Goal: Task Accomplishment & Management: Use online tool/utility

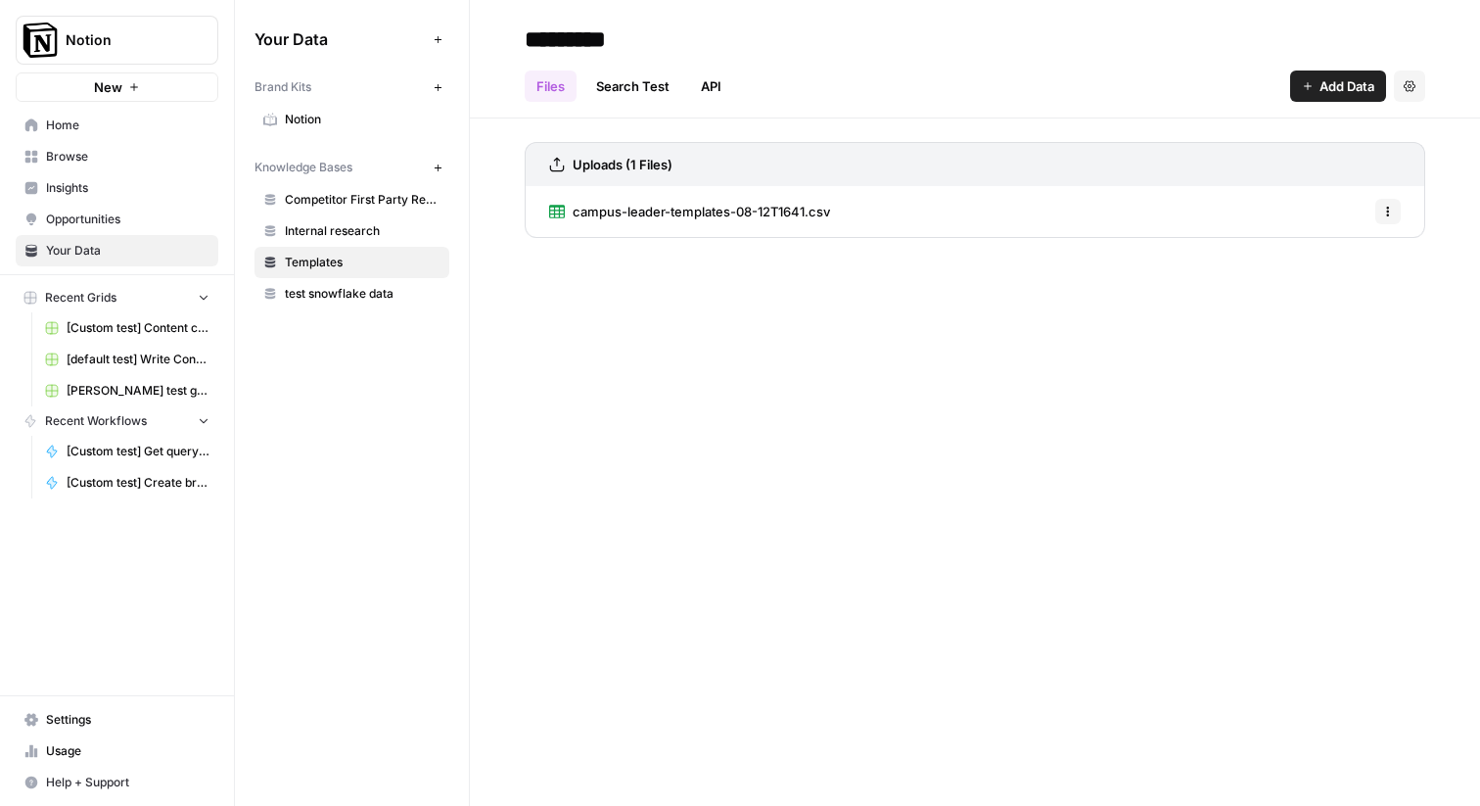
click at [611, 492] on div "********* Files Search Test API Add Data Settings Uploads (1 Files) campus-lead…" at bounding box center [975, 403] width 1010 height 806
click at [911, 507] on div "********* Files Search Test API Add Data Settings Uploads (1 Files) campus-lead…" at bounding box center [975, 403] width 1010 height 806
click at [112, 125] on span "Home" at bounding box center [128, 126] width 164 height 18
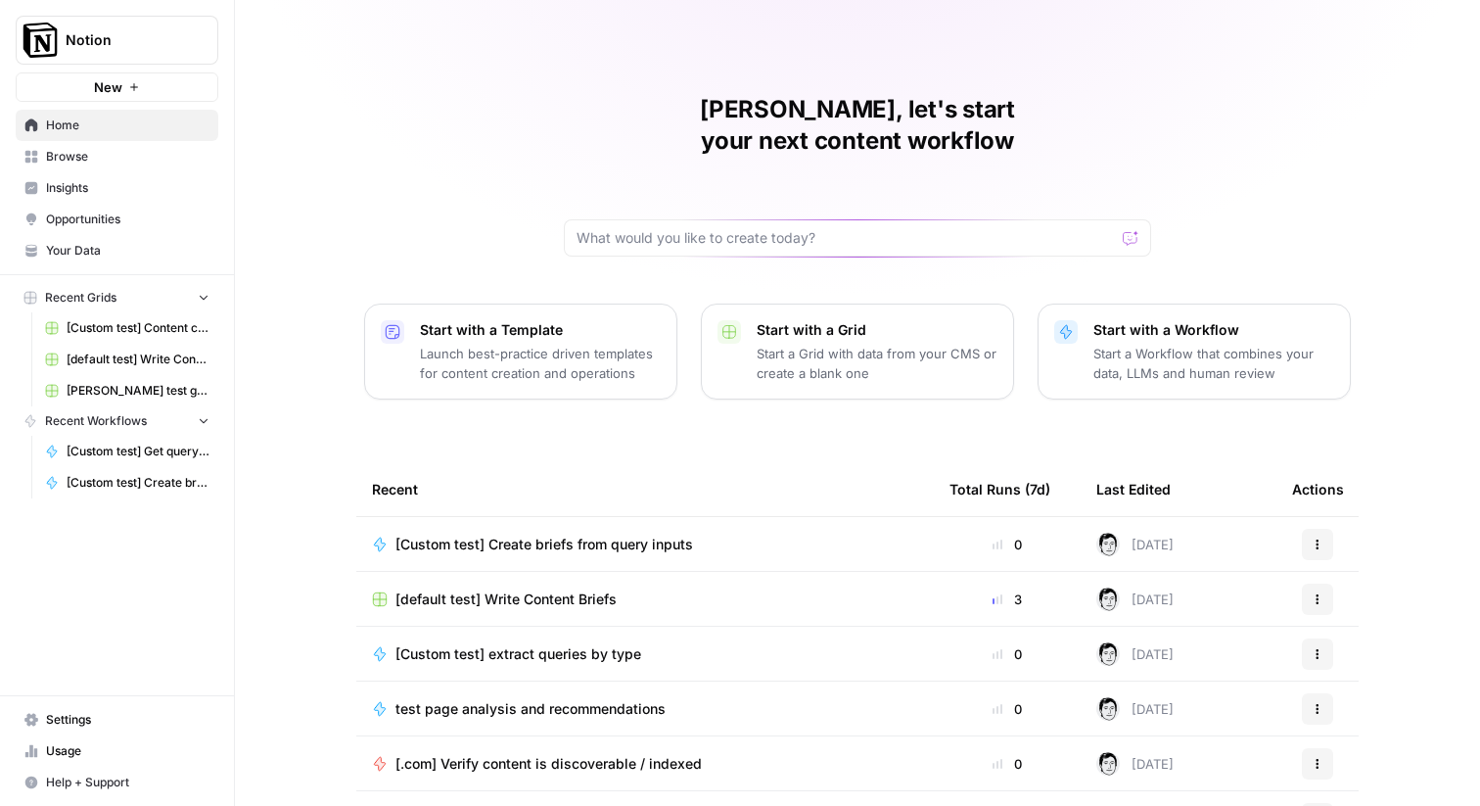
click at [1204, 304] on button "Start with a Workflow Start a Workflow that combines your data, LLMs and human …" at bounding box center [1194, 352] width 313 height 96
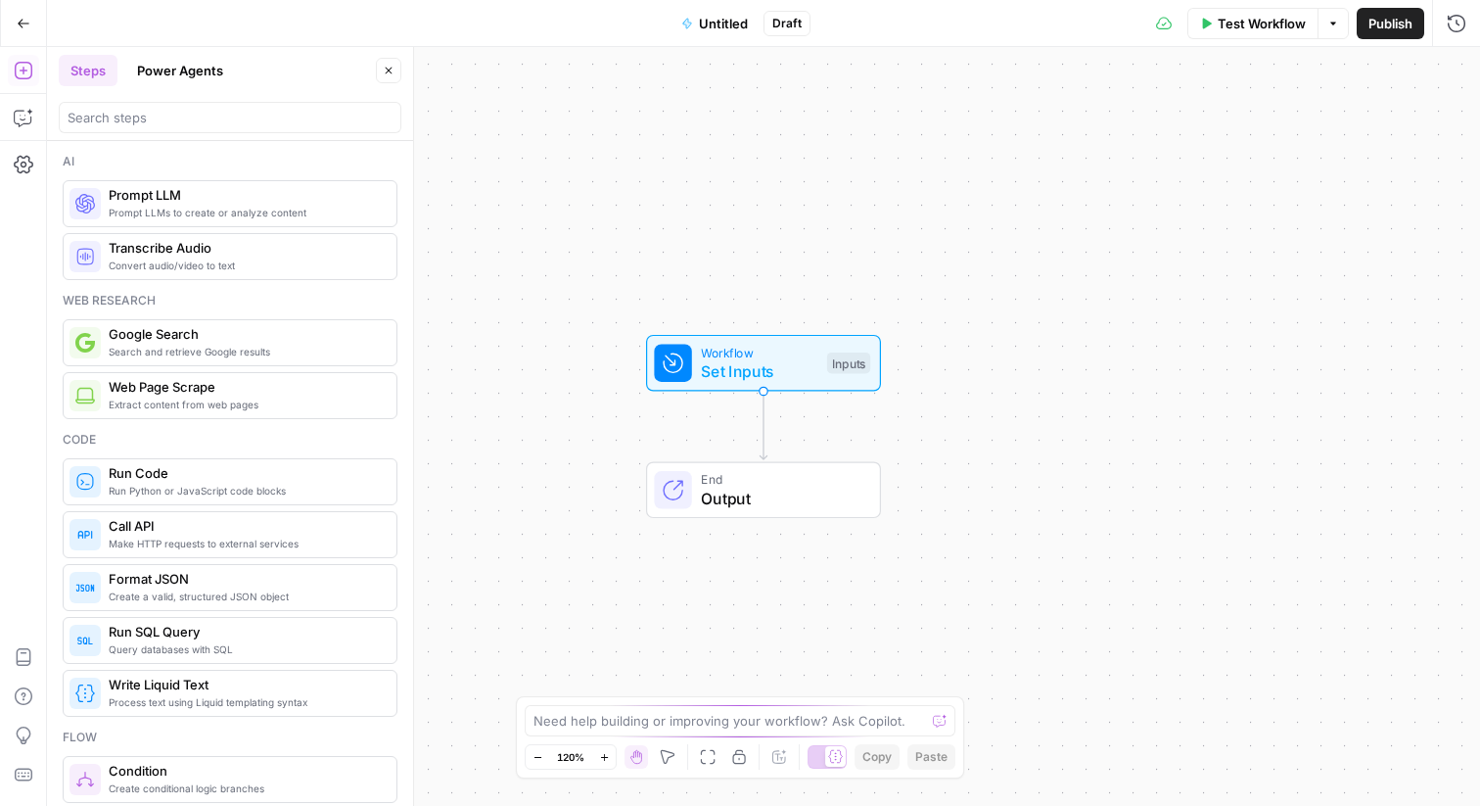
click at [719, 22] on span "Untitled" at bounding box center [723, 24] width 49 height 20
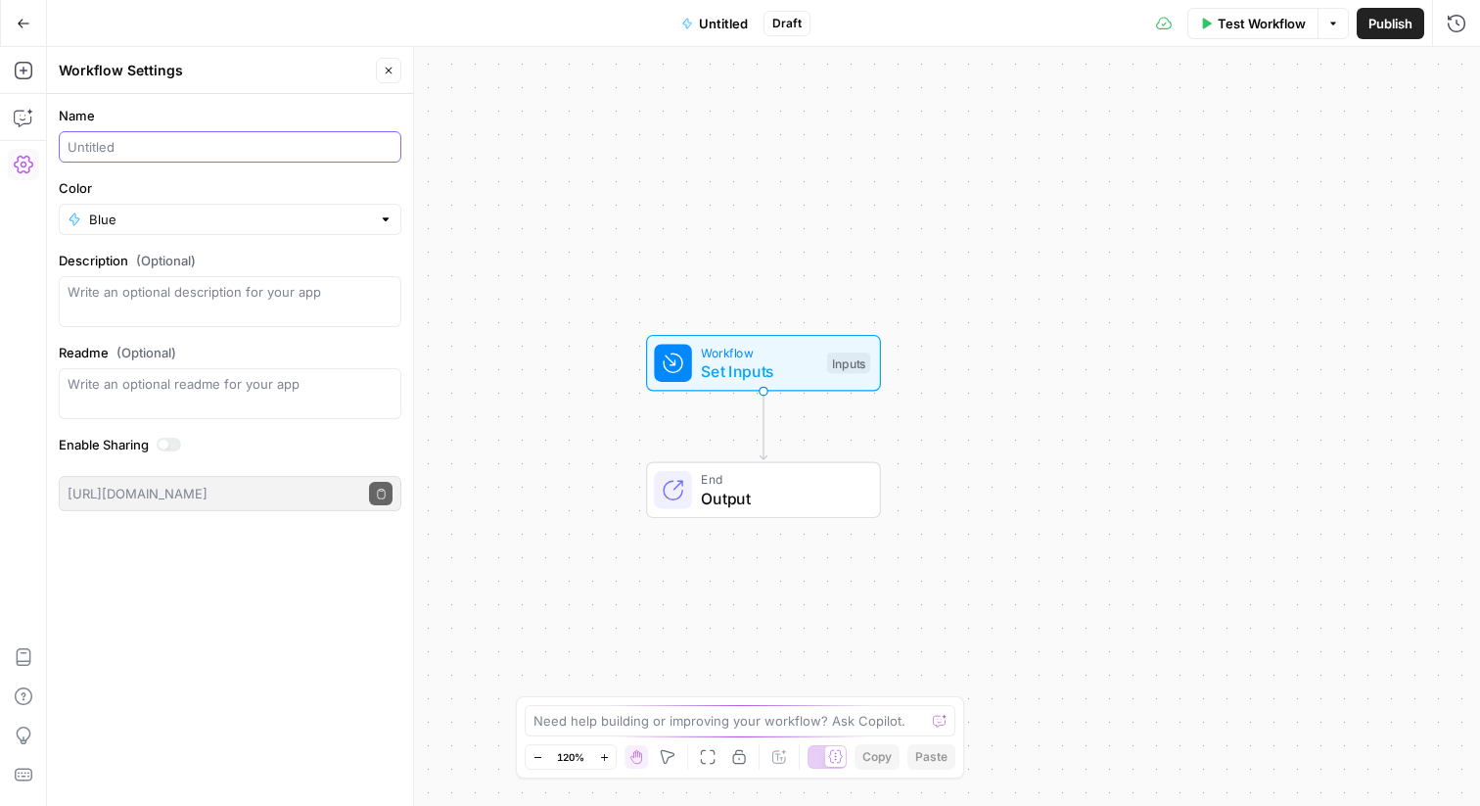
click at [132, 146] on input "Name" at bounding box center [230, 147] width 325 height 20
type input "["
type input "V"
type input "Backfill page intent and keywords"
click at [139, 306] on textarea "Description (Optional)" at bounding box center [230, 301] width 325 height 39
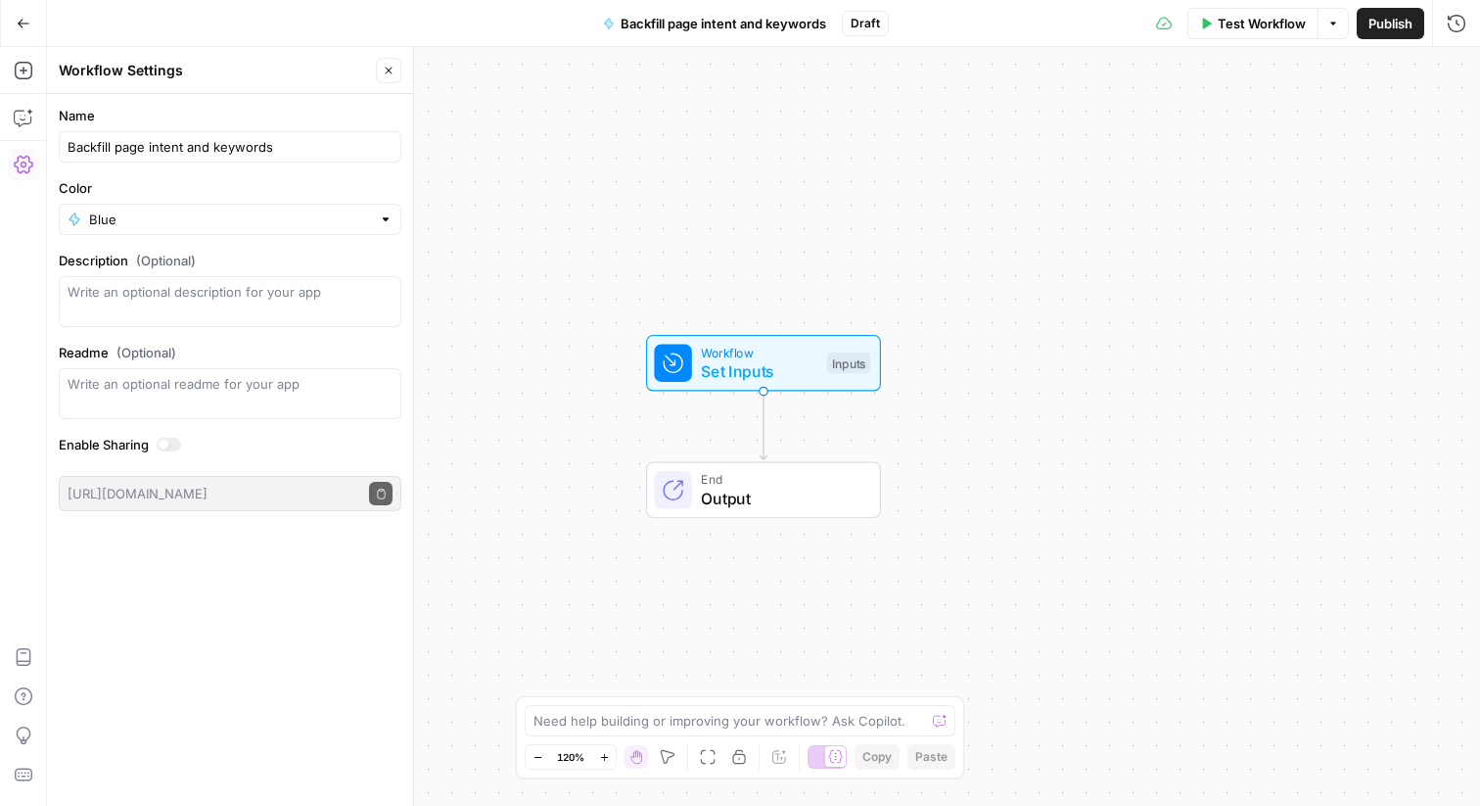
click at [232, 452] on label "Enable Sharing" at bounding box center [230, 445] width 343 height 20
click at [853, 97] on div "Workflow Set Inputs Inputs End Output" at bounding box center [763, 426] width 1433 height 759
click at [711, 365] on span "Set Inputs" at bounding box center [758, 370] width 117 height 23
click at [1163, 124] on button "Add Field" at bounding box center [1213, 132] width 438 height 31
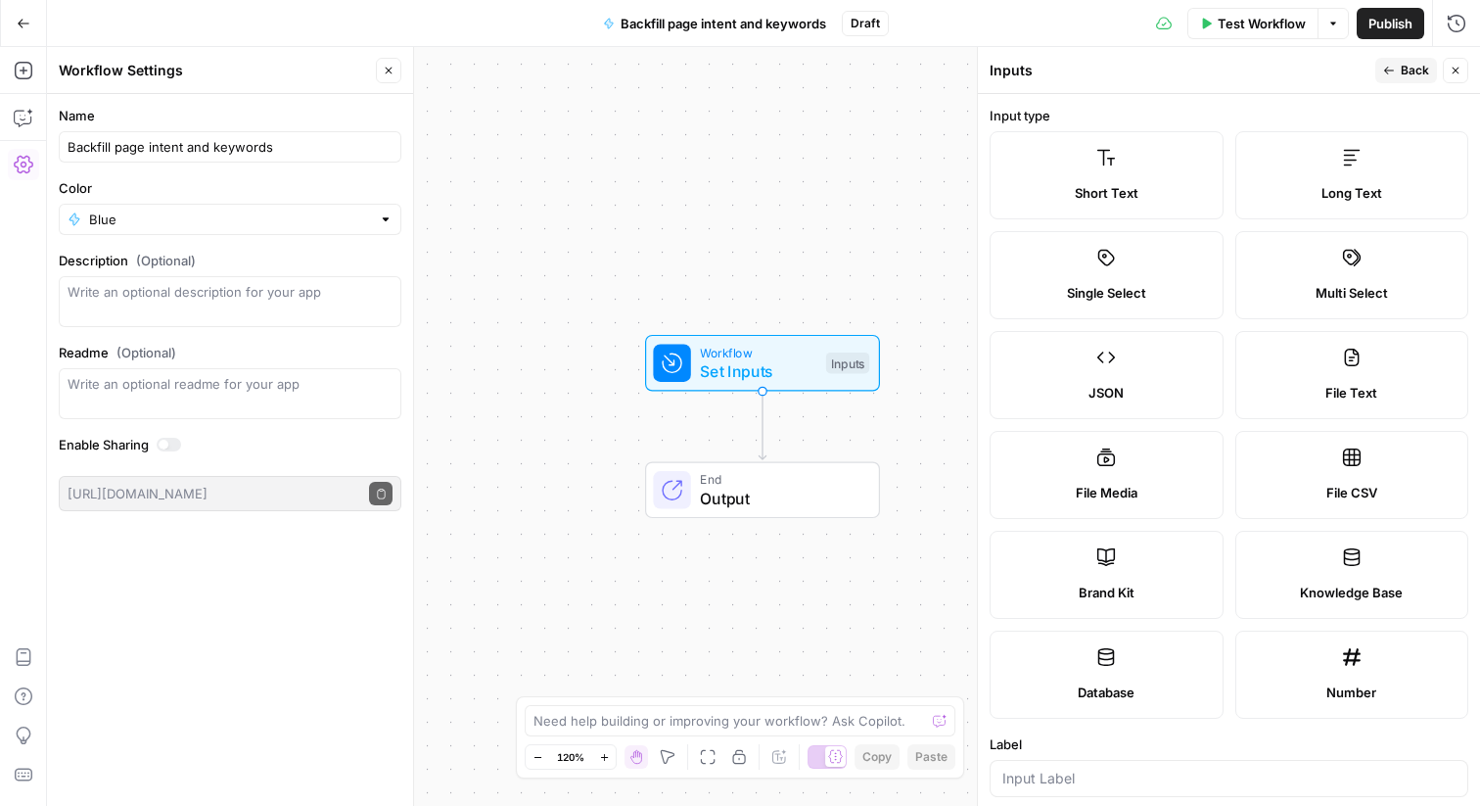
click at [1149, 163] on label "Short Text" at bounding box center [1107, 175] width 234 height 88
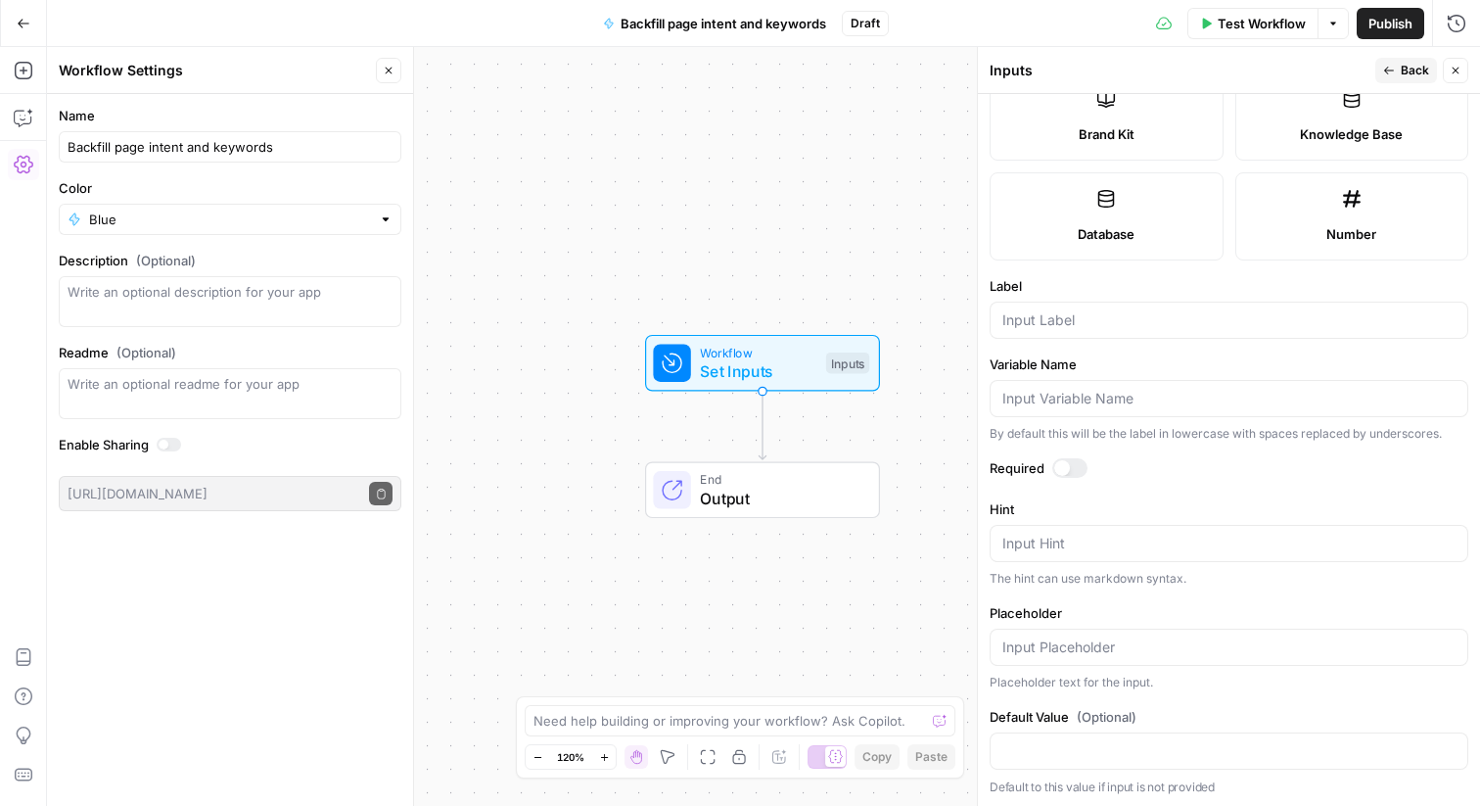
scroll to position [460, 0]
click at [1027, 318] on input "Label" at bounding box center [1229, 318] width 453 height 20
type input "URL"
click at [652, 233] on div "Workflow Set Inputs Inputs End Output" at bounding box center [763, 426] width 1433 height 759
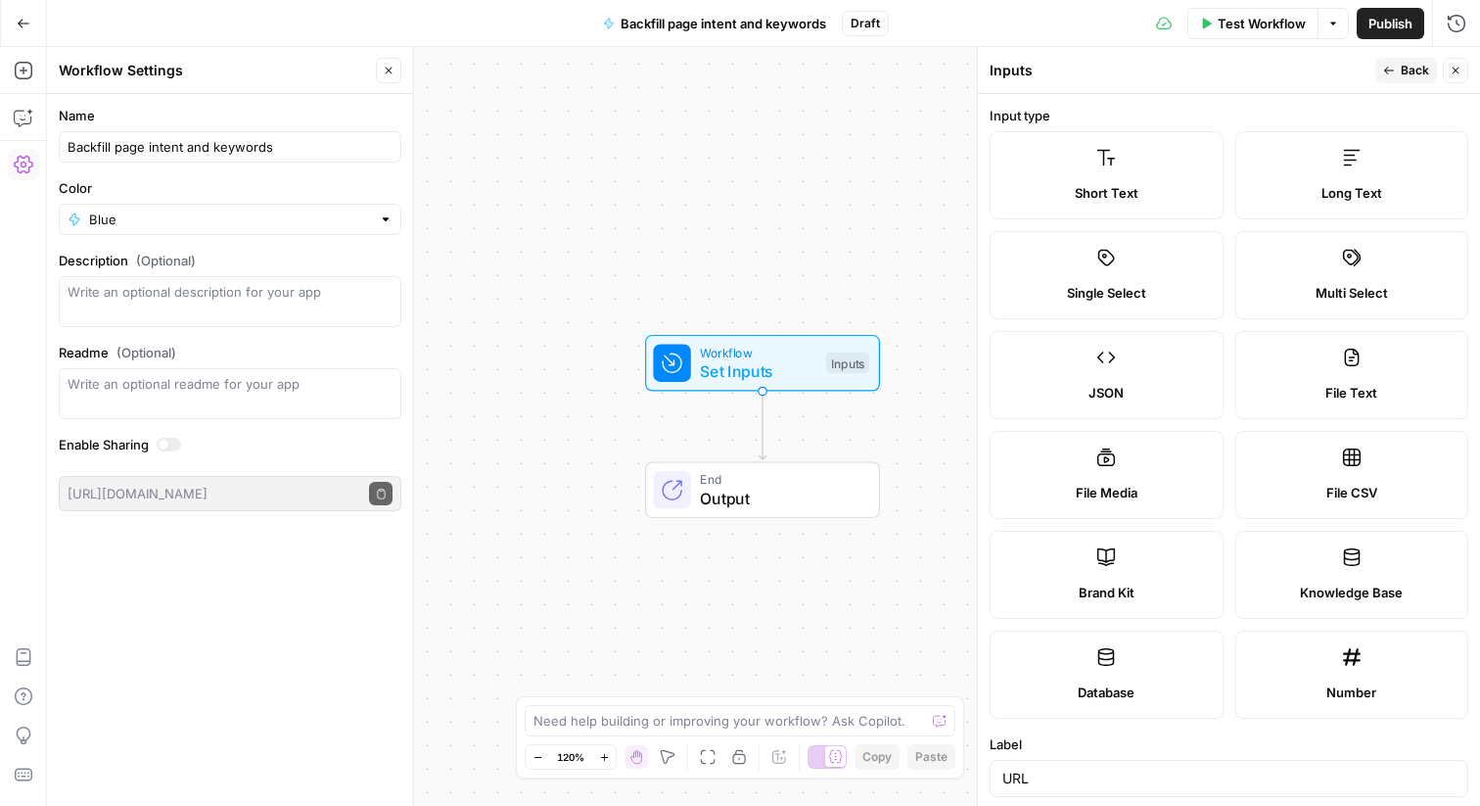
click at [1410, 65] on span "Back" at bounding box center [1415, 71] width 28 height 18
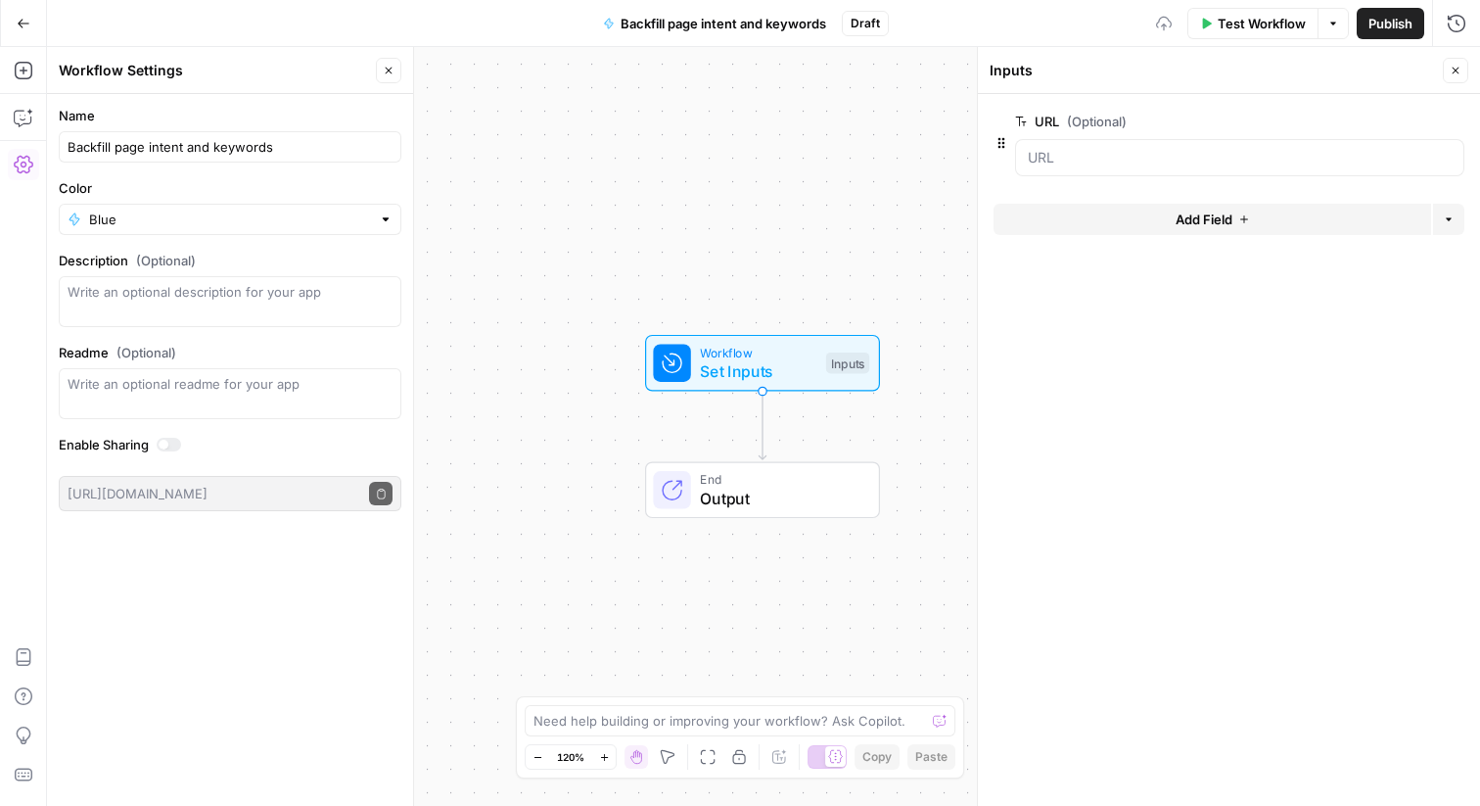
click at [913, 137] on div "Workflow Set Inputs Inputs End Output" at bounding box center [763, 426] width 1433 height 759
click at [24, 71] on icon "button" at bounding box center [24, 71] width 20 height 20
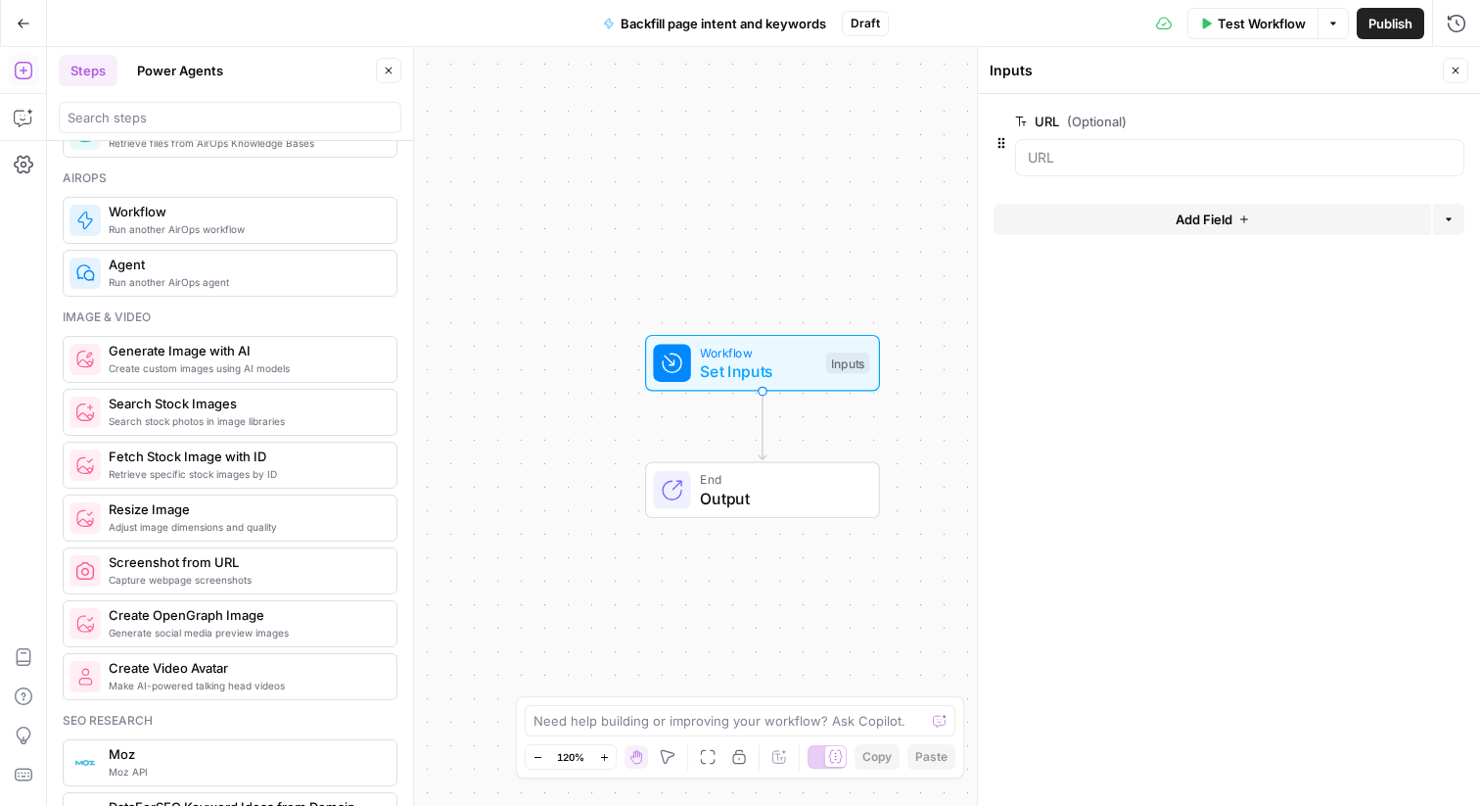
scroll to position [1397, 0]
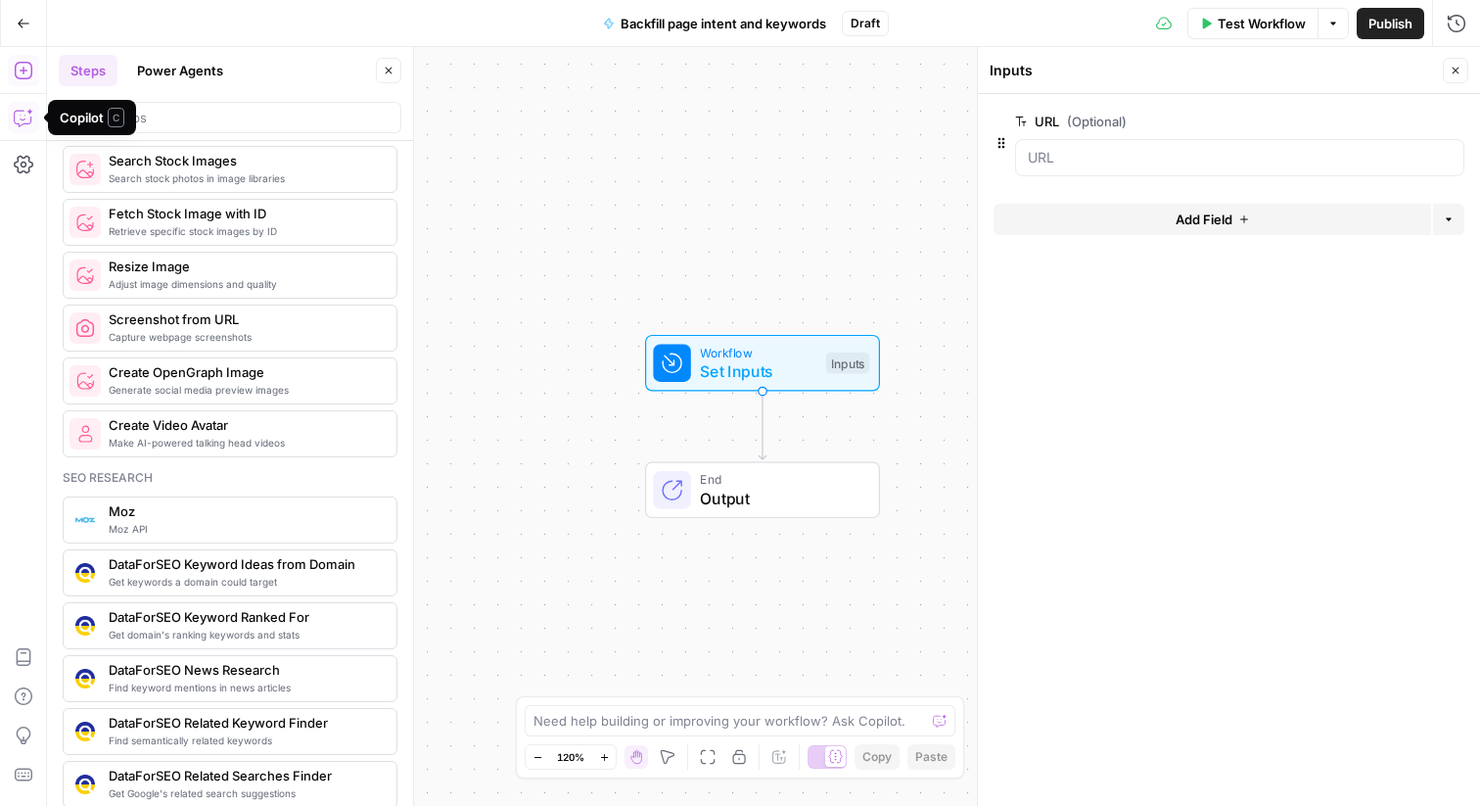
click at [28, 117] on icon "button" at bounding box center [24, 118] width 20 height 20
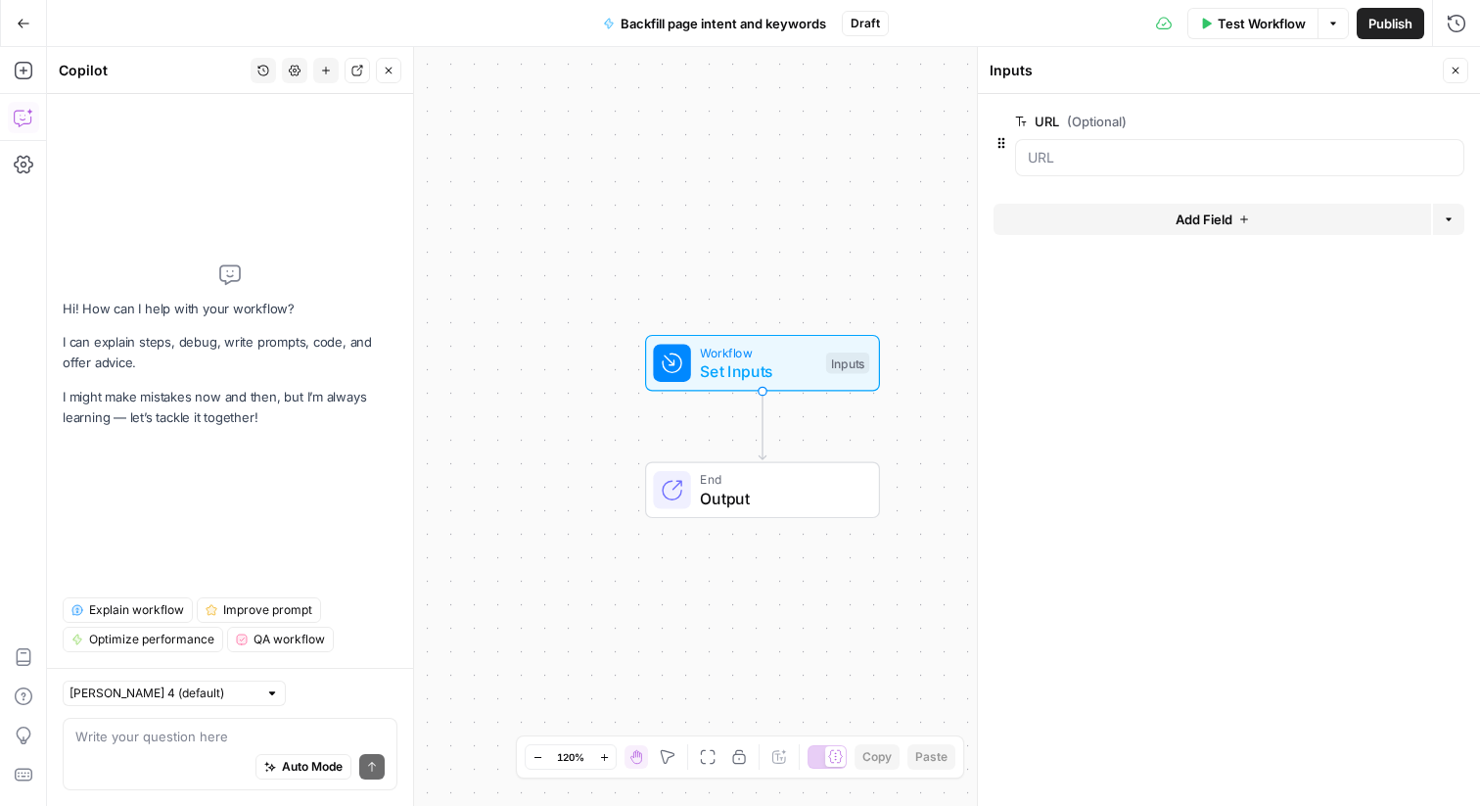
click at [131, 745] on textarea at bounding box center [229, 736] width 309 height 20
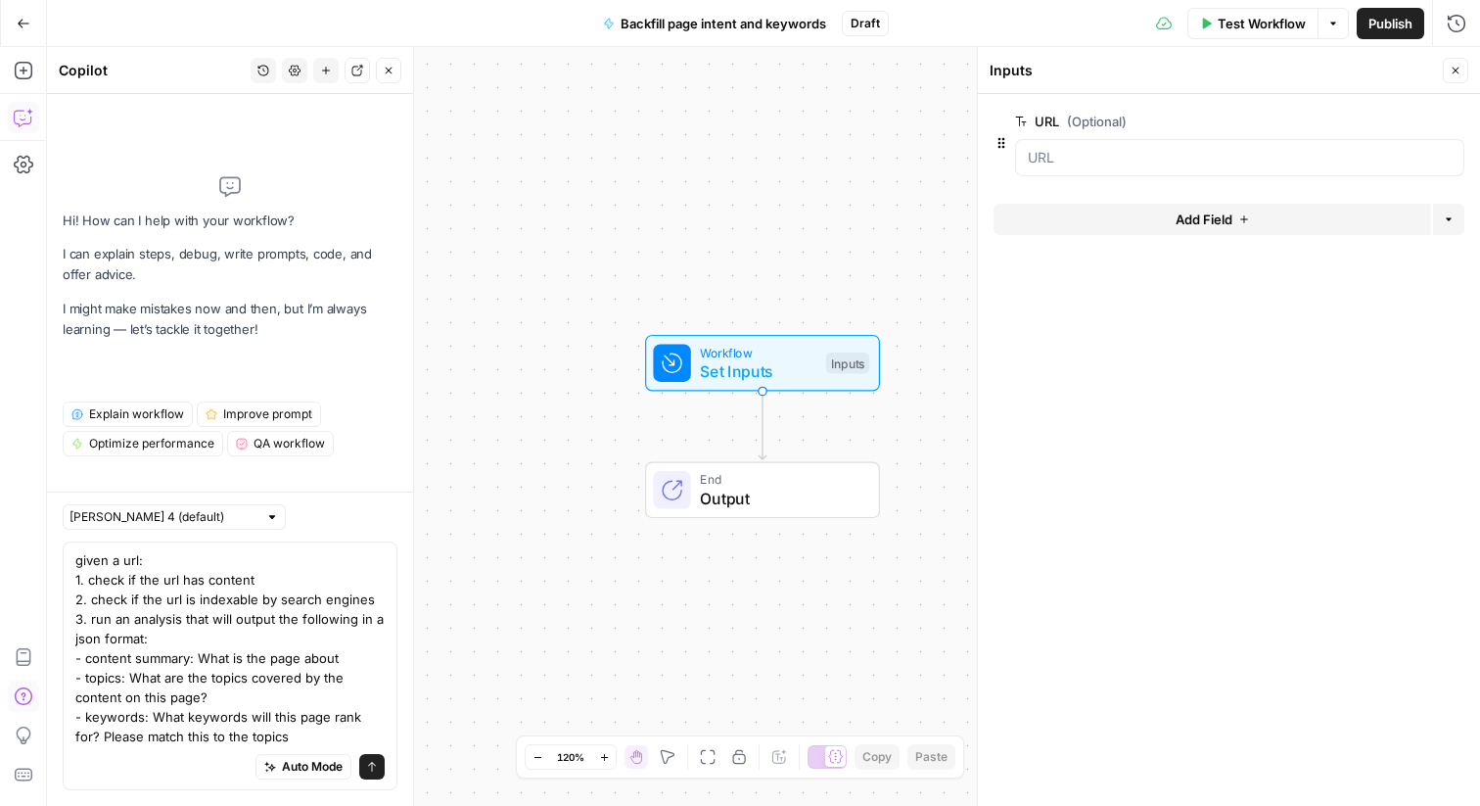
scroll to position [0, 0]
click at [266, 633] on textarea "given a url: 1. check if the url has content 2. check if the url is indexable b…" at bounding box center [229, 648] width 309 height 196
click at [115, 764] on div "Auto Mode Send" at bounding box center [229, 767] width 309 height 43
click at [293, 739] on textarea "given a url: 1. check if the url has content 2. check if the url is indexable b…" at bounding box center [229, 648] width 309 height 196
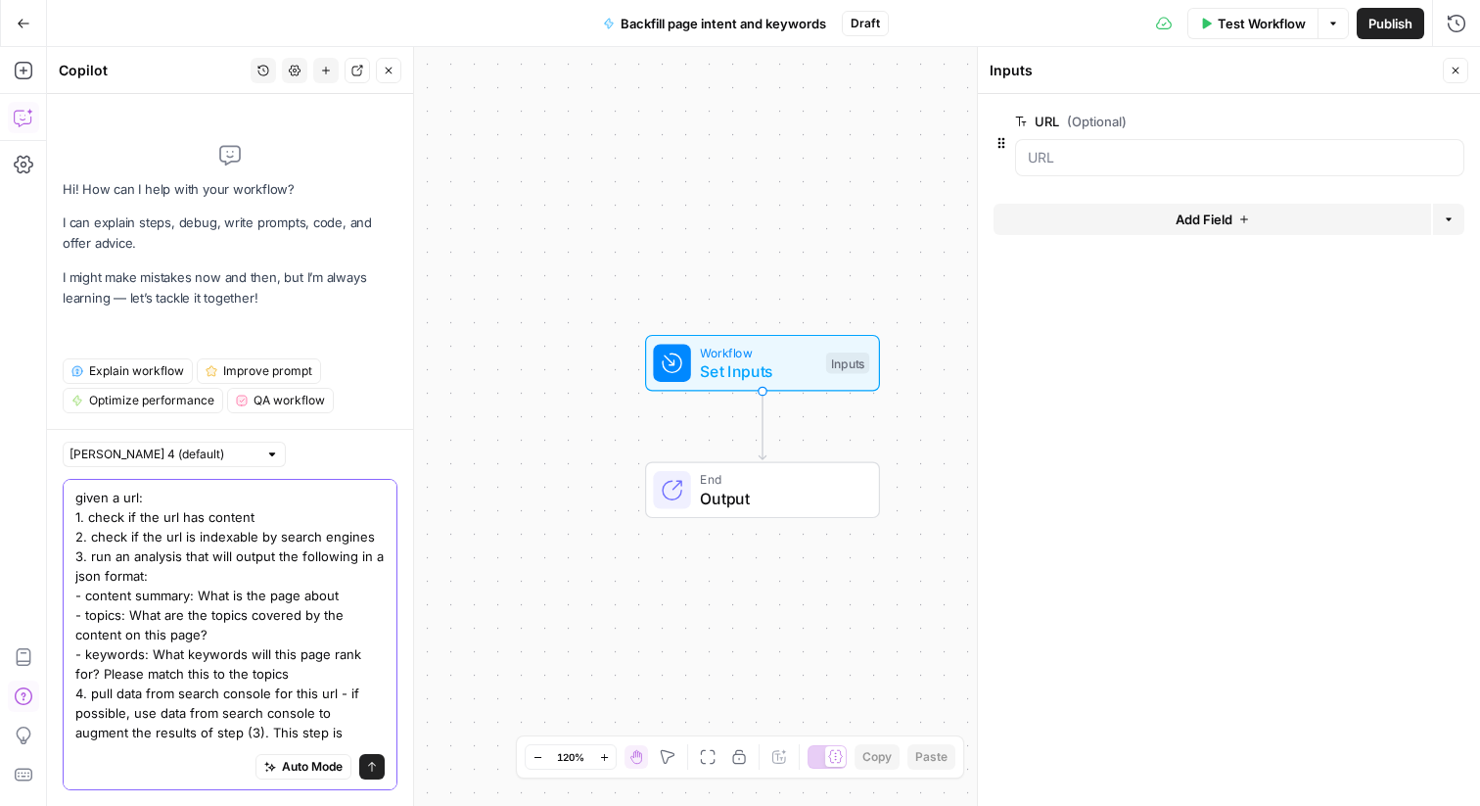
scroll to position [35, 0]
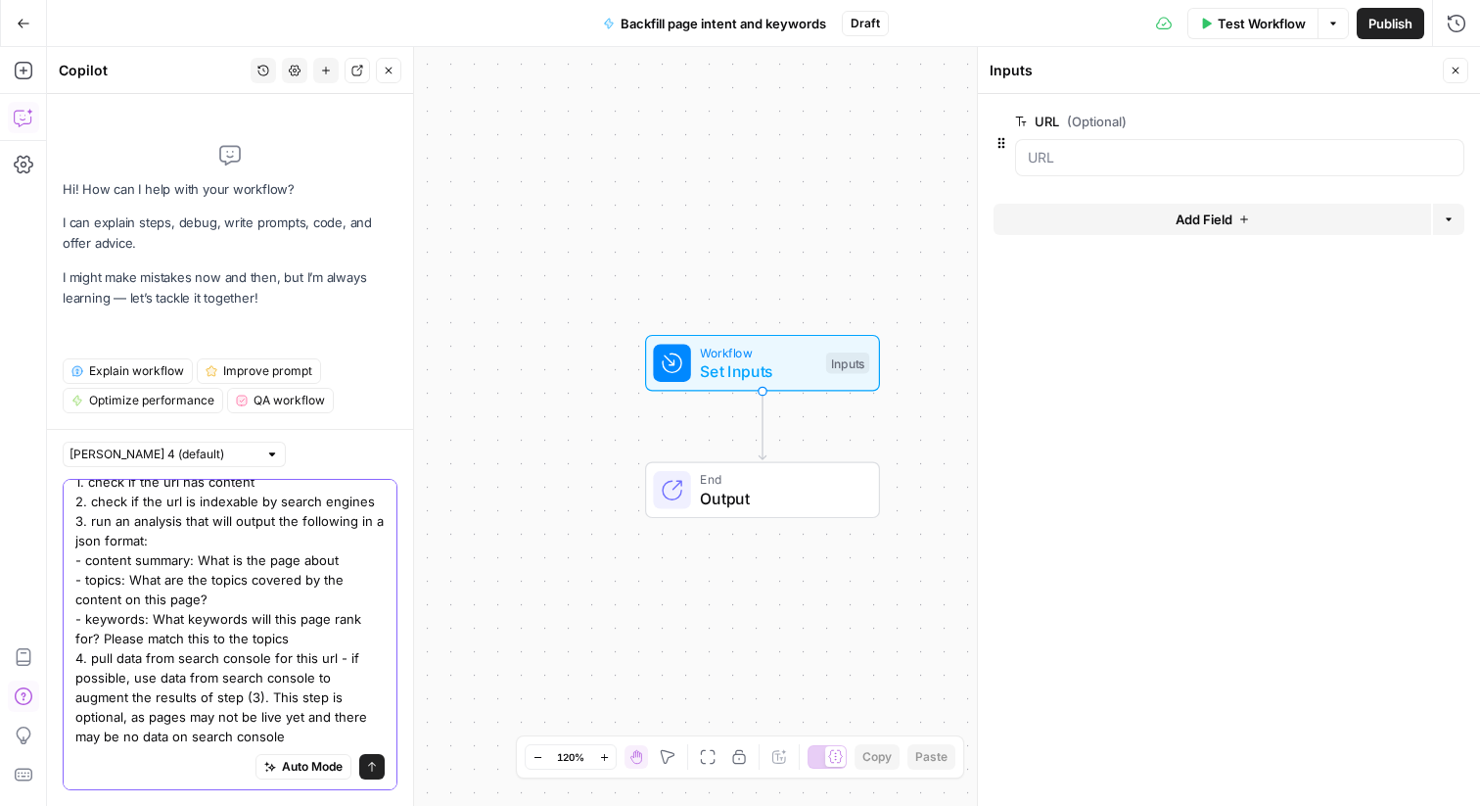
type textarea "given a url: 1. check if the url has content 2. check if the url is indexable b…"
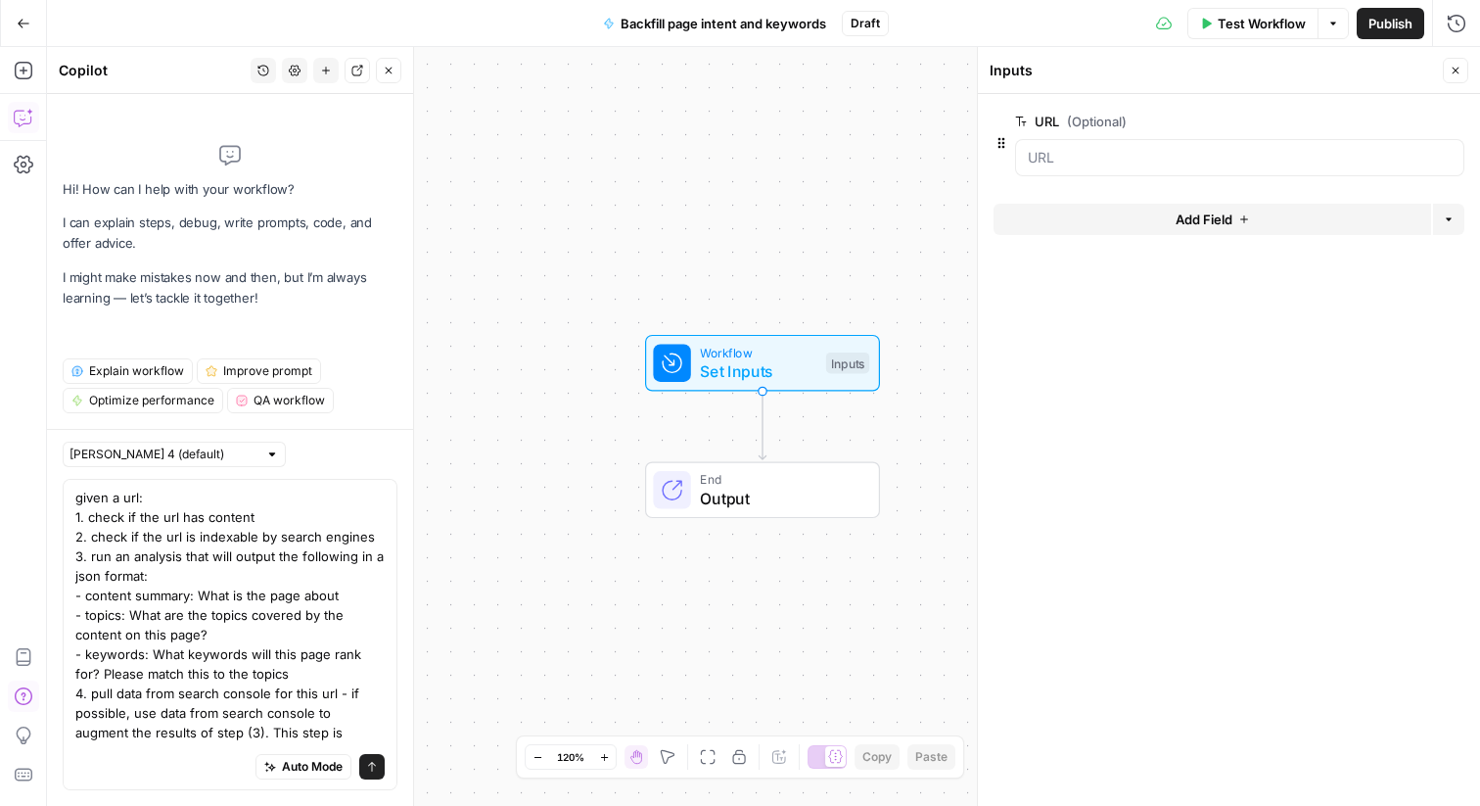
click at [206, 453] on div "Claude Sonnet 4 (default)" at bounding box center [174, 454] width 223 height 25
click at [193, 521] on span "Claude Opus 4.1" at bounding box center [142, 525] width 127 height 20
type input "Claude Opus 4.1"
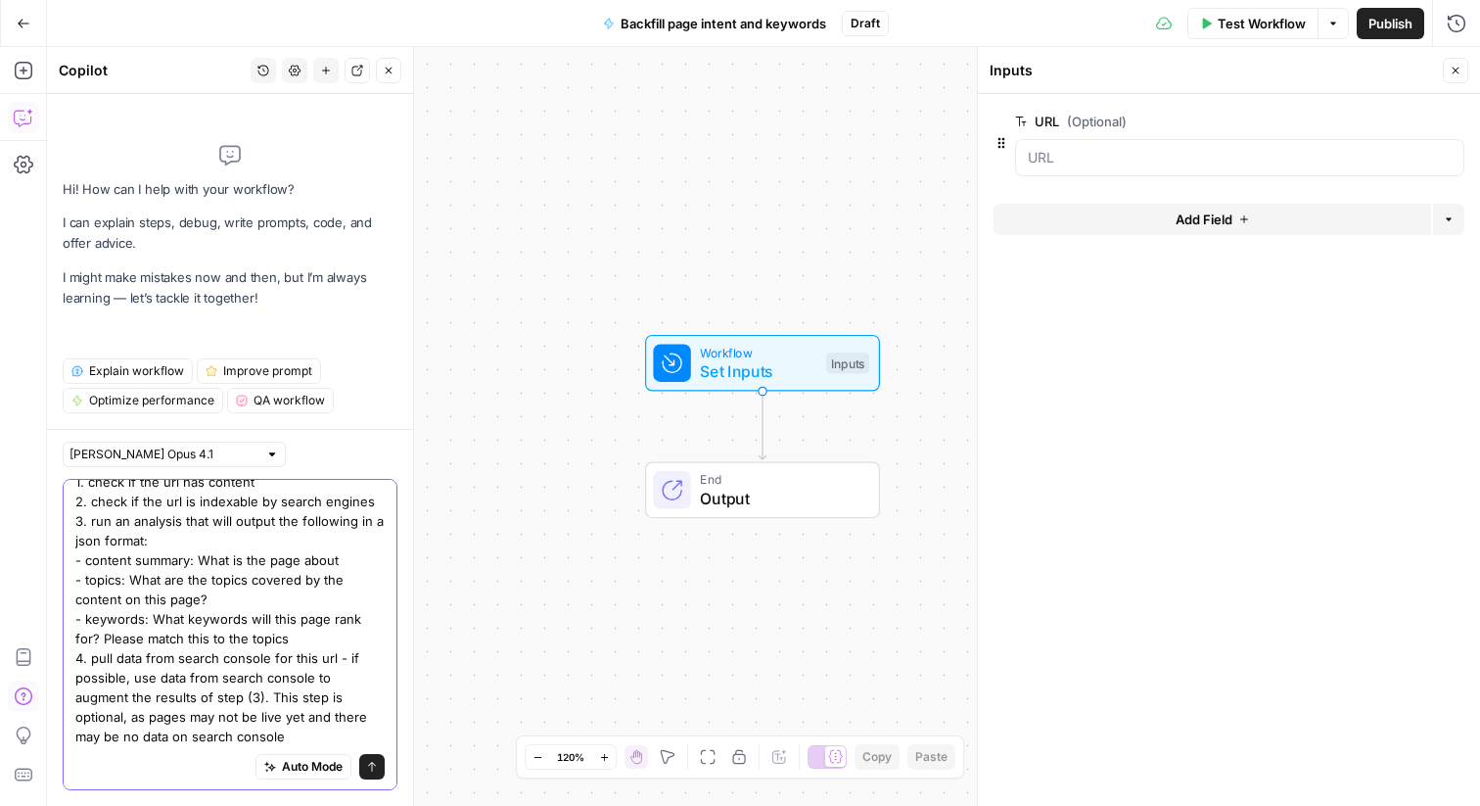
click at [332, 764] on span "Auto Mode" at bounding box center [312, 767] width 61 height 18
click at [369, 765] on icon "submit" at bounding box center [372, 767] width 12 height 12
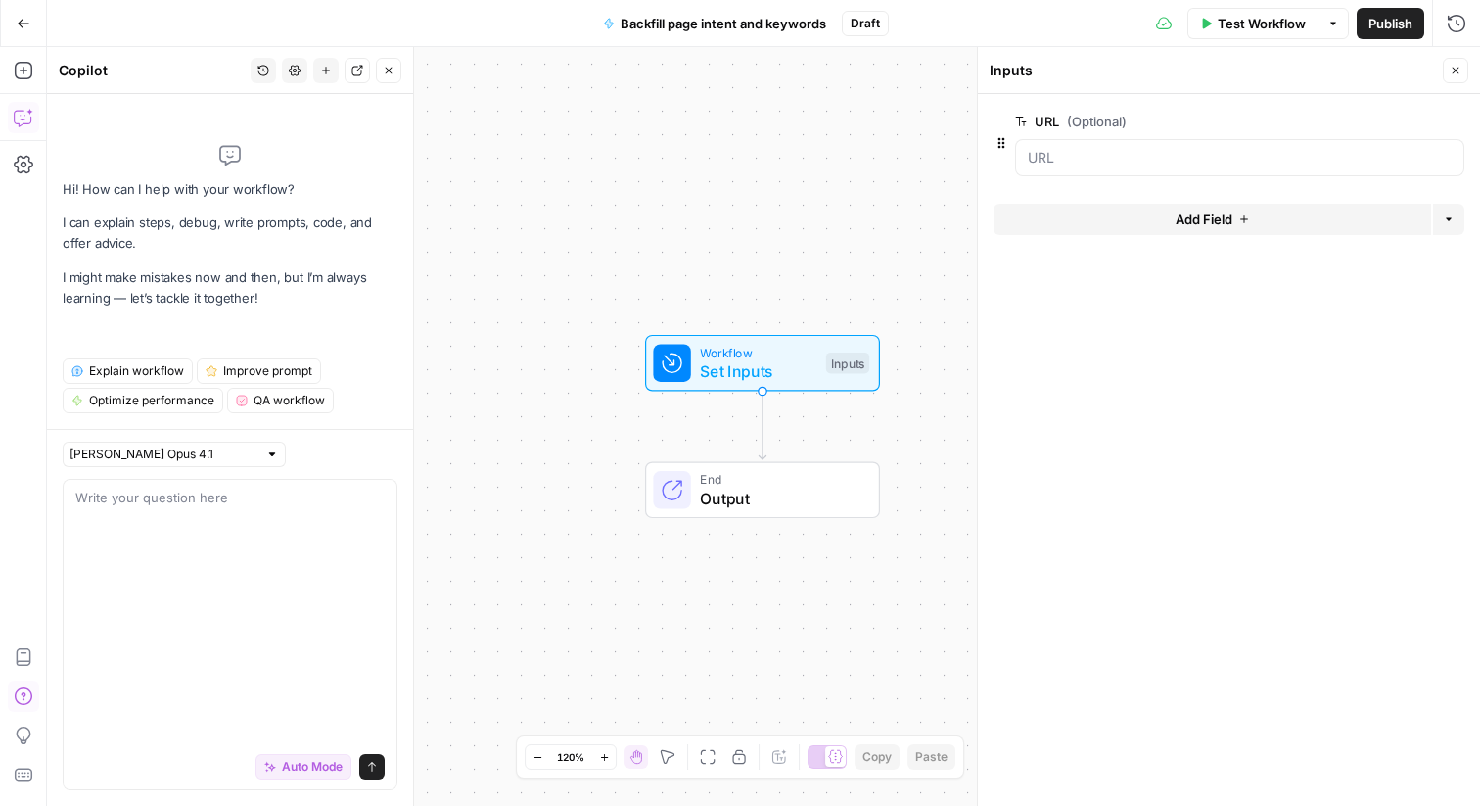
scroll to position [0, 0]
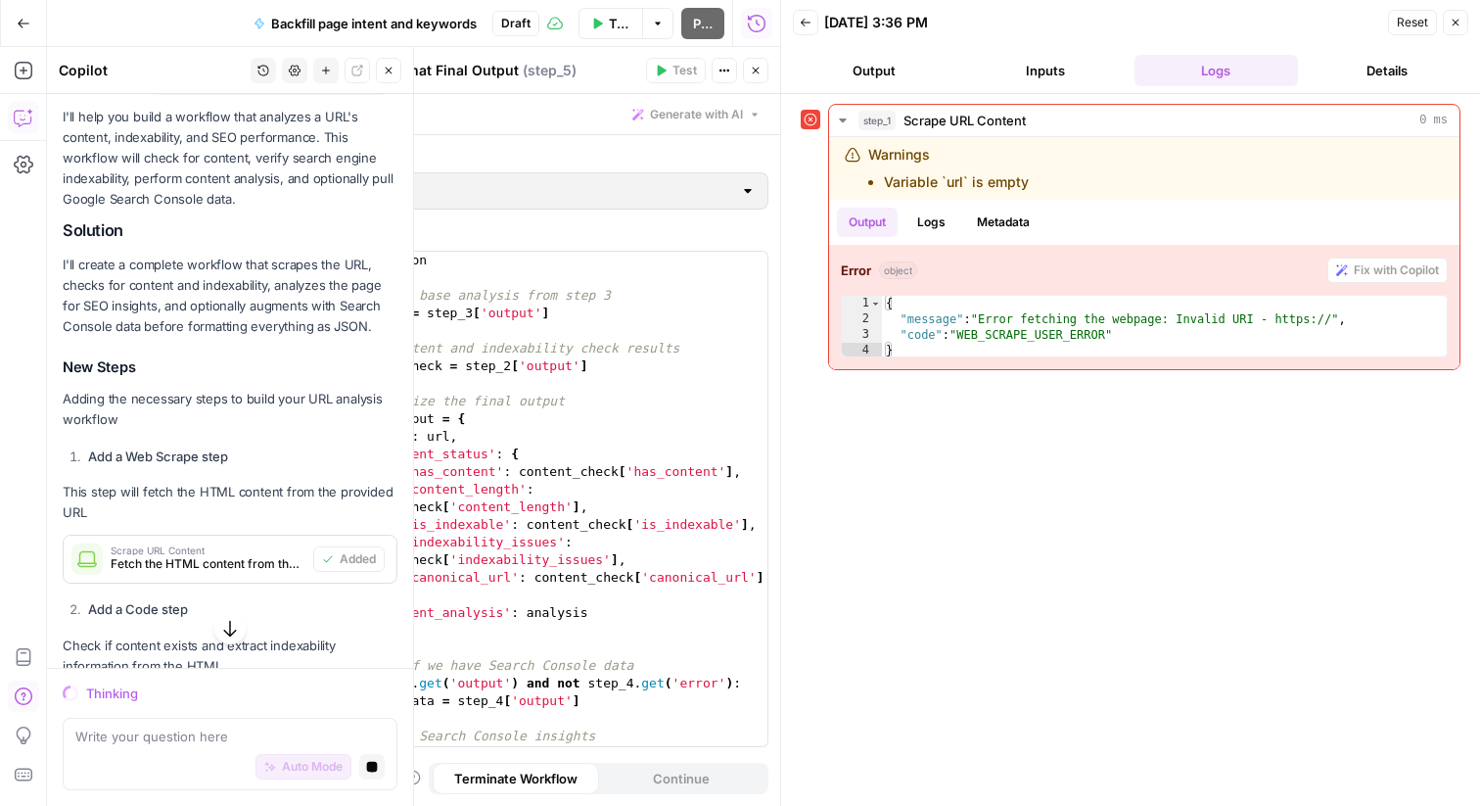
scroll to position [758, 0]
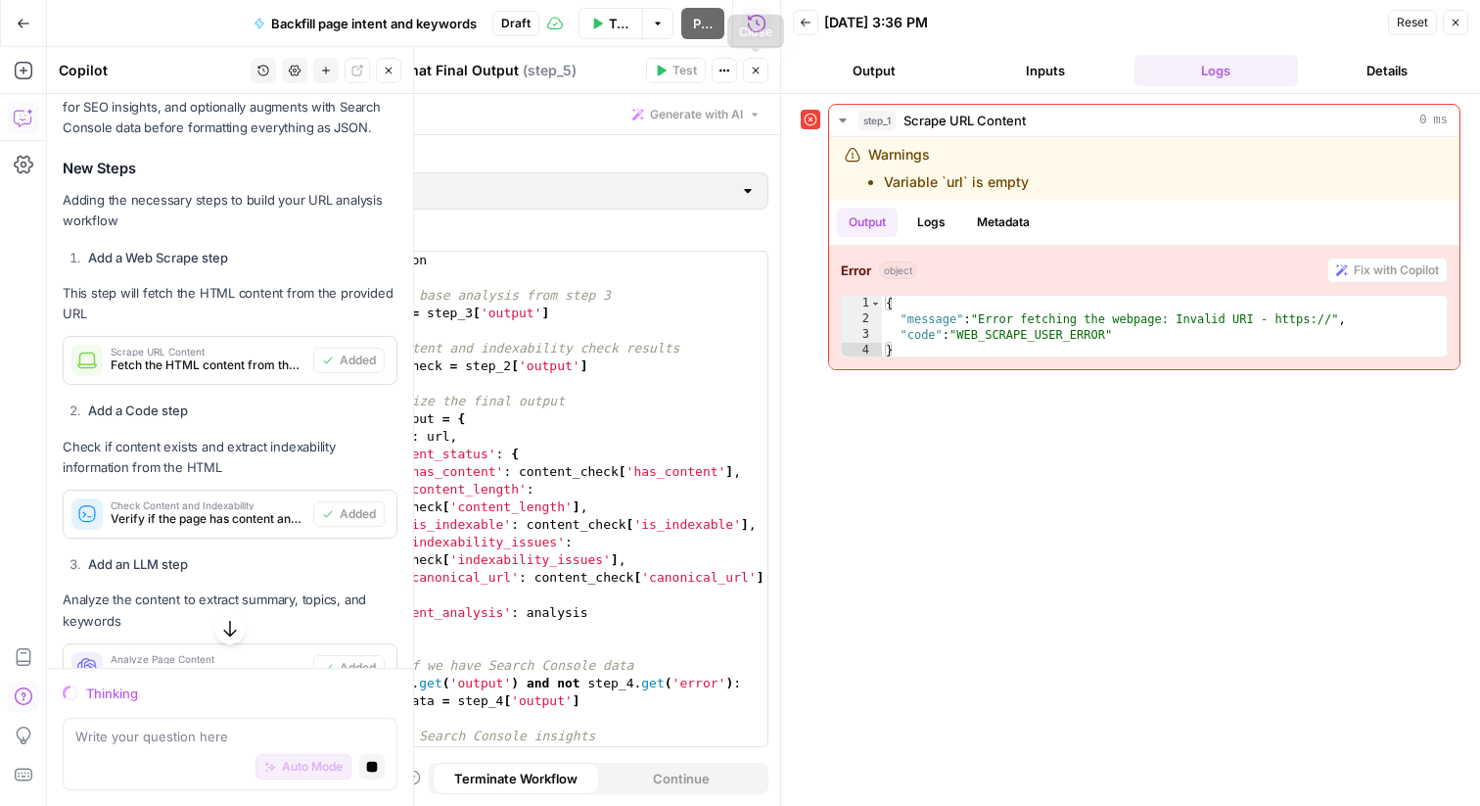
click at [758, 68] on icon "button" at bounding box center [756, 71] width 7 height 7
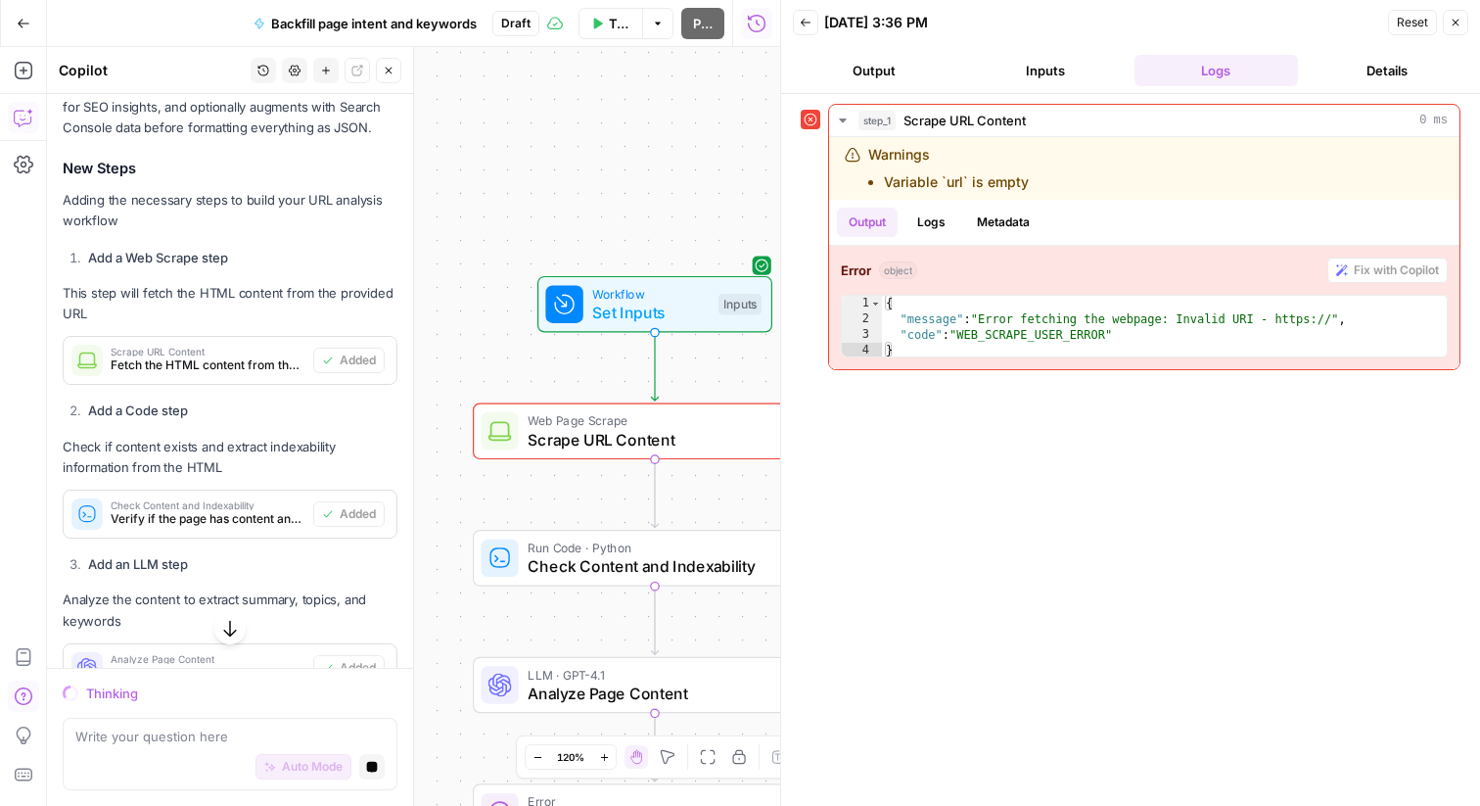
drag, startPoint x: 653, startPoint y: 251, endPoint x: 545, endPoint y: 192, distance: 122.7
click at [545, 192] on div "Workflow Set Inputs Inputs Error Web Page Scrape Scrape URL Content Step 1 Run …" at bounding box center [413, 426] width 733 height 759
click at [606, 425] on span "Web Page Scrape" at bounding box center [651, 420] width 247 height 19
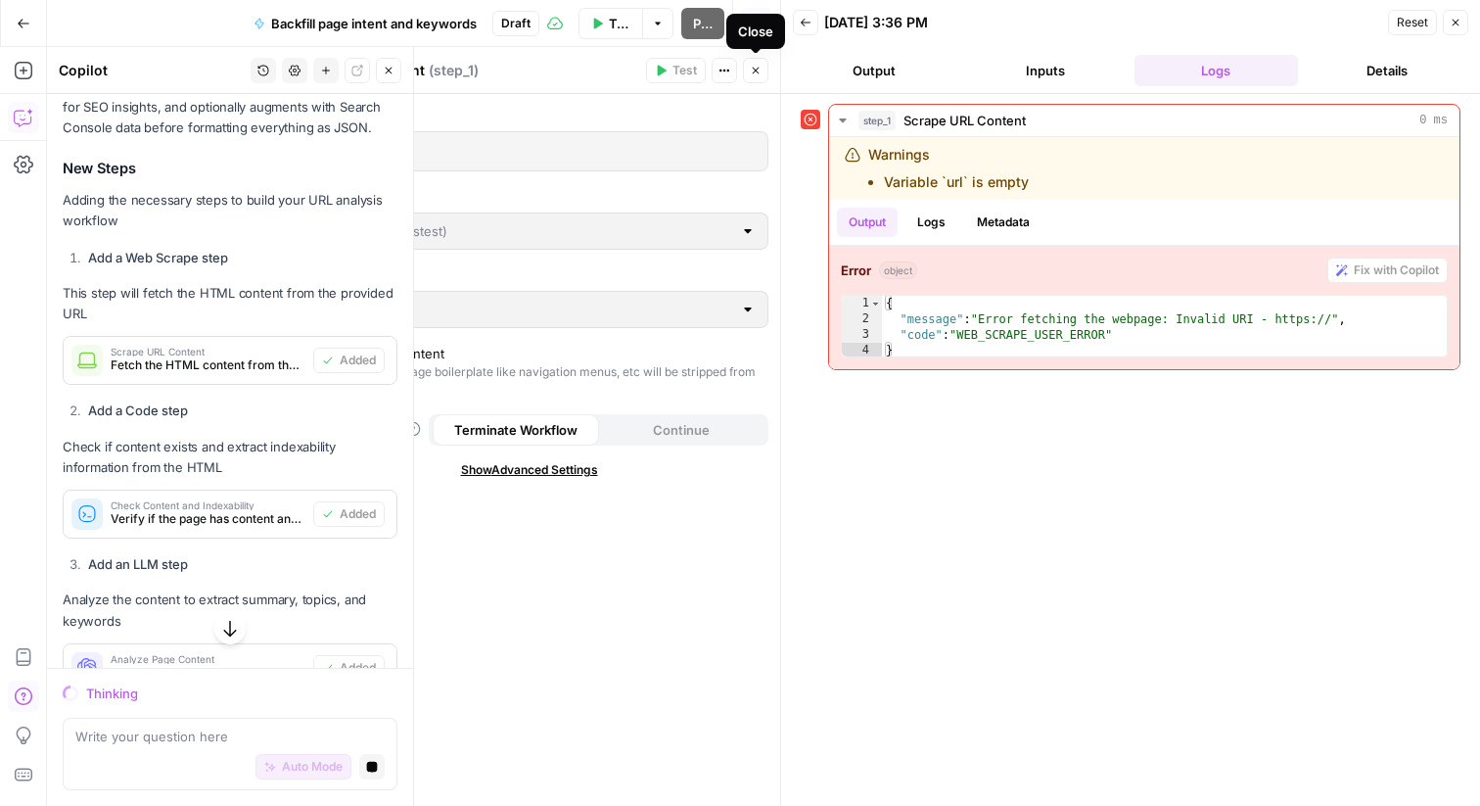
click at [754, 67] on icon "button" at bounding box center [756, 71] width 12 height 12
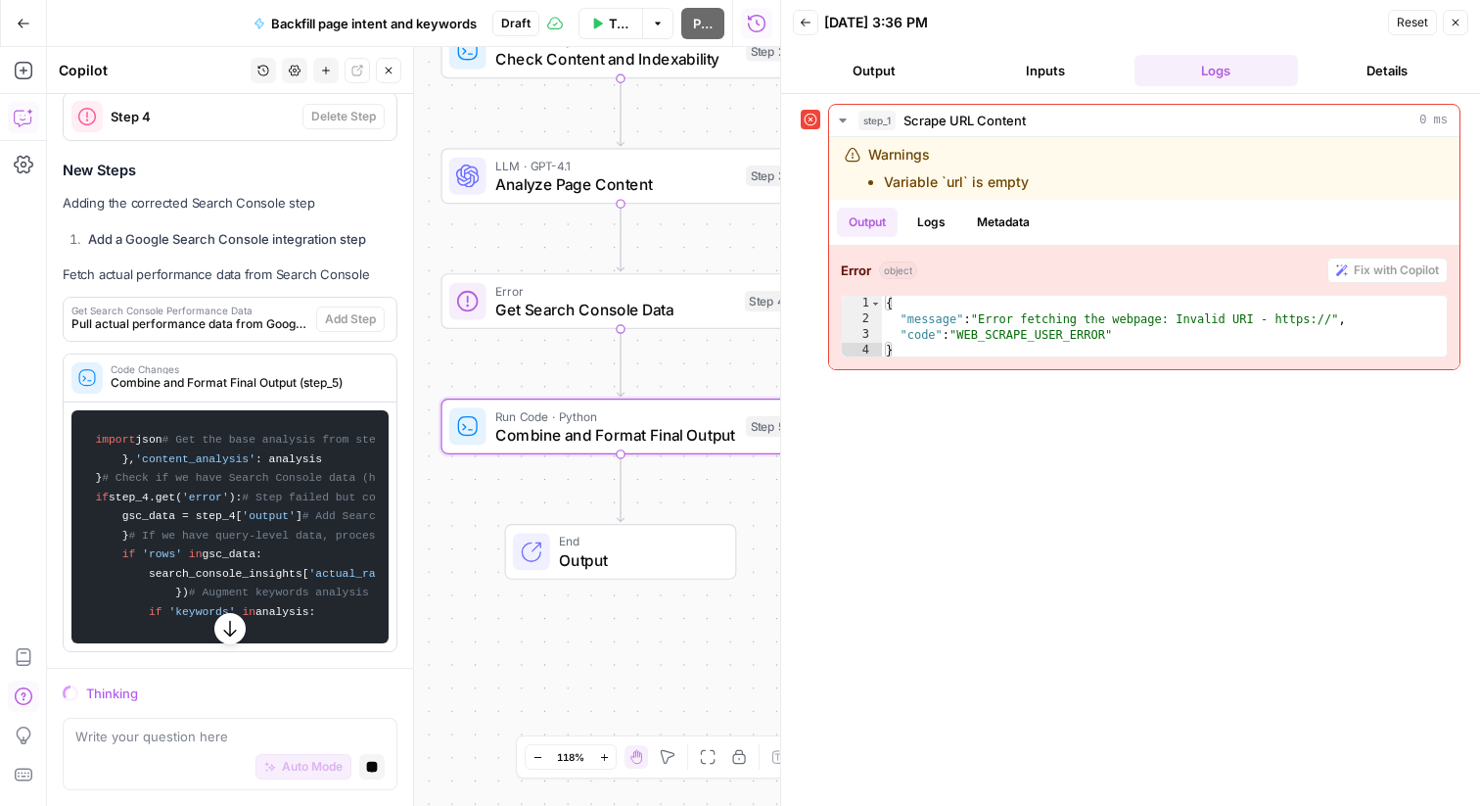
scroll to position [2522, 0]
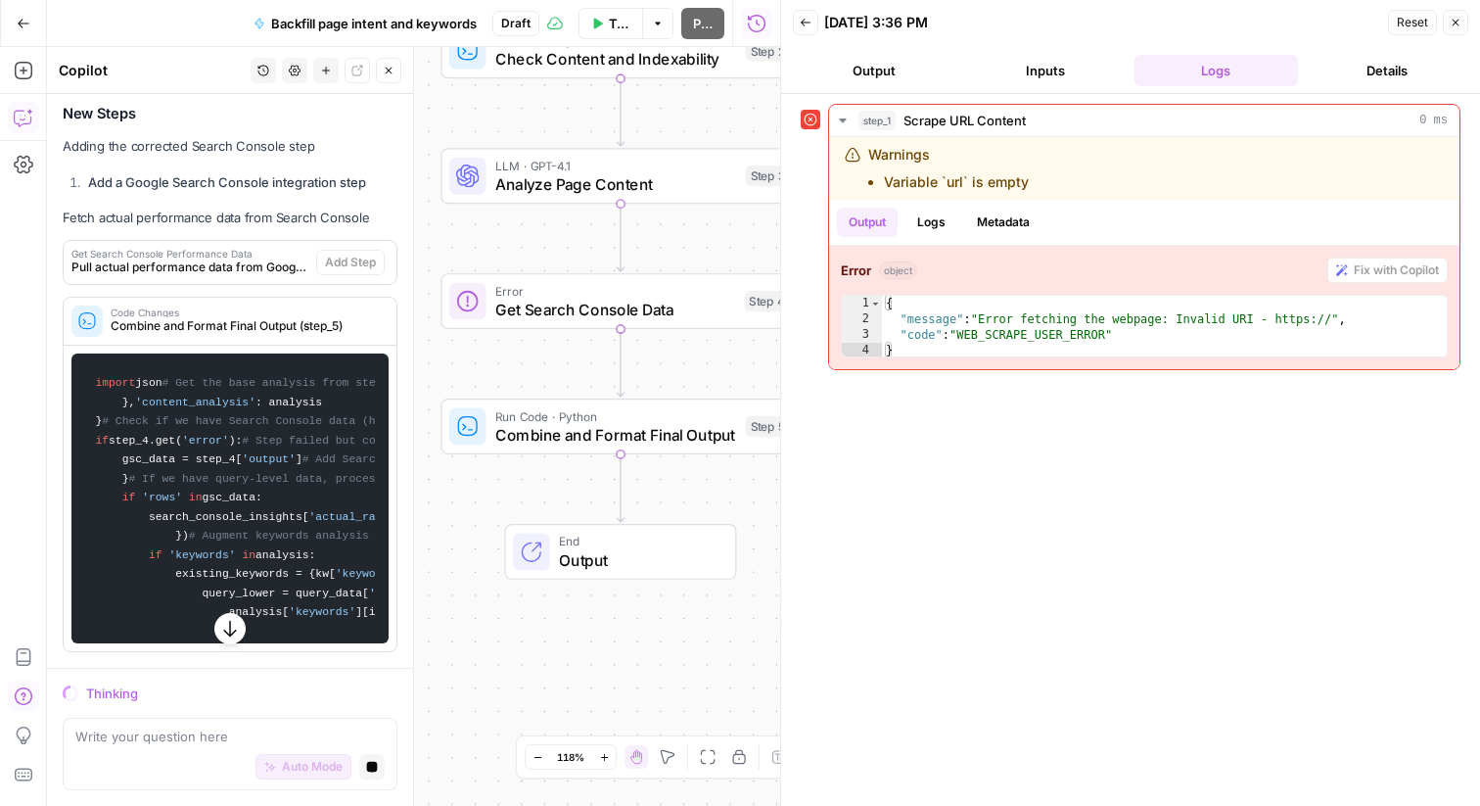
click at [461, 503] on div "Workflow Set Inputs Inputs Error Web Page Scrape Scrape URL Content Step 1 Run …" at bounding box center [413, 426] width 733 height 759
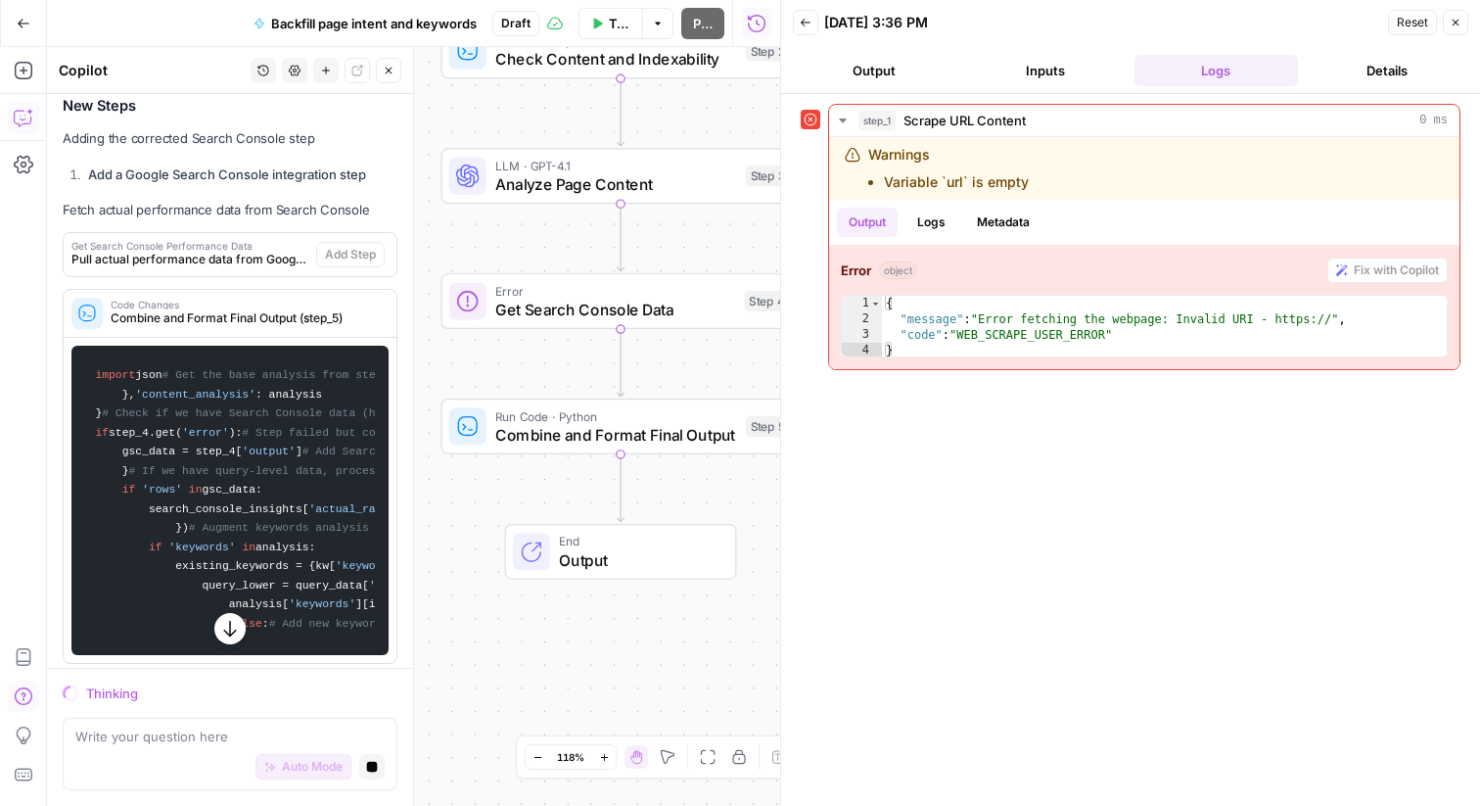
click at [580, 427] on span "Combine and Format Final Output" at bounding box center [615, 434] width 241 height 23
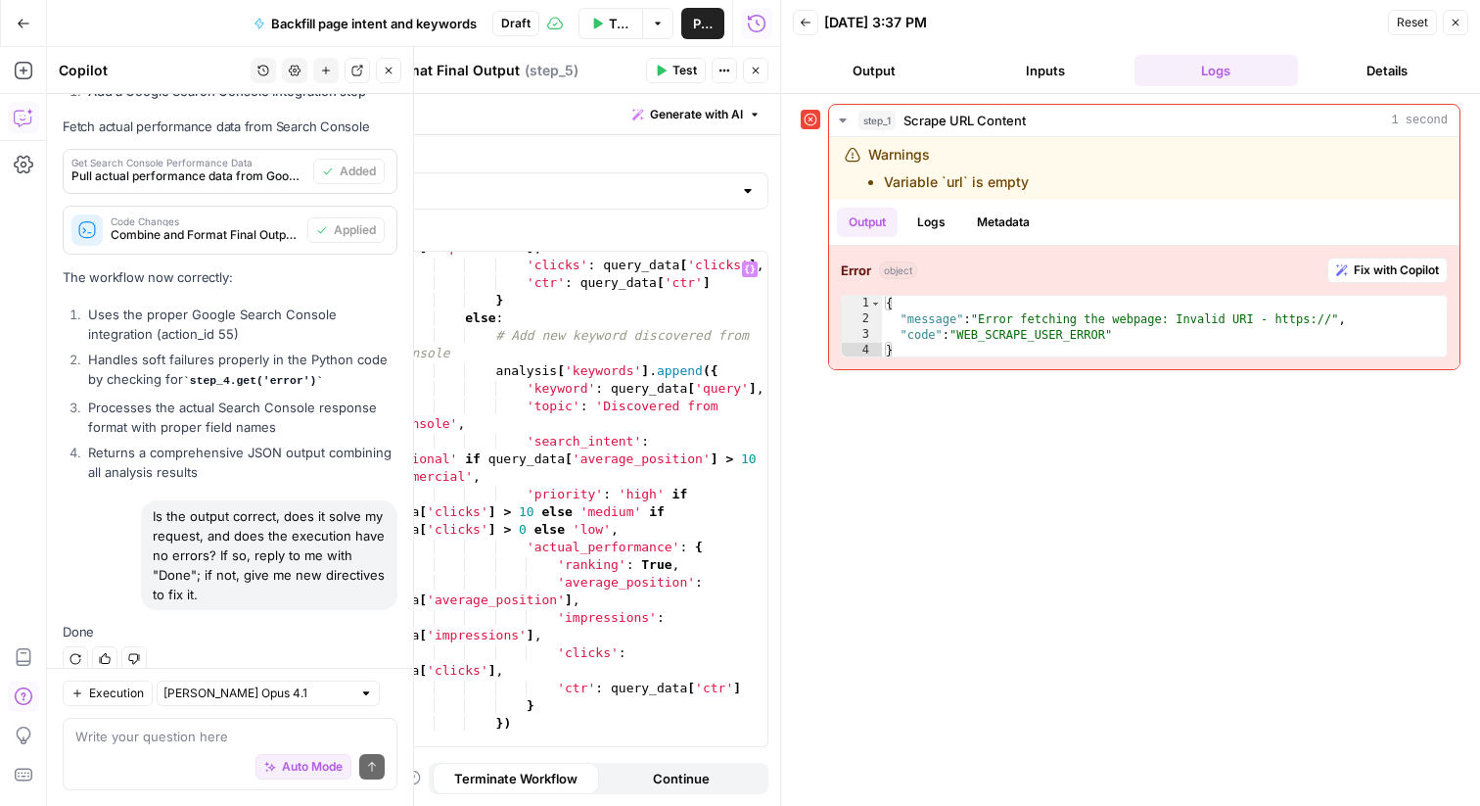
scroll to position [1761, 0]
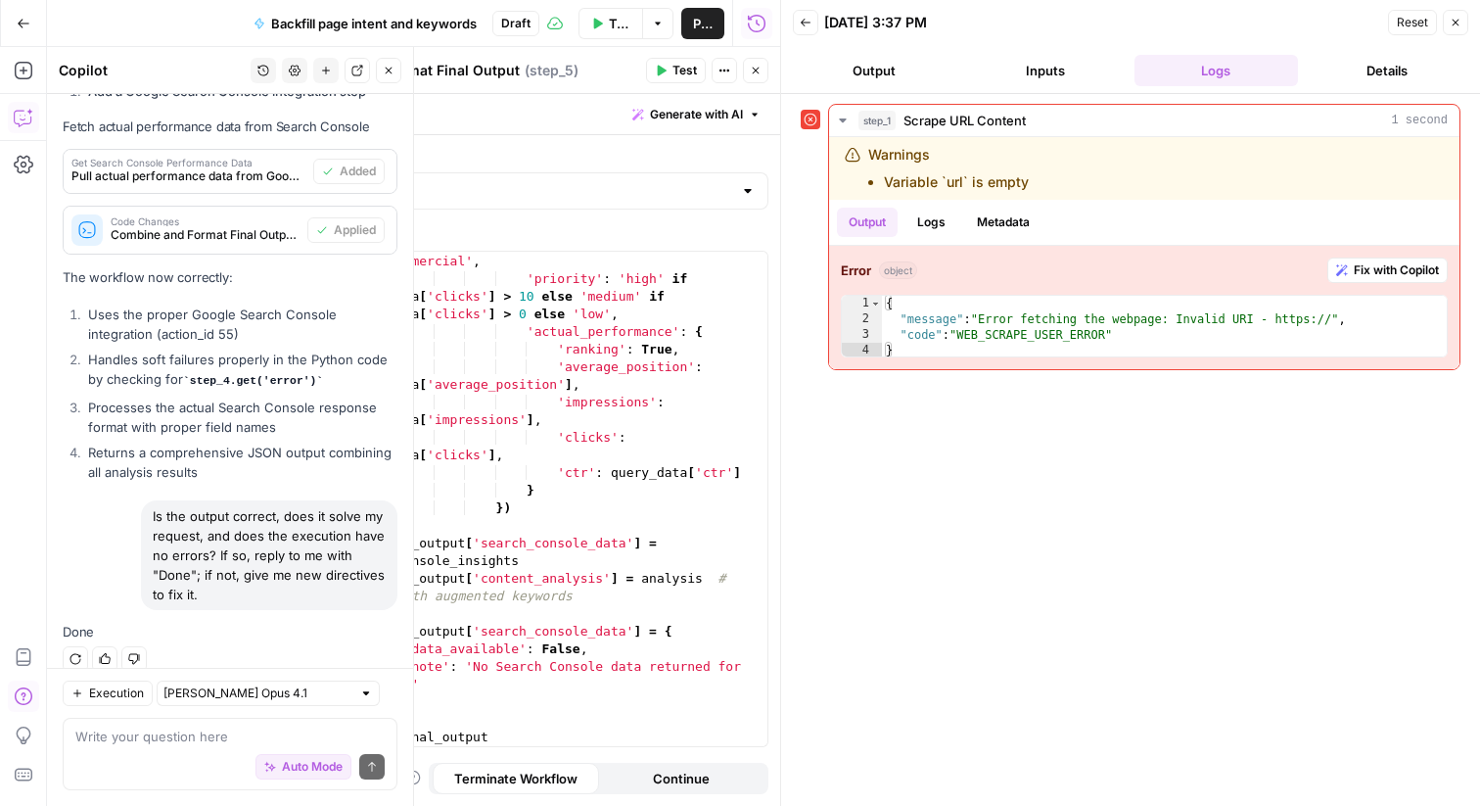
click at [760, 65] on icon "button" at bounding box center [756, 71] width 12 height 12
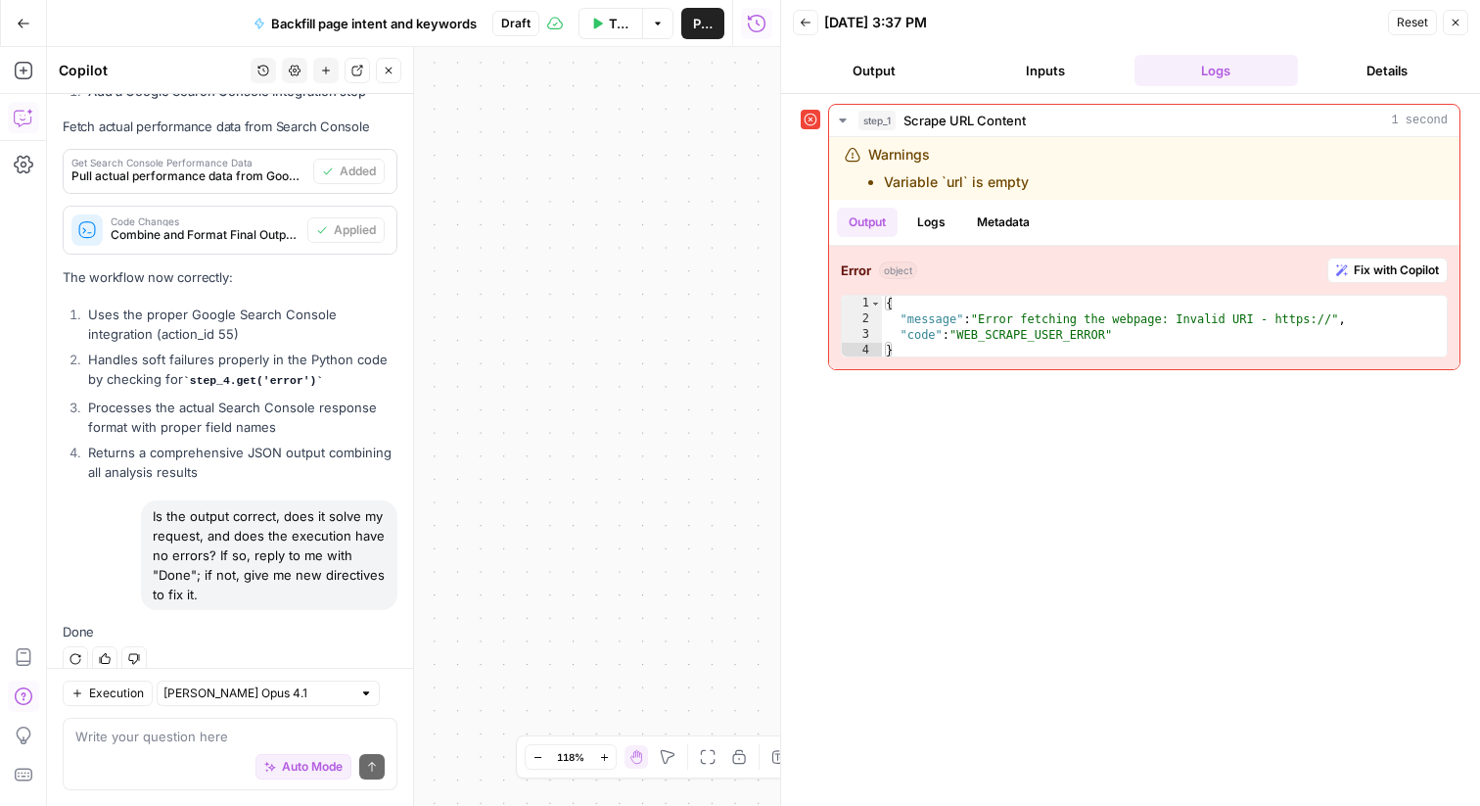
click at [706, 756] on icon "button" at bounding box center [708, 757] width 16 height 16
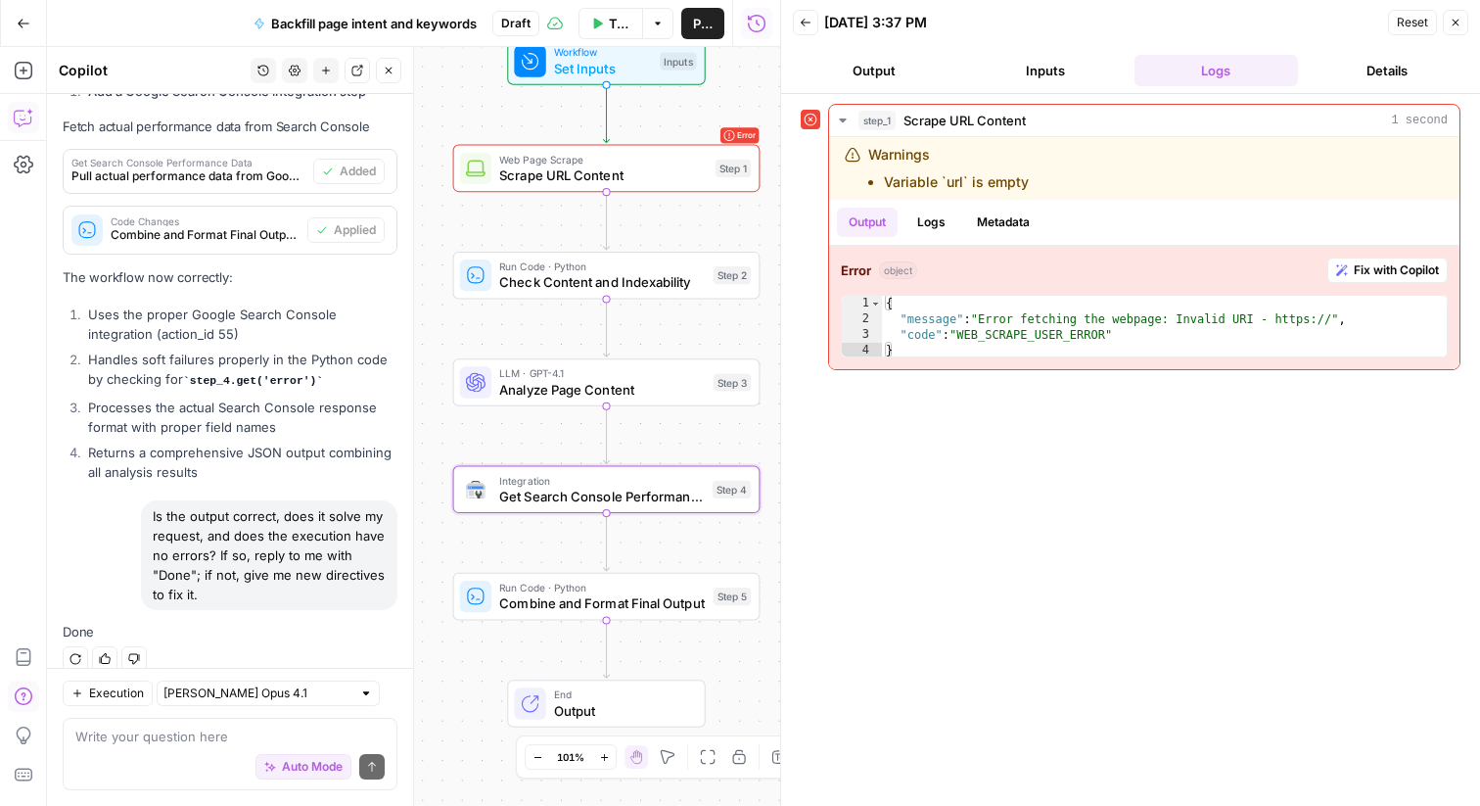
drag, startPoint x: 675, startPoint y: 522, endPoint x: 867, endPoint y: 478, distance: 197.8
click at [867, 478] on body "Notion New Home Browse Insights Opportunities Your Data Recent Grids [Custom te…" at bounding box center [740, 403] width 1480 height 806
click at [111, 738] on textarea at bounding box center [229, 736] width 309 height 20
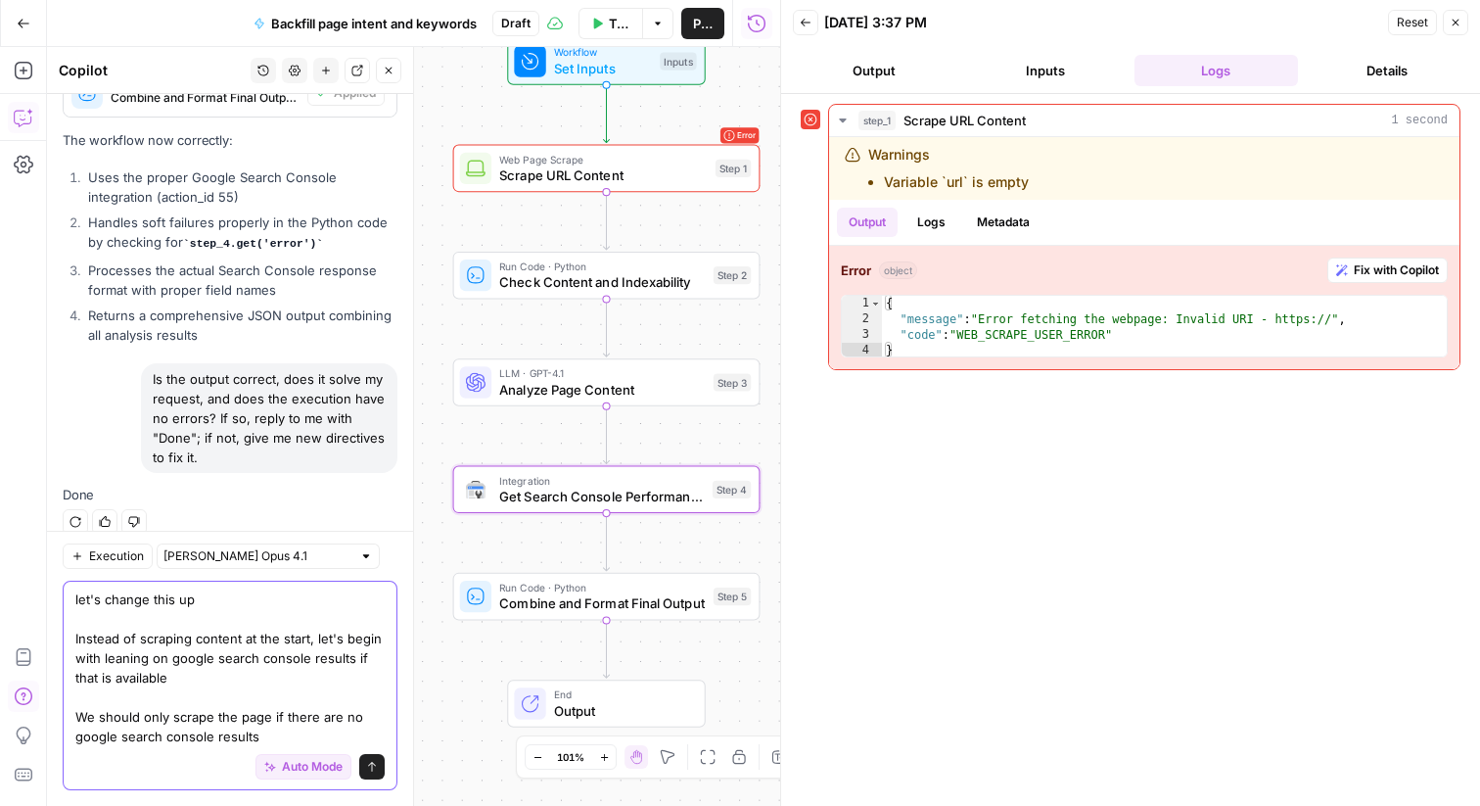
scroll to position [2833, 0]
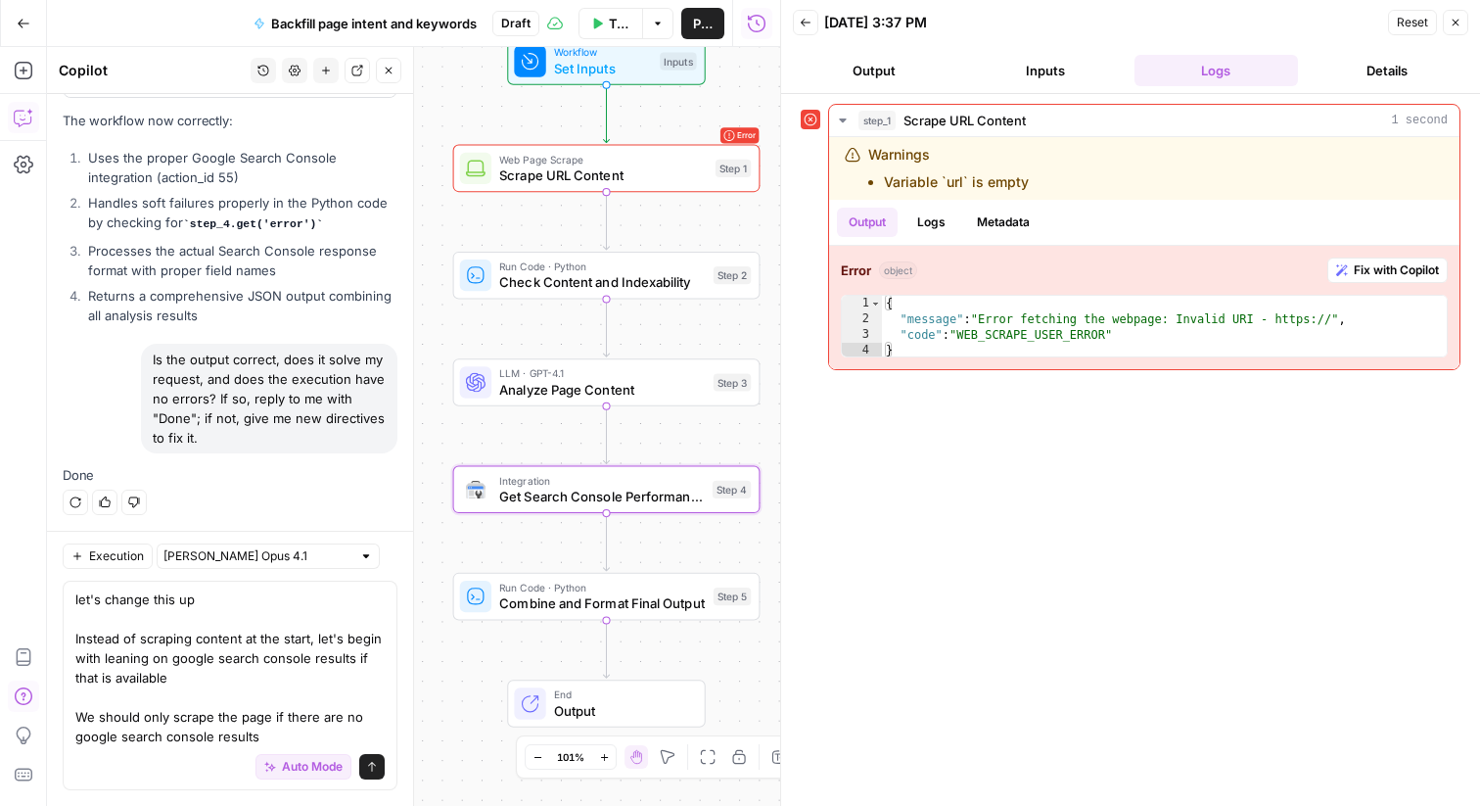
click at [114, 746] on div "Auto Mode Send" at bounding box center [229, 767] width 309 height 43
click at [203, 735] on textarea "let's change this up Instead of scraping content at the start, let's begin with…" at bounding box center [229, 667] width 309 height 157
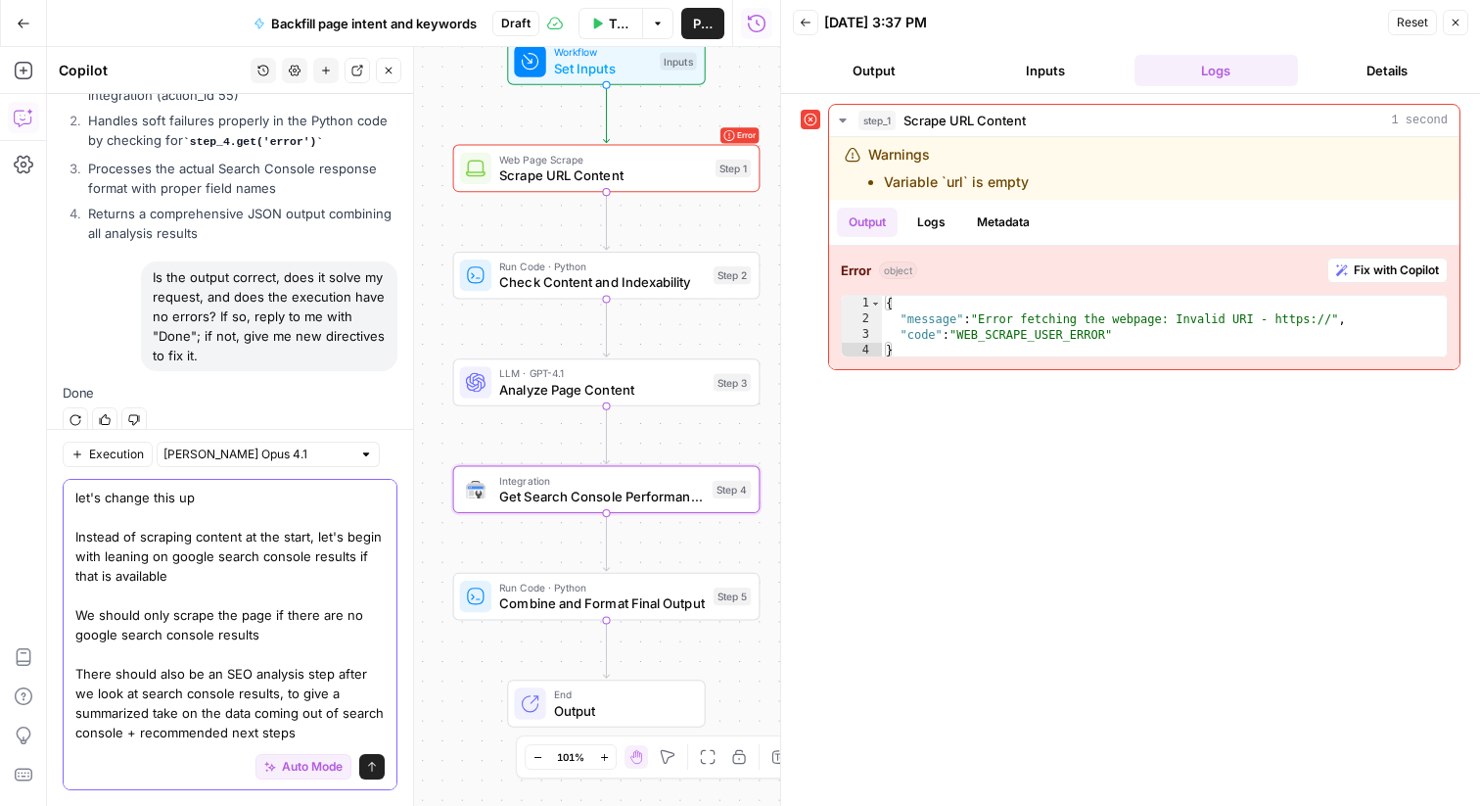
scroll to position [35, 0]
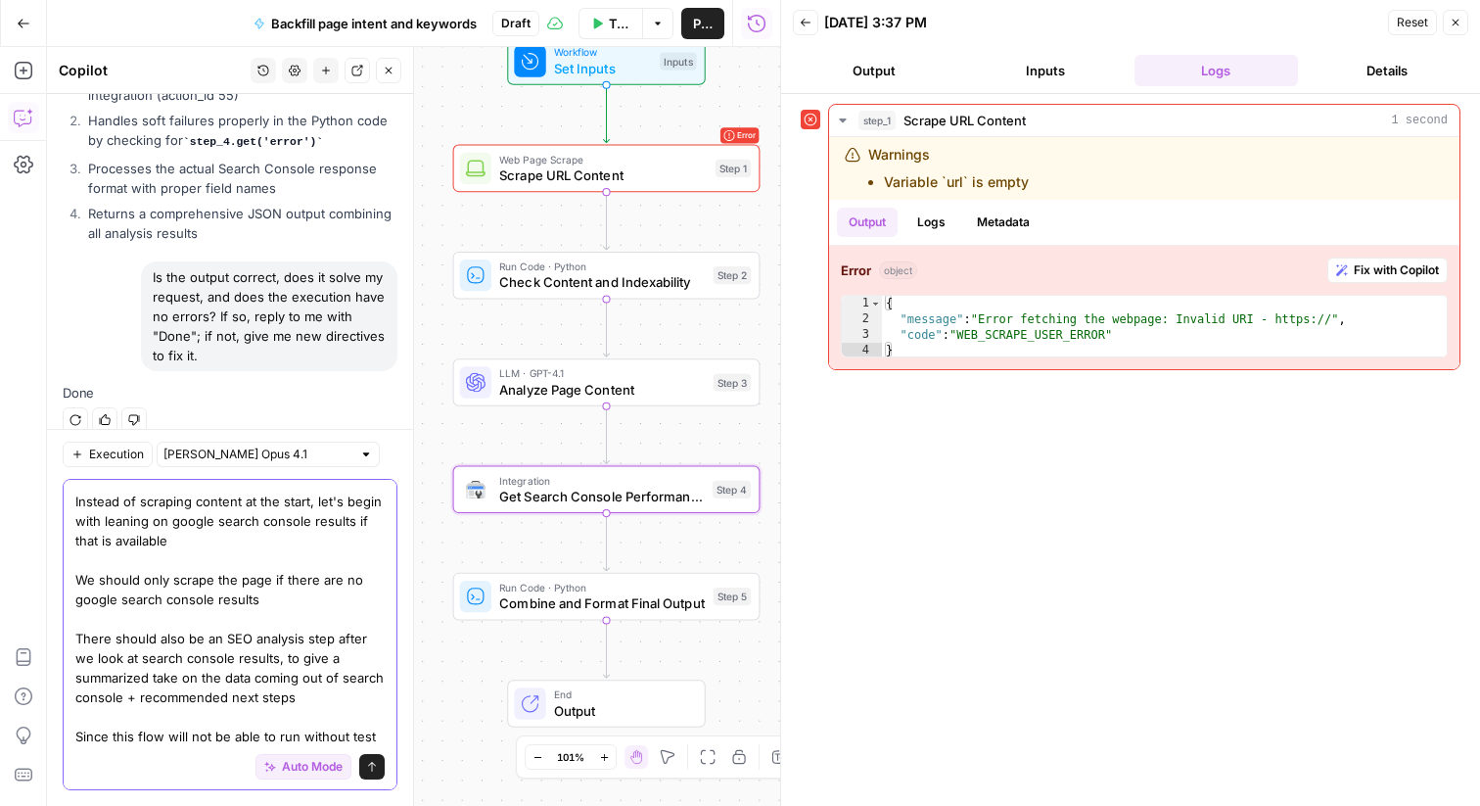
type textarea "let's change this up Instead of scraping content at the start, let's begin with…"
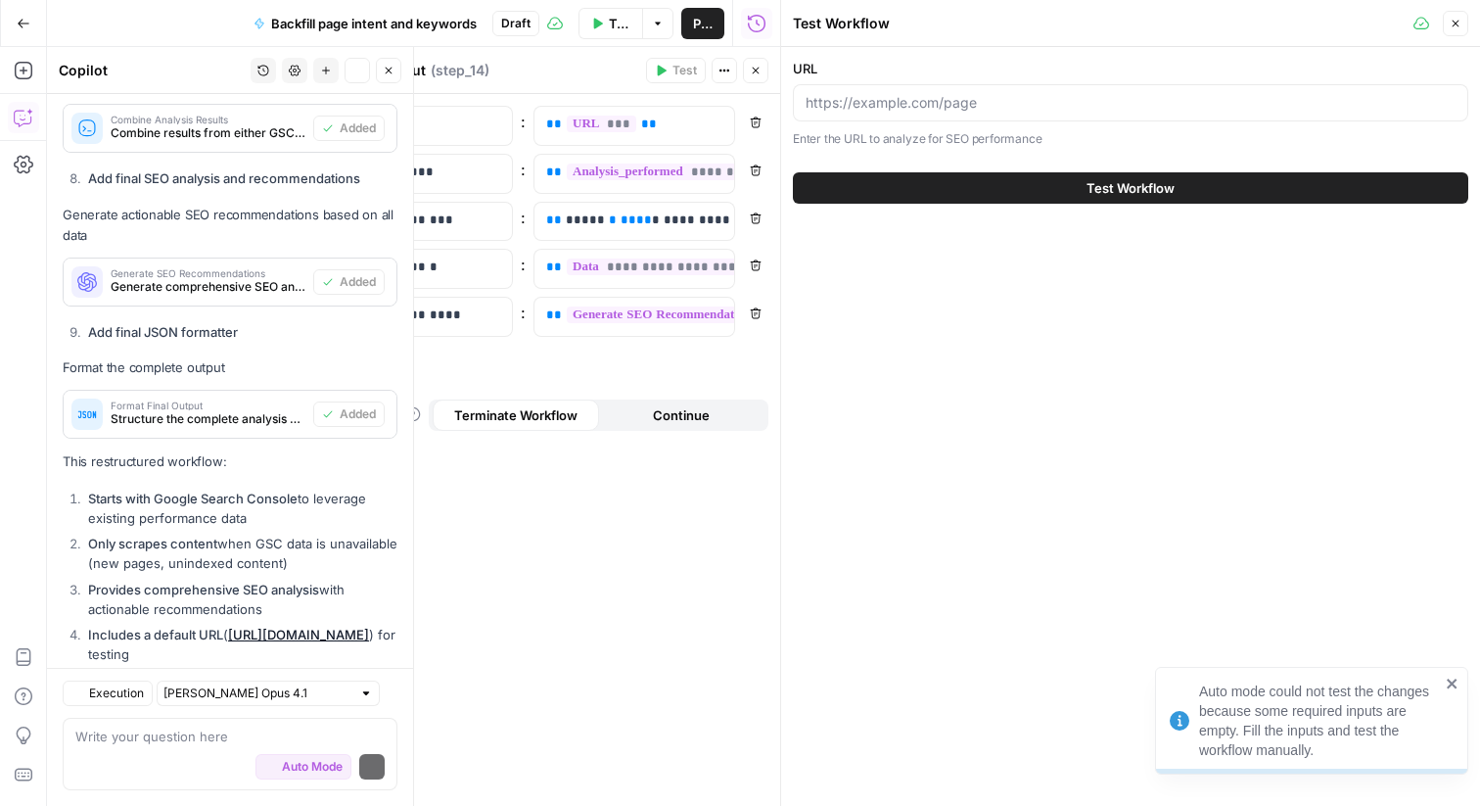
scroll to position [5348, 0]
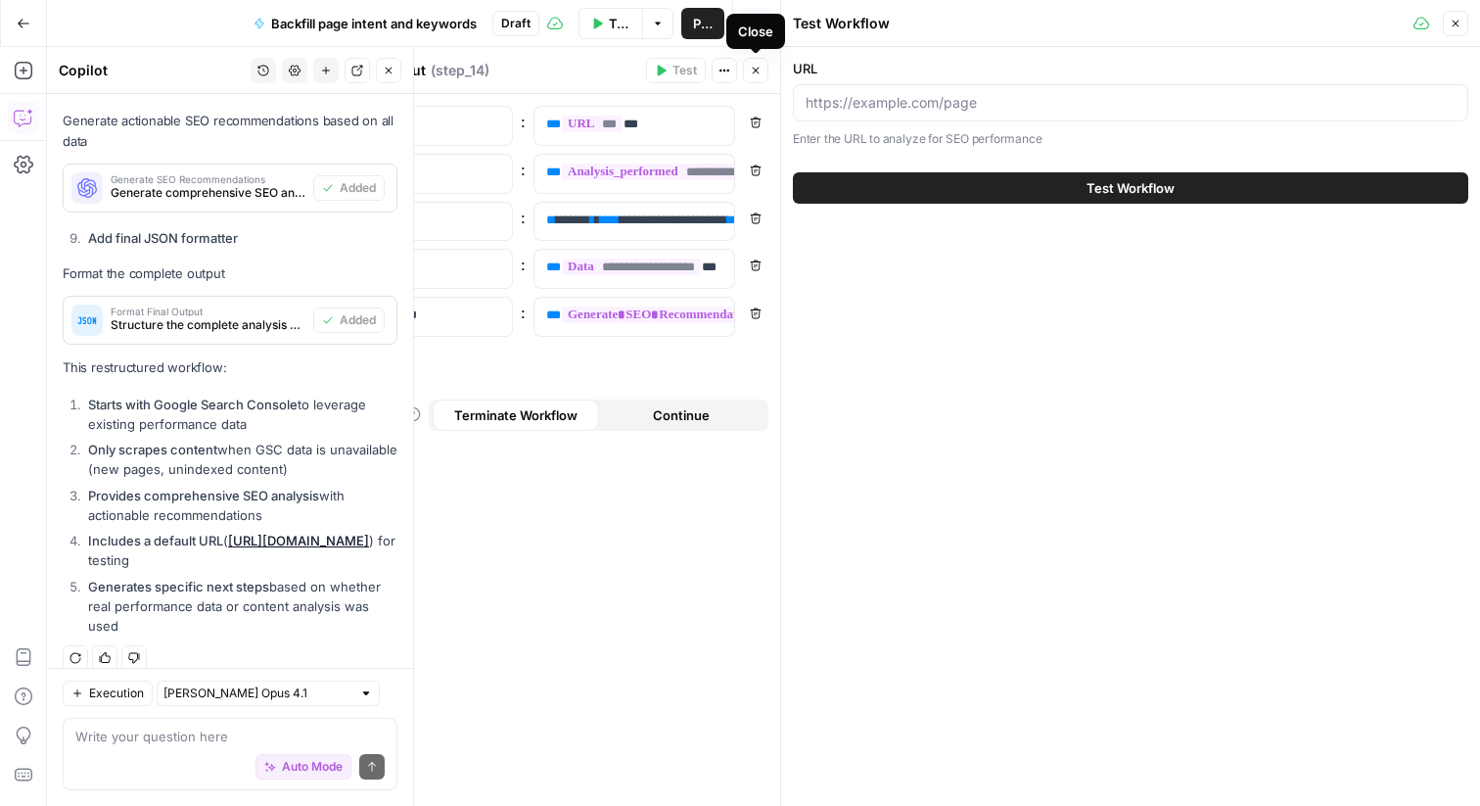
click at [754, 69] on icon "button" at bounding box center [756, 71] width 7 height 7
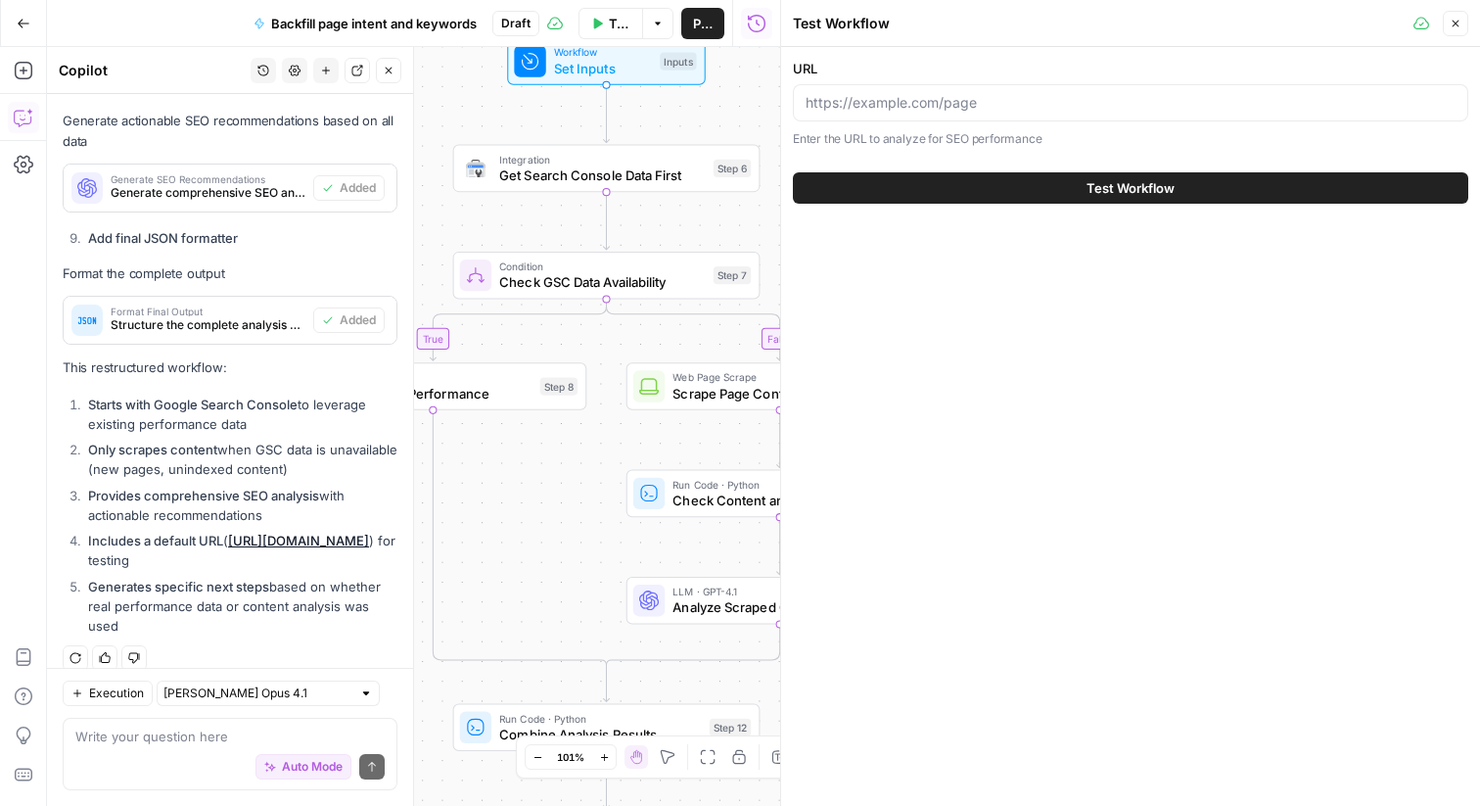
click at [1460, 19] on icon "button" at bounding box center [1456, 24] width 12 height 12
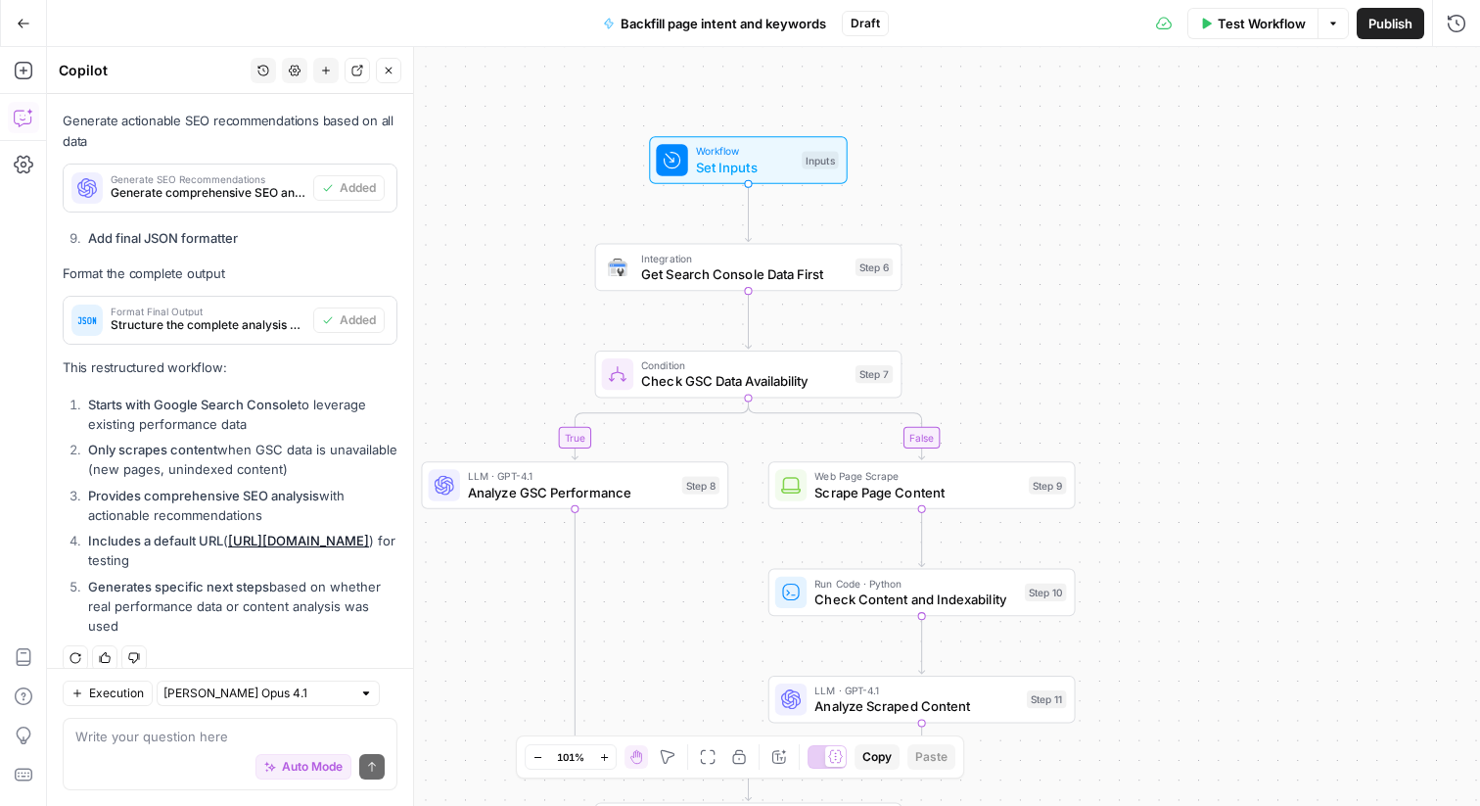
drag, startPoint x: 1103, startPoint y: 415, endPoint x: 1253, endPoint y: 506, distance: 175.3
click at [1250, 509] on div "true false Workflow Set Inputs Inputs Integration Get Search Console Data First…" at bounding box center [763, 426] width 1433 height 759
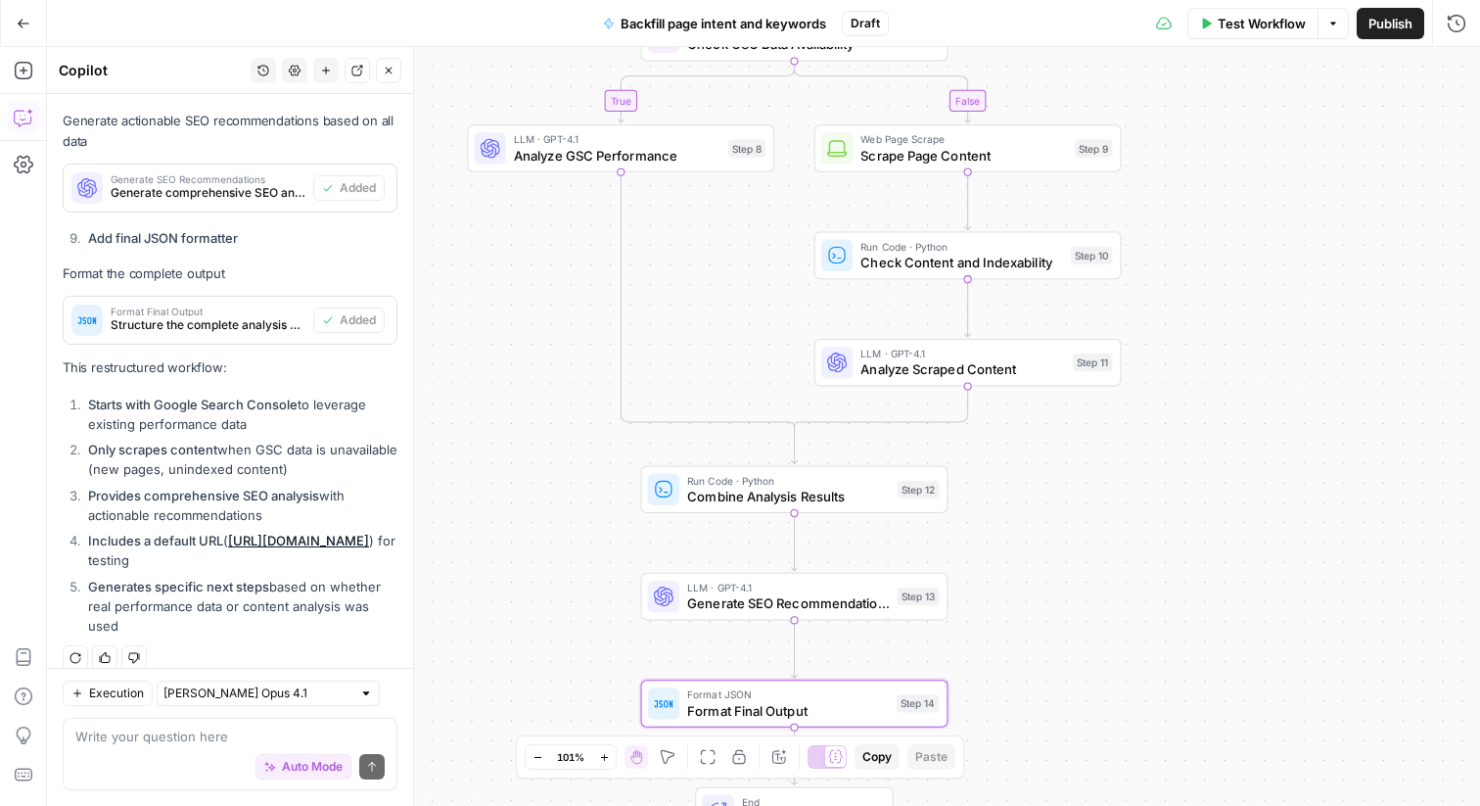
drag, startPoint x: 1244, startPoint y: 554, endPoint x: 1286, endPoint y: 217, distance: 339.3
click at [1286, 216] on div "true false Workflow Set Inputs Inputs Integration Get Search Console Data First…" at bounding box center [763, 426] width 1433 height 759
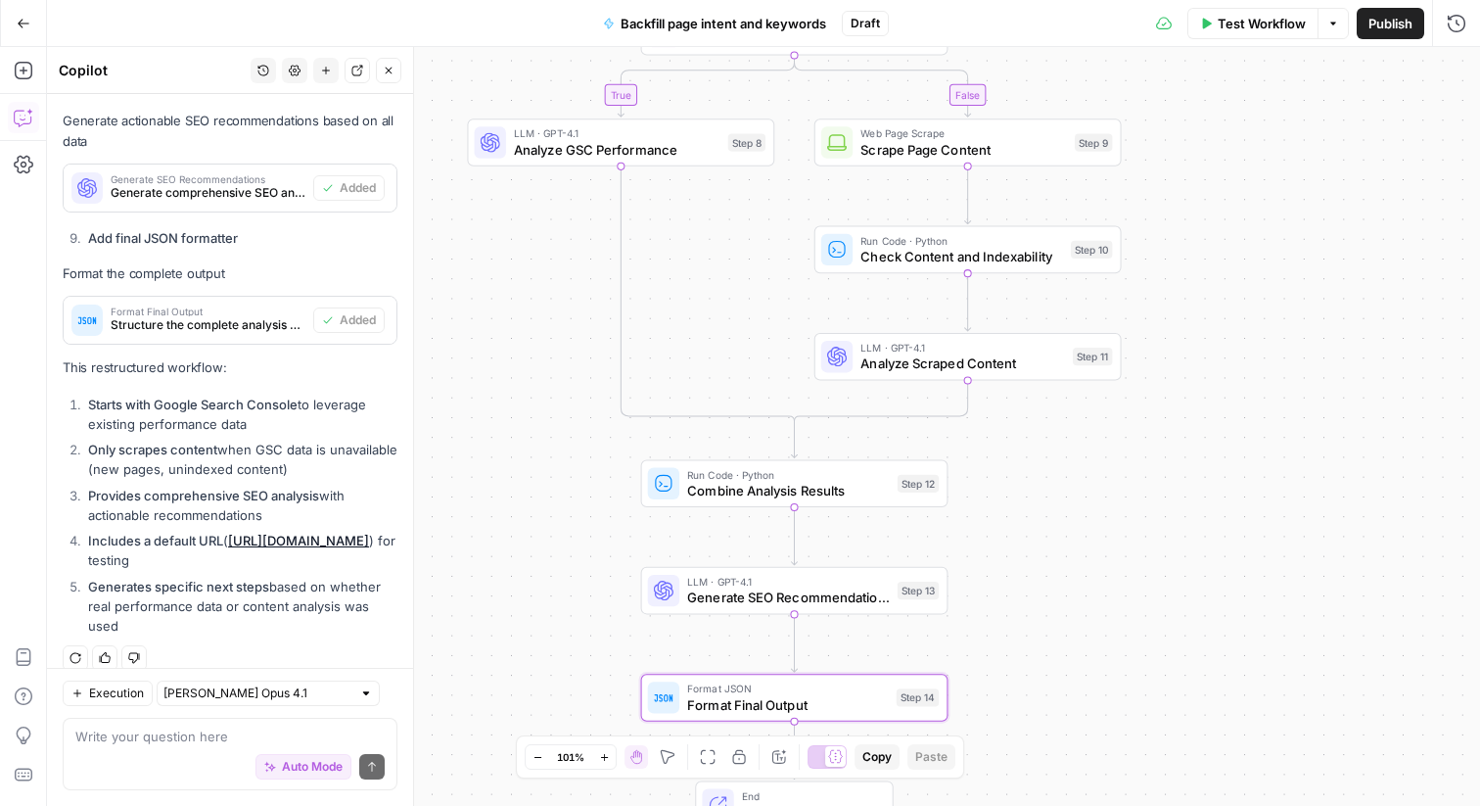
click at [1239, 253] on div "true false Workflow Set Inputs Inputs Integration Get Search Console Data First…" at bounding box center [763, 426] width 1433 height 759
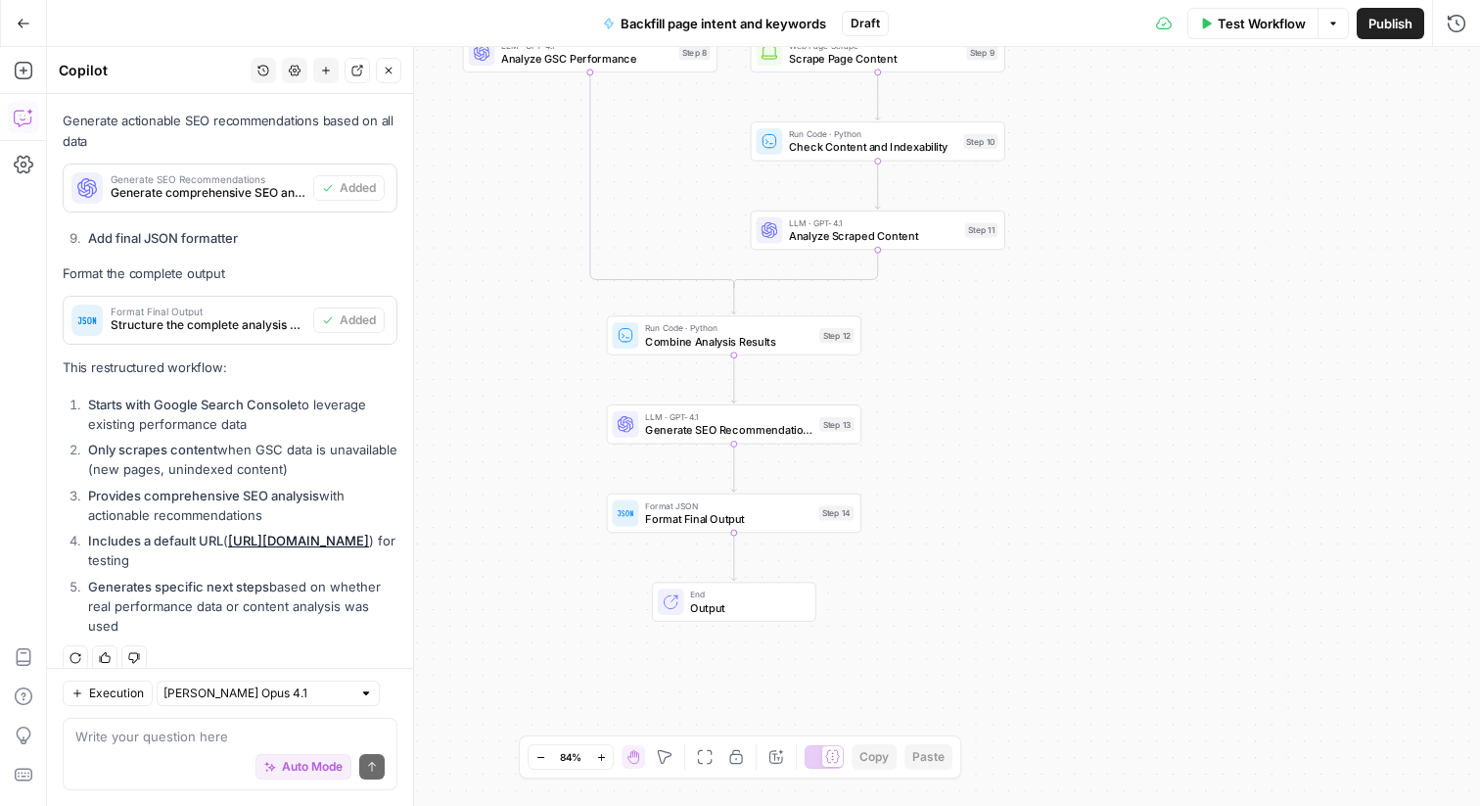
drag, startPoint x: 1120, startPoint y: 504, endPoint x: 983, endPoint y: 396, distance: 174.9
click at [983, 396] on div "true false Workflow Set Inputs Inputs Integration Get Search Console Data First…" at bounding box center [763, 426] width 1433 height 759
click at [738, 341] on span "Combine Analysis Results" at bounding box center [727, 341] width 167 height 17
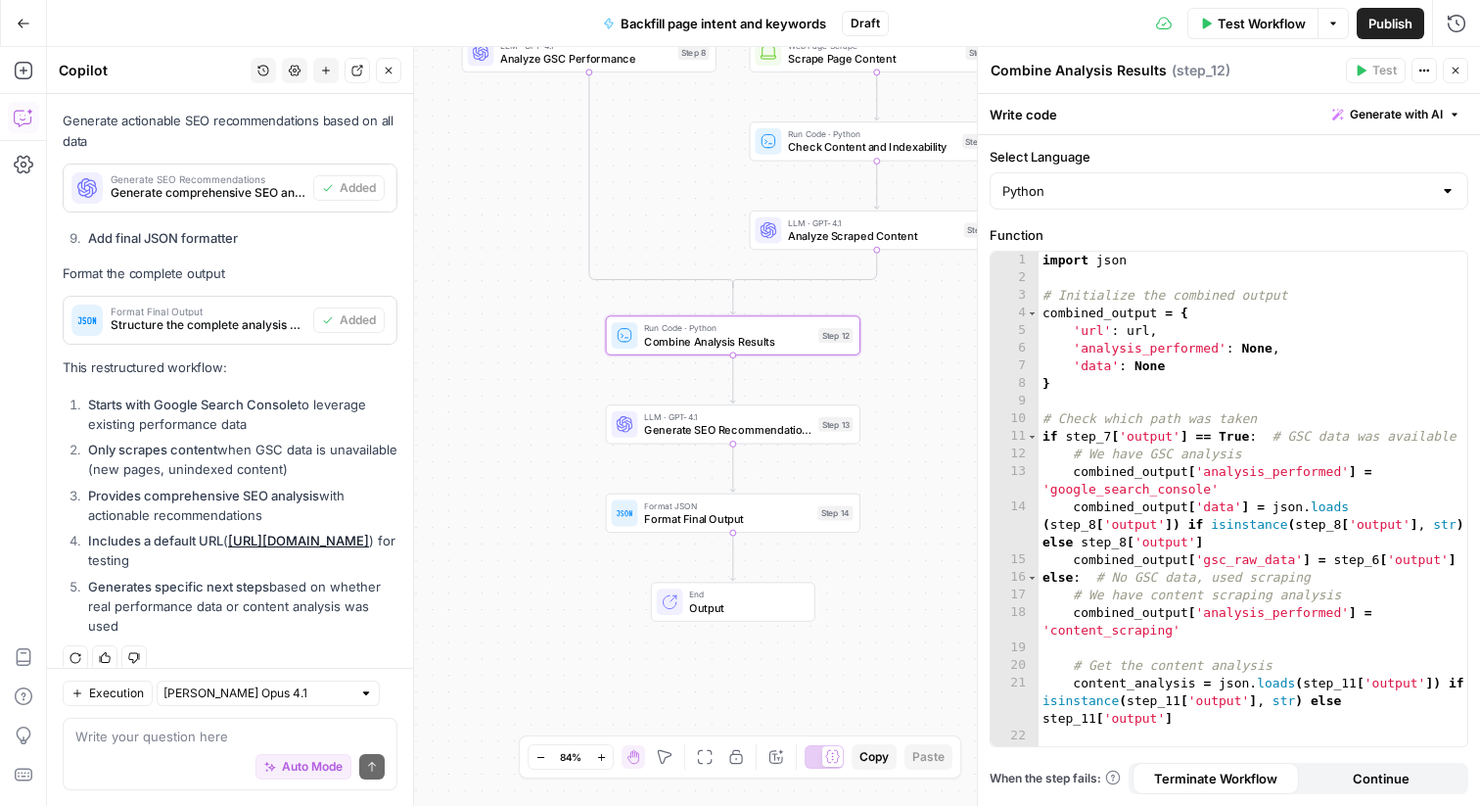
click at [770, 440] on div "LLM · GPT-4.1 Generate SEO Recommendations Step 13 Copy step Delete step Add No…" at bounding box center [733, 423] width 255 height 39
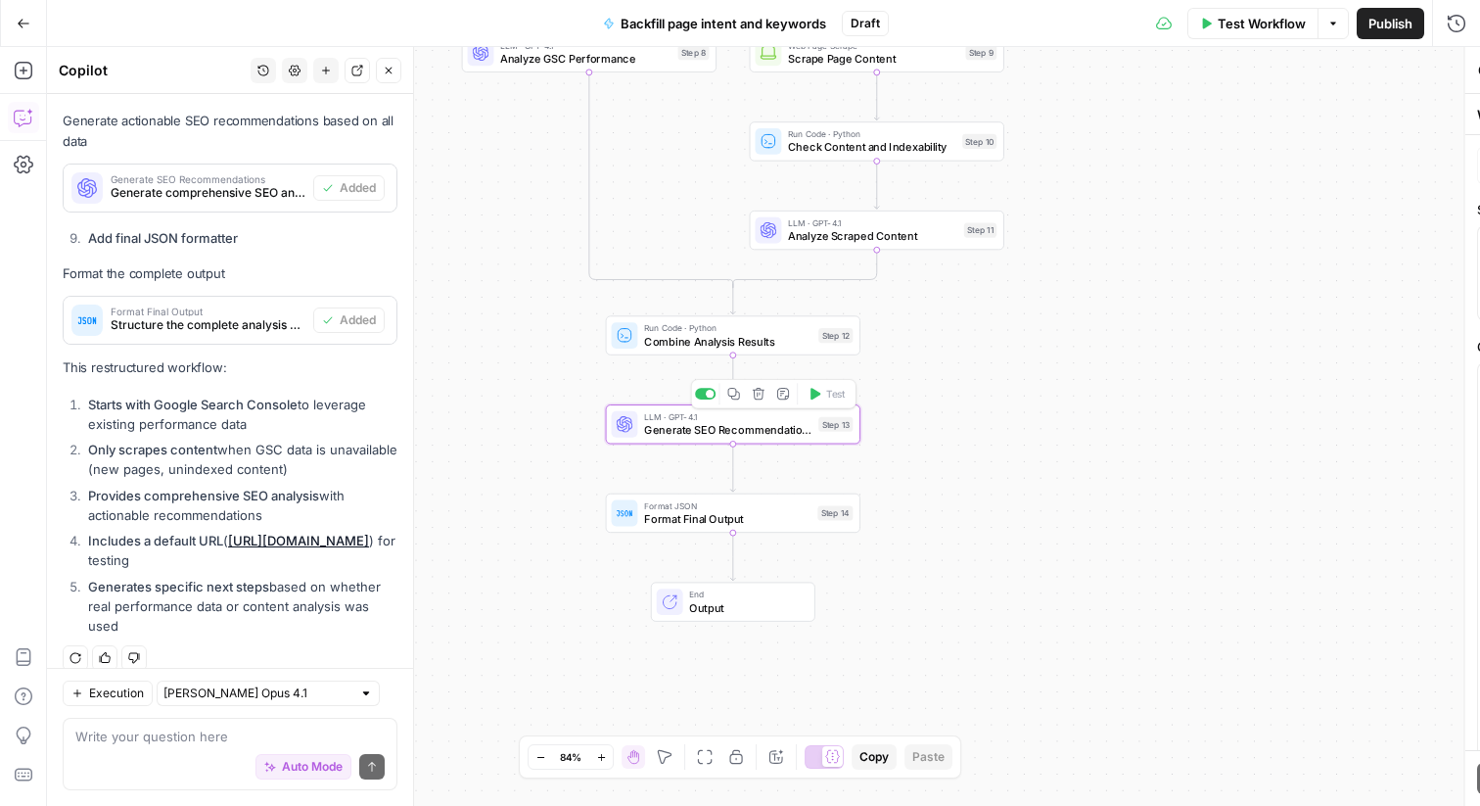
type textarea "Generate SEO Recommendations"
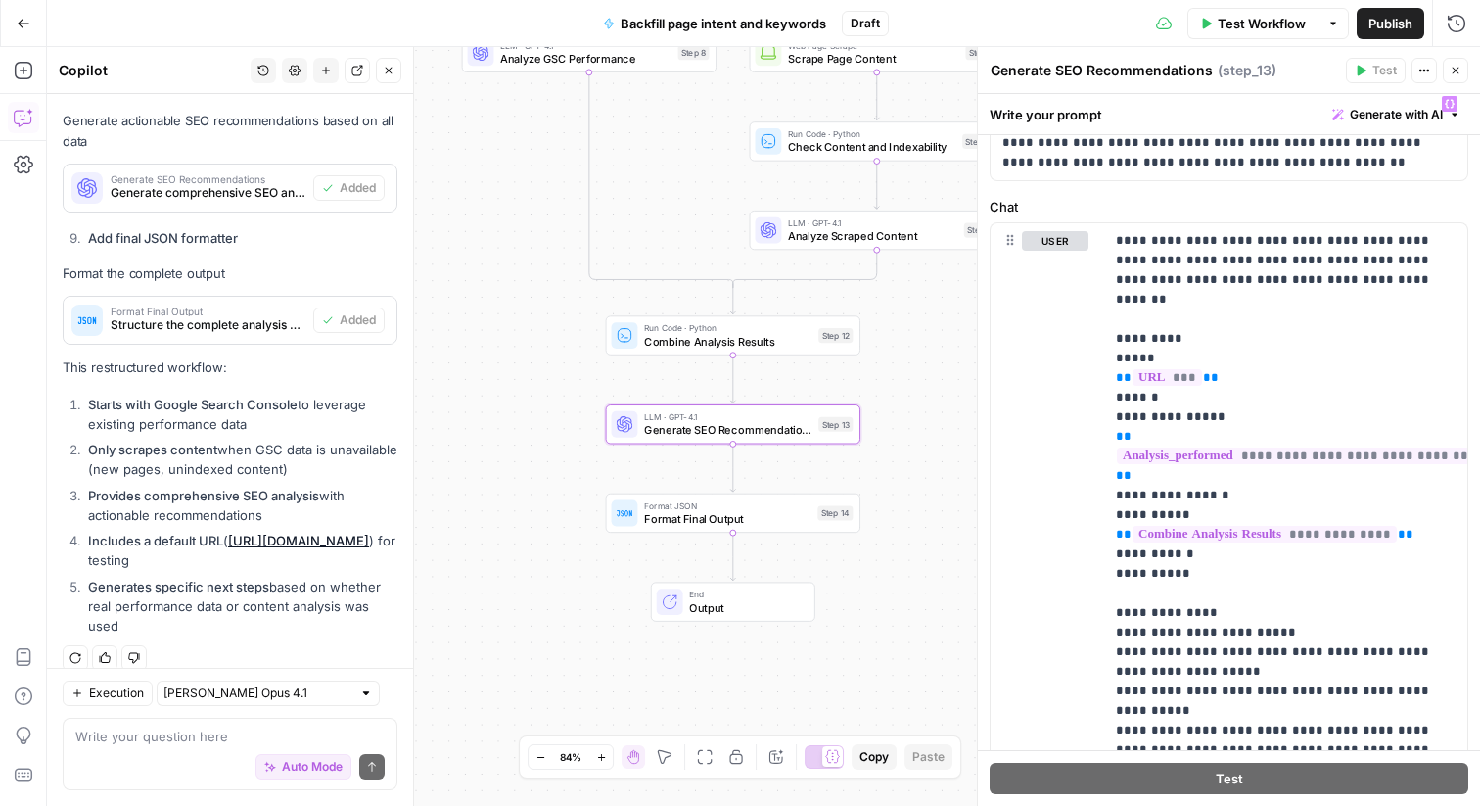
scroll to position [143, 0]
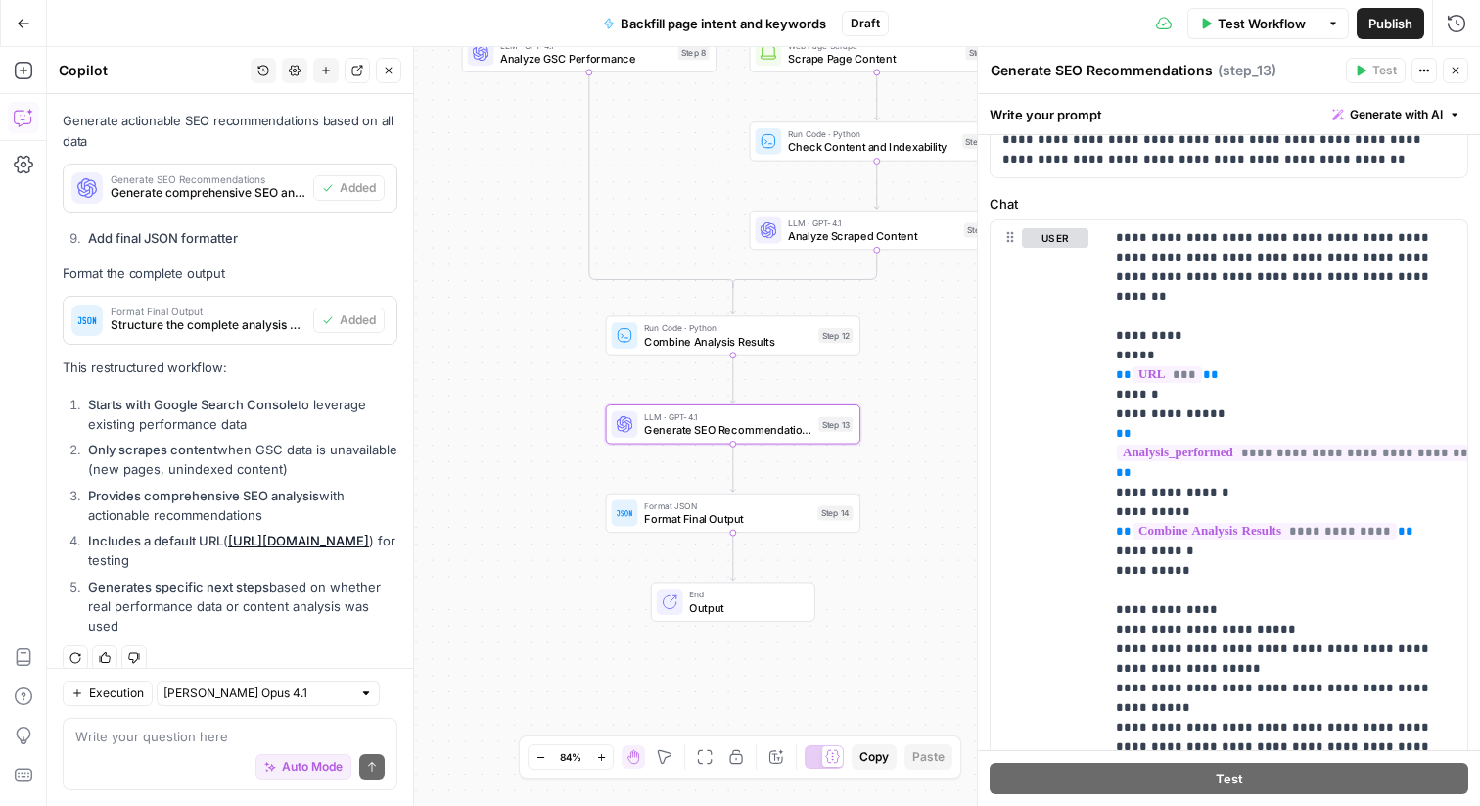
click at [732, 328] on span "Run Code · Python" at bounding box center [727, 327] width 167 height 13
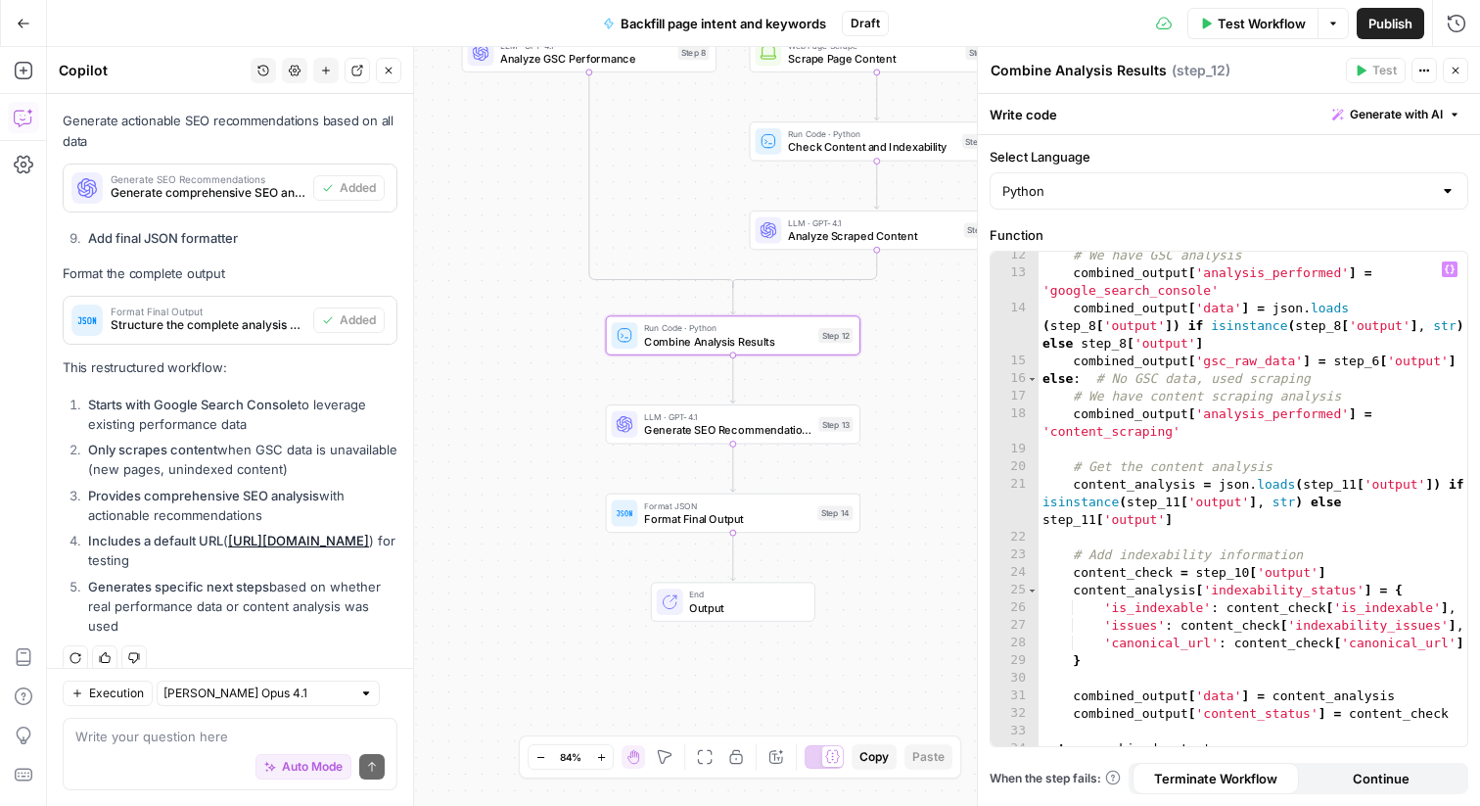
scroll to position [228, 0]
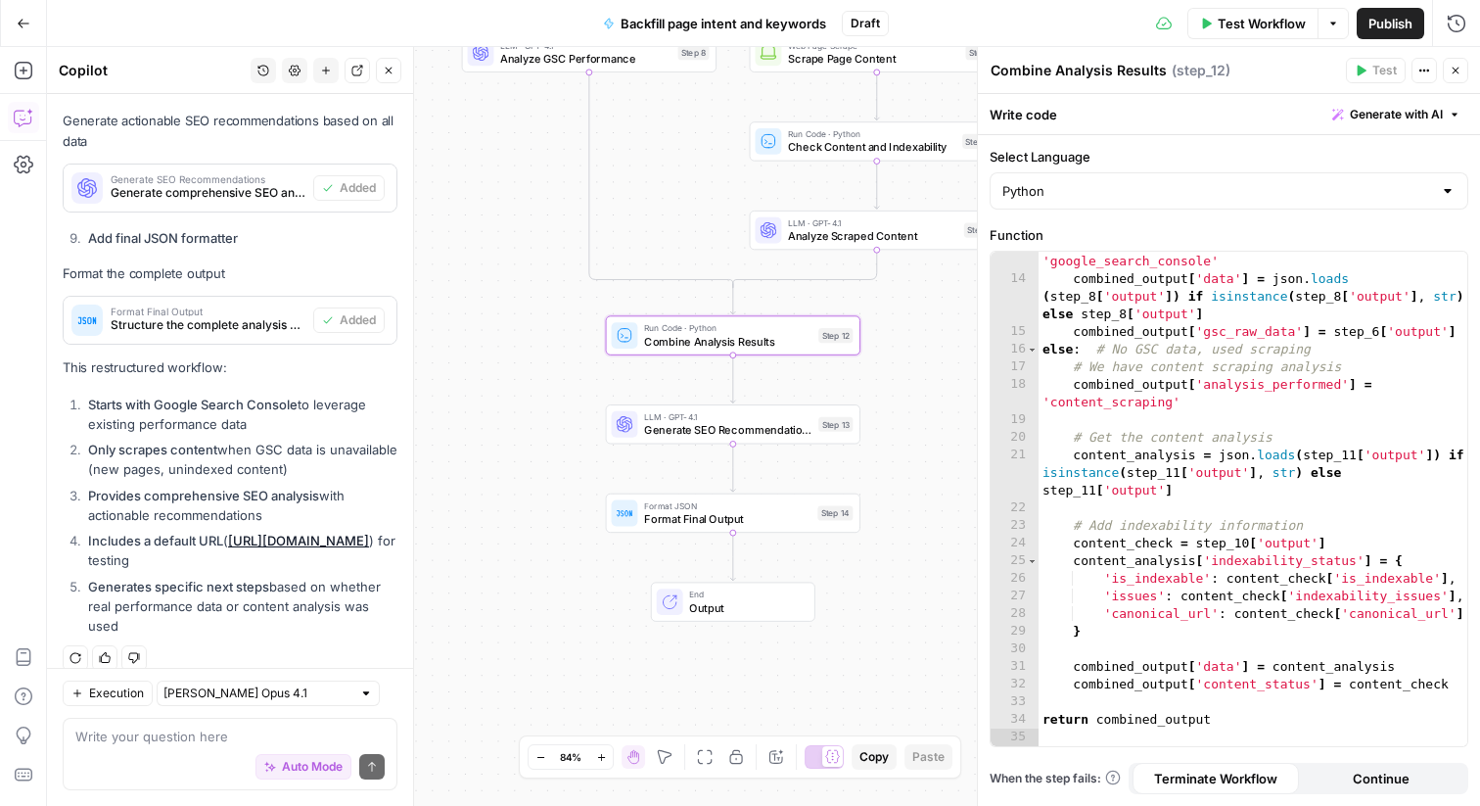
click at [855, 572] on div "true false Workflow Set Inputs Inputs Integration Get Search Console Data First…" at bounding box center [763, 426] width 1433 height 759
click at [1451, 23] on div "Actions" at bounding box center [1424, 31] width 70 height 35
click at [1467, 24] on button "Run History" at bounding box center [1456, 23] width 31 height 31
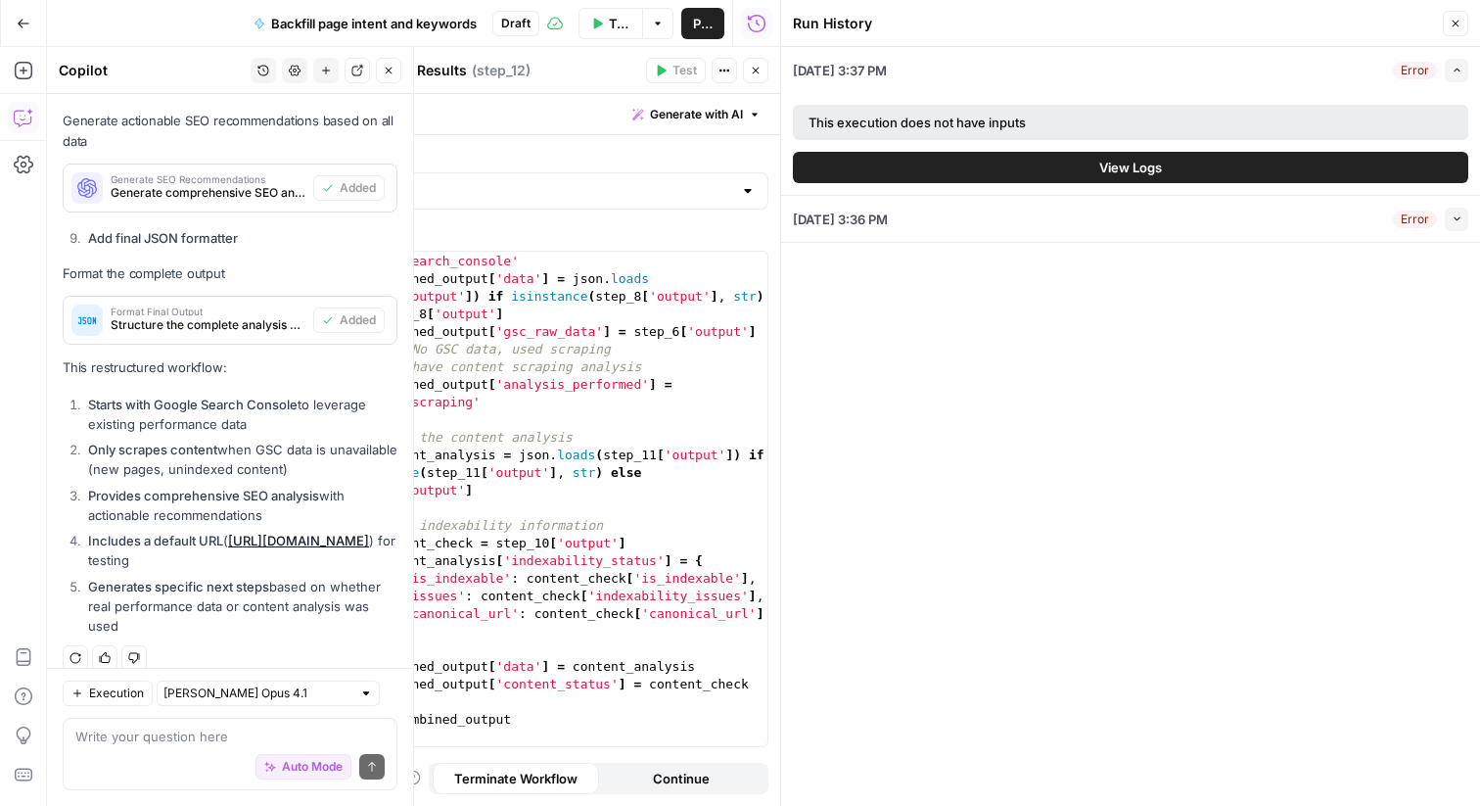
click at [1465, 23] on button "Close" at bounding box center [1455, 23] width 25 height 25
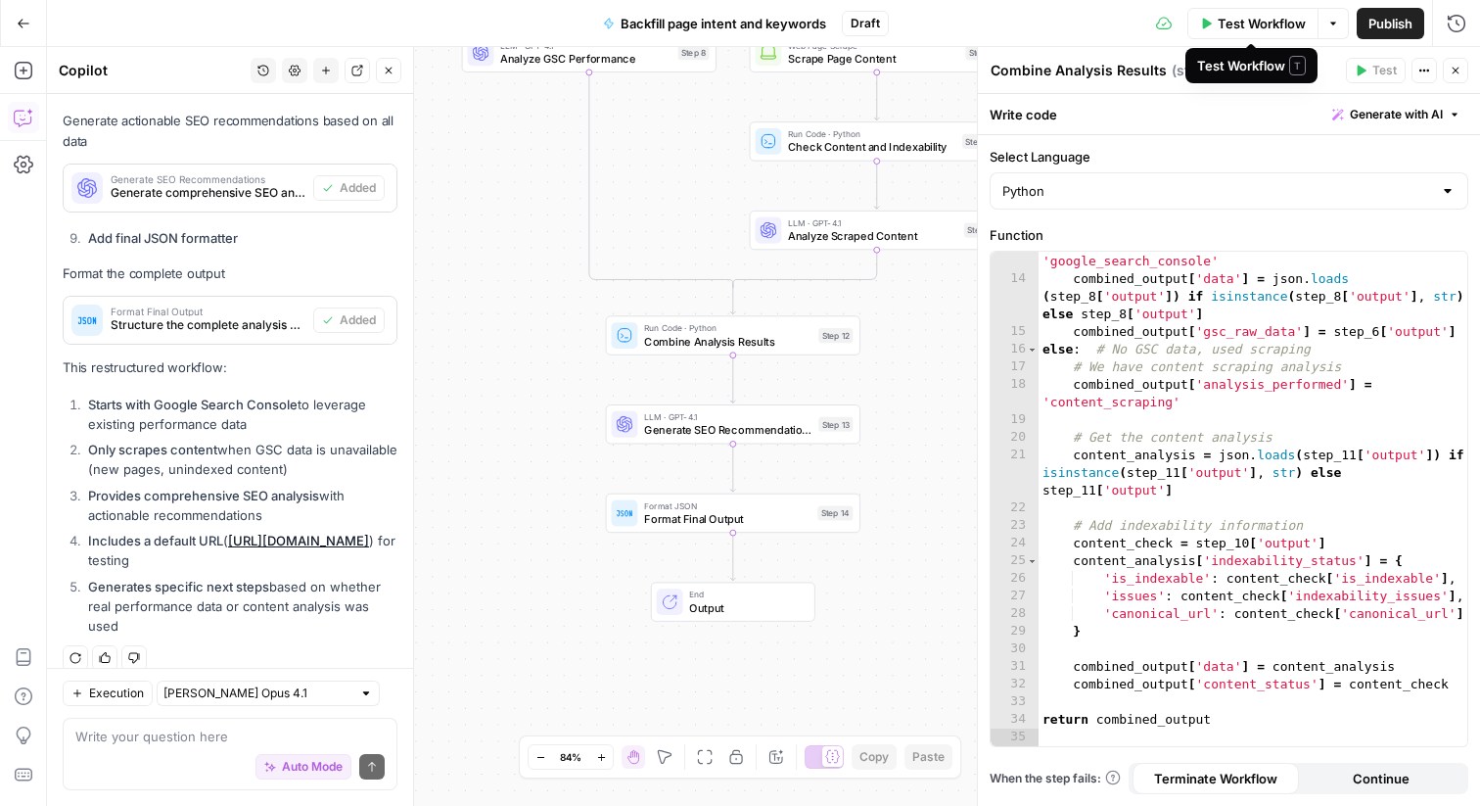
click at [1279, 23] on span "Test Workflow" at bounding box center [1262, 24] width 88 height 20
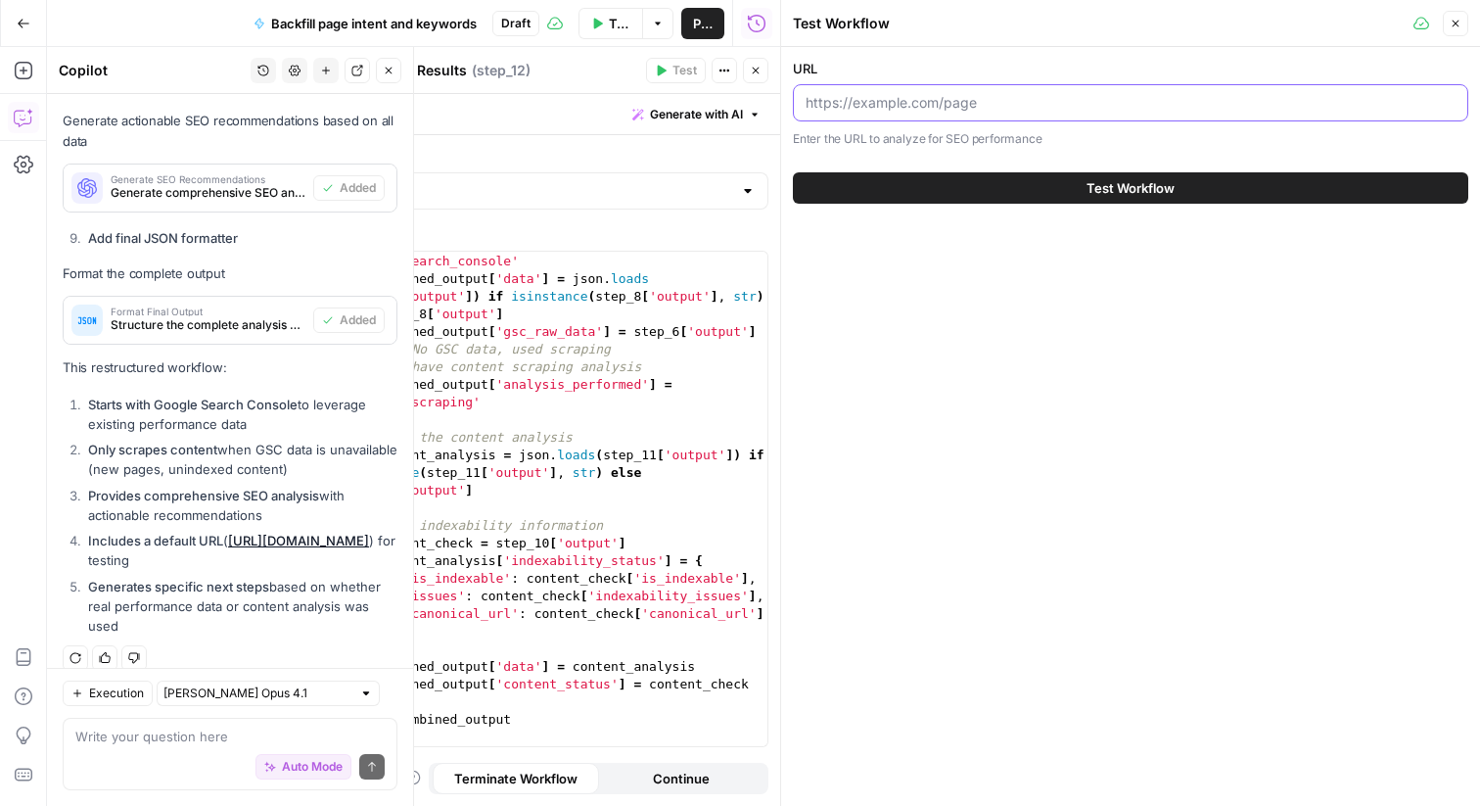
click at [945, 107] on input "URL" at bounding box center [1131, 103] width 650 height 20
paste input "https://www.notion.com/front-api/preview?secret=14751063-a95b-49d9-8839-626724b…"
type input "https://www.notion.com/front-api/preview?secret=14751063-a95b-49d9-8839-626724b…"
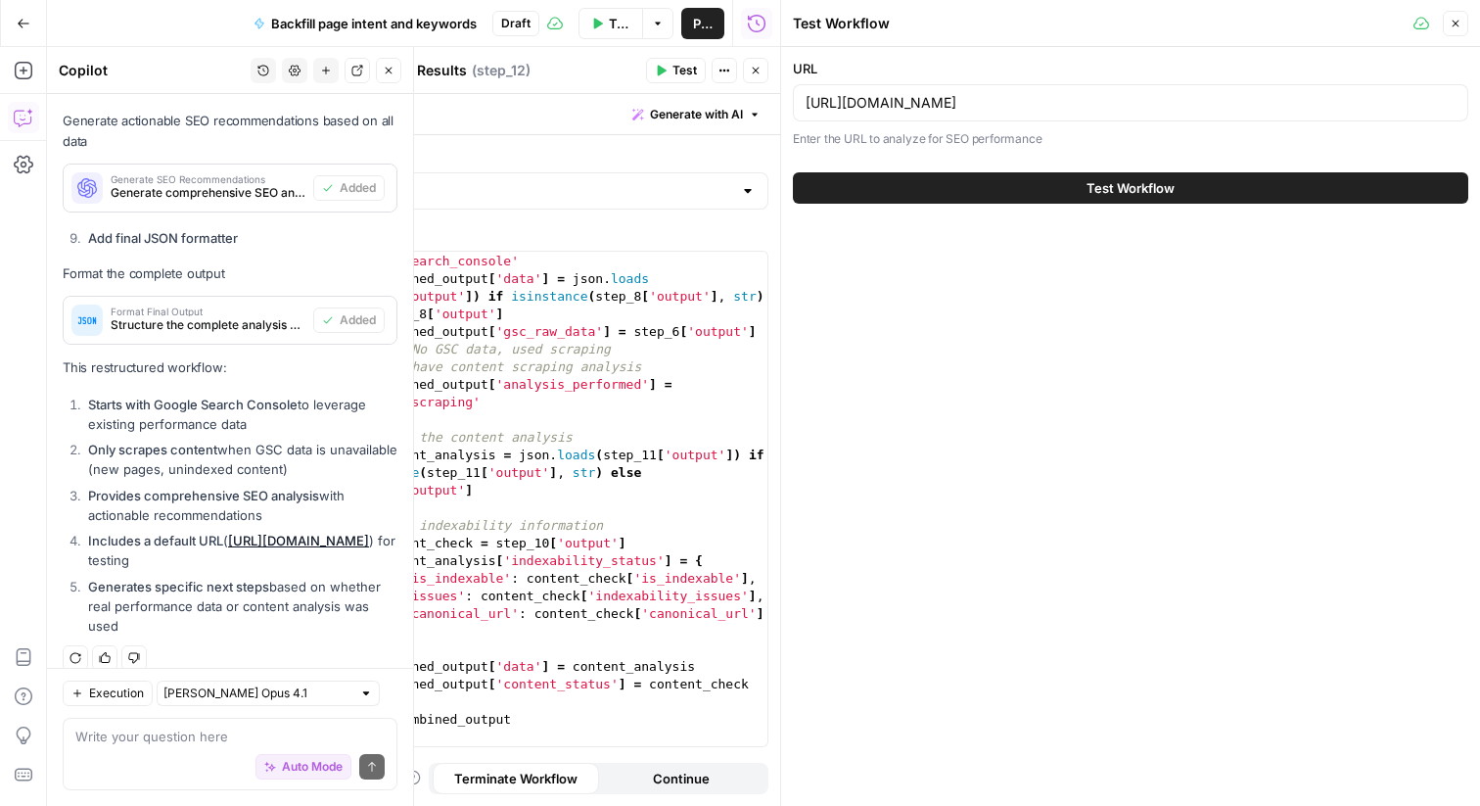
click at [964, 188] on button "Test Workflow" at bounding box center [1131, 187] width 676 height 31
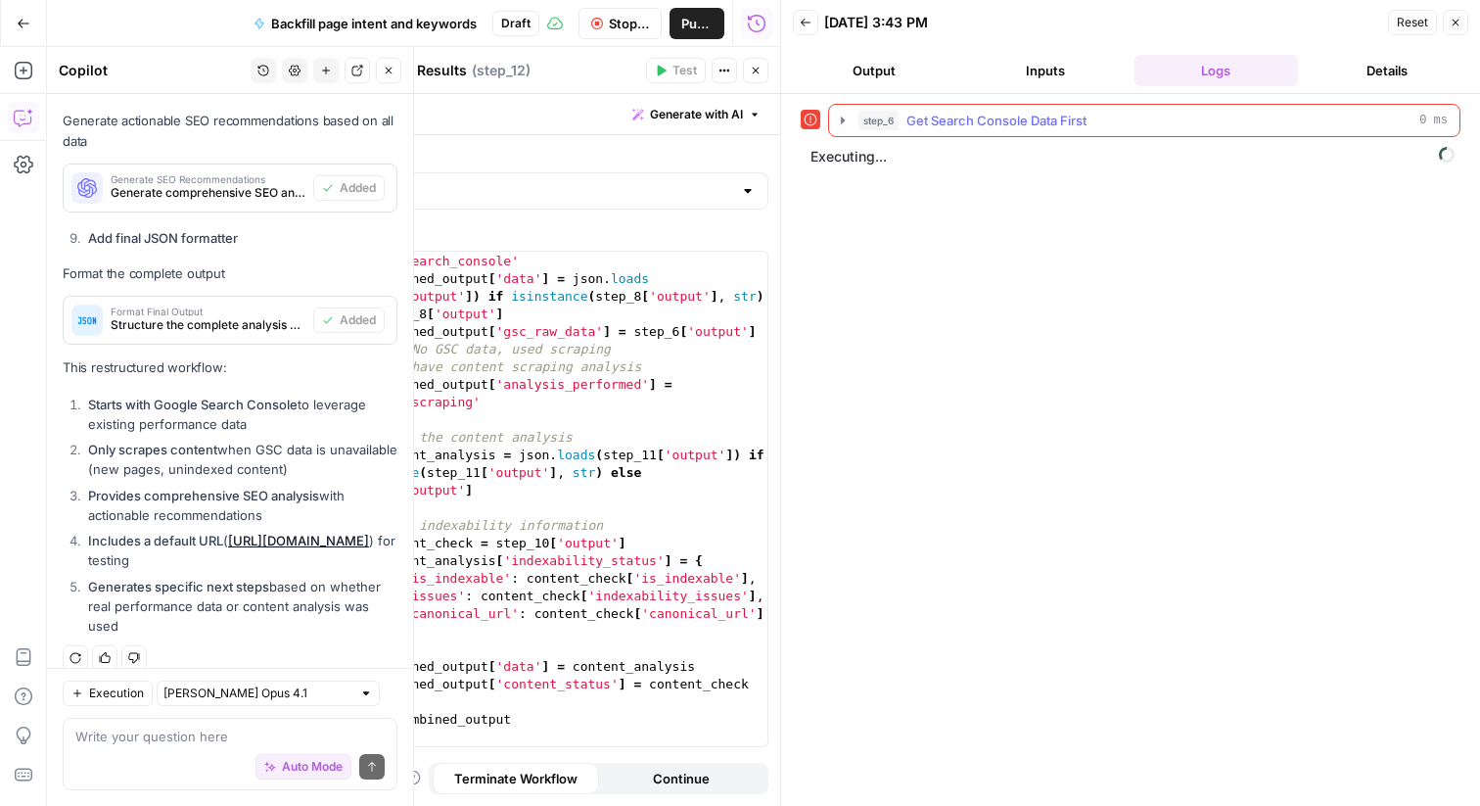
click at [960, 128] on span "Get Search Console Data First" at bounding box center [997, 121] width 180 height 20
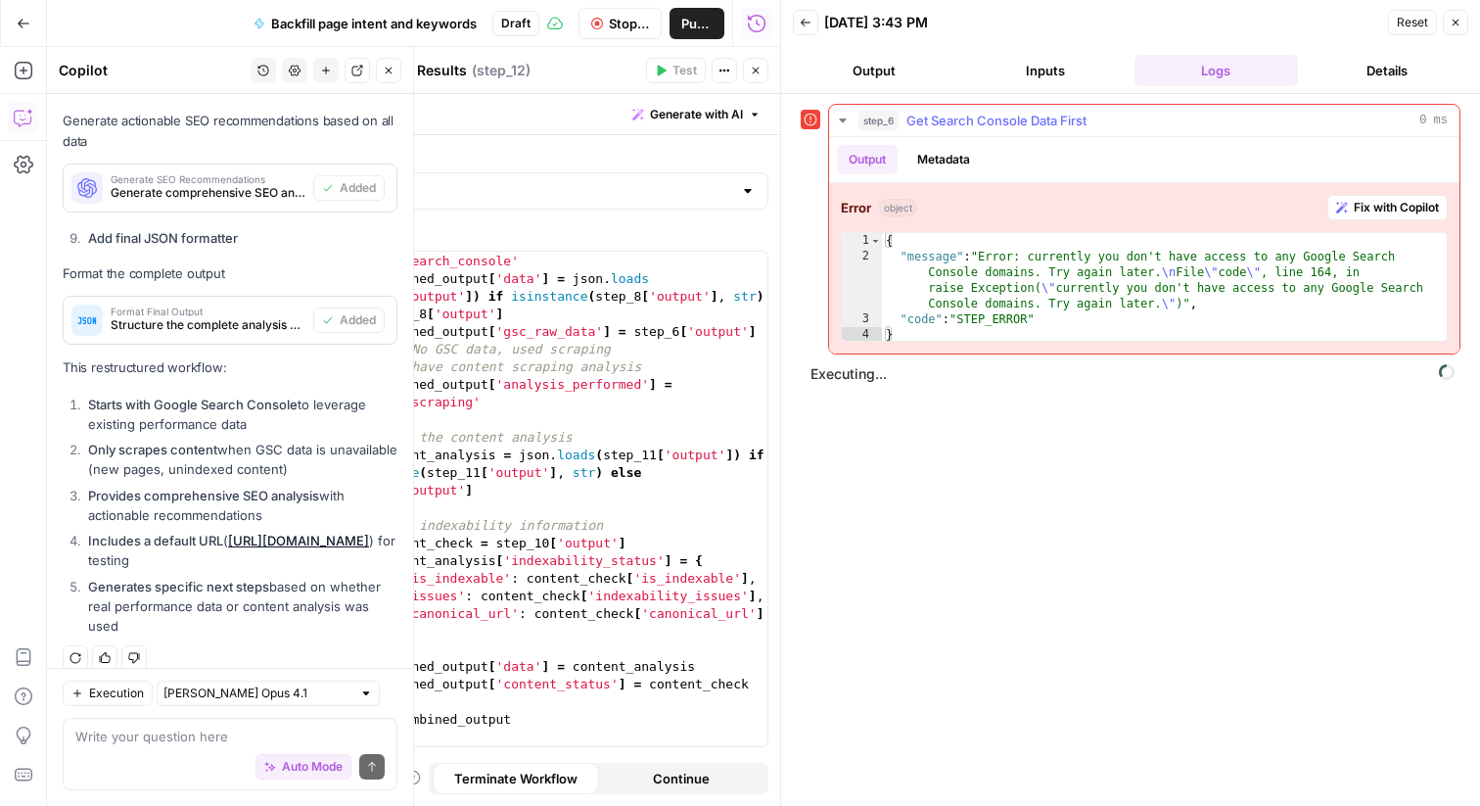
click at [841, 121] on icon "button" at bounding box center [843, 121] width 16 height 16
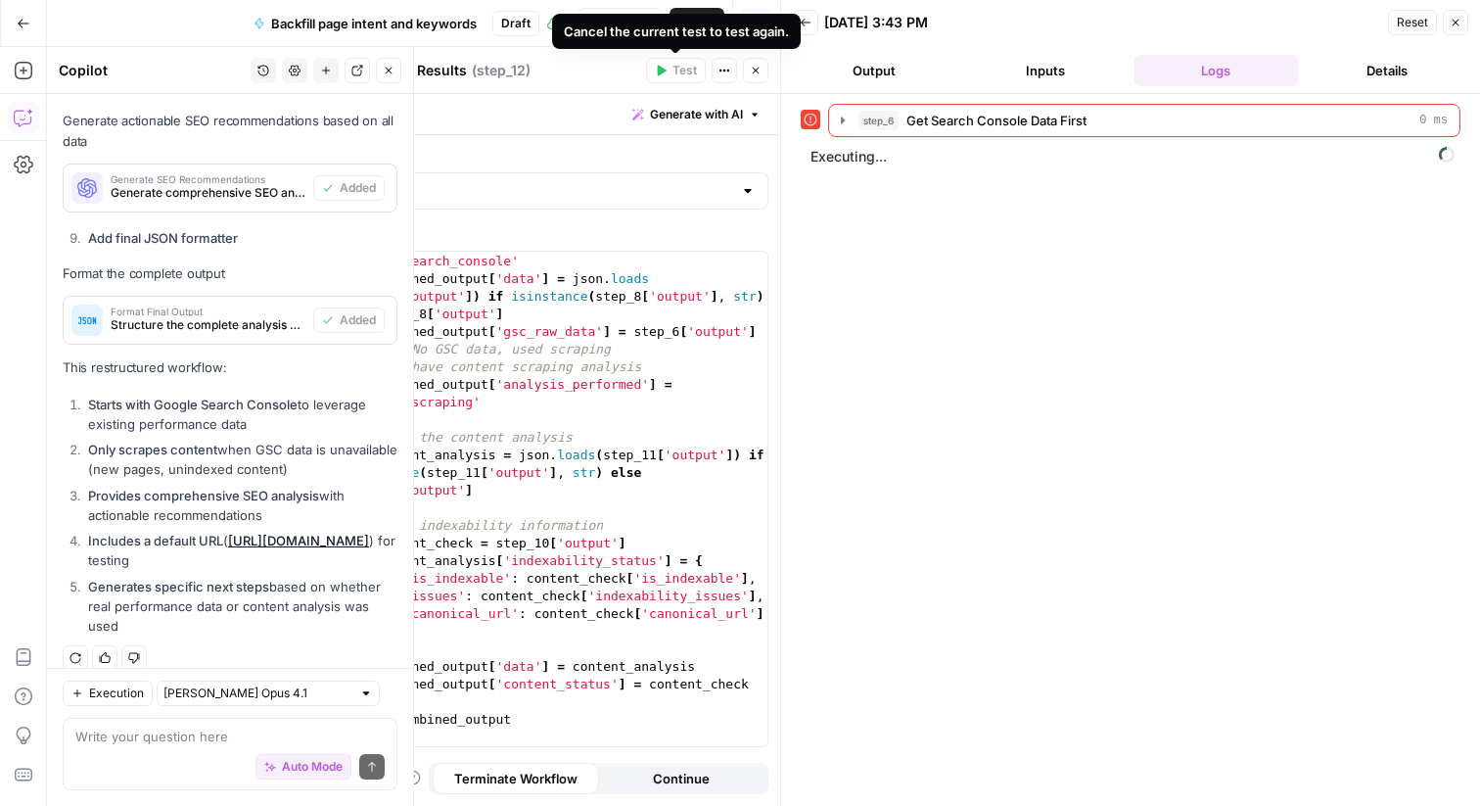
click at [618, 25] on div "Cancel the current test to test again." at bounding box center [676, 32] width 225 height 20
click at [602, 20] on icon "button" at bounding box center [597, 24] width 12 height 12
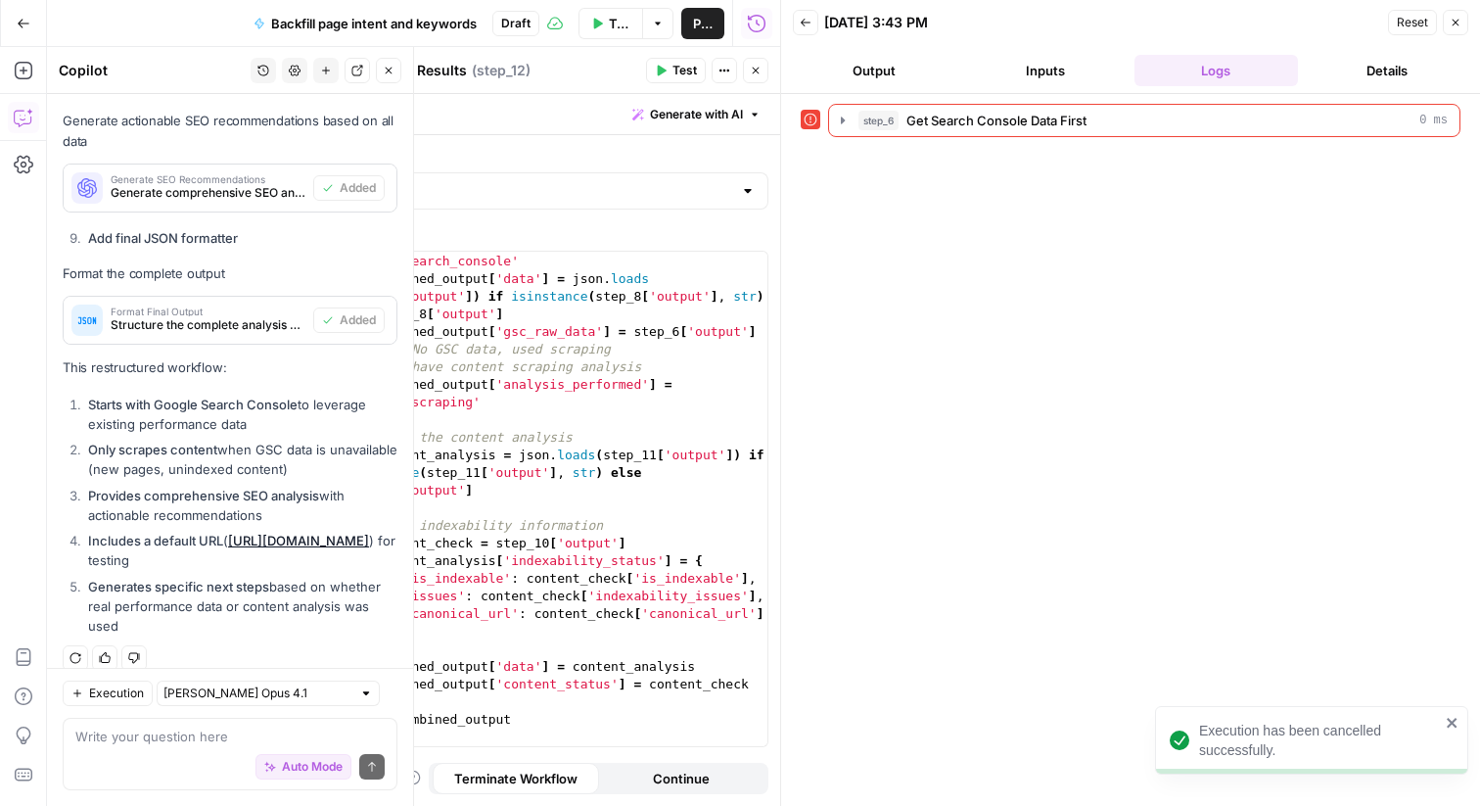
click at [763, 70] on button "Close" at bounding box center [755, 70] width 25 height 25
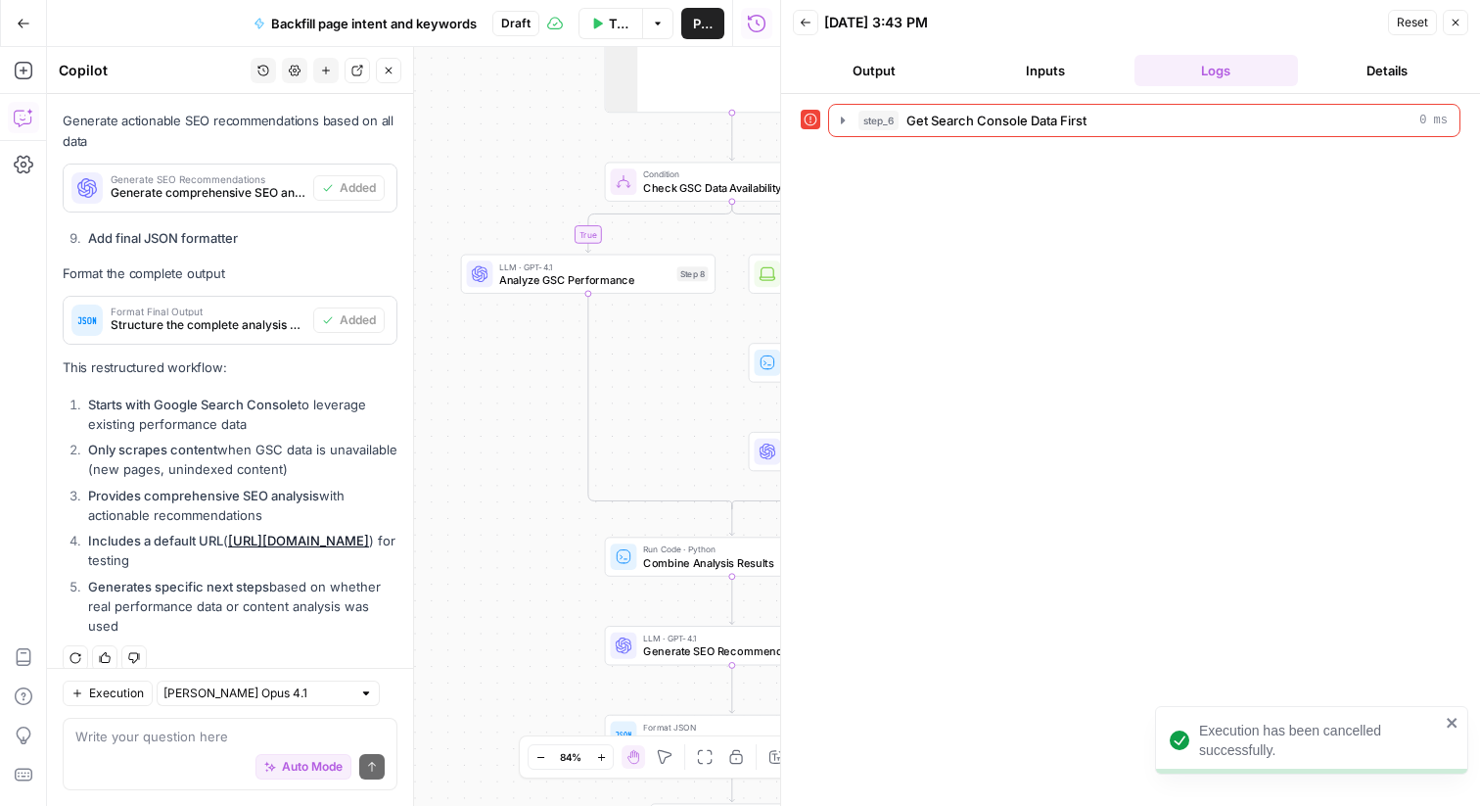
drag, startPoint x: 680, startPoint y: 203, endPoint x: 669, endPoint y: 460, distance: 257.8
click at [669, 461] on div "true false Workflow Set Inputs Inputs Error Integration Get Search Console Data…" at bounding box center [413, 426] width 733 height 759
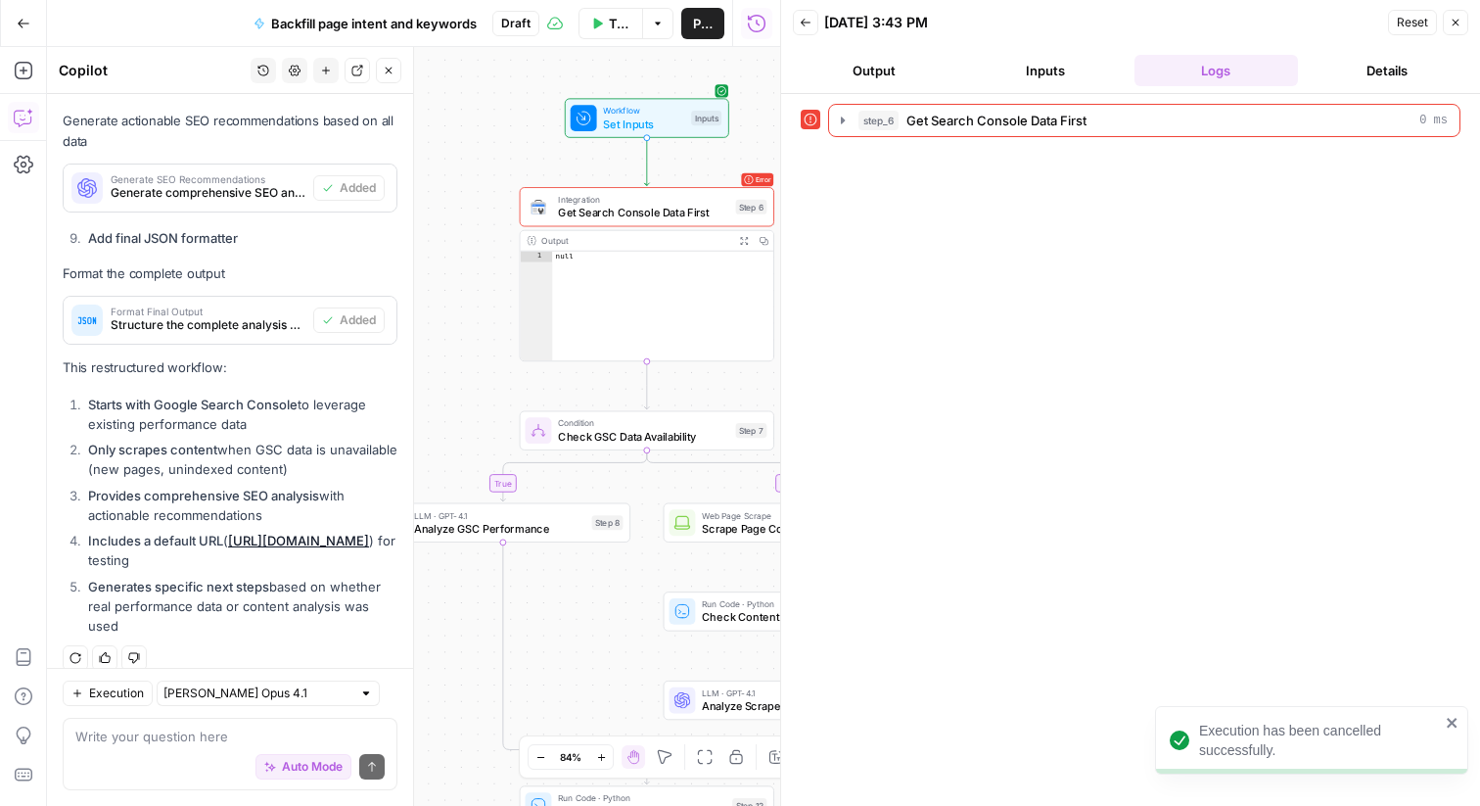
drag, startPoint x: 484, startPoint y: 210, endPoint x: 395, endPoint y: 463, distance: 268.8
click at [395, 463] on body "Execution has been cancelled successfully. Notion New Home Browse Insights Oppo…" at bounding box center [740, 403] width 1480 height 806
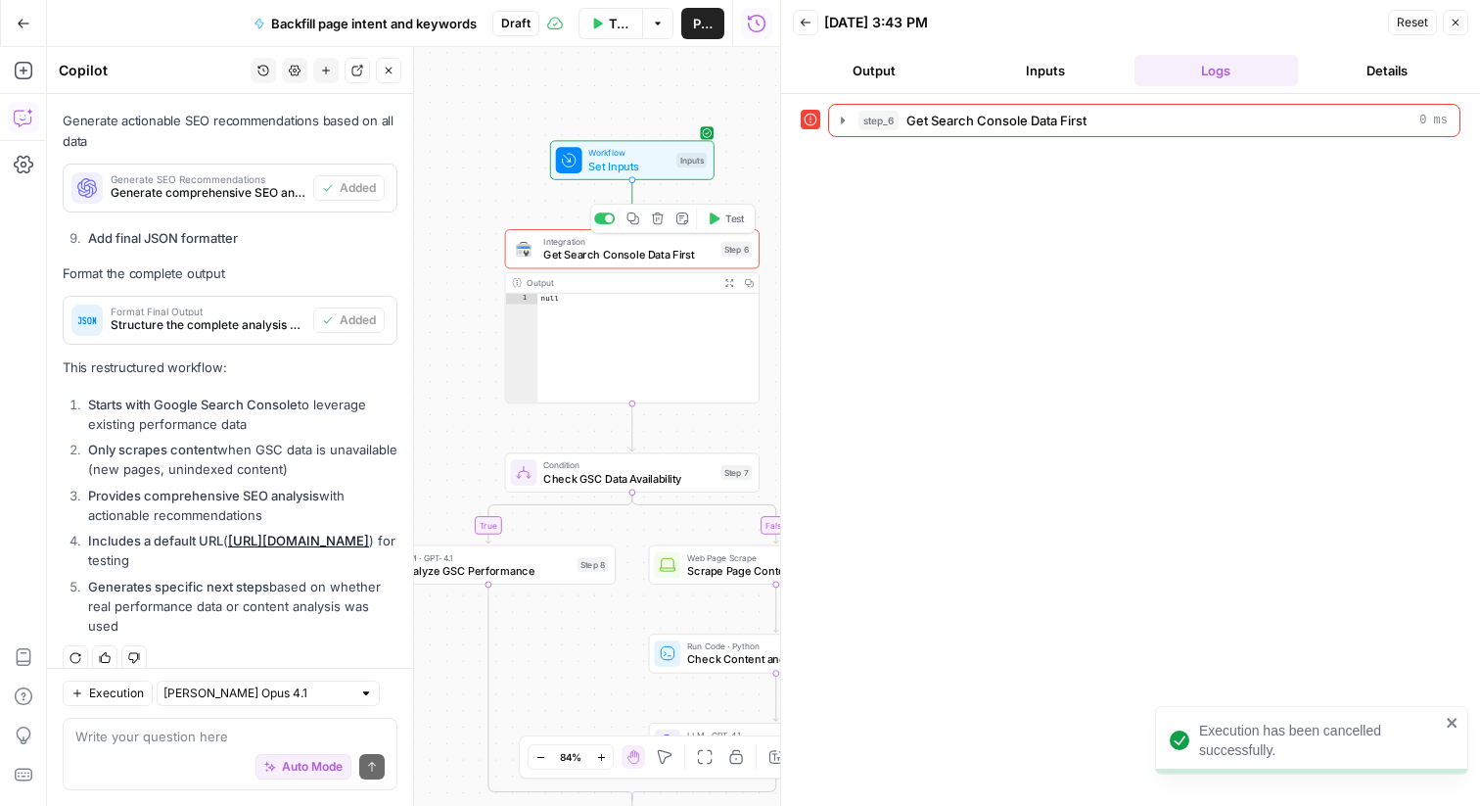
click at [645, 257] on span "Get Search Console Data First" at bounding box center [628, 255] width 171 height 17
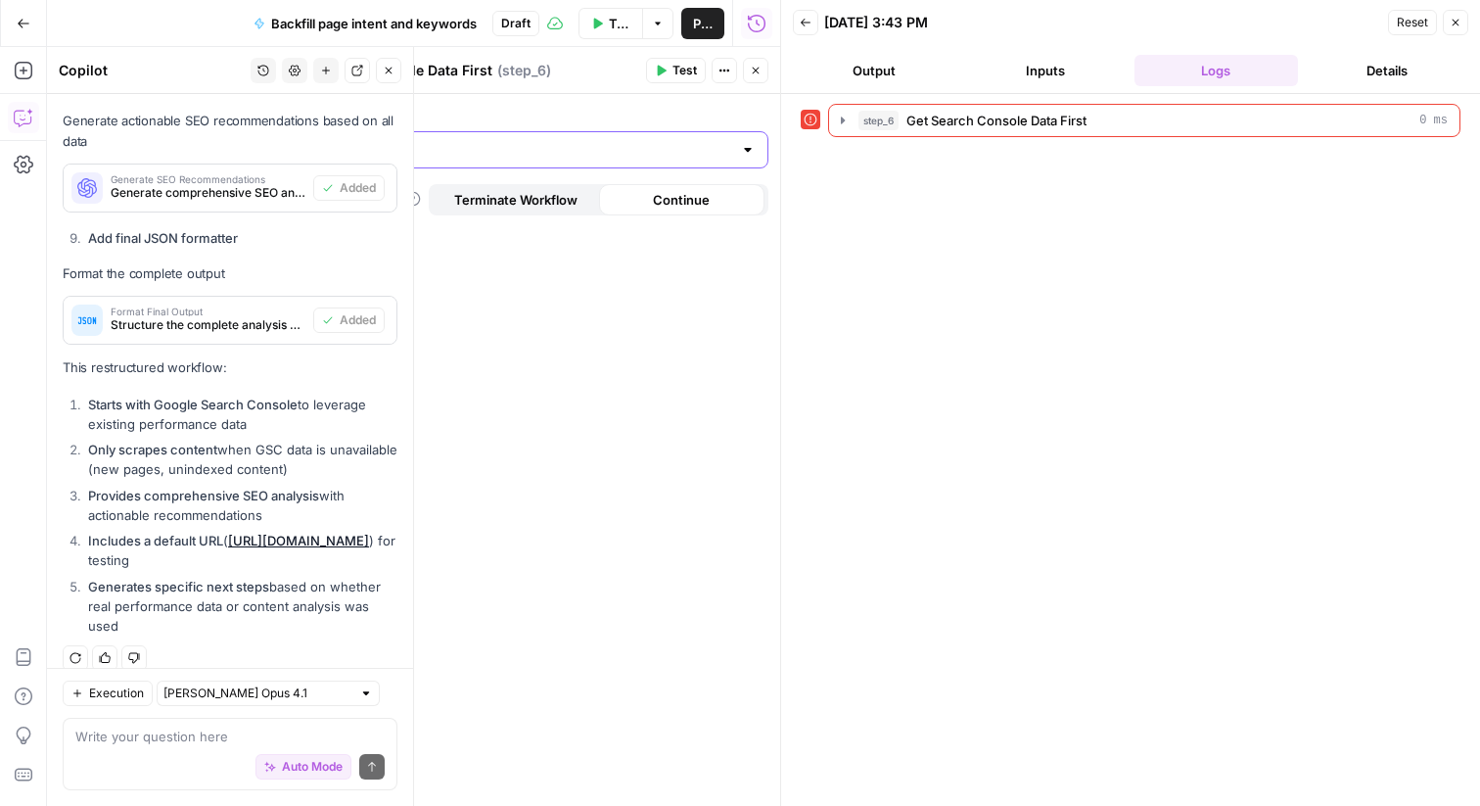
click at [705, 155] on input "Authentication" at bounding box center [518, 150] width 430 height 20
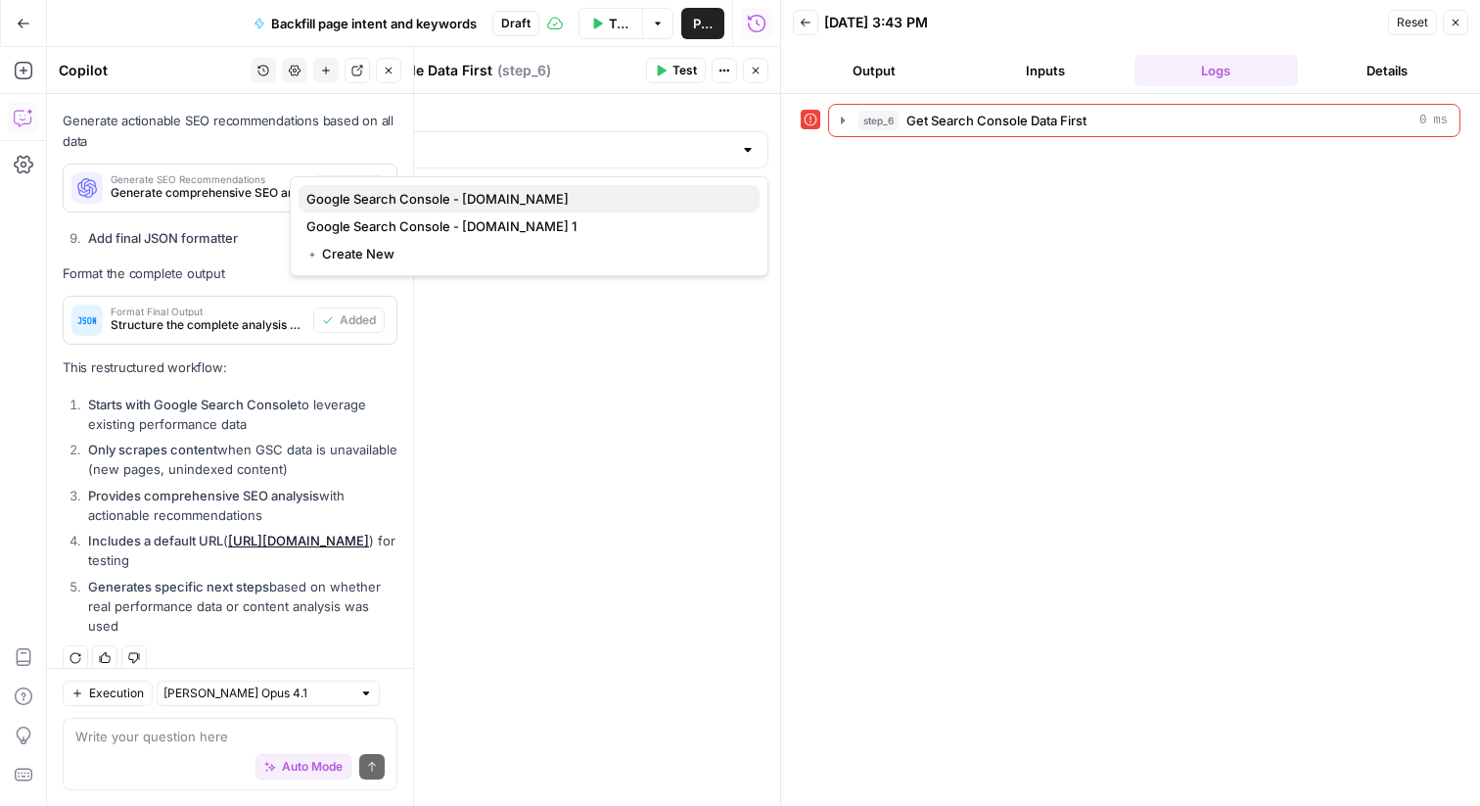
click at [659, 202] on span "Google Search Console - notion.com" at bounding box center [525, 199] width 438 height 20
type input "Google Search Console - notion.com"
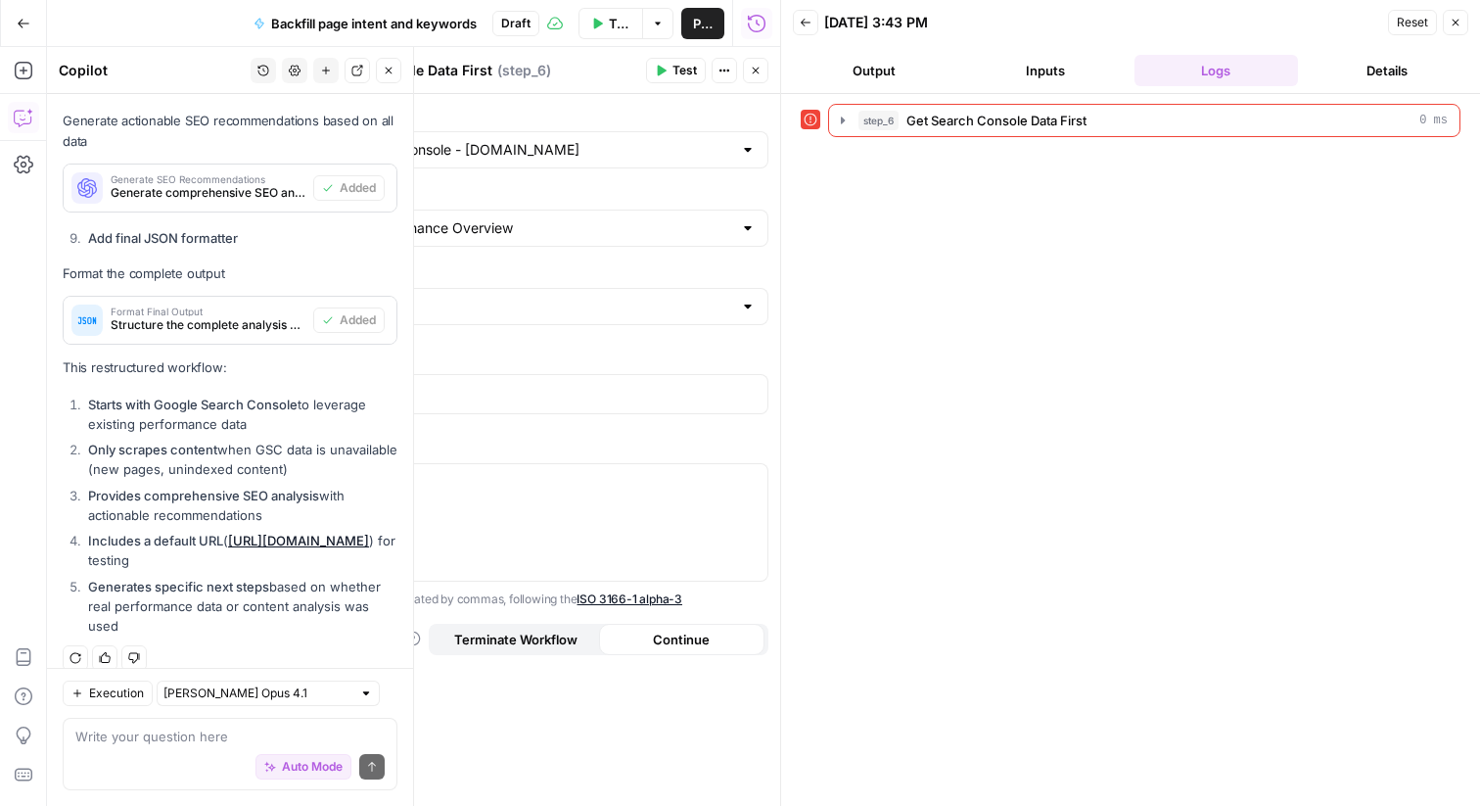
click at [751, 235] on div at bounding box center [748, 228] width 16 height 20
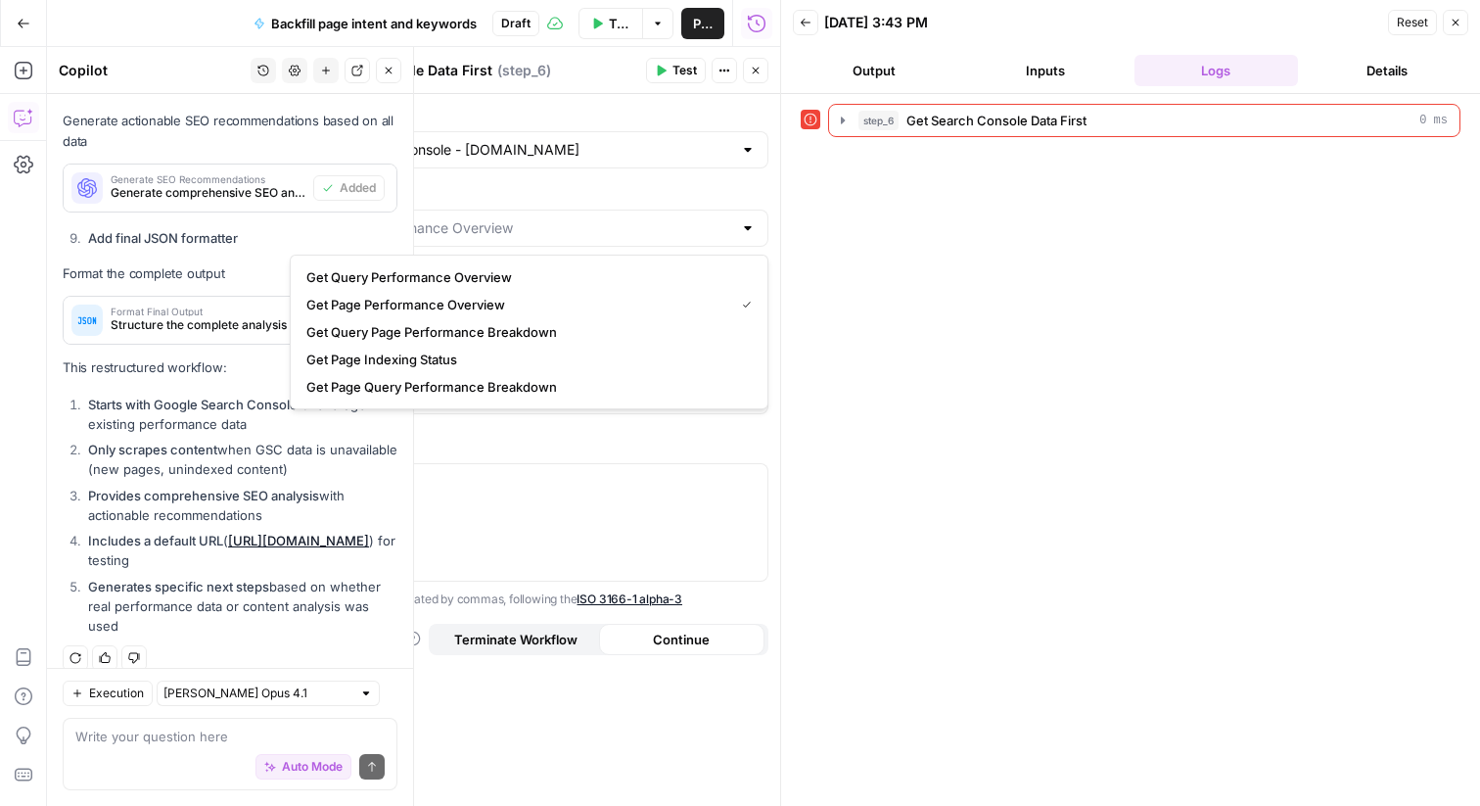
click at [751, 235] on div at bounding box center [748, 228] width 16 height 20
type input "Get Page Performance Overview"
click at [864, 218] on div "step_6 Get Search Console Data First 0 ms" at bounding box center [1131, 450] width 660 height 692
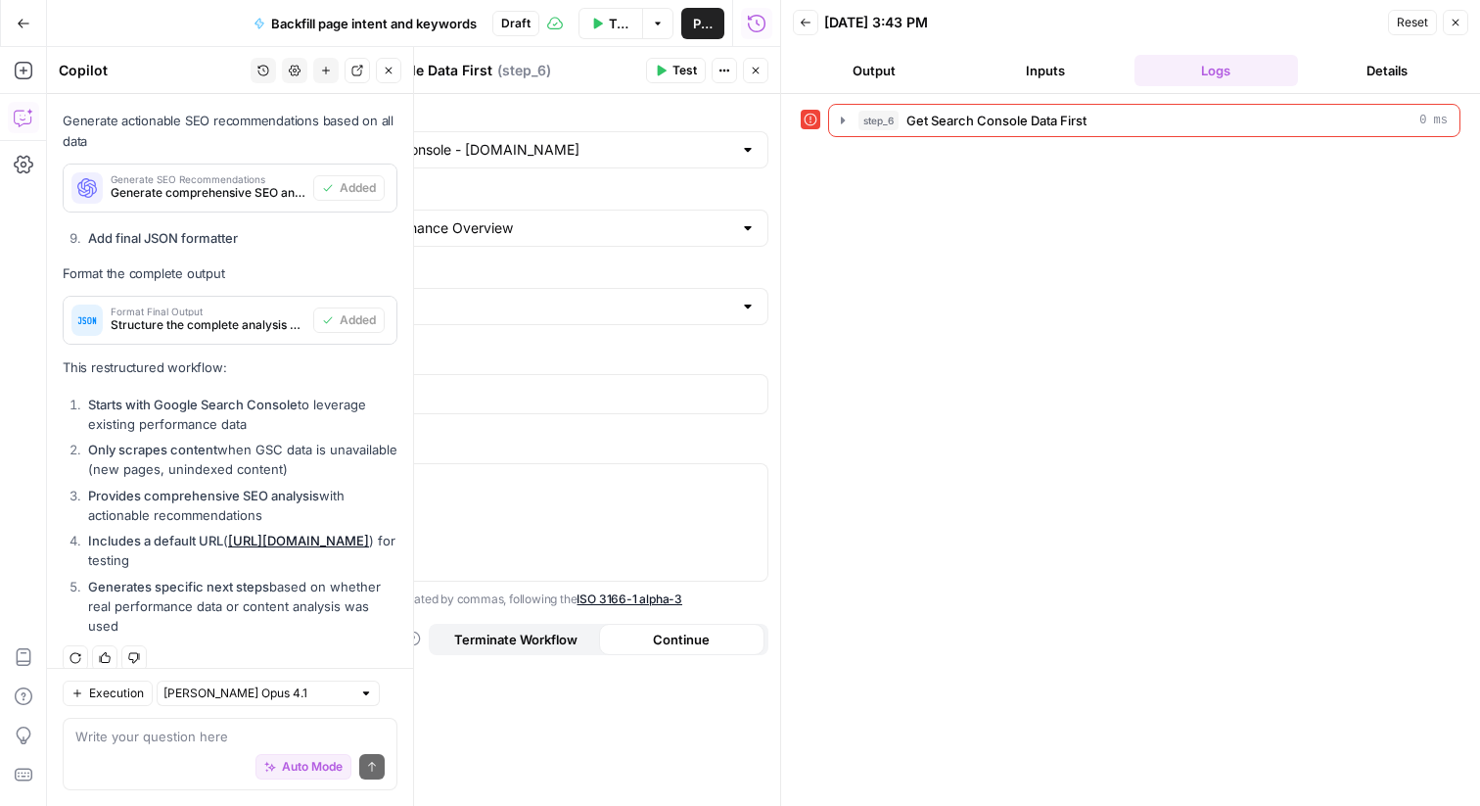
click at [748, 264] on label "sites" at bounding box center [529, 272] width 479 height 20
click at [732, 297] on input "sites" at bounding box center [518, 307] width 430 height 20
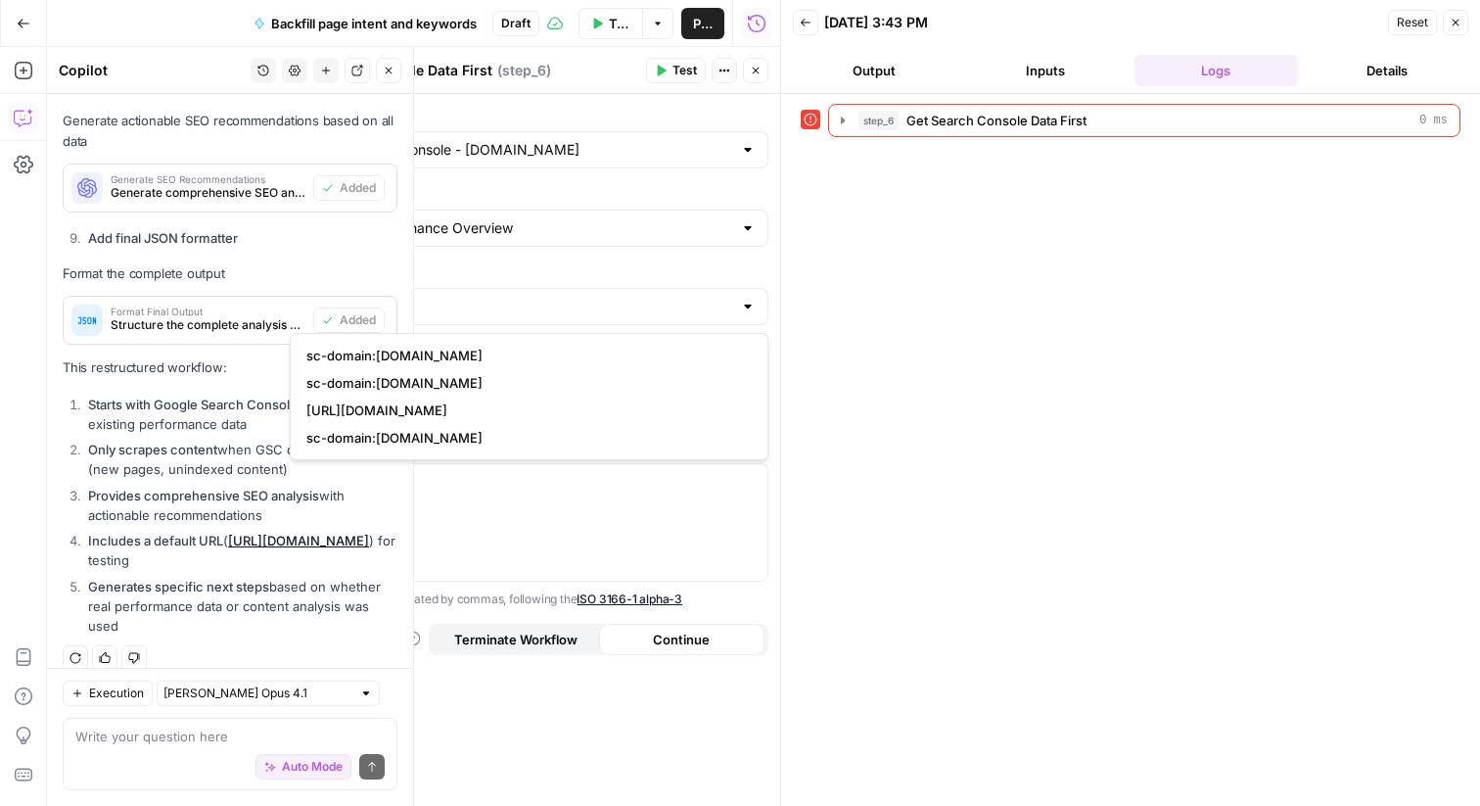
click at [700, 349] on span "sc-domain:notion.com" at bounding box center [525, 356] width 438 height 20
type input "sc-domain:notion.com"
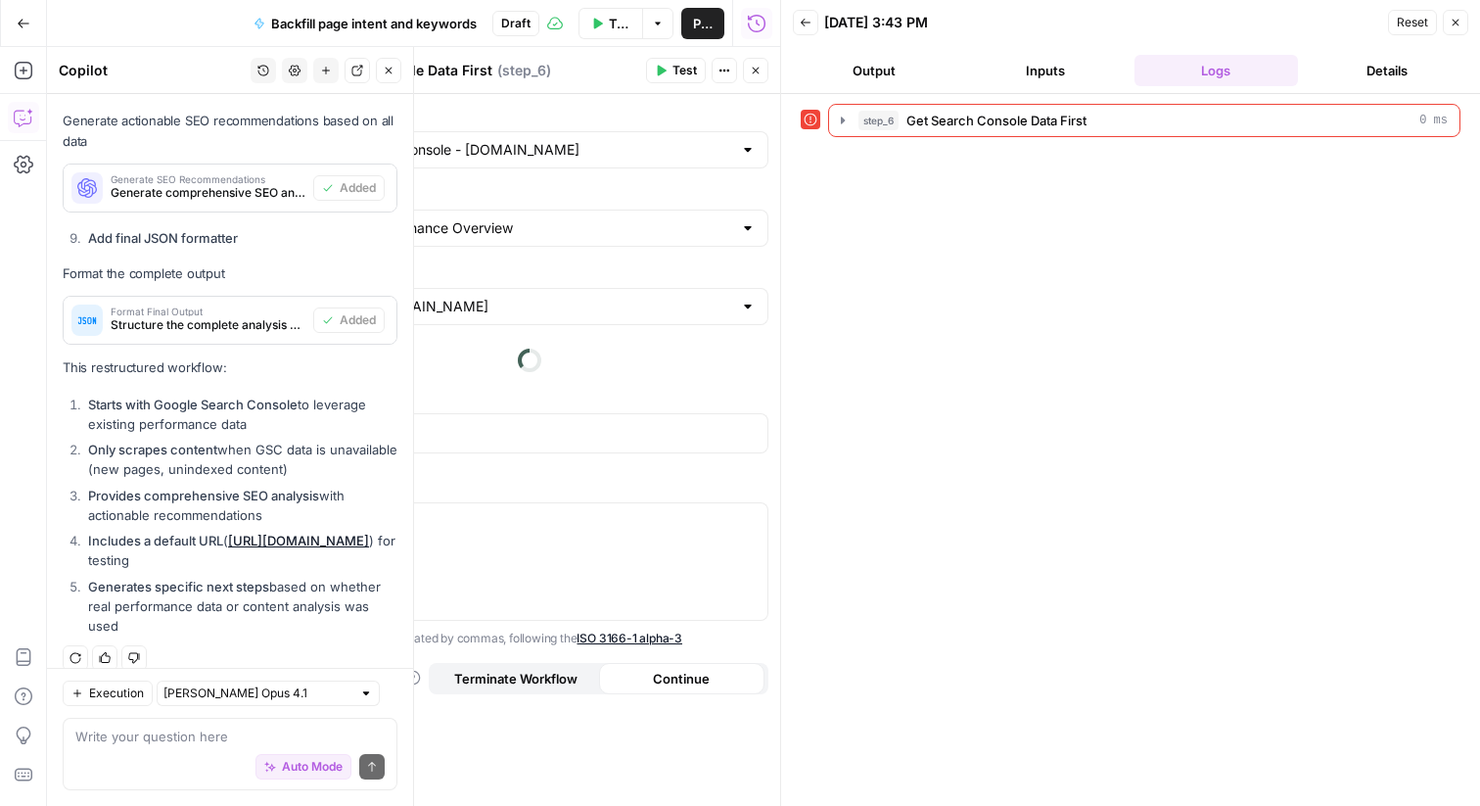
click at [913, 349] on div "step_6 Get Search Console Data First 0 ms" at bounding box center [1131, 450] width 660 height 692
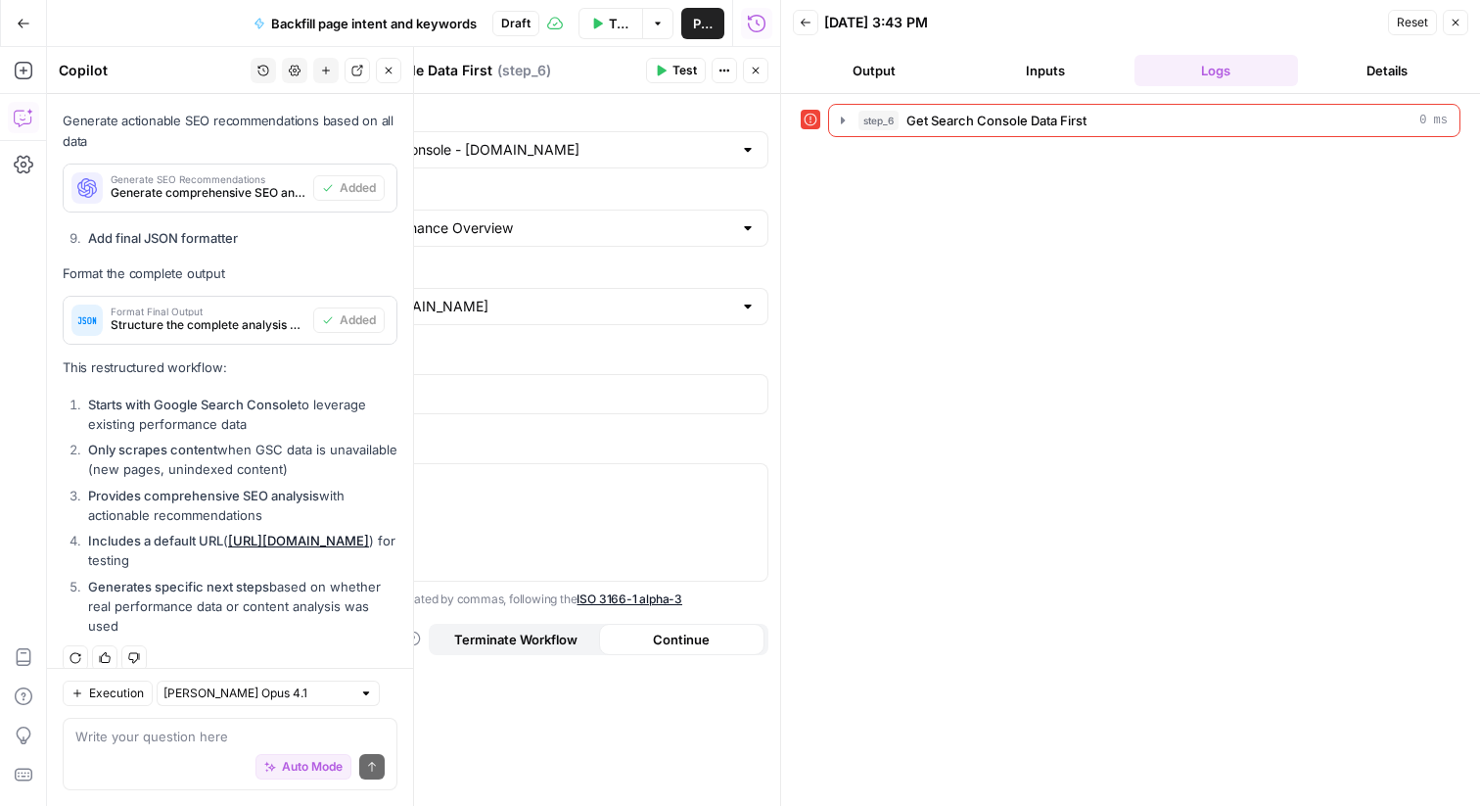
click at [1467, 24] on button "Close" at bounding box center [1455, 22] width 25 height 25
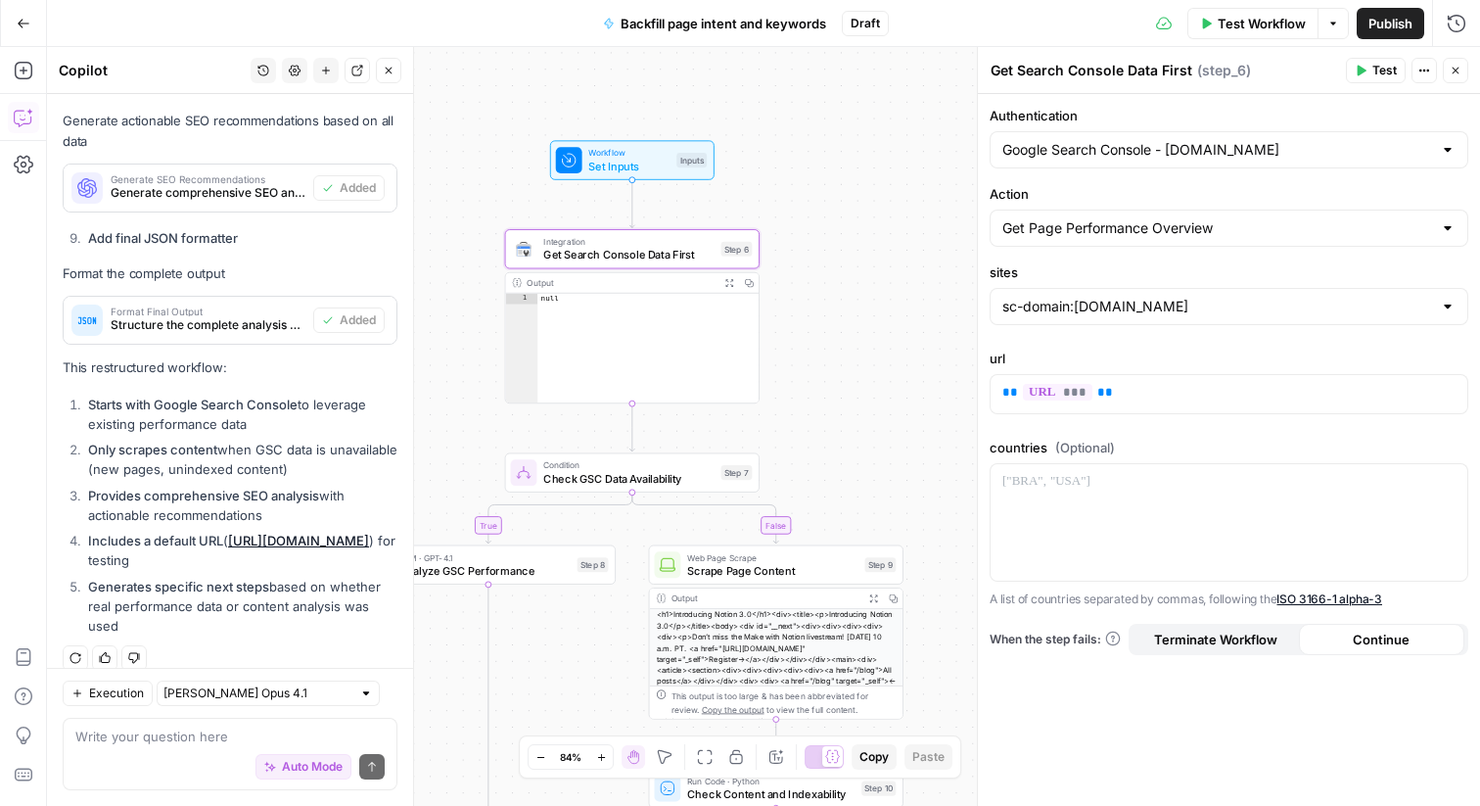
click at [170, 768] on div "Auto Mode Send" at bounding box center [229, 767] width 309 height 43
click at [1283, 235] on input "Action" at bounding box center [1218, 228] width 430 height 20
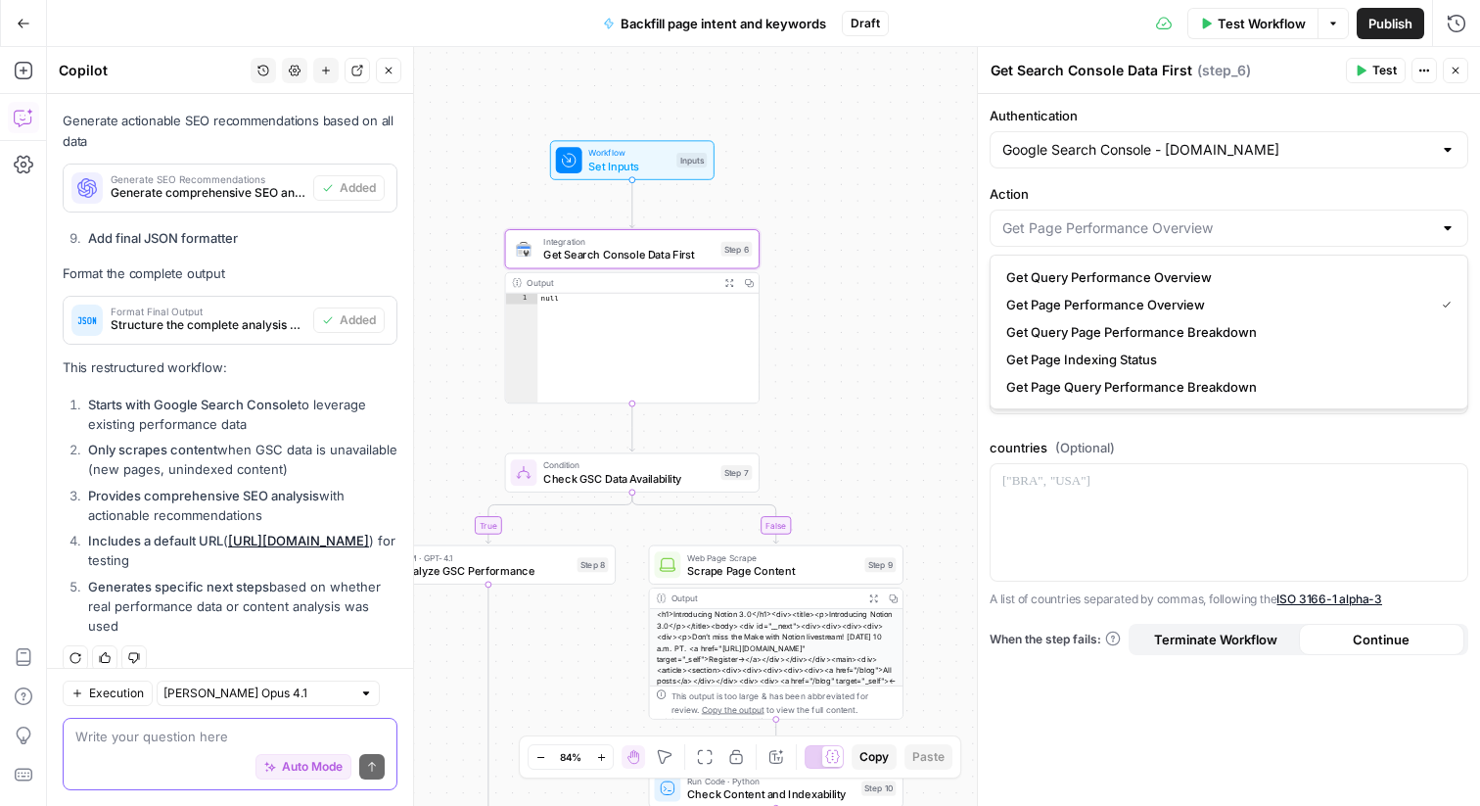
type input "Get Page Performance Overview"
click at [120, 745] on textarea at bounding box center [229, 736] width 309 height 20
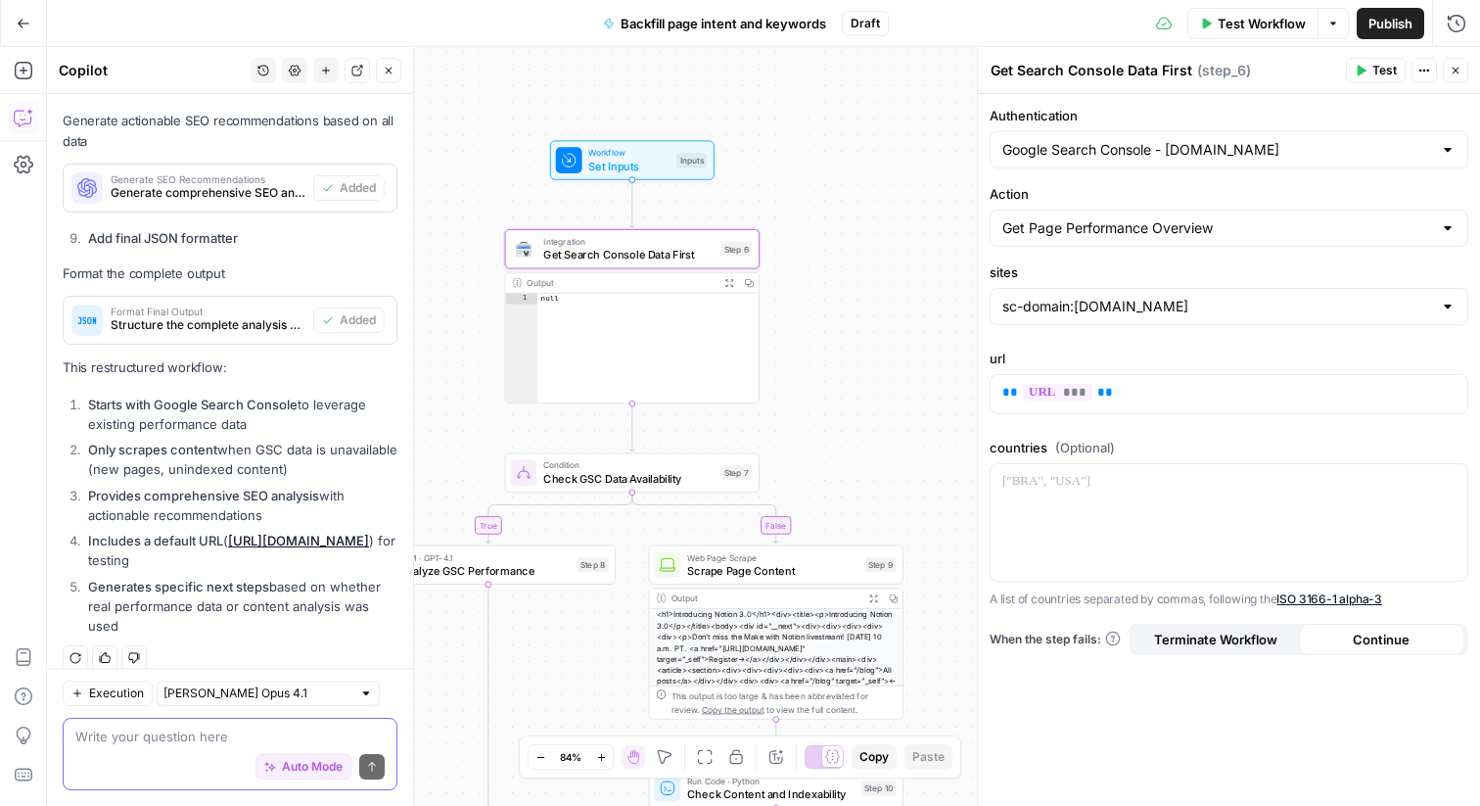
type textarea "w"
type textarea "the google search console step has"
click at [1242, 214] on div "Get Page Performance Overview" at bounding box center [1229, 228] width 479 height 37
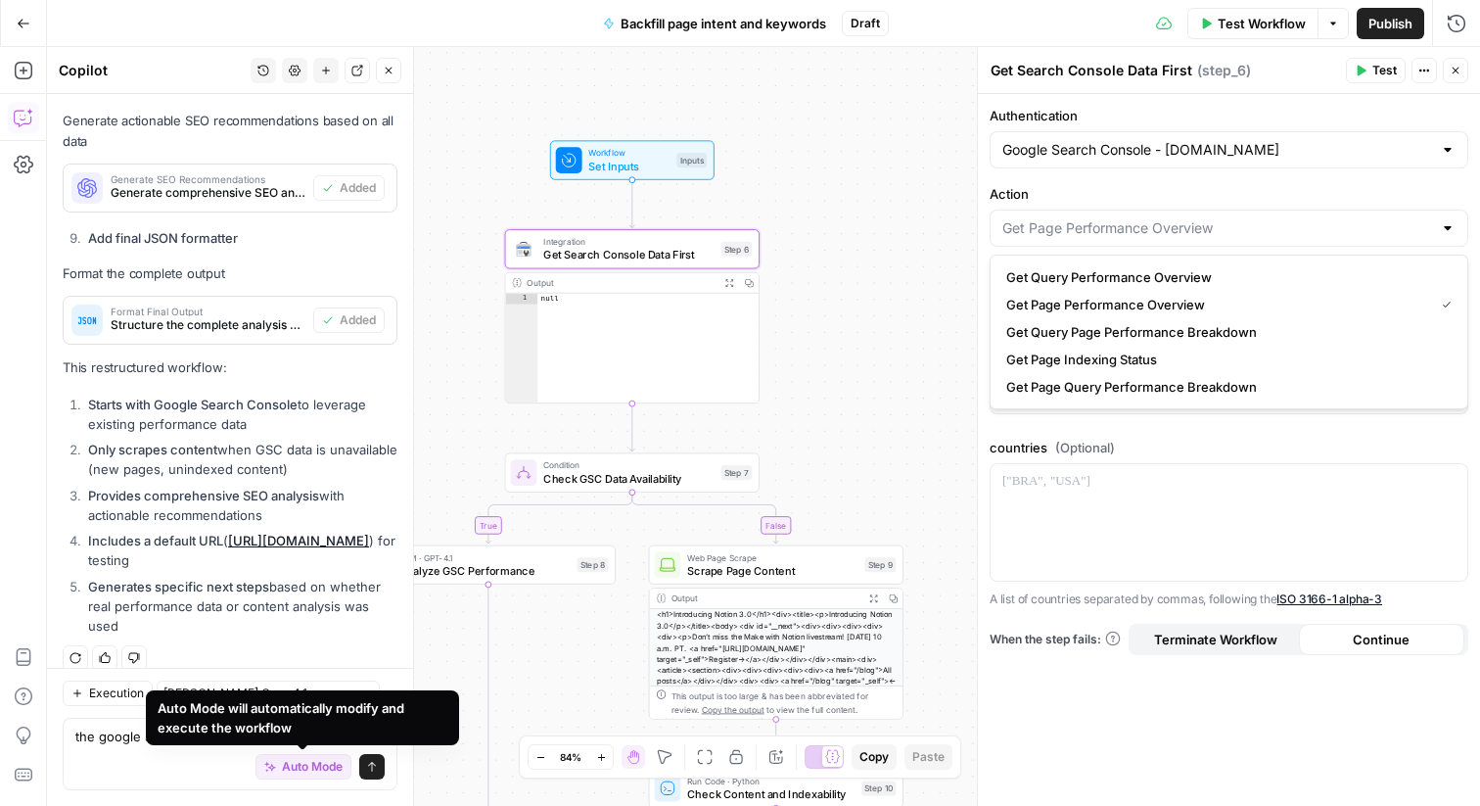
type input "Get Page Performance Overview"
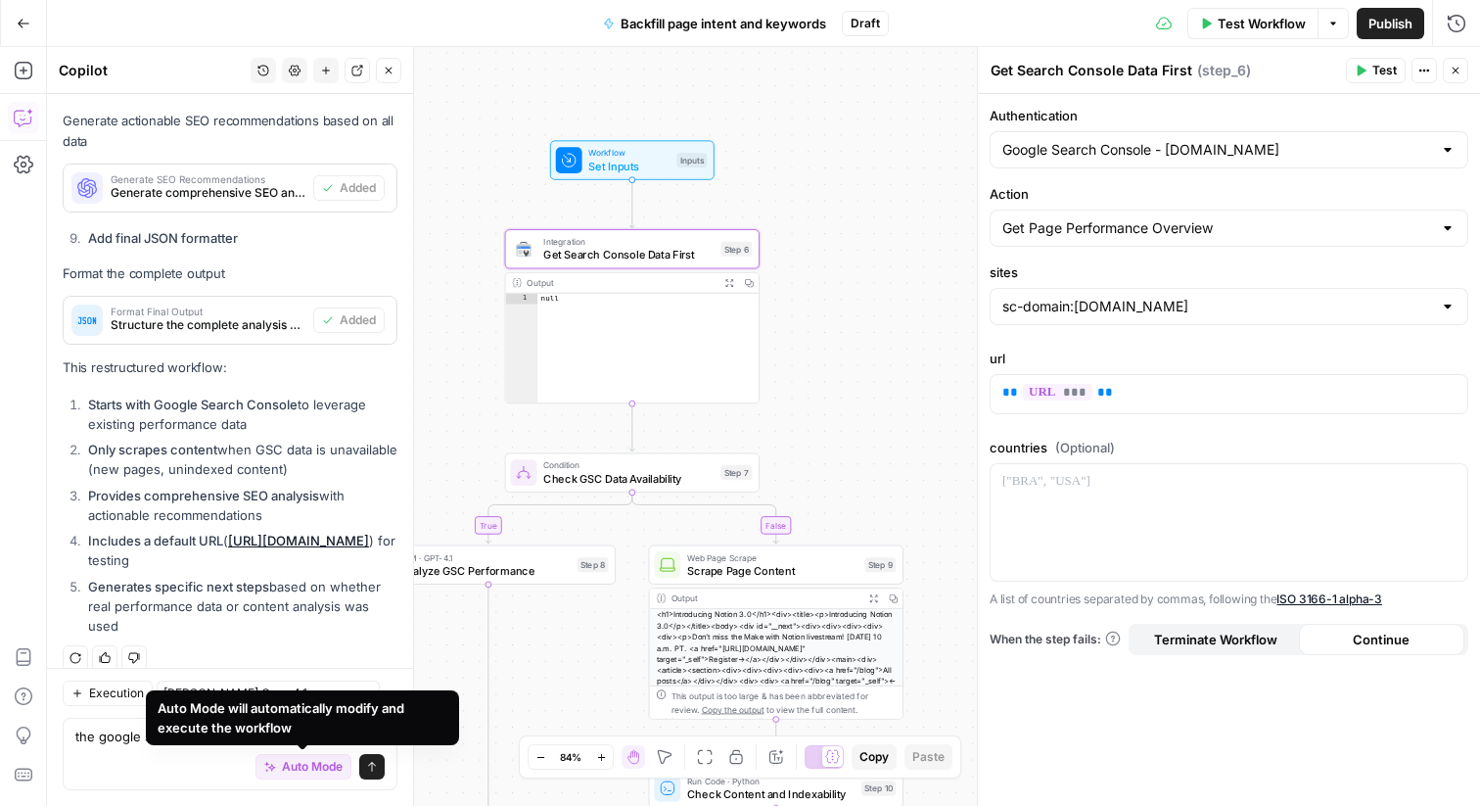
click at [322, 726] on div "Auto Mode will automatically modify and execute the workflow" at bounding box center [303, 717] width 290 height 39
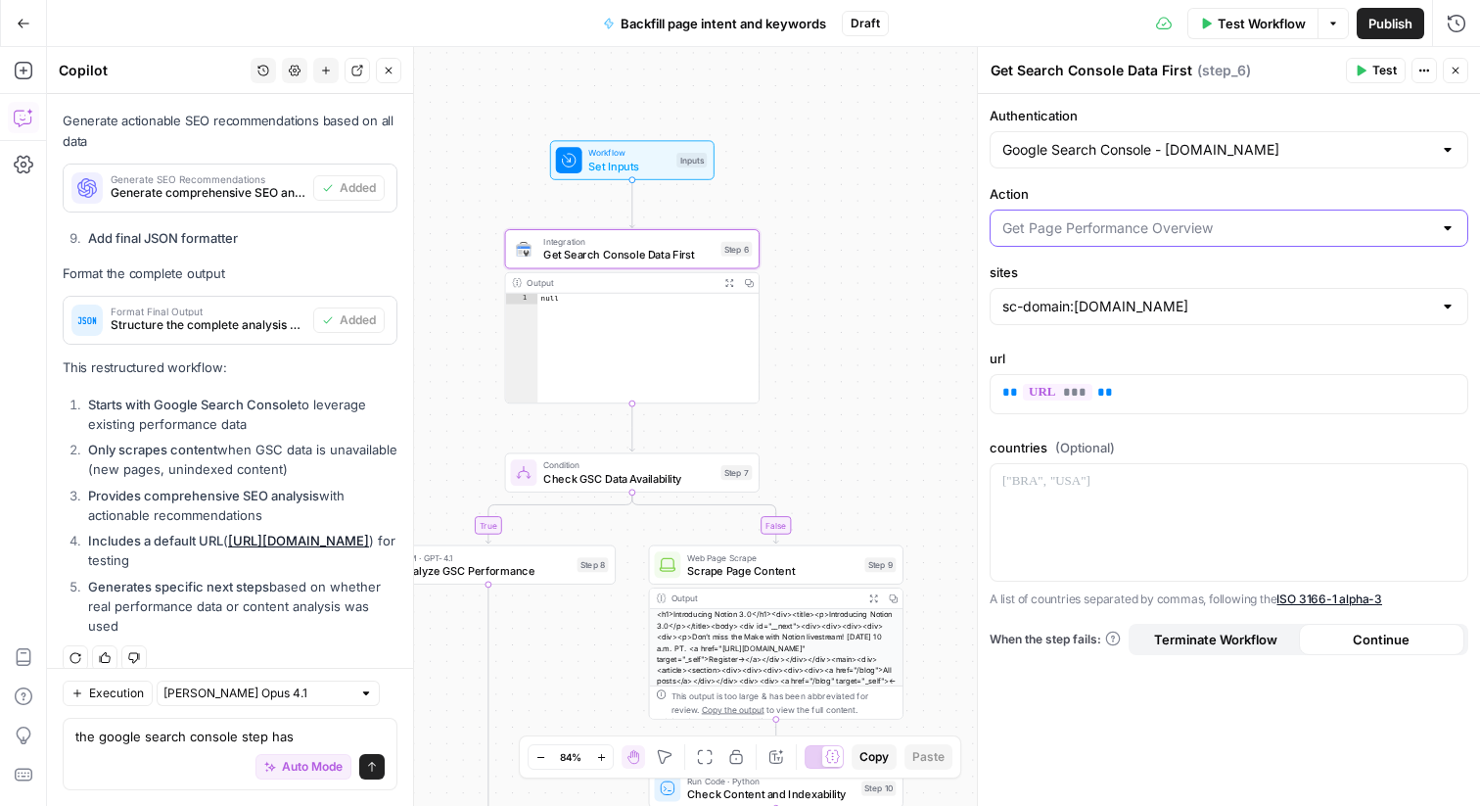
click at [1174, 219] on input "Action" at bounding box center [1218, 228] width 430 height 20
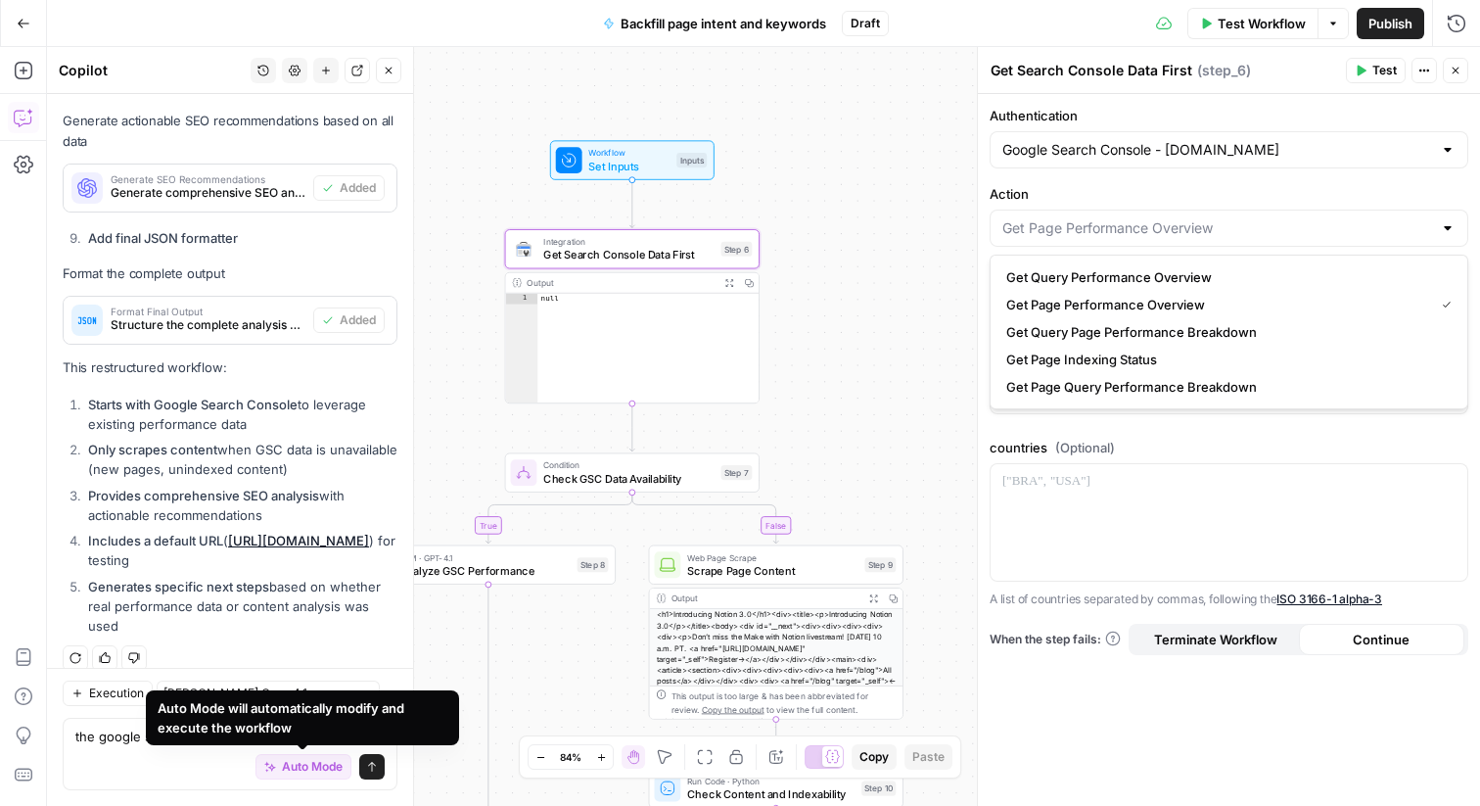
type input "Get Page Performance Overview"
click at [155, 778] on div "Auto Mode Send" at bounding box center [229, 767] width 309 height 43
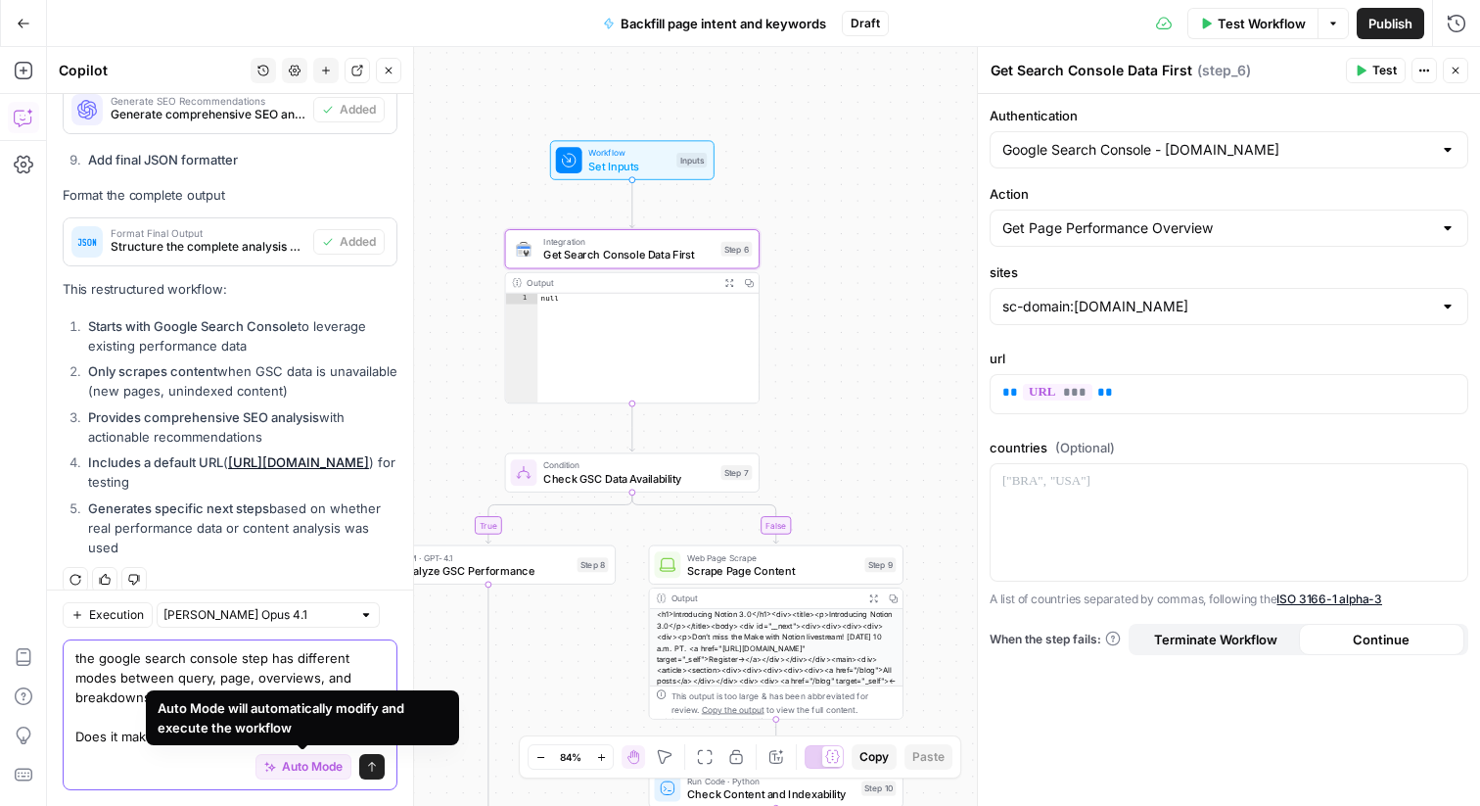
scroll to position [5446, 0]
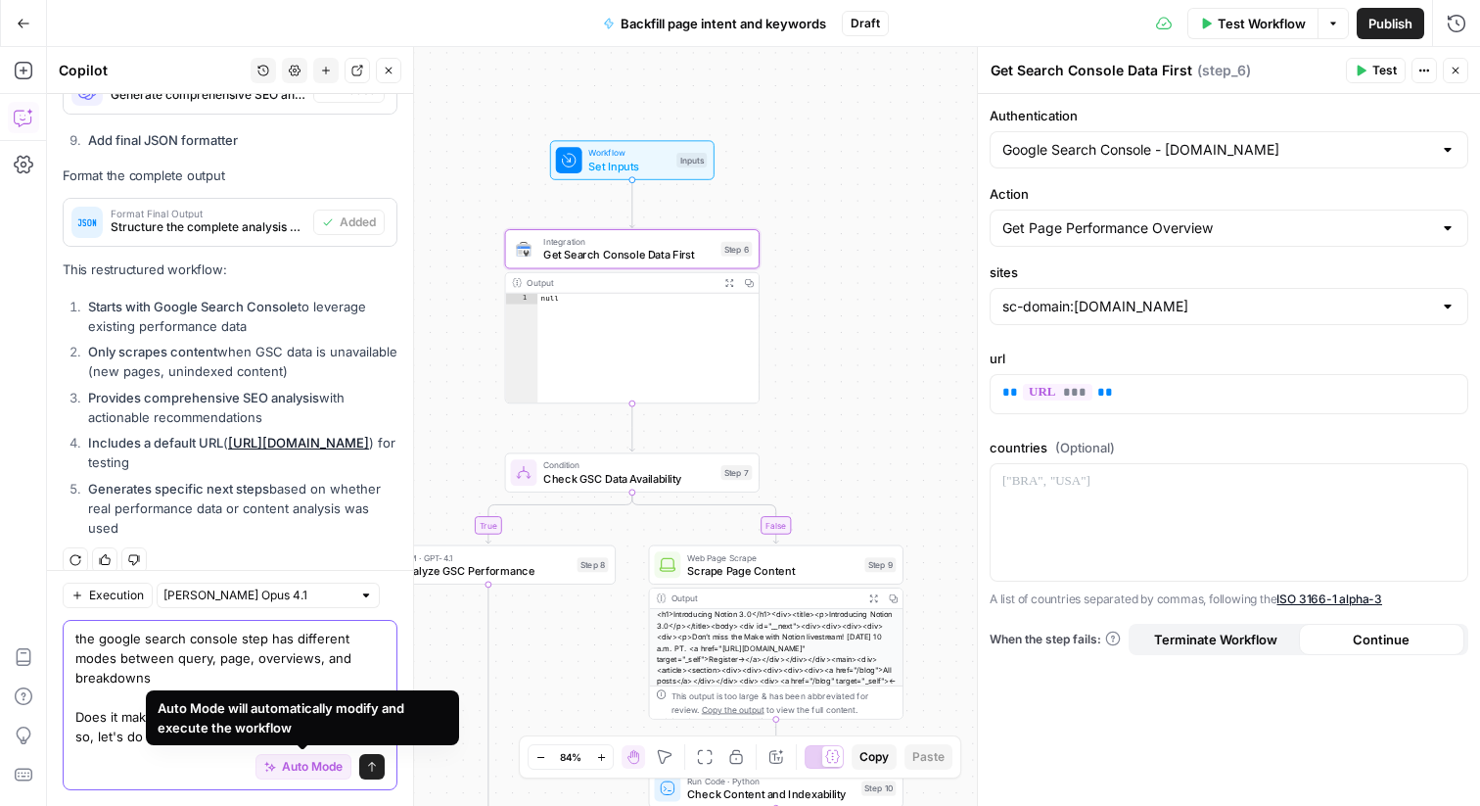
type textarea "the google search console step has different modes between query, page, overvie…"
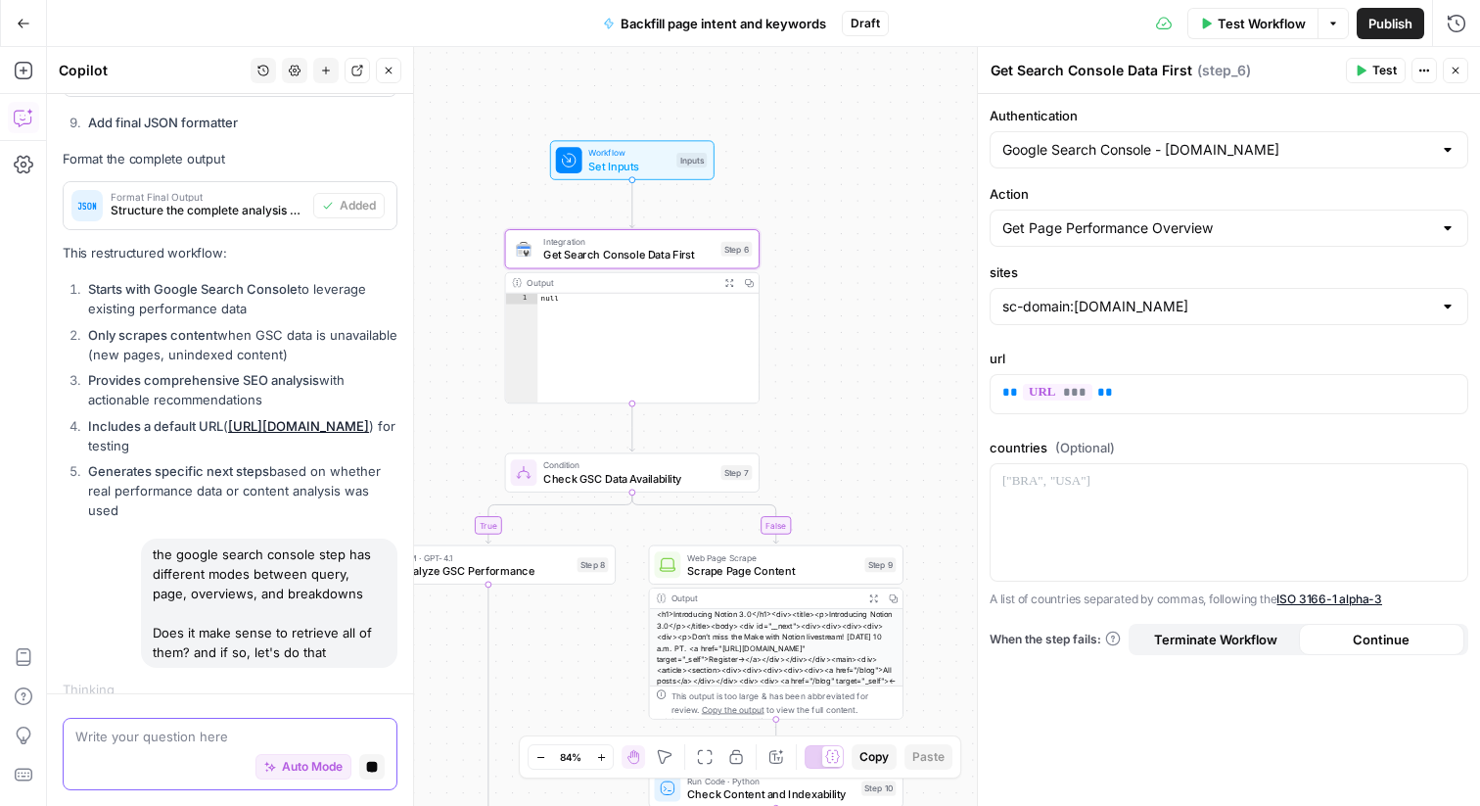
scroll to position [5397, 0]
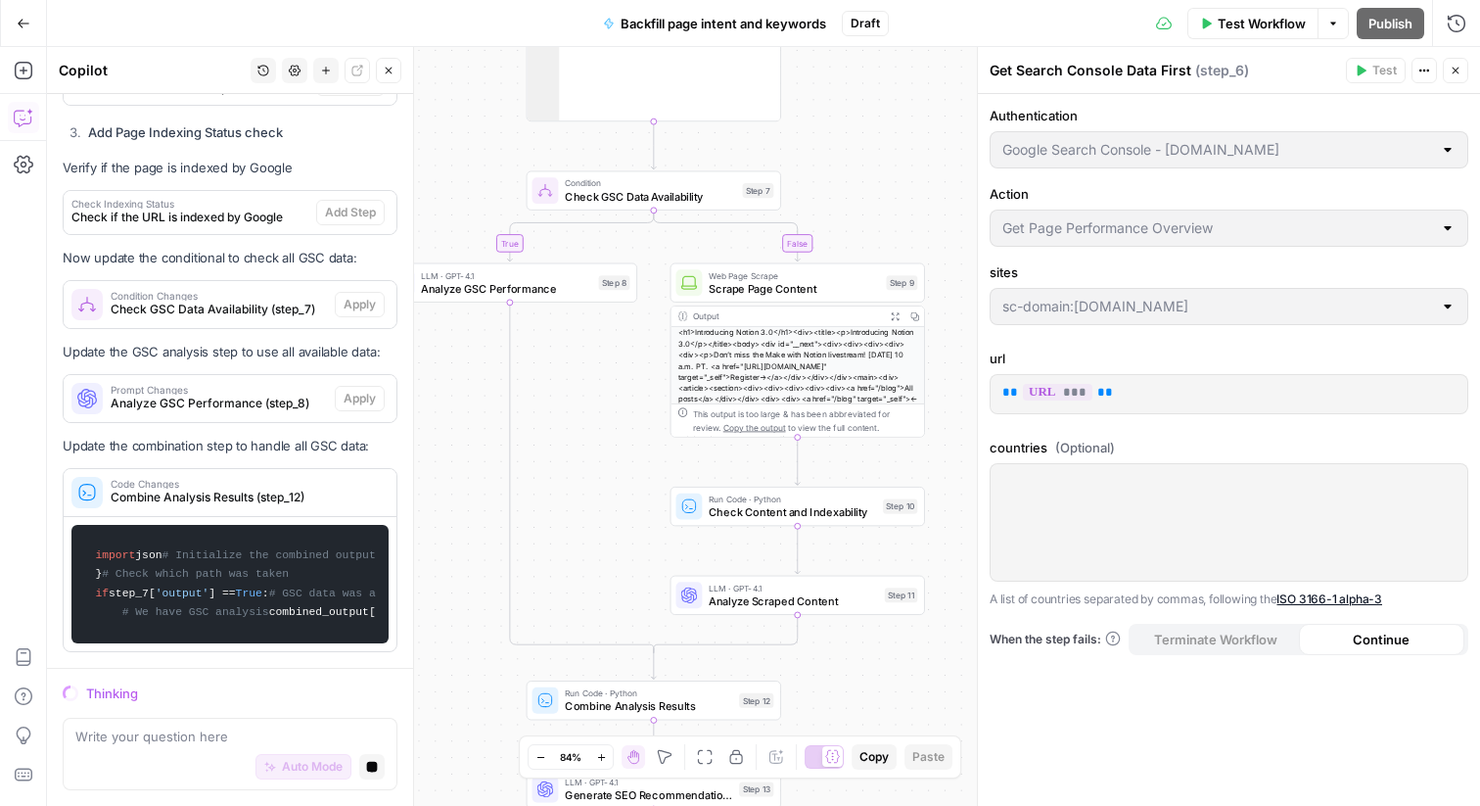
drag, startPoint x: 852, startPoint y: 444, endPoint x: 873, endPoint y: 163, distance: 281.8
click at [873, 162] on div "true false Workflow Set Inputs Inputs Integration Get Search Console Data First…" at bounding box center [763, 426] width 1433 height 759
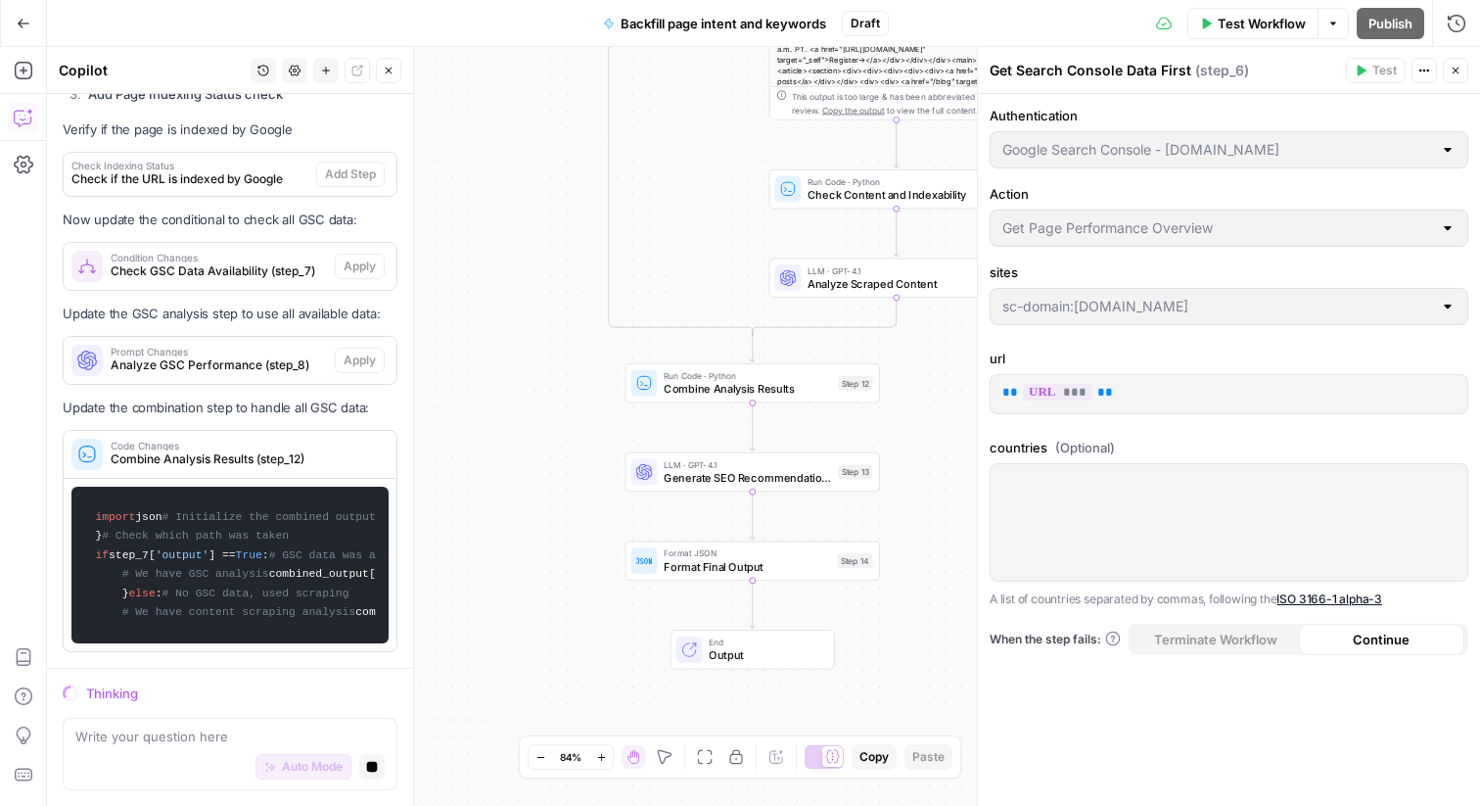
drag, startPoint x: 853, startPoint y: 235, endPoint x: 952, endPoint y: -82, distance: 332.3
click at [952, 0] on html "Notion New Home Browse Insights Opportunities Your Data Recent Grids [Custom te…" at bounding box center [740, 403] width 1480 height 806
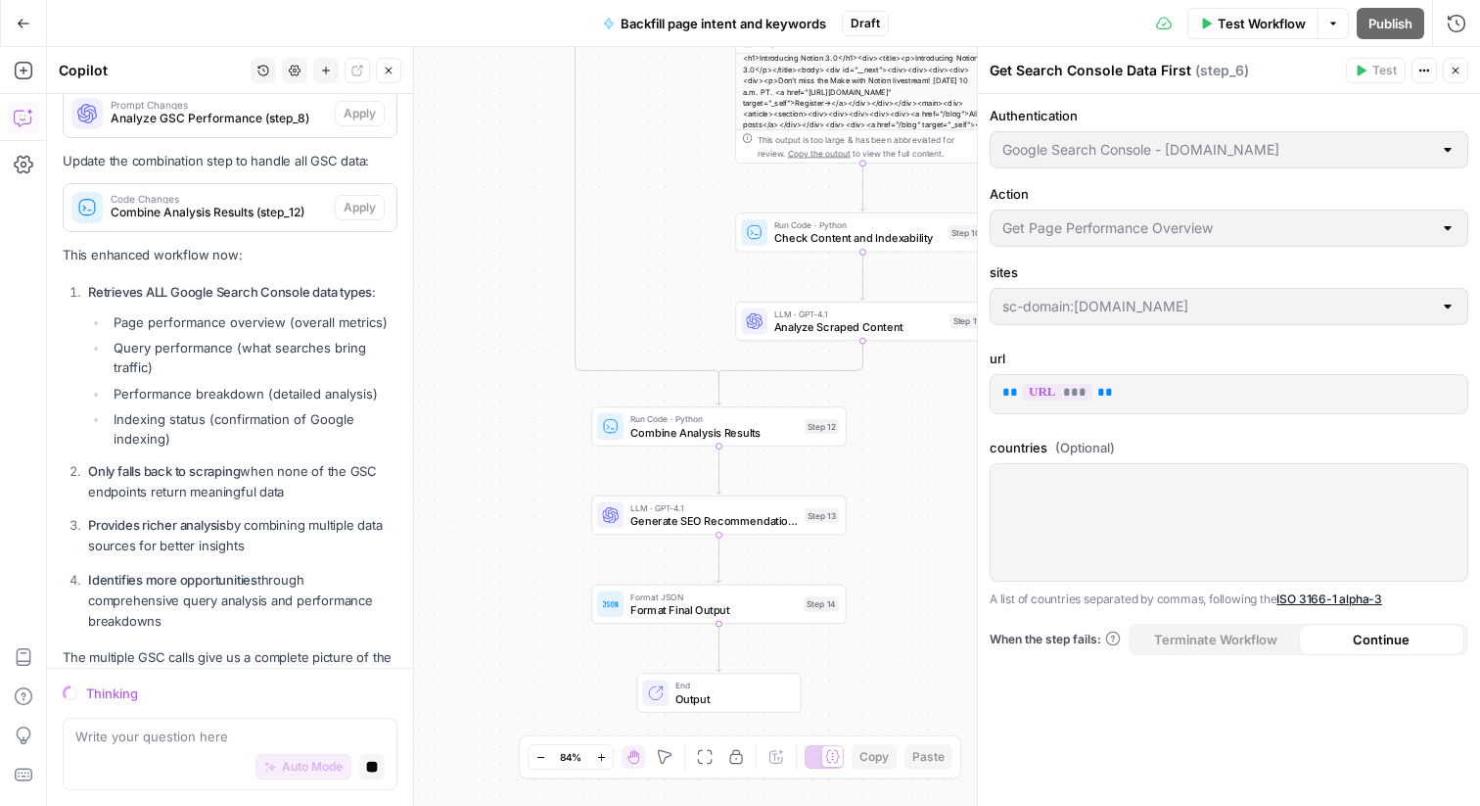
scroll to position [6881, 0]
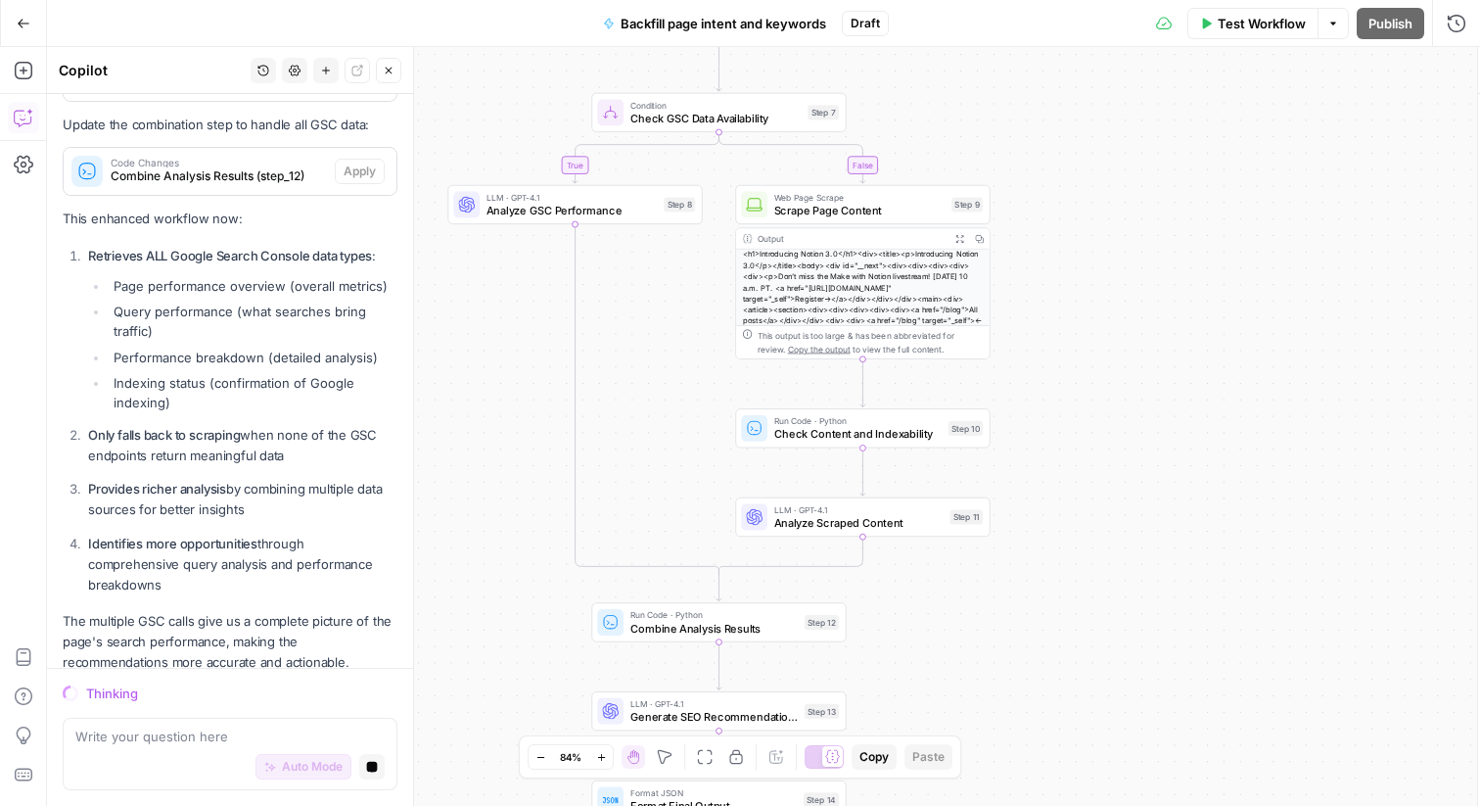
drag, startPoint x: 503, startPoint y: 343, endPoint x: 495, endPoint y: 466, distance: 123.6
click at [495, 467] on div "true false Workflow Set Inputs Inputs Integration Get Search Console Data First…" at bounding box center [763, 426] width 1433 height 759
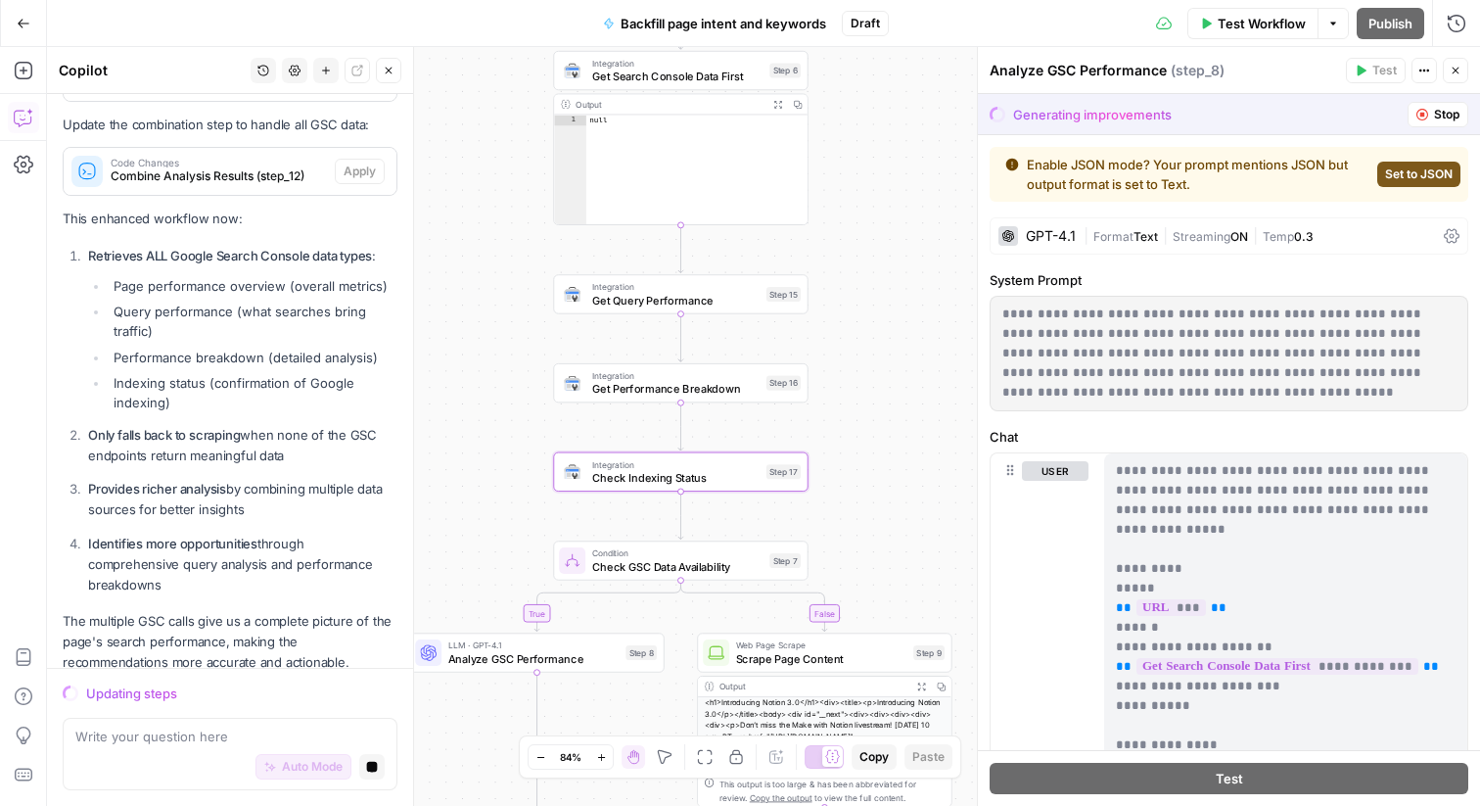
drag, startPoint x: 934, startPoint y: 159, endPoint x: 890, endPoint y: 308, distance: 156.1
click at [891, 308] on div "true false Workflow Set Inputs Inputs Integration Get Search Console Data First…" at bounding box center [763, 426] width 1433 height 759
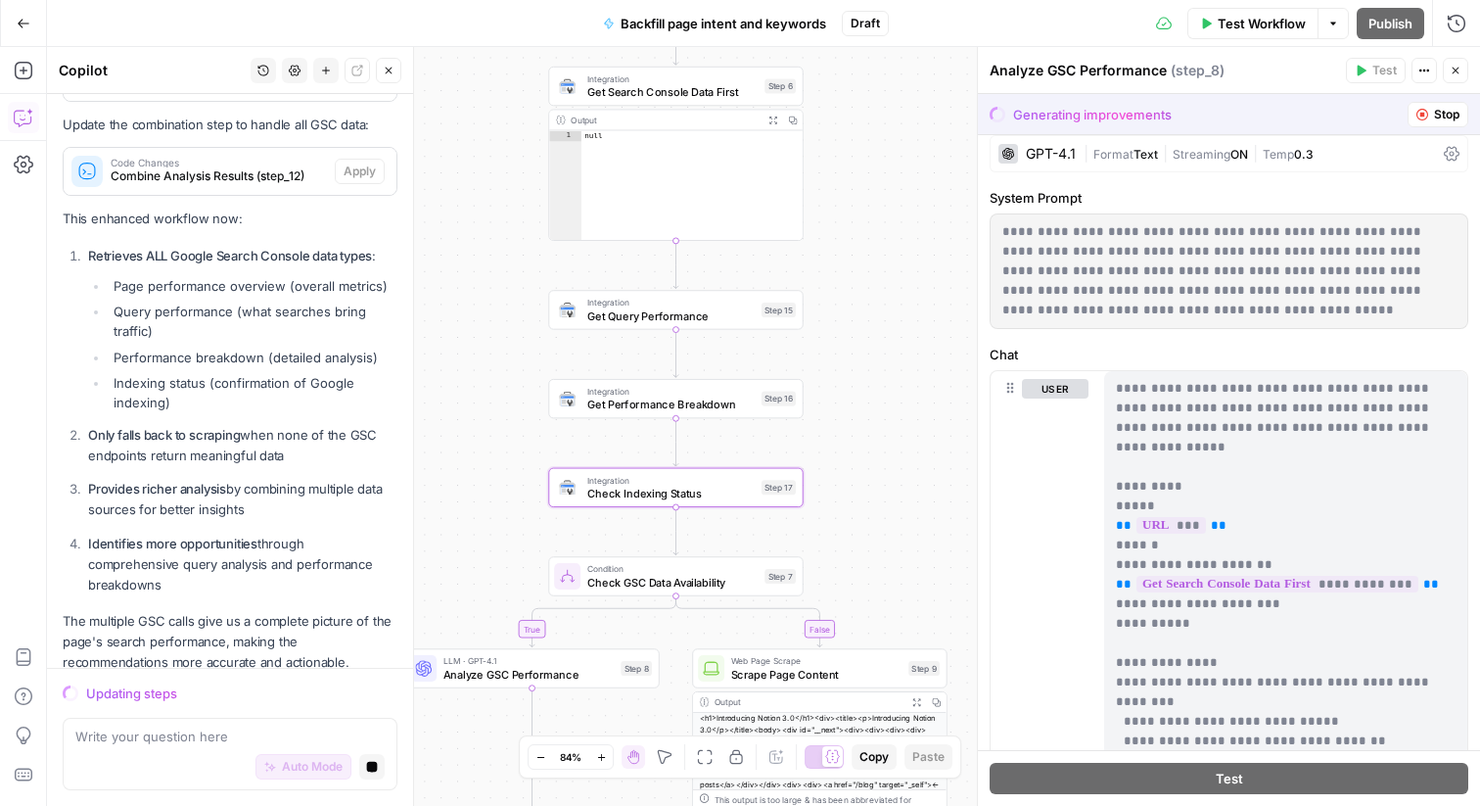
scroll to position [0, 0]
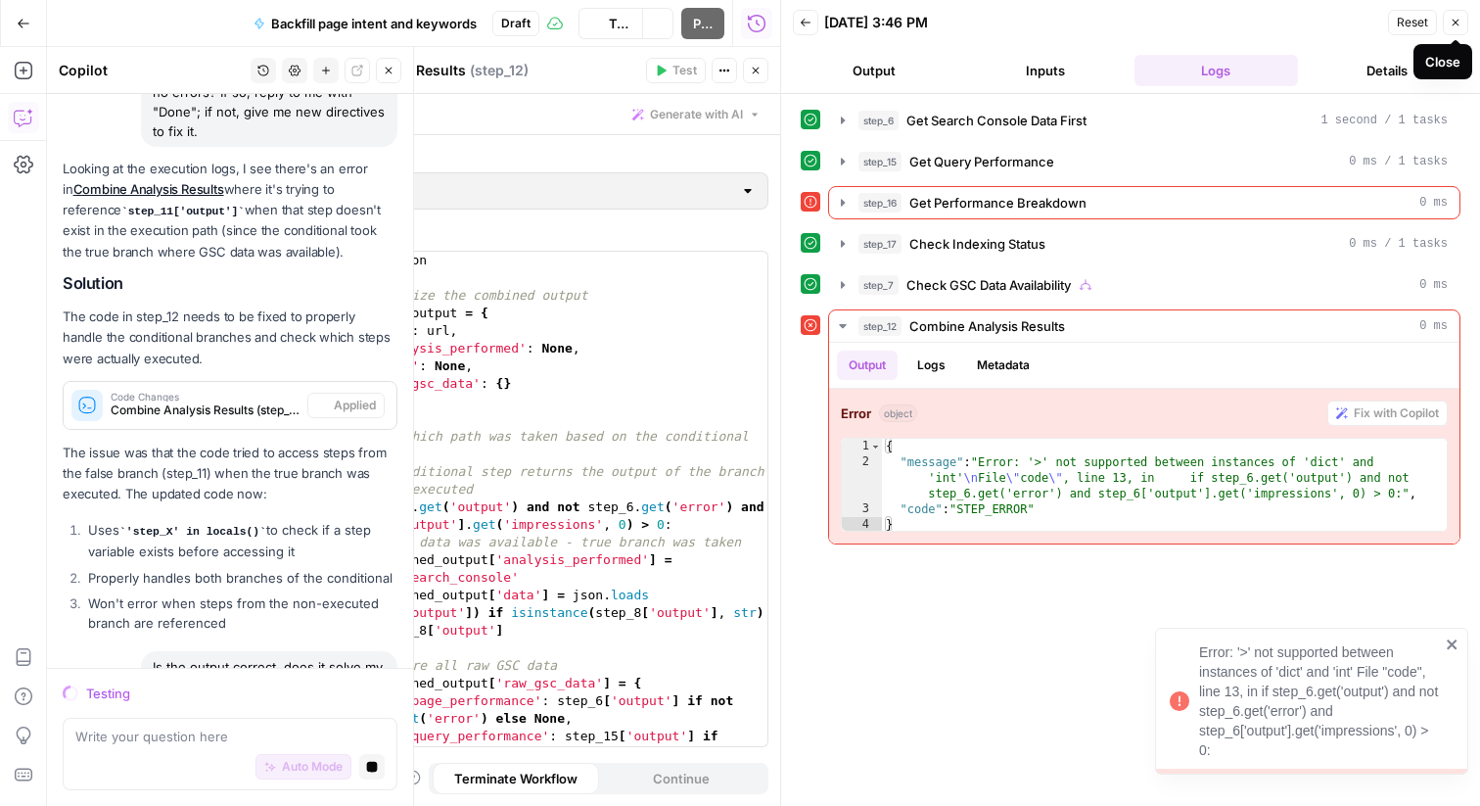
scroll to position [7610, 0]
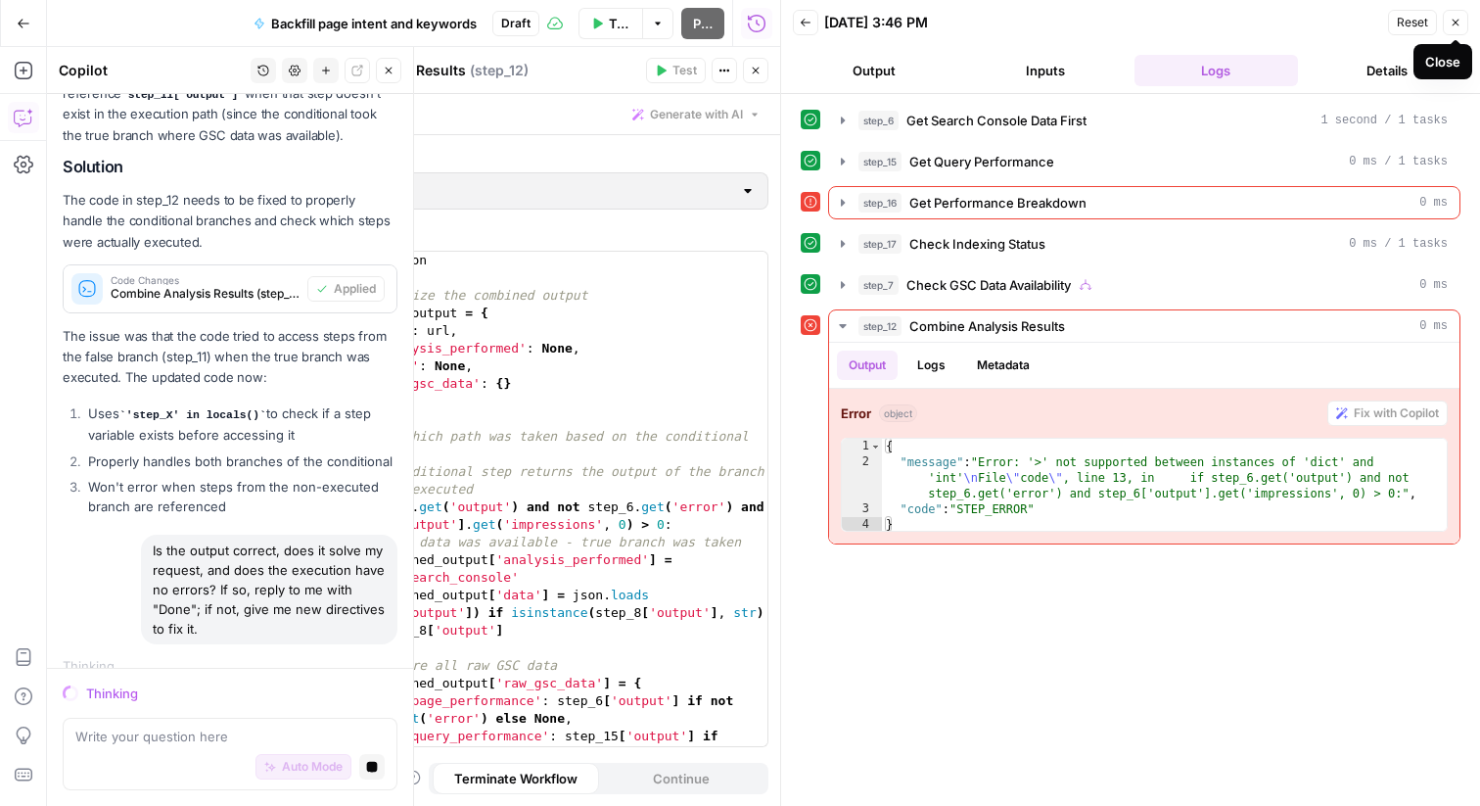
click at [1452, 22] on icon "button" at bounding box center [1456, 23] width 12 height 12
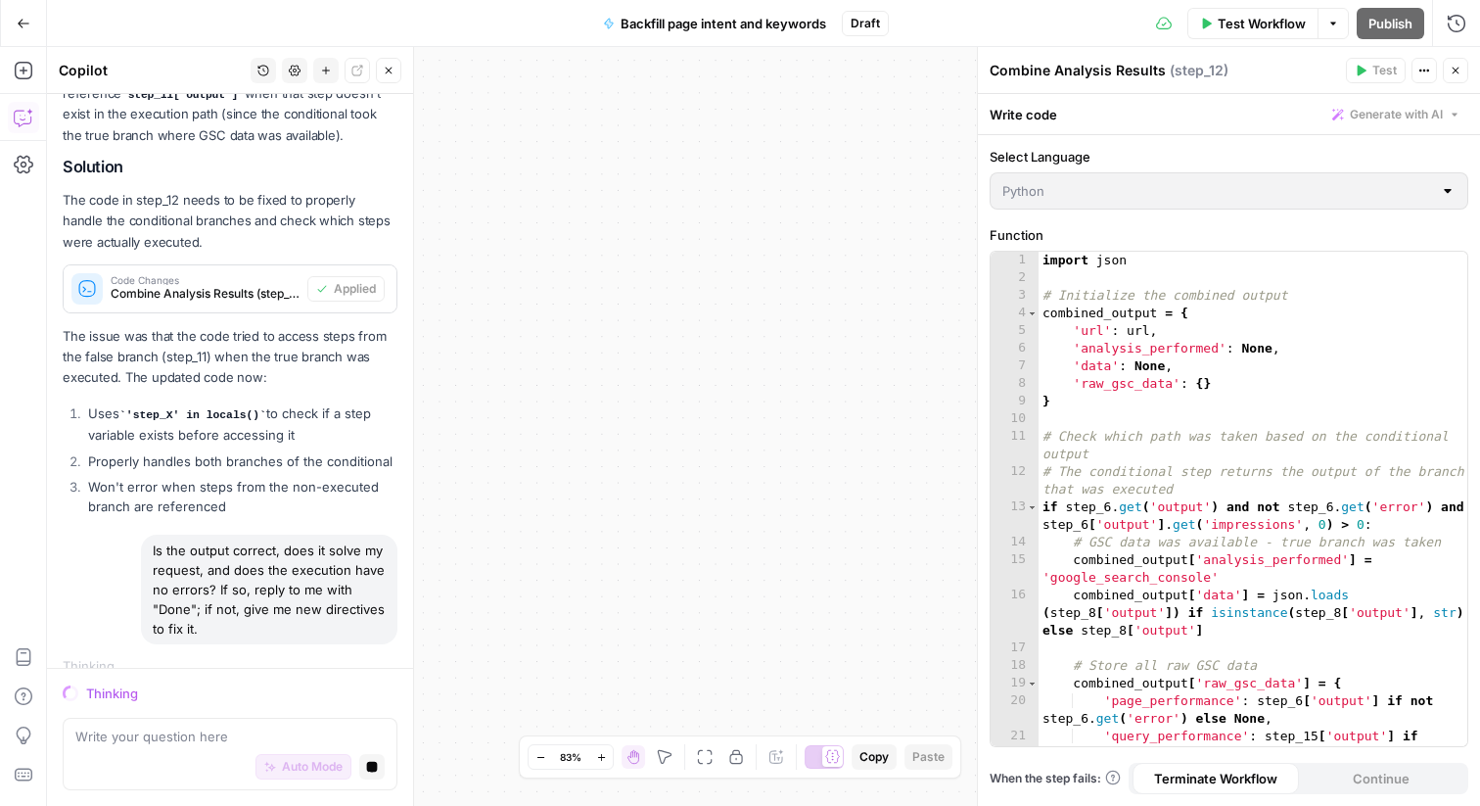
click at [710, 763] on icon "button" at bounding box center [705, 757] width 15 height 15
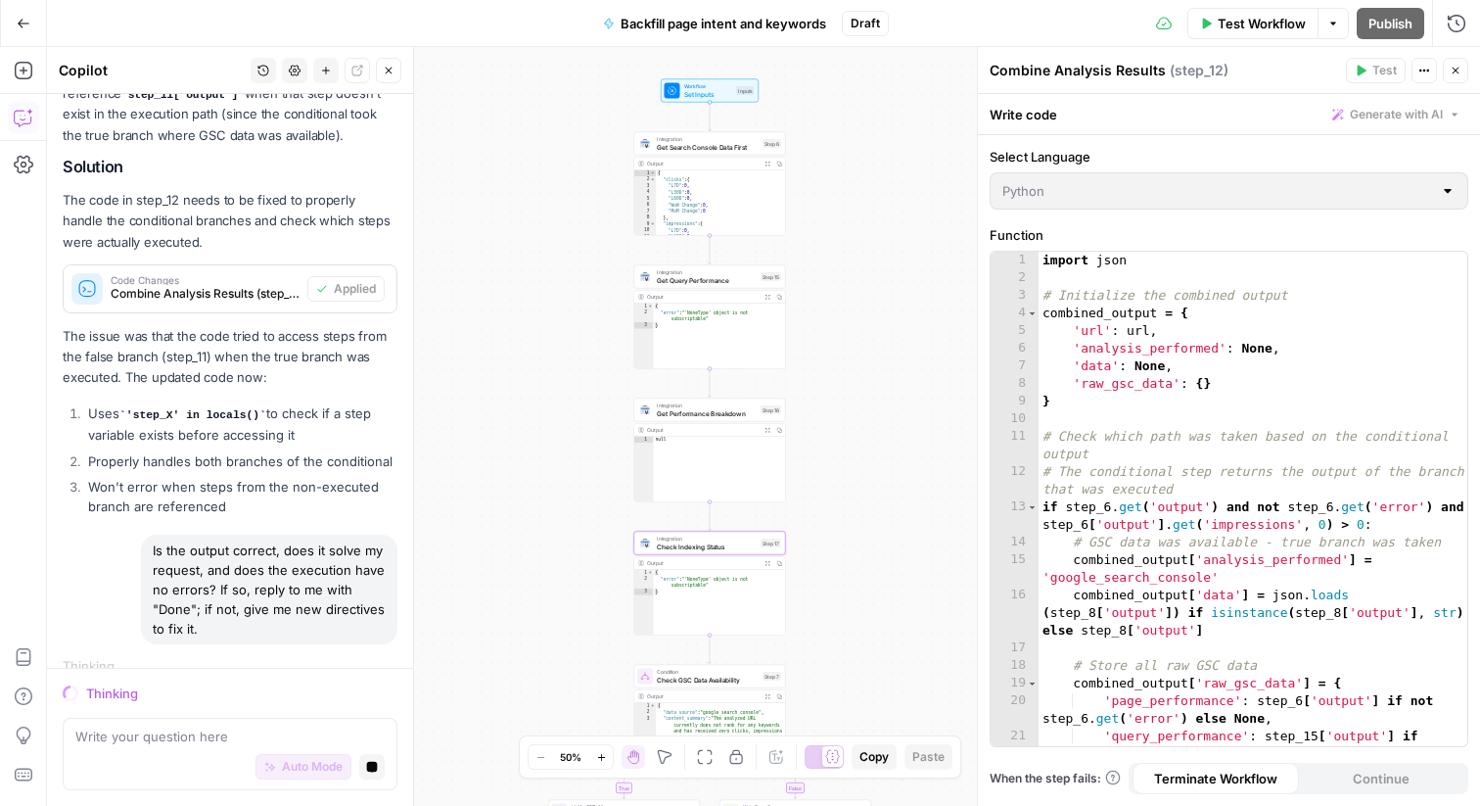
drag, startPoint x: 921, startPoint y: 348, endPoint x: 862, endPoint y: 585, distance: 245.3
click at [862, 585] on div "true false Workflow Set Inputs Inputs Integration Get Search Console Data First…" at bounding box center [763, 426] width 1433 height 759
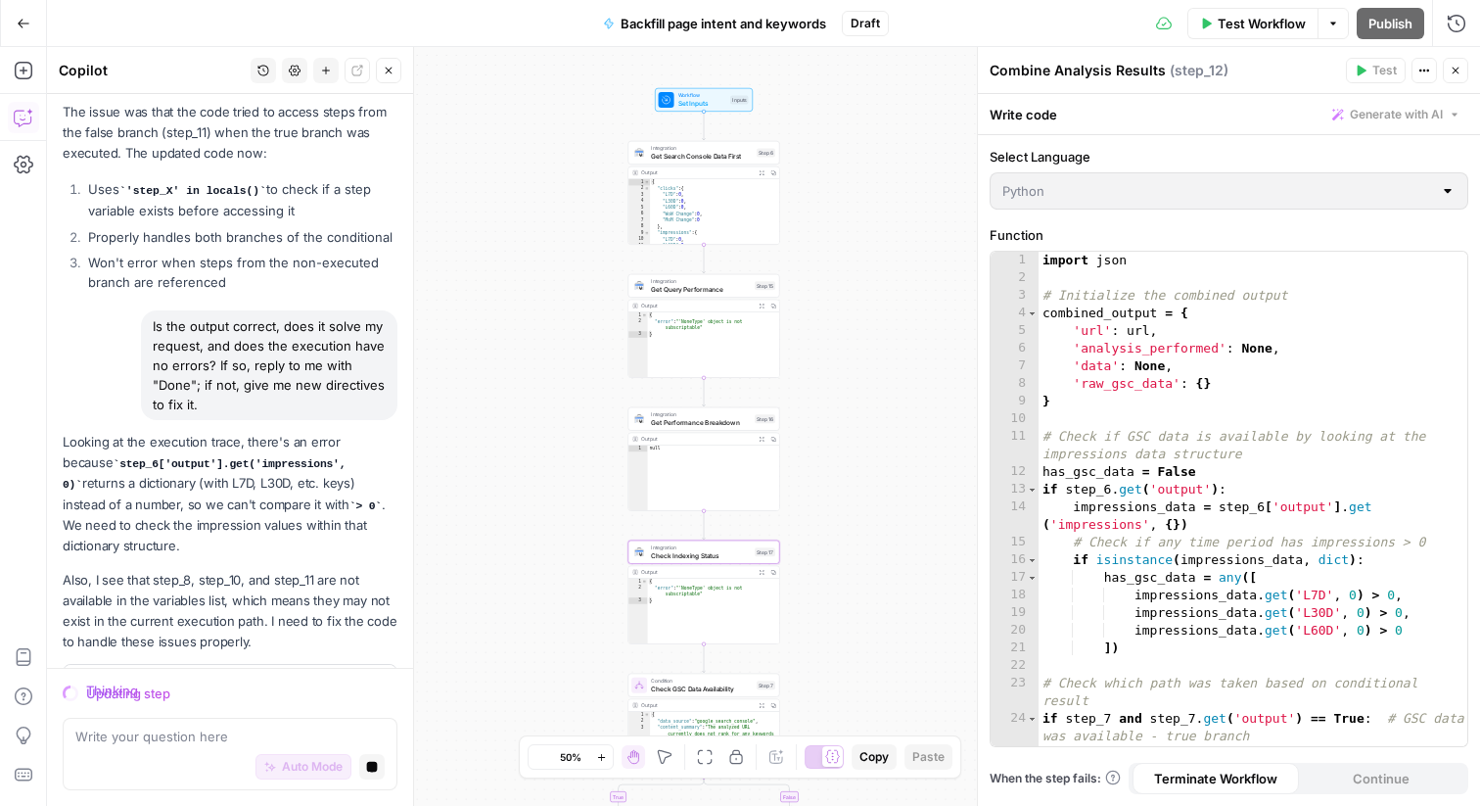
scroll to position [7906, 0]
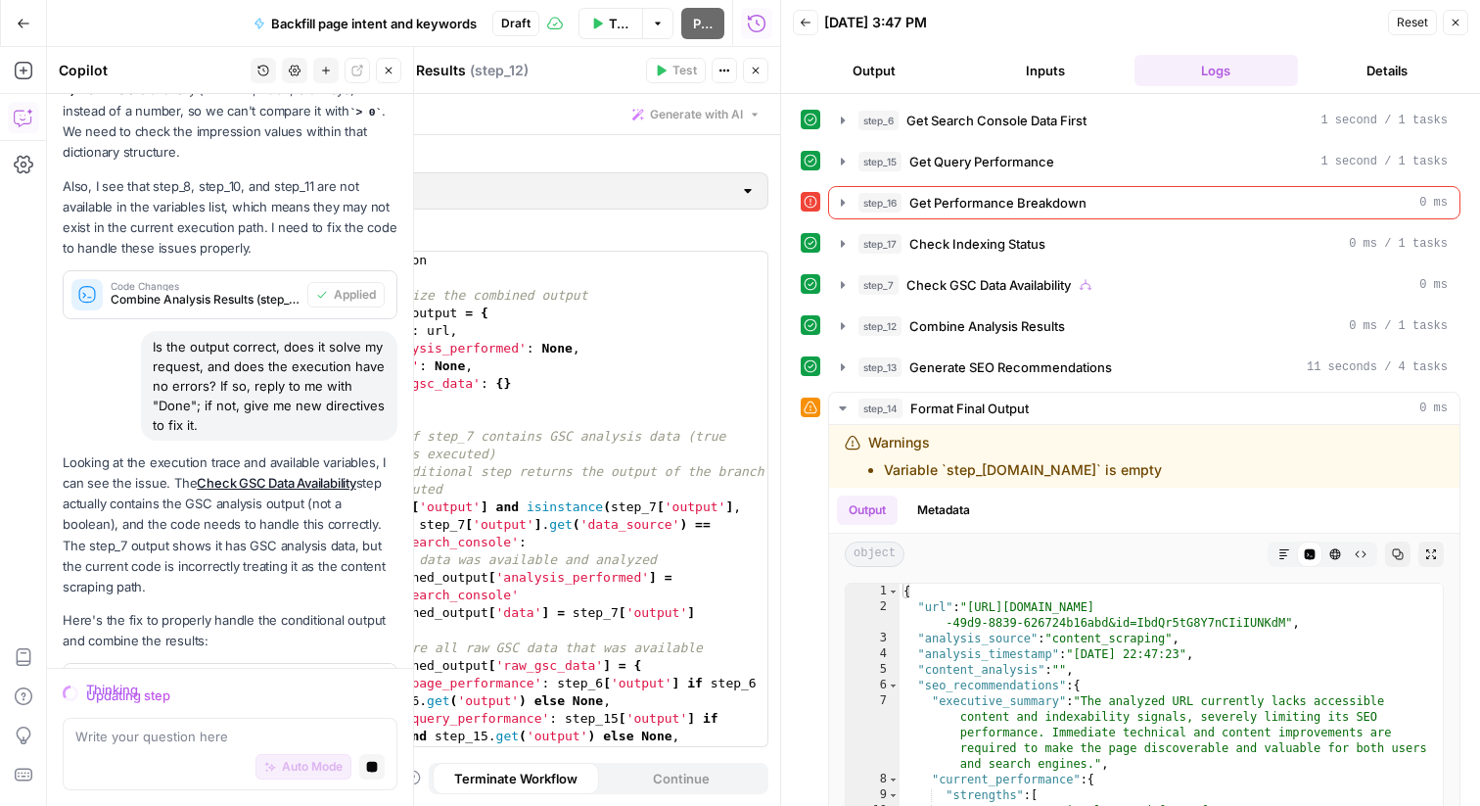
scroll to position [8300, 0]
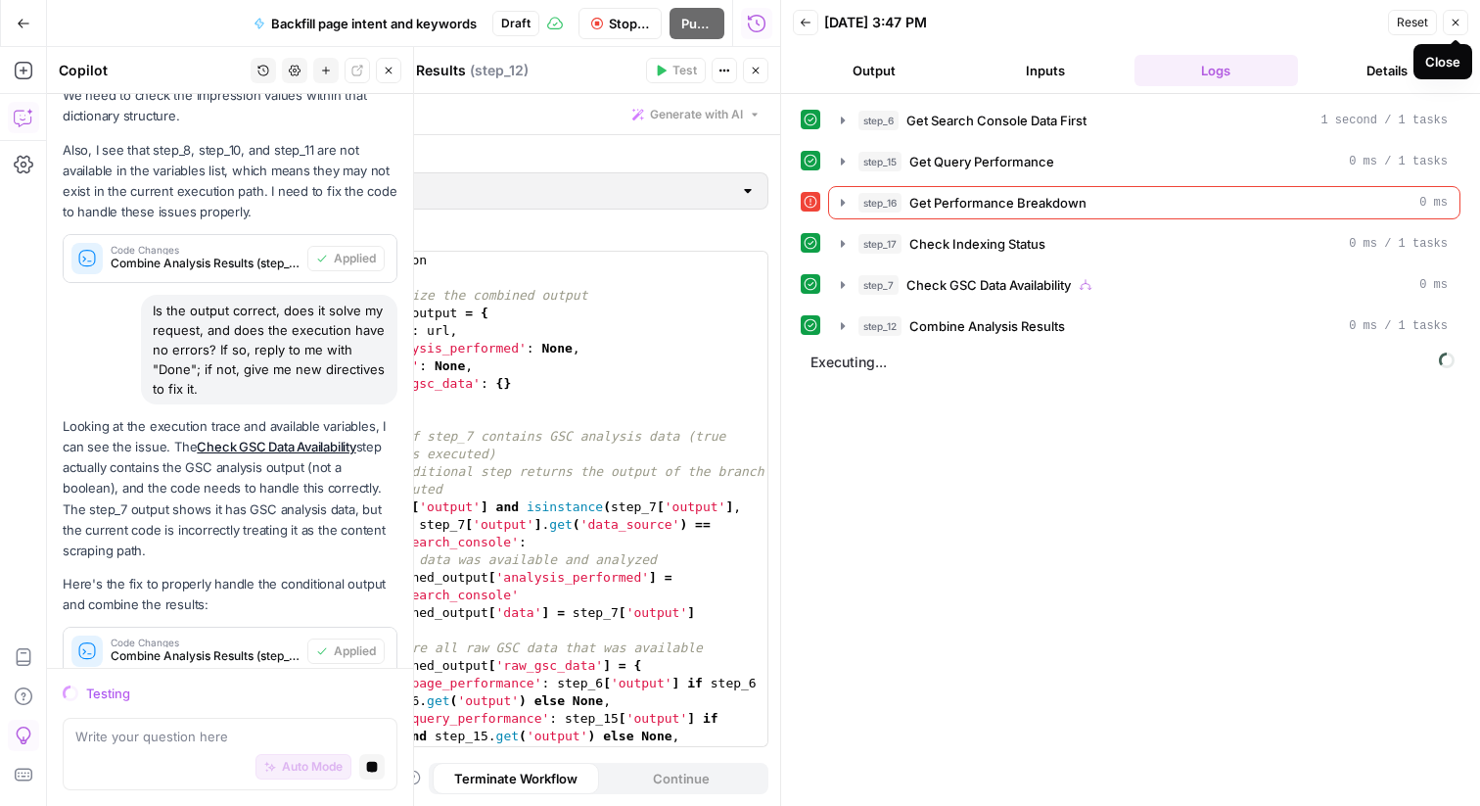
click at [1460, 22] on icon "button" at bounding box center [1456, 23] width 12 height 12
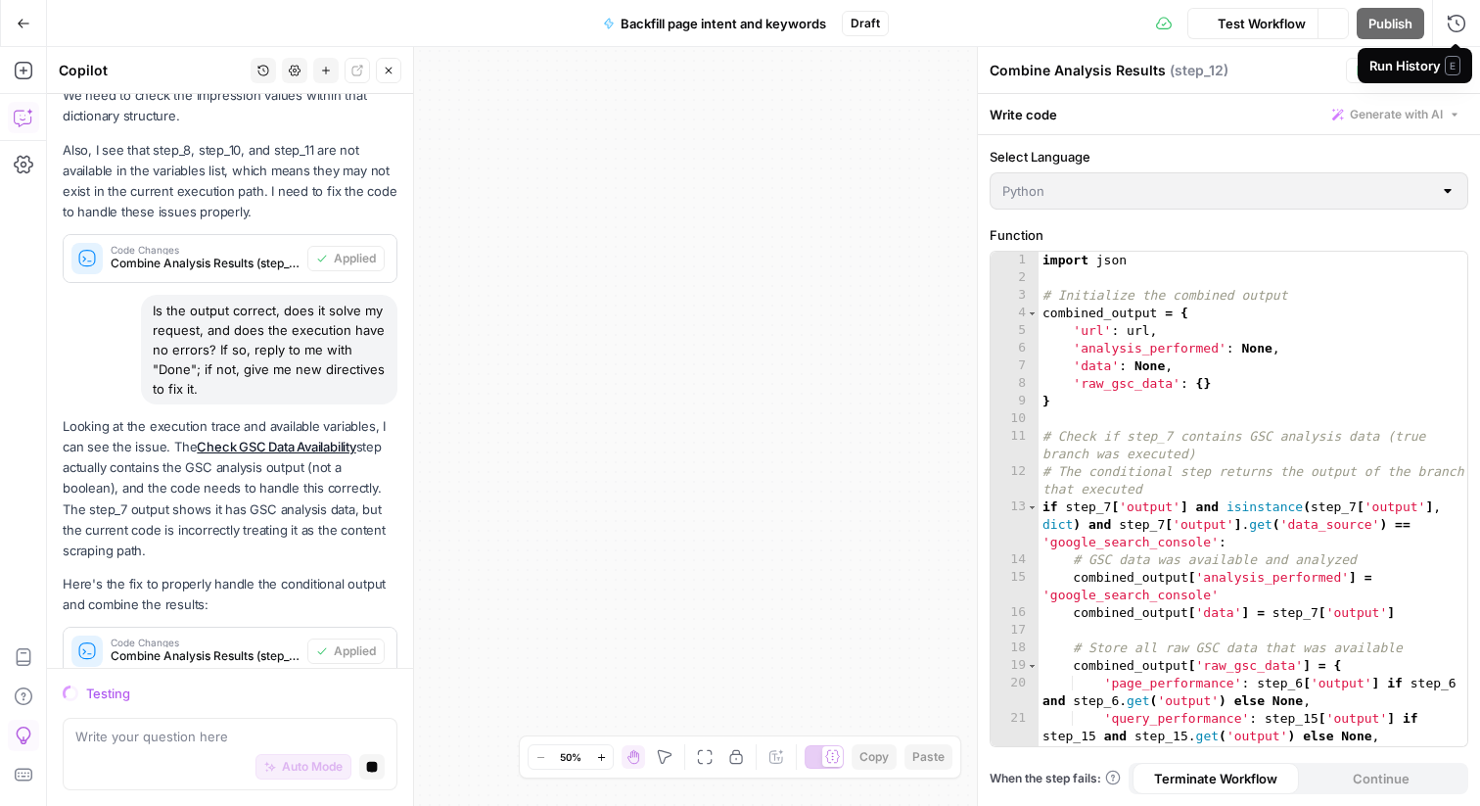
scroll to position [8416, 0]
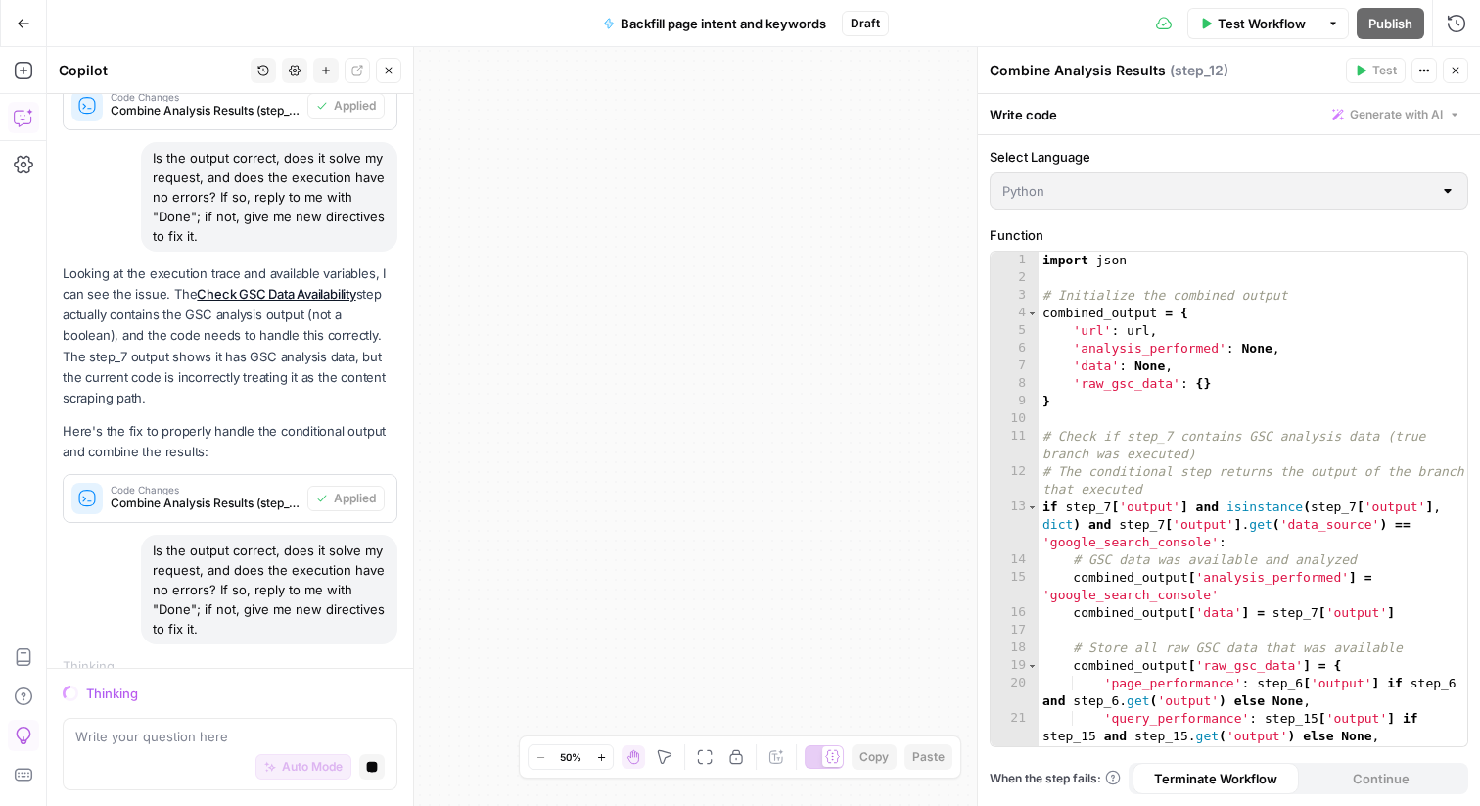
click at [1451, 65] on icon "button" at bounding box center [1456, 71] width 12 height 12
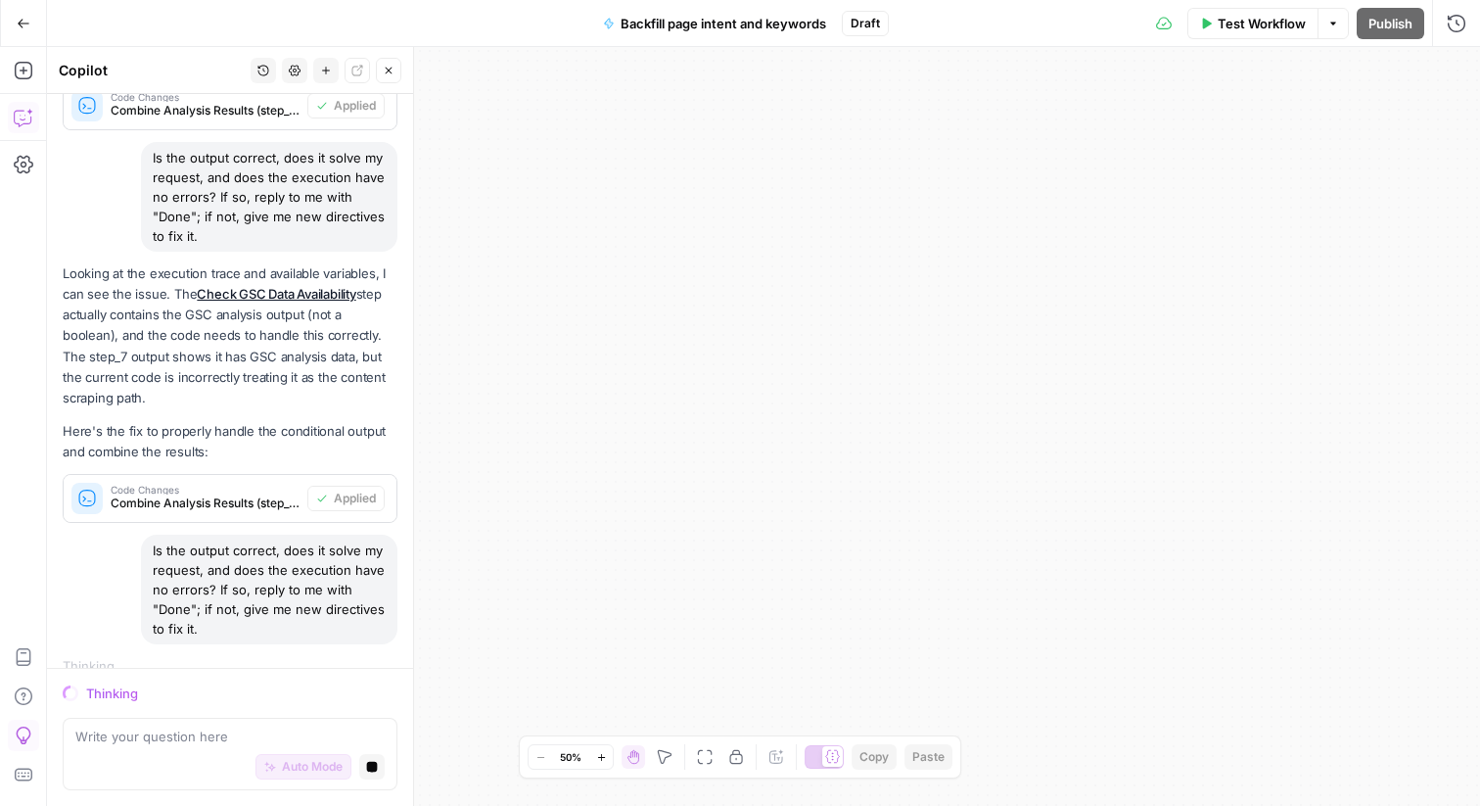
click at [705, 758] on icon "button" at bounding box center [705, 757] width 16 height 16
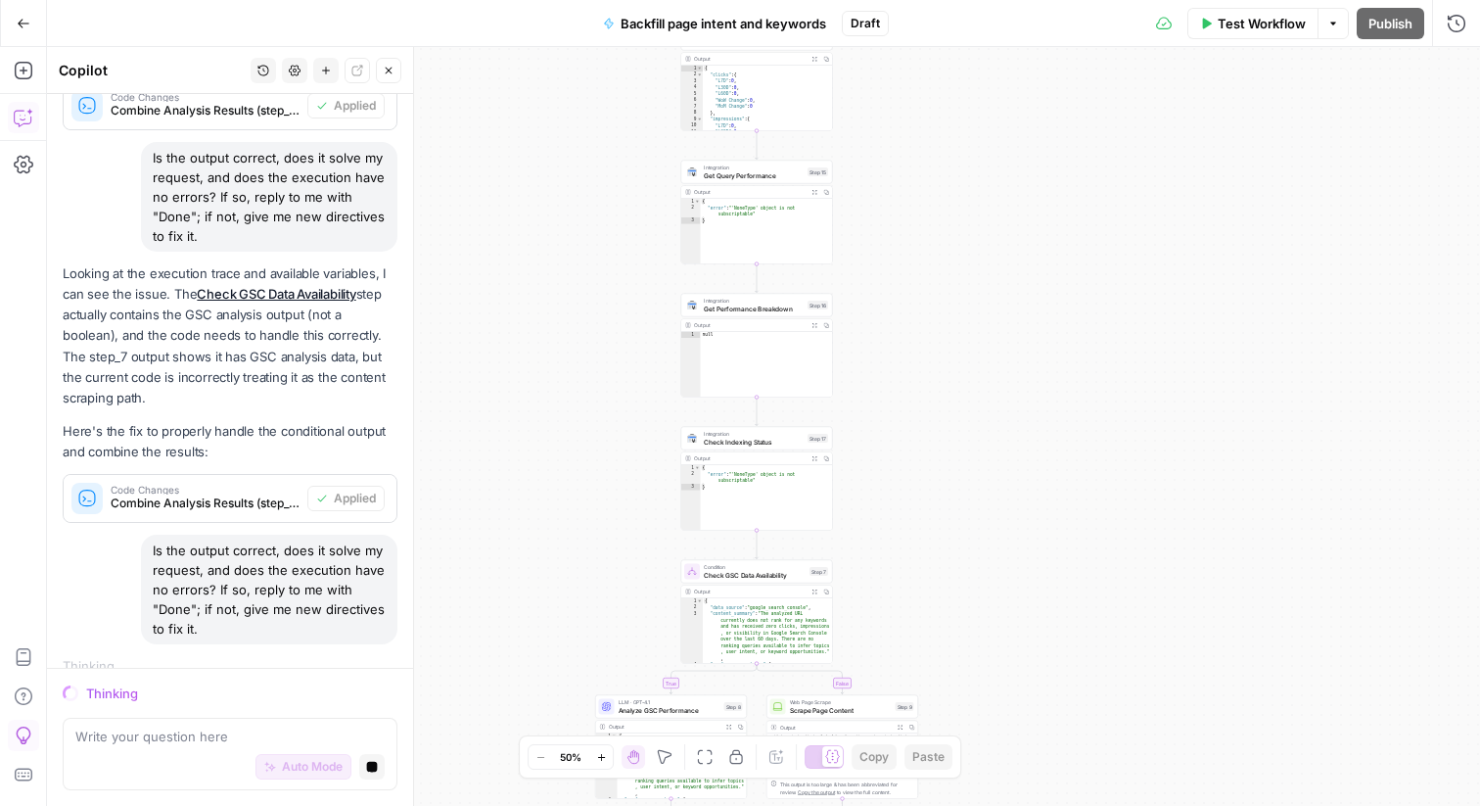
drag, startPoint x: 952, startPoint y: 194, endPoint x: 936, endPoint y: 451, distance: 258.0
click at [937, 450] on div "true false Workflow Set Inputs Inputs Integration Get Search Console Data First…" at bounding box center [763, 426] width 1433 height 759
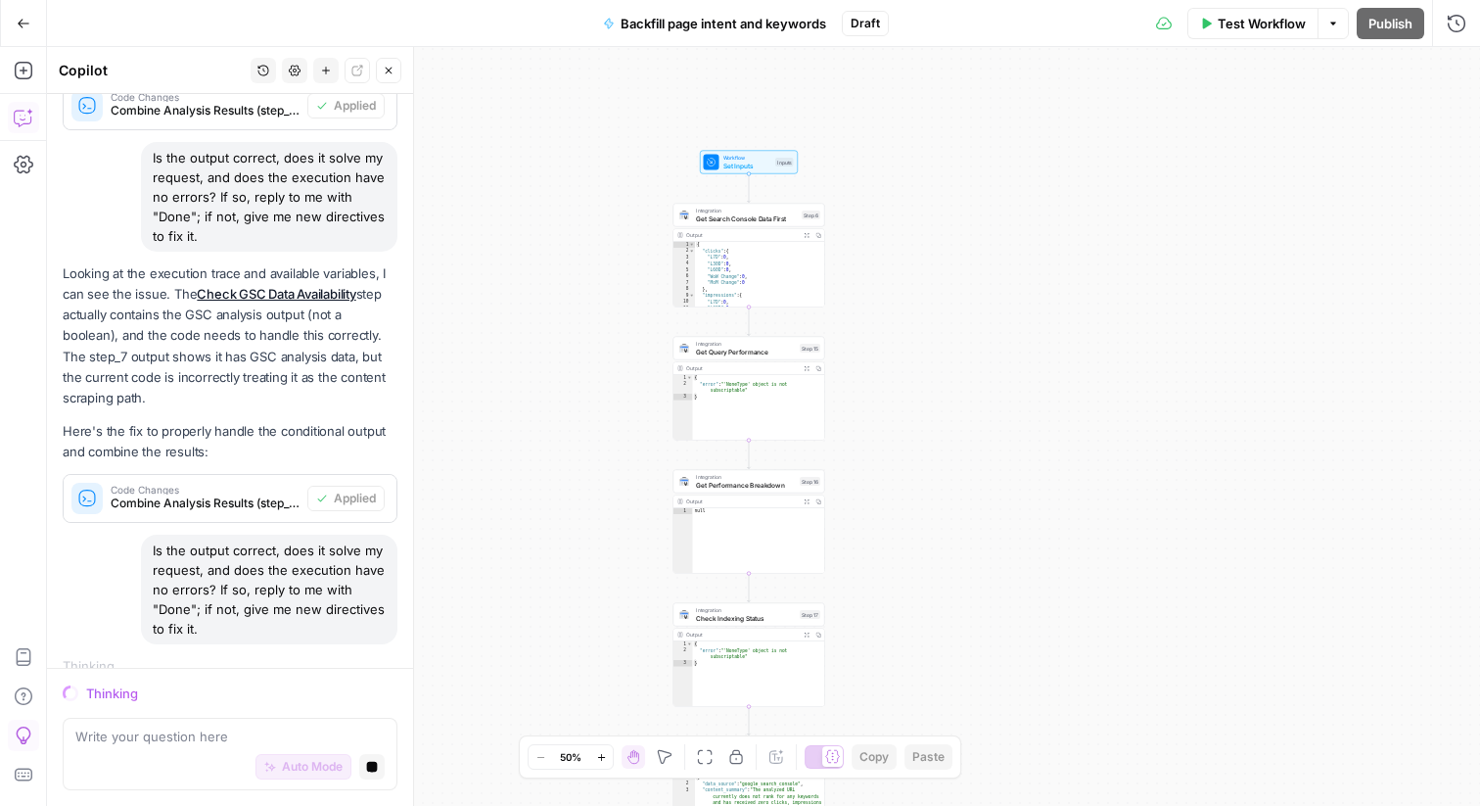
drag, startPoint x: 968, startPoint y: 169, endPoint x: 965, endPoint y: 333, distance: 163.5
click at [966, 333] on div "true false Workflow Set Inputs Inputs Integration Get Search Console Data First…" at bounding box center [763, 426] width 1433 height 759
click at [746, 213] on span "Get Search Console Data First" at bounding box center [745, 218] width 102 height 10
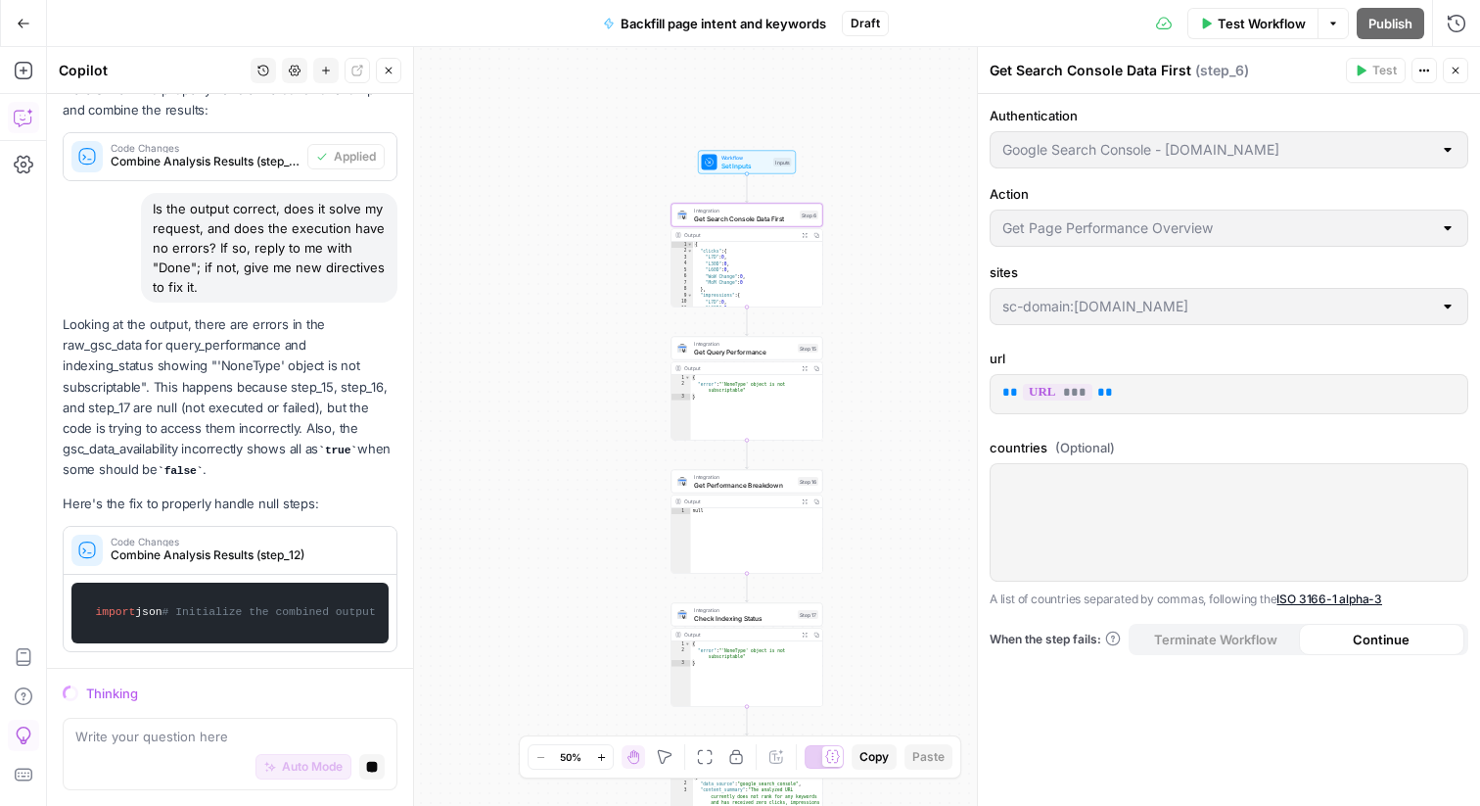
scroll to position [8923, 0]
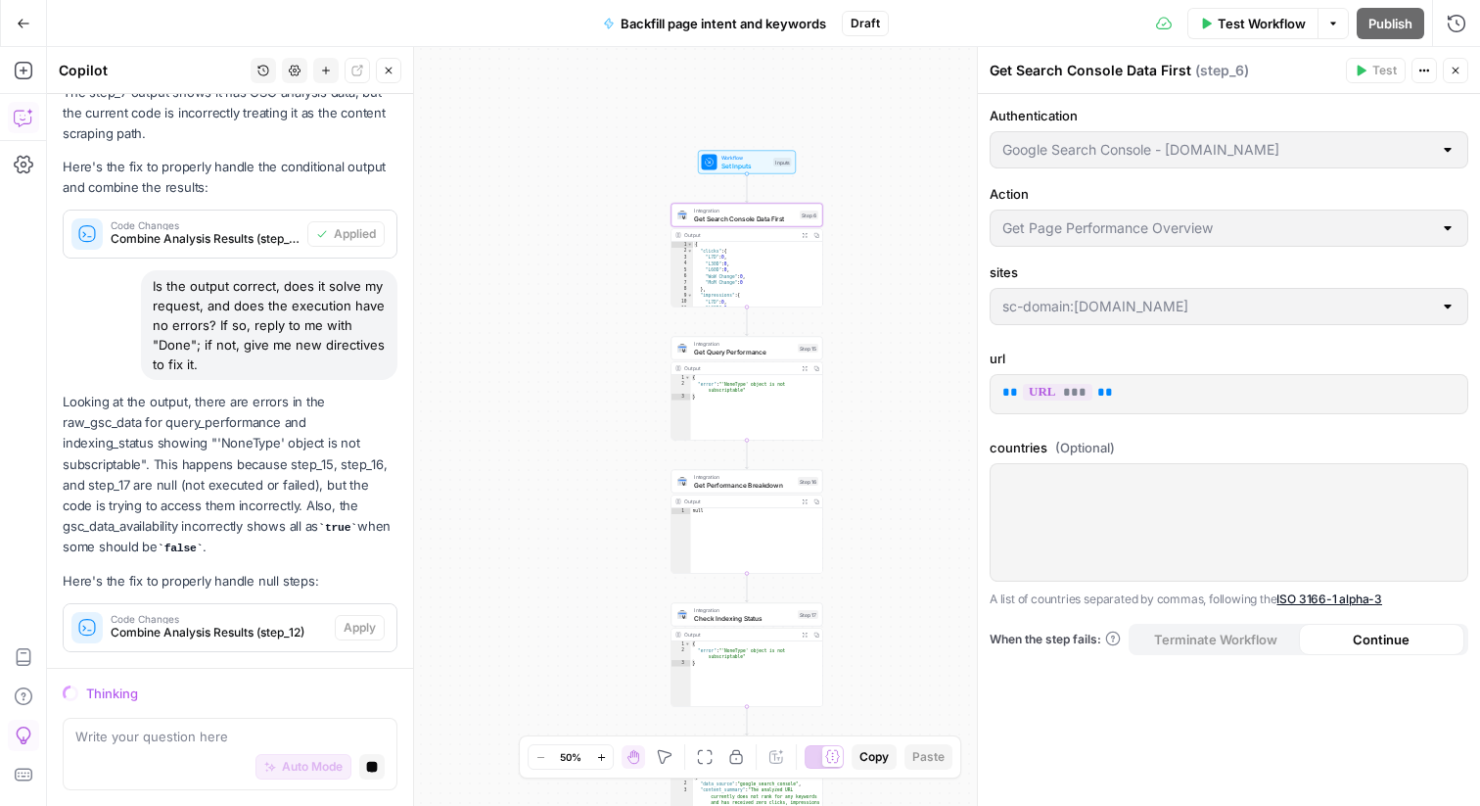
scroll to position [8656, 0]
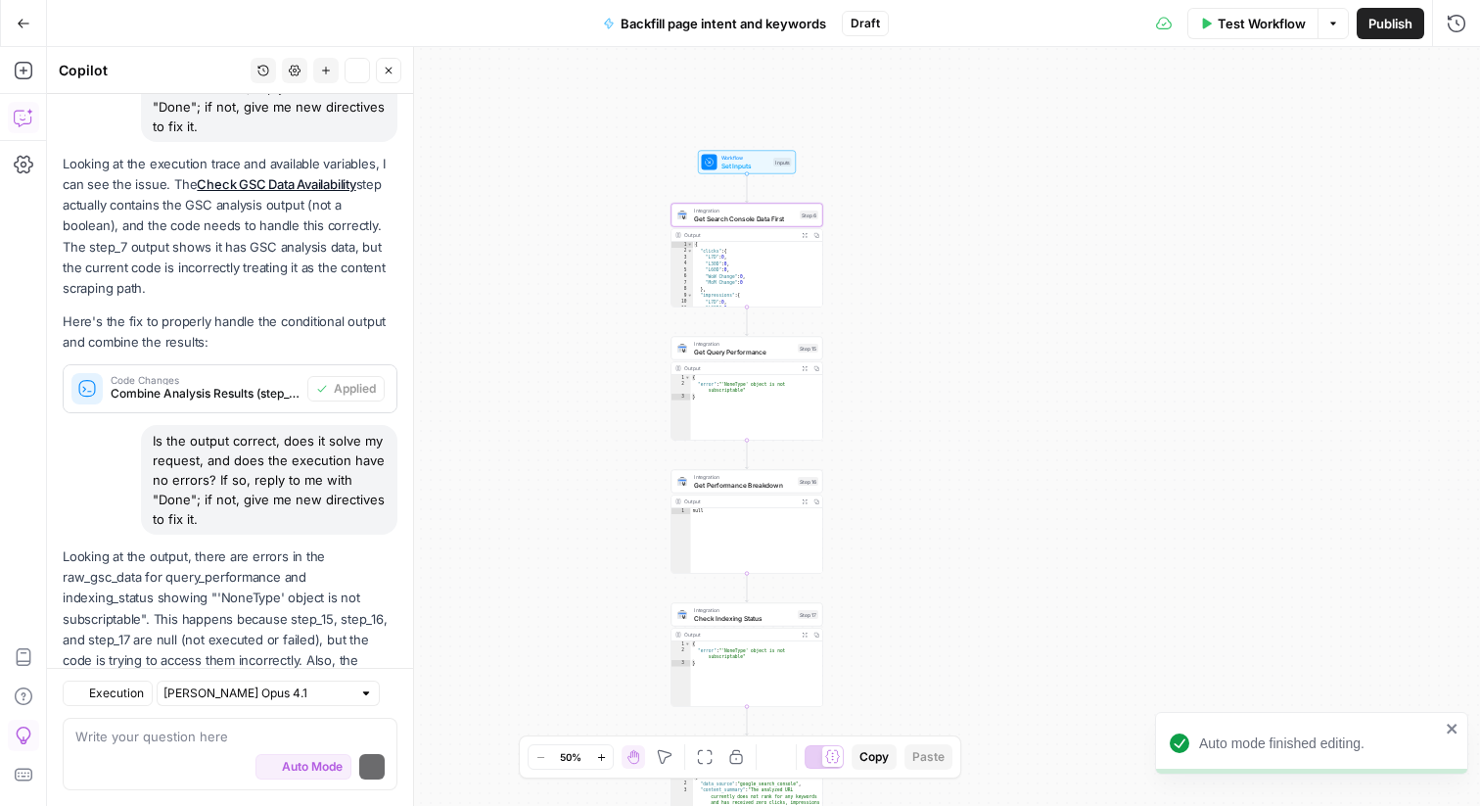
type textarea "Combine Analysis Results"
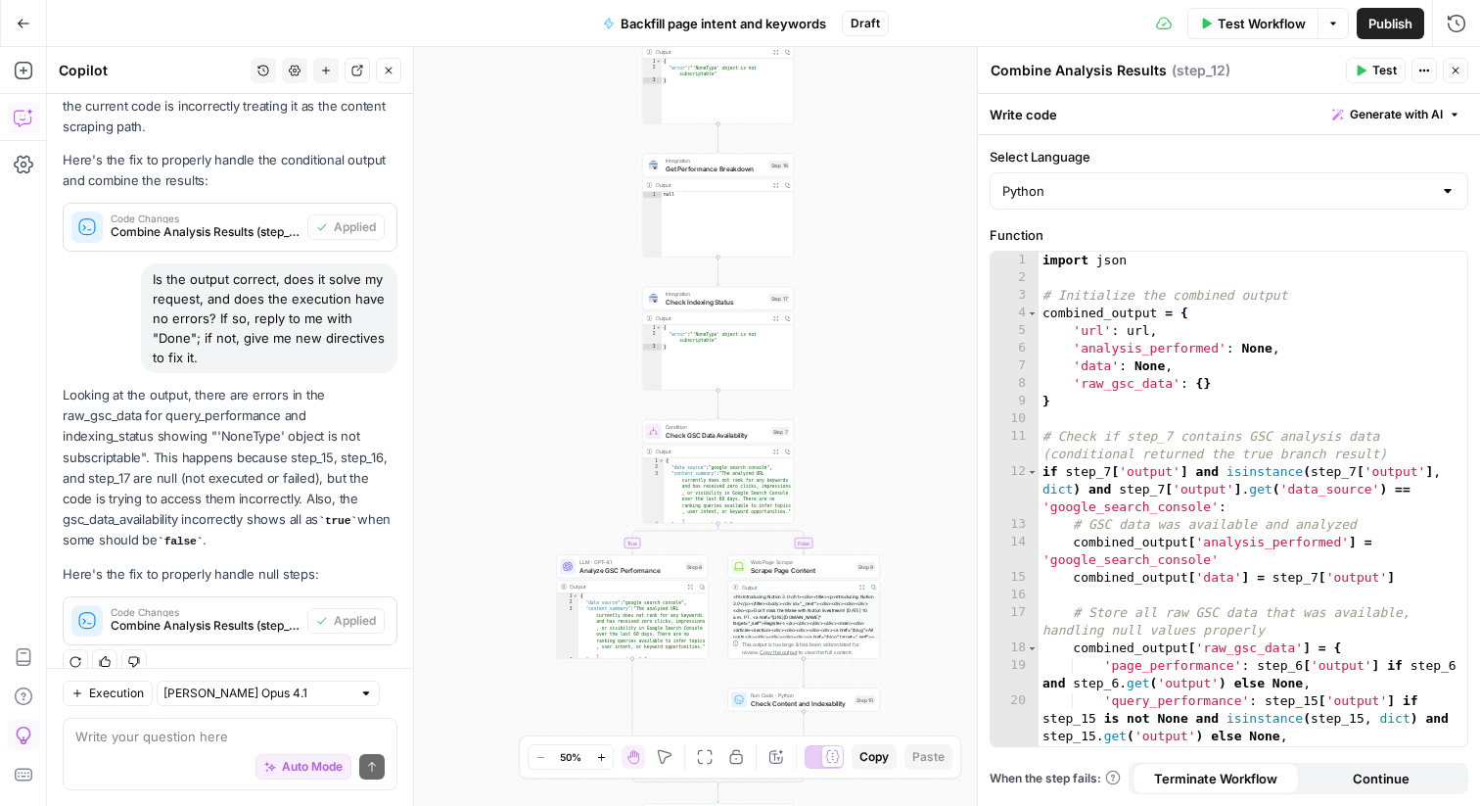
drag, startPoint x: 915, startPoint y: 108, endPoint x: 862, endPoint y: 659, distance: 553.9
click at [862, 659] on div "true false Workflow Set Inputs Inputs Integration Get Search Console Data First…" at bounding box center [763, 426] width 1433 height 759
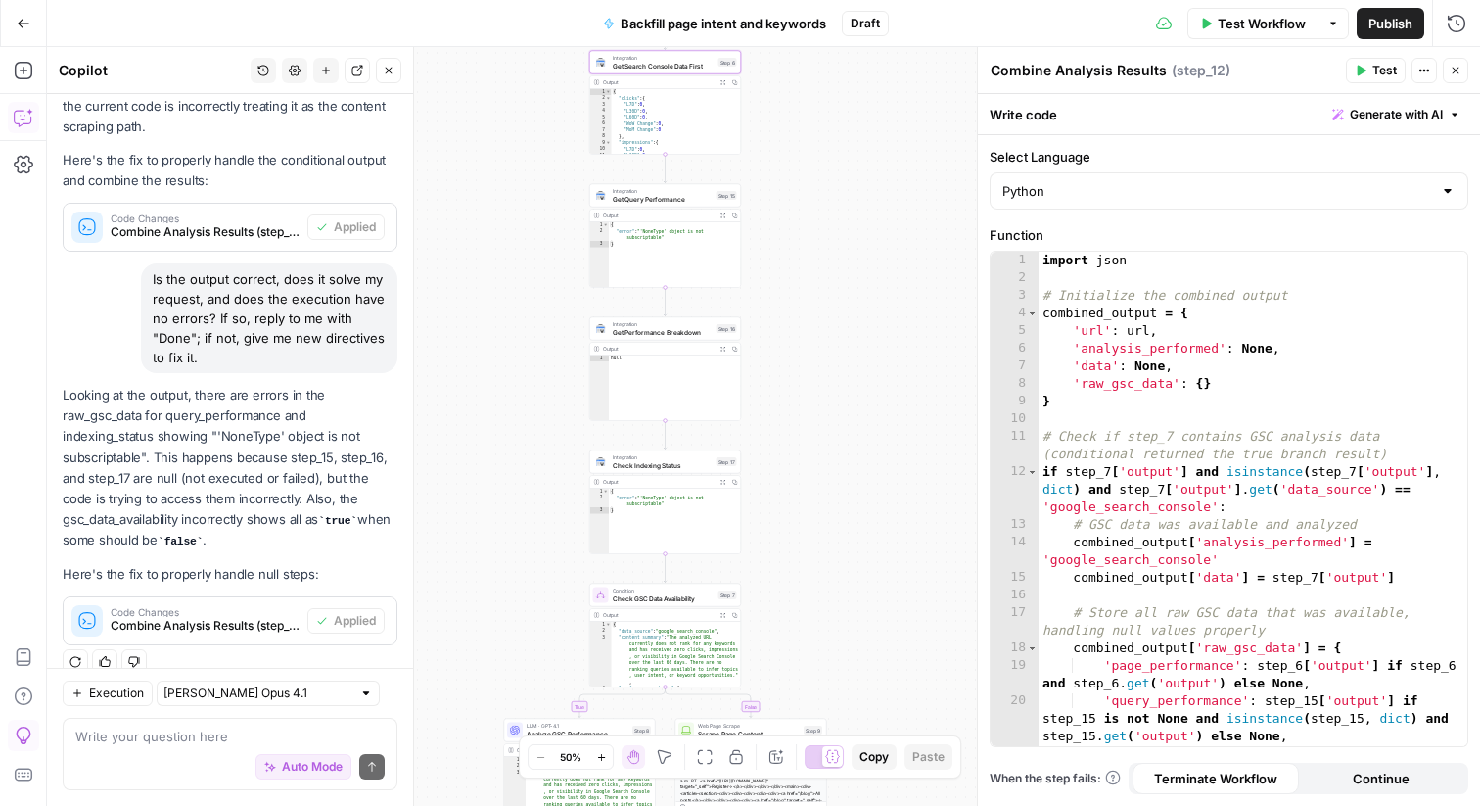
drag, startPoint x: 859, startPoint y: 212, endPoint x: 858, endPoint y: 257, distance: 44.1
click at [858, 257] on div "true false Workflow Set Inputs Inputs Integration Get Search Console Data First…" at bounding box center [763, 426] width 1433 height 759
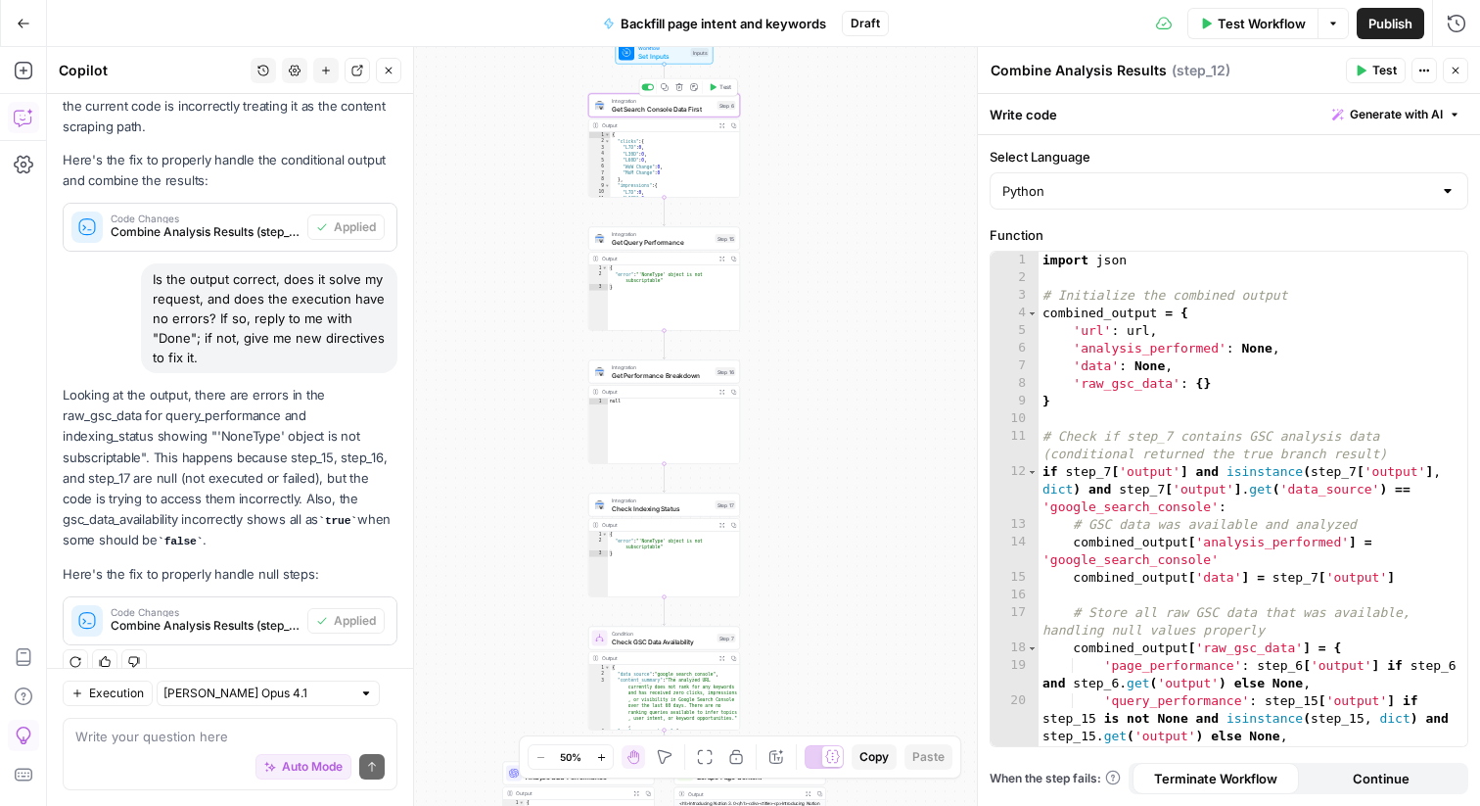
click at [661, 112] on span "Get Search Console Data First" at bounding box center [663, 109] width 102 height 10
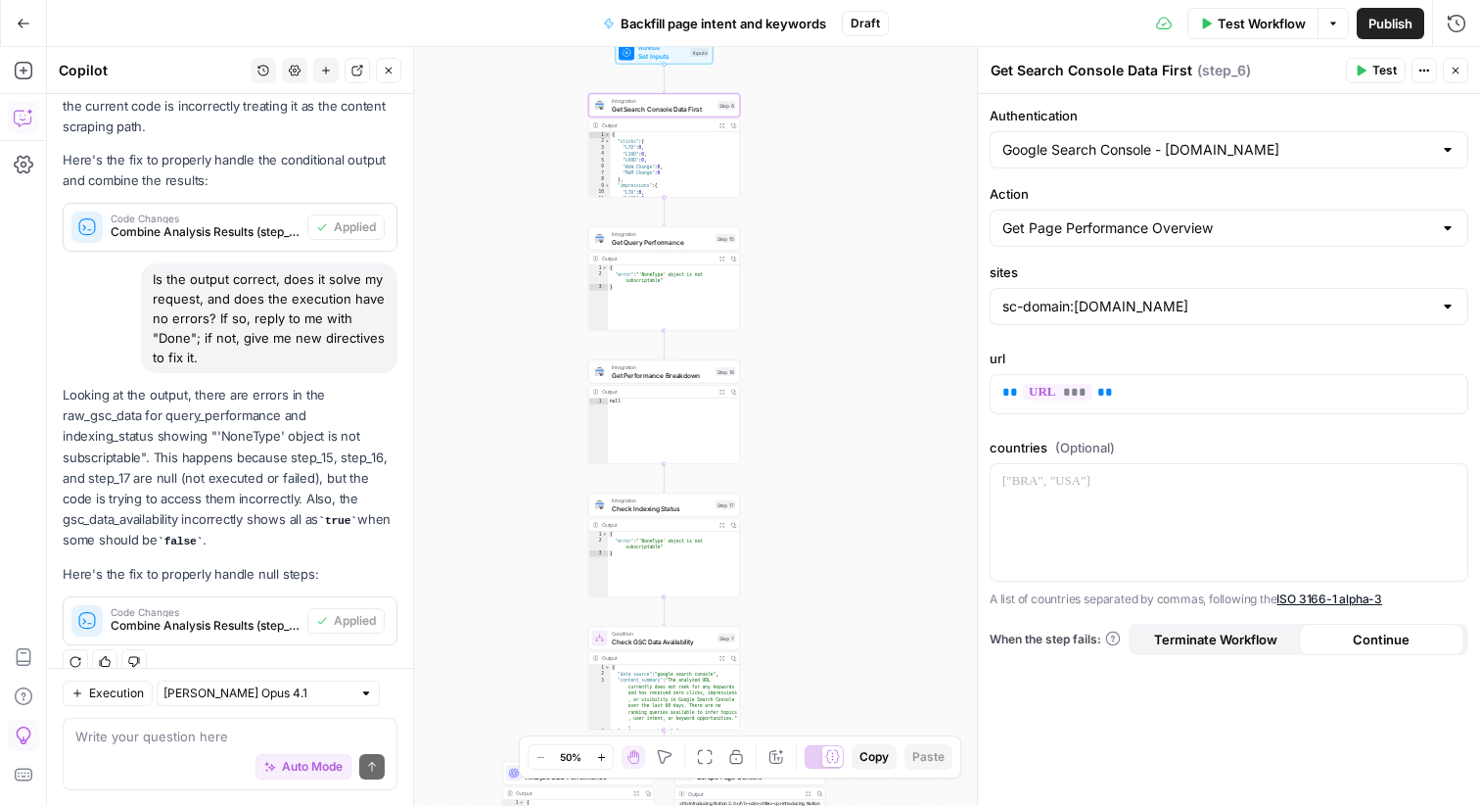
type textarea "**********"
click at [650, 191] on div "{ "clicks" : { "L7D" : 0 , "L30D" : 0 , "L60D" : 0 , "WoW Change" : 0 , "MoM Ch…" at bounding box center [675, 171] width 130 height 79
click at [650, 238] on span "Get Query Performance" at bounding box center [662, 242] width 100 height 10
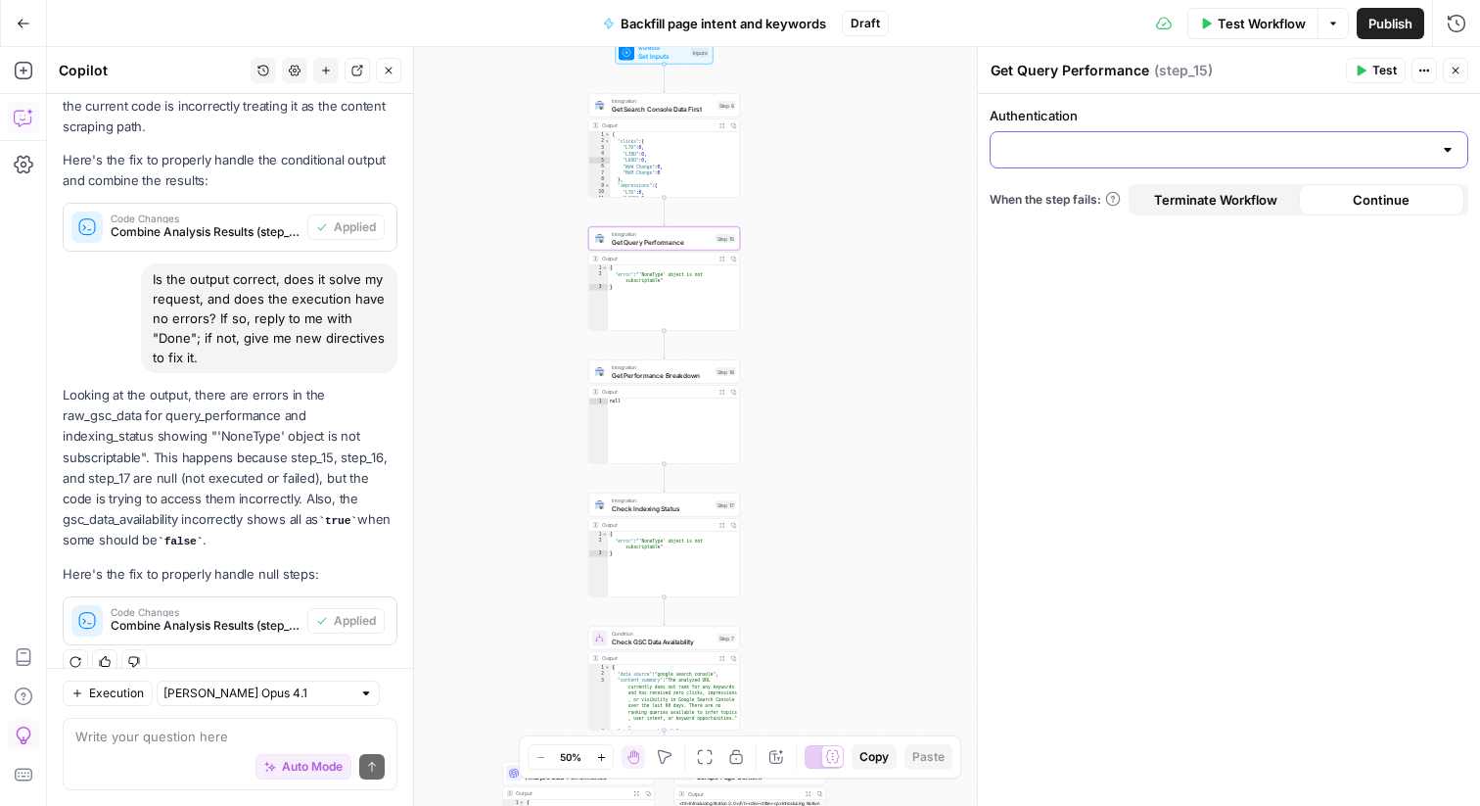
click at [1134, 148] on input "Authentication" at bounding box center [1218, 150] width 430 height 20
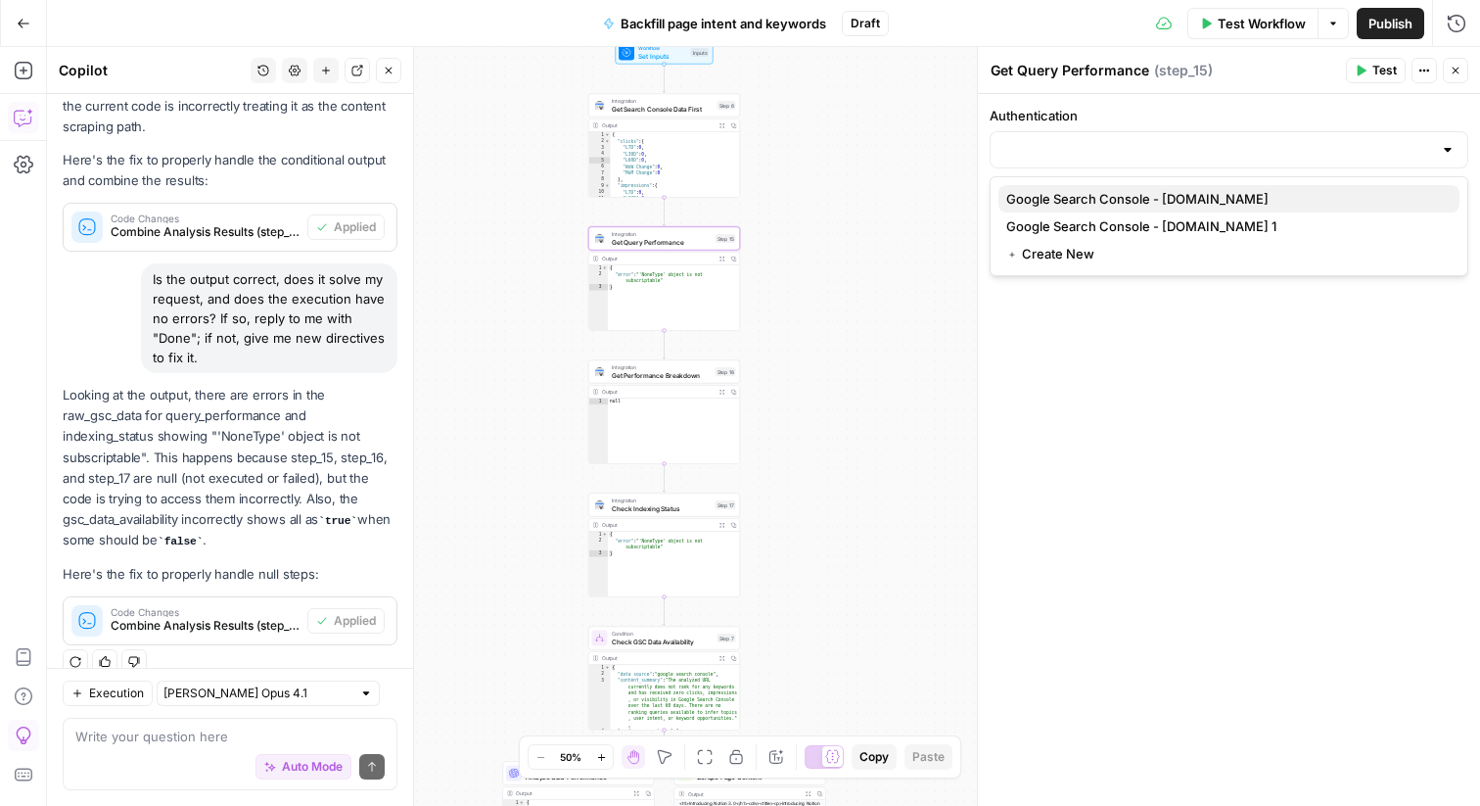
click at [1120, 199] on span "Google Search Console - [DOMAIN_NAME]" at bounding box center [1226, 199] width 438 height 20
type input "Google Search Console - [DOMAIN_NAME]"
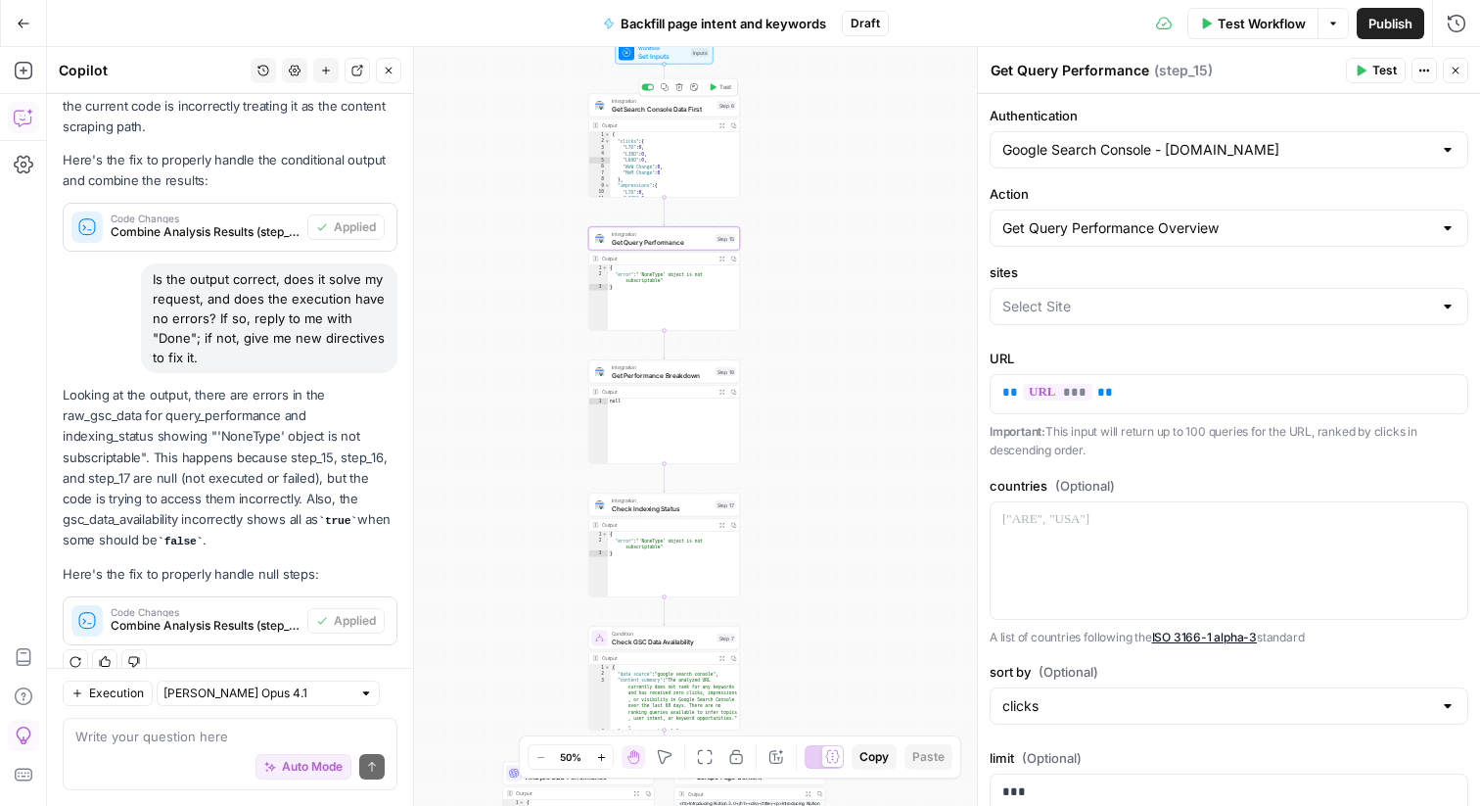
click at [679, 109] on span "Get Search Console Data First" at bounding box center [663, 109] width 102 height 10
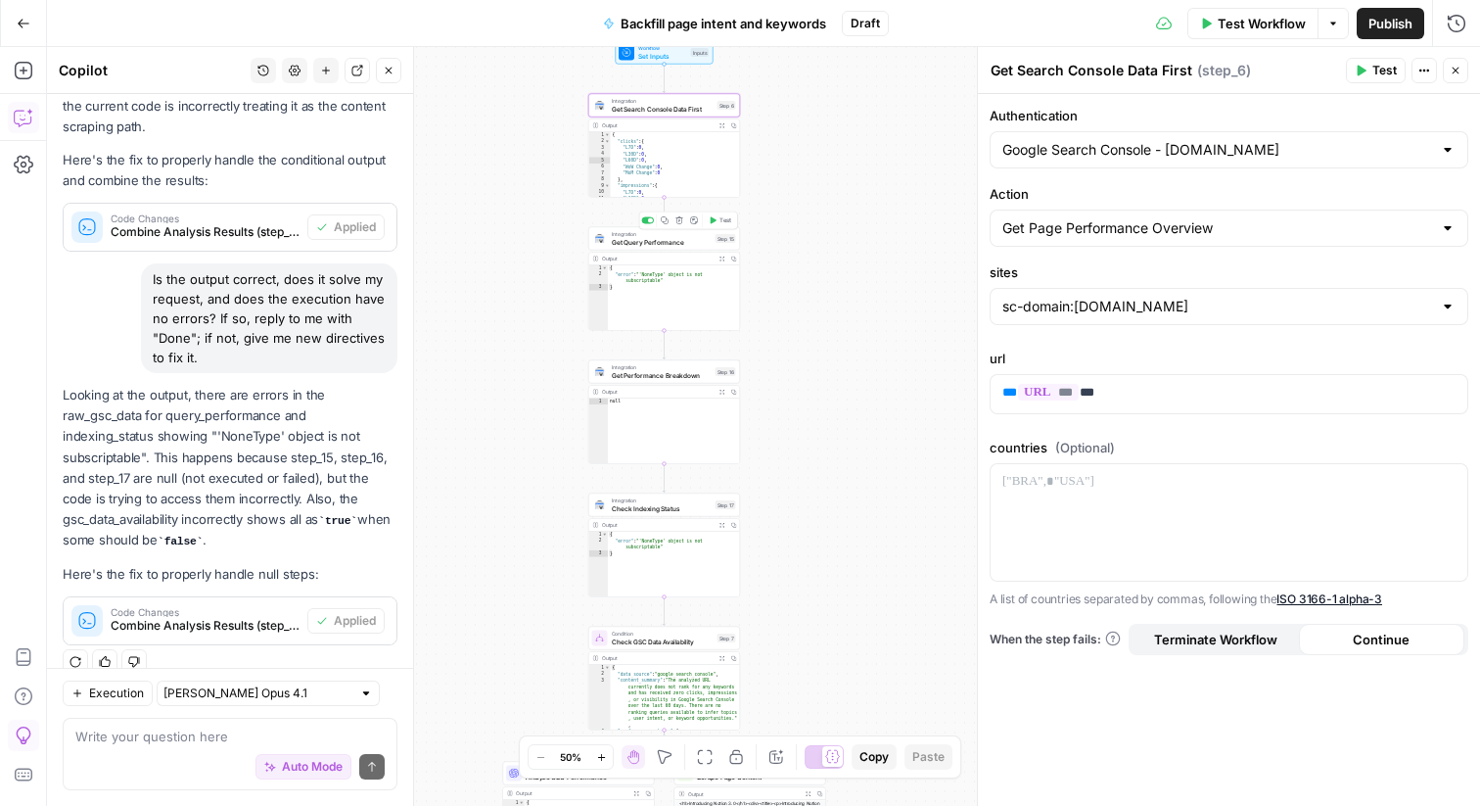
click at [661, 248] on div "Integration Get Query Performance Step 15 Copy step Delete step Add Note Test" at bounding box center [664, 238] width 152 height 23
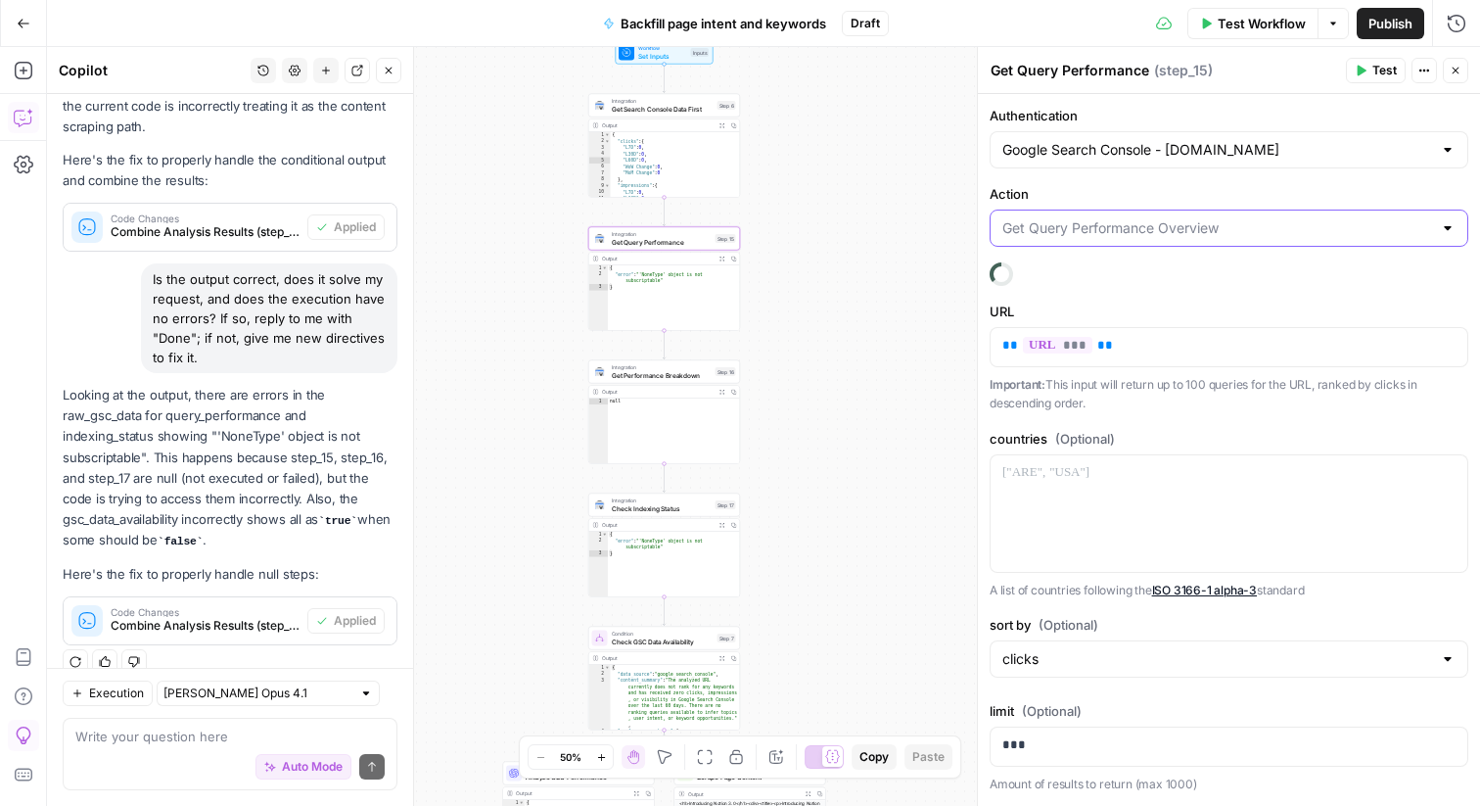
click at [1135, 233] on input "Action" at bounding box center [1218, 228] width 430 height 20
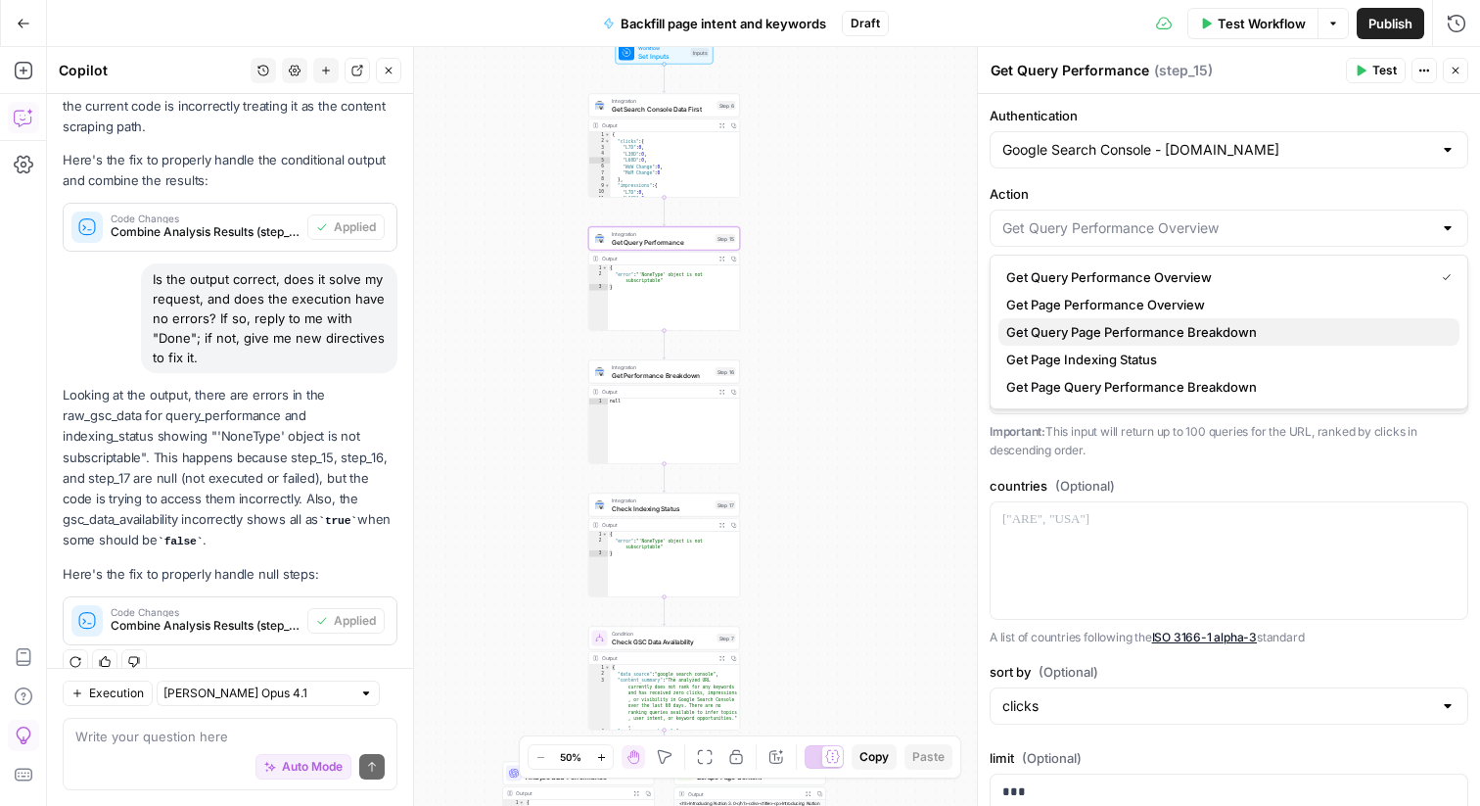
click at [1094, 328] on span "Get Query Page Performance Breakdown" at bounding box center [1226, 332] width 438 height 20
type input "Get Query Page Performance Breakdown"
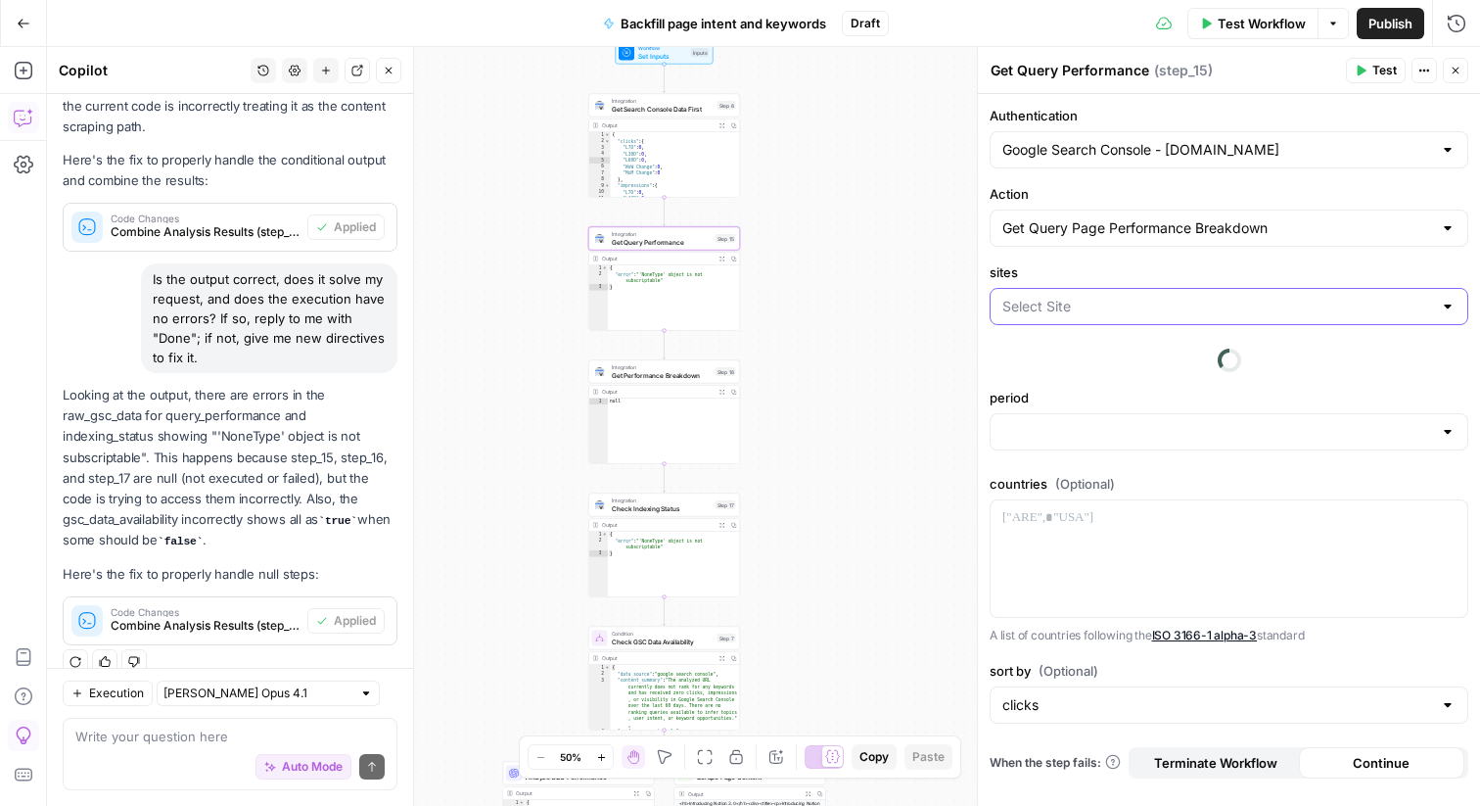
click at [1109, 313] on input "sites" at bounding box center [1218, 307] width 430 height 20
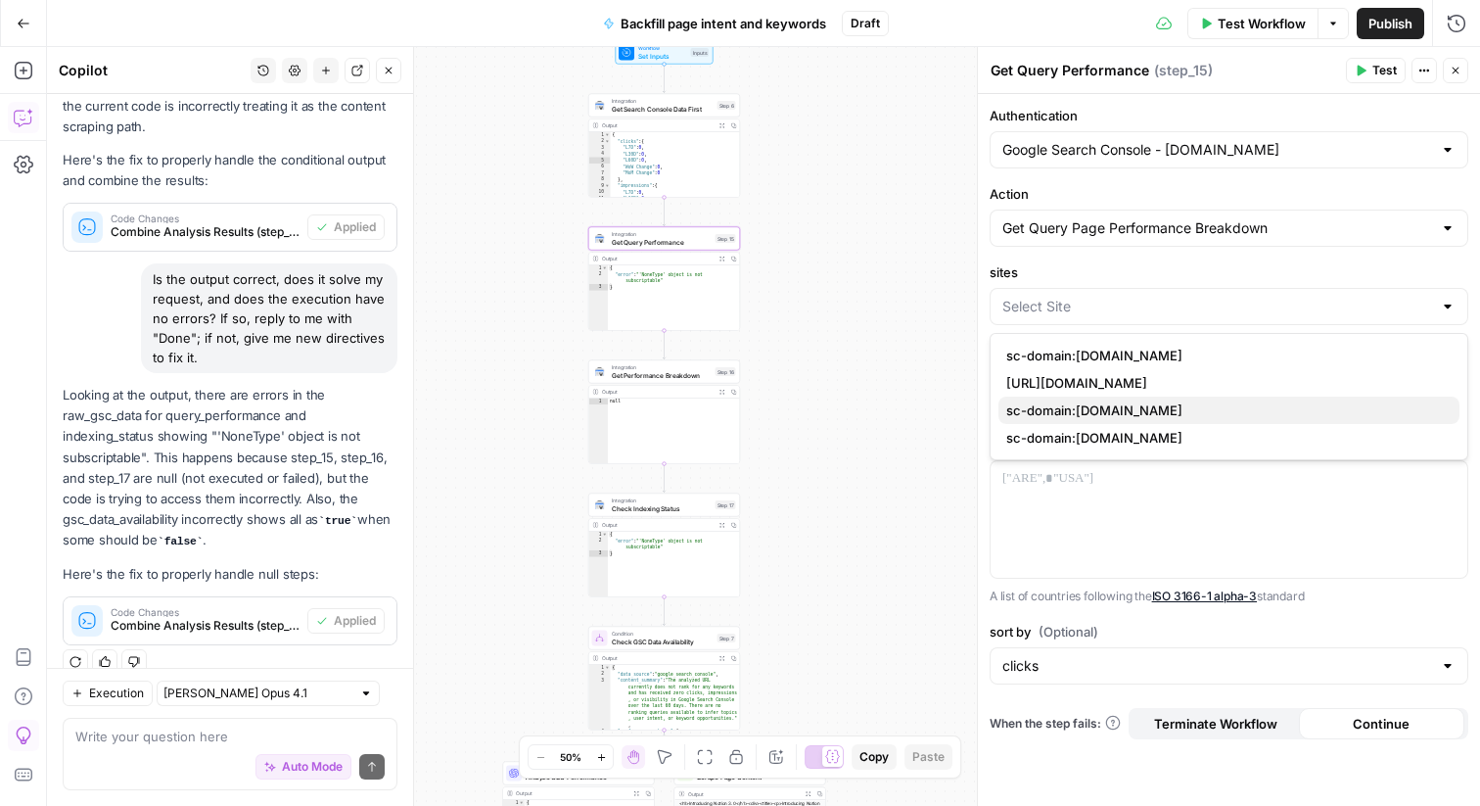
click at [1087, 400] on span "sc-domain:[DOMAIN_NAME]" at bounding box center [1226, 410] width 438 height 20
type input "sc-domain:[DOMAIN_NAME]"
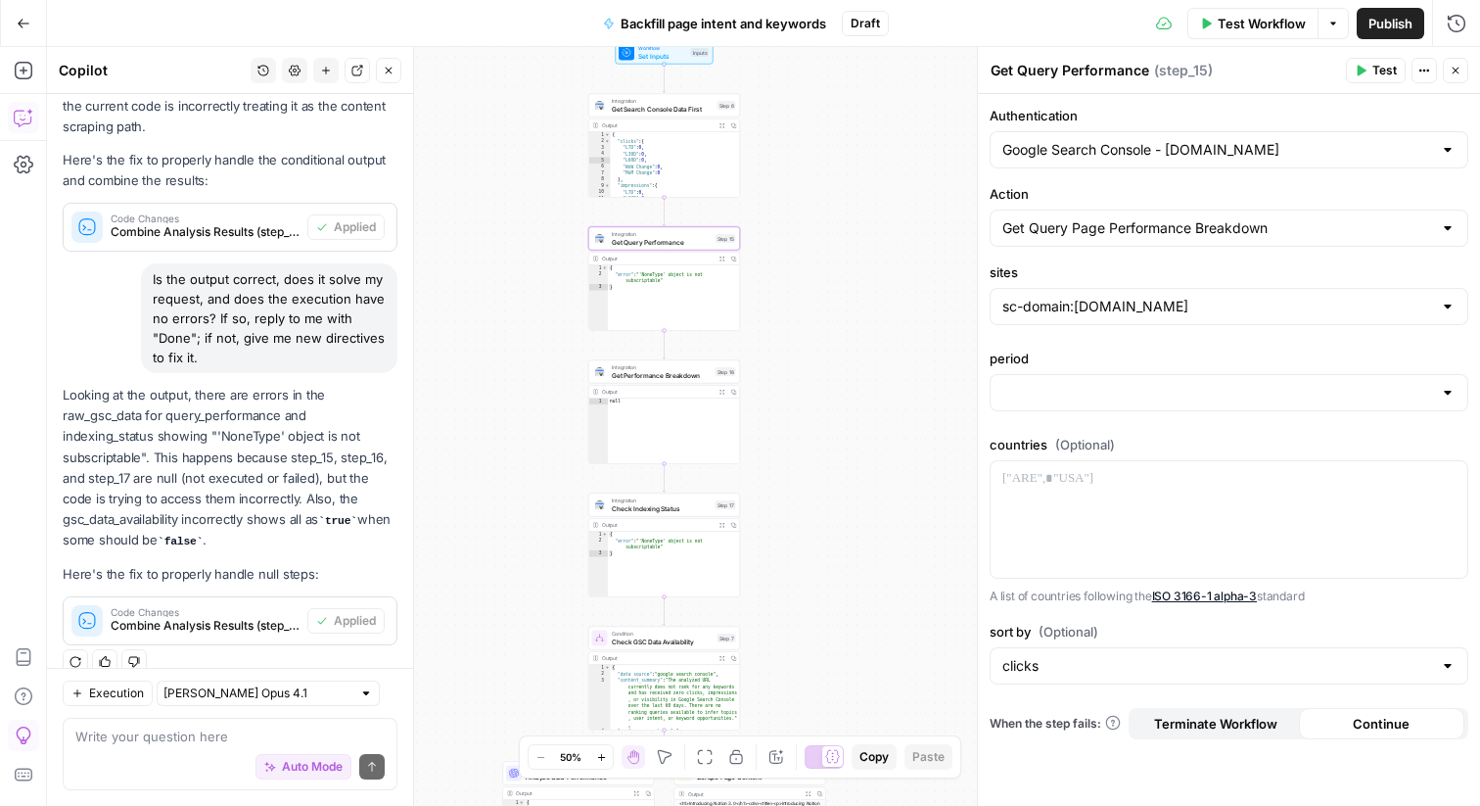
click at [1102, 403] on div at bounding box center [1229, 392] width 479 height 37
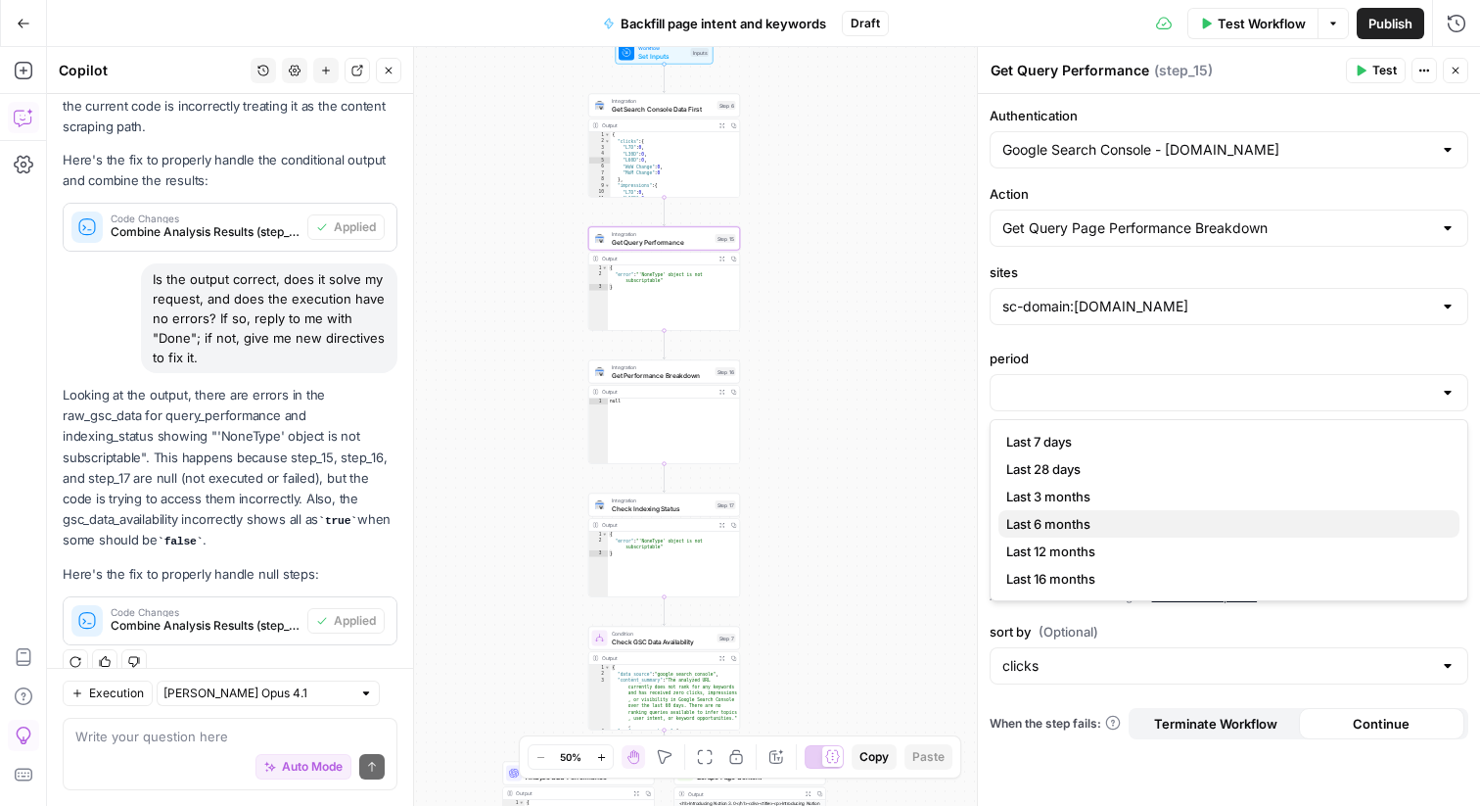
click at [1070, 517] on span "Last 6 months" at bounding box center [1226, 524] width 438 height 20
type input "Last 6 months"
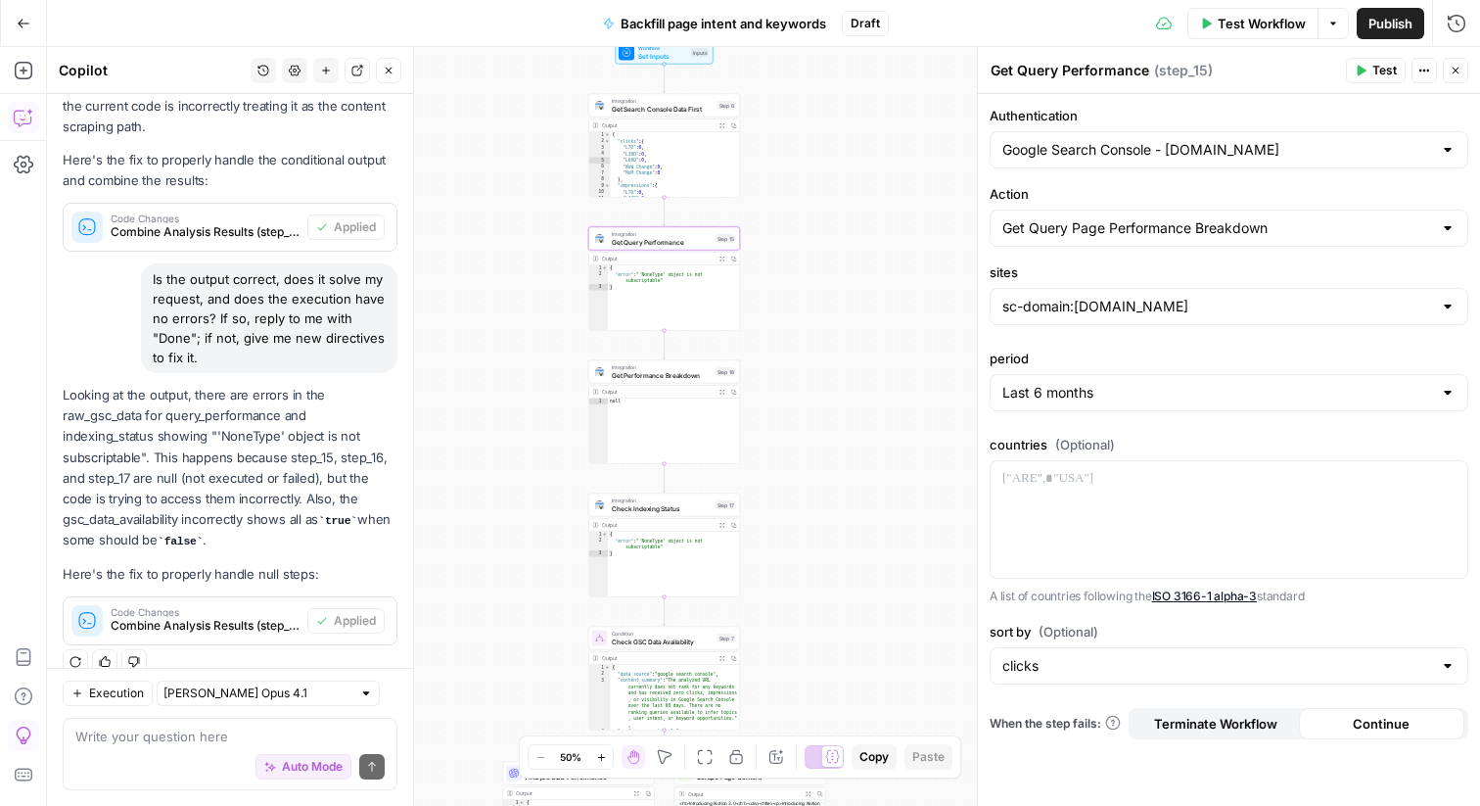
click at [908, 385] on div "**********" at bounding box center [763, 426] width 1433 height 759
click at [660, 379] on span "Get Performance Breakdown" at bounding box center [662, 375] width 100 height 10
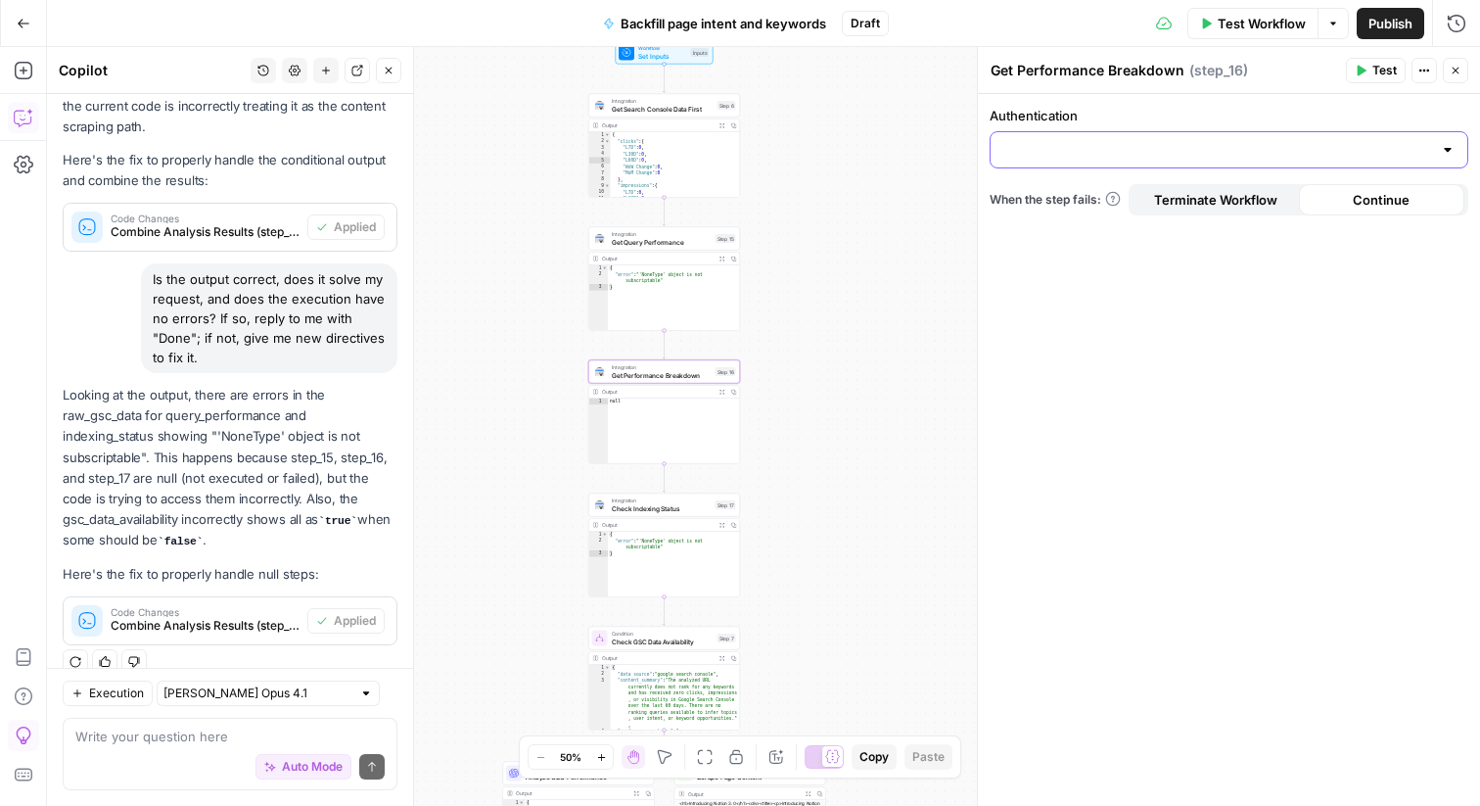
click at [1112, 152] on input "Authentication" at bounding box center [1218, 150] width 430 height 20
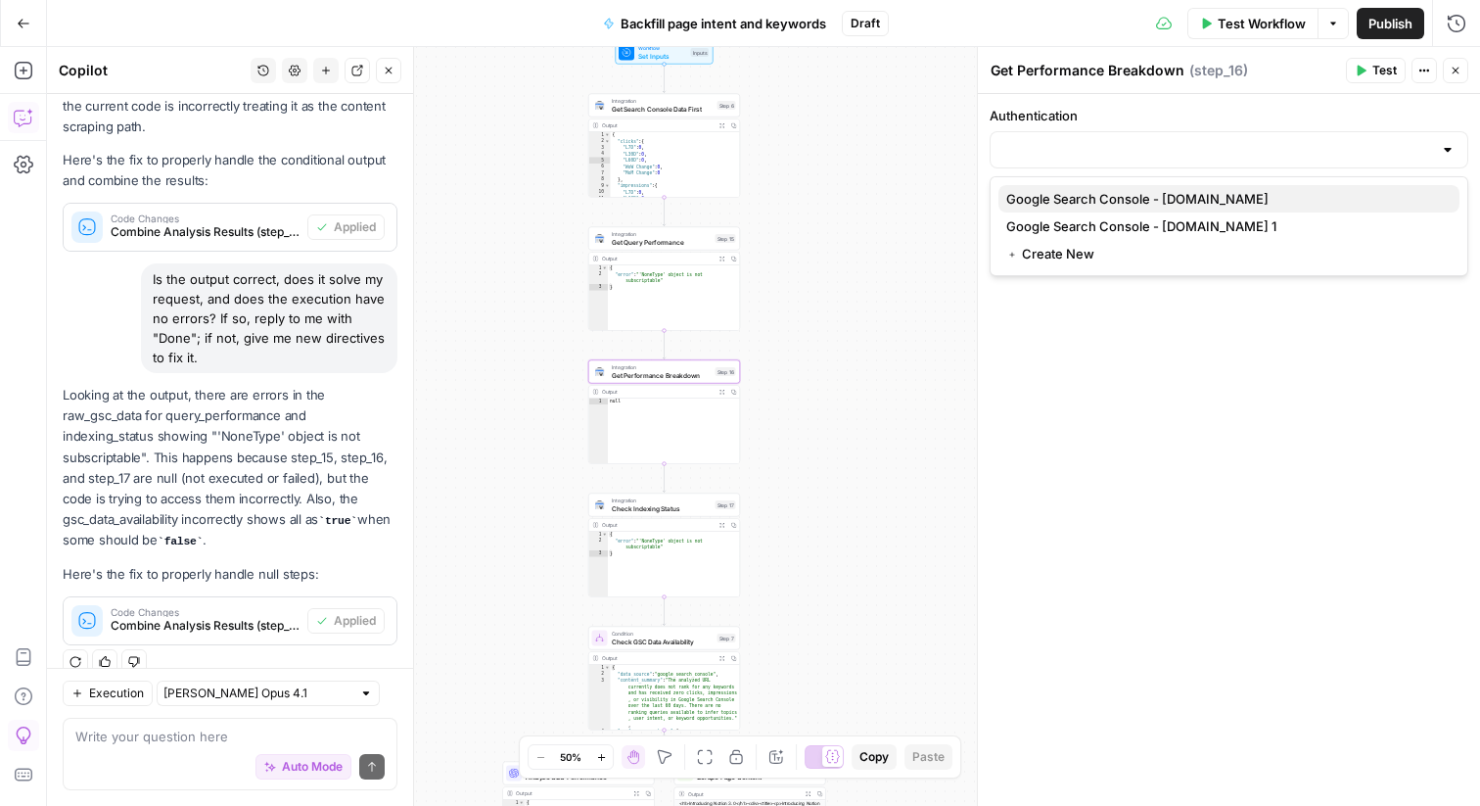
click at [1104, 202] on span "Google Search Console - [DOMAIN_NAME]" at bounding box center [1226, 199] width 438 height 20
type input "Google Search Console - [DOMAIN_NAME]"
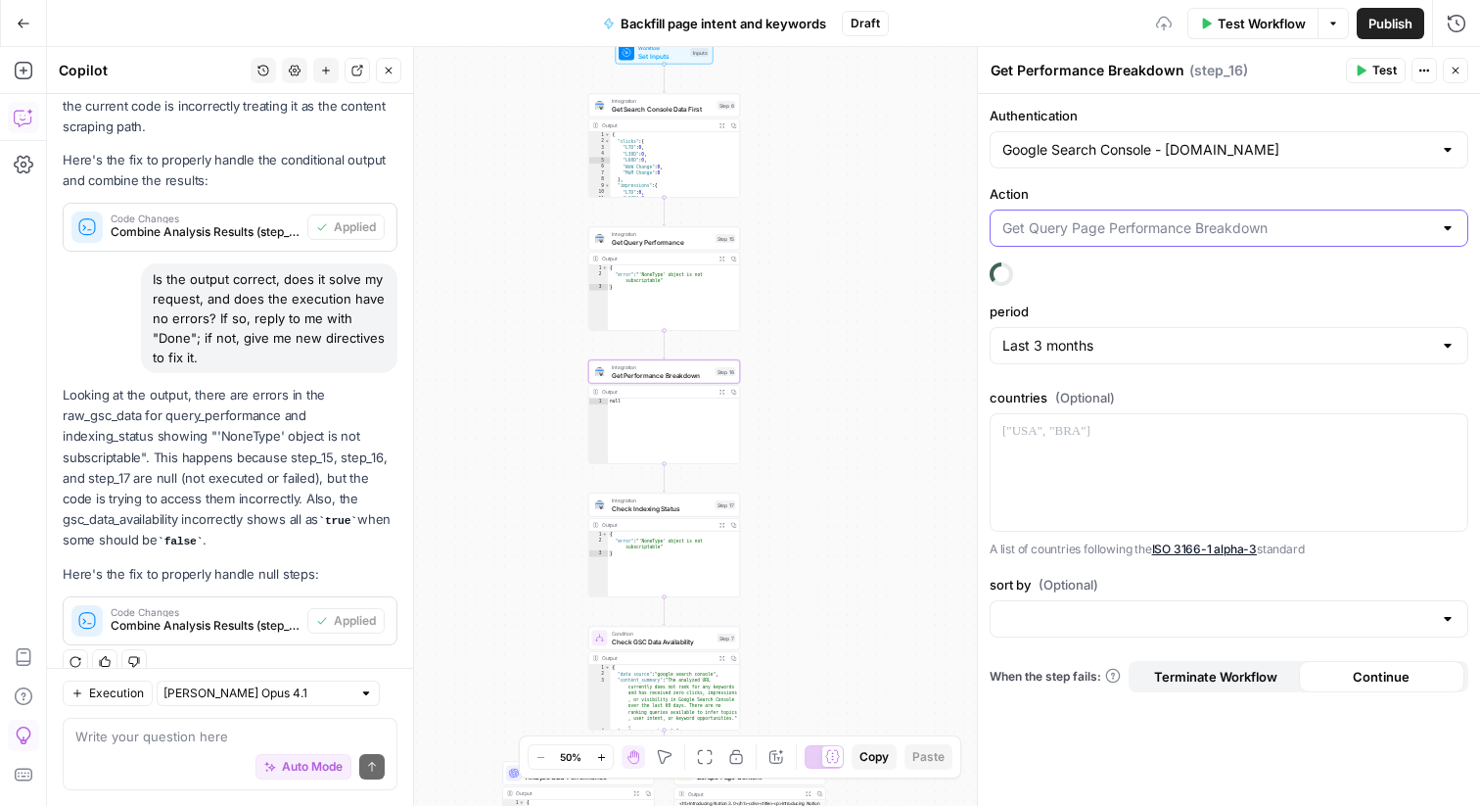
click at [1105, 219] on input "Action" at bounding box center [1218, 228] width 430 height 20
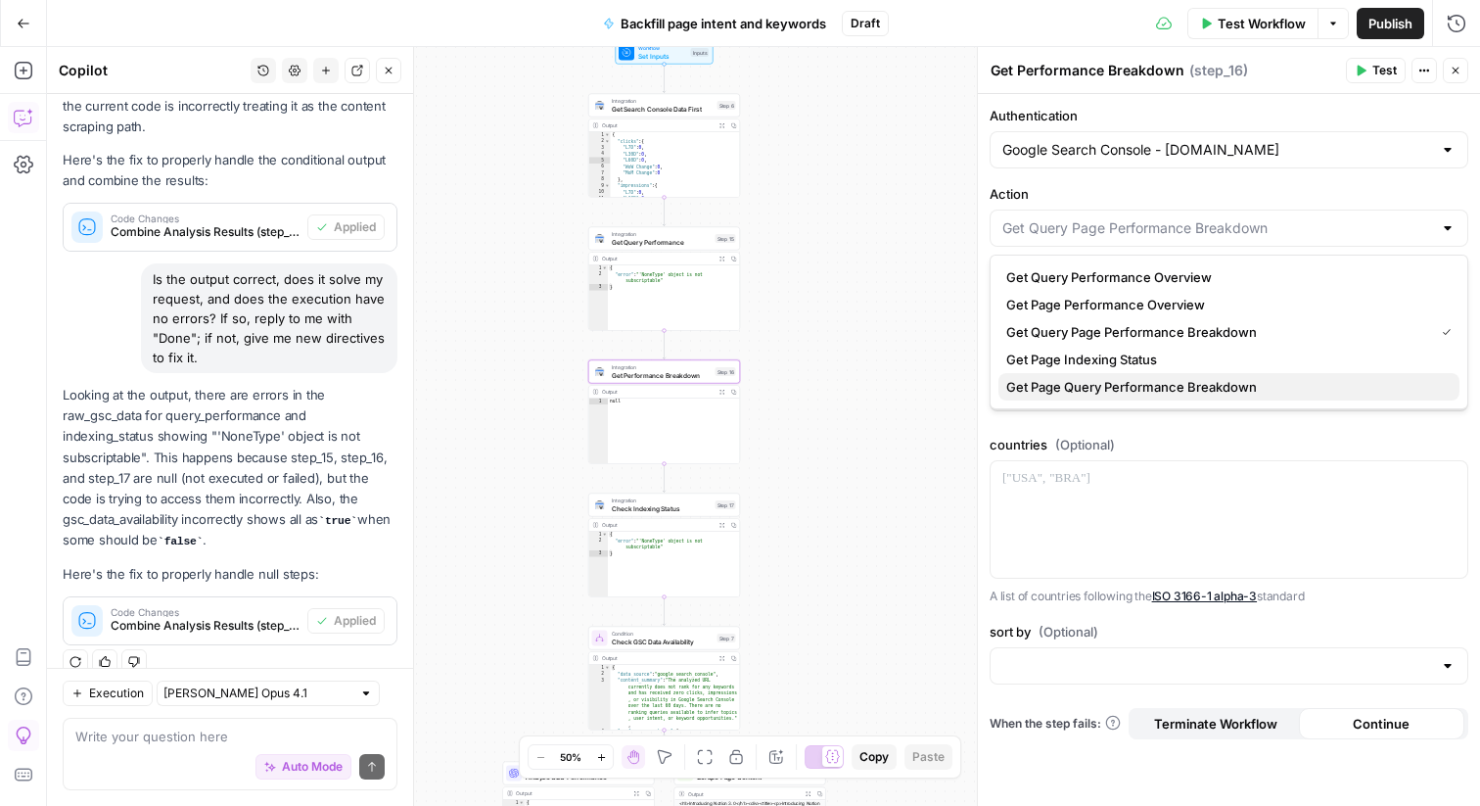
click at [1088, 391] on span "Get Page Query Performance Breakdown" at bounding box center [1226, 387] width 438 height 20
type input "Get Page Query Performance Breakdown"
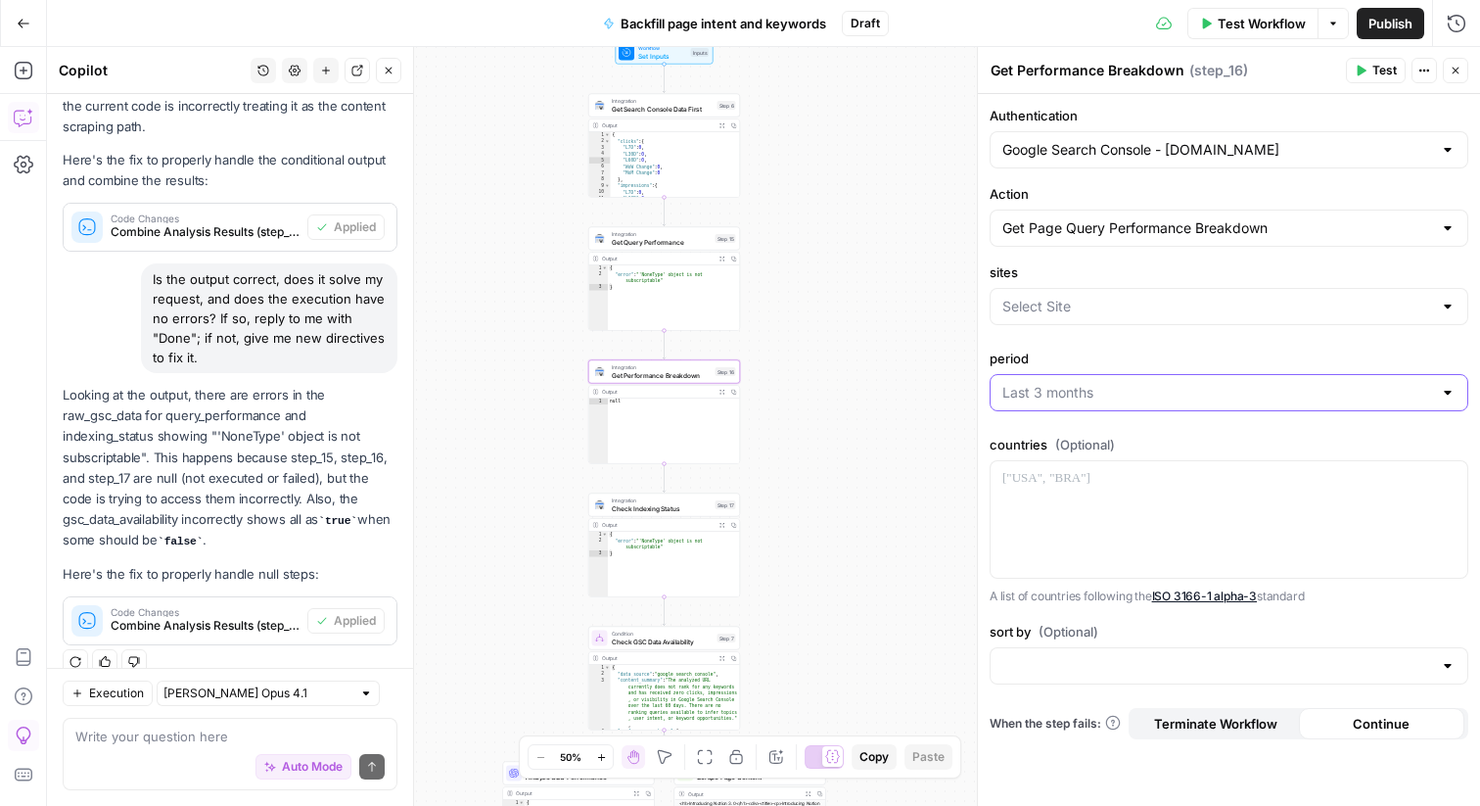
click at [1069, 386] on input "period" at bounding box center [1218, 393] width 430 height 20
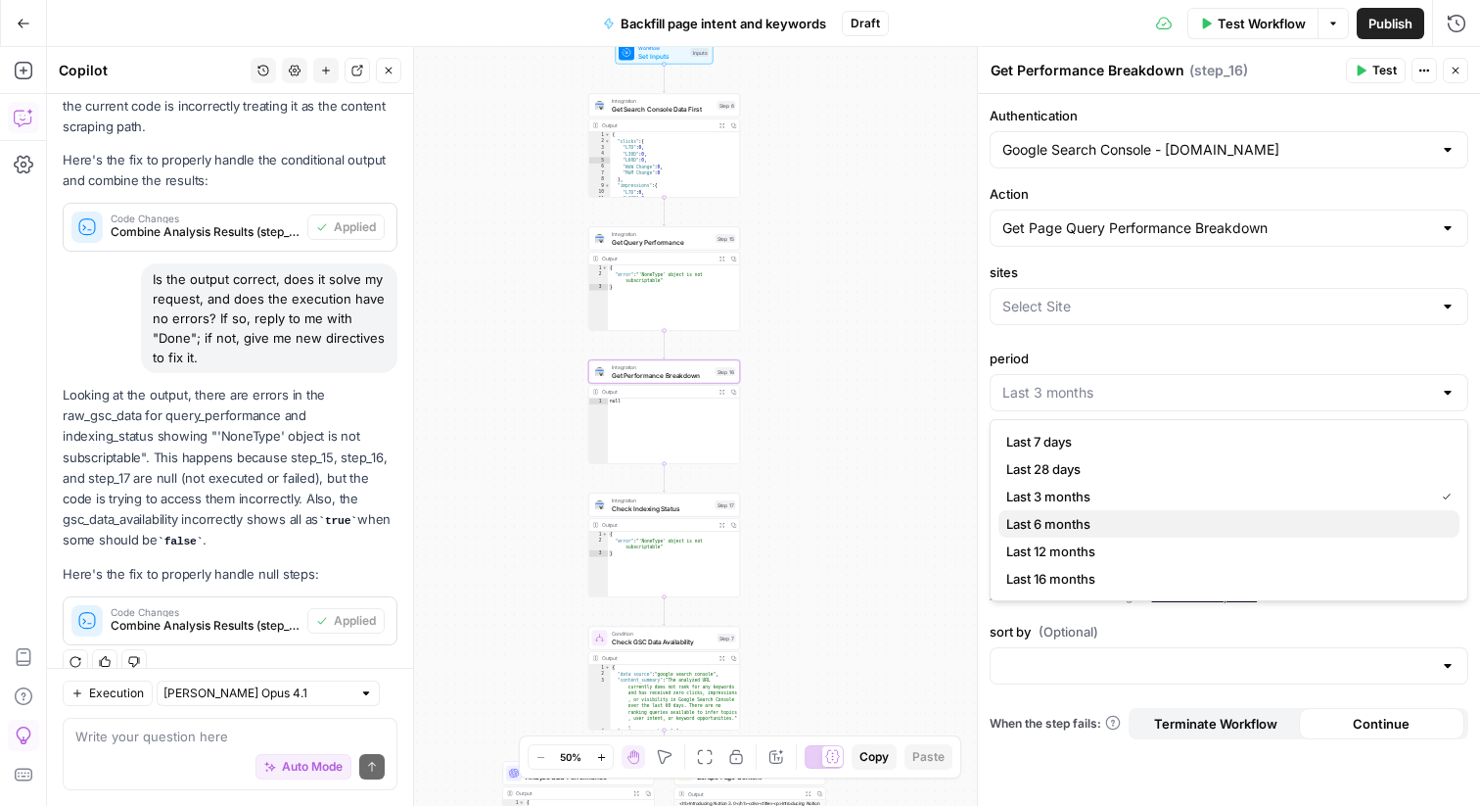
click at [1043, 525] on span "Last 6 months" at bounding box center [1226, 524] width 438 height 20
type input "Last 6 months"
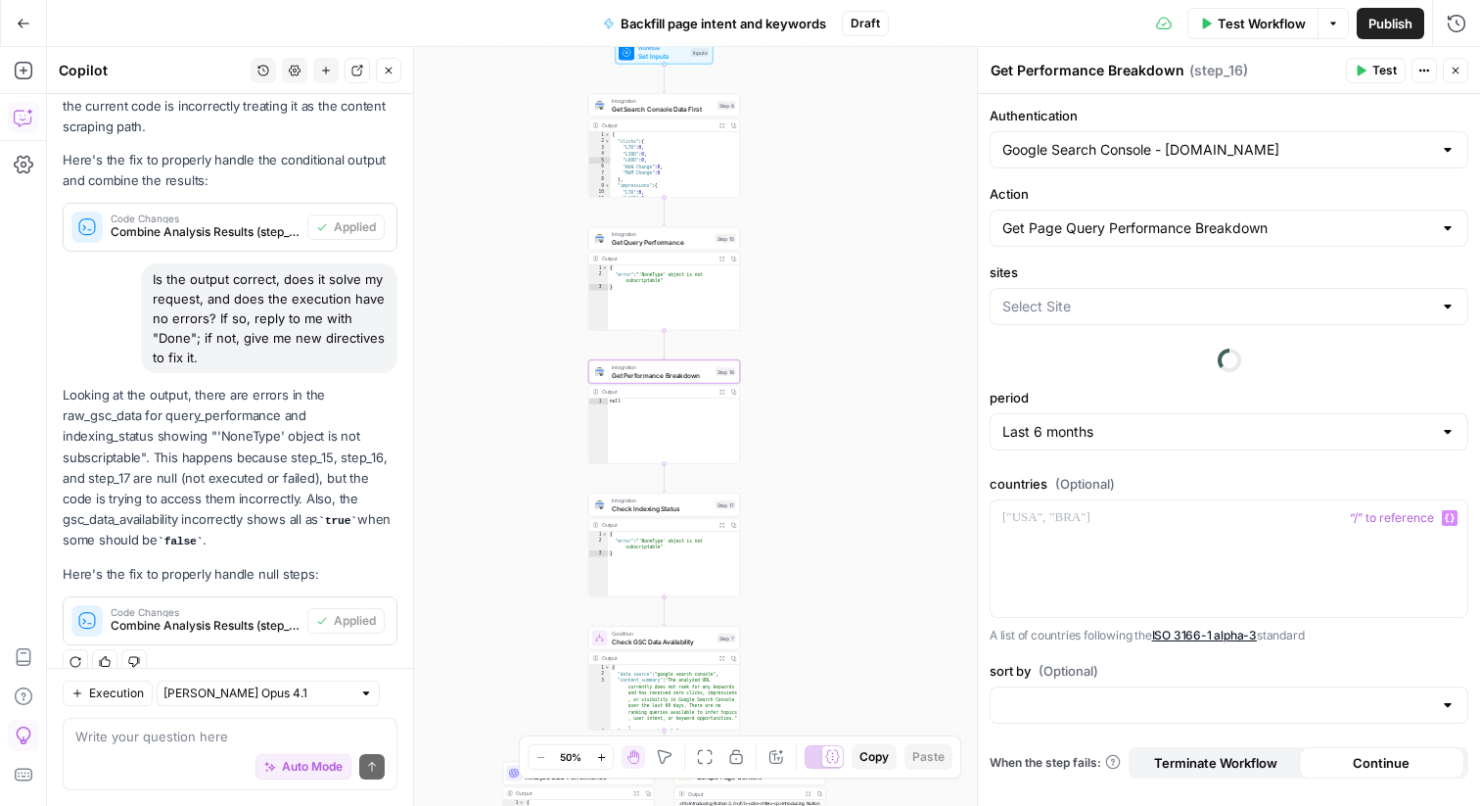
click at [1077, 318] on div at bounding box center [1229, 306] width 479 height 37
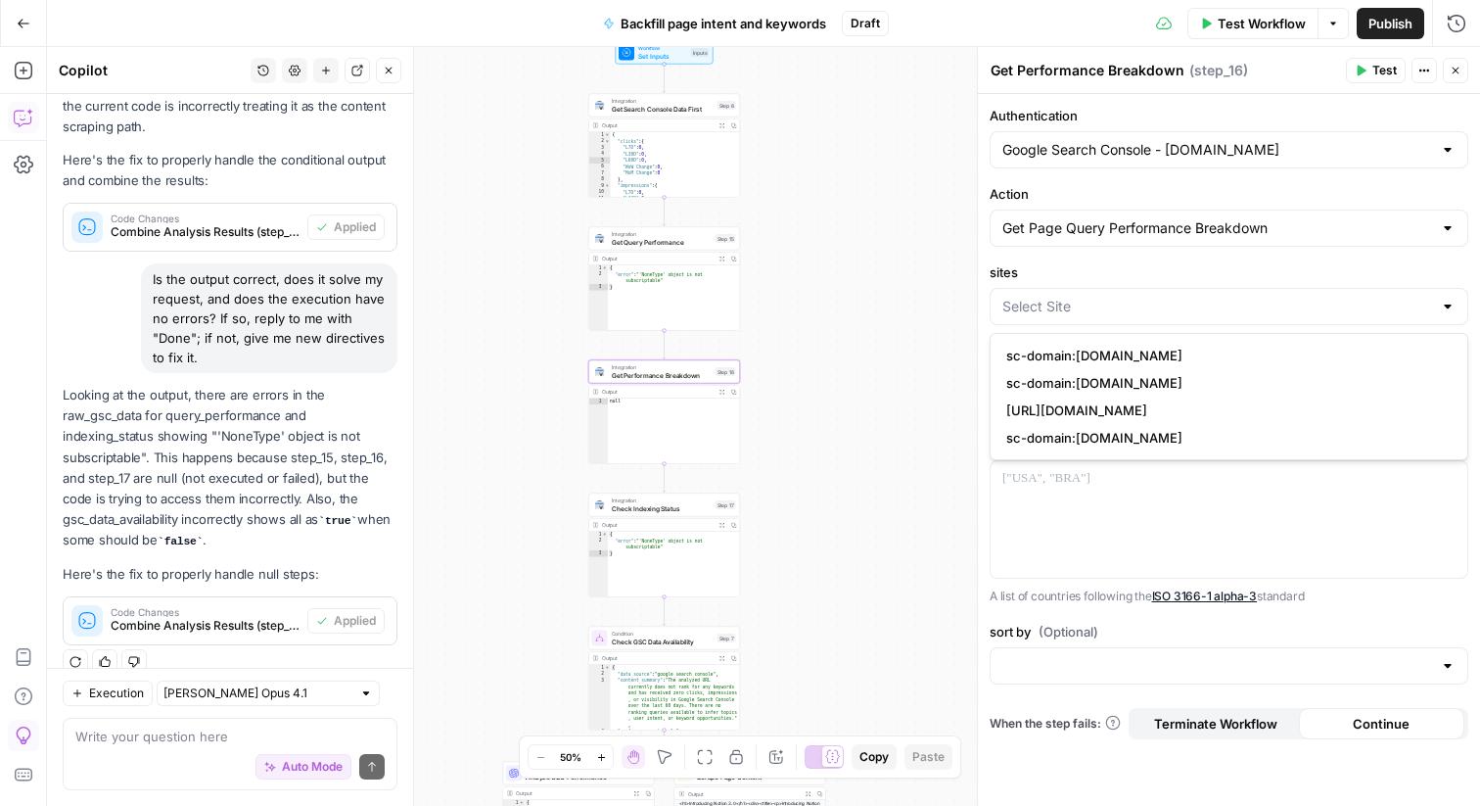
click at [944, 359] on div "**********" at bounding box center [763, 426] width 1433 height 759
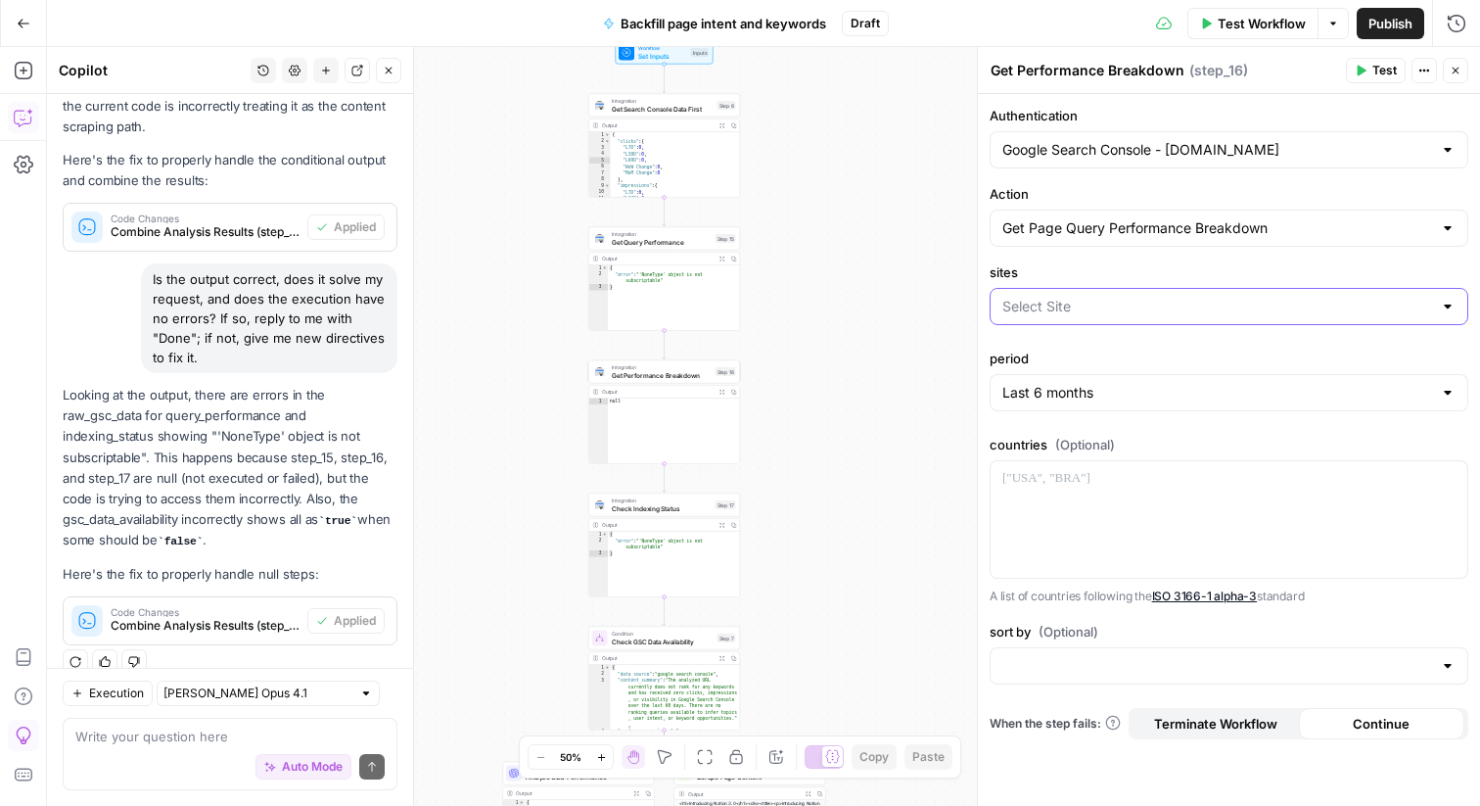
click at [1034, 301] on input "sites" at bounding box center [1218, 307] width 430 height 20
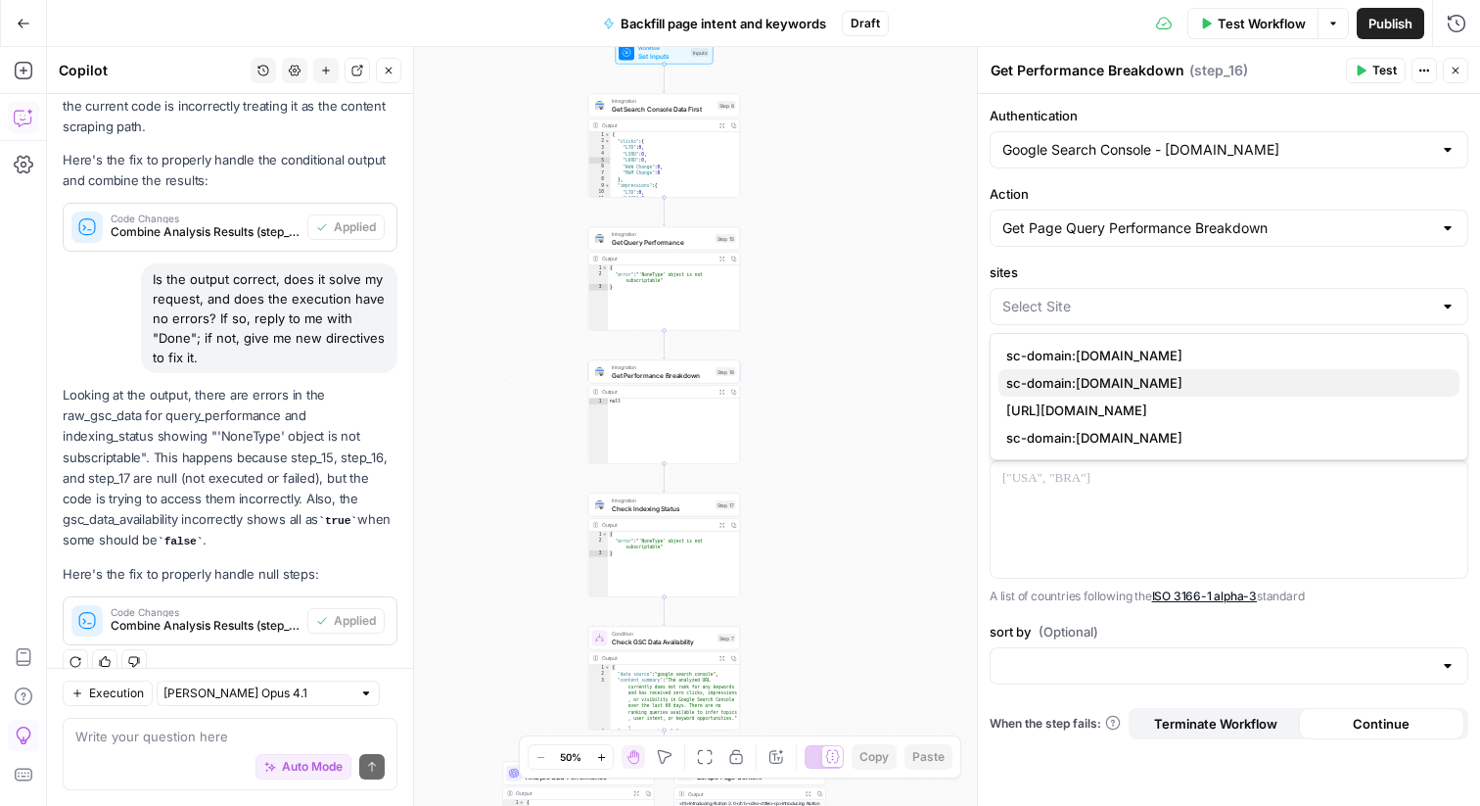
click at [1032, 376] on span "sc-domain:[DOMAIN_NAME]" at bounding box center [1226, 383] width 438 height 20
type input "sc-domain:[DOMAIN_NAME]"
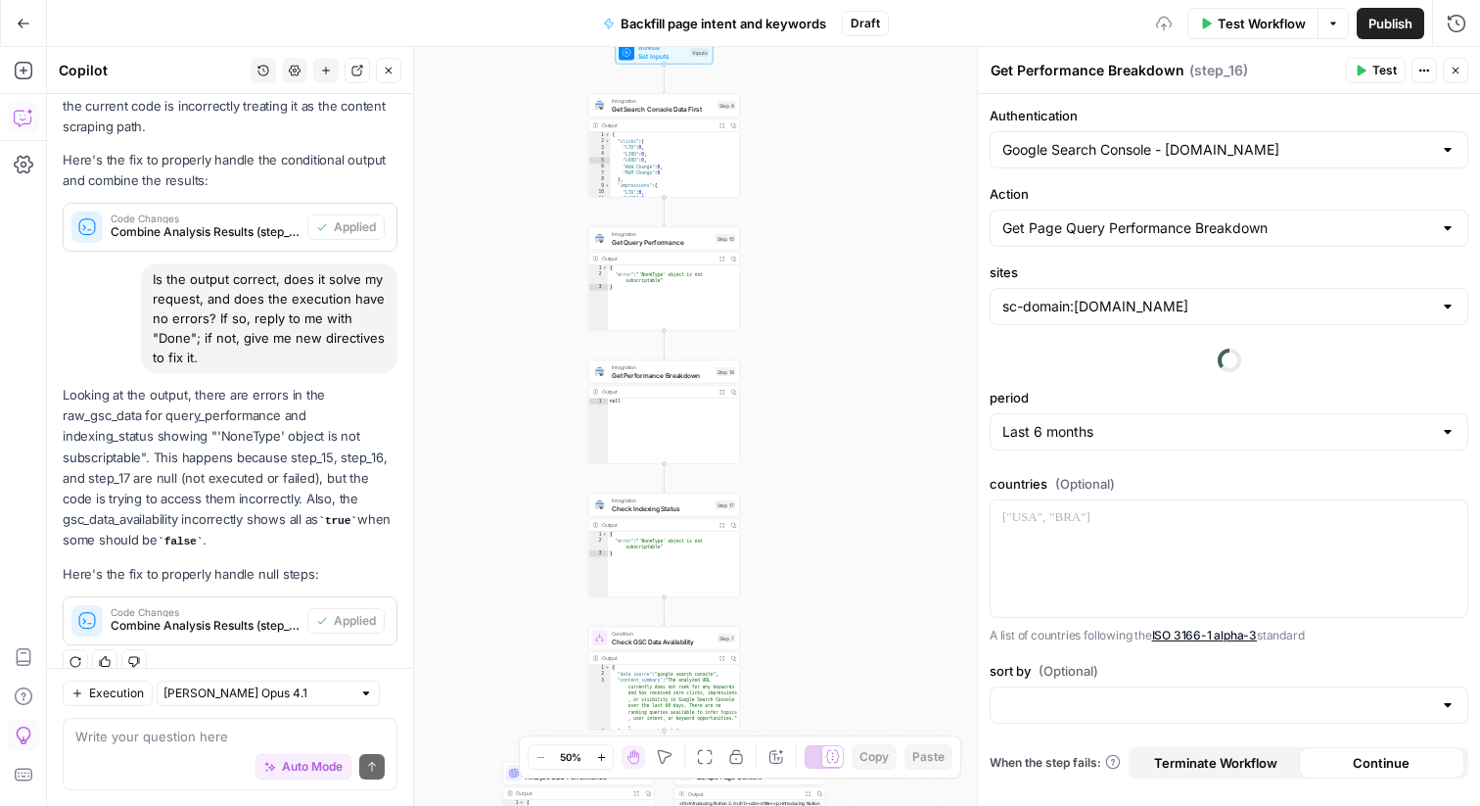
click at [900, 377] on div "**********" at bounding box center [763, 426] width 1433 height 759
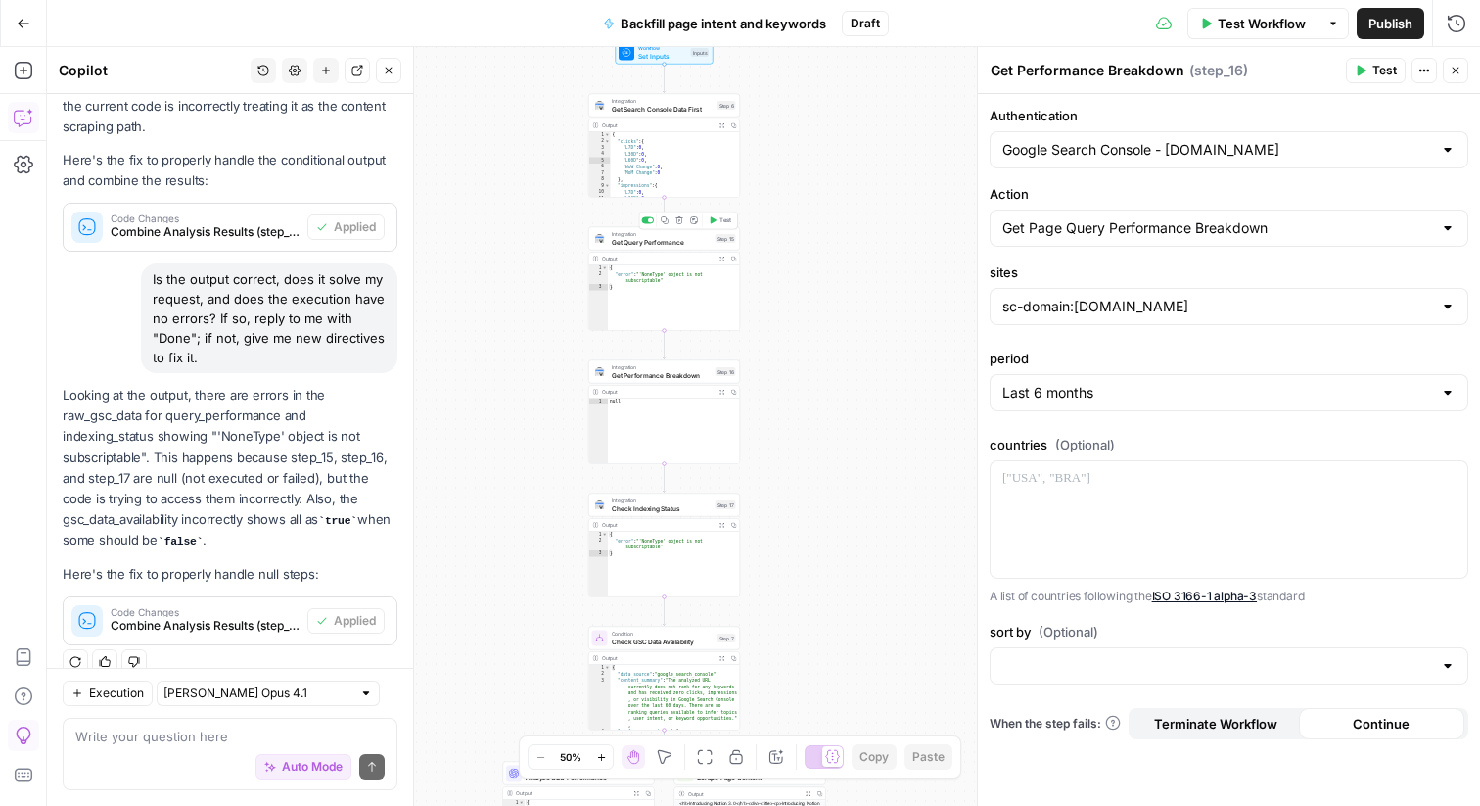
click at [629, 242] on span "Get Query Performance" at bounding box center [662, 242] width 100 height 10
click at [871, 339] on div "**********" at bounding box center [763, 426] width 1433 height 759
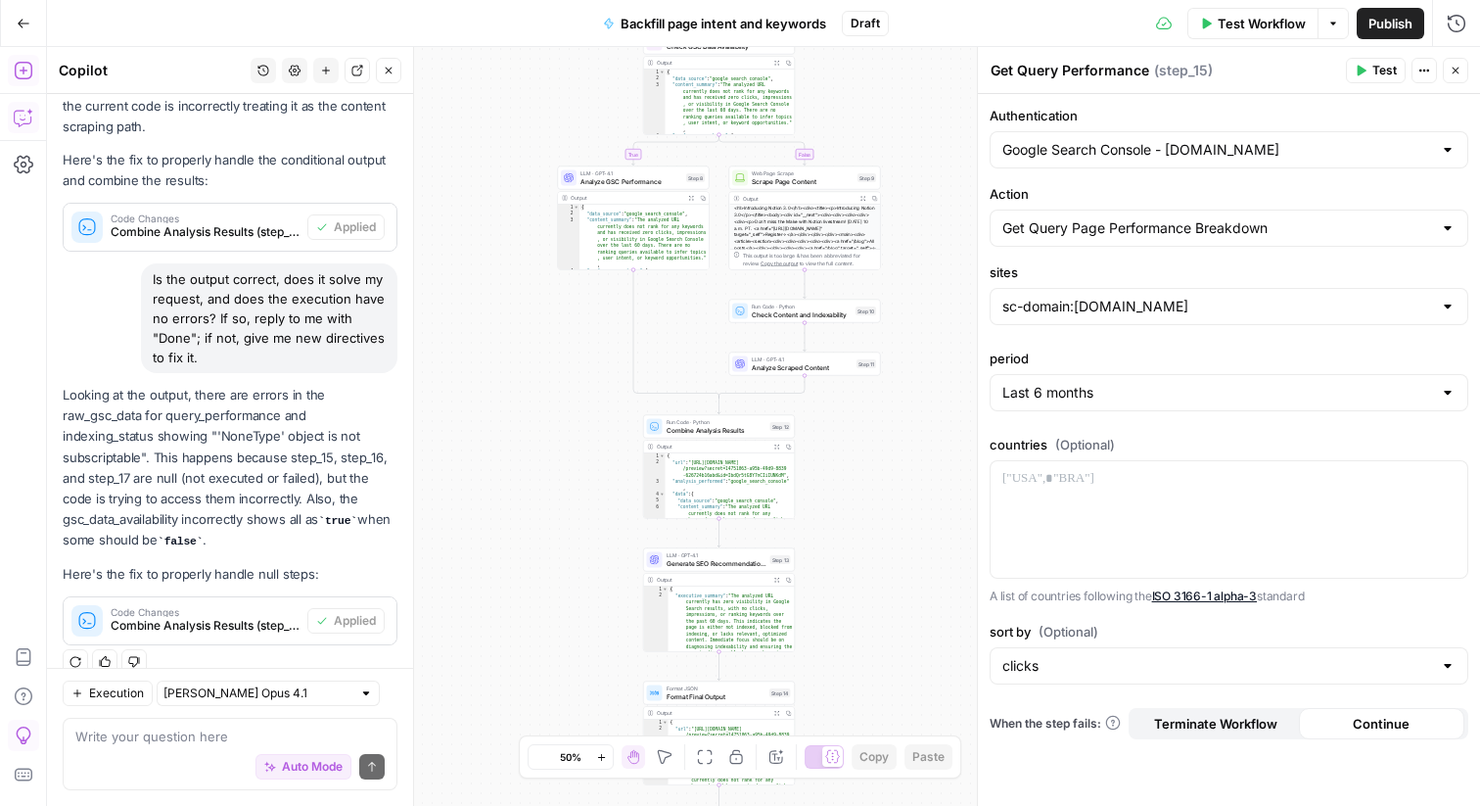
click at [26, 76] on icon "button" at bounding box center [24, 71] width 20 height 20
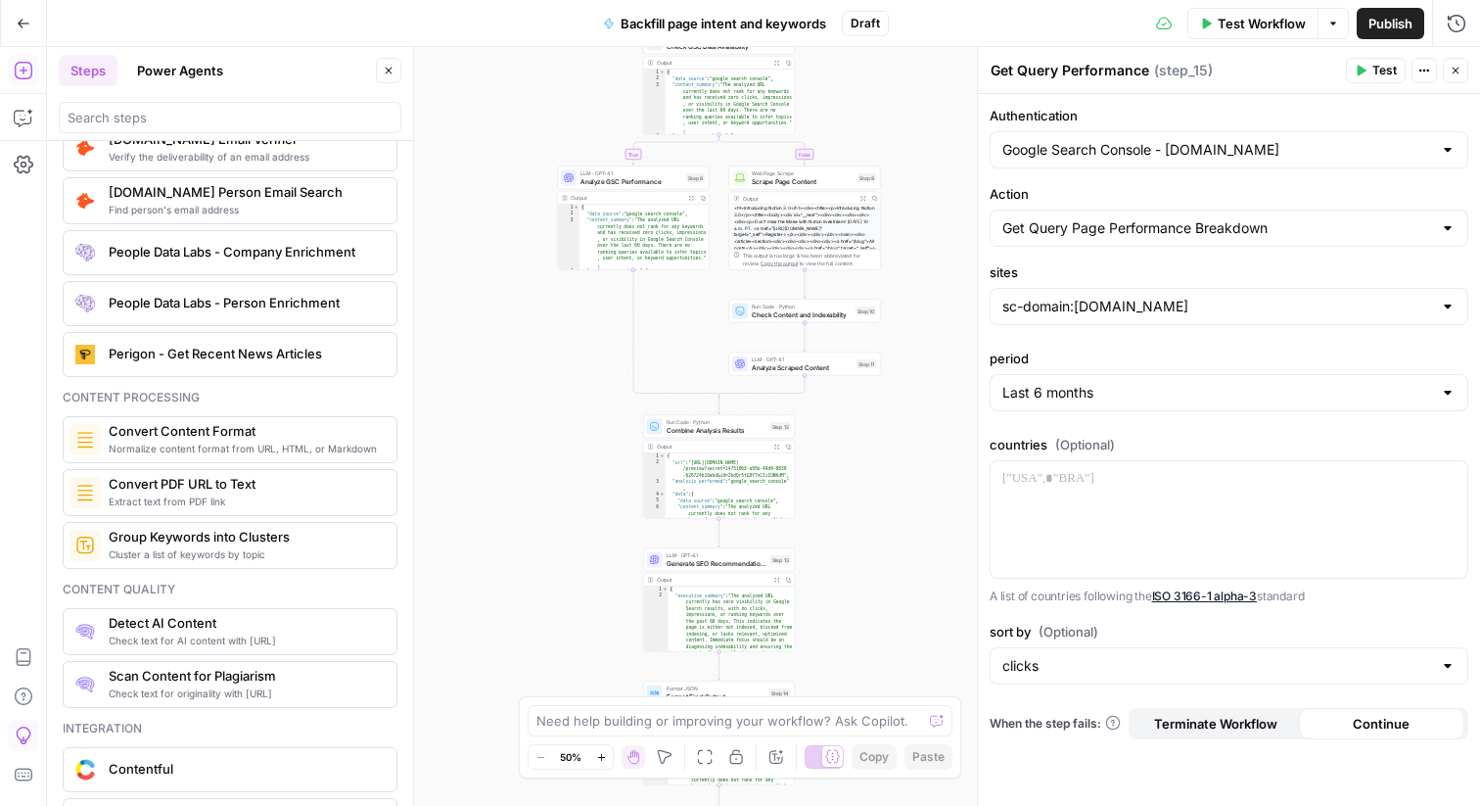
scroll to position [2894, 0]
click at [167, 109] on input "search" at bounding box center [230, 118] width 325 height 20
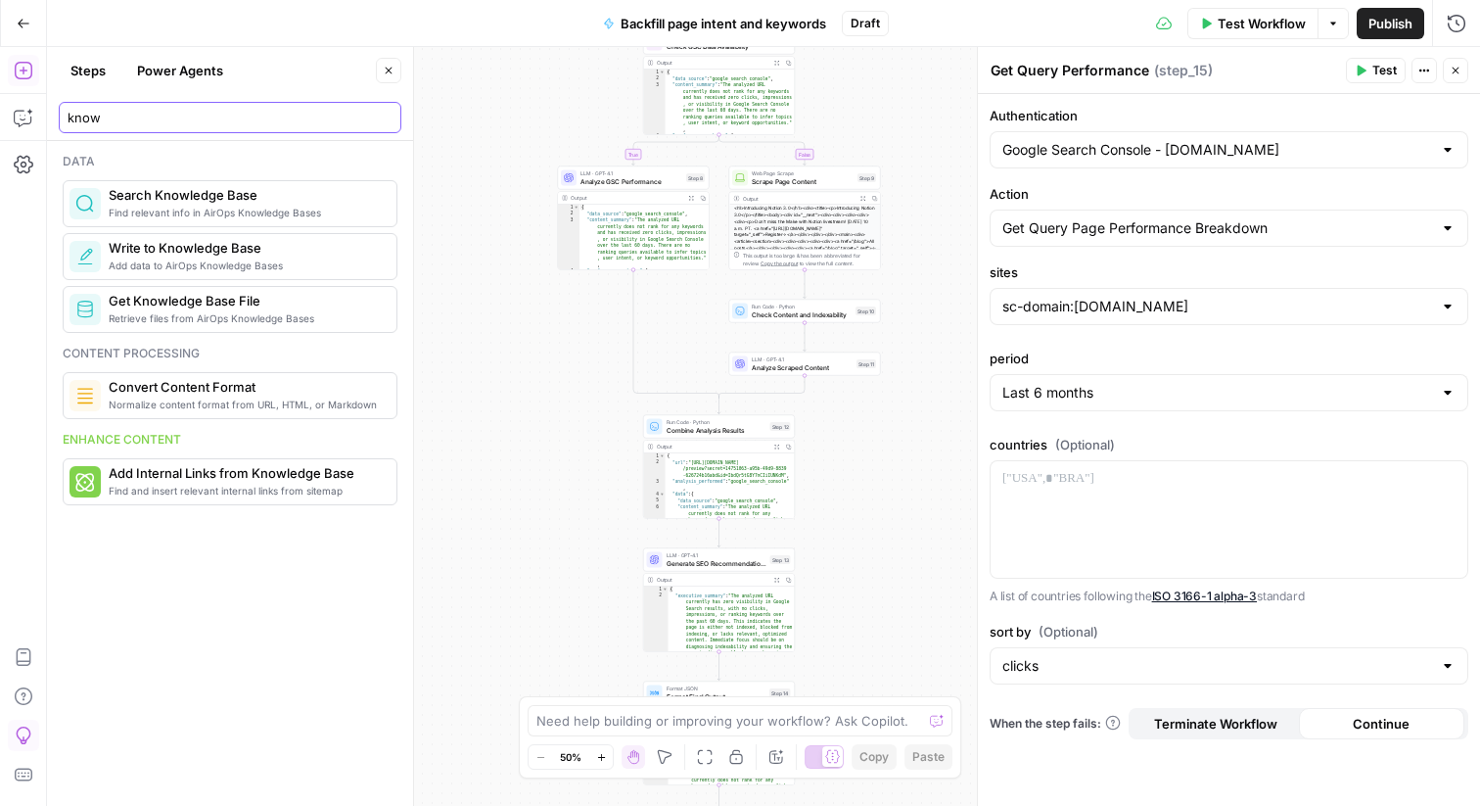
scroll to position [0, 0]
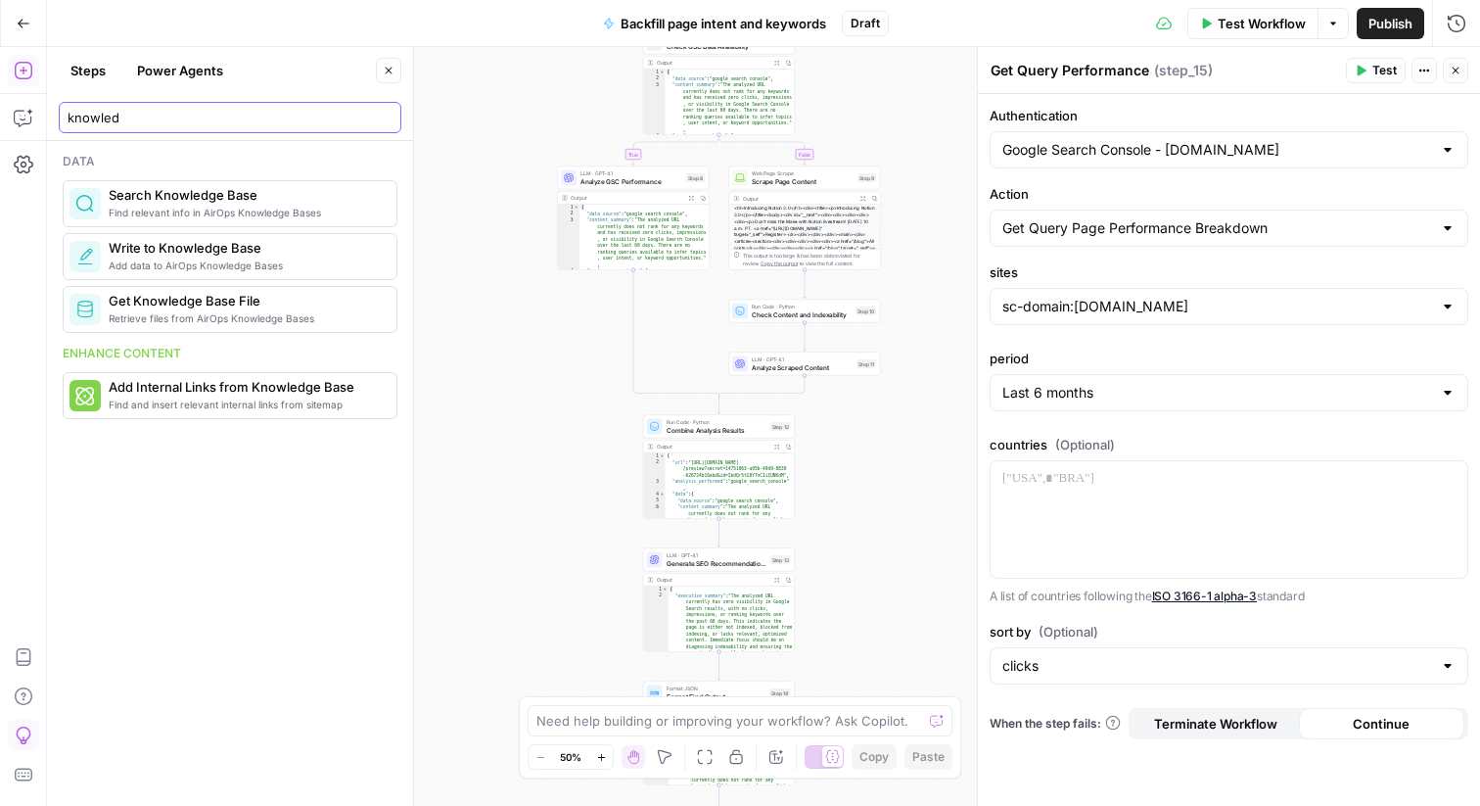
type input "knowled"
click at [264, 611] on div "Data Find relevant info in AirOps Knowledge Bases Search Knowledge Base Add dat…" at bounding box center [230, 473] width 366 height 665
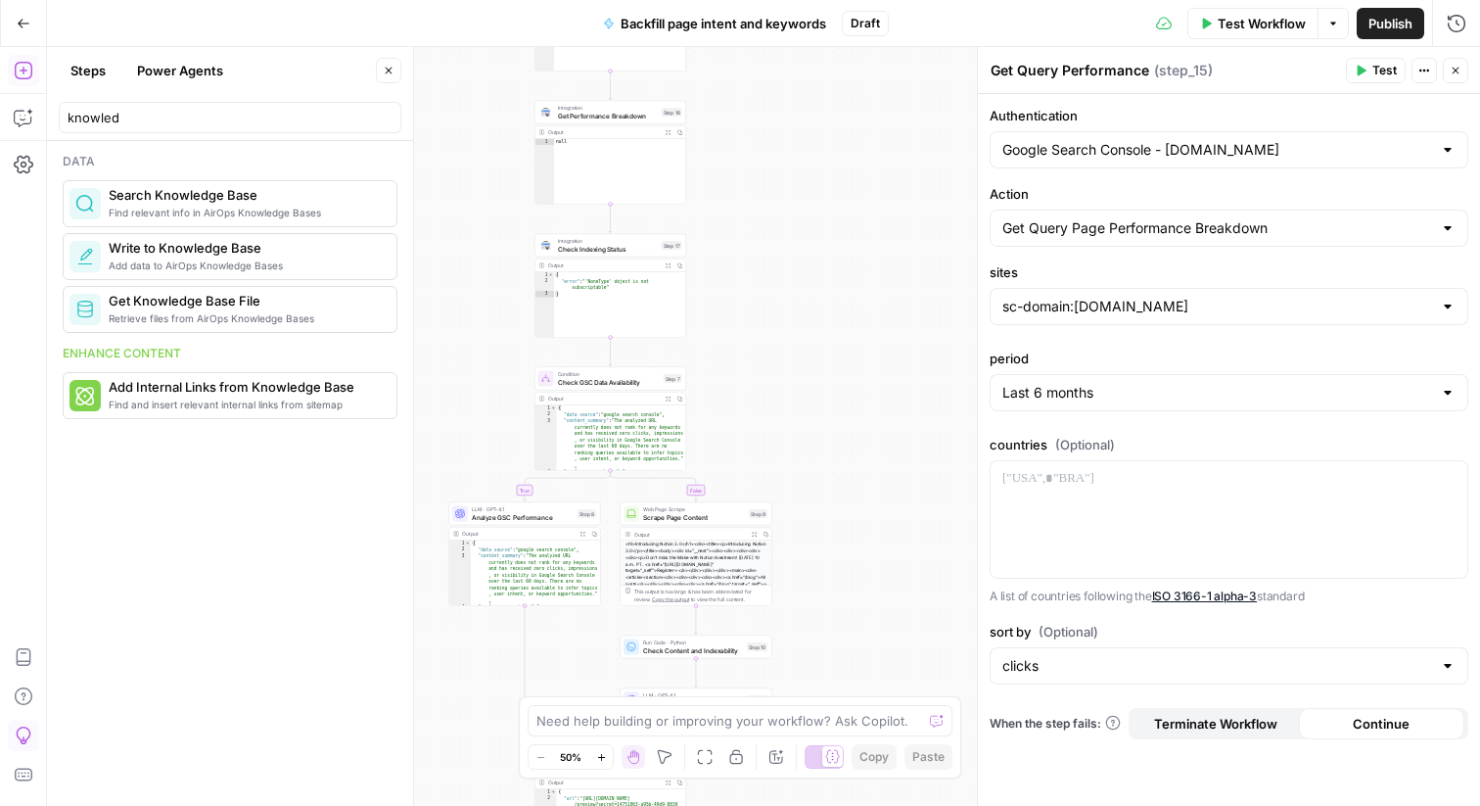
drag, startPoint x: 892, startPoint y: 101, endPoint x: 738, endPoint y: 350, distance: 292.4
click at [738, 352] on div "**********" at bounding box center [763, 426] width 1433 height 759
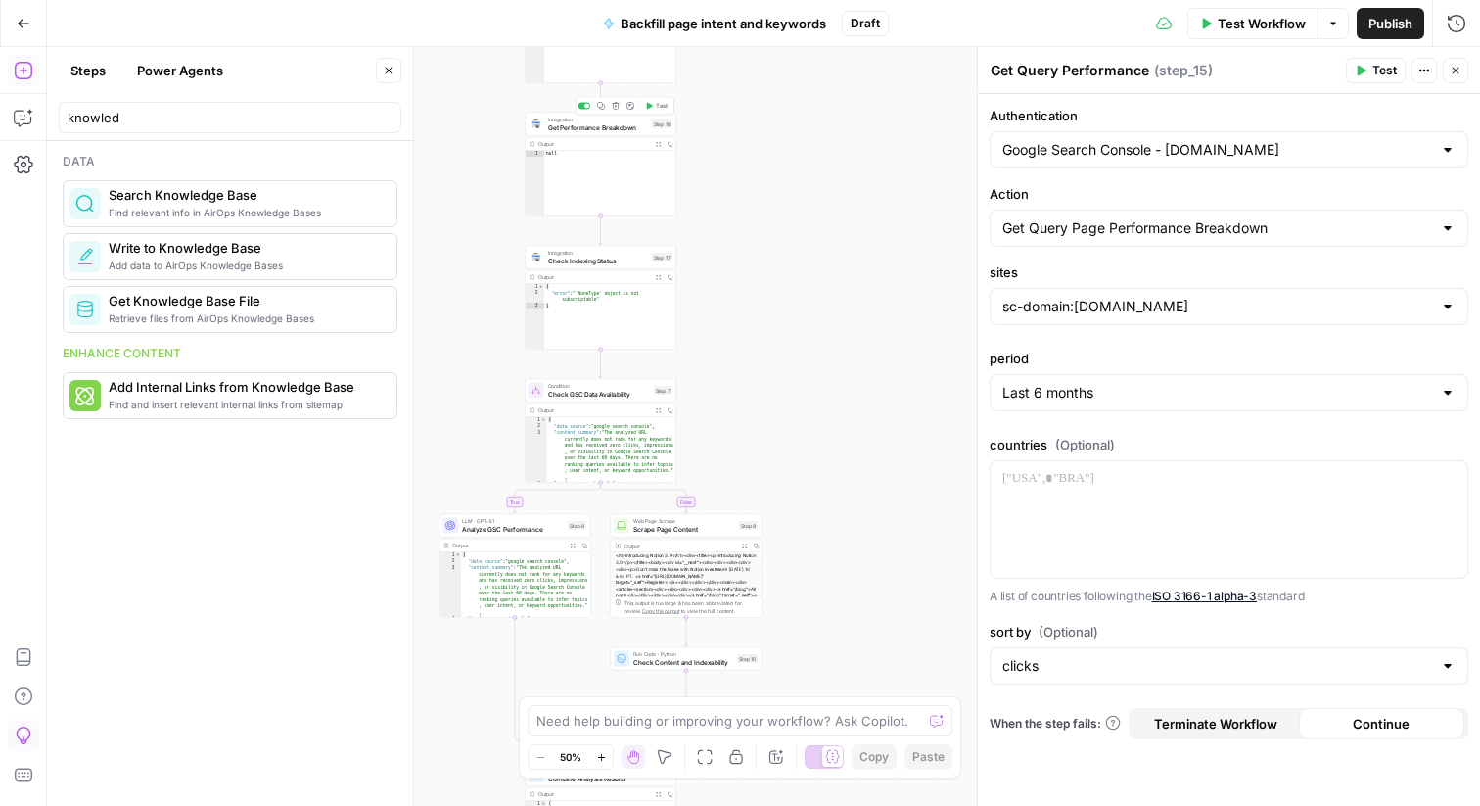
click at [586, 130] on span "Get Performance Breakdown" at bounding box center [598, 127] width 100 height 10
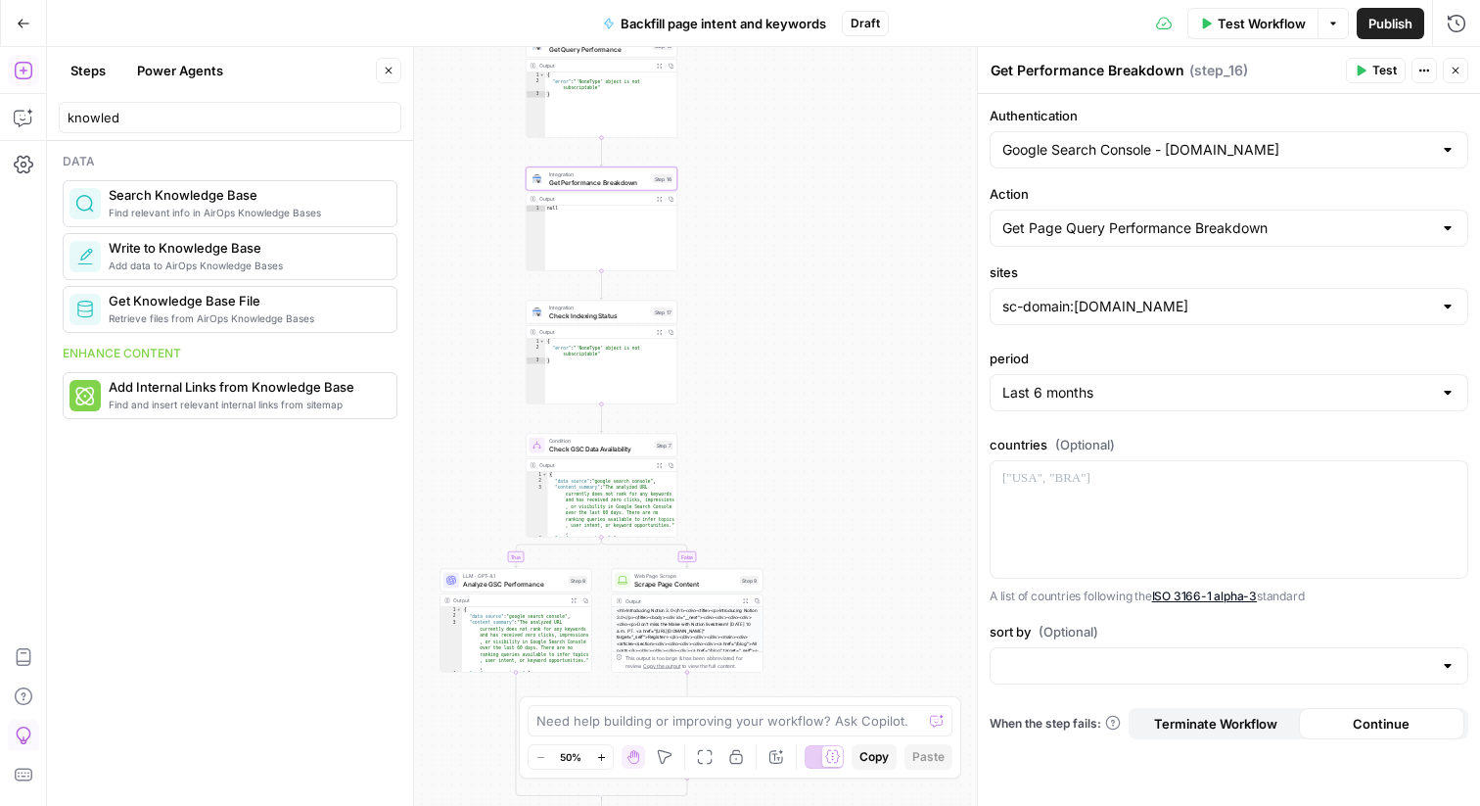
drag, startPoint x: 746, startPoint y: 217, endPoint x: 756, endPoint y: 438, distance: 220.5
click at [756, 438] on div "**********" at bounding box center [763, 426] width 1433 height 759
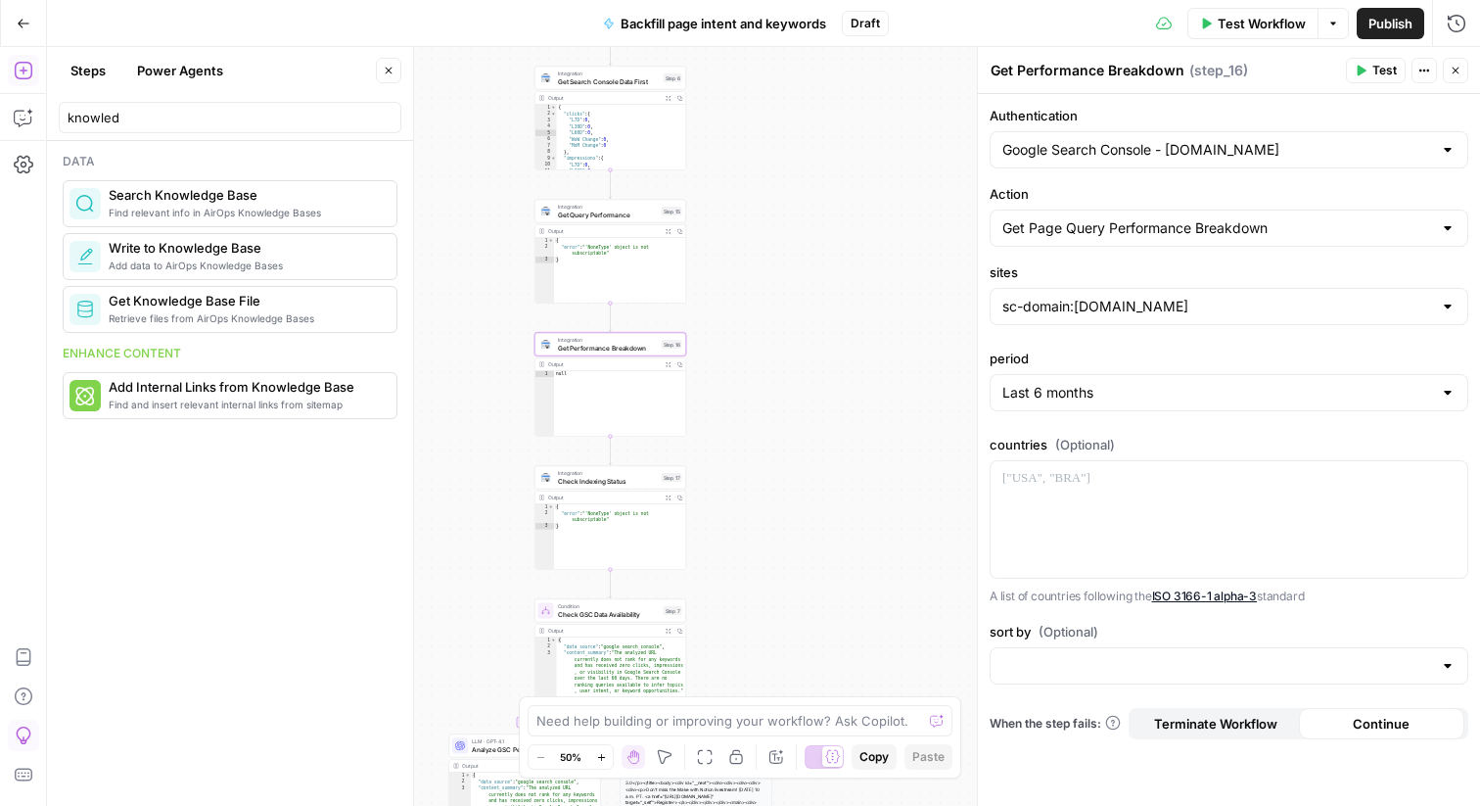
click at [604, 77] on span "Get Search Console Data First" at bounding box center [609, 81] width 102 height 10
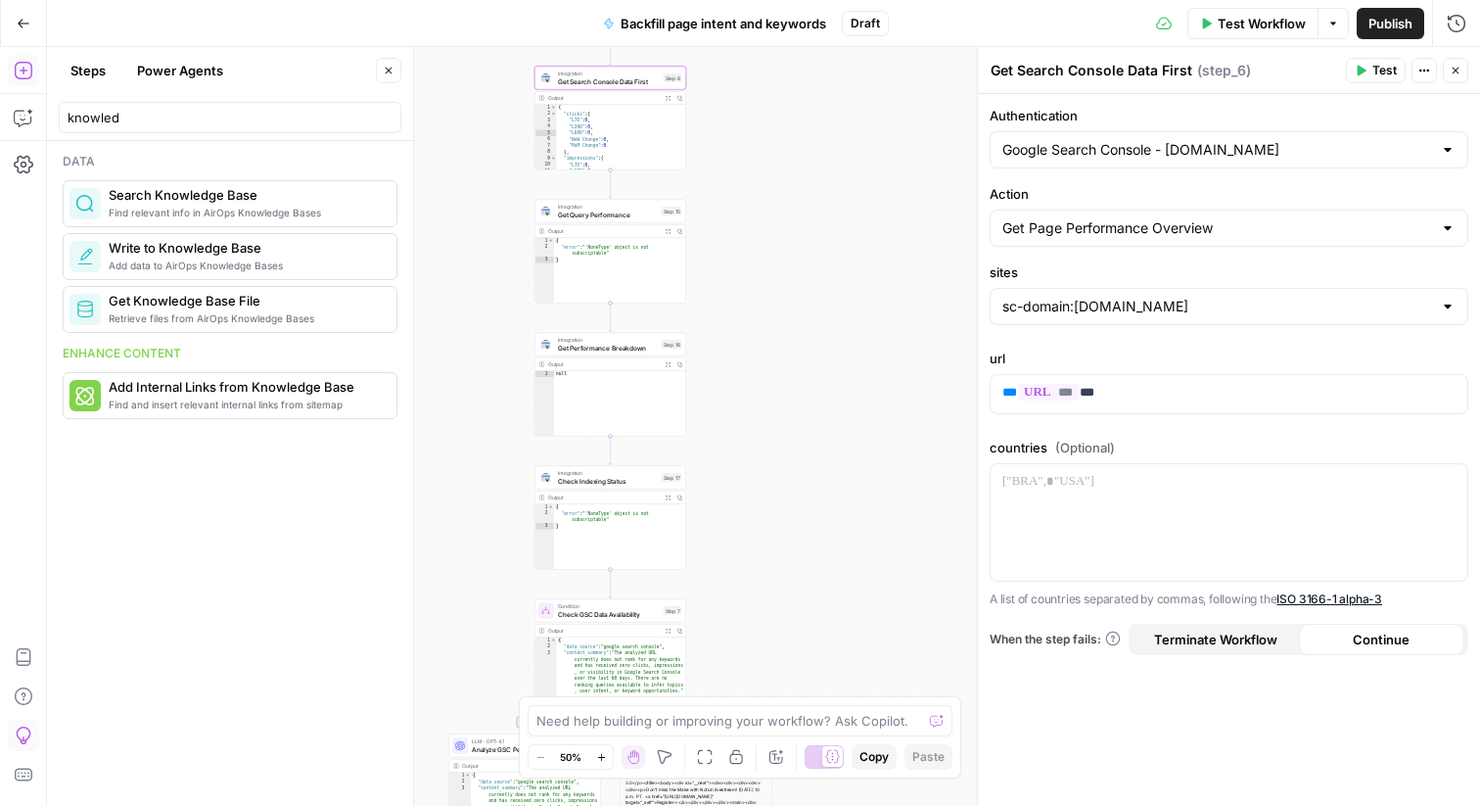
click at [670, 101] on button "Expand Output" at bounding box center [669, 98] width 12 height 12
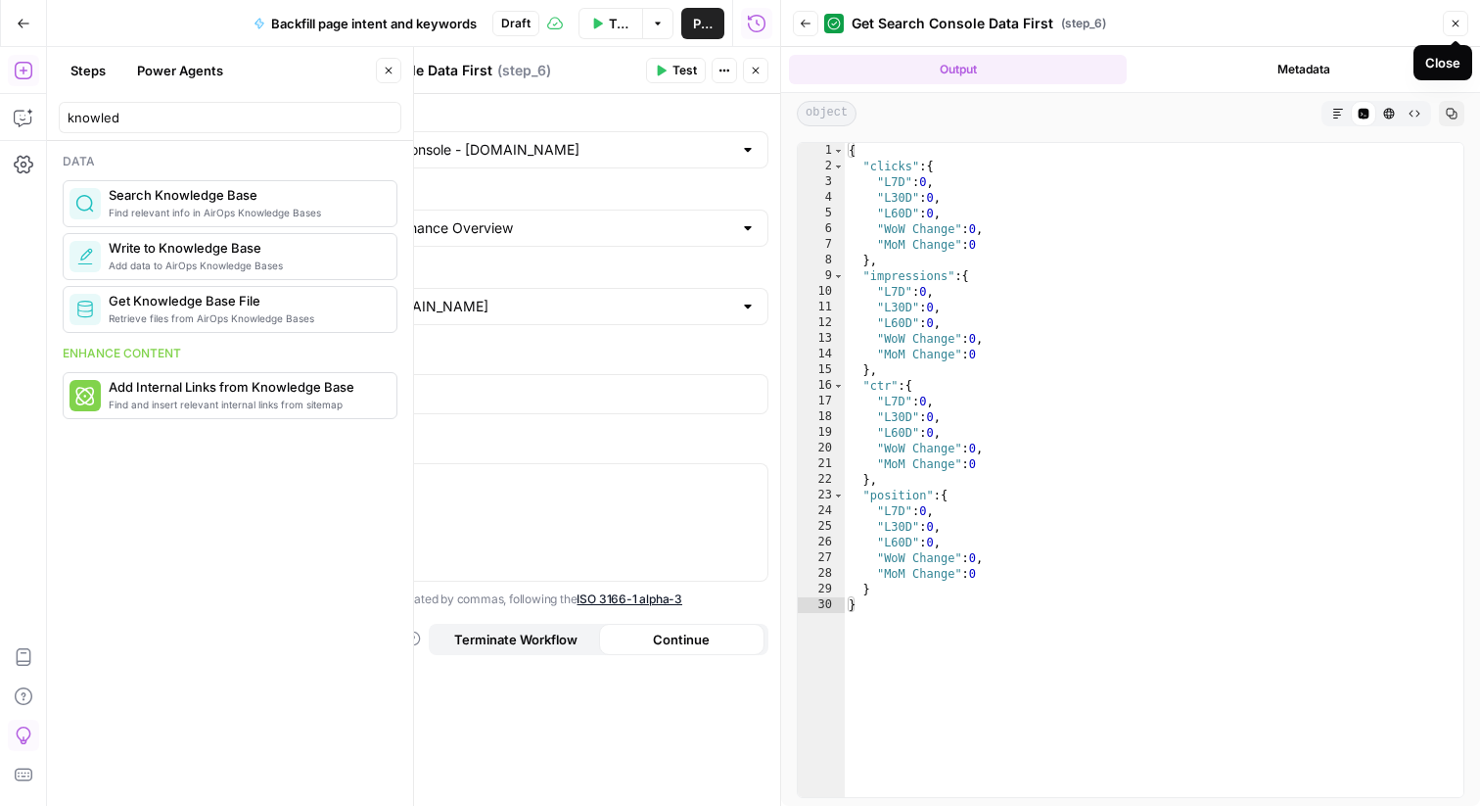
click at [1454, 17] on button "Close" at bounding box center [1455, 23] width 25 height 25
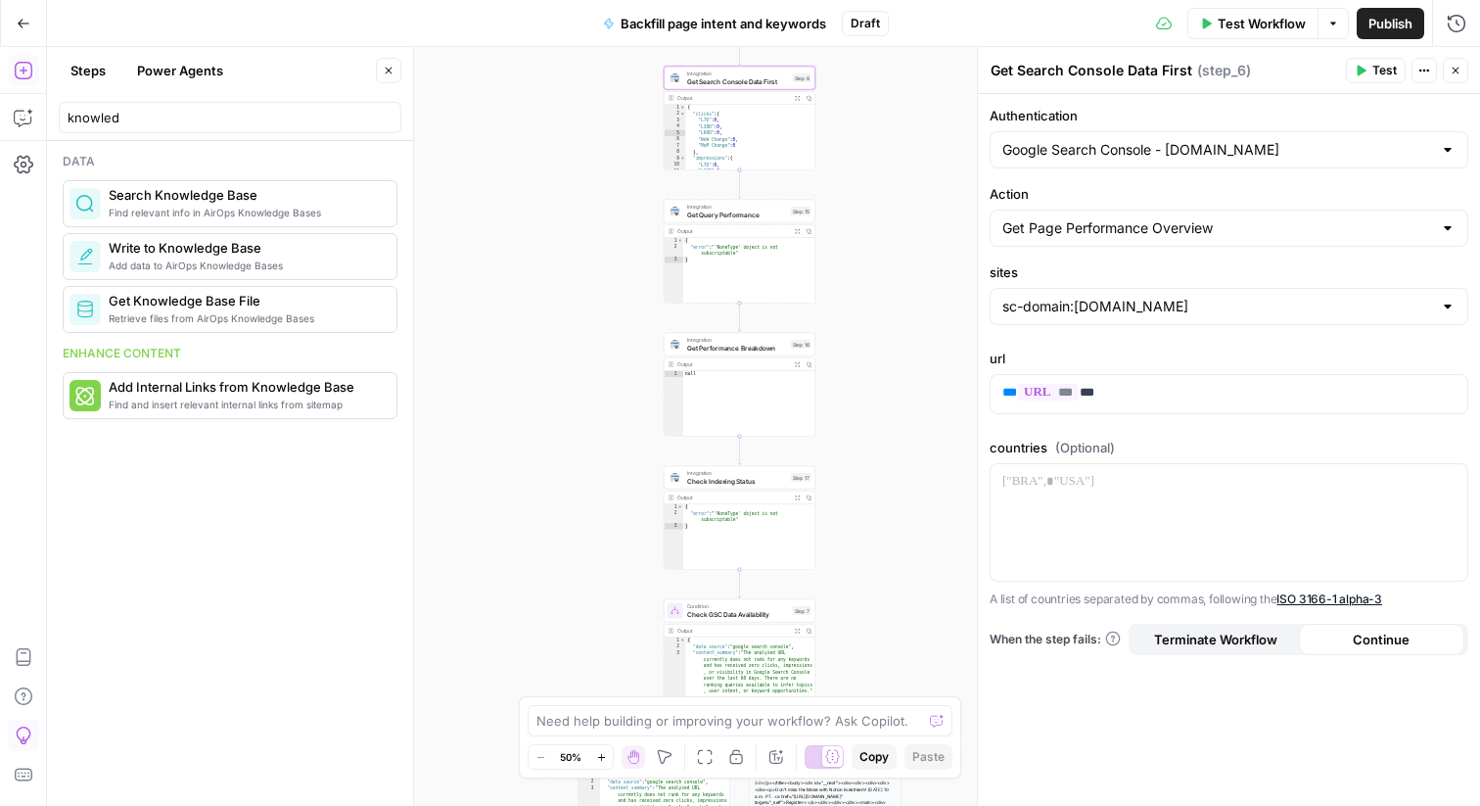
drag, startPoint x: 776, startPoint y: 259, endPoint x: 981, endPoint y: 260, distance: 204.6
click at [981, 260] on body "**********" at bounding box center [740, 403] width 1480 height 806
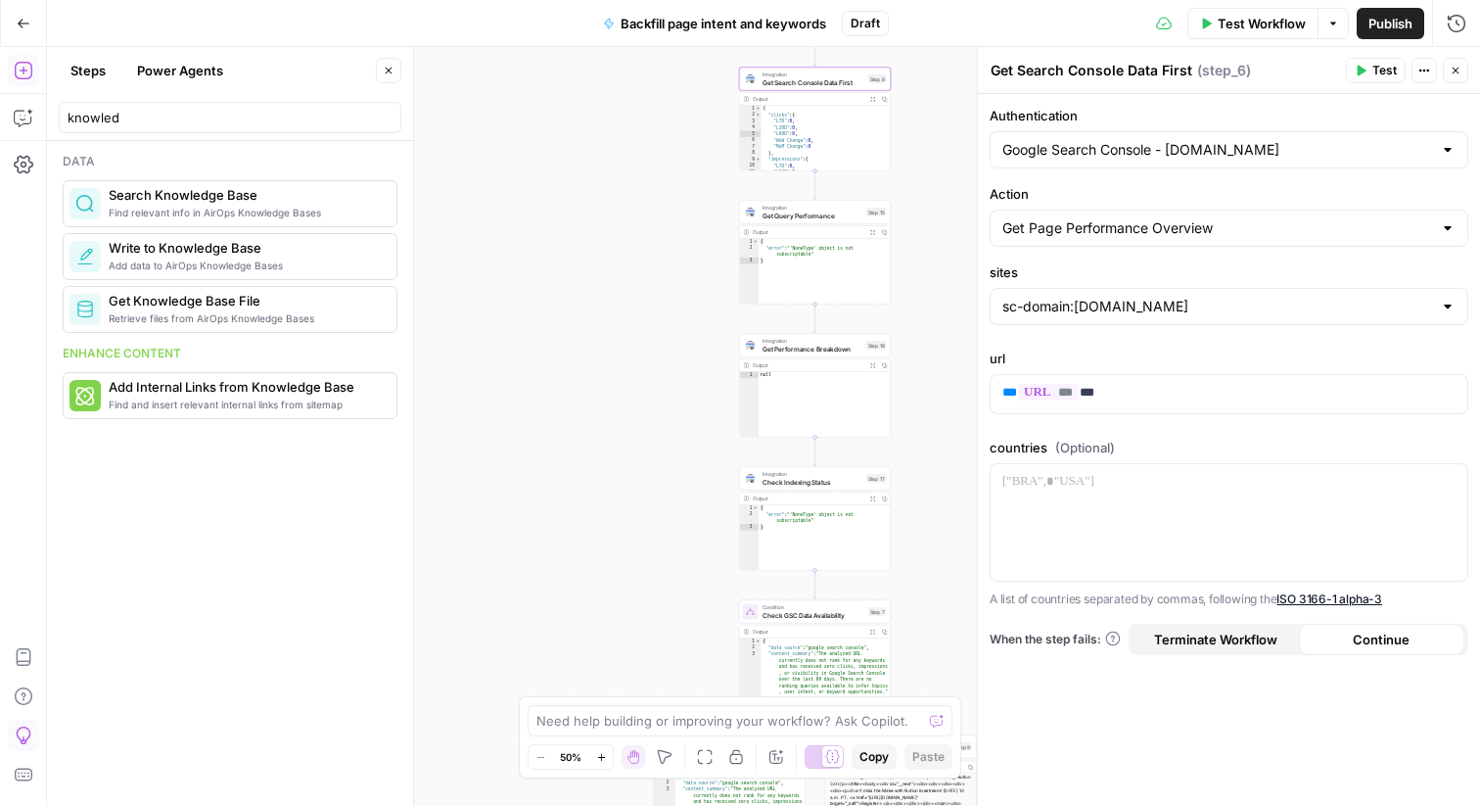
click at [781, 214] on span "Get Query Performance" at bounding box center [813, 216] width 100 height 10
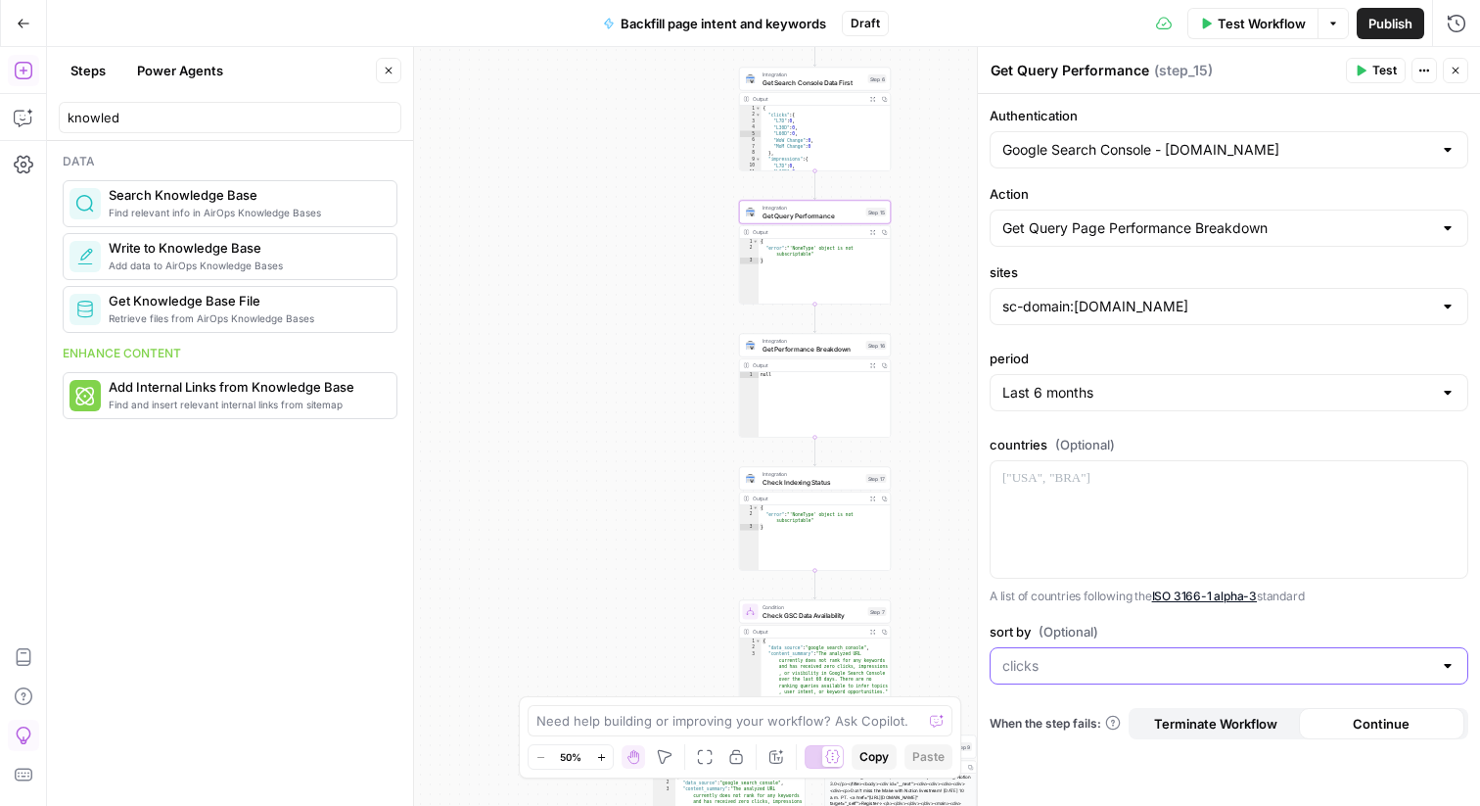
click at [1020, 662] on input "sort by (Optional)" at bounding box center [1218, 666] width 430 height 20
click at [1019, 663] on input "sort by (Optional)" at bounding box center [1218, 666] width 430 height 20
type input "clicks"
click at [1158, 531] on div at bounding box center [1229, 519] width 477 height 117
click at [1174, 231] on input "Action" at bounding box center [1218, 228] width 430 height 20
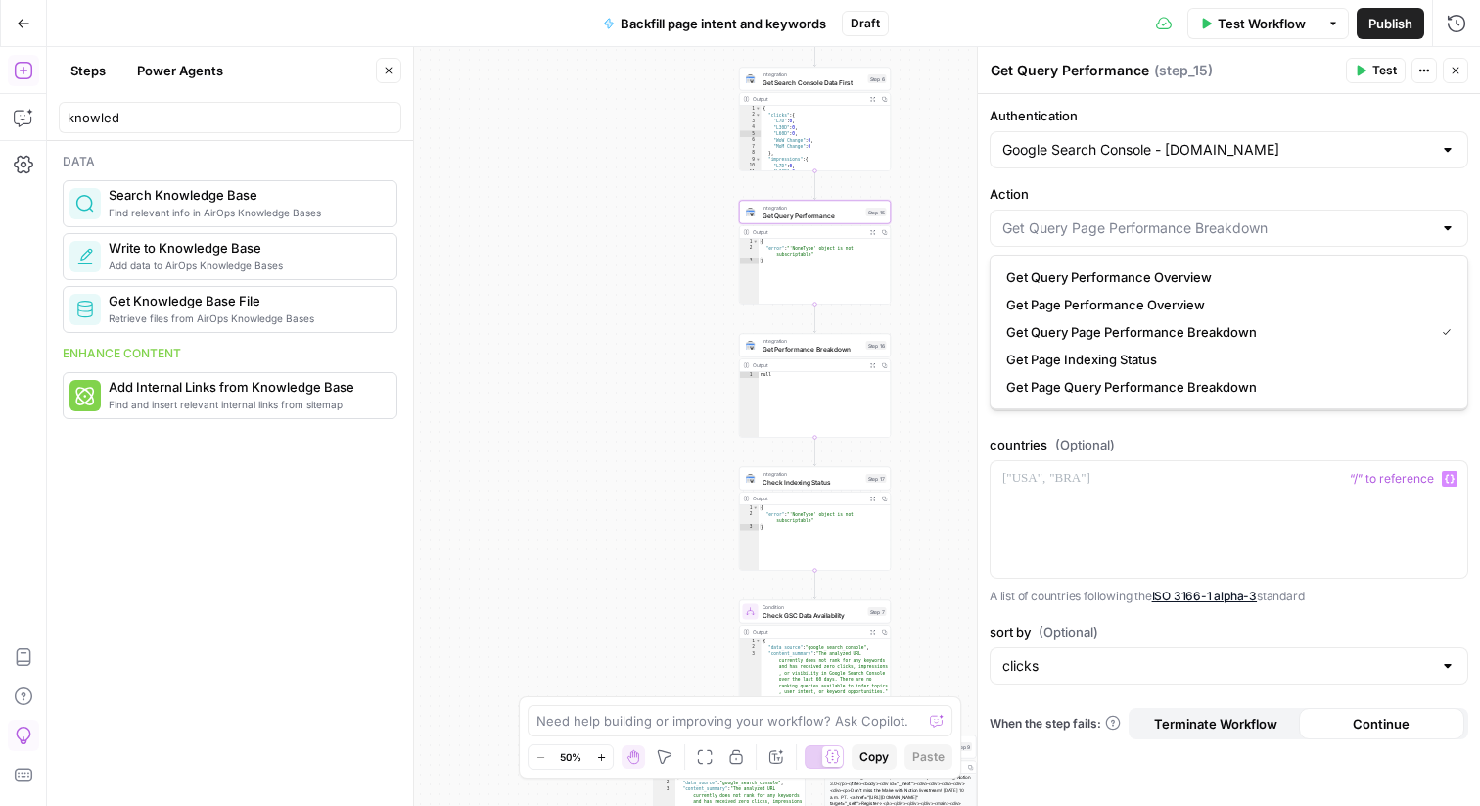
type input "Get Query Page Performance Breakdown"
click at [830, 75] on span "Integration" at bounding box center [814, 74] width 102 height 8
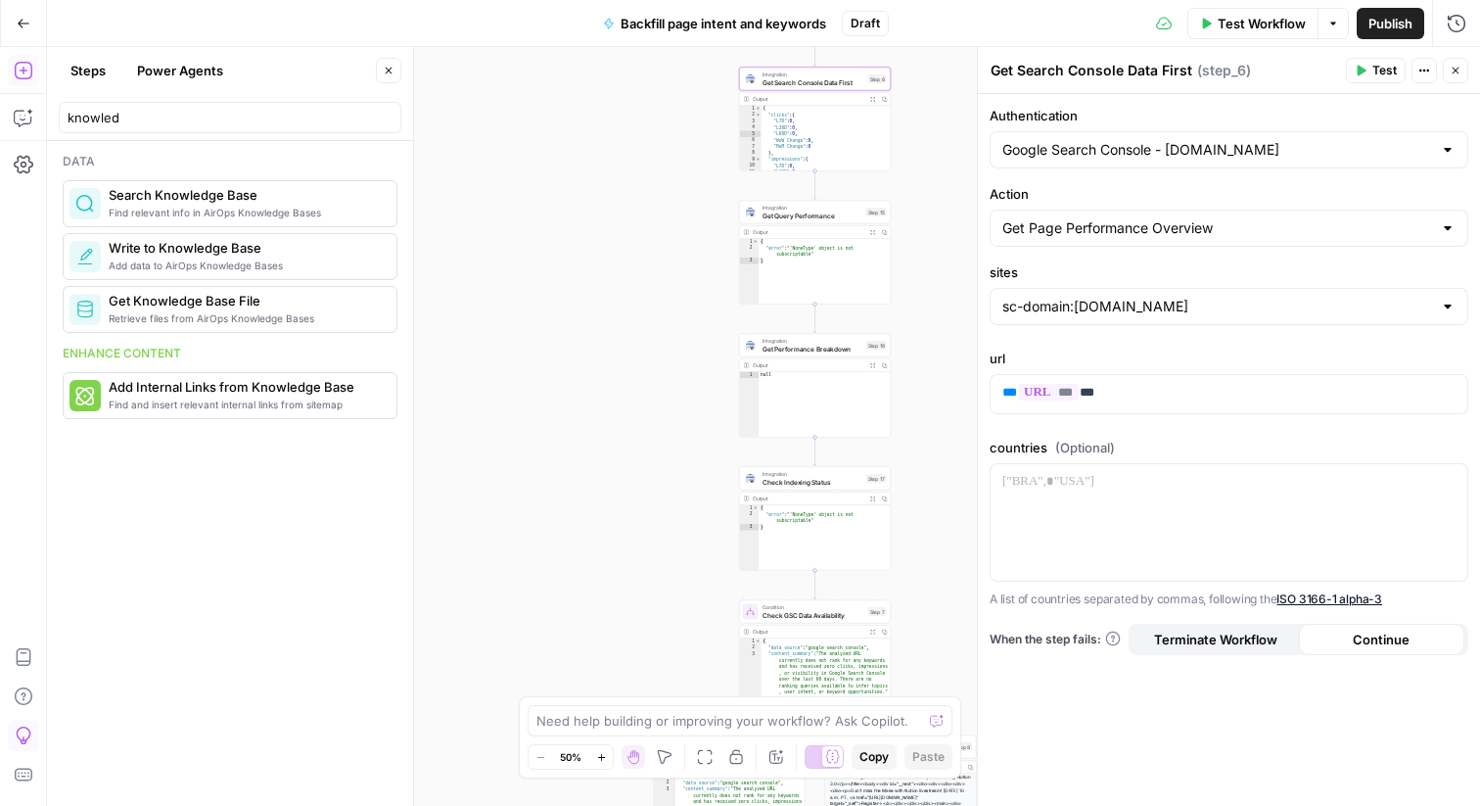
click at [812, 217] on span "Get Query Performance" at bounding box center [813, 216] width 100 height 10
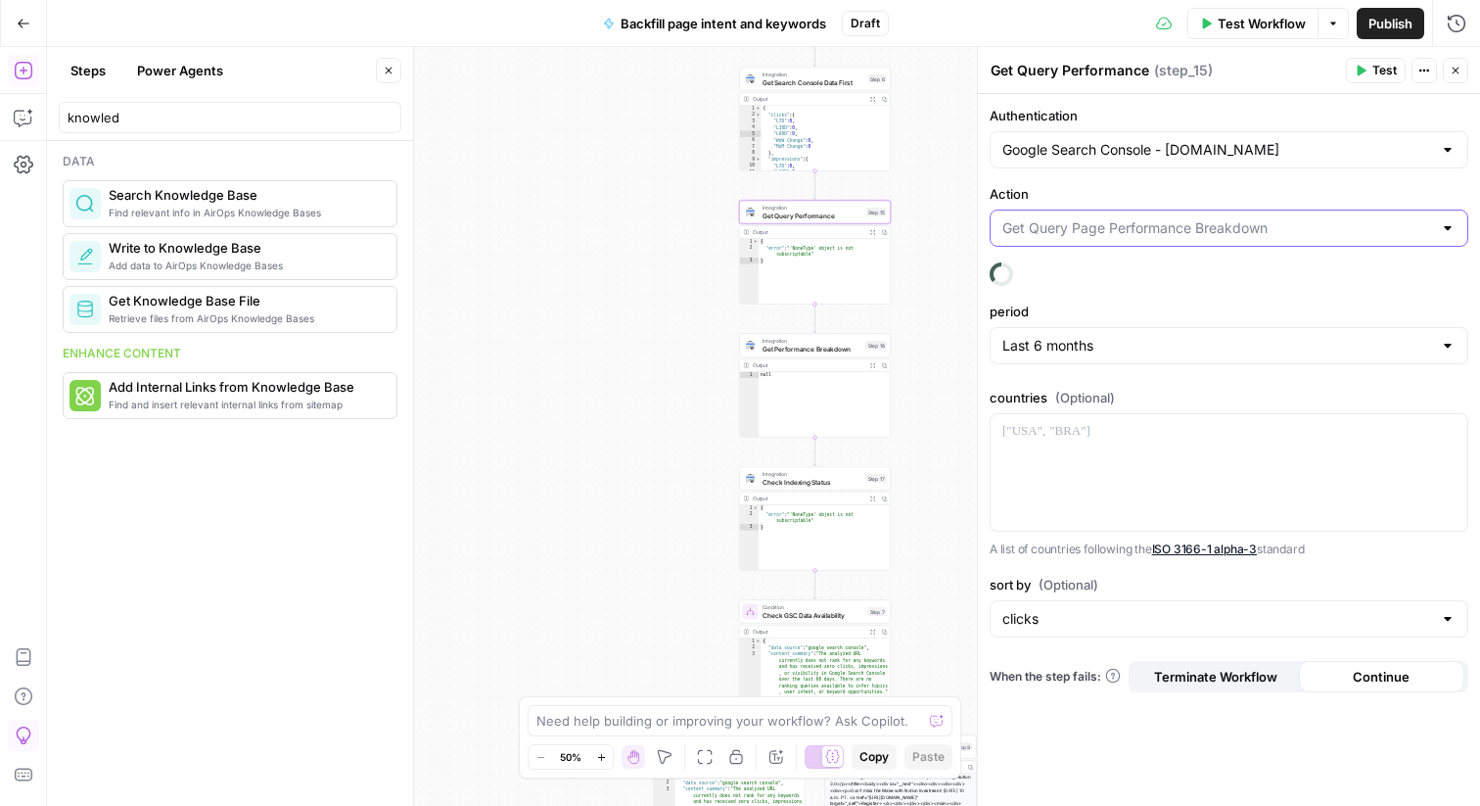
click at [1064, 225] on input "Action" at bounding box center [1218, 228] width 430 height 20
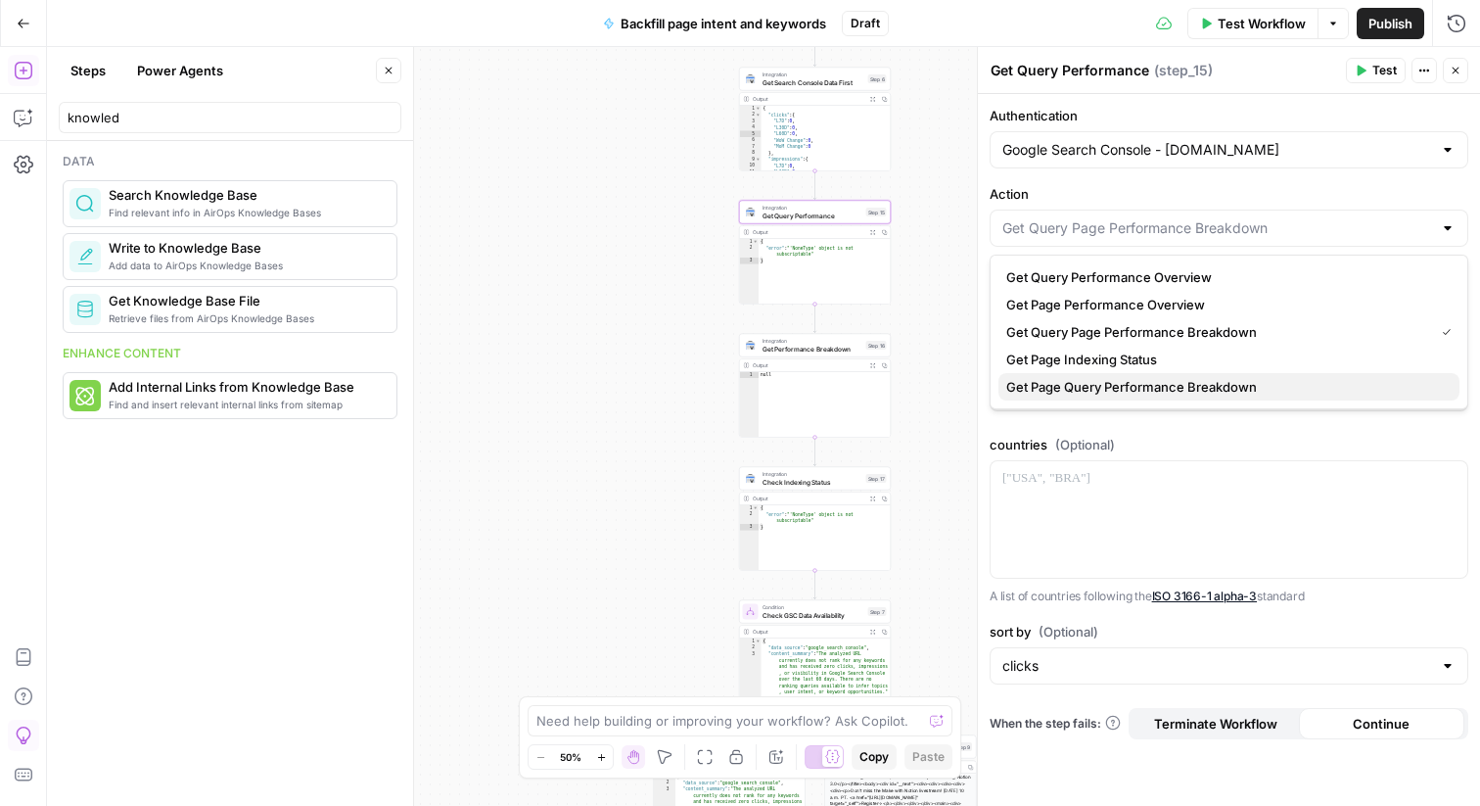
click at [1071, 388] on span "Get Page Query Performance Breakdown" at bounding box center [1226, 387] width 438 height 20
type input "Get Page Query Performance Breakdown"
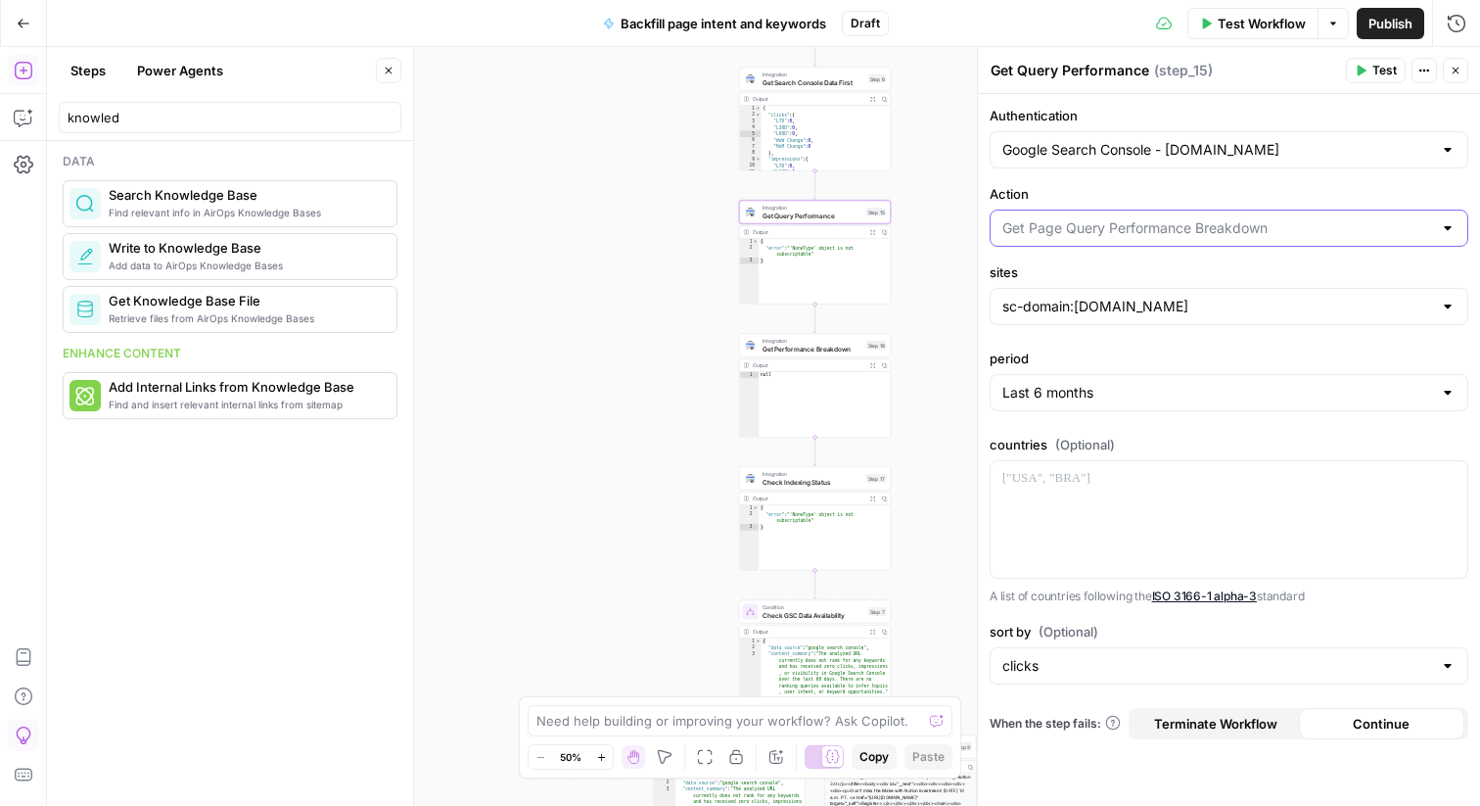
click at [1122, 227] on input "Action" at bounding box center [1218, 228] width 430 height 20
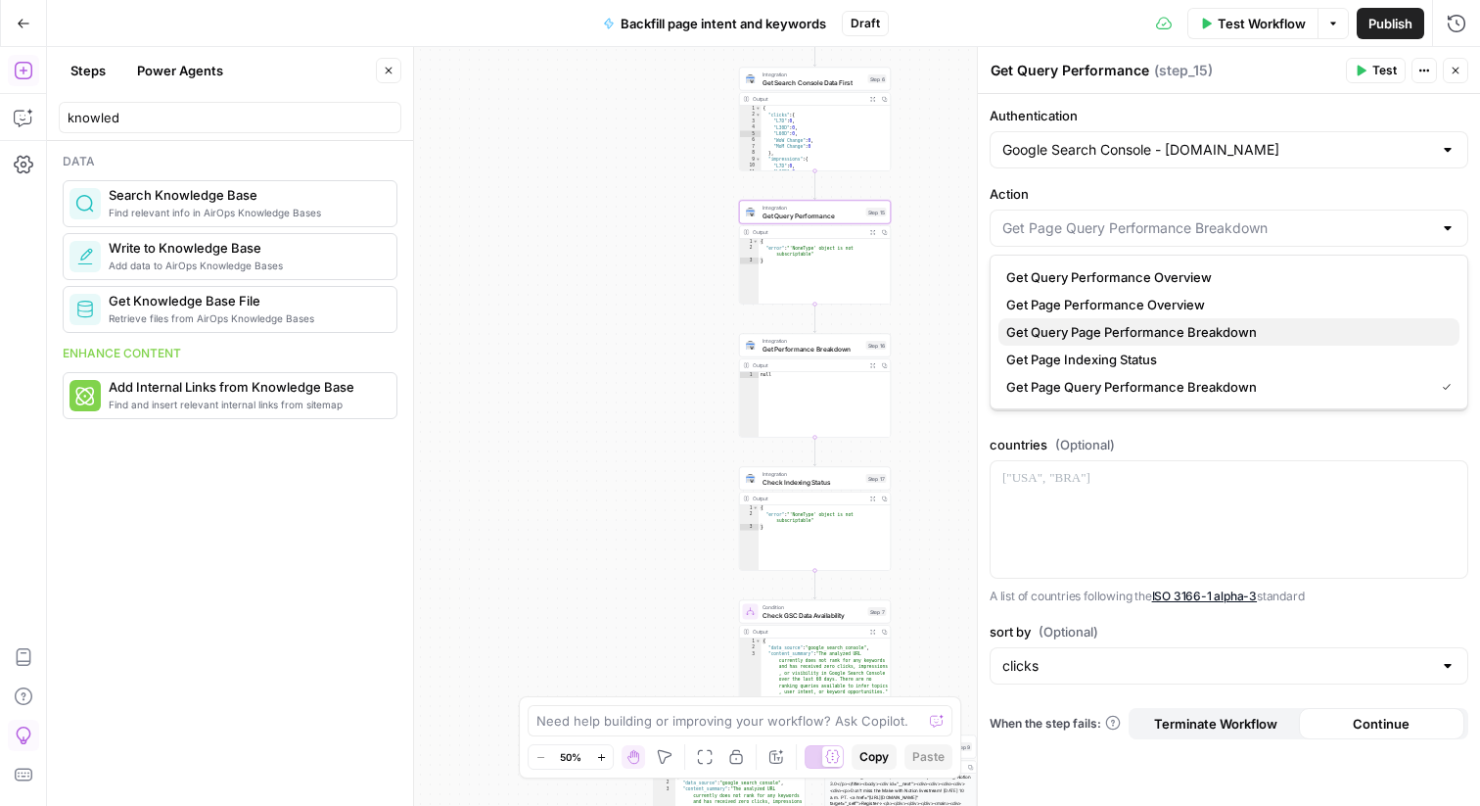
click at [1211, 332] on span "Get Query Page Performance Breakdown" at bounding box center [1226, 332] width 438 height 20
type input "Get Query Page Performance Breakdown"
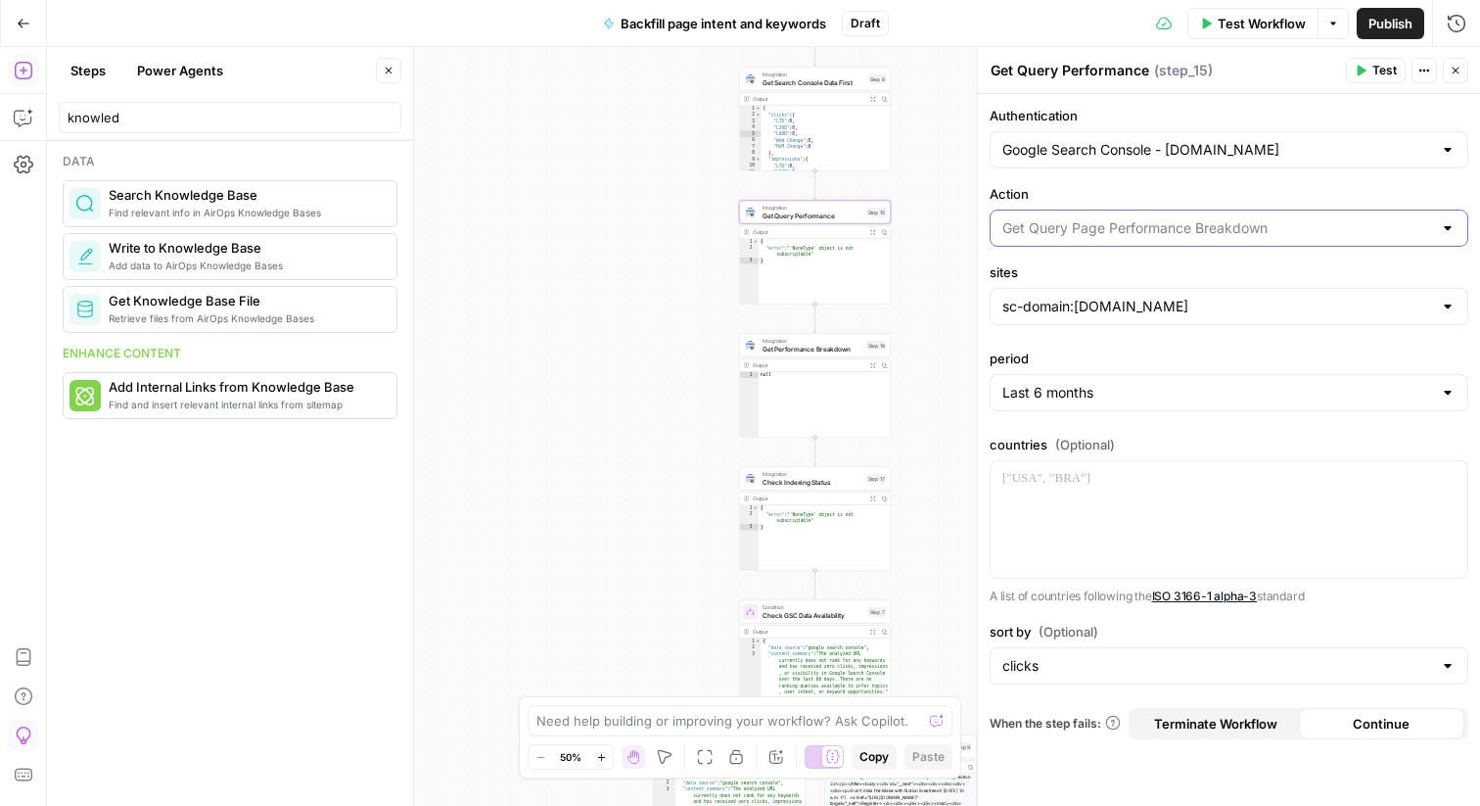
click at [1201, 228] on input "Action" at bounding box center [1218, 228] width 430 height 20
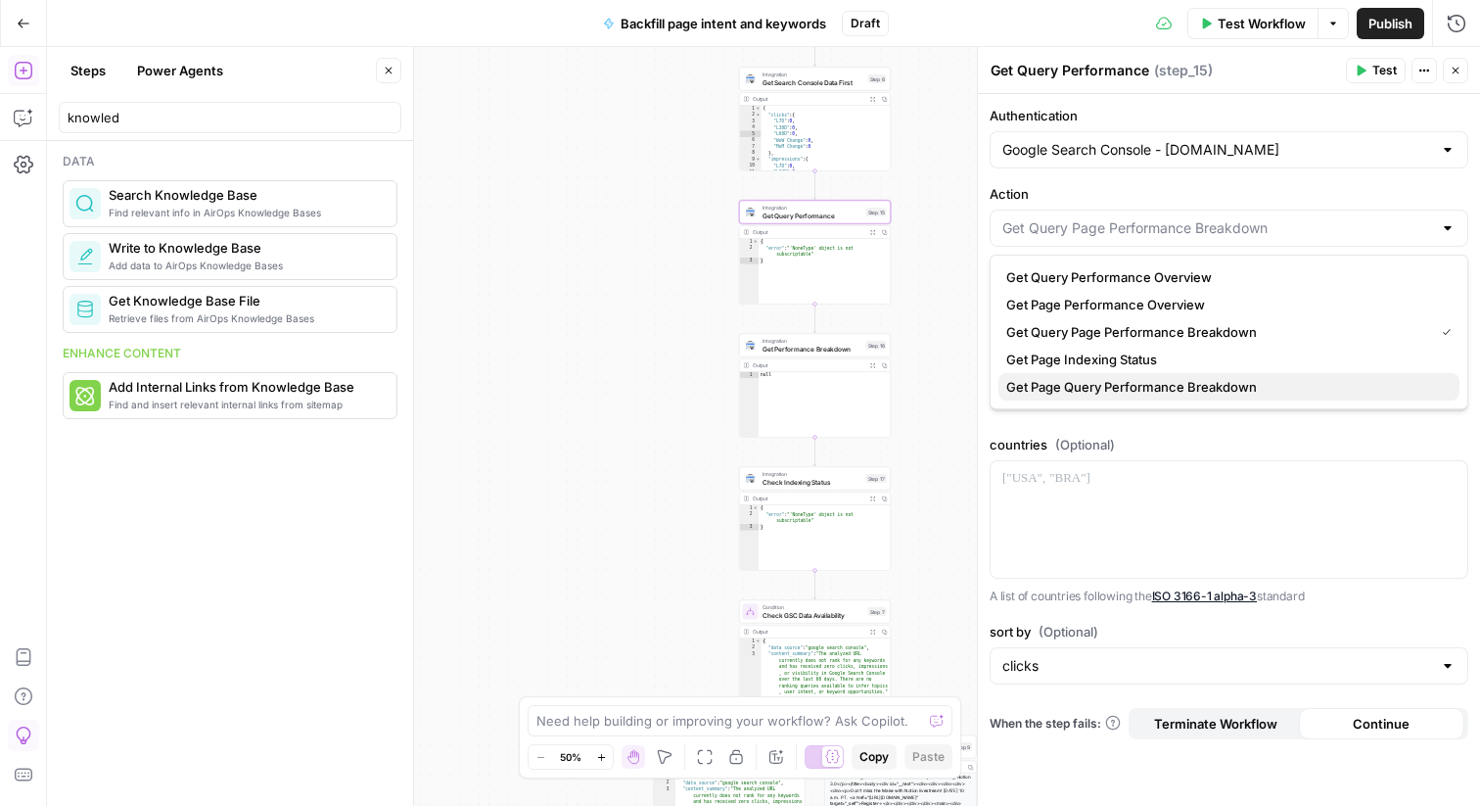
click at [1136, 385] on span "Get Page Query Performance Breakdown" at bounding box center [1226, 387] width 438 height 20
type input "Get Page Query Performance Breakdown"
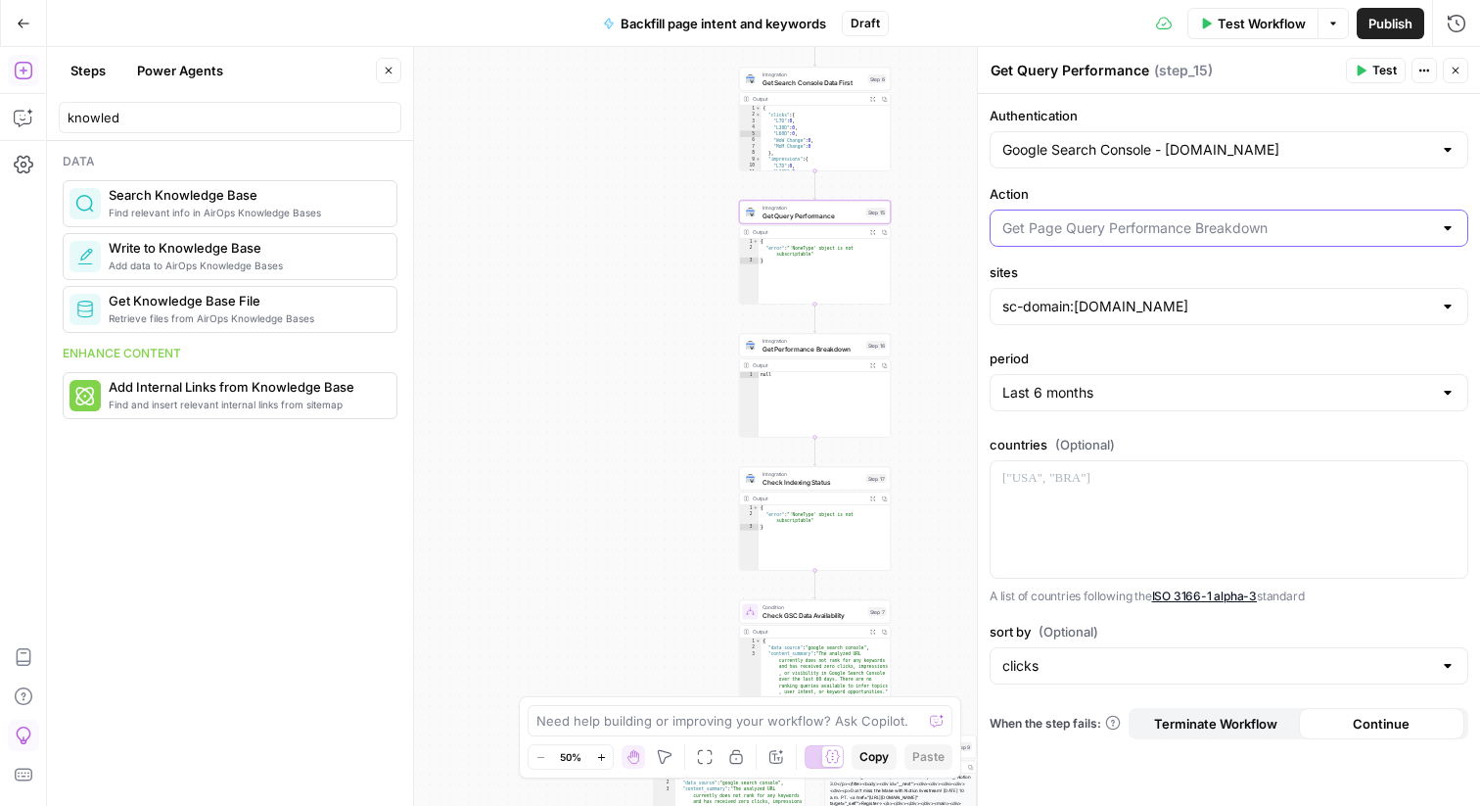
click at [1034, 230] on input "Action" at bounding box center [1218, 228] width 430 height 20
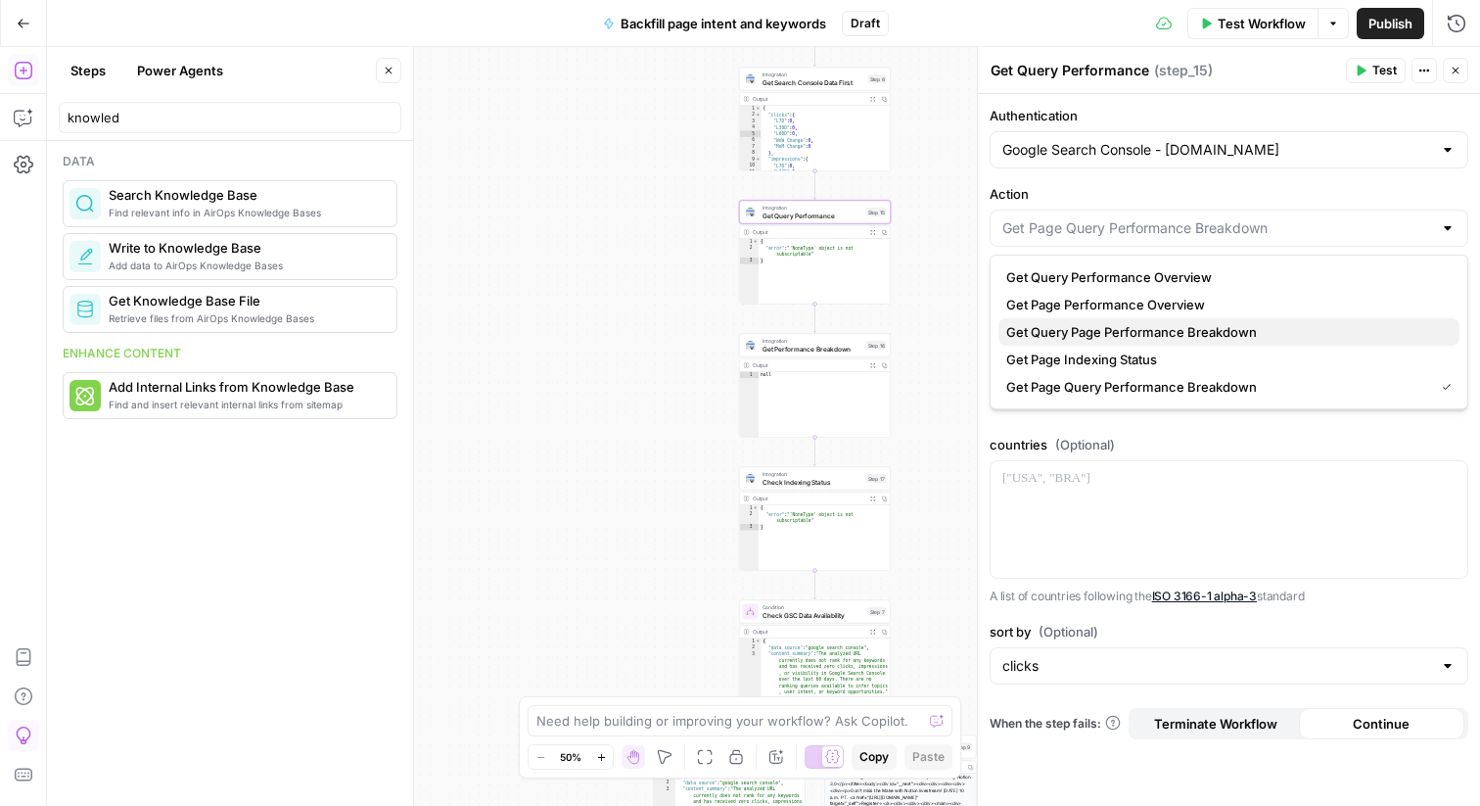
click at [1049, 324] on span "Get Query Page Performance Breakdown" at bounding box center [1226, 332] width 438 height 20
type input "Get Query Page Performance Breakdown"
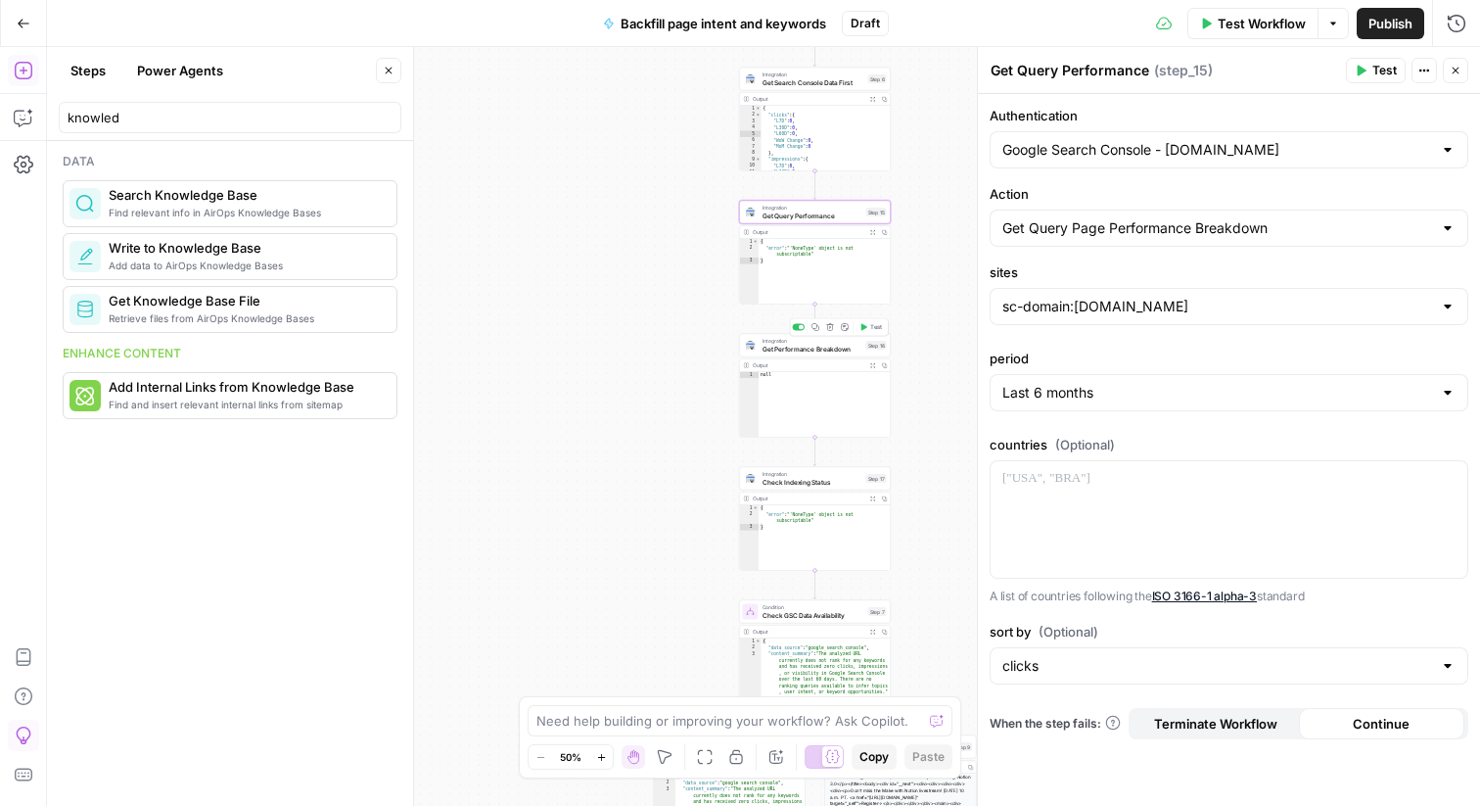
click at [792, 349] on span "Get Performance Breakdown" at bounding box center [813, 349] width 100 height 10
click at [827, 324] on icon "button" at bounding box center [829, 326] width 7 height 7
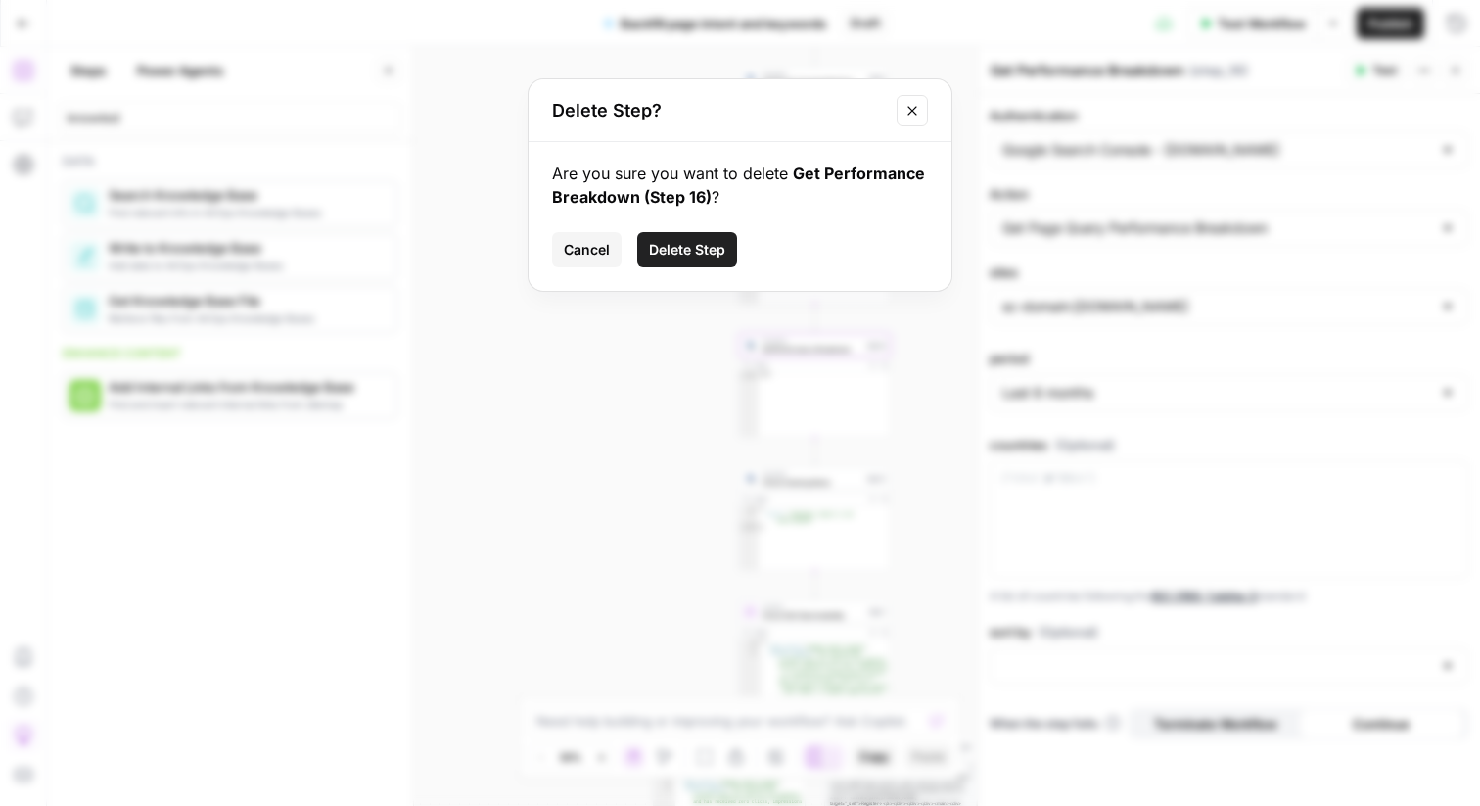
click at [706, 242] on span "Delete Step" at bounding box center [687, 250] width 76 height 20
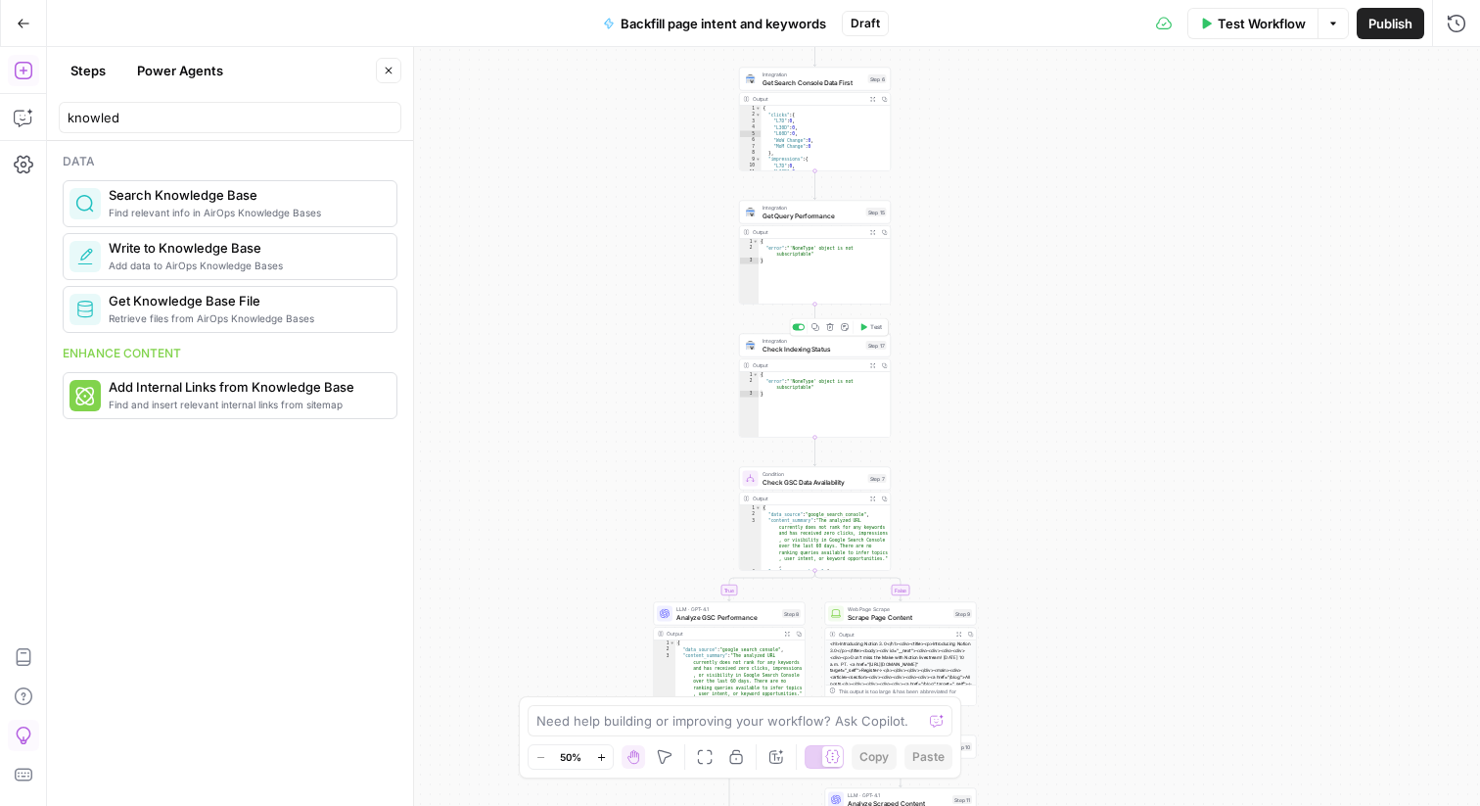
click at [820, 346] on span "Check Indexing Status" at bounding box center [813, 349] width 100 height 10
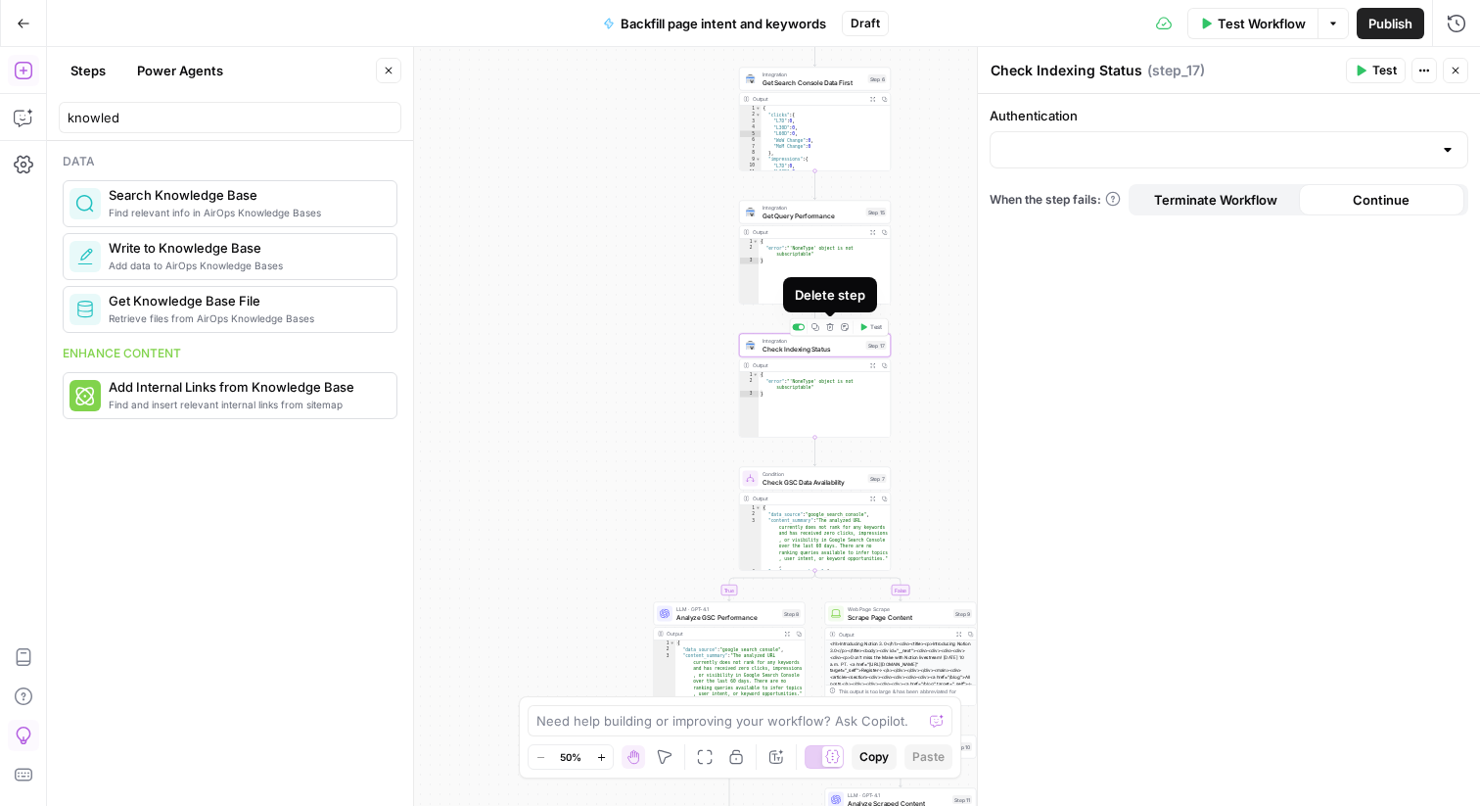
click at [830, 325] on icon "button" at bounding box center [829, 326] width 7 height 7
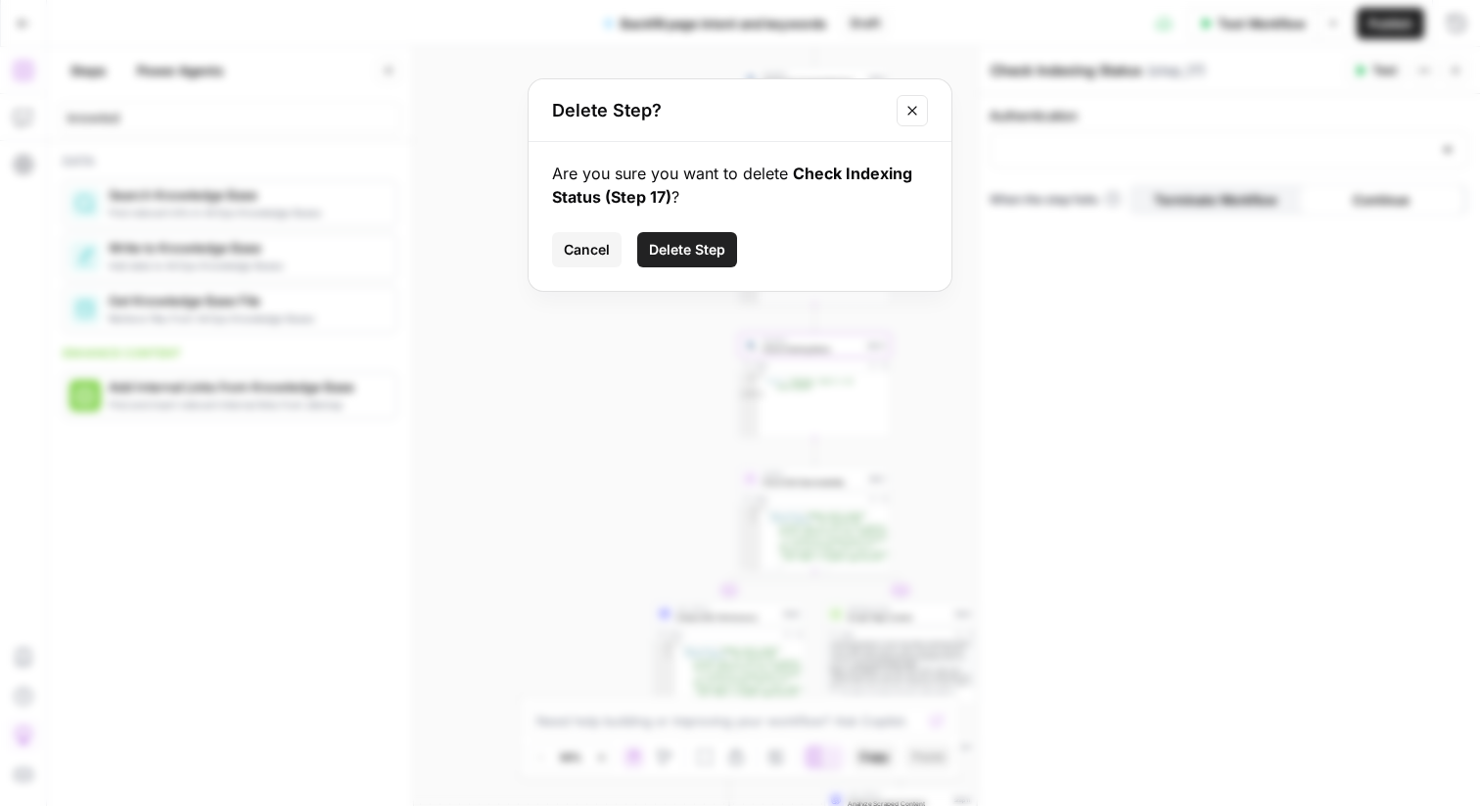
click at [713, 255] on span "Delete Step" at bounding box center [687, 250] width 76 height 20
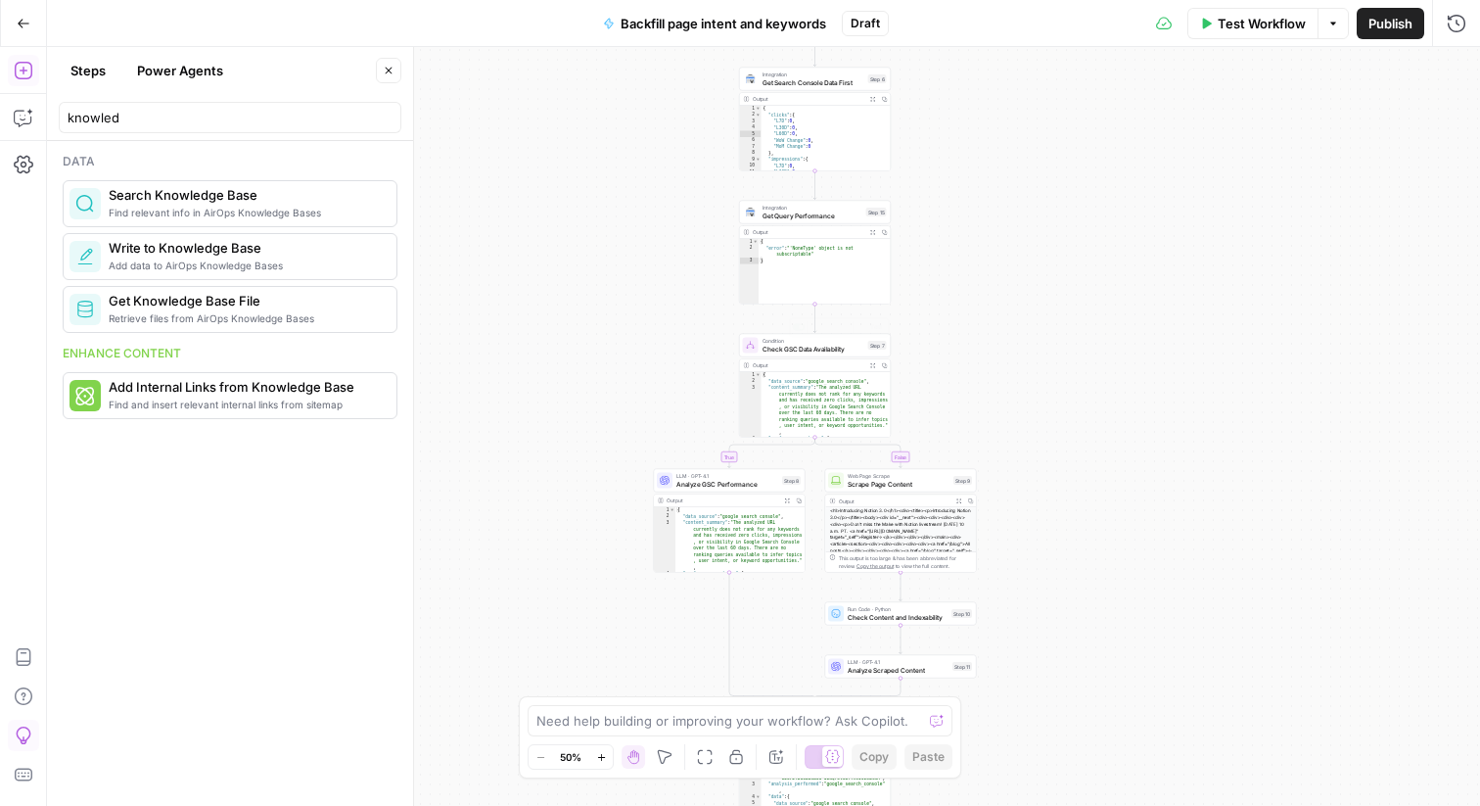
click at [1025, 328] on div "**********" at bounding box center [763, 426] width 1433 height 759
click at [25, 117] on icon "button" at bounding box center [24, 118] width 20 height 20
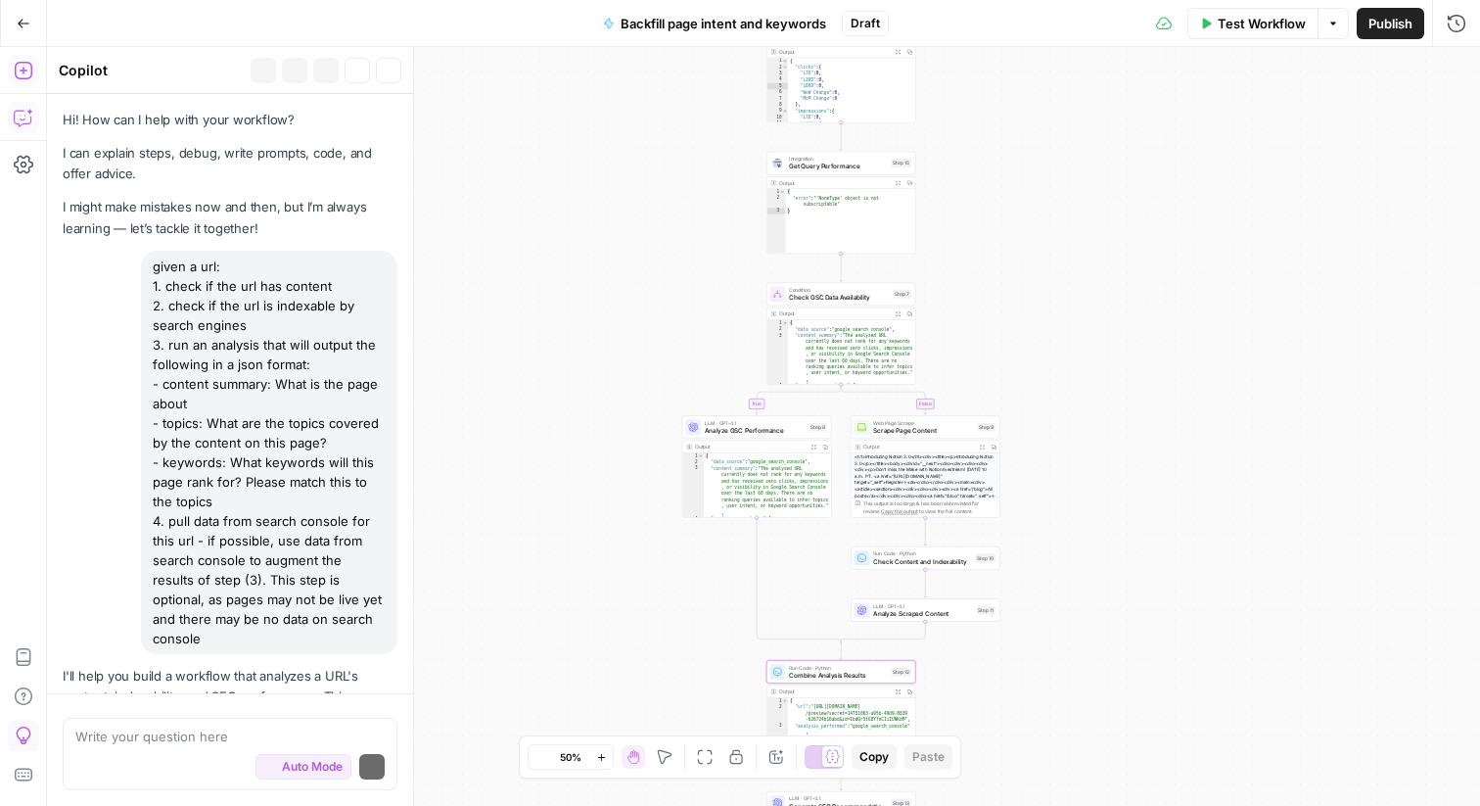
scroll to position [8818, 0]
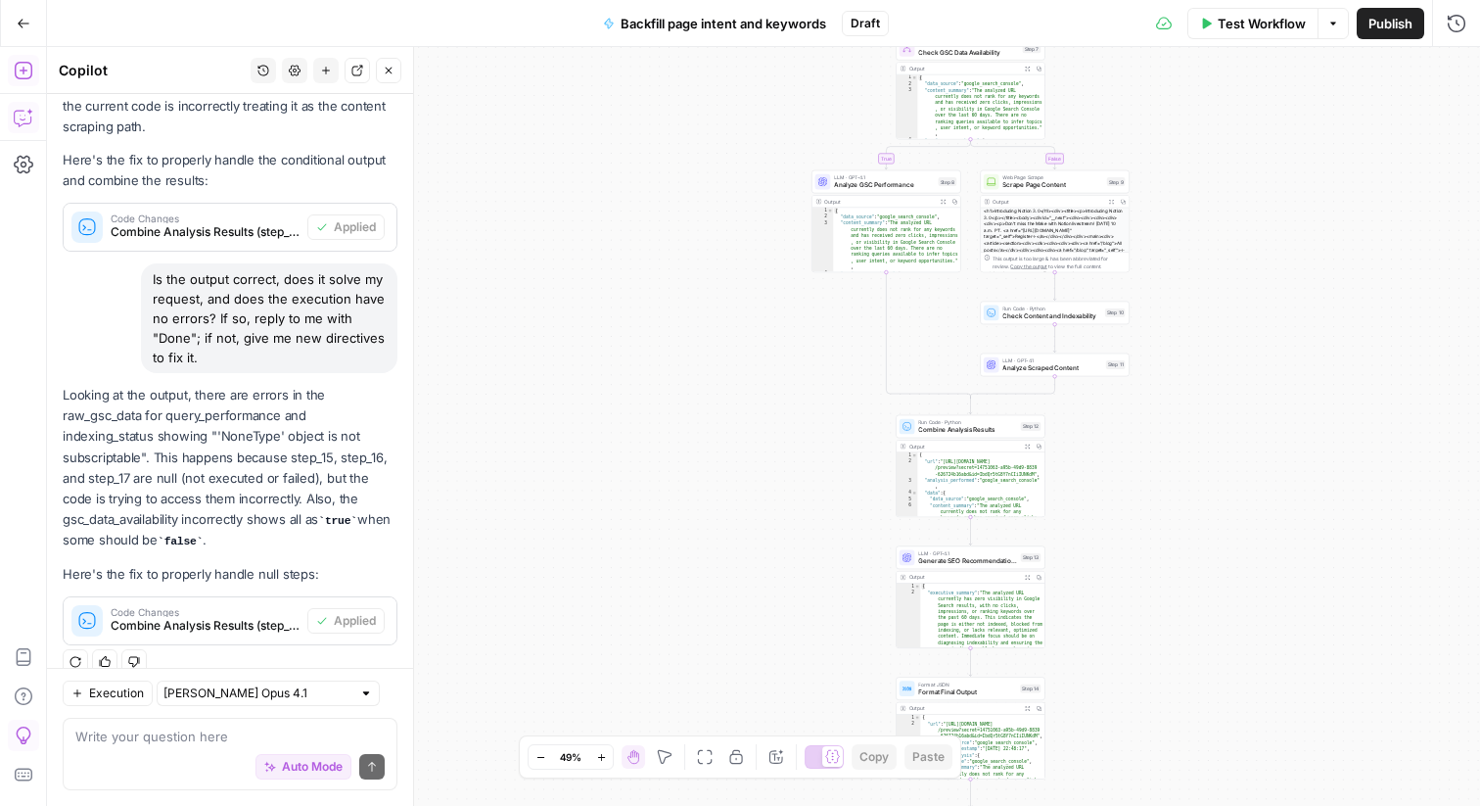
click at [157, 735] on textarea at bounding box center [229, 736] width 309 height 20
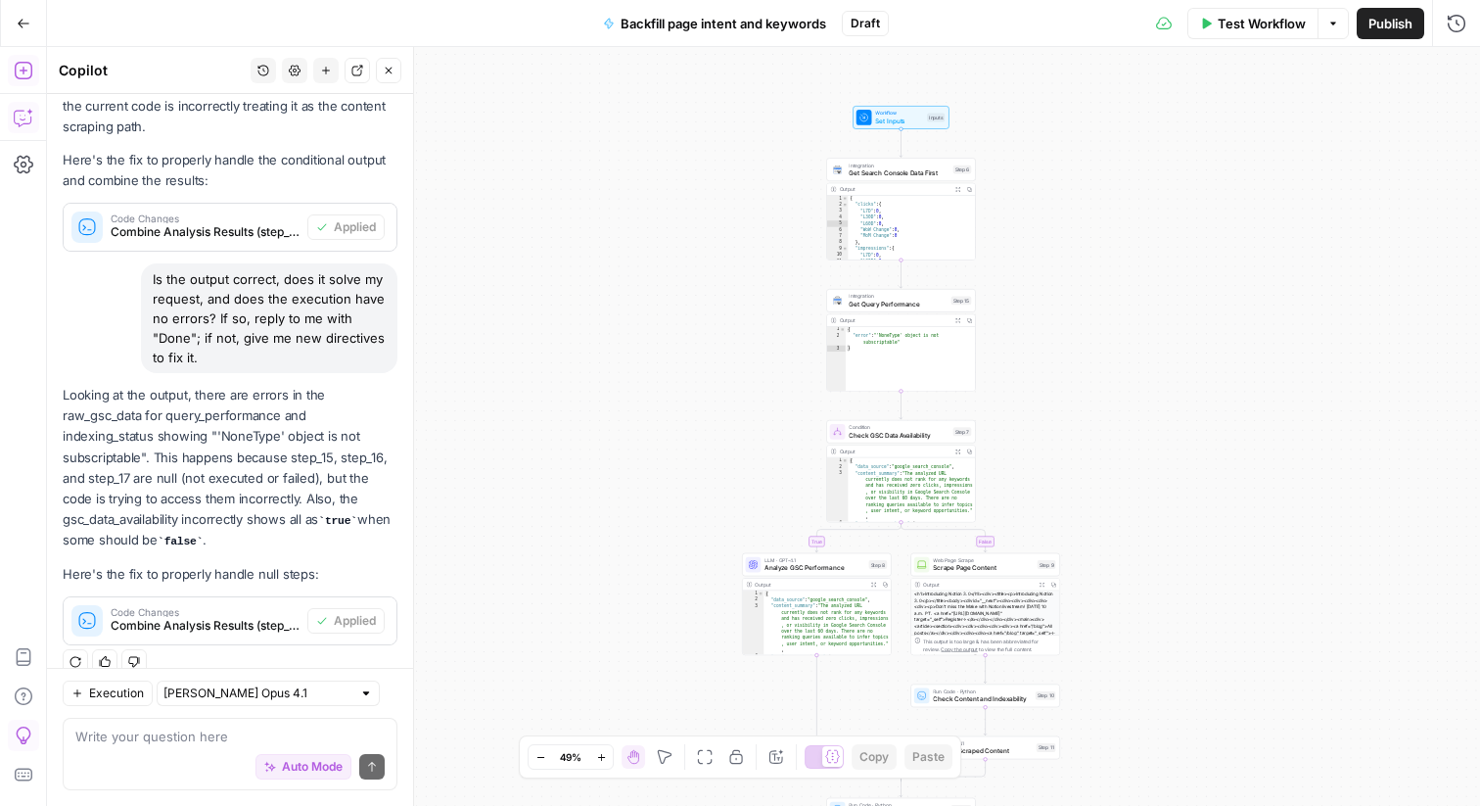
drag, startPoint x: 635, startPoint y: 118, endPoint x: 555, endPoint y: 508, distance: 397.9
click at [555, 508] on div "**********" at bounding box center [763, 426] width 1433 height 759
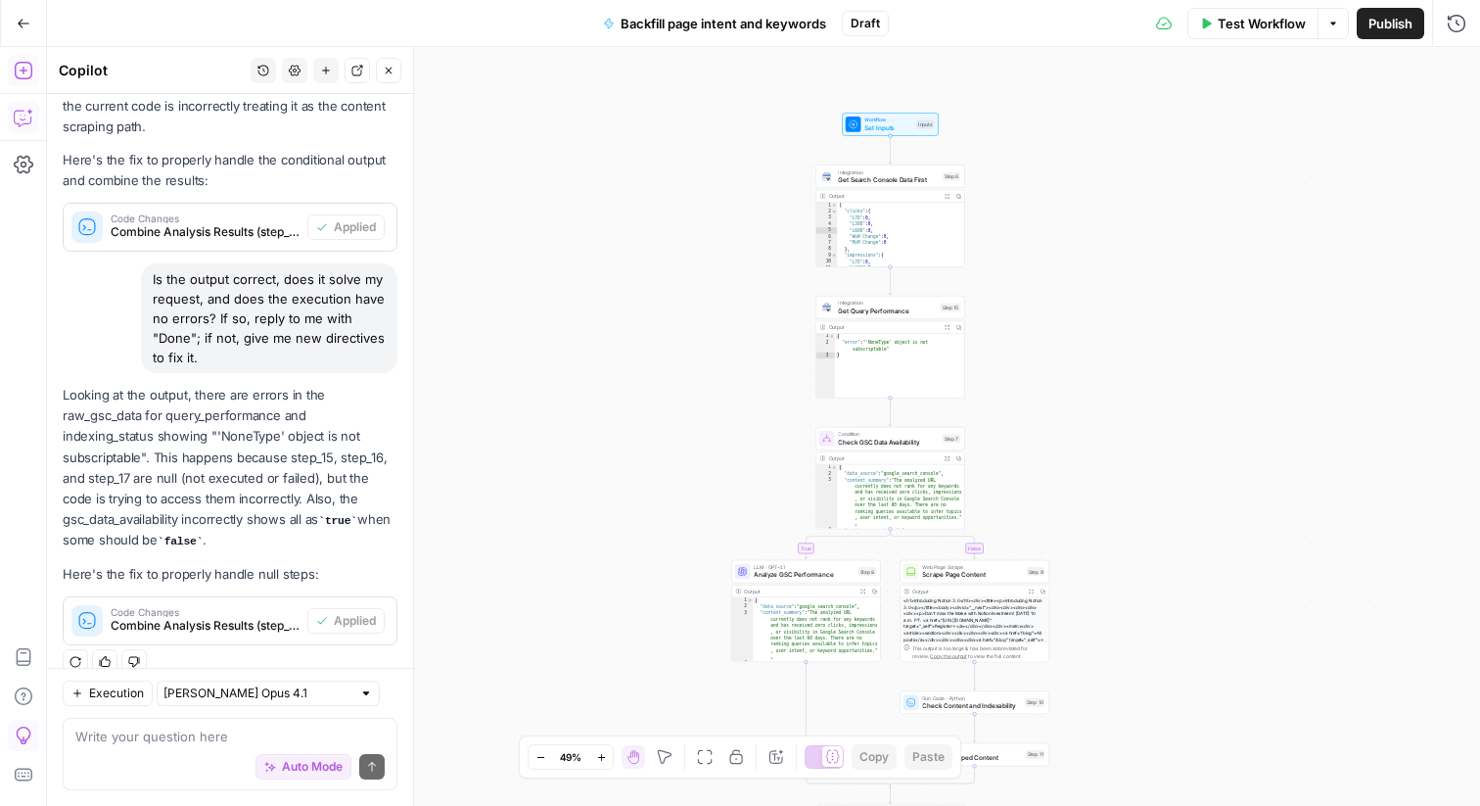
click at [202, 760] on div "Auto Mode Send" at bounding box center [229, 767] width 309 height 43
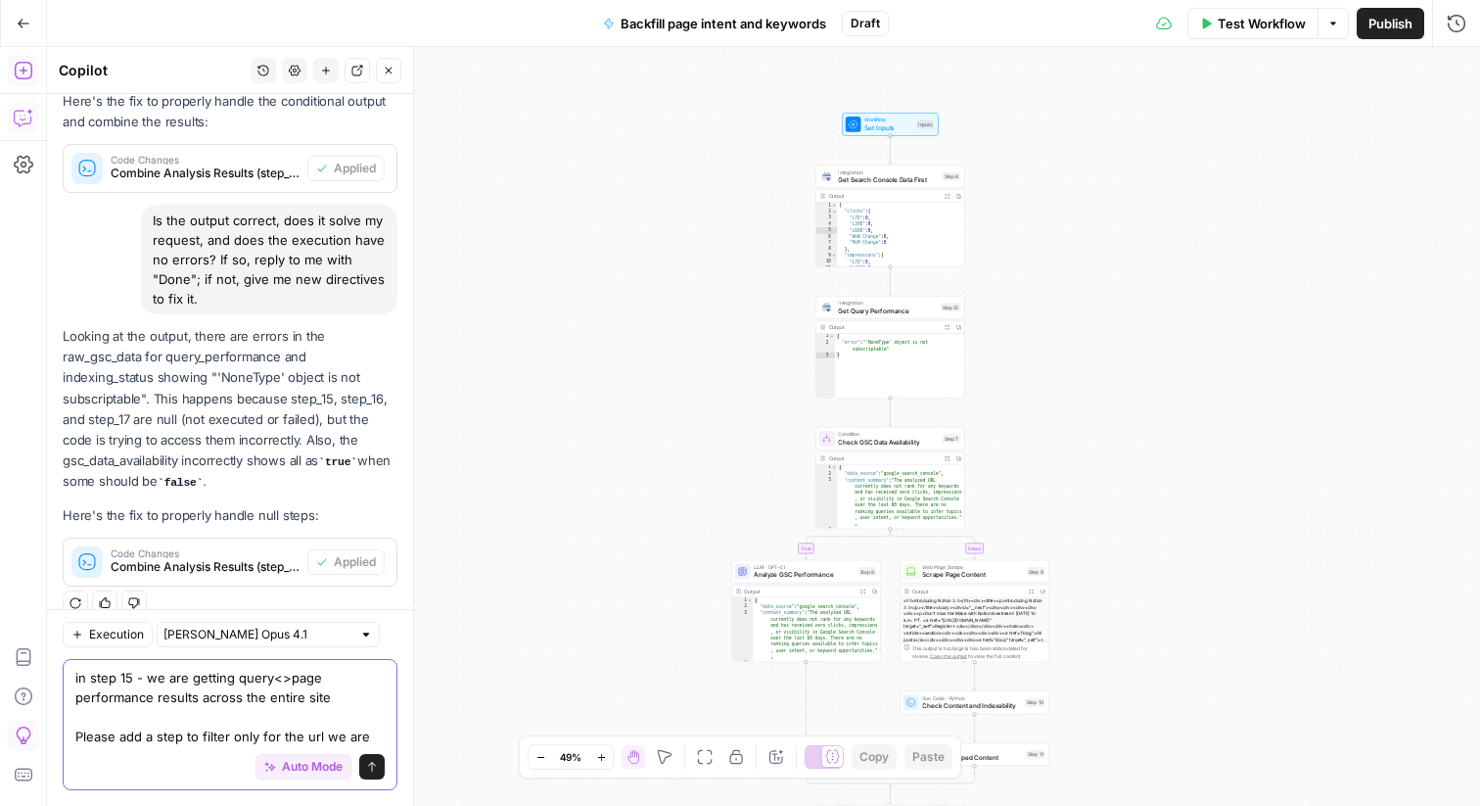
scroll to position [8896, 0]
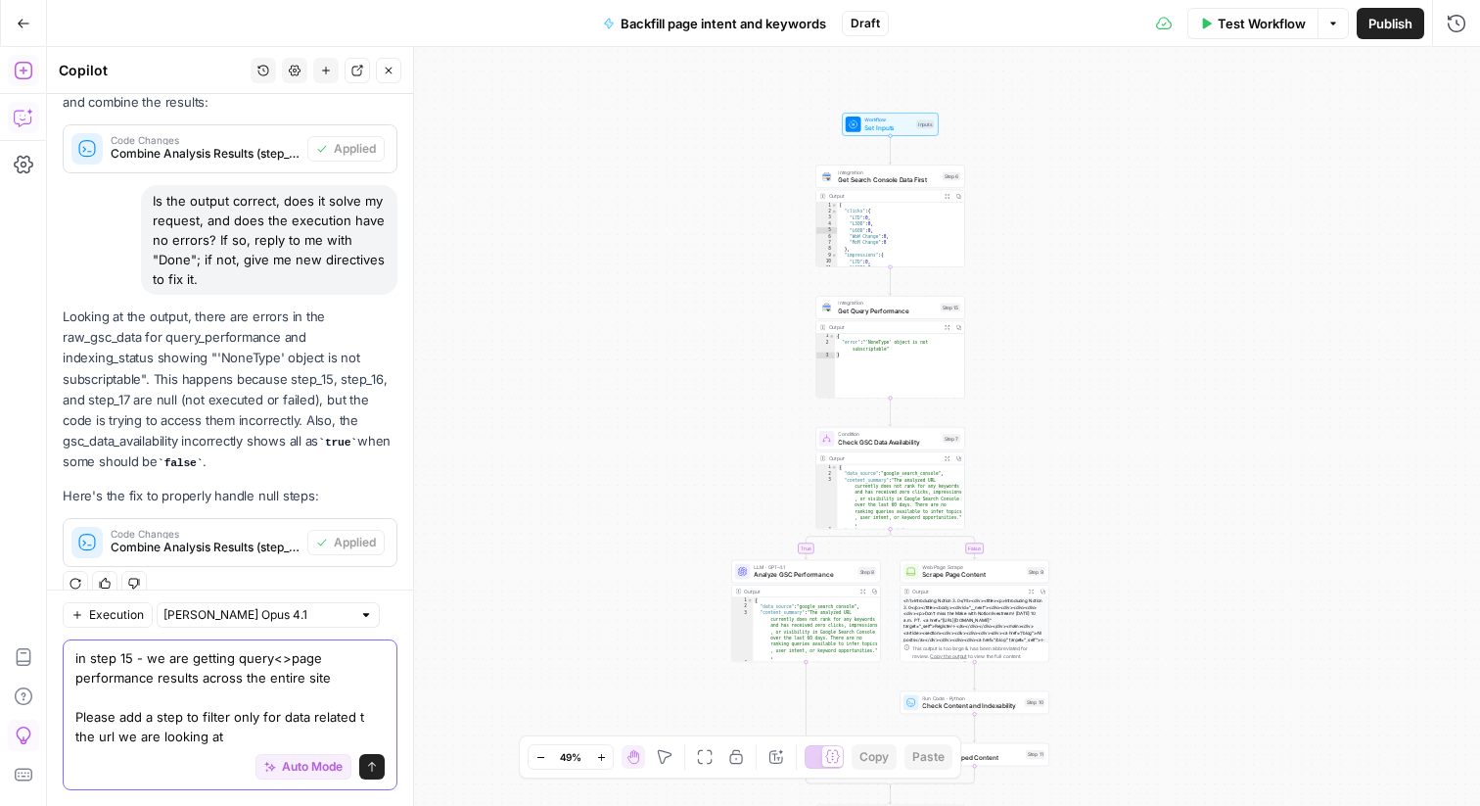
type textarea "in step 15 - we are getting query<>page performance results across the entire s…"
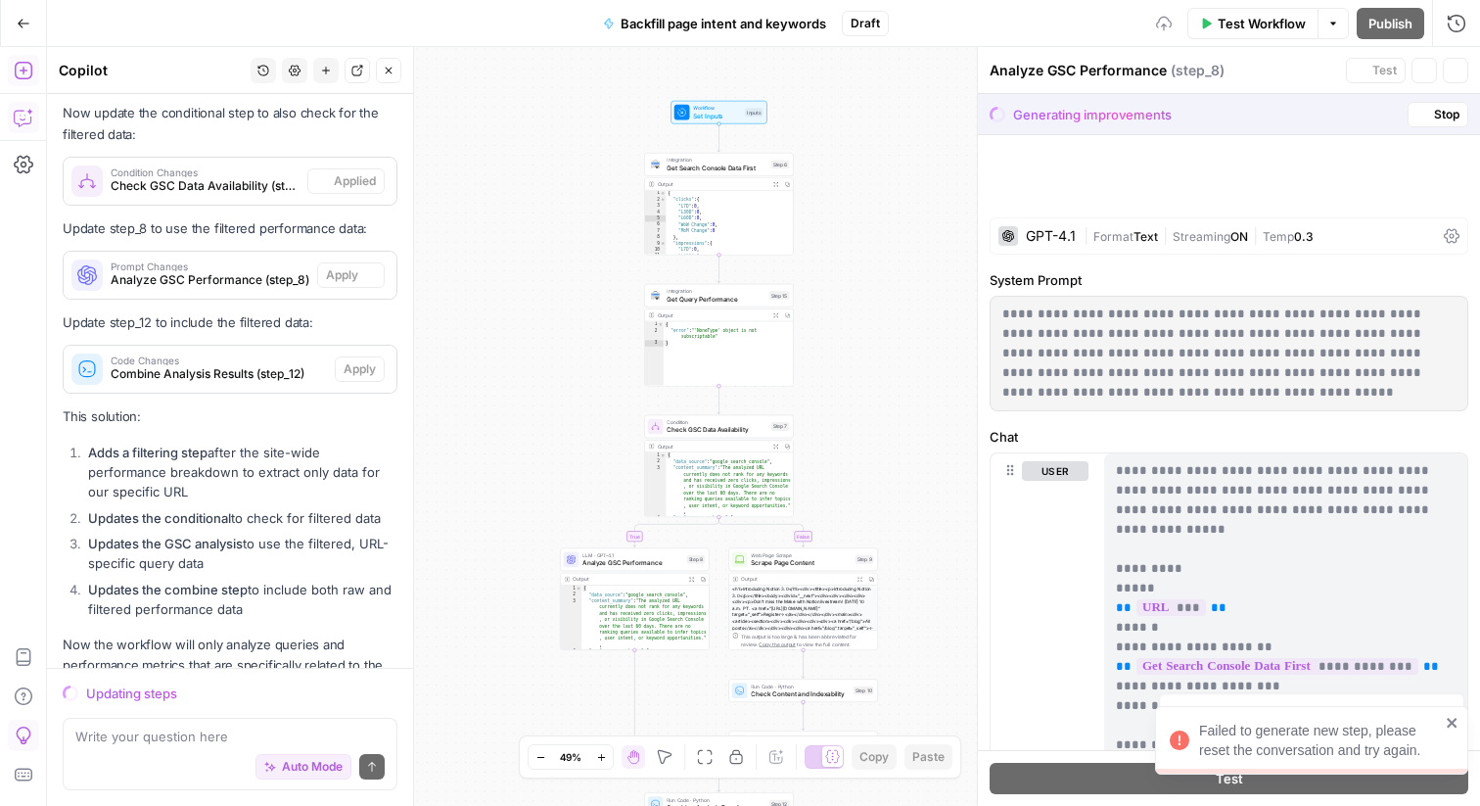
scroll to position [9852, 0]
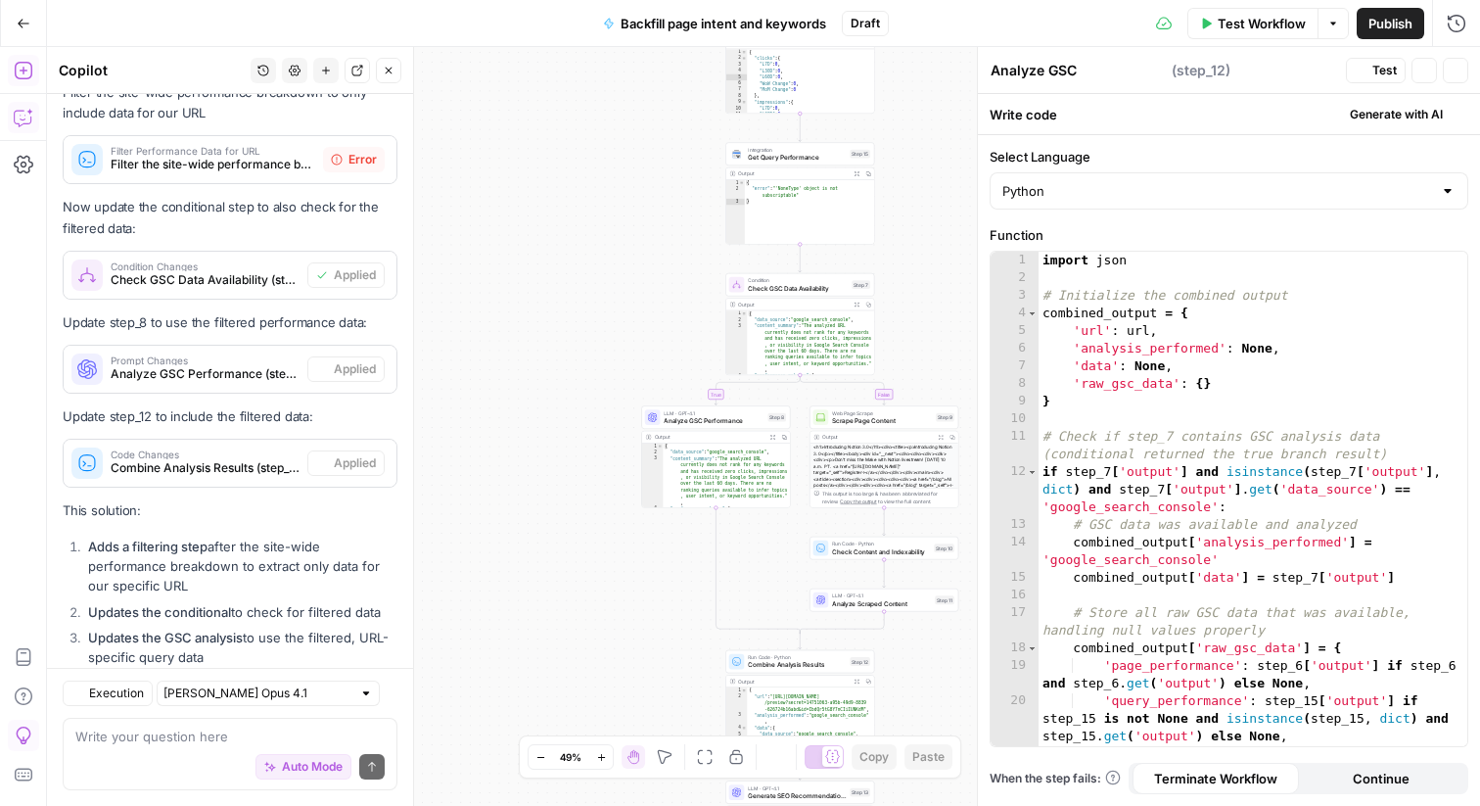
type textarea "Combine Analysis Results"
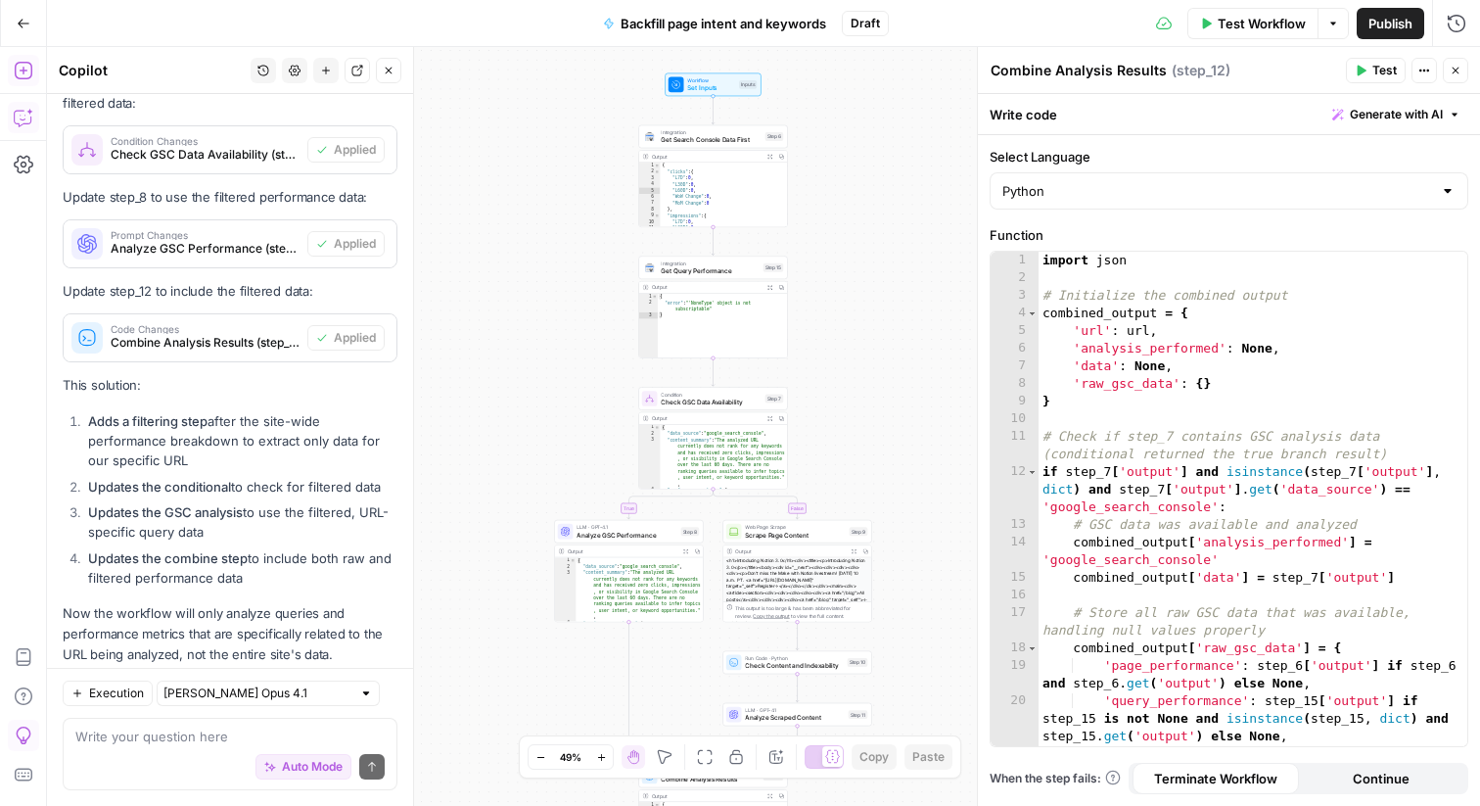
drag, startPoint x: 934, startPoint y: 303, endPoint x: 928, endPoint y: 662, distance: 359.4
click at [928, 662] on div "**********" at bounding box center [763, 426] width 1433 height 759
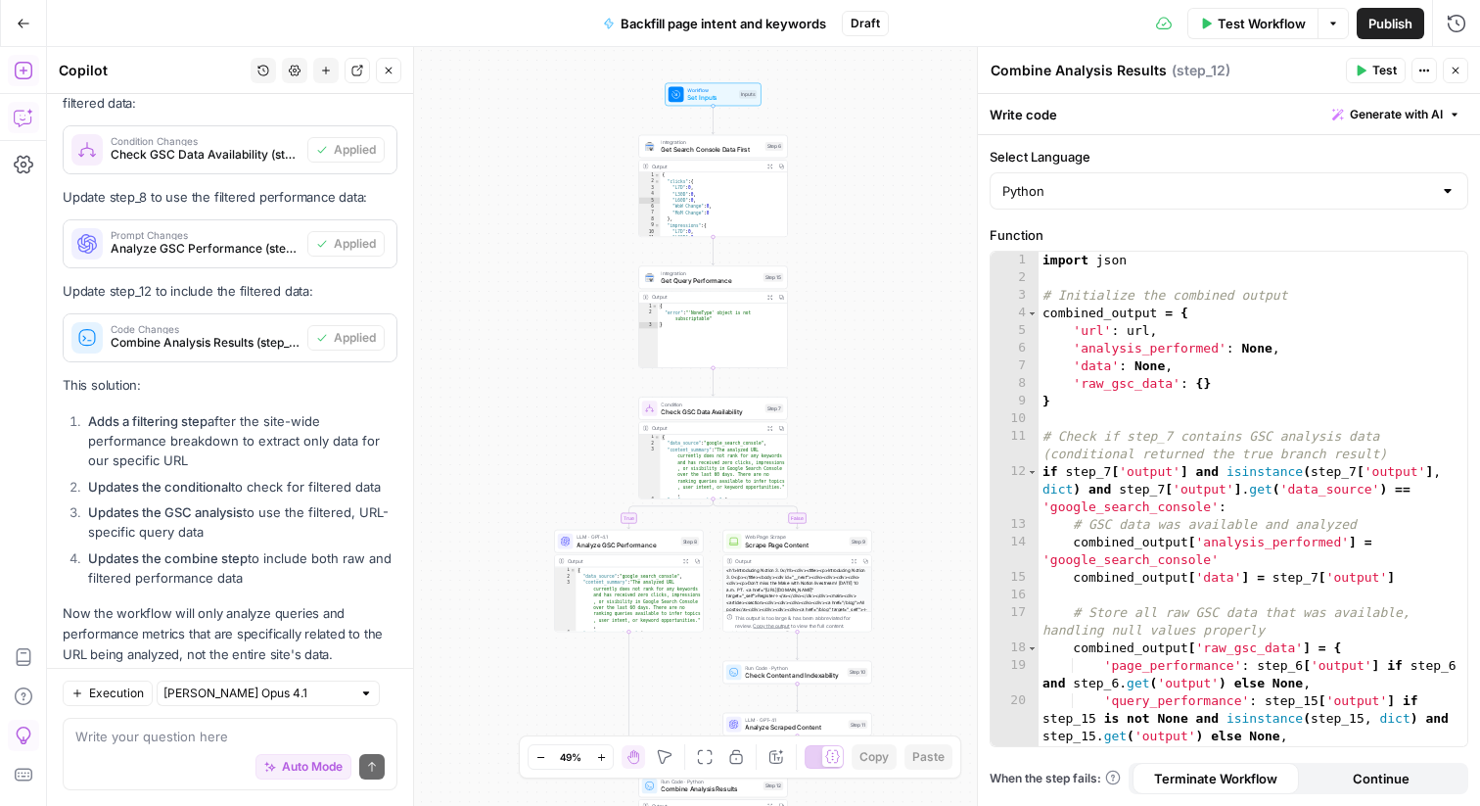
click at [911, 388] on div "**********" at bounding box center [763, 426] width 1433 height 759
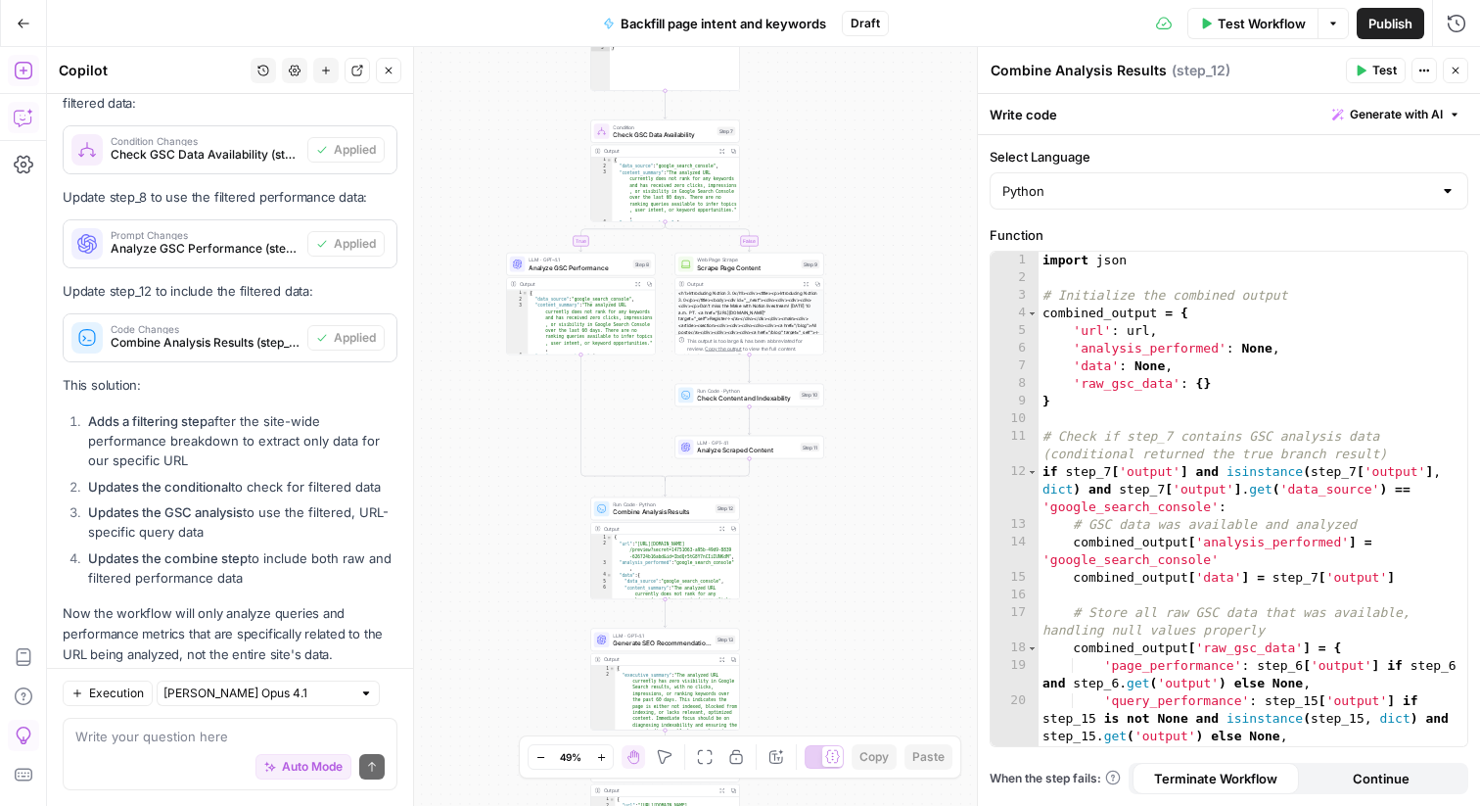
drag, startPoint x: 892, startPoint y: 457, endPoint x: 830, endPoint y: 107, distance: 355.9
click at [830, 106] on div "**********" at bounding box center [763, 426] width 1433 height 759
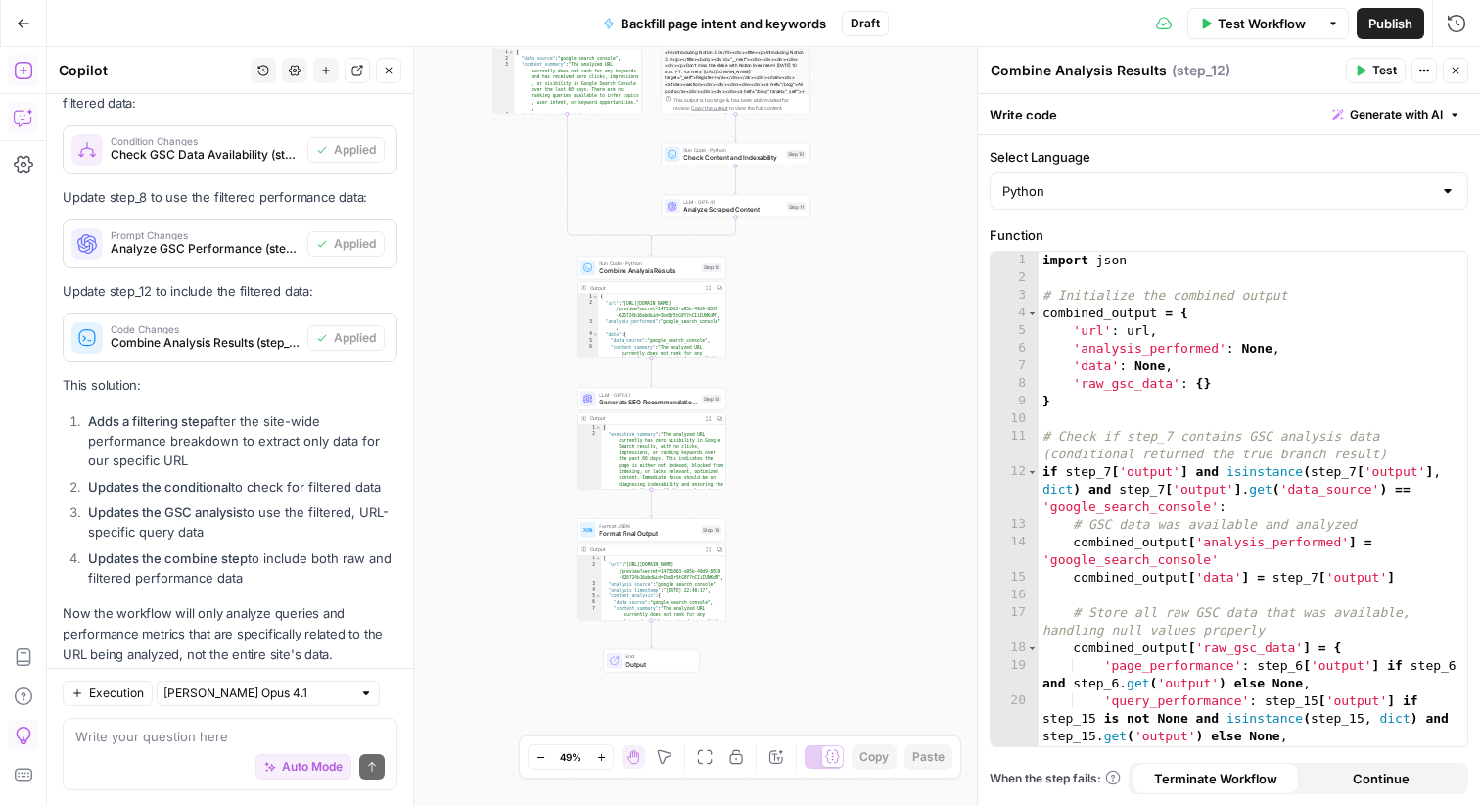
drag, startPoint x: 825, startPoint y: 566, endPoint x: 825, endPoint y: 398, distance: 168.4
click at [825, 398] on div "**********" at bounding box center [763, 426] width 1433 height 759
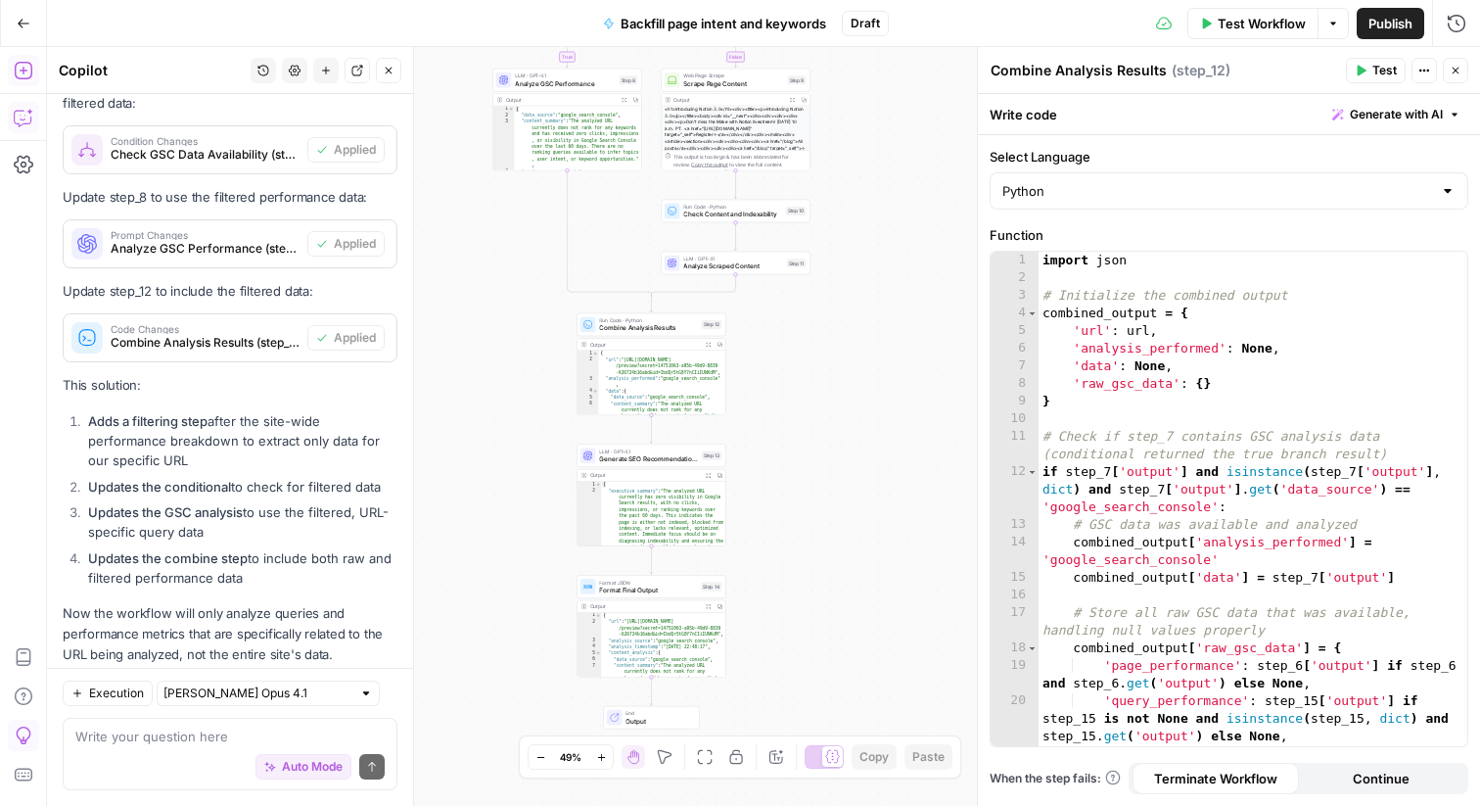
drag, startPoint x: 860, startPoint y: 321, endPoint x: 857, endPoint y: 393, distance: 71.5
click at [858, 392] on div "**********" at bounding box center [763, 426] width 1433 height 759
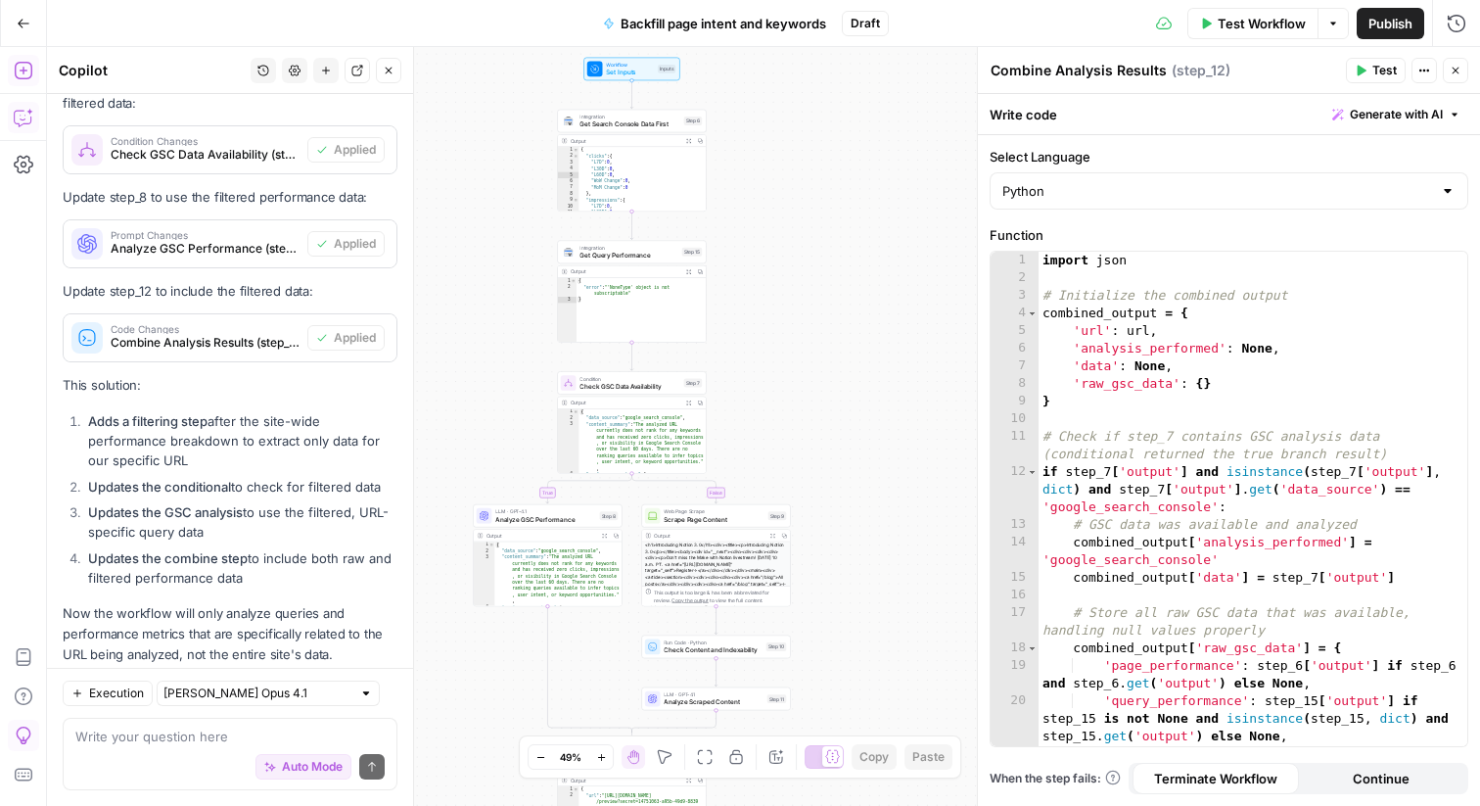
drag, startPoint x: 933, startPoint y: 211, endPoint x: 900, endPoint y: 735, distance: 525.8
click at [900, 737] on body "**********" at bounding box center [740, 403] width 1480 height 806
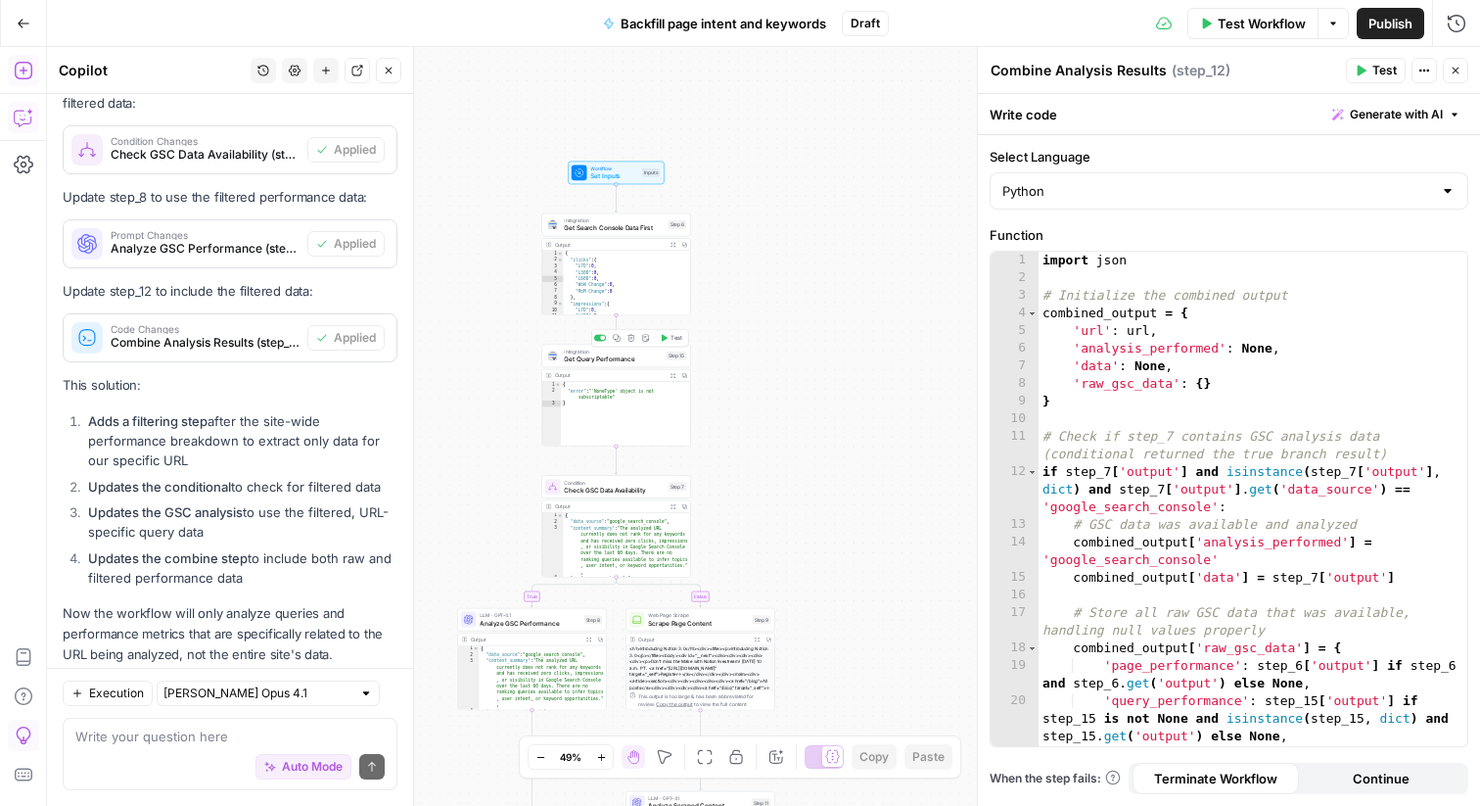
click at [631, 359] on span "Get Query Performance" at bounding box center [613, 359] width 98 height 10
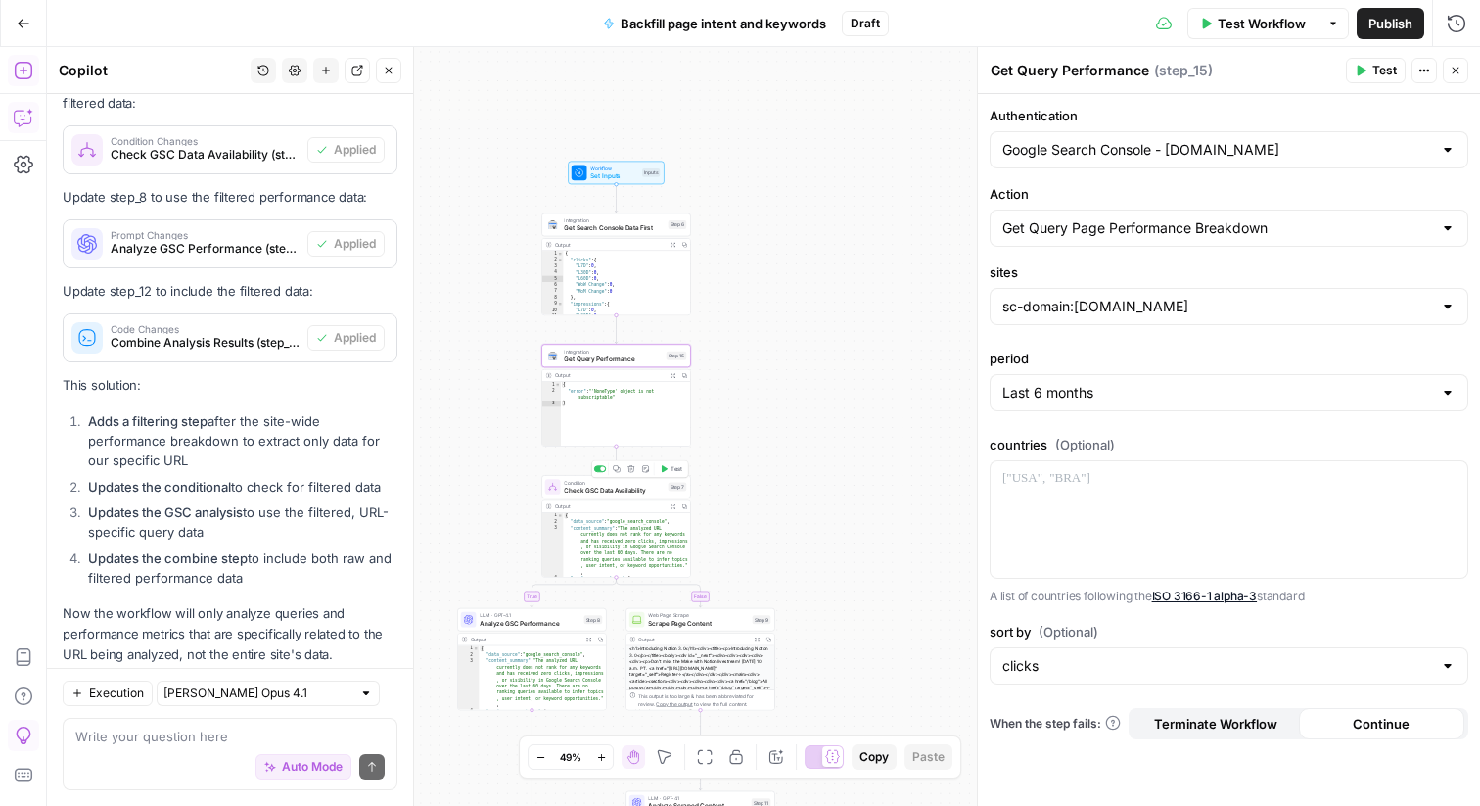
click at [586, 489] on span "Check GSC Data Availability" at bounding box center [614, 491] width 100 height 10
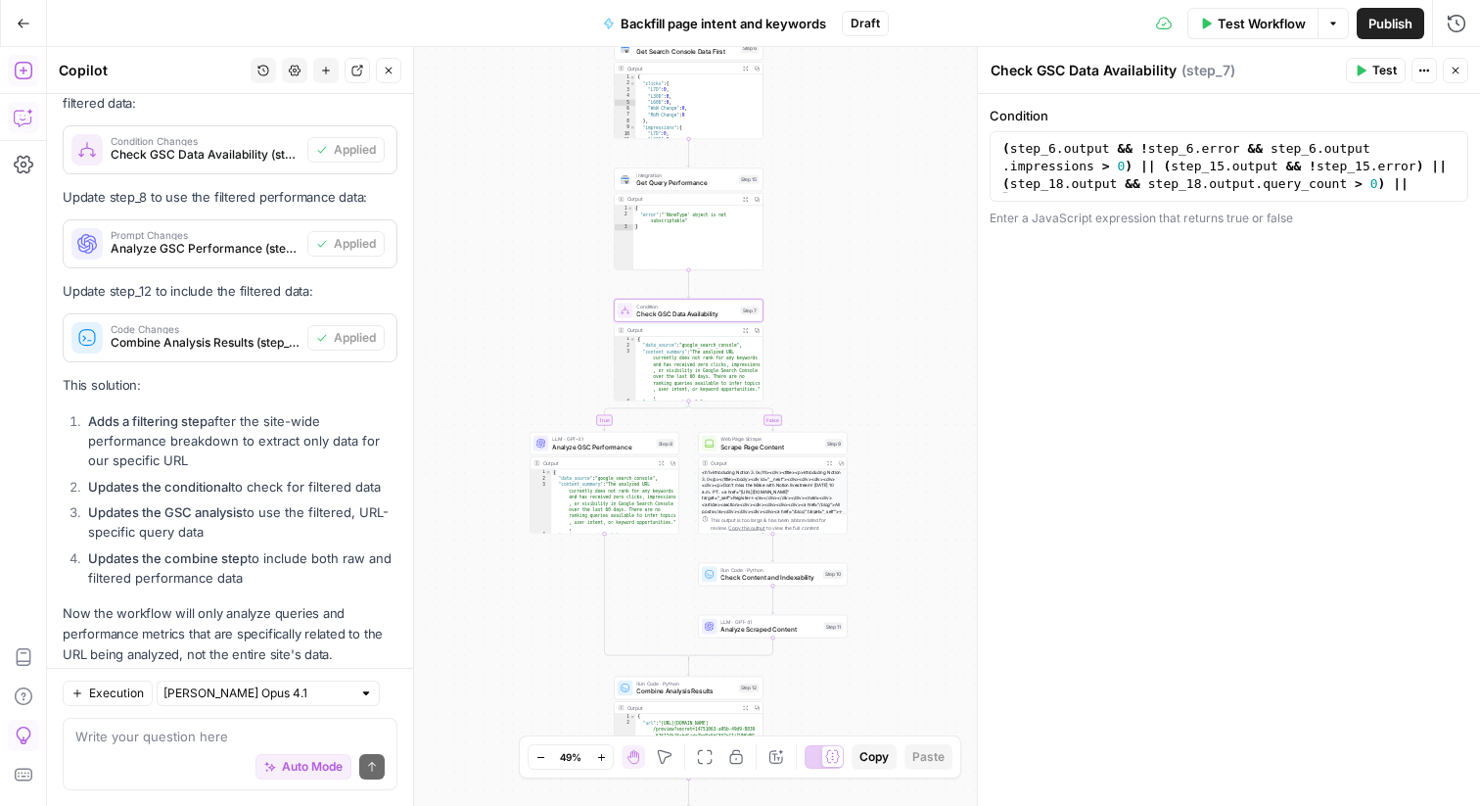
drag, startPoint x: 783, startPoint y: 485, endPoint x: 855, endPoint y: 307, distance: 191.1
click at [856, 307] on div "**********" at bounding box center [763, 426] width 1433 height 759
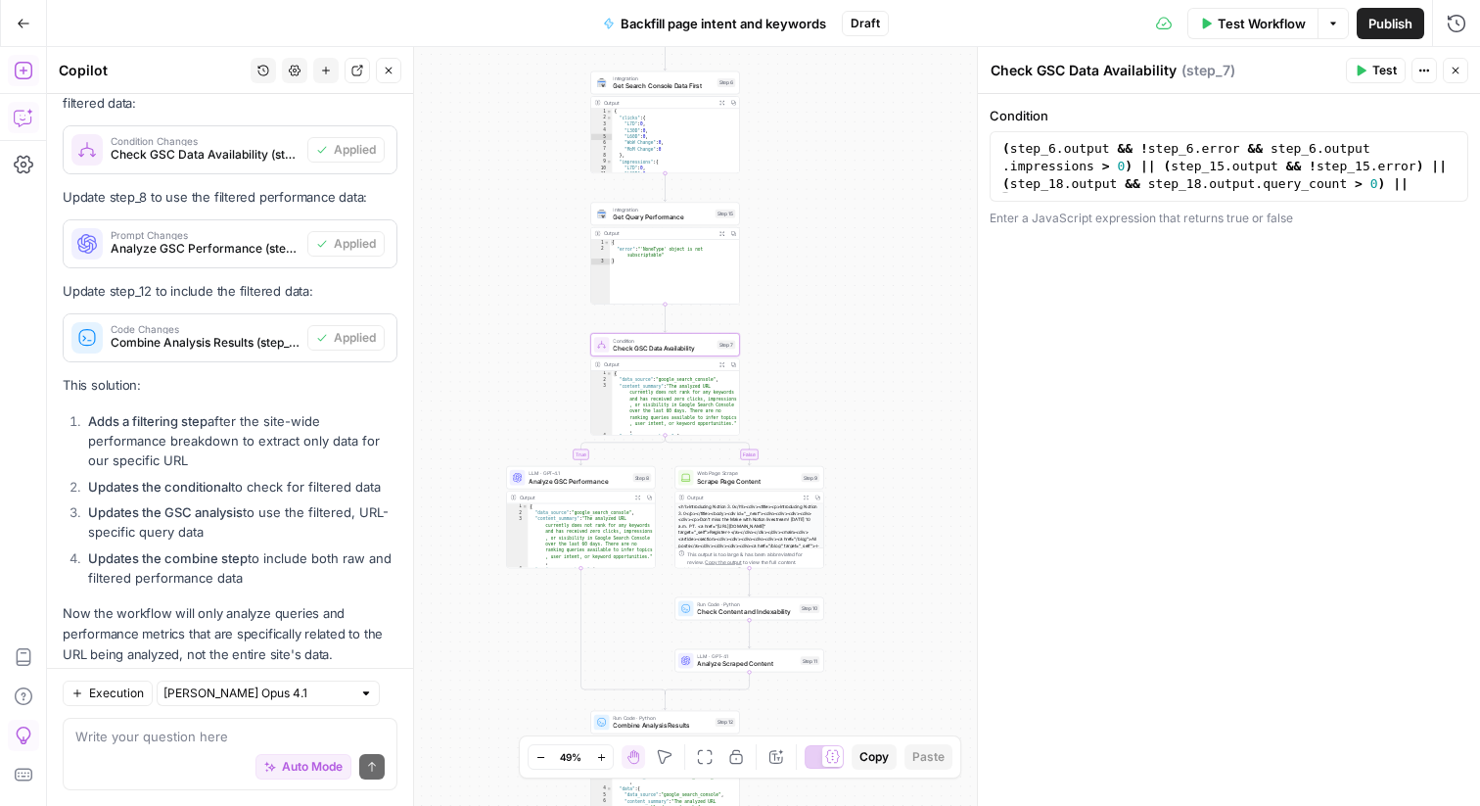
drag, startPoint x: 896, startPoint y: 210, endPoint x: 867, endPoint y: 251, distance: 50.0
click at [867, 252] on div "**********" at bounding box center [763, 426] width 1433 height 759
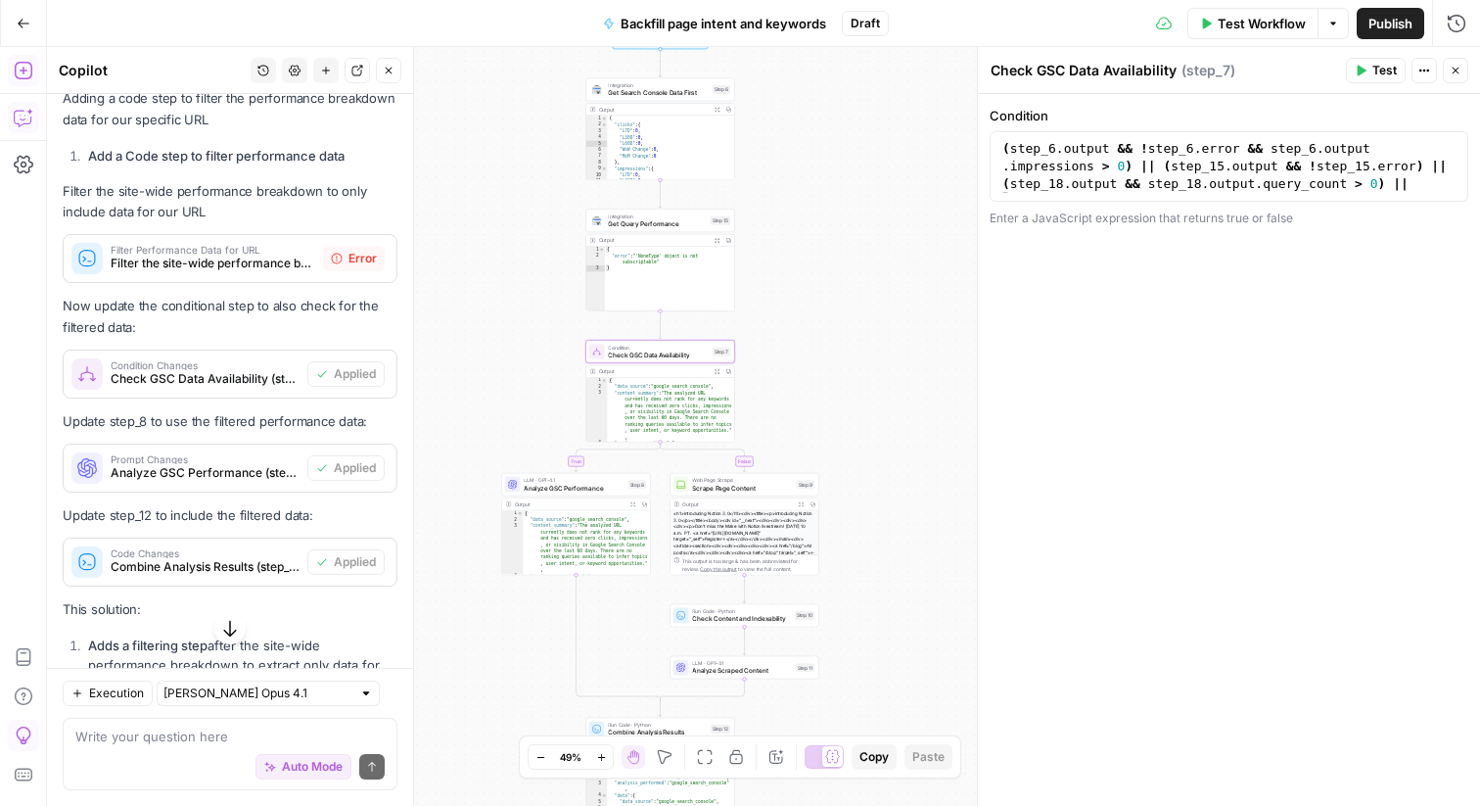
scroll to position [9743, 0]
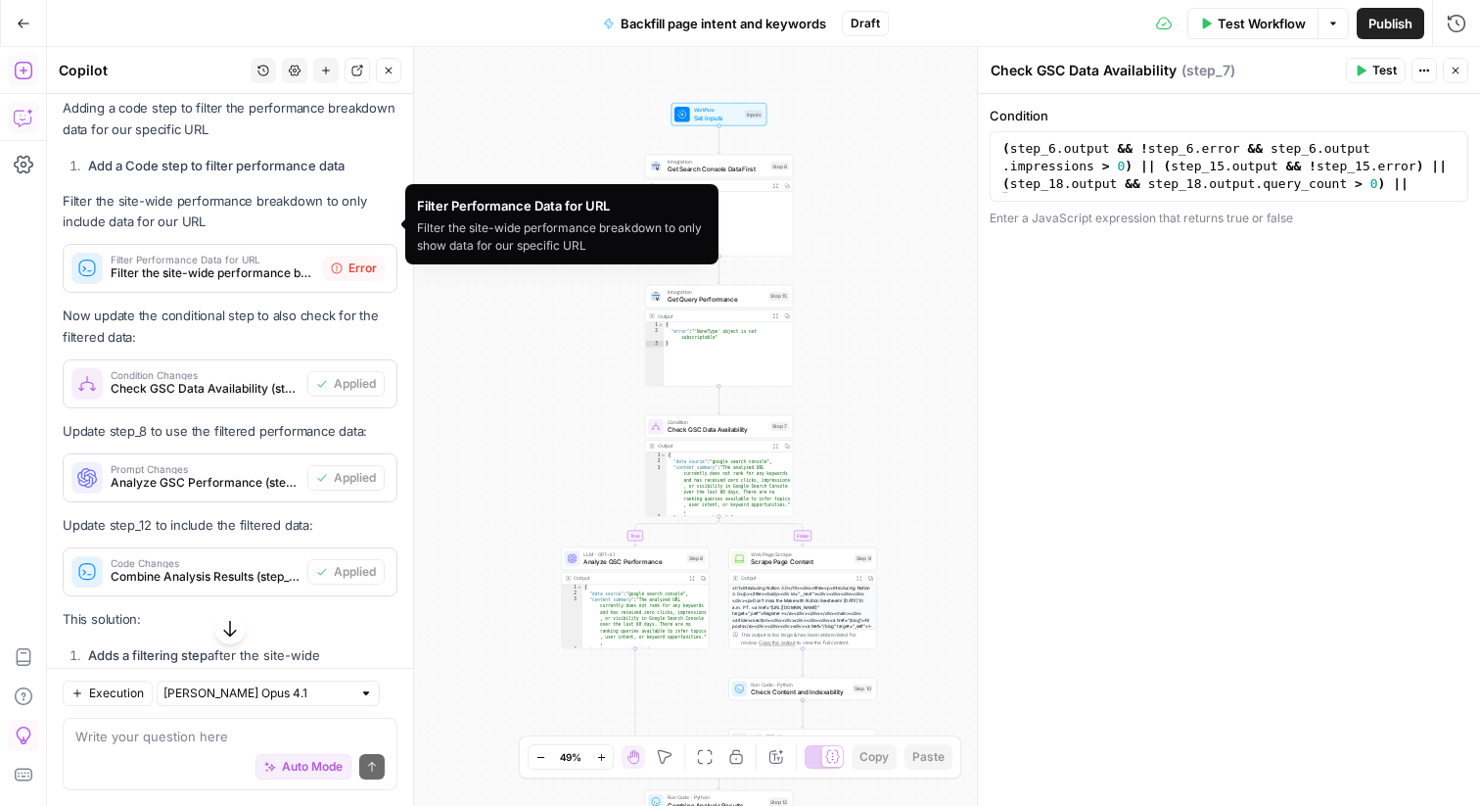
click at [252, 264] on span "Filter the site-wide performance breakdown to only show data for our specific U…" at bounding box center [213, 273] width 205 height 18
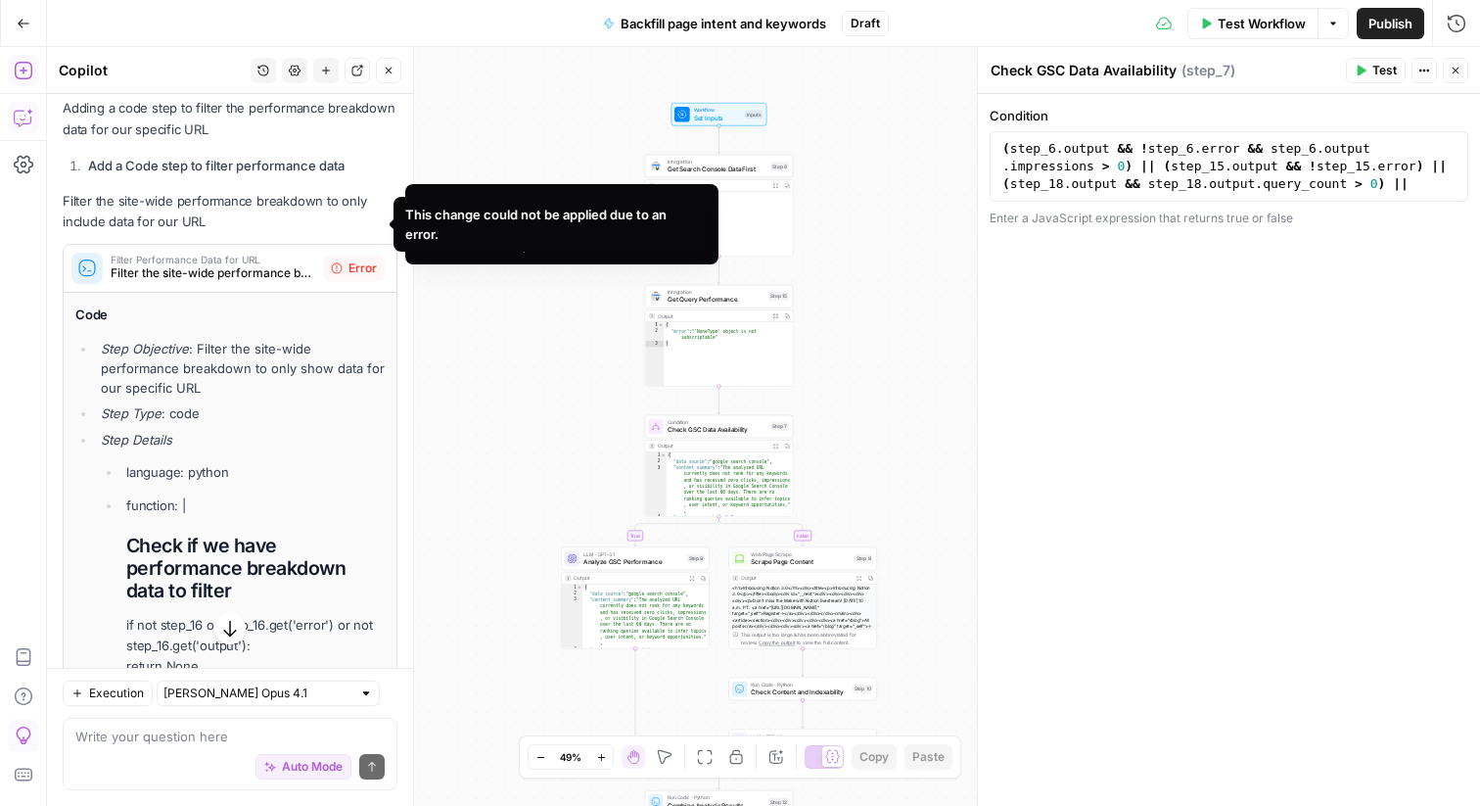
click at [357, 259] on span "Error" at bounding box center [363, 268] width 28 height 18
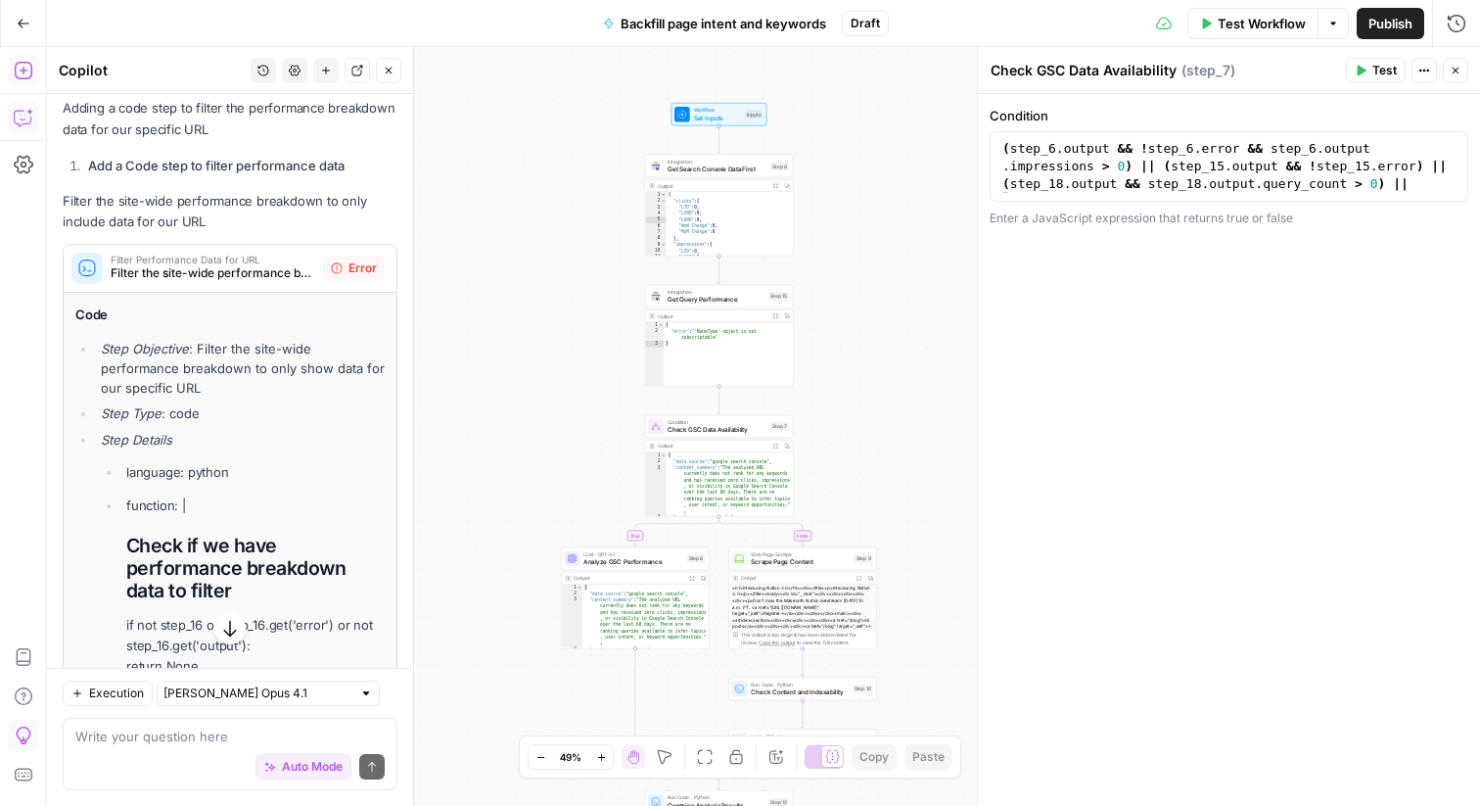
click at [287, 264] on span "Filter the site-wide performance breakdown to only show data for our specific U…" at bounding box center [213, 273] width 205 height 18
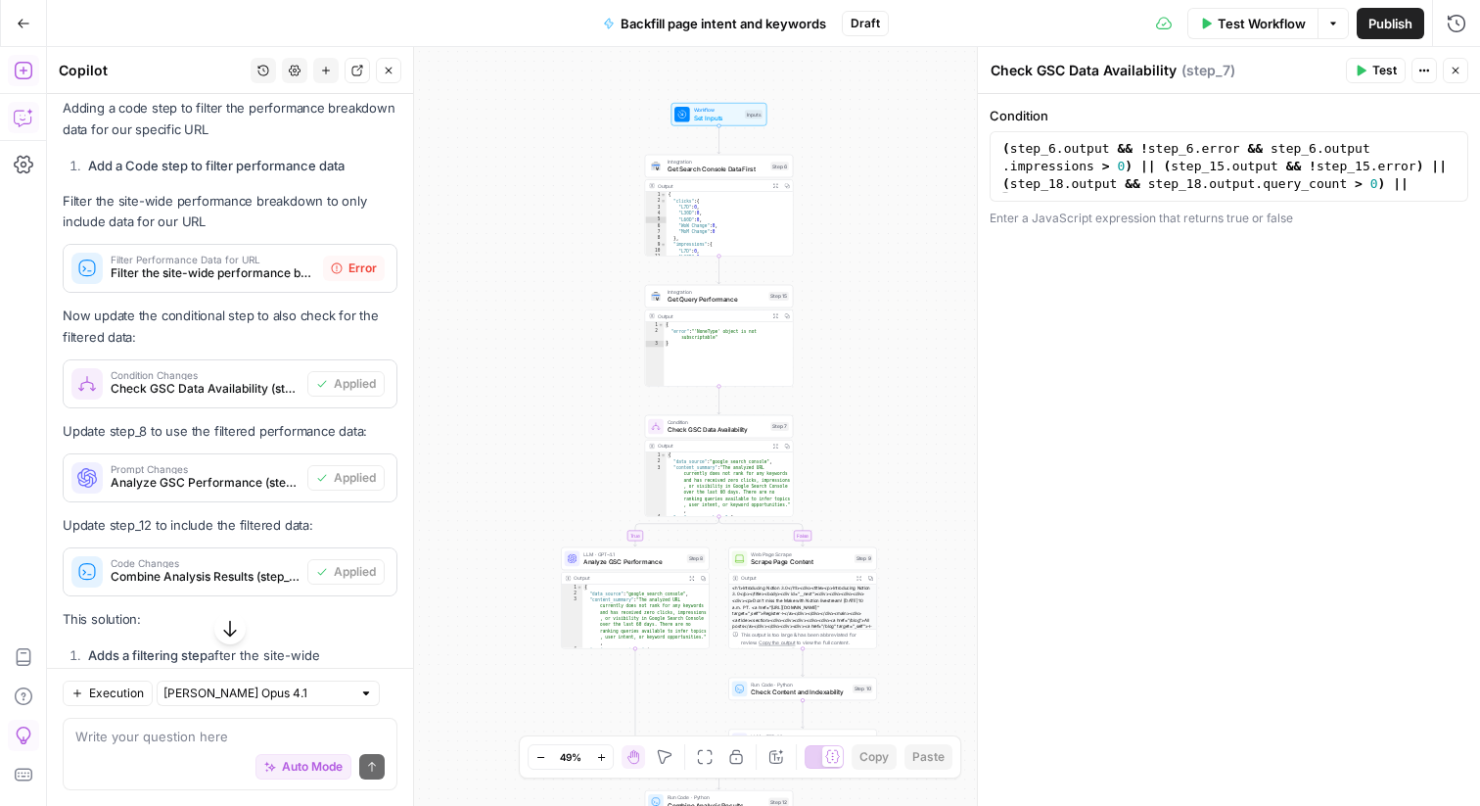
click at [194, 749] on div "Auto Mode Send" at bounding box center [229, 767] width 309 height 43
type textarea "seems like applying the filter broke - try again"
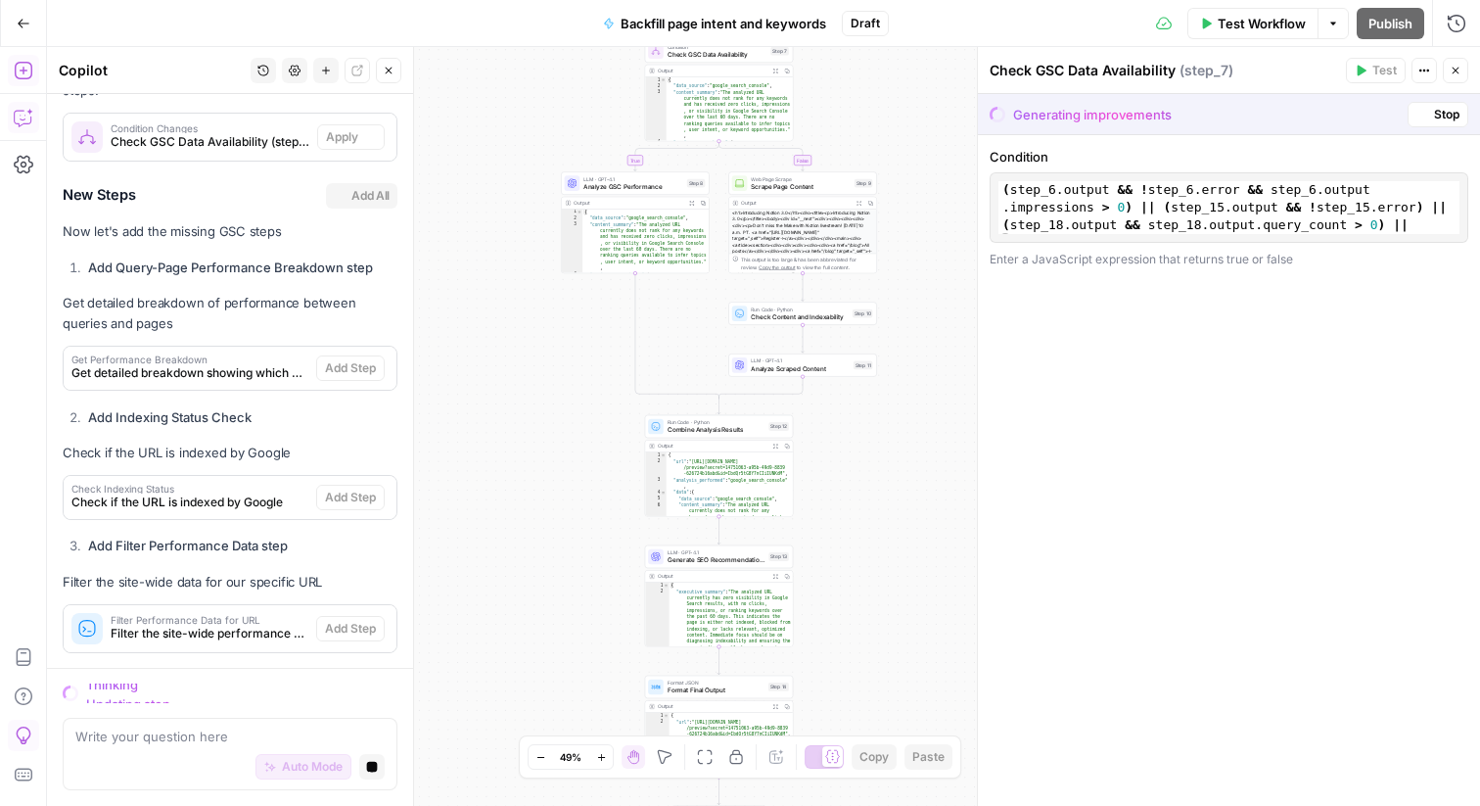
scroll to position [10804, 0]
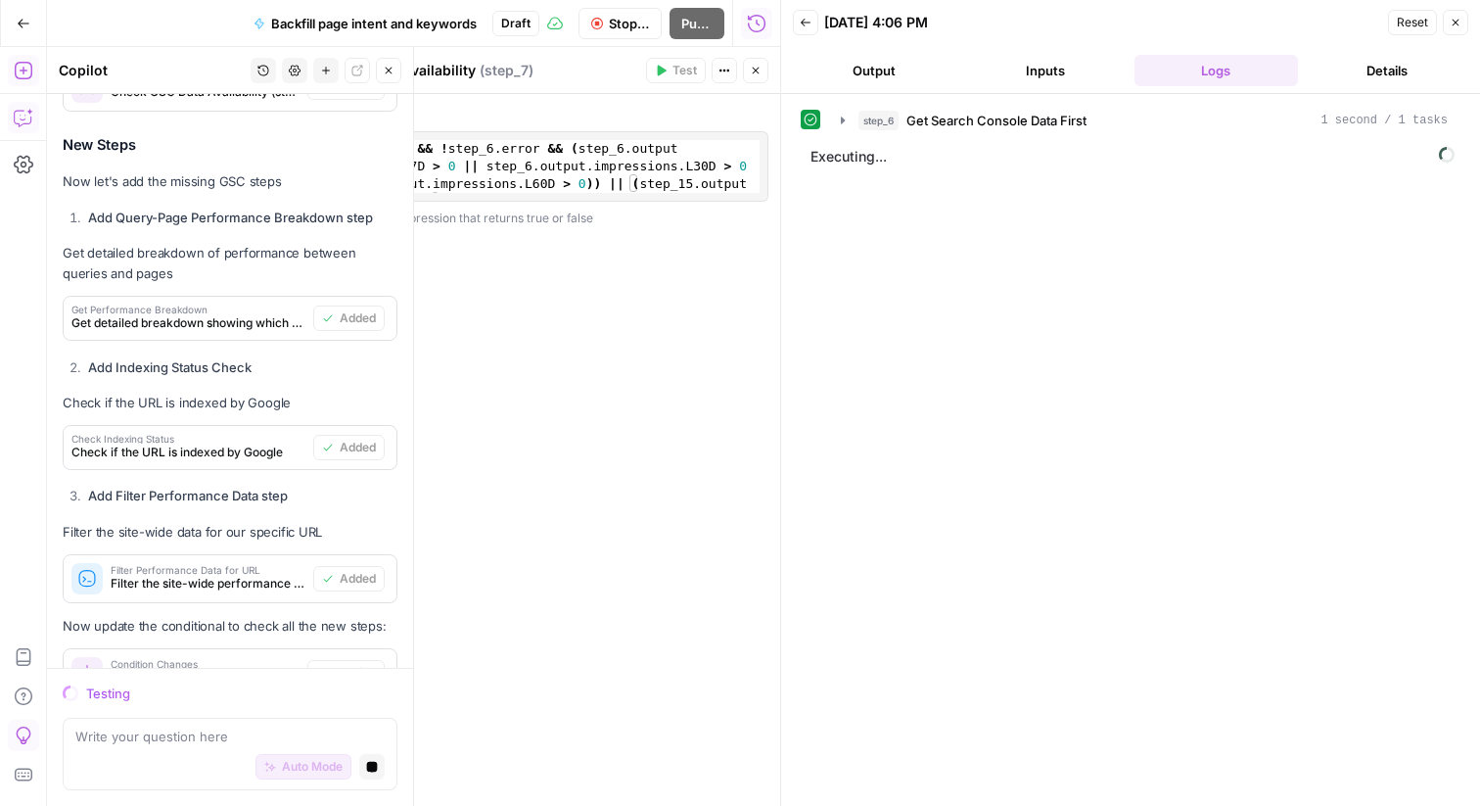
click at [757, 71] on icon "button" at bounding box center [756, 71] width 7 height 7
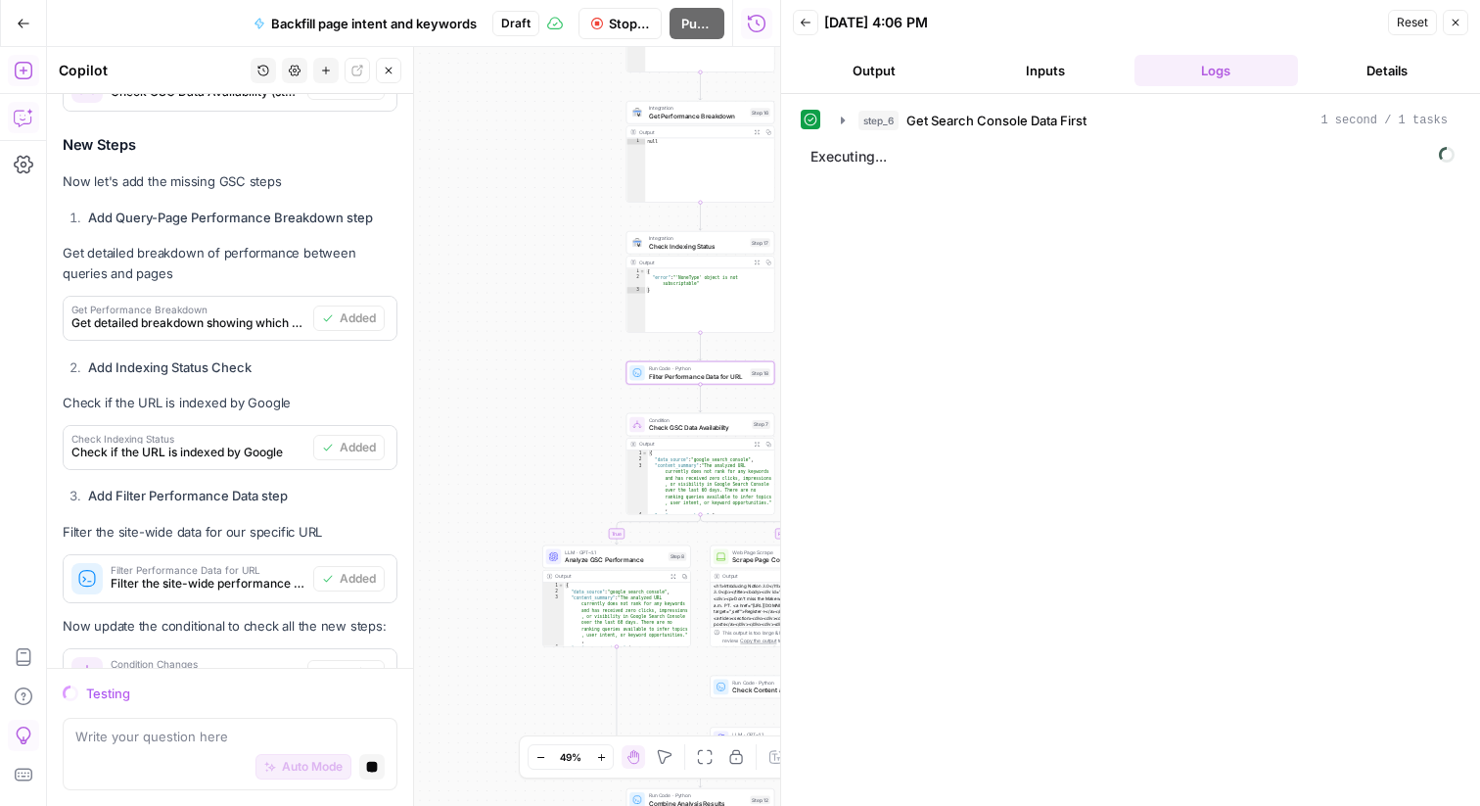
drag, startPoint x: 583, startPoint y: 322, endPoint x: 563, endPoint y: 319, distance: 19.8
click at [563, 319] on div "**********" at bounding box center [413, 426] width 733 height 759
click at [665, 368] on span "Run Code · Python" at bounding box center [697, 367] width 98 height 8
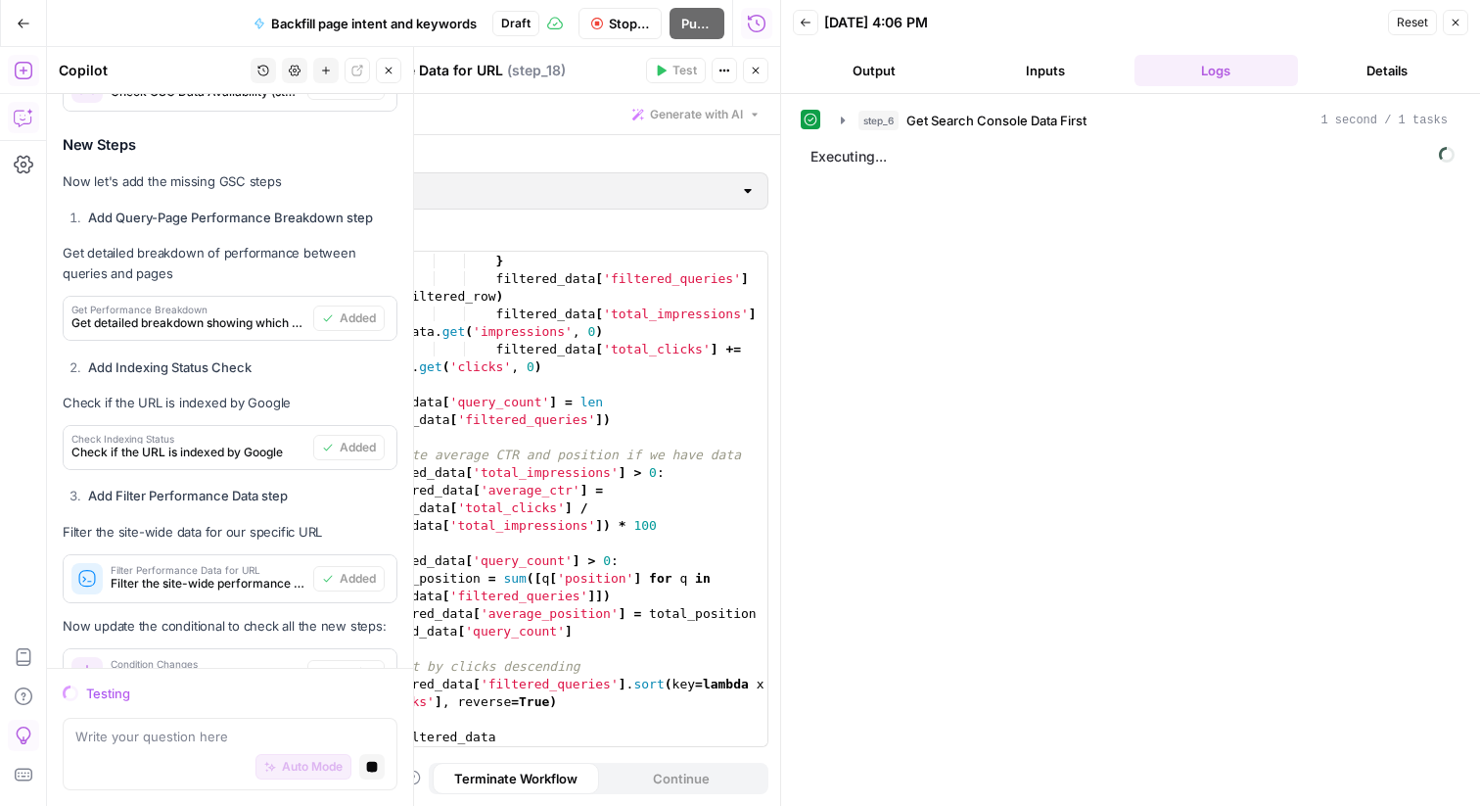
scroll to position [1056, 0]
click at [758, 69] on icon "button" at bounding box center [756, 71] width 12 height 12
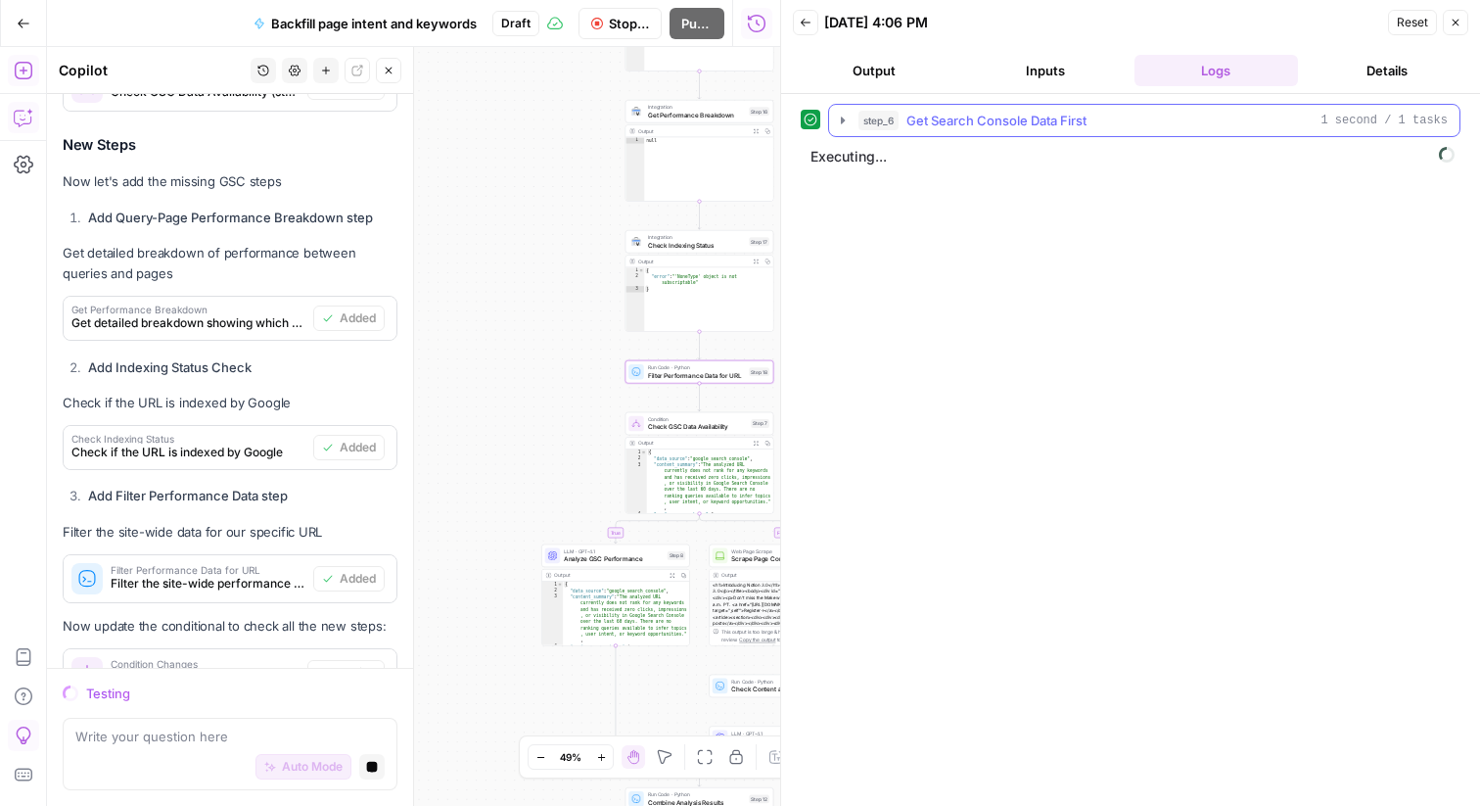
click at [1114, 118] on div "step_6 Get Search Console Data First 1 second / 1 tasks" at bounding box center [1153, 121] width 589 height 20
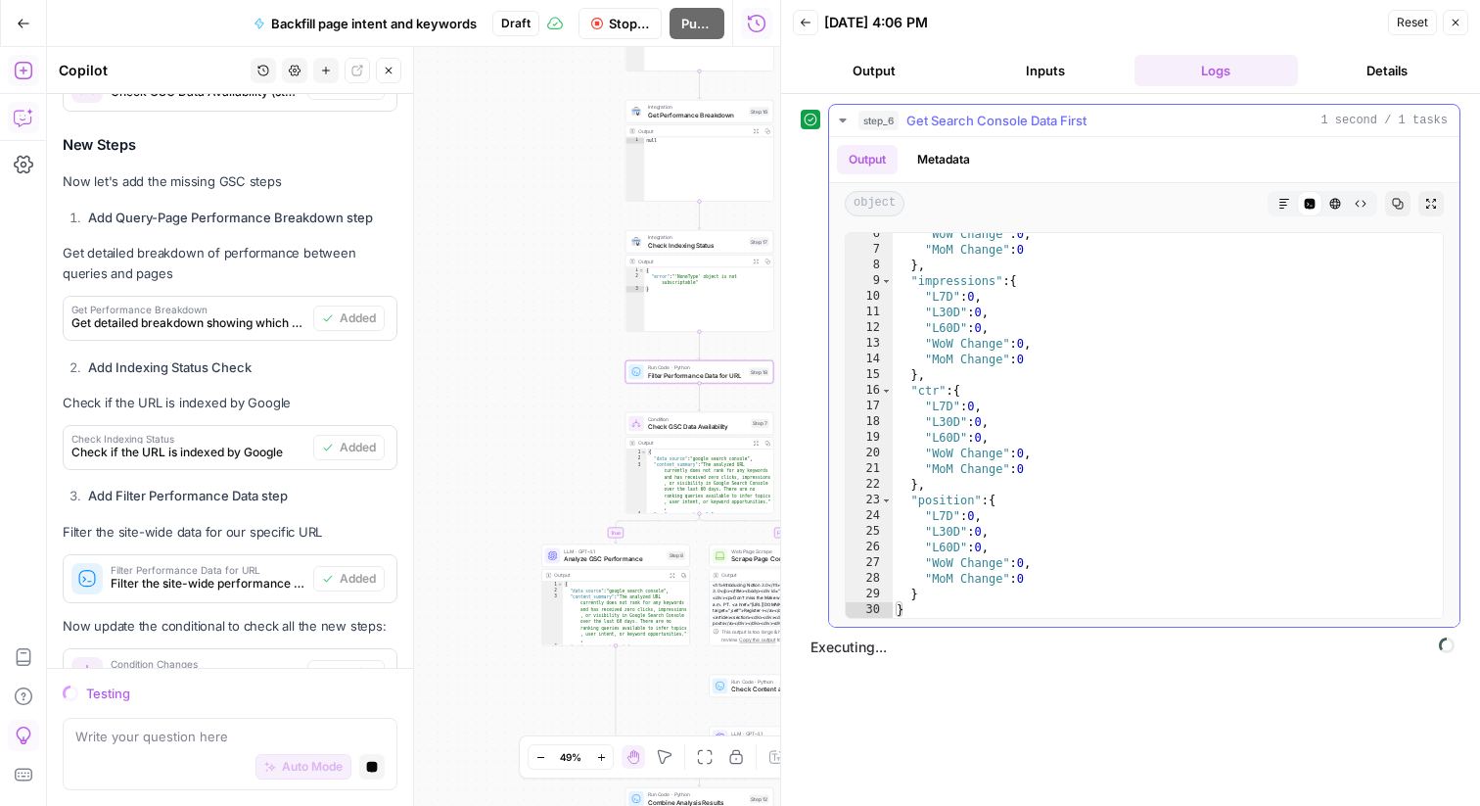
scroll to position [85, 0]
click at [843, 122] on icon "button" at bounding box center [843, 121] width 16 height 16
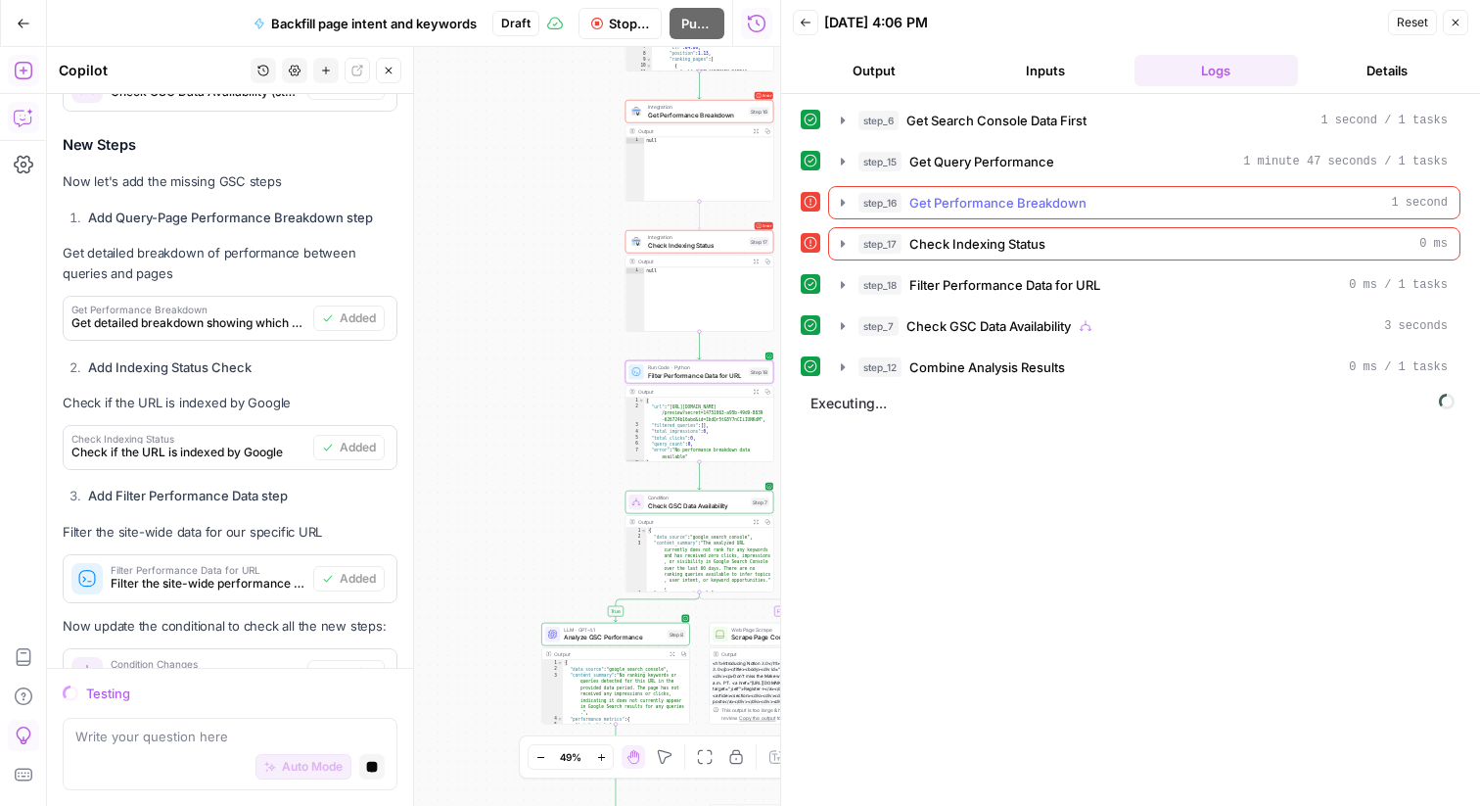
click at [844, 198] on icon "button" at bounding box center [843, 203] width 16 height 16
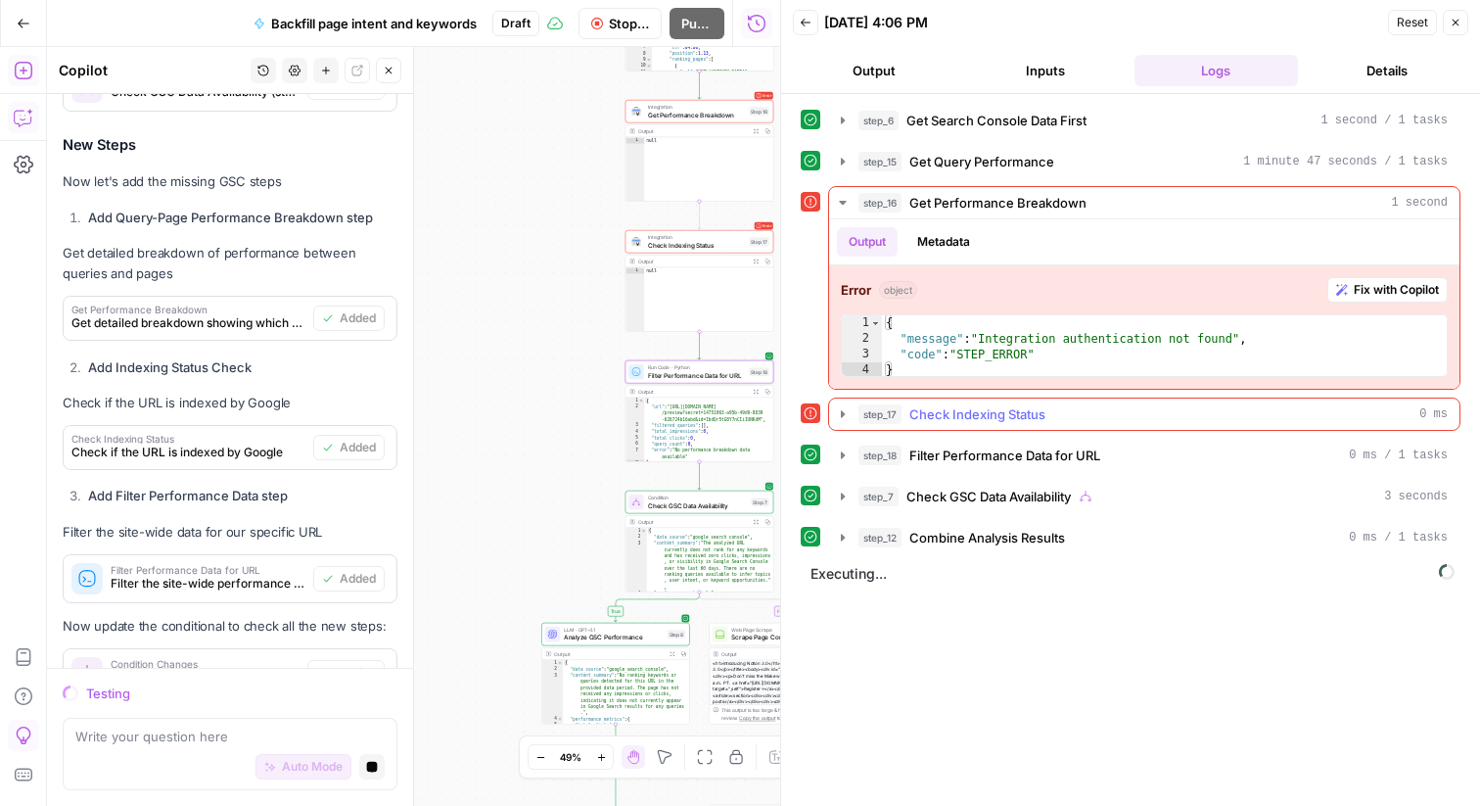
click at [843, 414] on icon "button" at bounding box center [843, 413] width 4 height 7
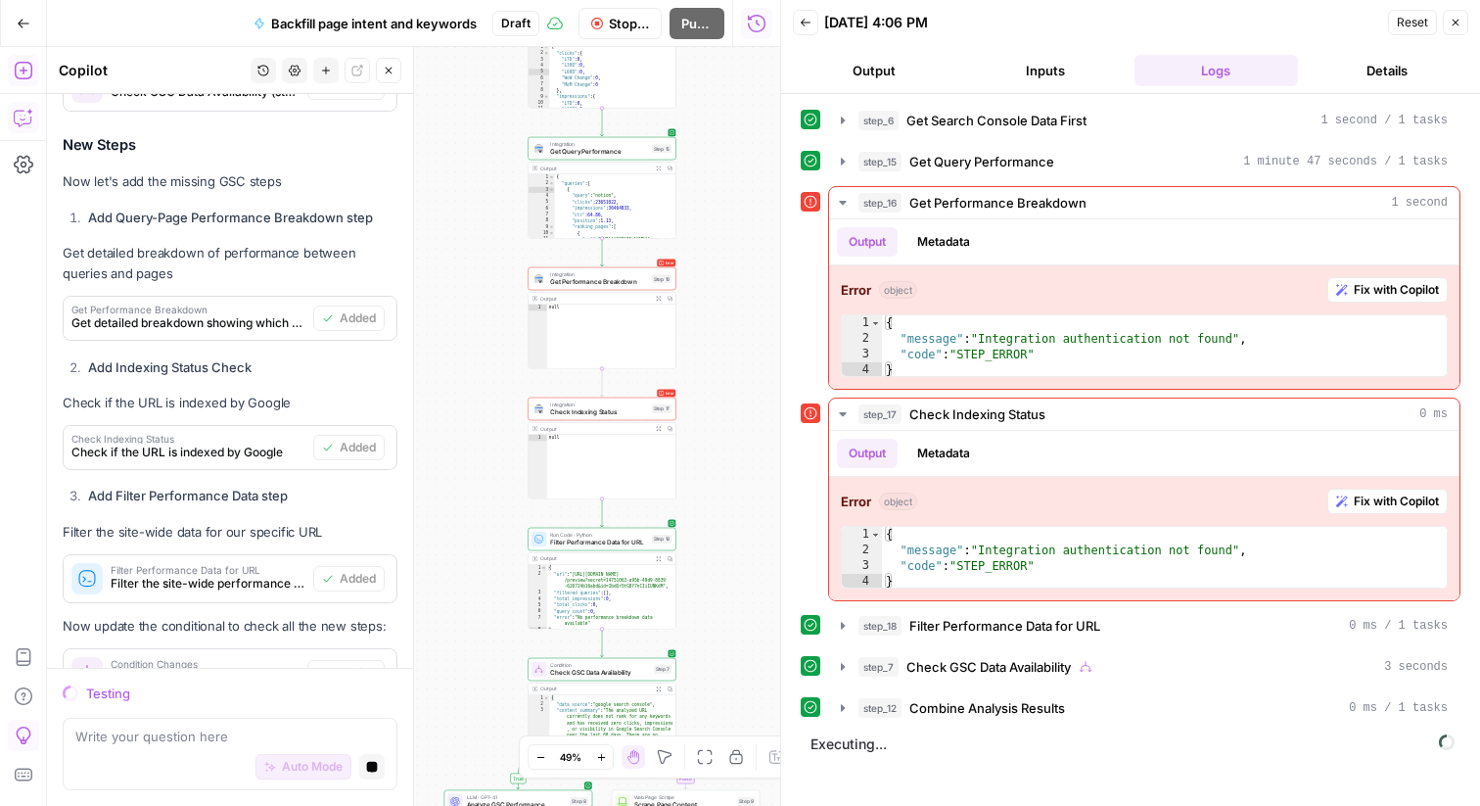
drag, startPoint x: 745, startPoint y: 158, endPoint x: 707, endPoint y: 319, distance: 166.0
click at [707, 321] on div "**********" at bounding box center [413, 426] width 733 height 759
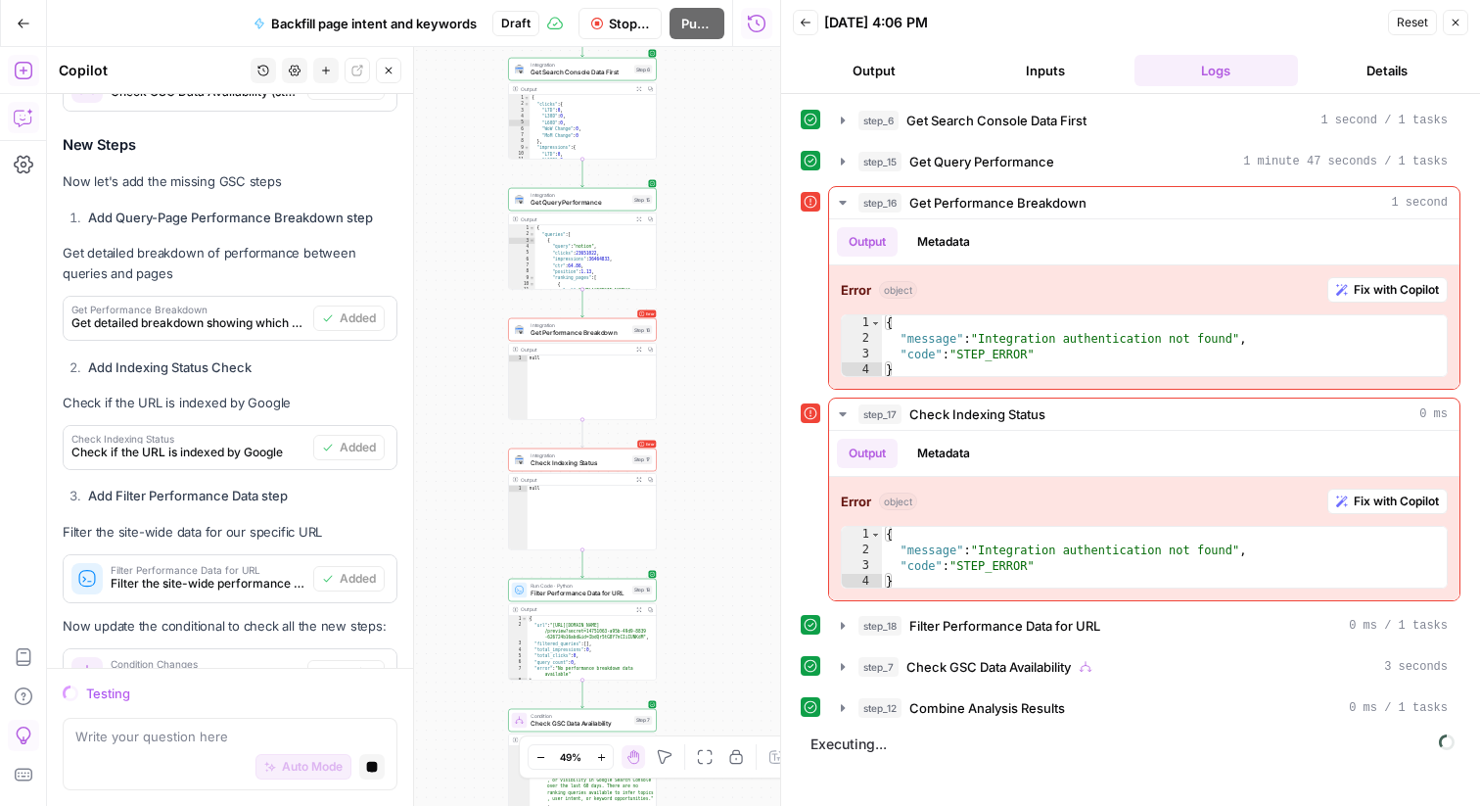
click at [594, 201] on span "Get Query Performance" at bounding box center [580, 203] width 98 height 10
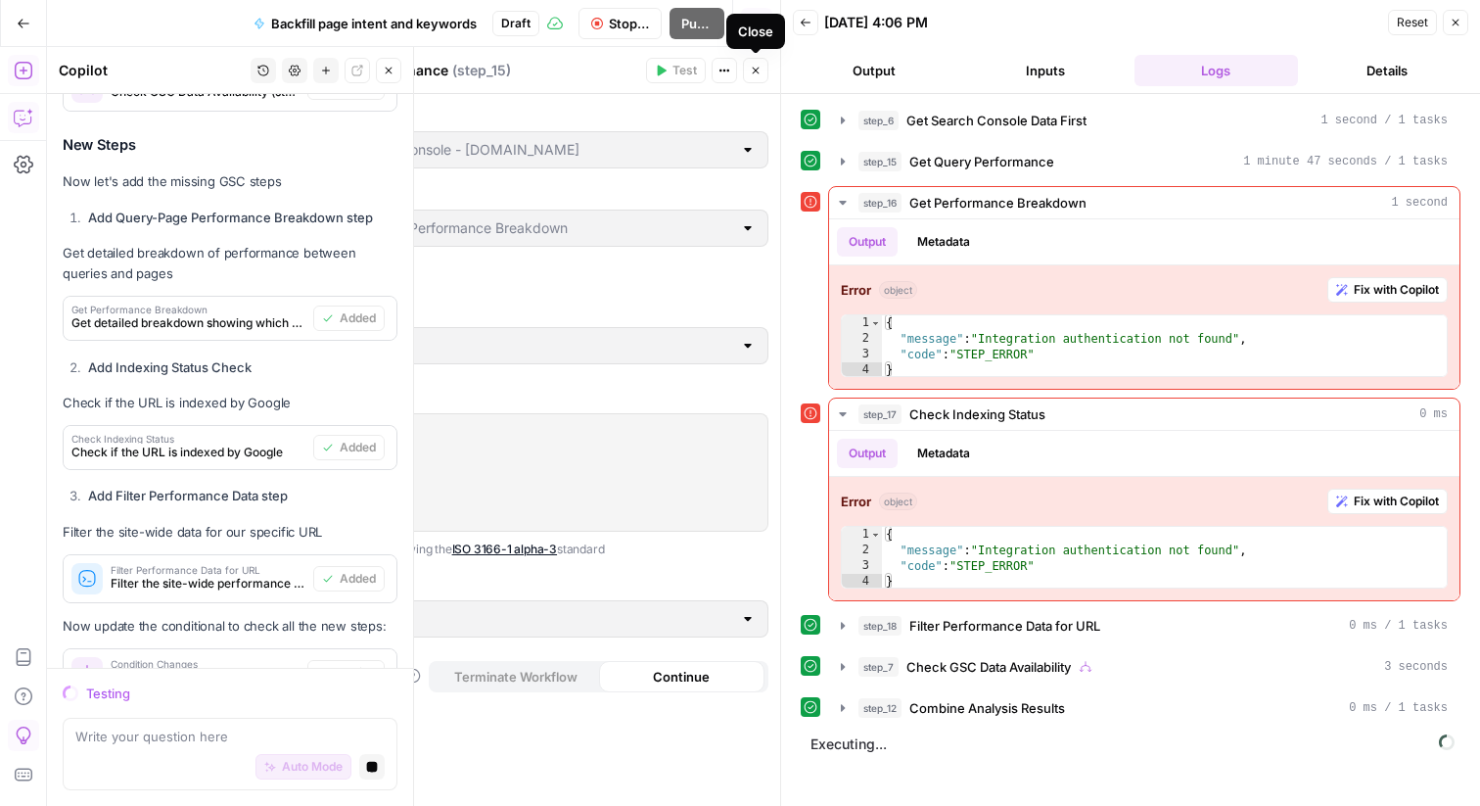
click at [754, 71] on icon "button" at bounding box center [756, 71] width 7 height 7
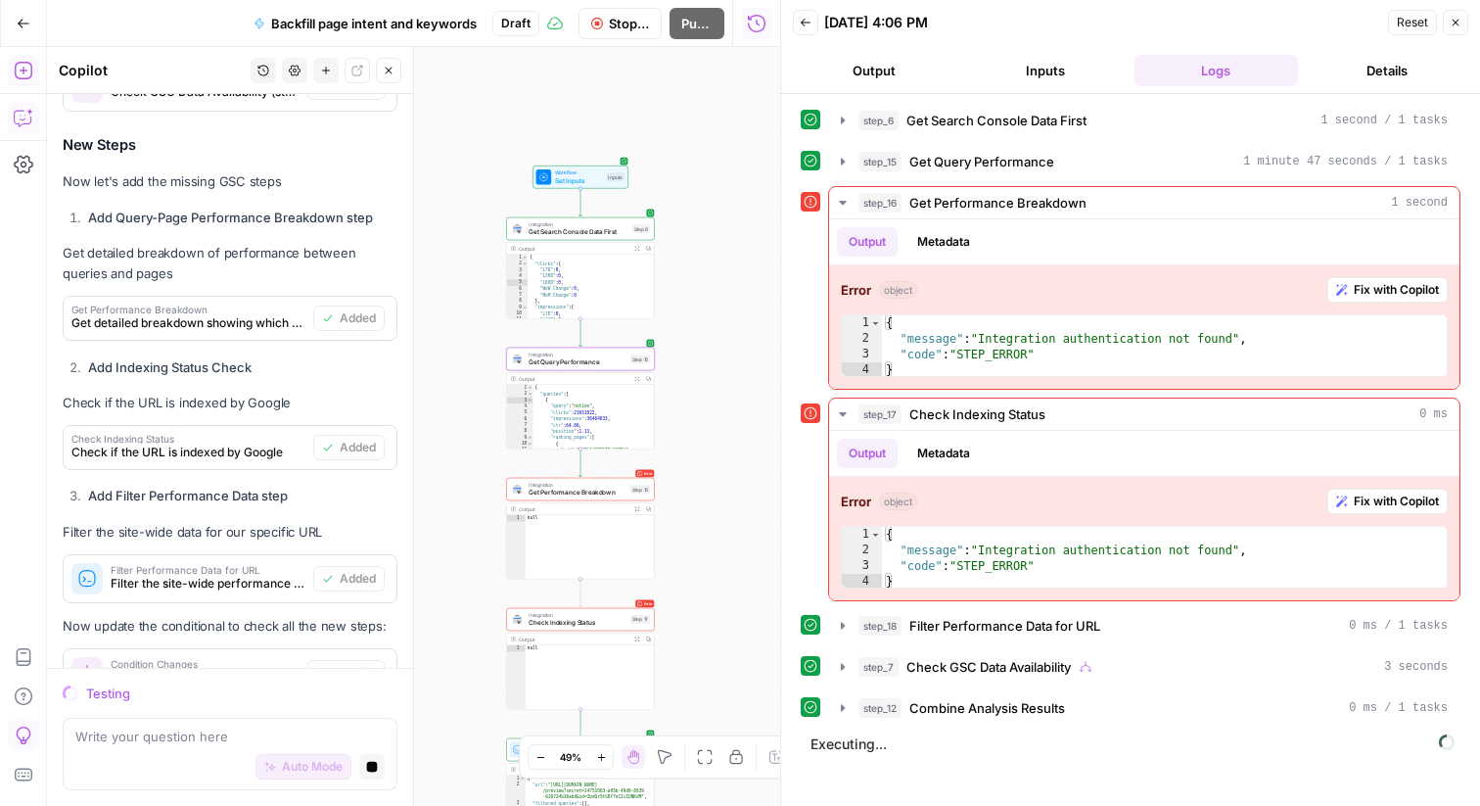
drag, startPoint x: 744, startPoint y: 144, endPoint x: 742, endPoint y: 301, distance: 156.7
click at [742, 302] on div "**********" at bounding box center [413, 426] width 733 height 759
click at [583, 218] on span "Integration" at bounding box center [579, 222] width 100 height 8
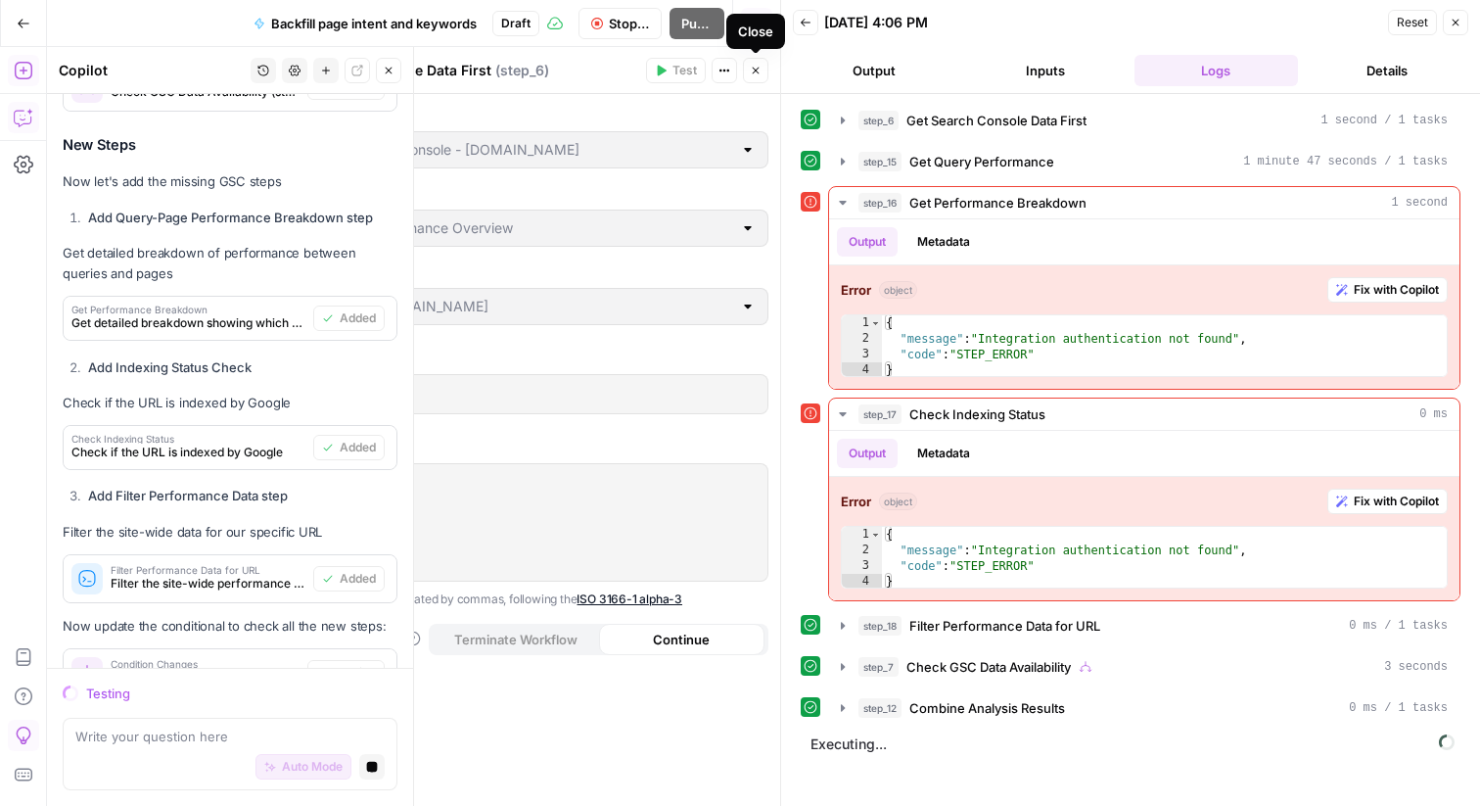
click at [761, 62] on button "Close" at bounding box center [755, 70] width 25 height 25
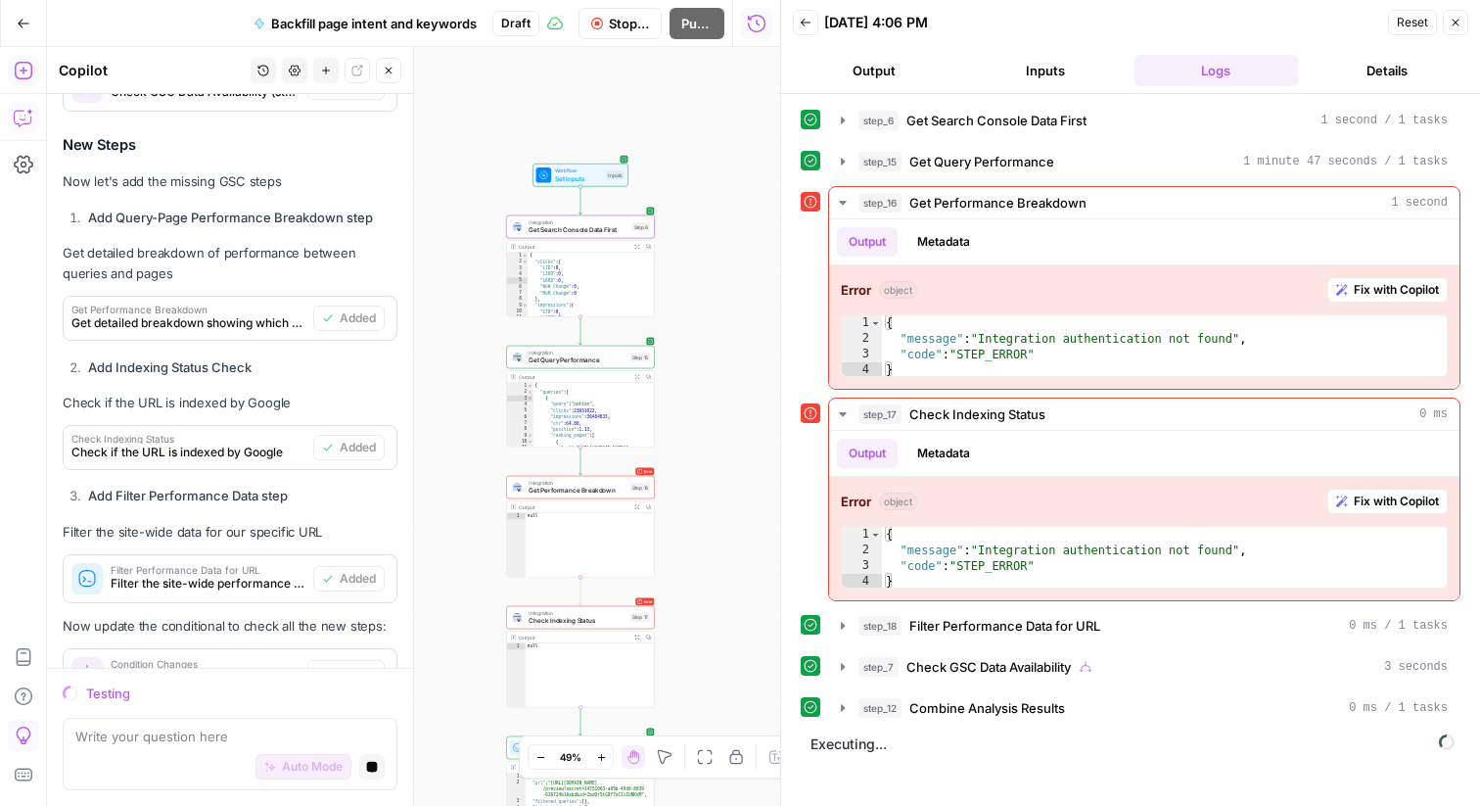
click at [577, 232] on span "Get Search Console Data First" at bounding box center [579, 230] width 100 height 10
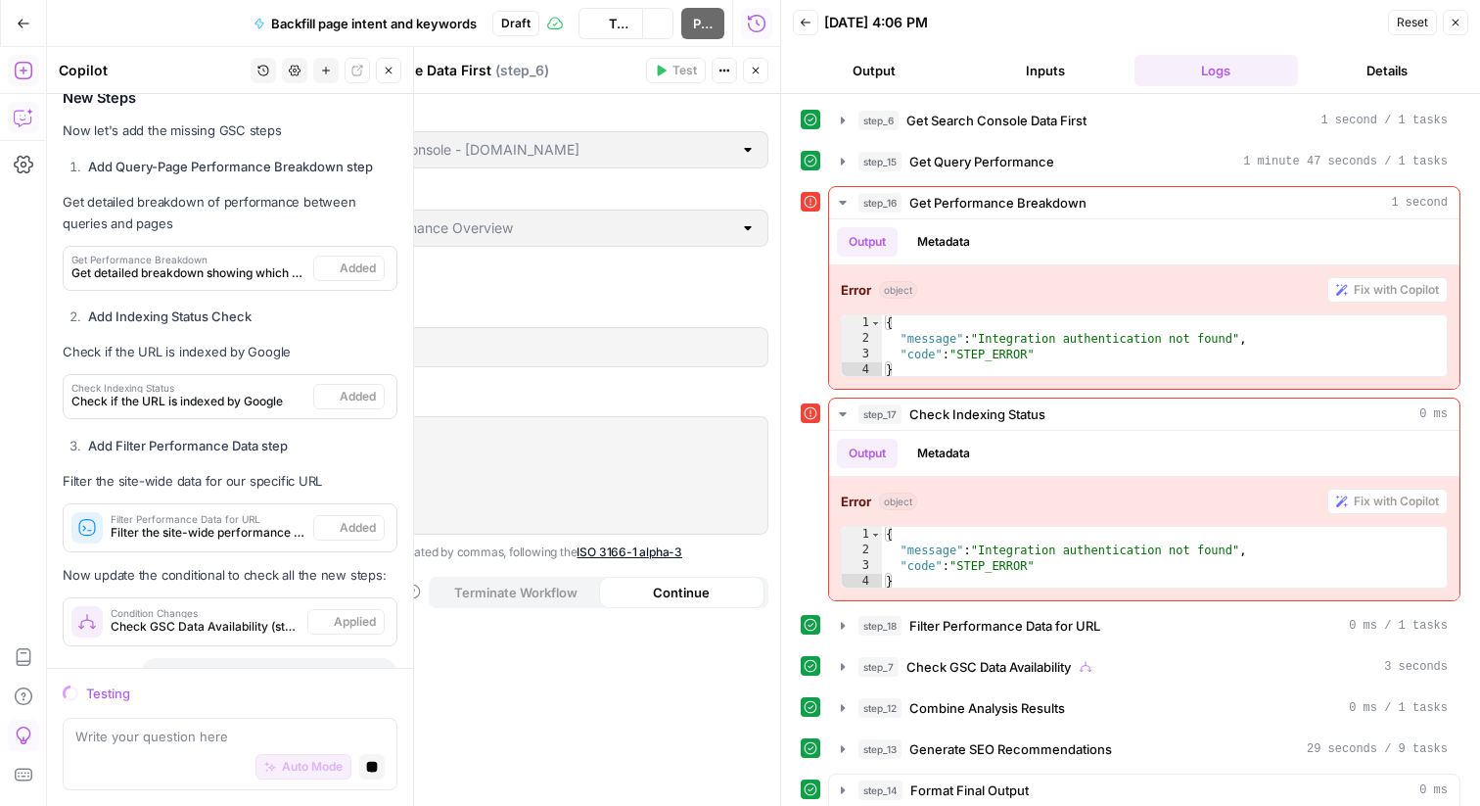
scroll to position [10907, 0]
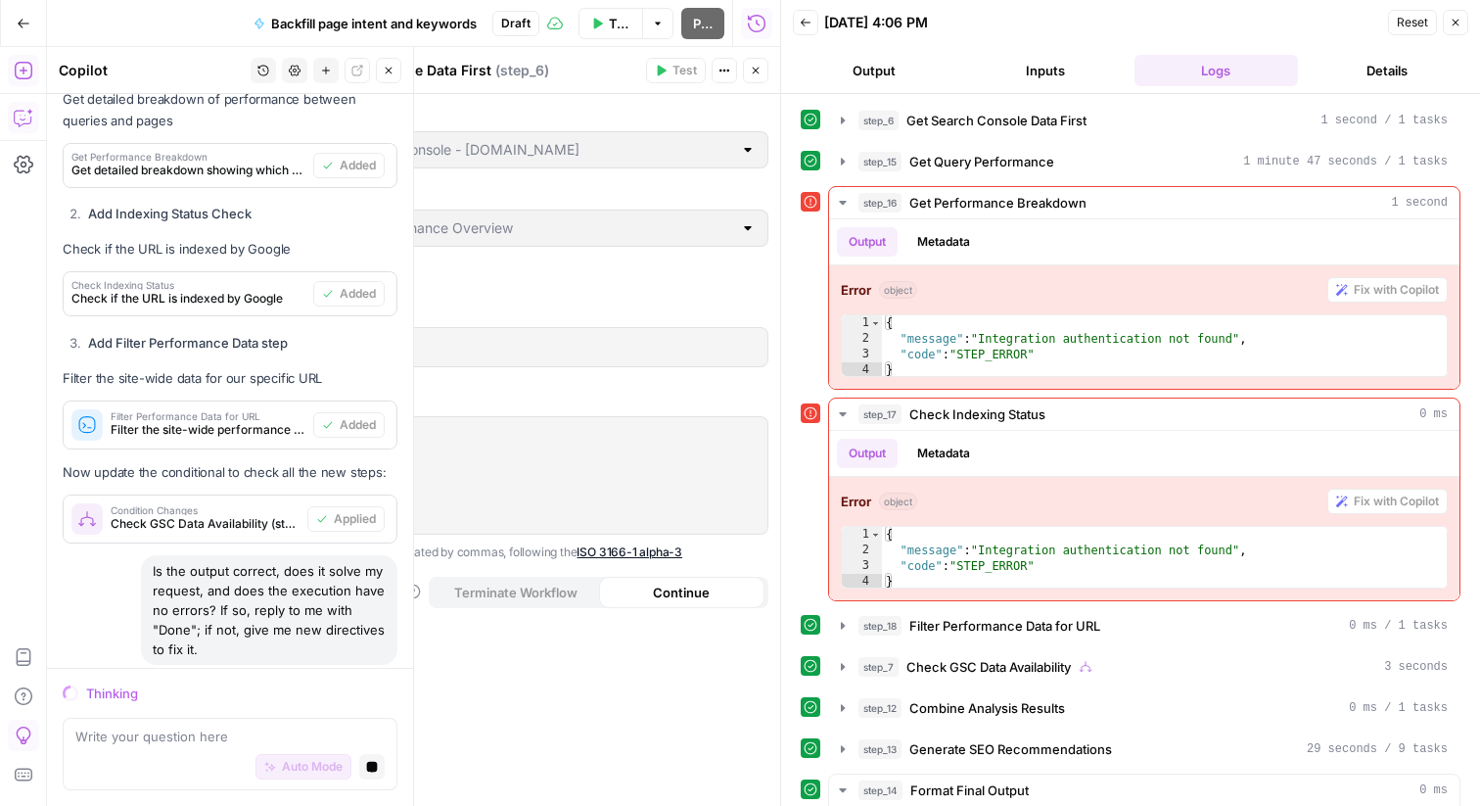
click at [757, 68] on icon "button" at bounding box center [756, 71] width 12 height 12
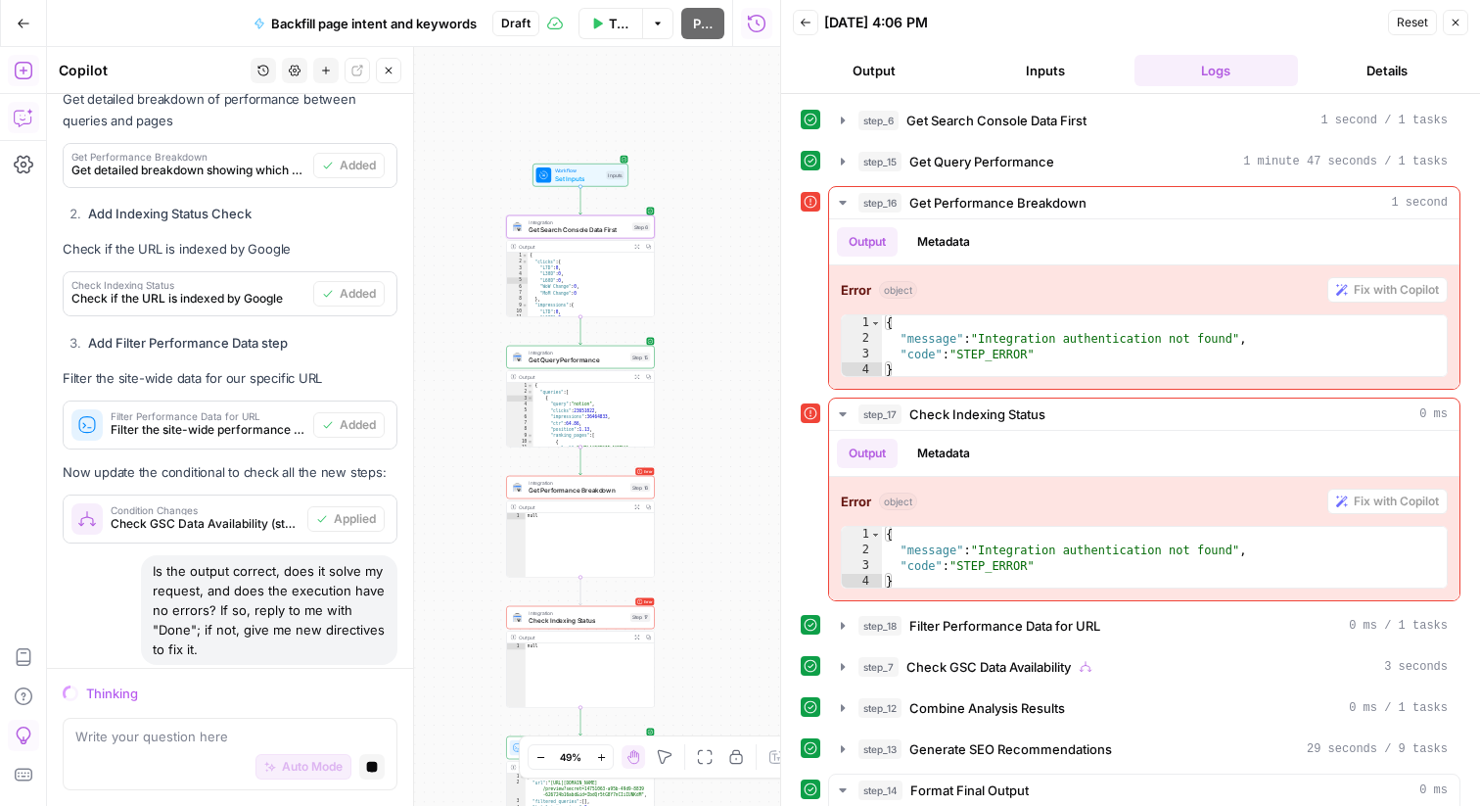
click at [532, 486] on span "Get Performance Breakdown" at bounding box center [578, 491] width 98 height 10
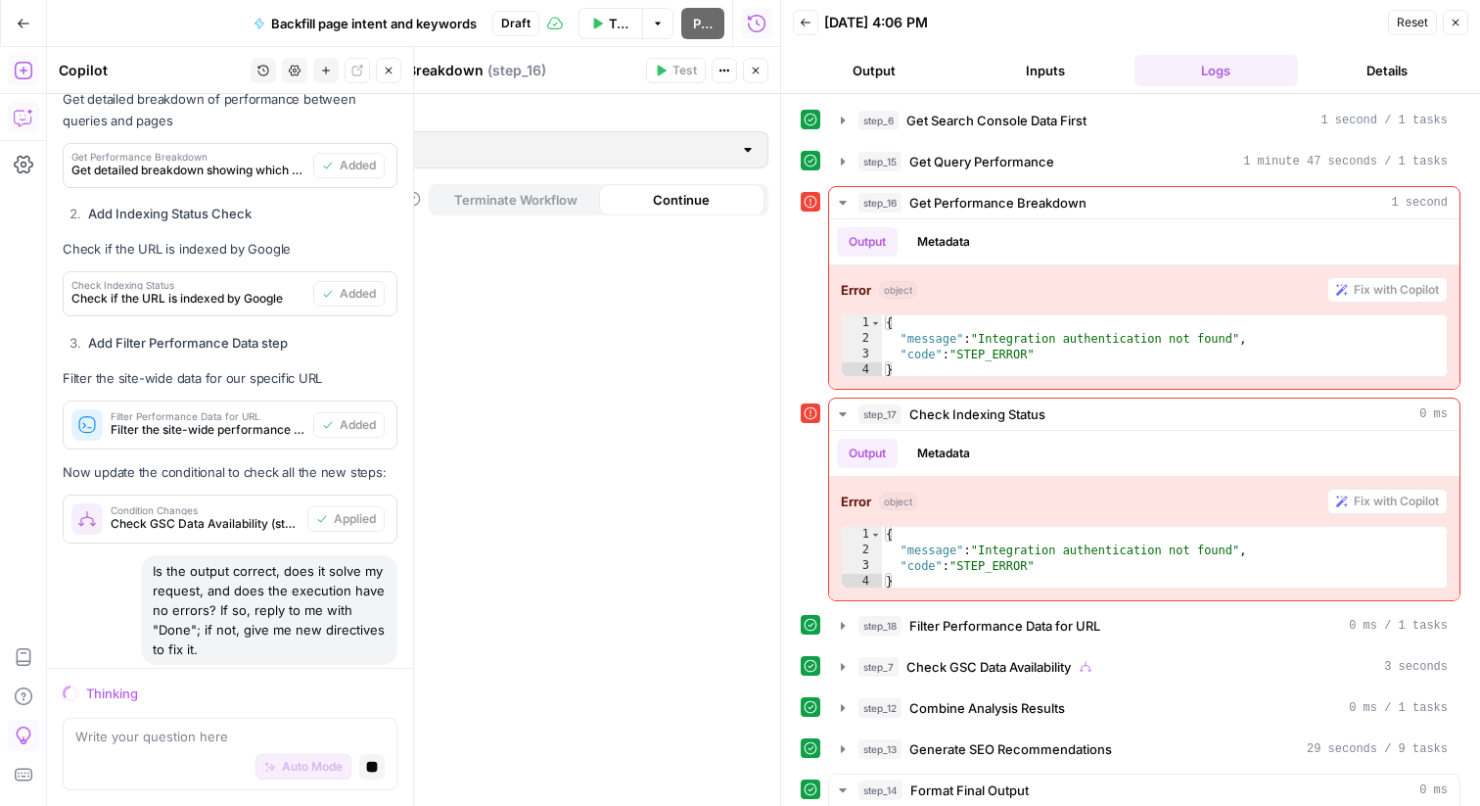
click at [761, 71] on icon "button" at bounding box center [756, 71] width 12 height 12
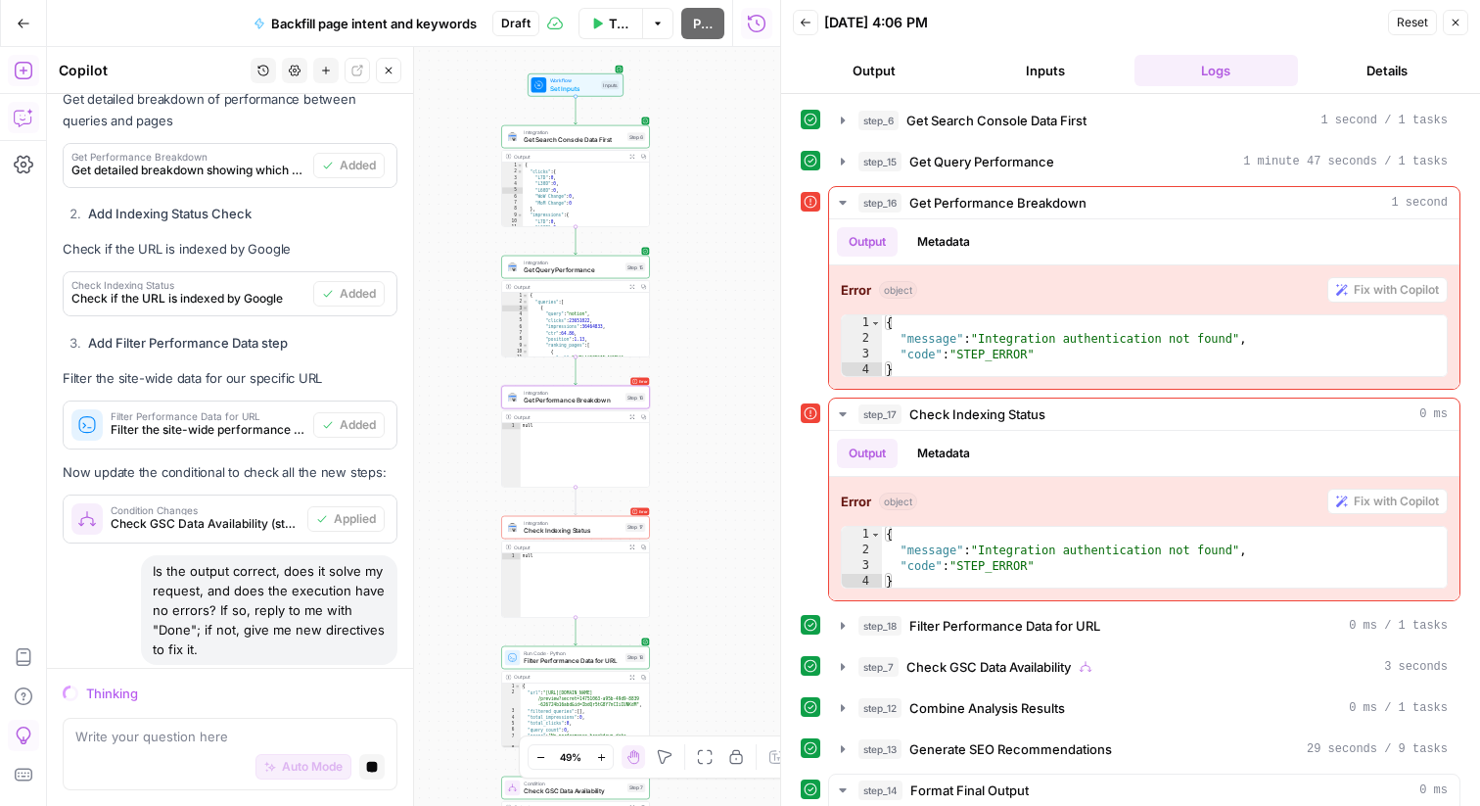
drag, startPoint x: 701, startPoint y: 578, endPoint x: 685, endPoint y: 466, distance: 112.7
click at [685, 466] on div "**********" at bounding box center [413, 426] width 733 height 759
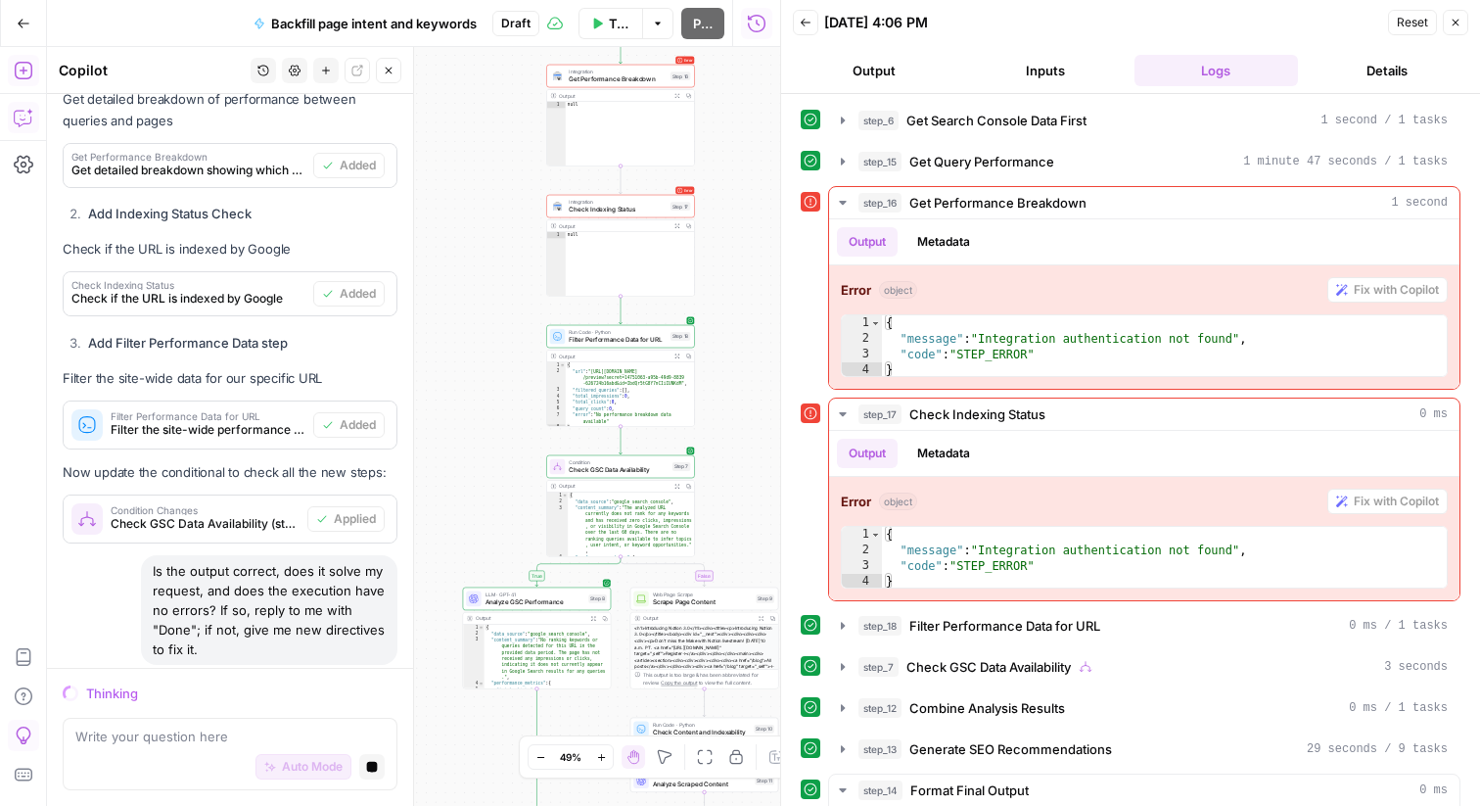
drag, startPoint x: 755, startPoint y: 310, endPoint x: 753, endPoint y: 362, distance: 51.9
click at [753, 361] on div "**********" at bounding box center [413, 426] width 733 height 759
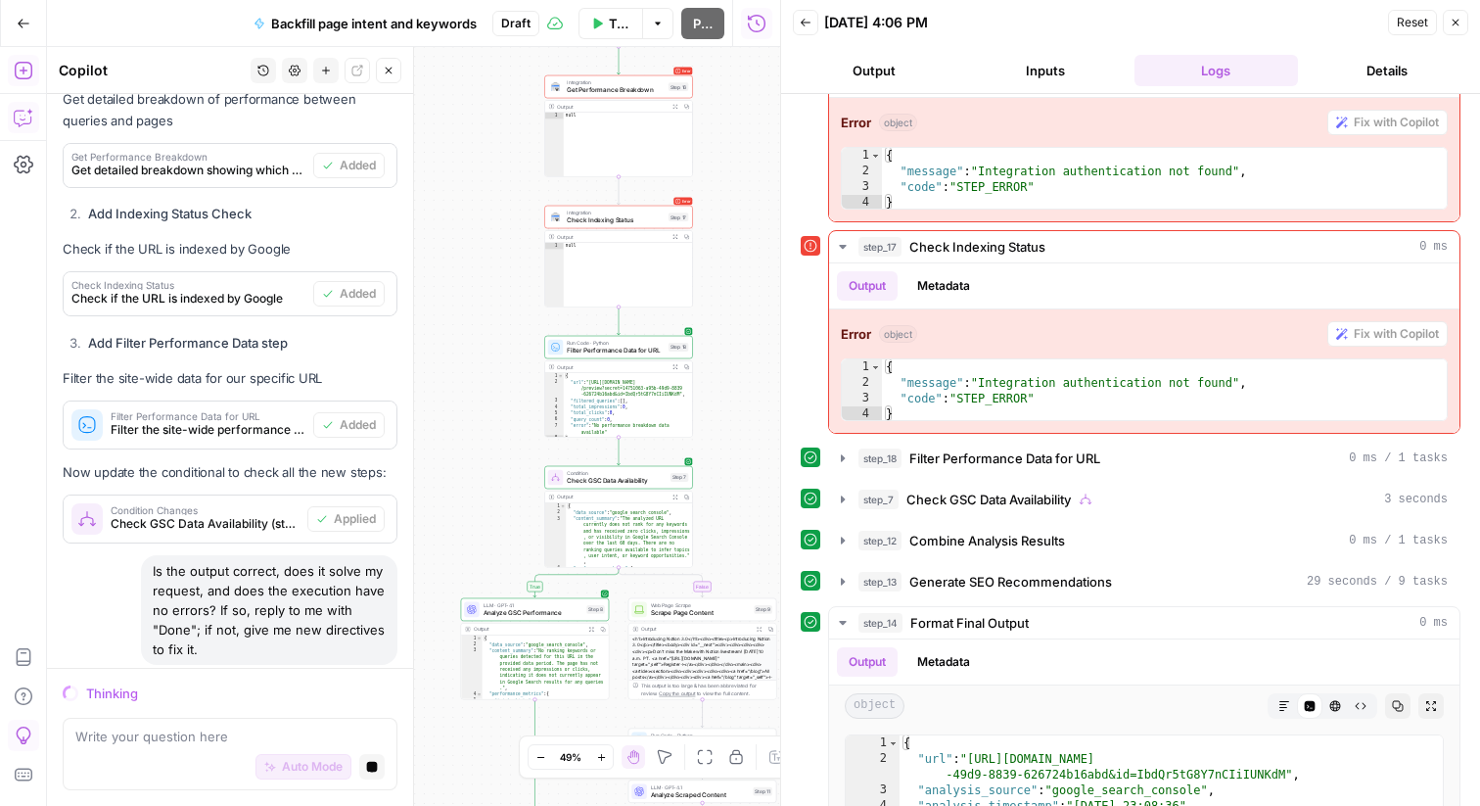
scroll to position [501, 0]
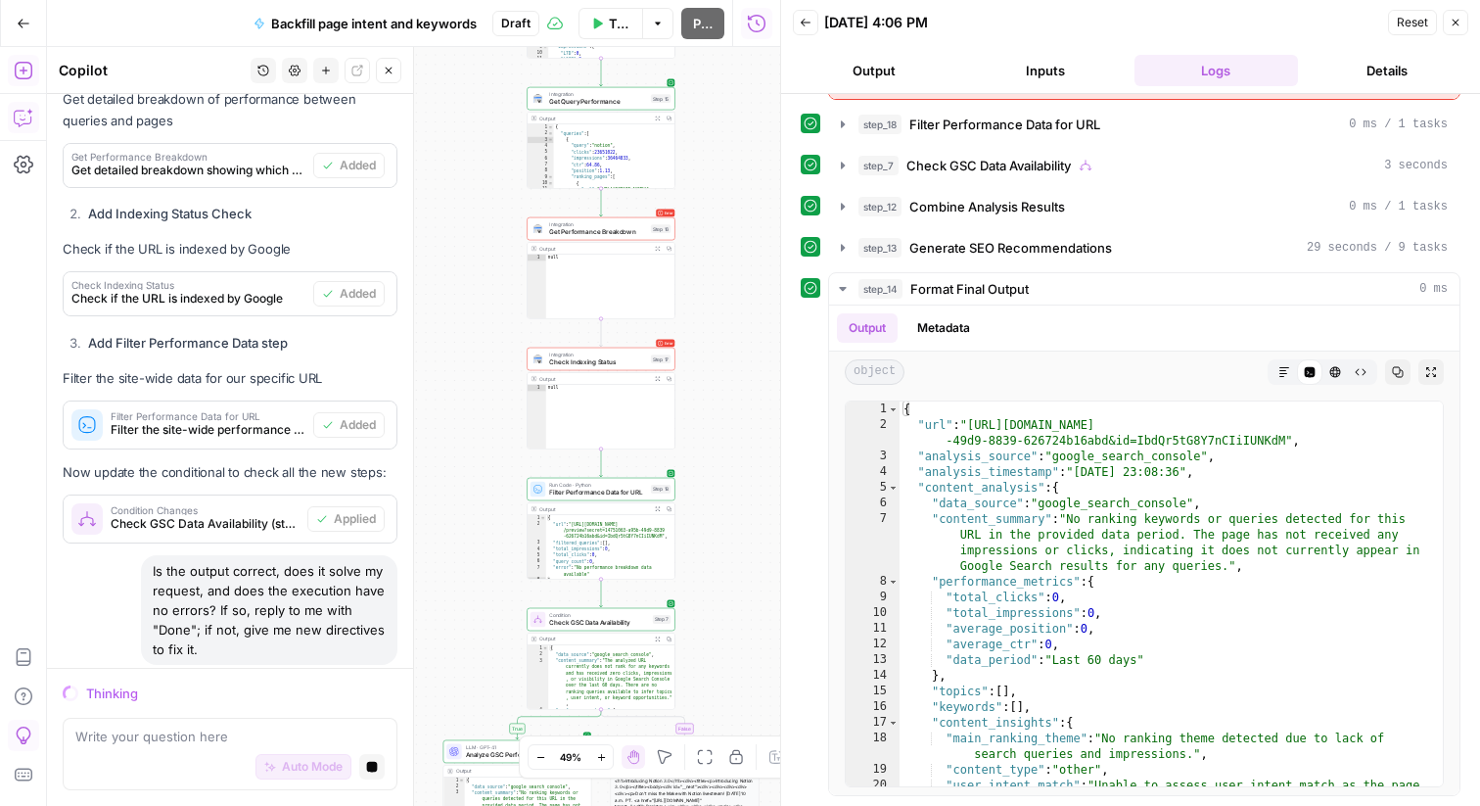
drag, startPoint x: 730, startPoint y: 357, endPoint x: 712, endPoint y: 499, distance: 143.2
click at [712, 500] on div "**********" at bounding box center [413, 426] width 733 height 759
click at [377, 772] on icon "button" at bounding box center [372, 767] width 12 height 12
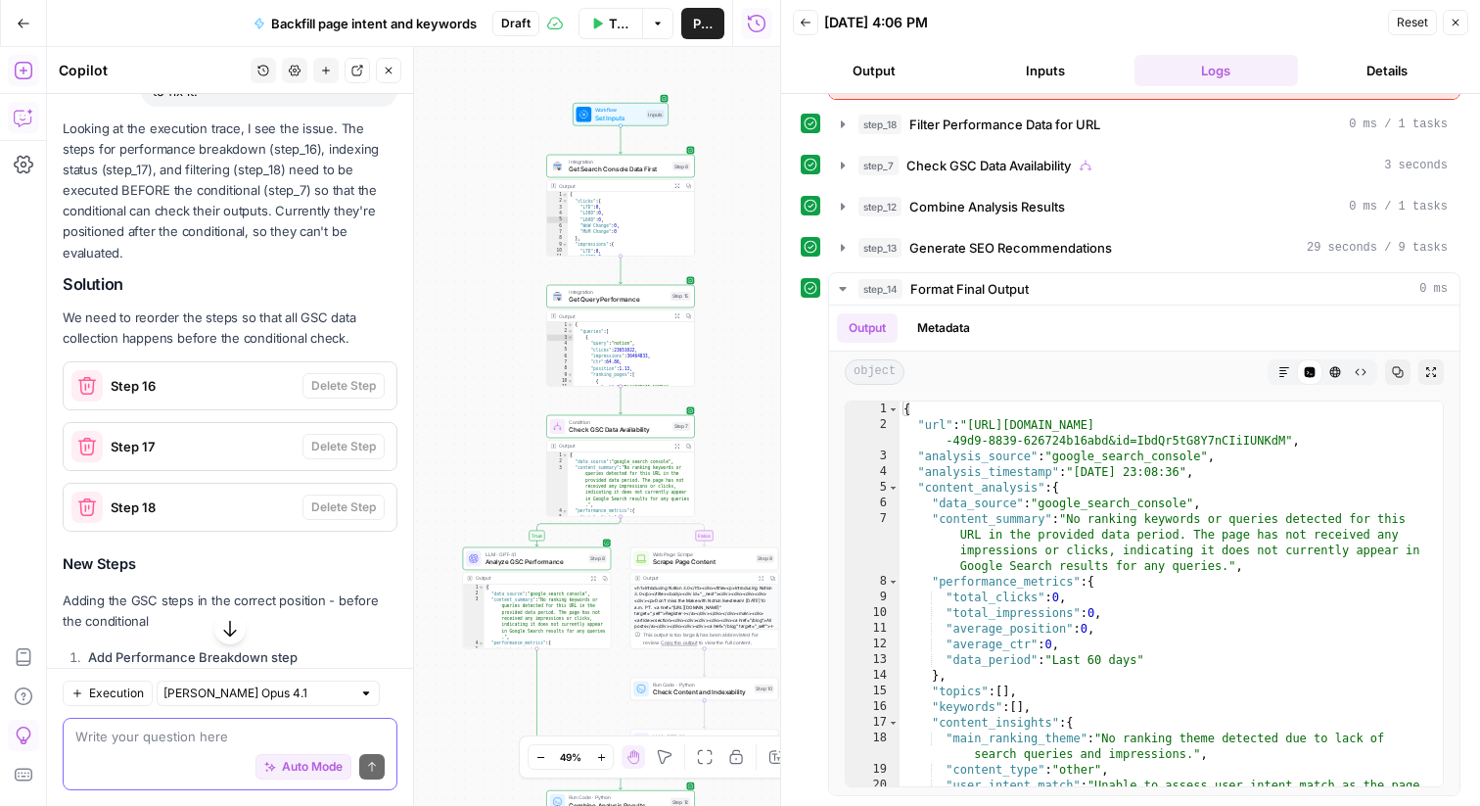
scroll to position [11663, 0]
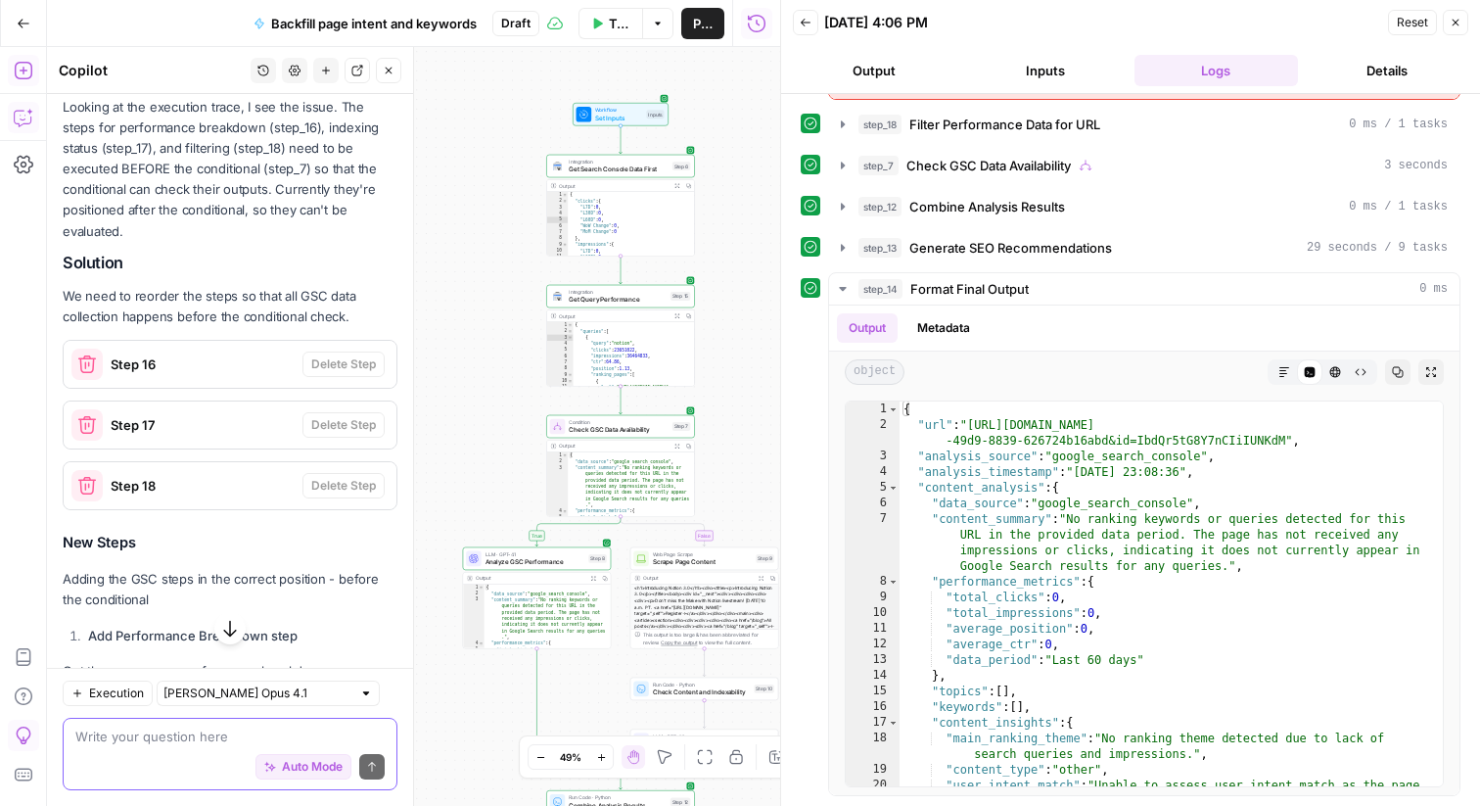
click at [249, 354] on span "Step 16" at bounding box center [203, 364] width 184 height 20
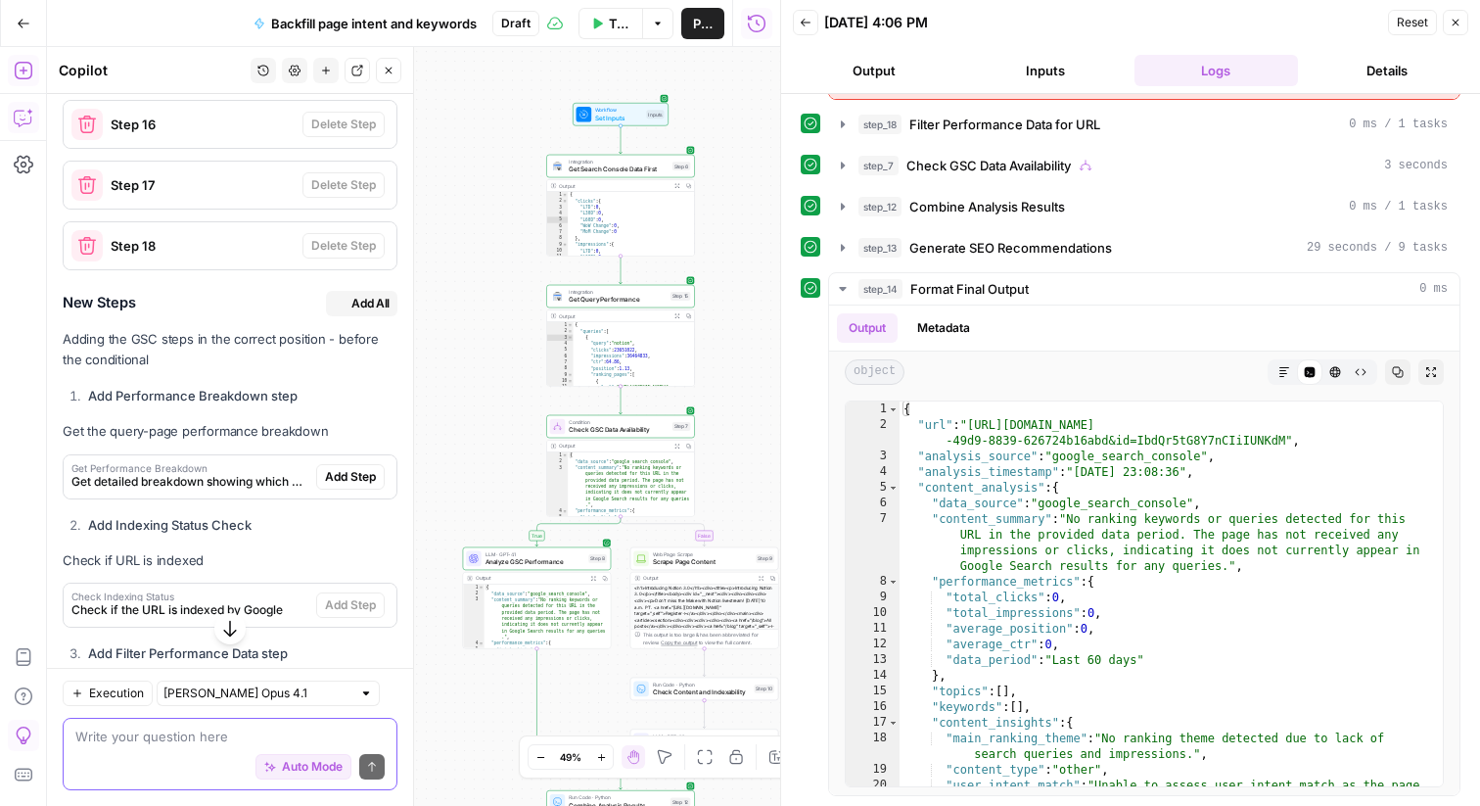
scroll to position [11977, 0]
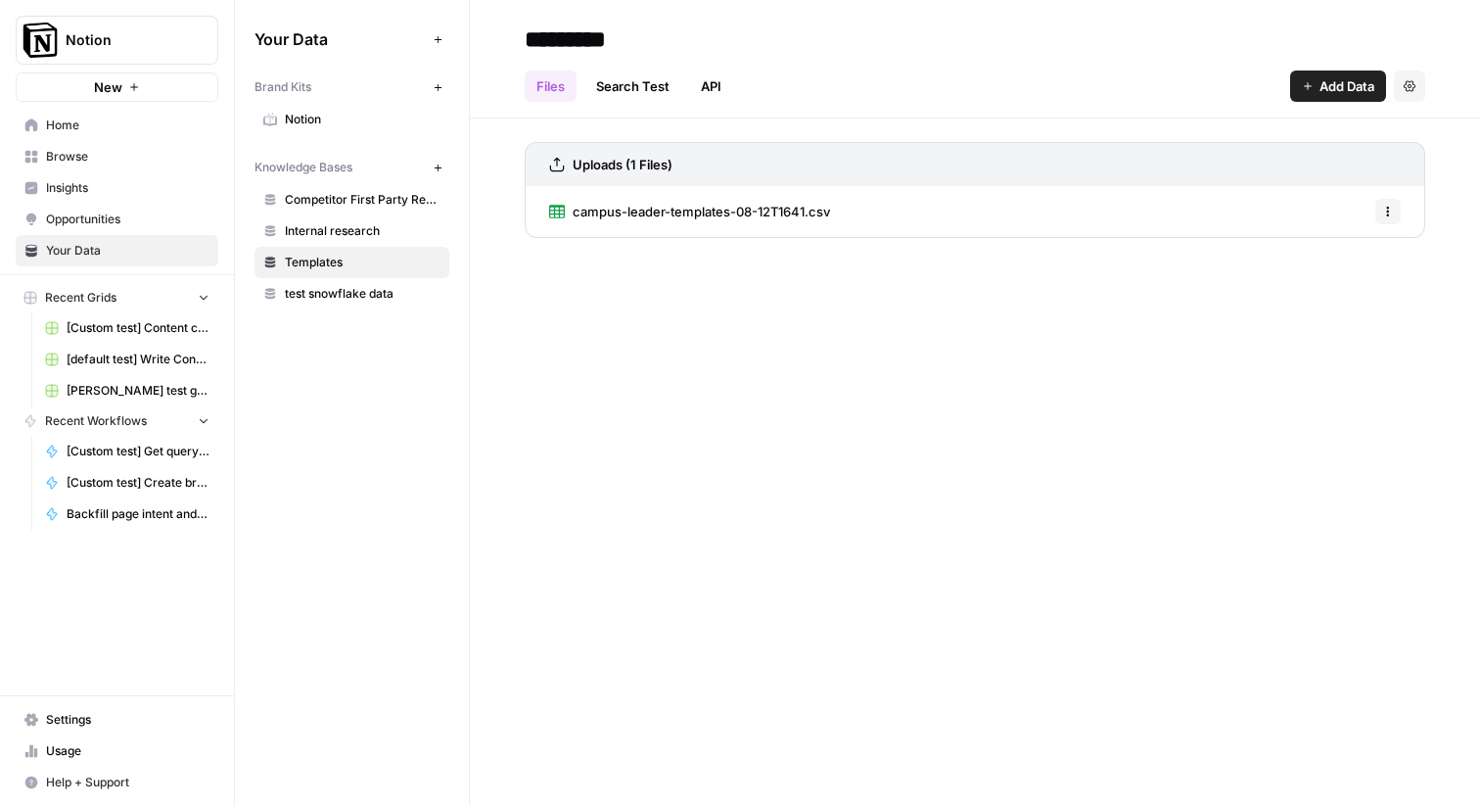
click at [340, 412] on div "Your Data Add Data Brand Kits New Notion Knowledge Bases New Competitor First P…" at bounding box center [352, 403] width 234 height 806
click at [1299, 85] on button "Add Data" at bounding box center [1338, 85] width 96 height 31
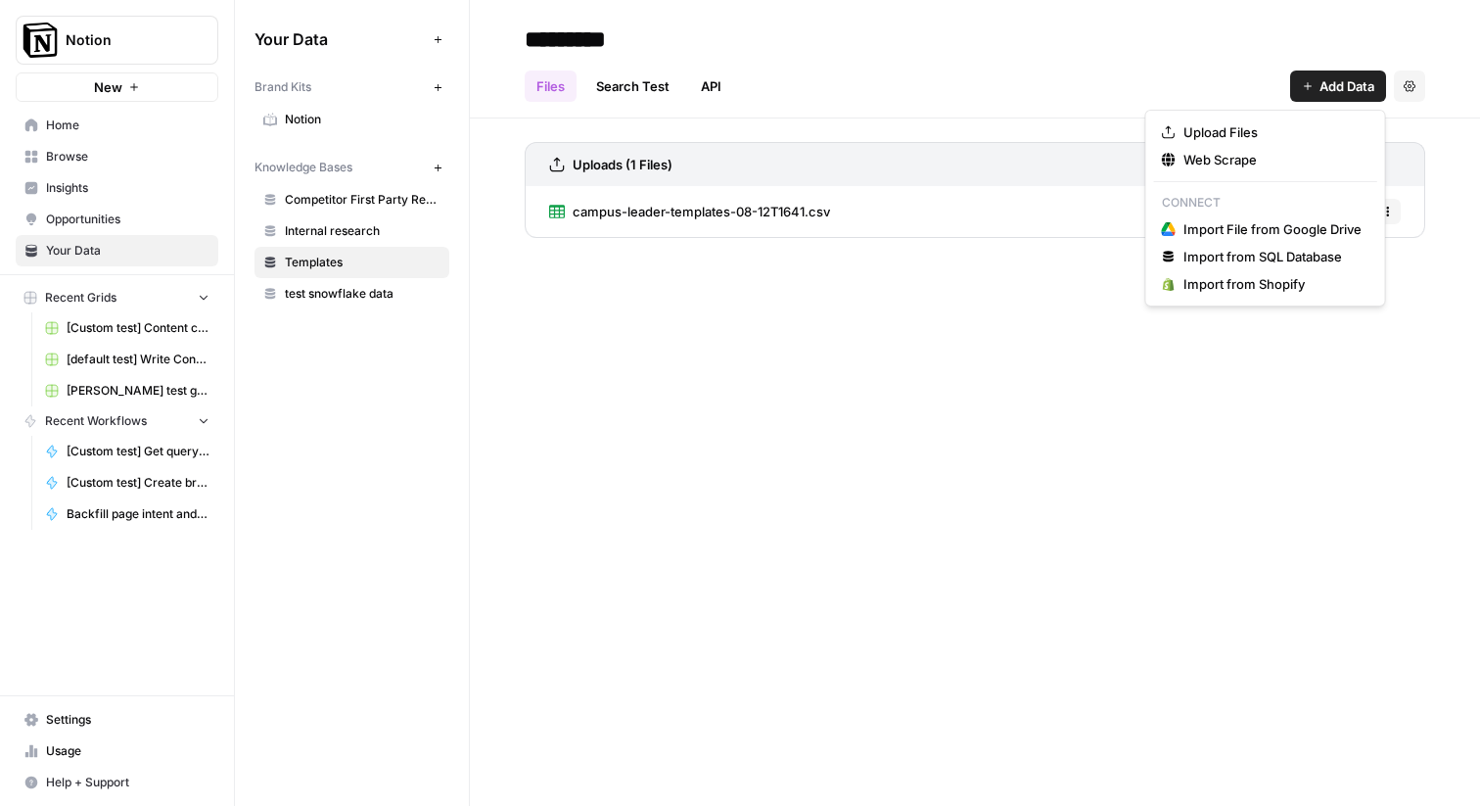
click at [819, 385] on div "********* Files Search Test API Add Data Settings Uploads (1 Files) campus-lead…" at bounding box center [975, 403] width 1010 height 806
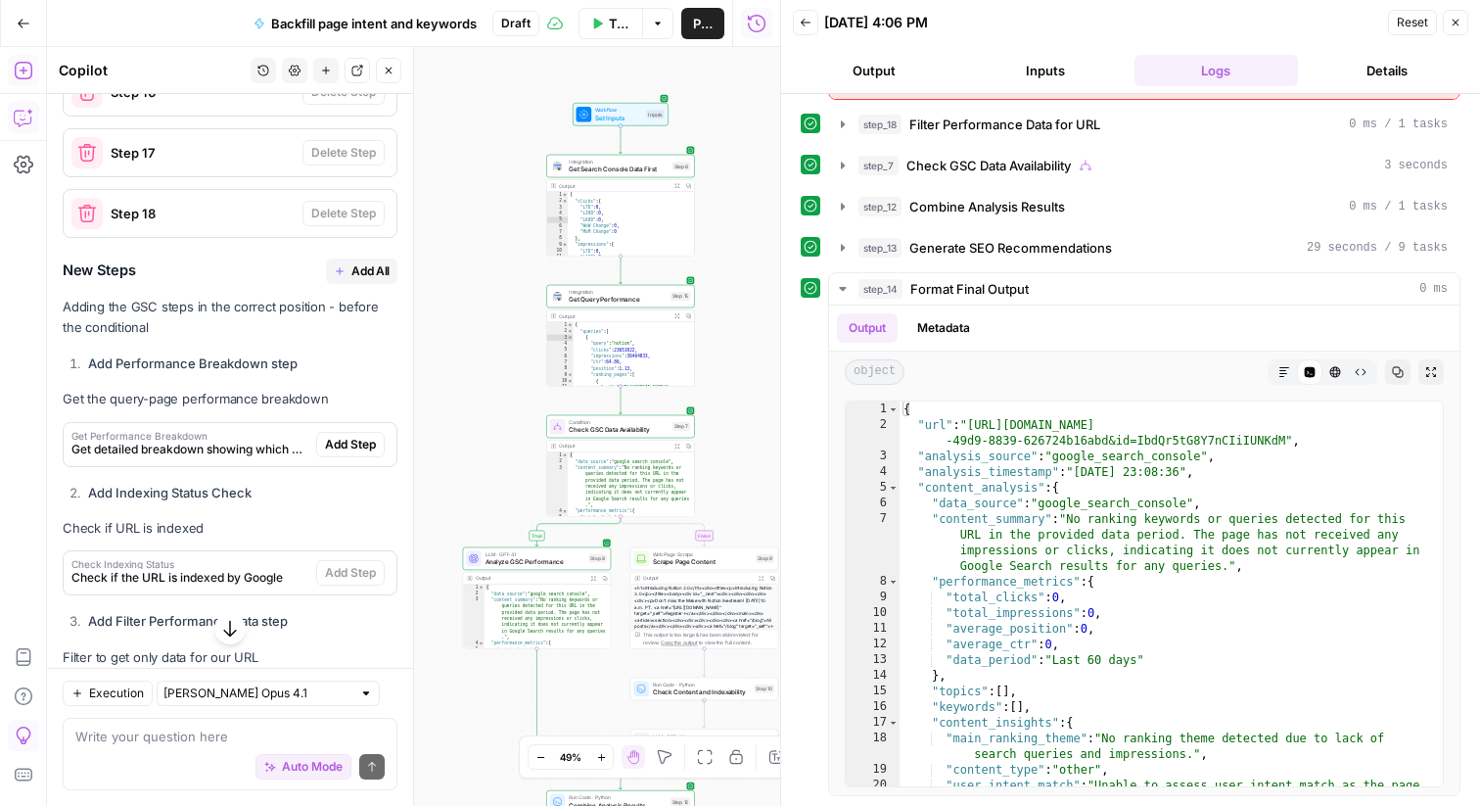
scroll to position [12015, 0]
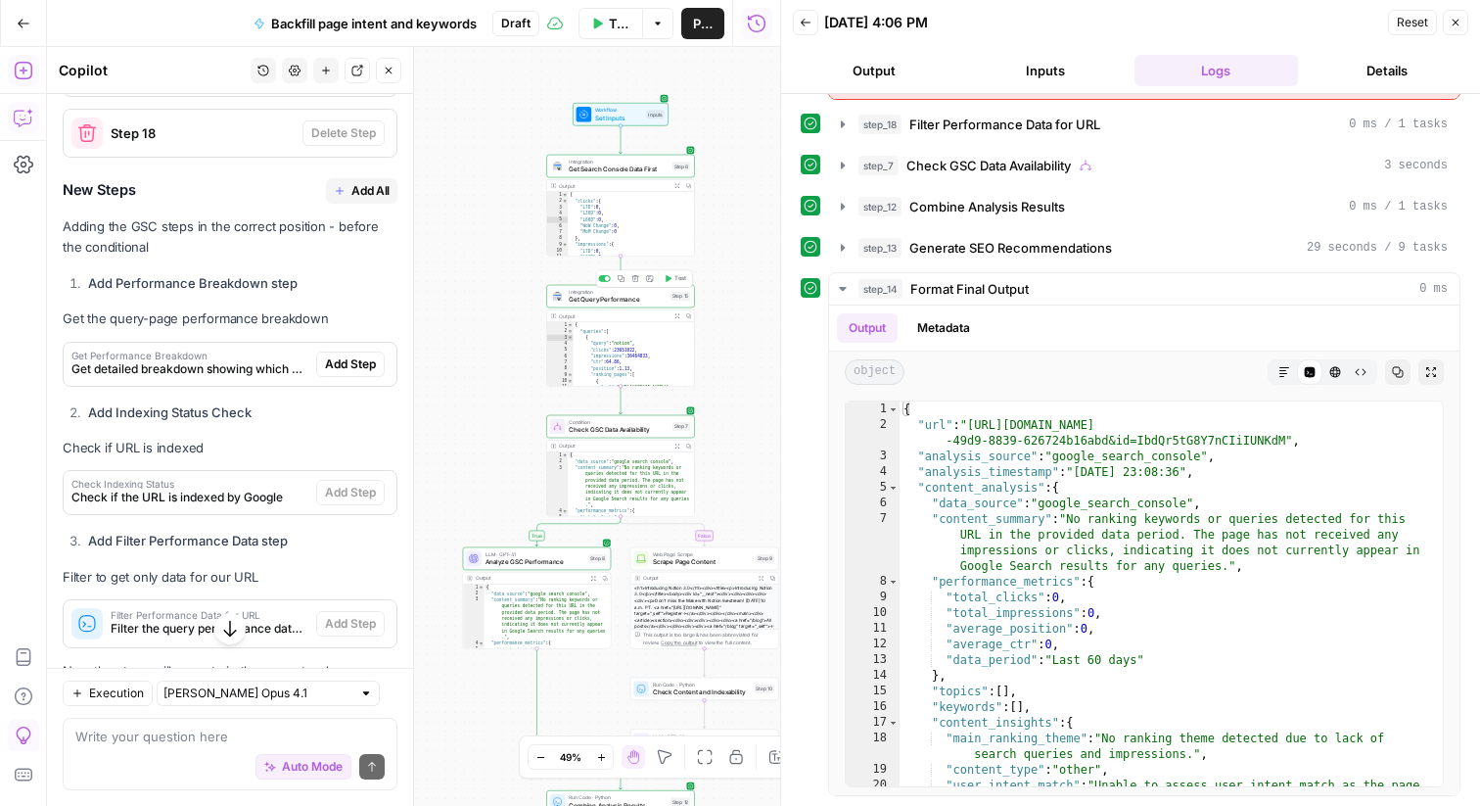
click at [578, 299] on span "Get Query Performance" at bounding box center [618, 300] width 98 height 10
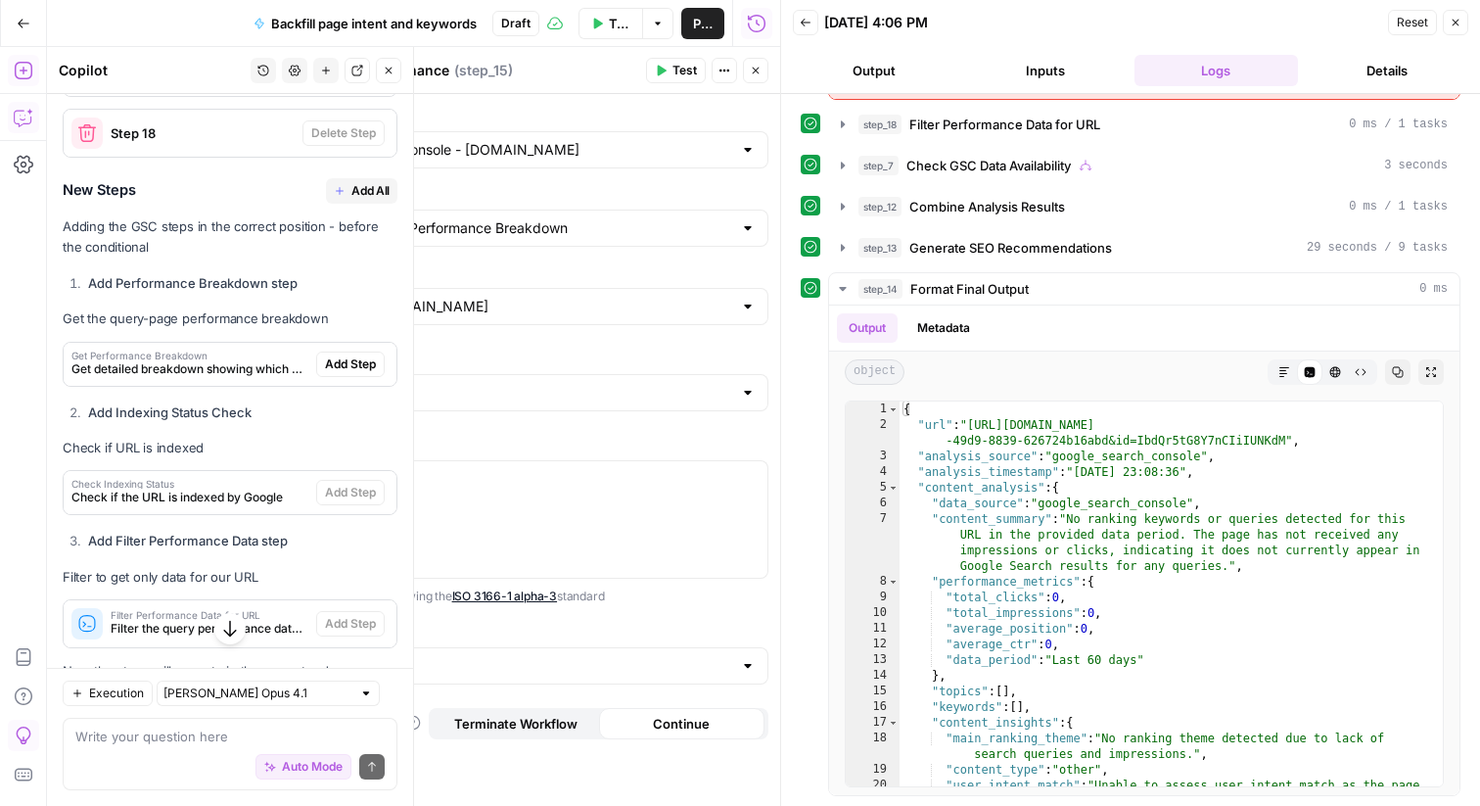
click at [756, 65] on icon "button" at bounding box center [756, 71] width 12 height 12
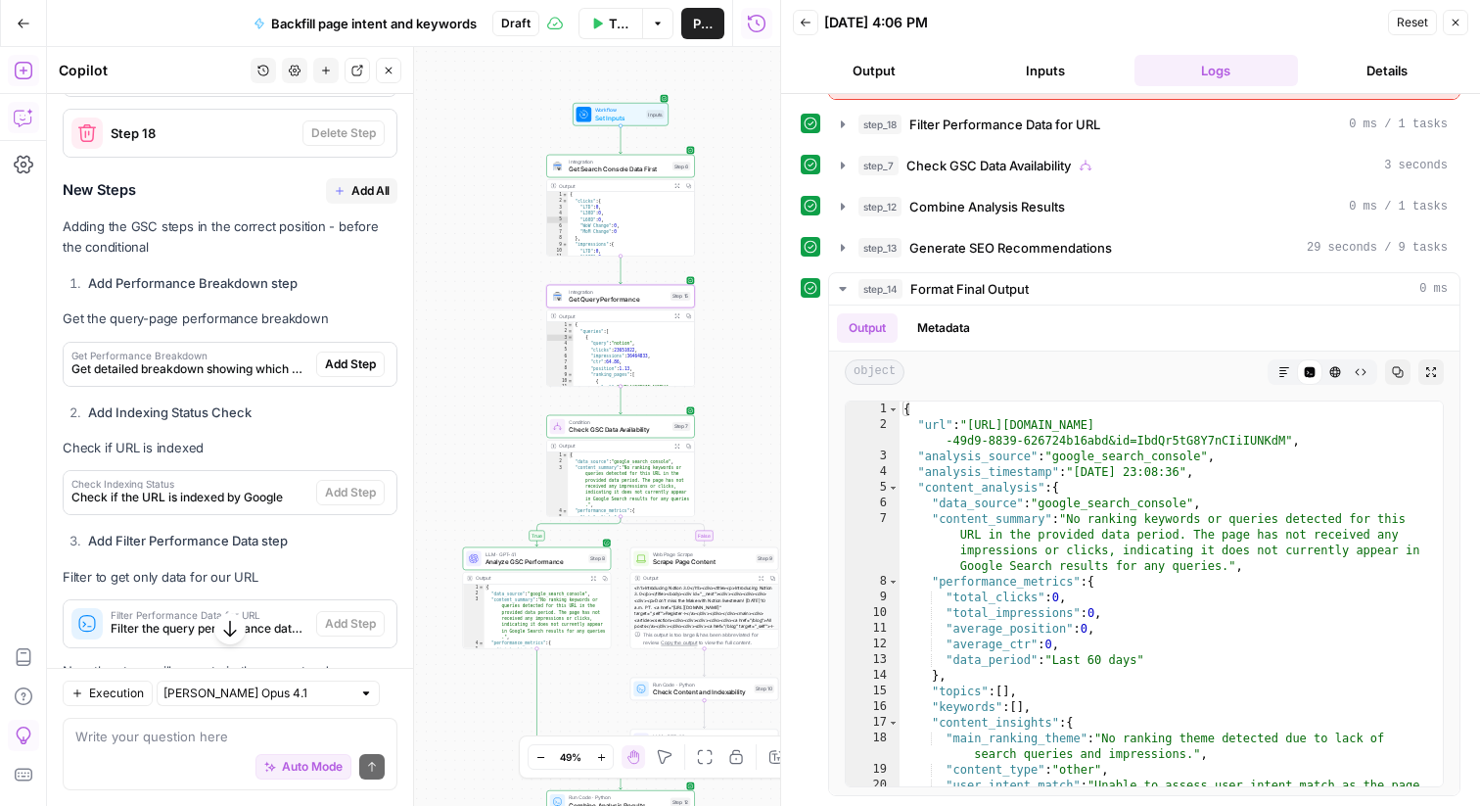
click at [258, 620] on span "Filter the query performance data to only show data for our specific URL" at bounding box center [210, 629] width 198 height 18
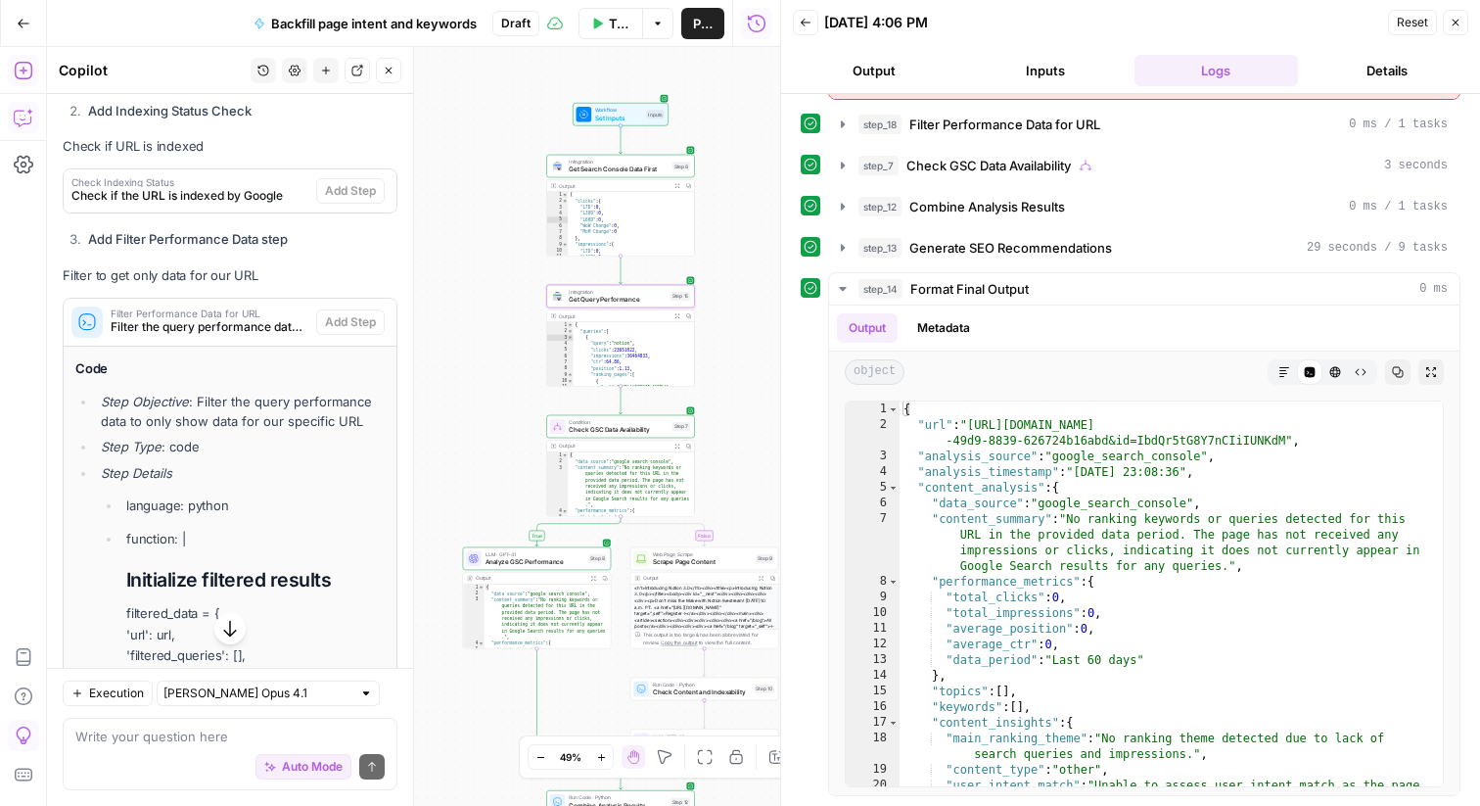
click at [175, 749] on div "Auto Mode Send" at bounding box center [229, 767] width 309 height 43
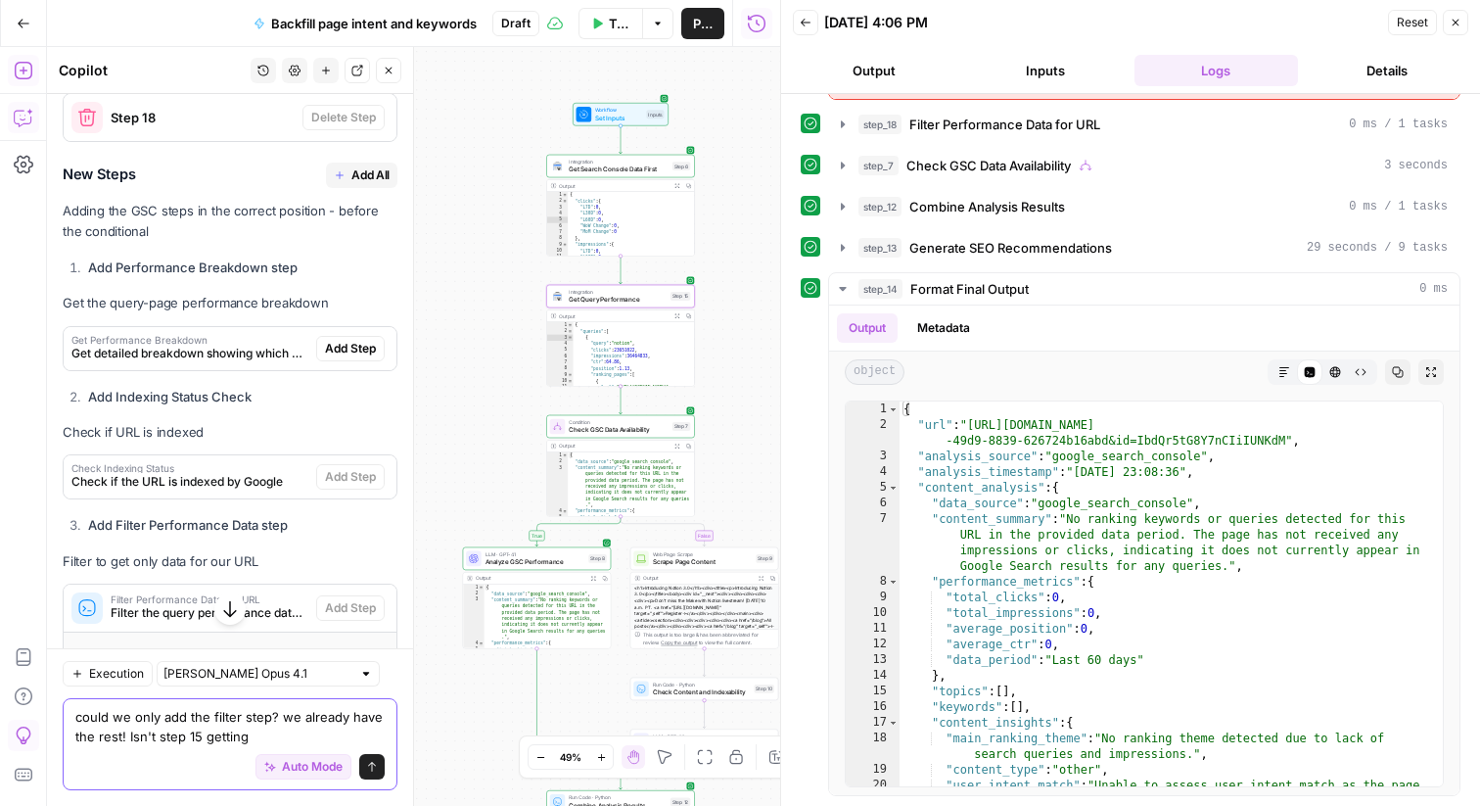
scroll to position [12013, 0]
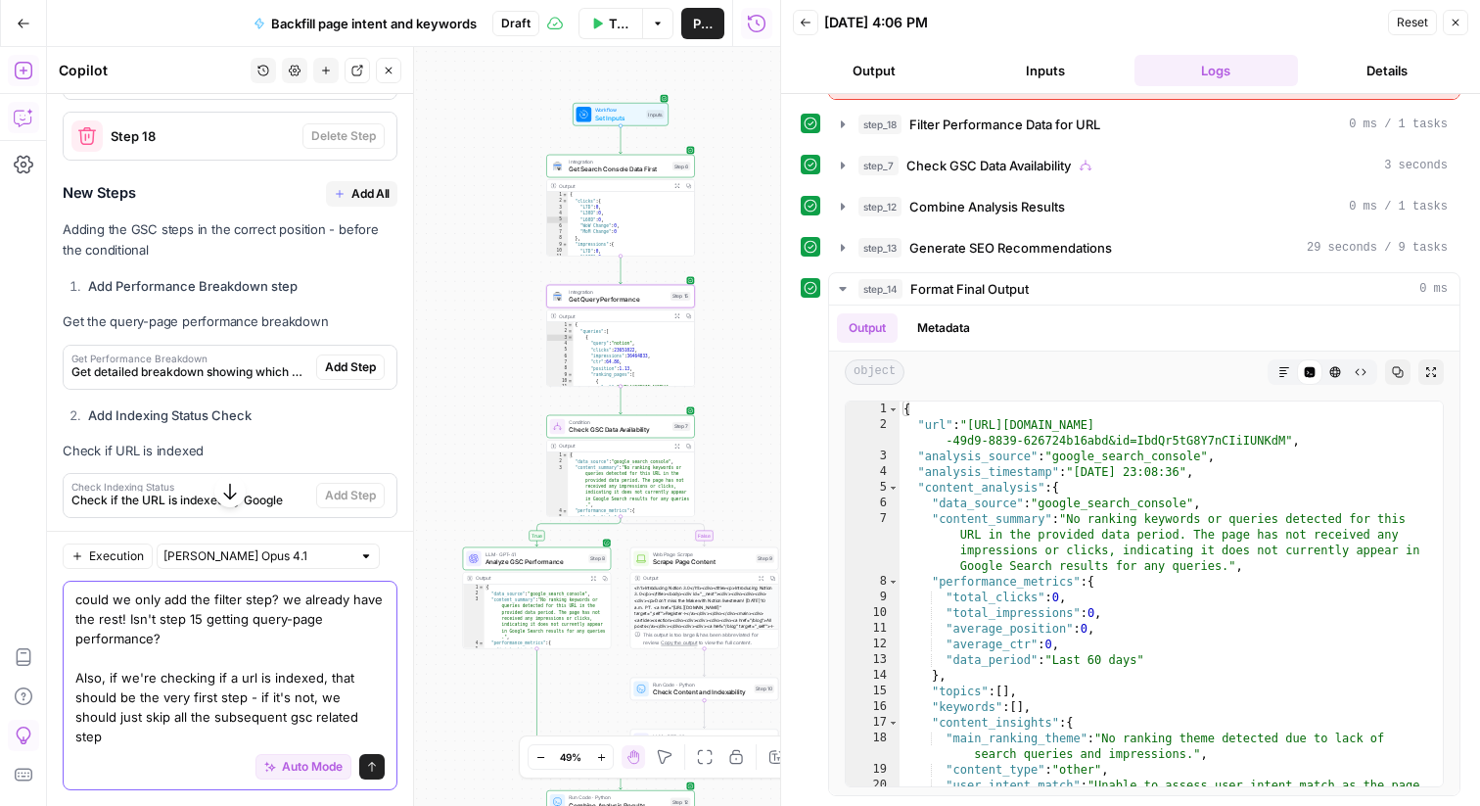
type textarea "could we only add the filter step? we already have the rest! Isn't step 15 gett…"
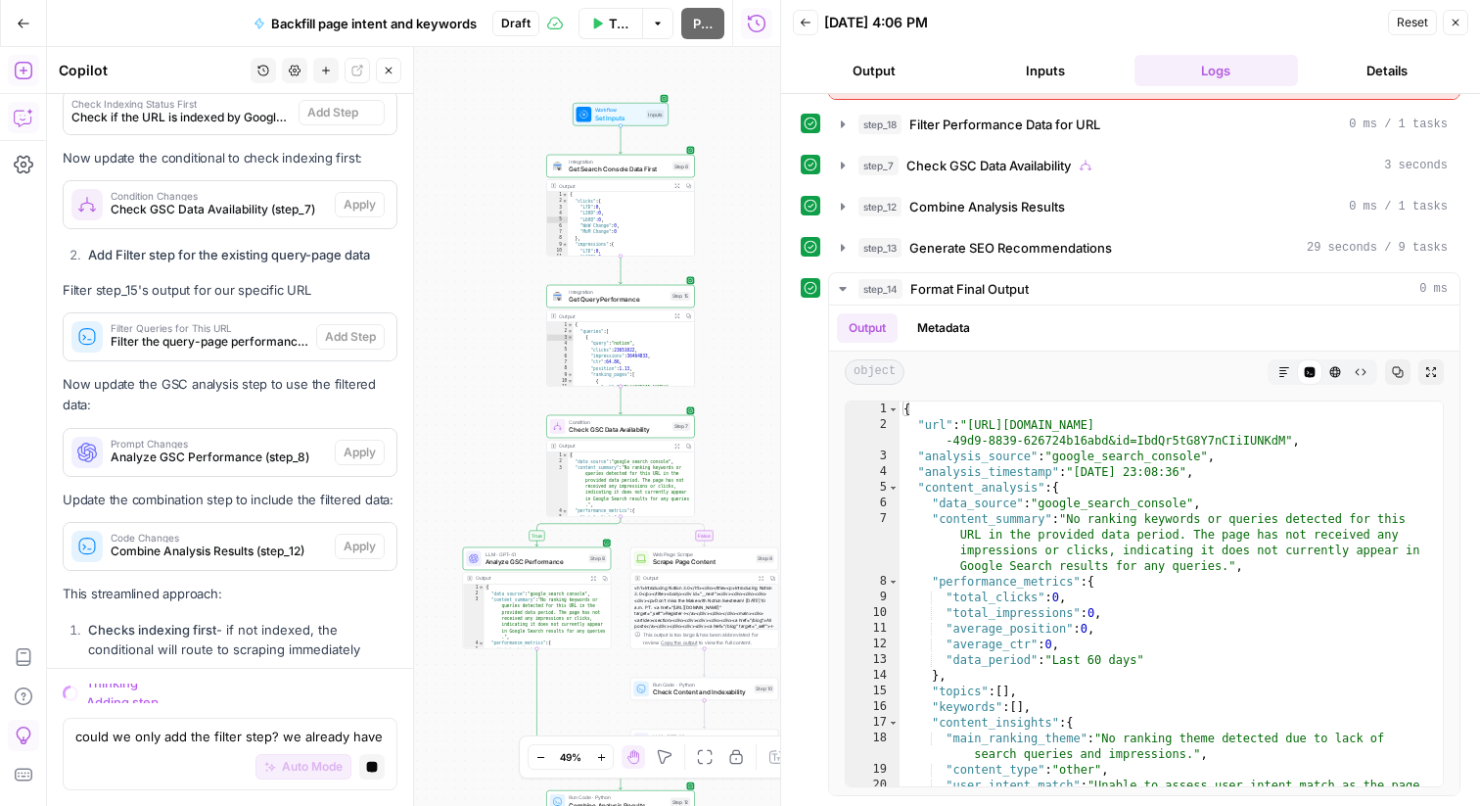
scroll to position [15602, 0]
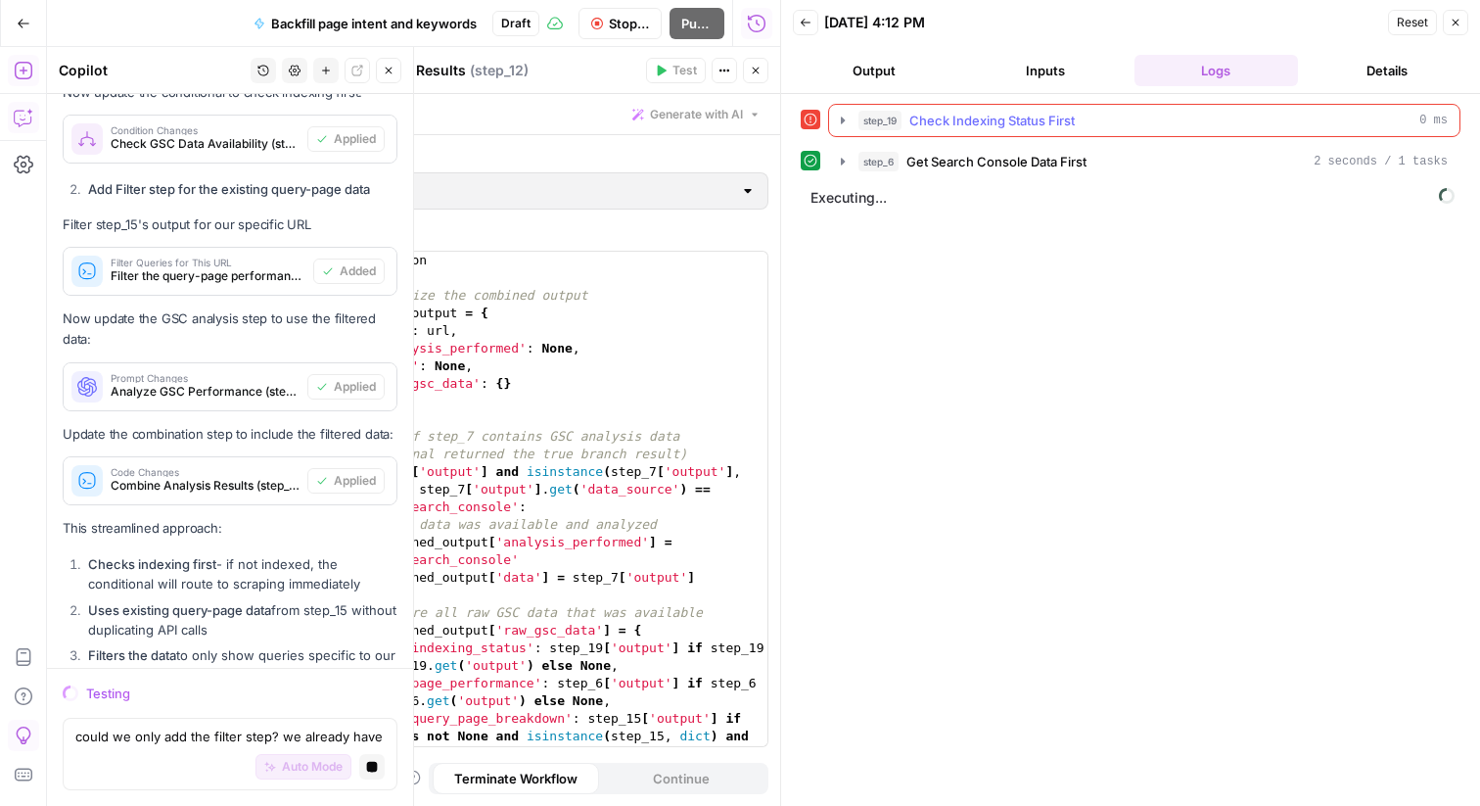
click at [843, 119] on icon "button" at bounding box center [843, 120] width 4 height 7
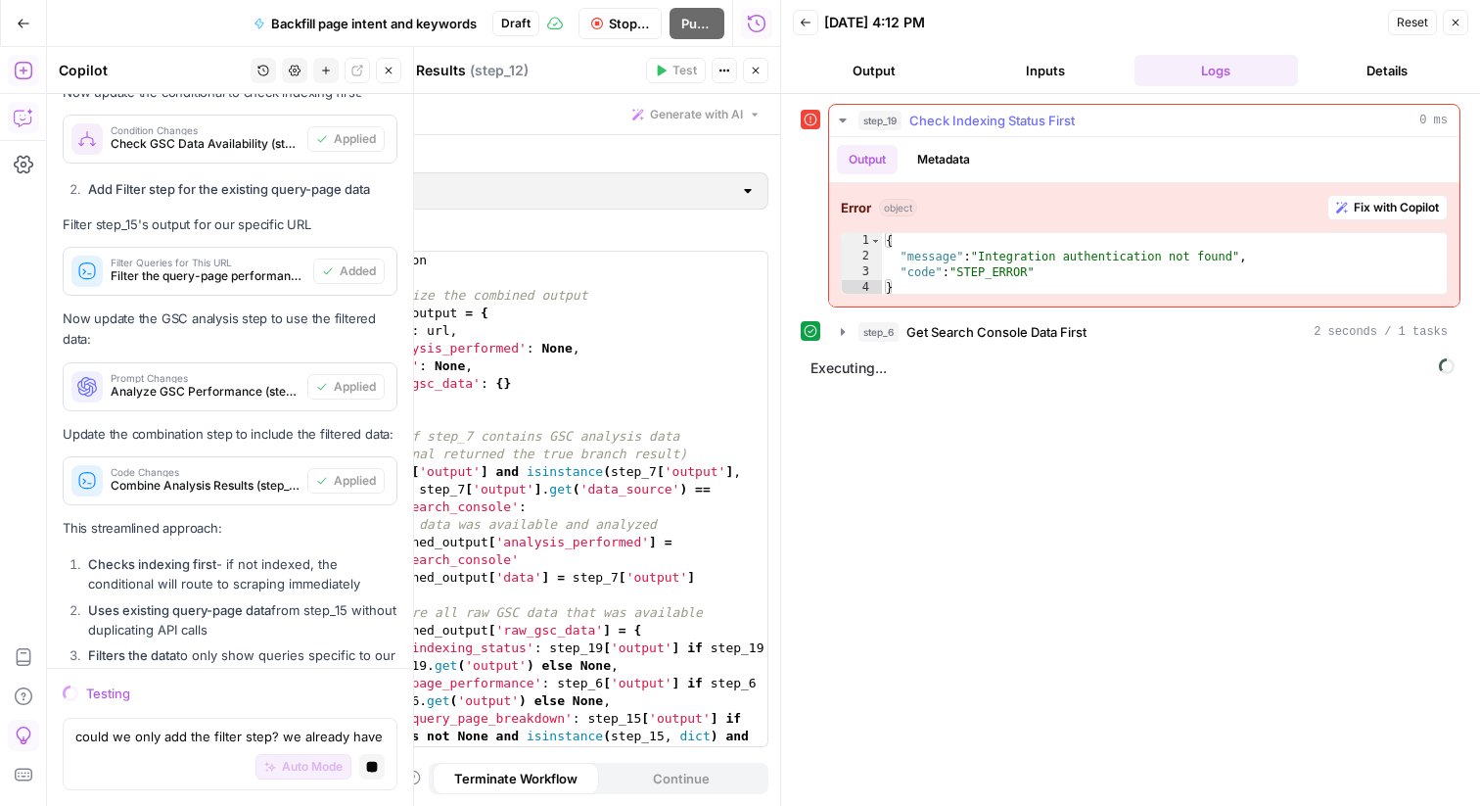
click at [843, 119] on icon "button" at bounding box center [842, 120] width 7 height 4
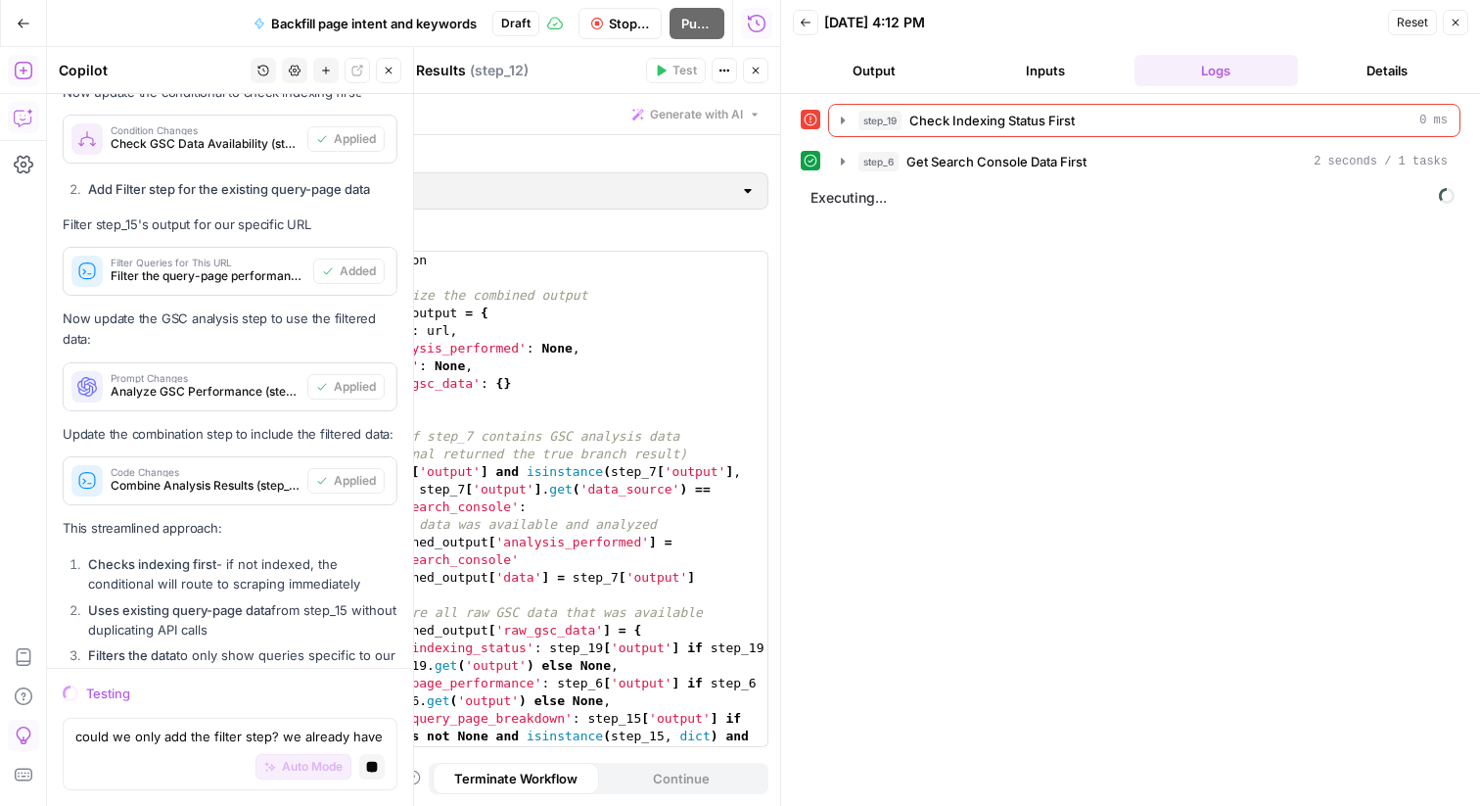
click at [755, 71] on icon "button" at bounding box center [756, 71] width 12 height 12
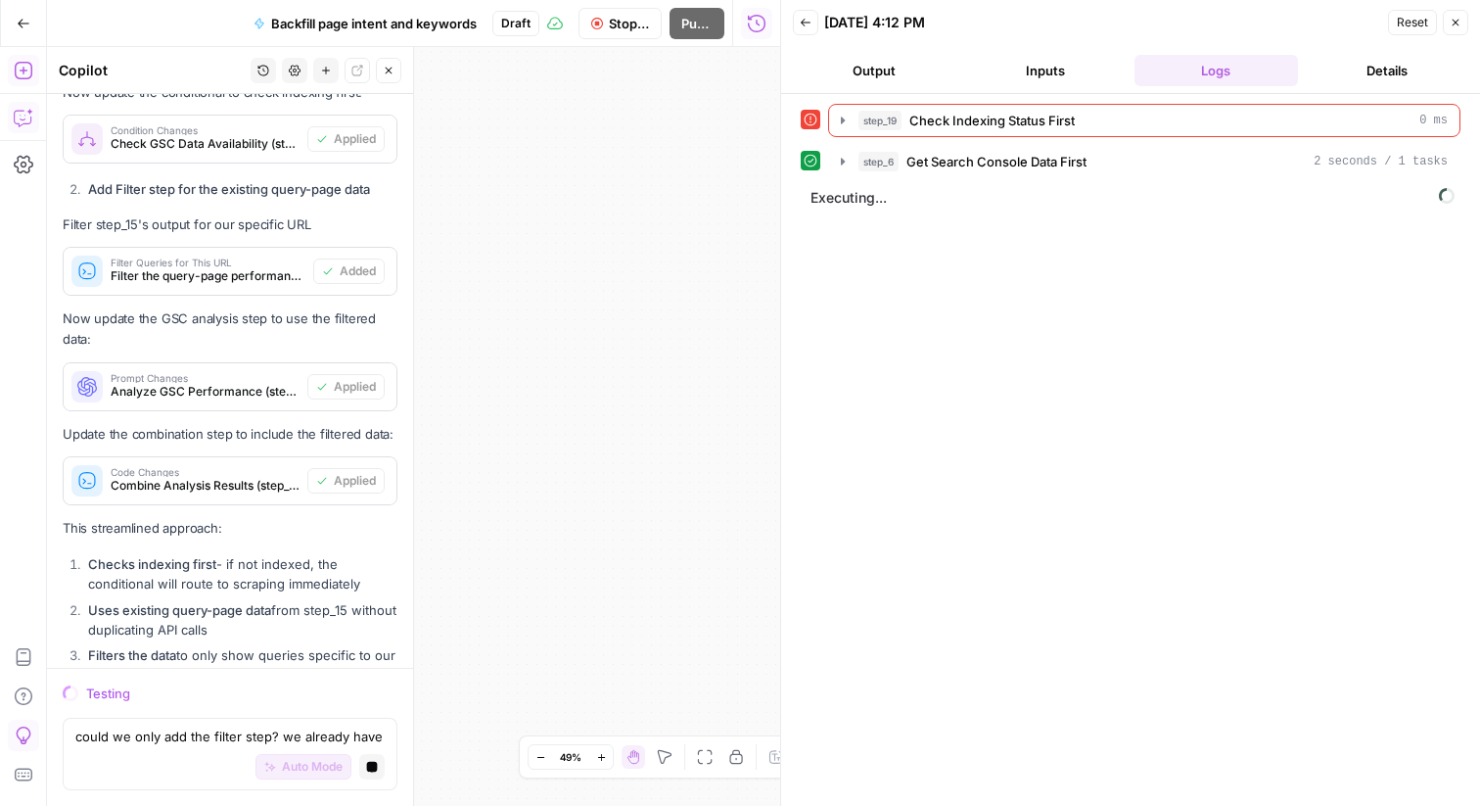
click at [695, 756] on button "Fit to View" at bounding box center [704, 756] width 23 height 23
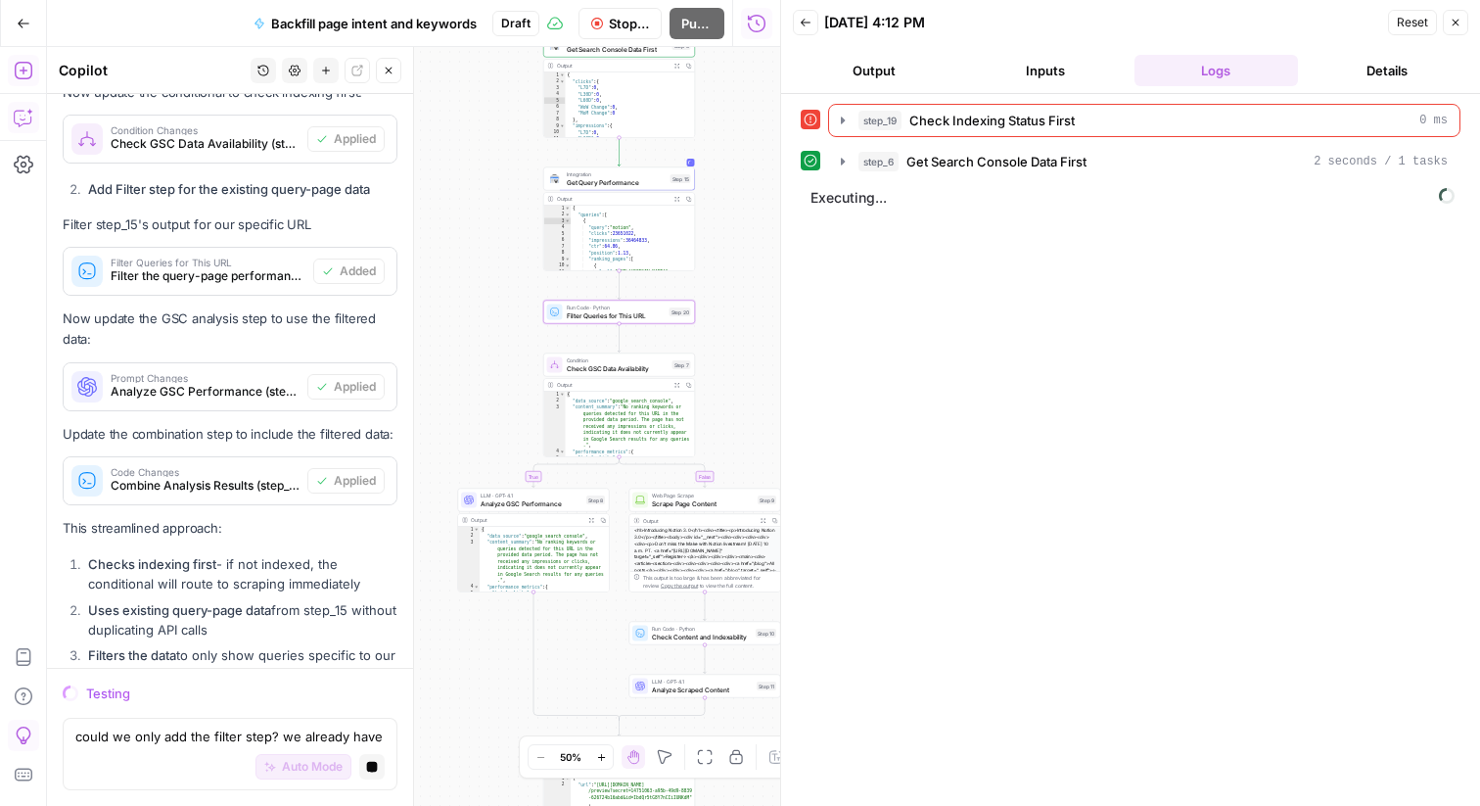
drag, startPoint x: 579, startPoint y: 189, endPoint x: 796, endPoint y: 295, distance: 241.7
click at [809, 295] on body "**********" at bounding box center [740, 403] width 1480 height 806
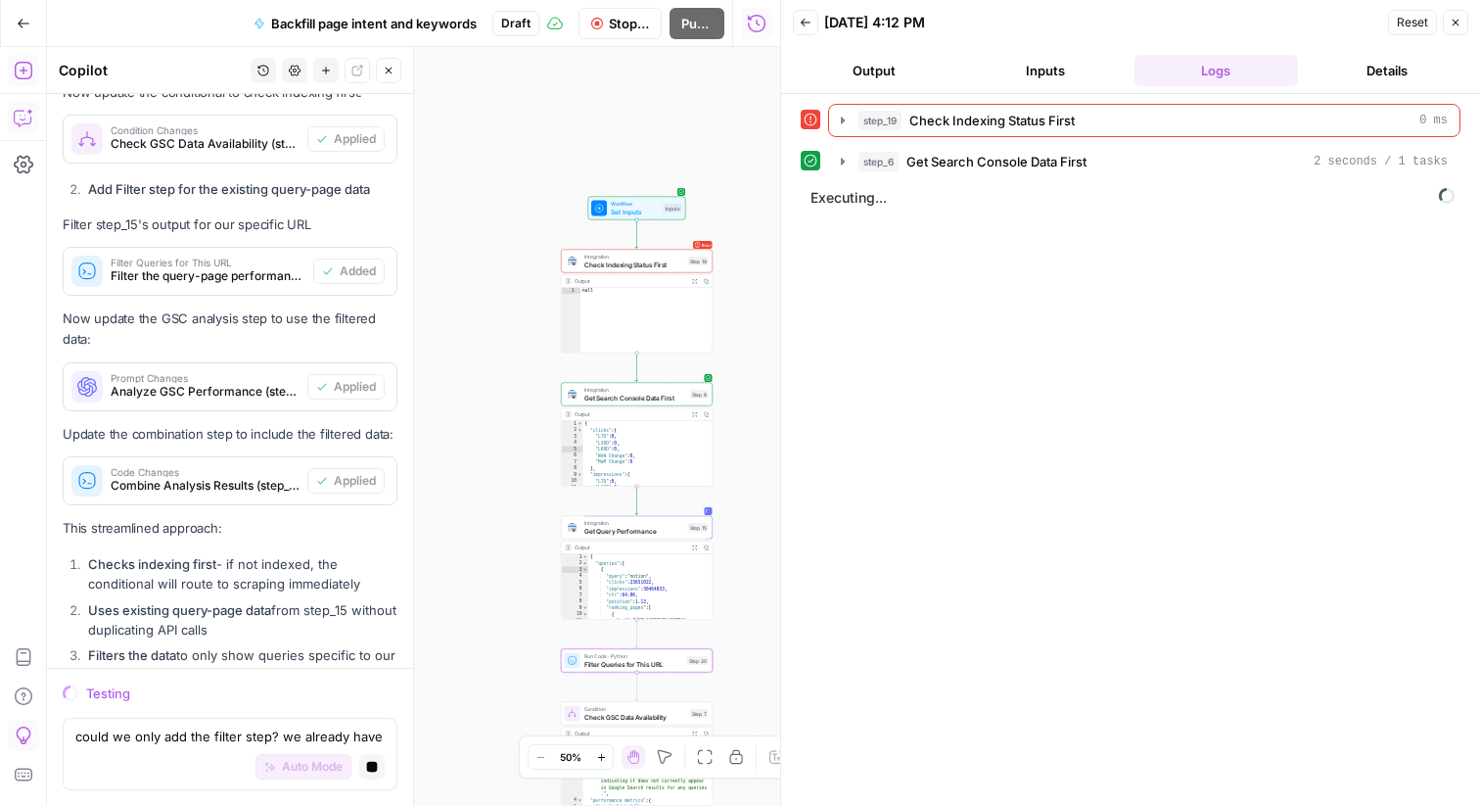
drag, startPoint x: 495, startPoint y: 132, endPoint x: 488, endPoint y: 452, distance: 320.3
click at [488, 452] on div "**********" at bounding box center [413, 426] width 733 height 759
click at [636, 259] on span "Check Indexing Status First" at bounding box center [634, 264] width 100 height 10
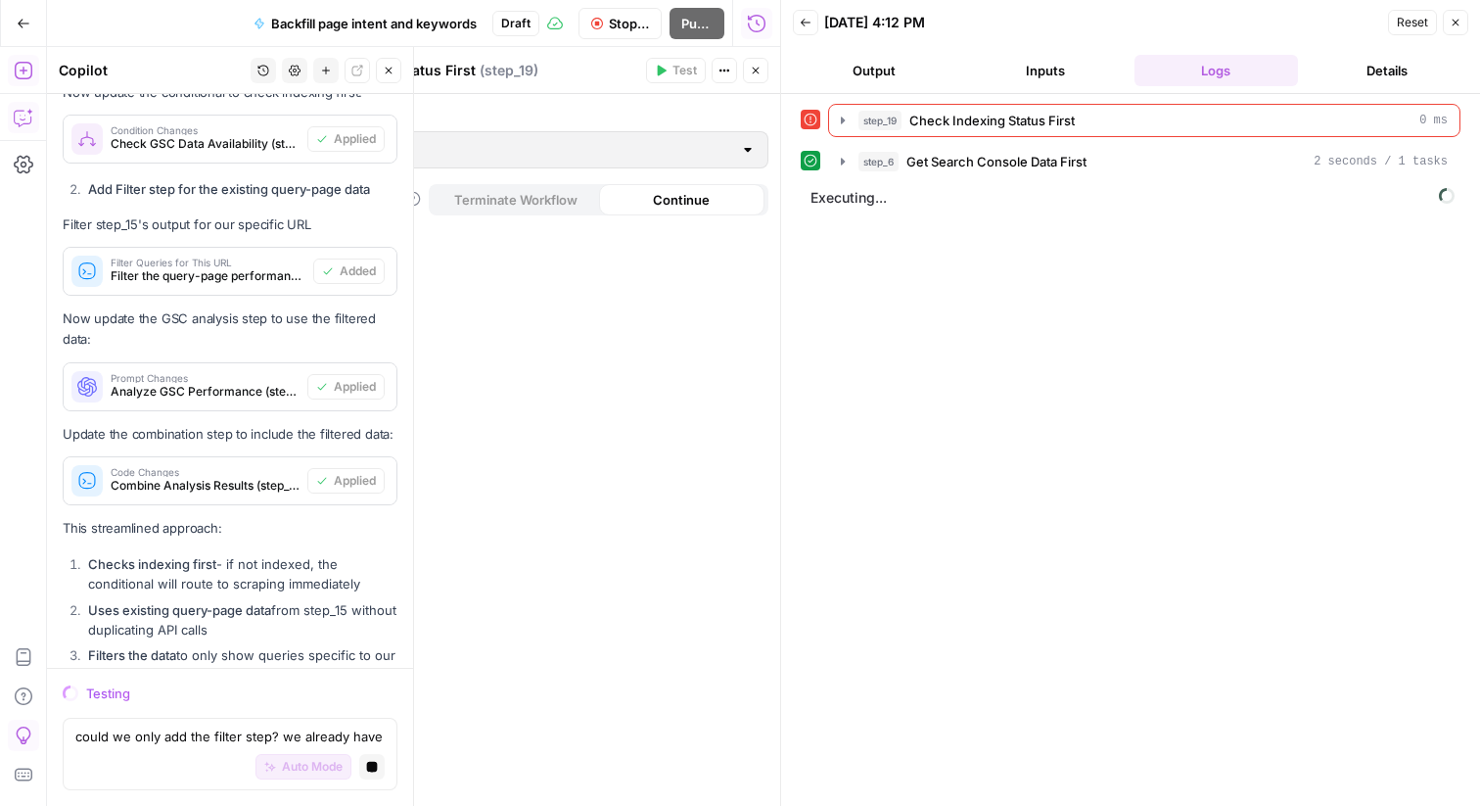
click at [750, 71] on icon "button" at bounding box center [756, 71] width 12 height 12
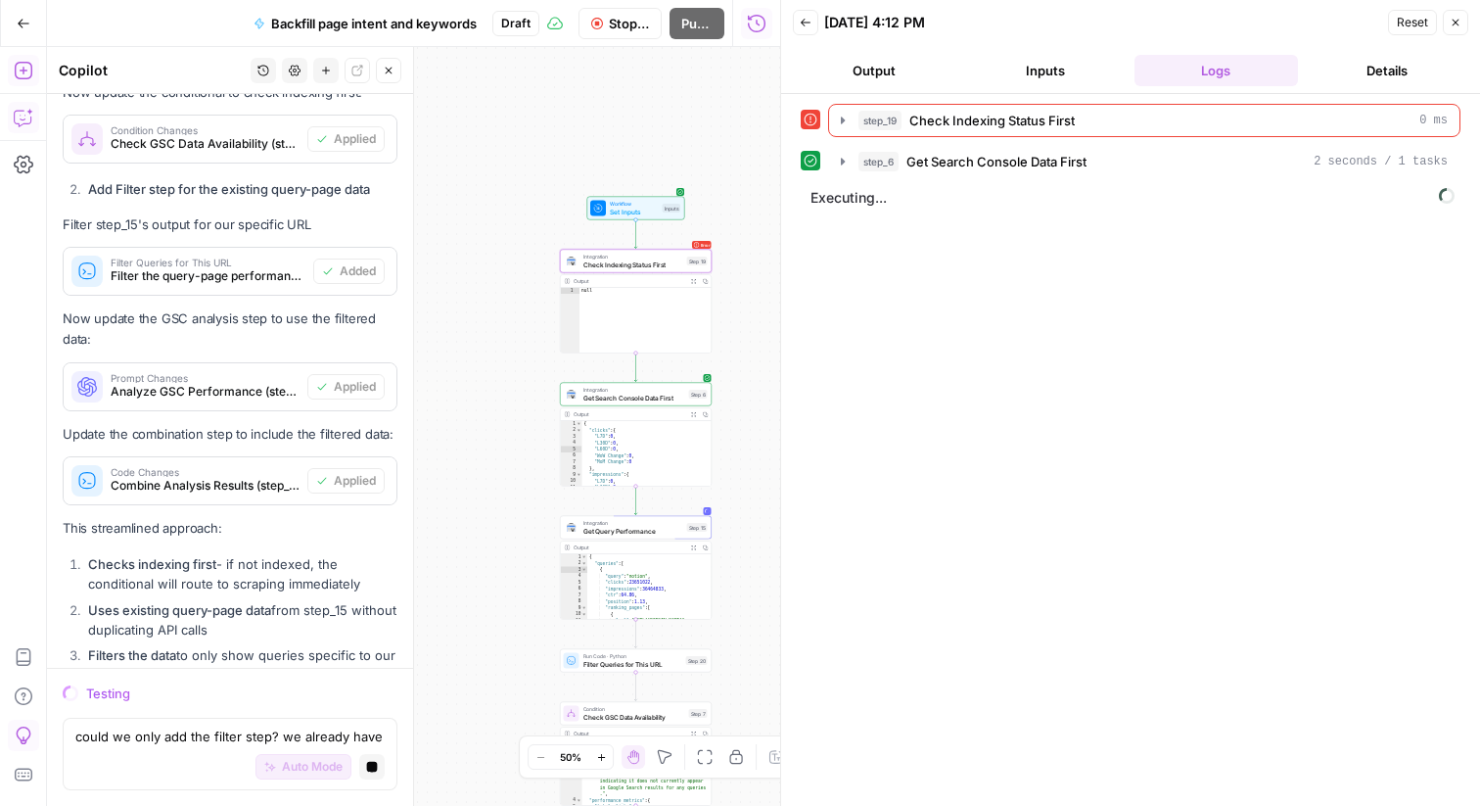
click at [737, 192] on div "**********" at bounding box center [413, 426] width 733 height 759
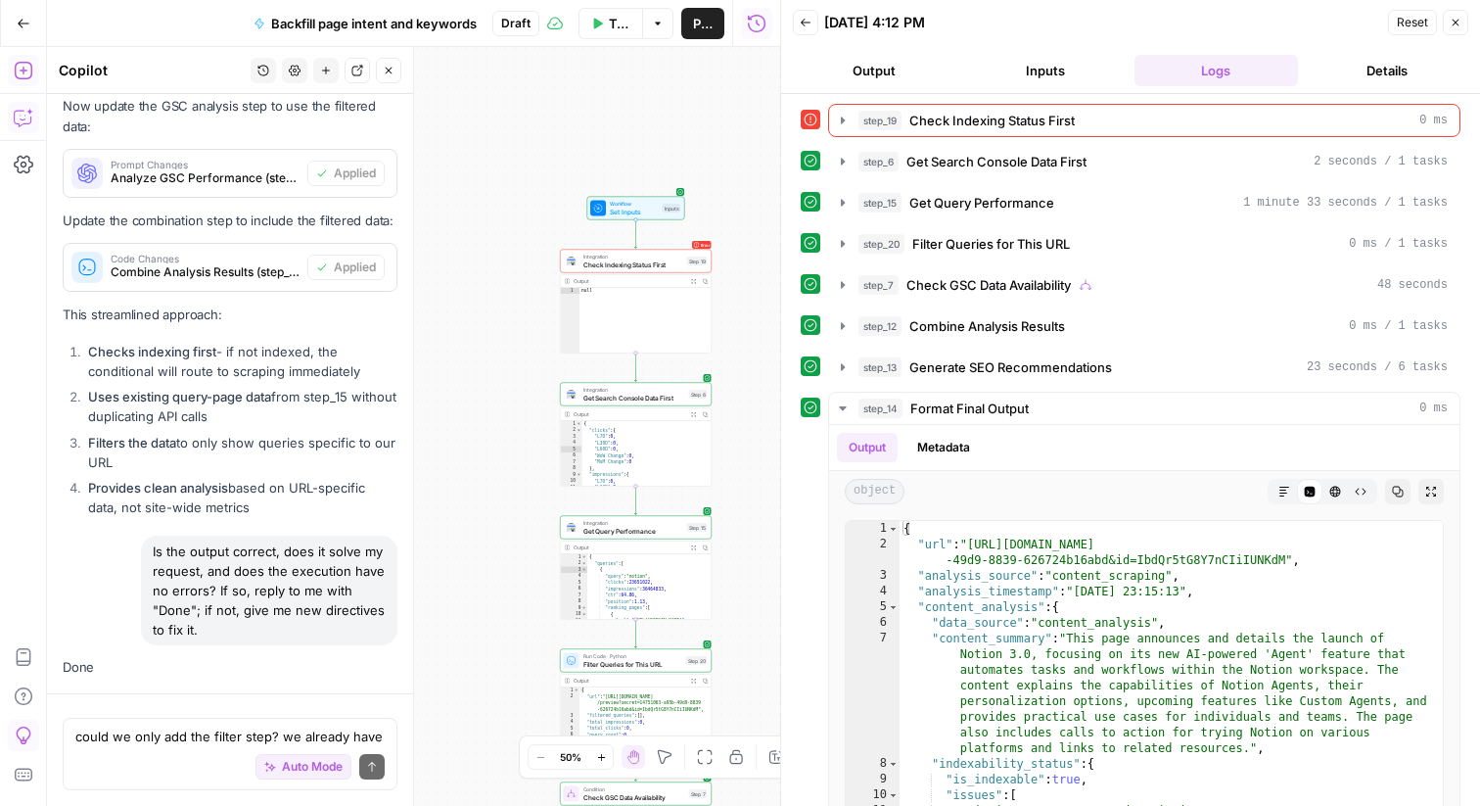
scroll to position [13794, 0]
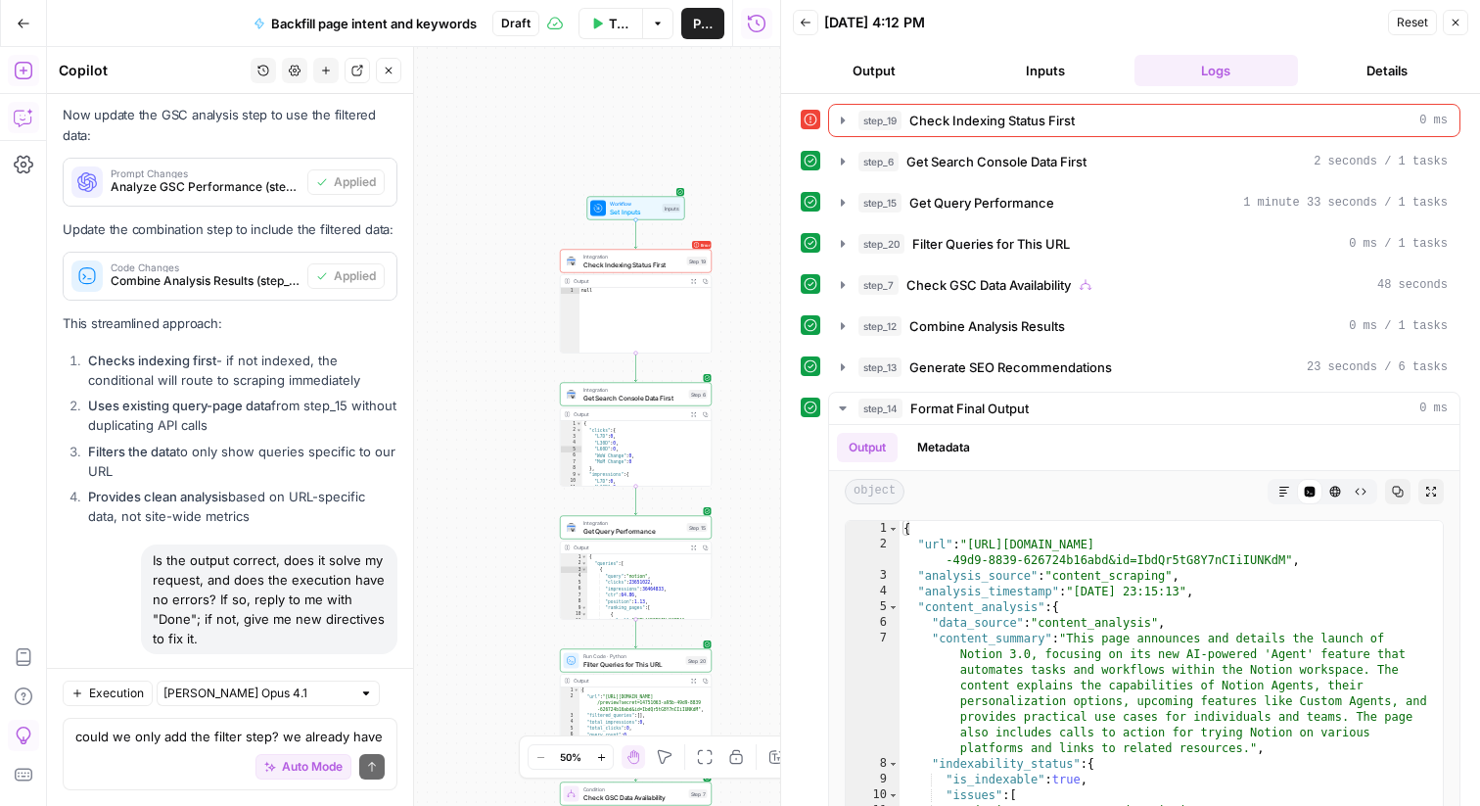
click at [641, 260] on span "Check Indexing Status First" at bounding box center [634, 264] width 100 height 10
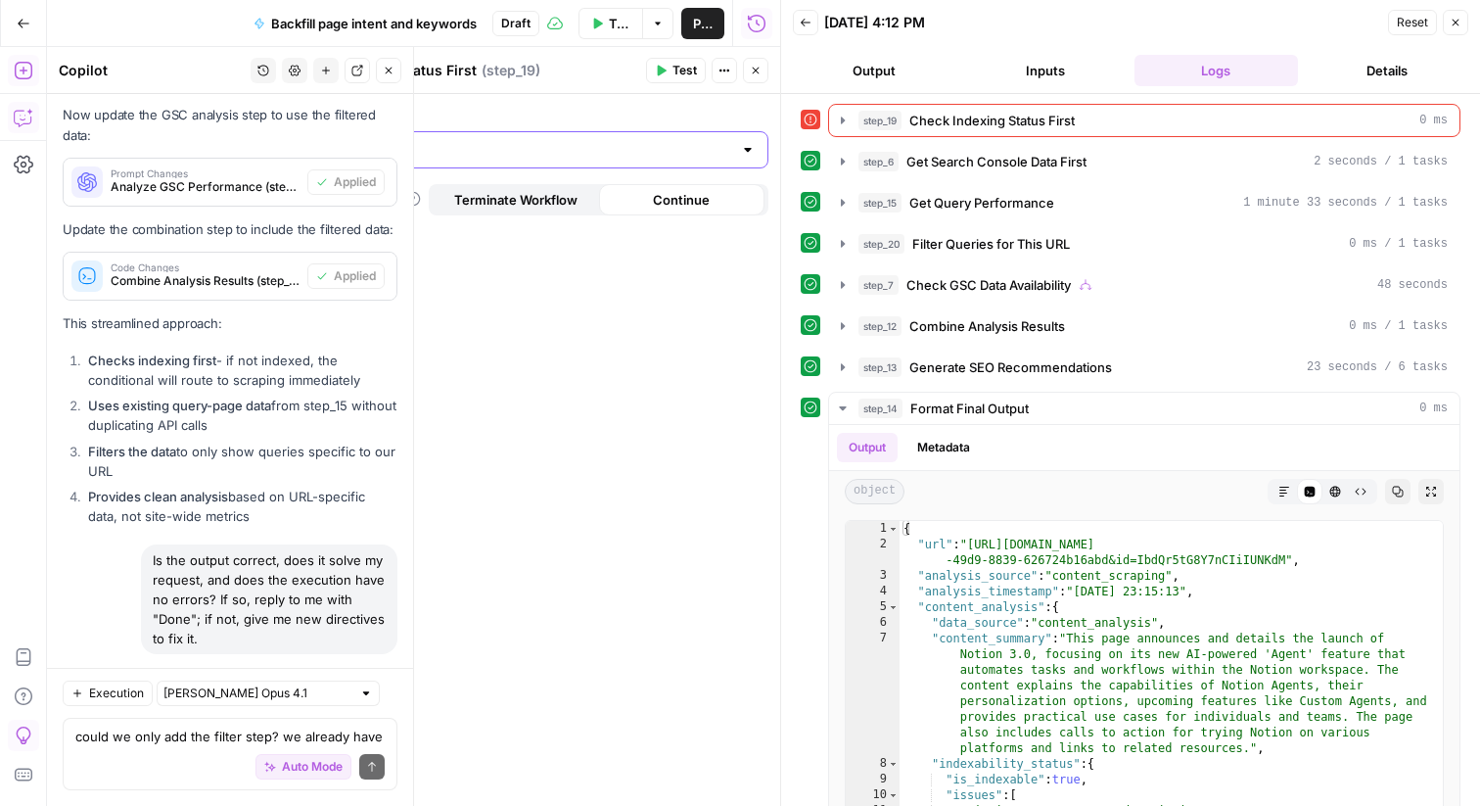
click at [659, 154] on input "Authentication" at bounding box center [518, 150] width 430 height 20
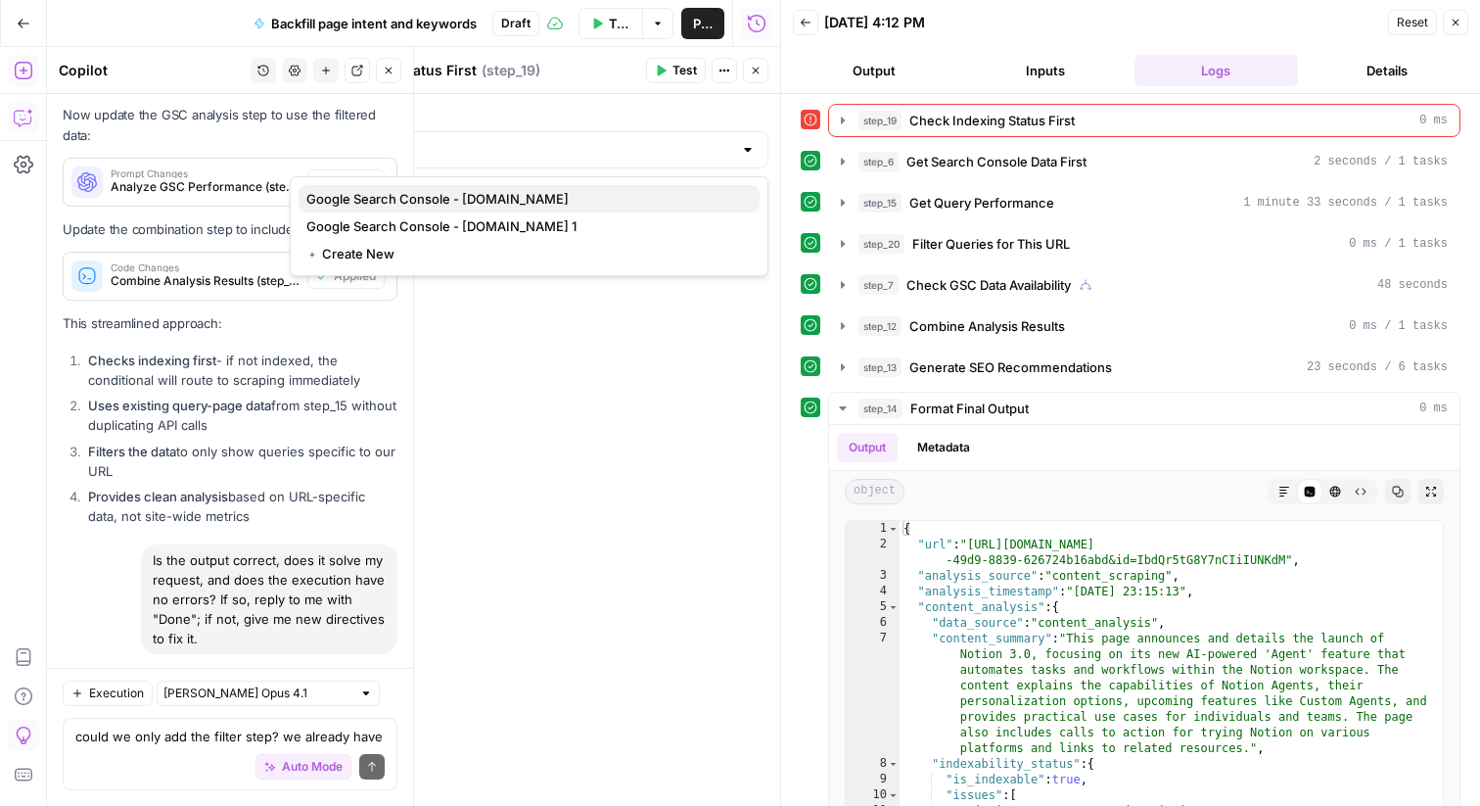
click at [577, 198] on span "Google Search Console - notion.com" at bounding box center [525, 199] width 438 height 20
type input "Google Search Console - notion.com"
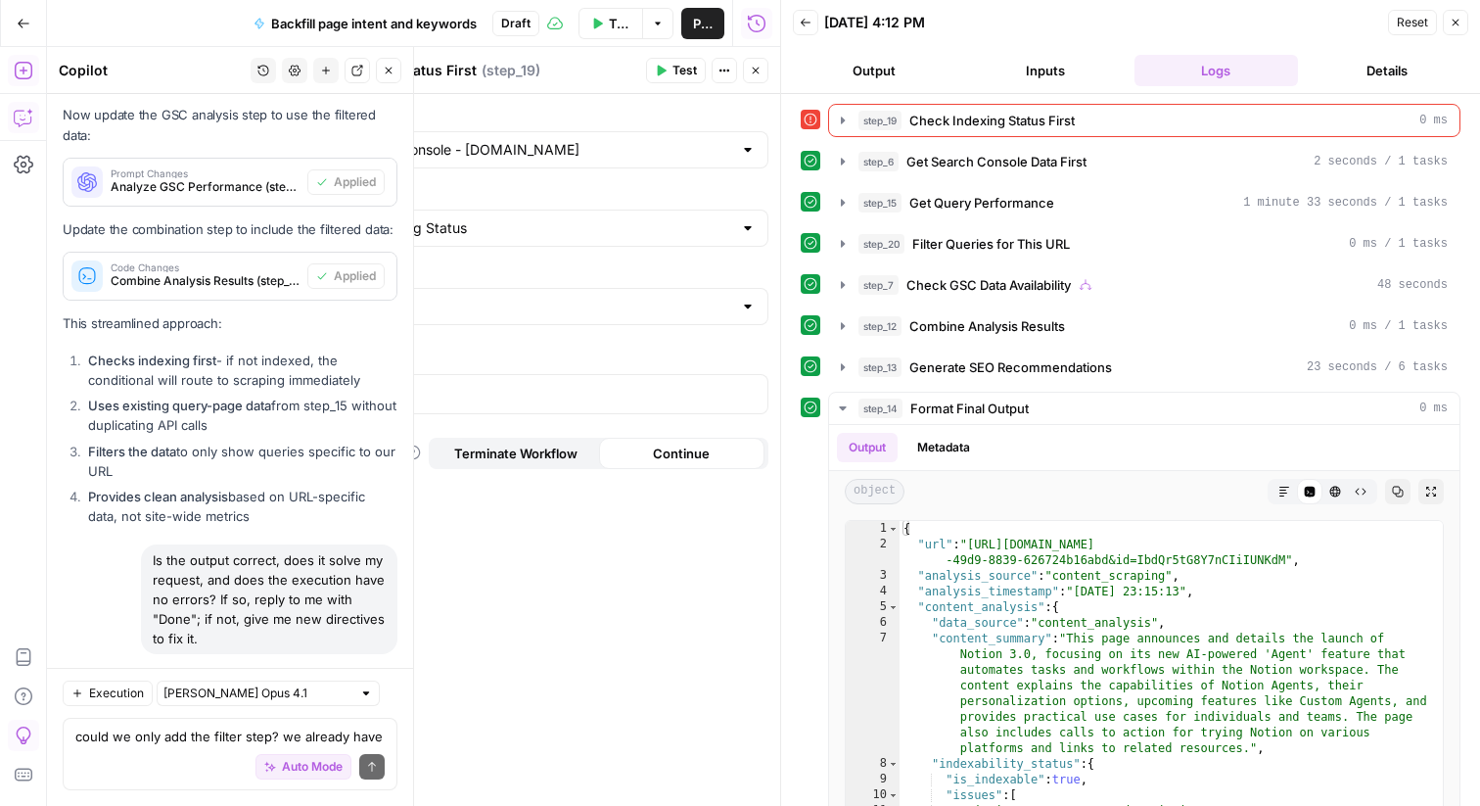
click at [532, 294] on div at bounding box center [529, 306] width 479 height 37
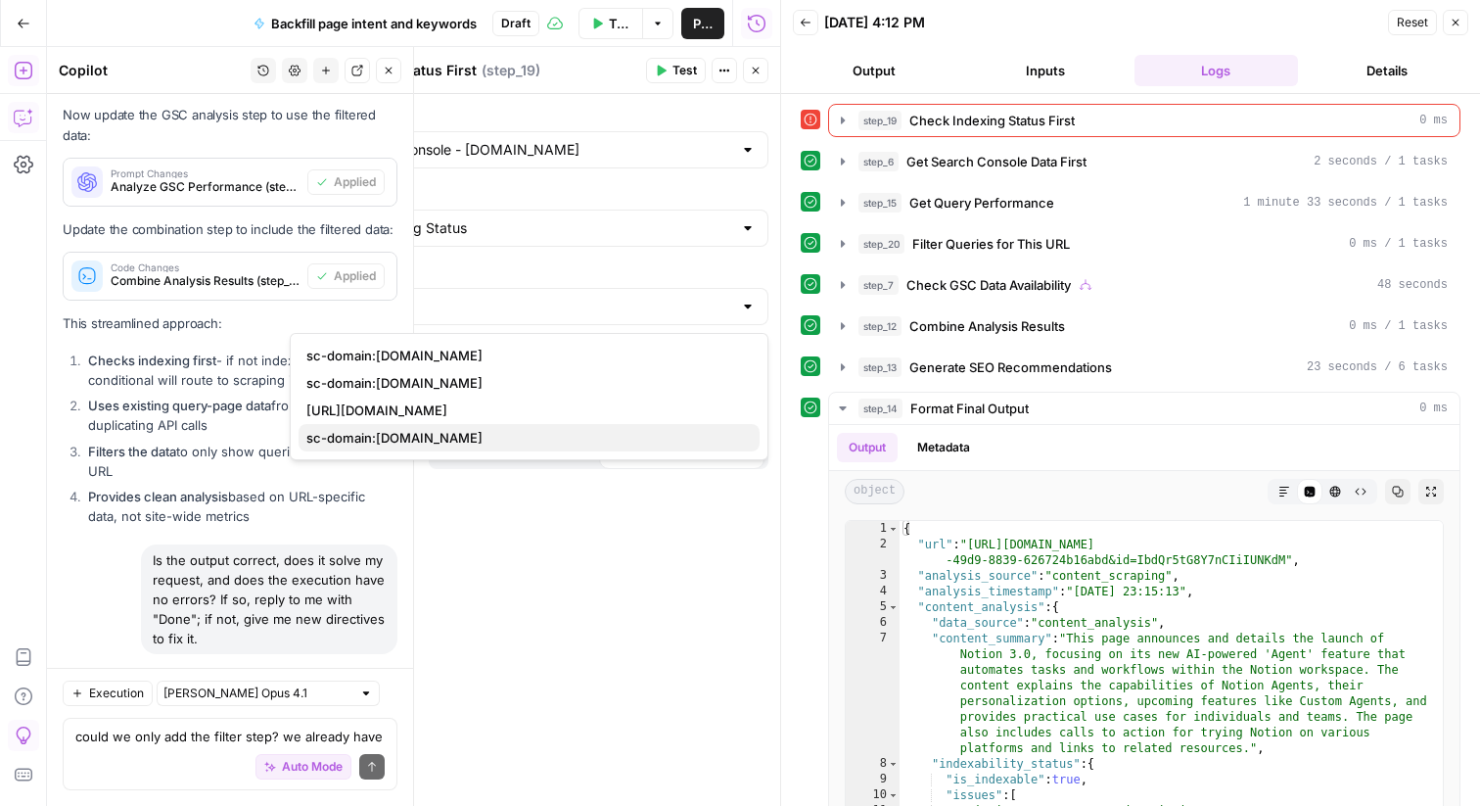
click at [473, 429] on span "sc-domain:notion.com" at bounding box center [525, 438] width 438 height 20
type input "sc-domain:notion.com"
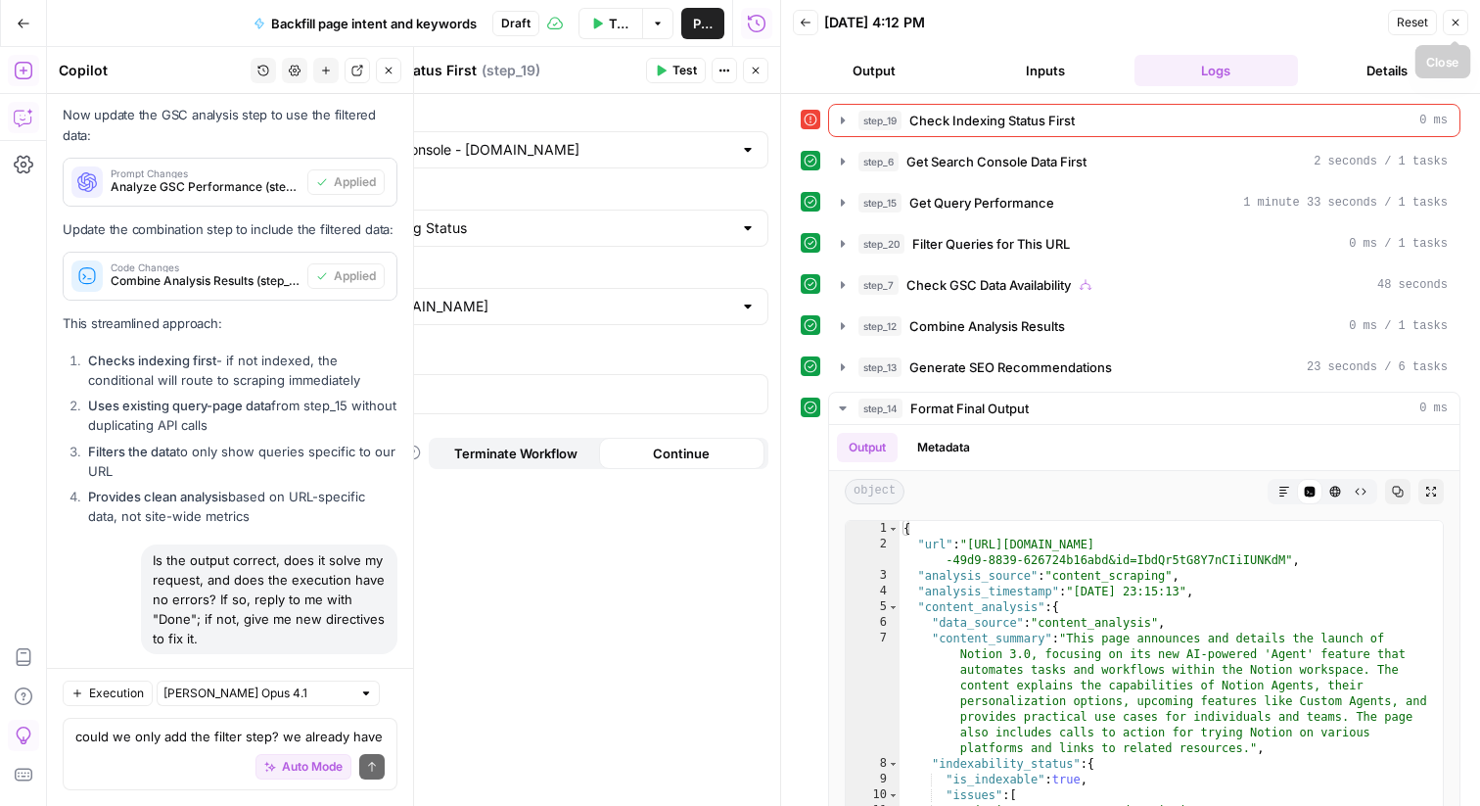
click at [1460, 21] on icon "button" at bounding box center [1456, 23] width 12 height 12
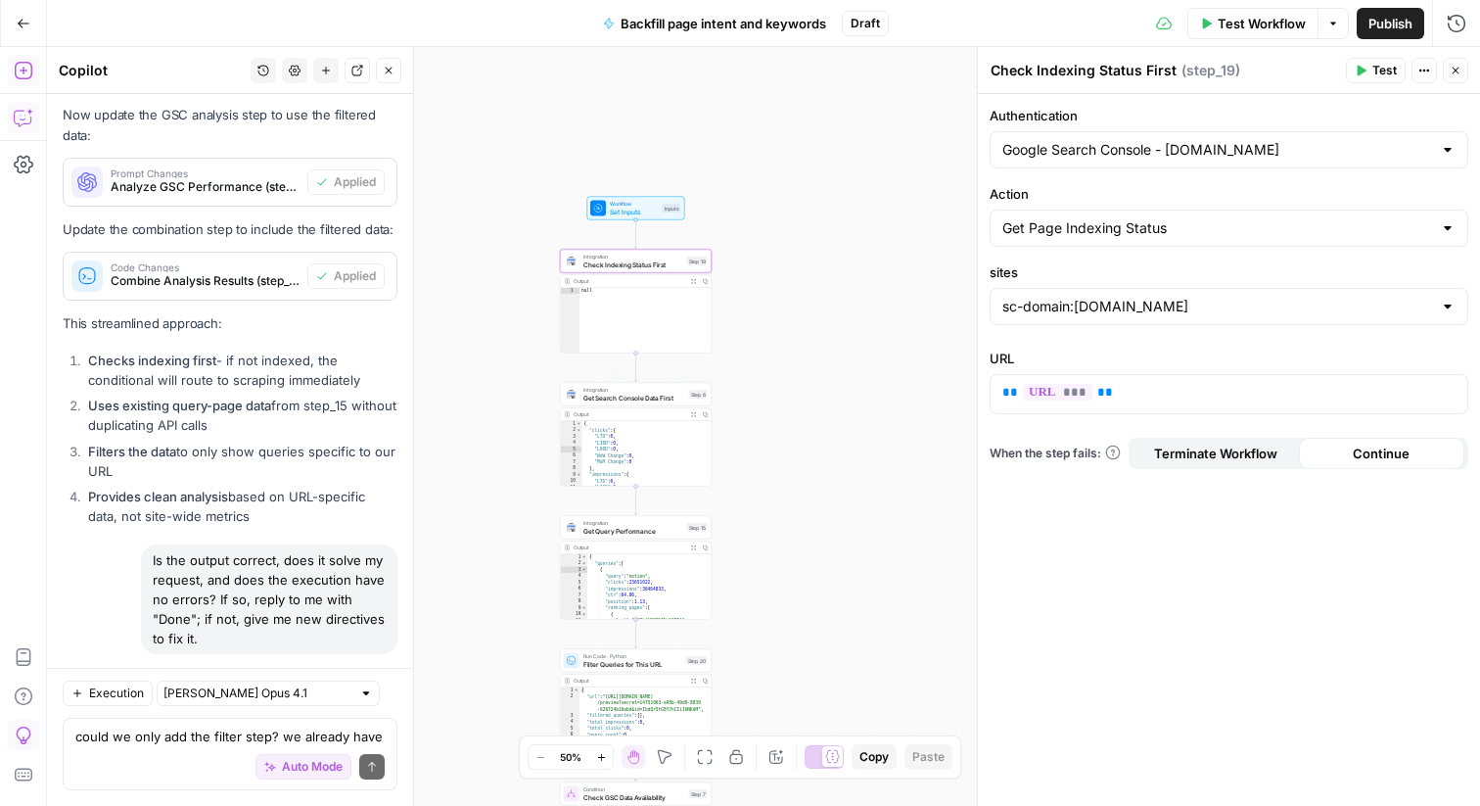
click at [846, 378] on div "**********" at bounding box center [763, 426] width 1433 height 759
click at [211, 729] on textarea "could we only add the filter step? we already have the rest! Isn't step 15 gett…" at bounding box center [229, 736] width 309 height 20
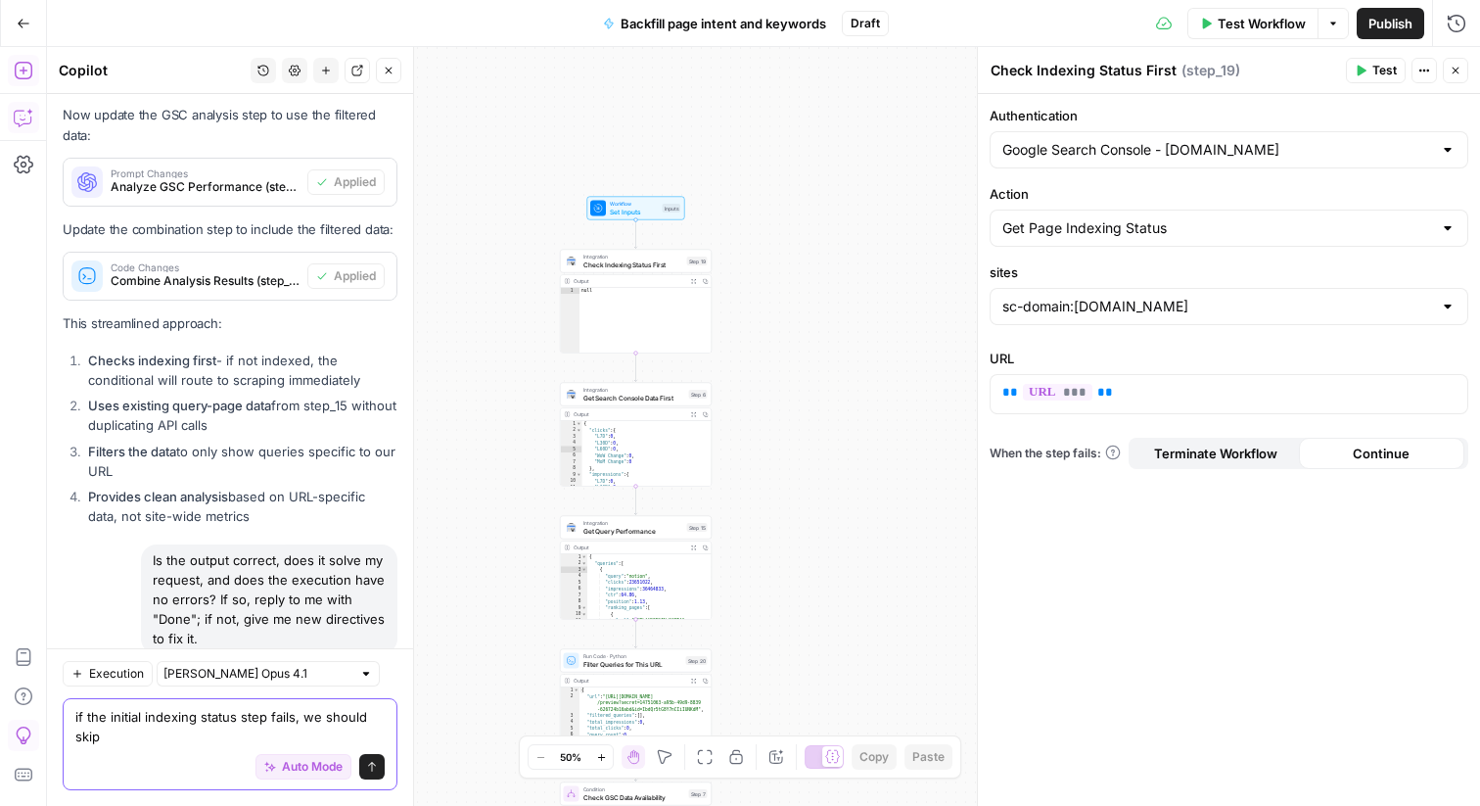
scroll to position [13814, 0]
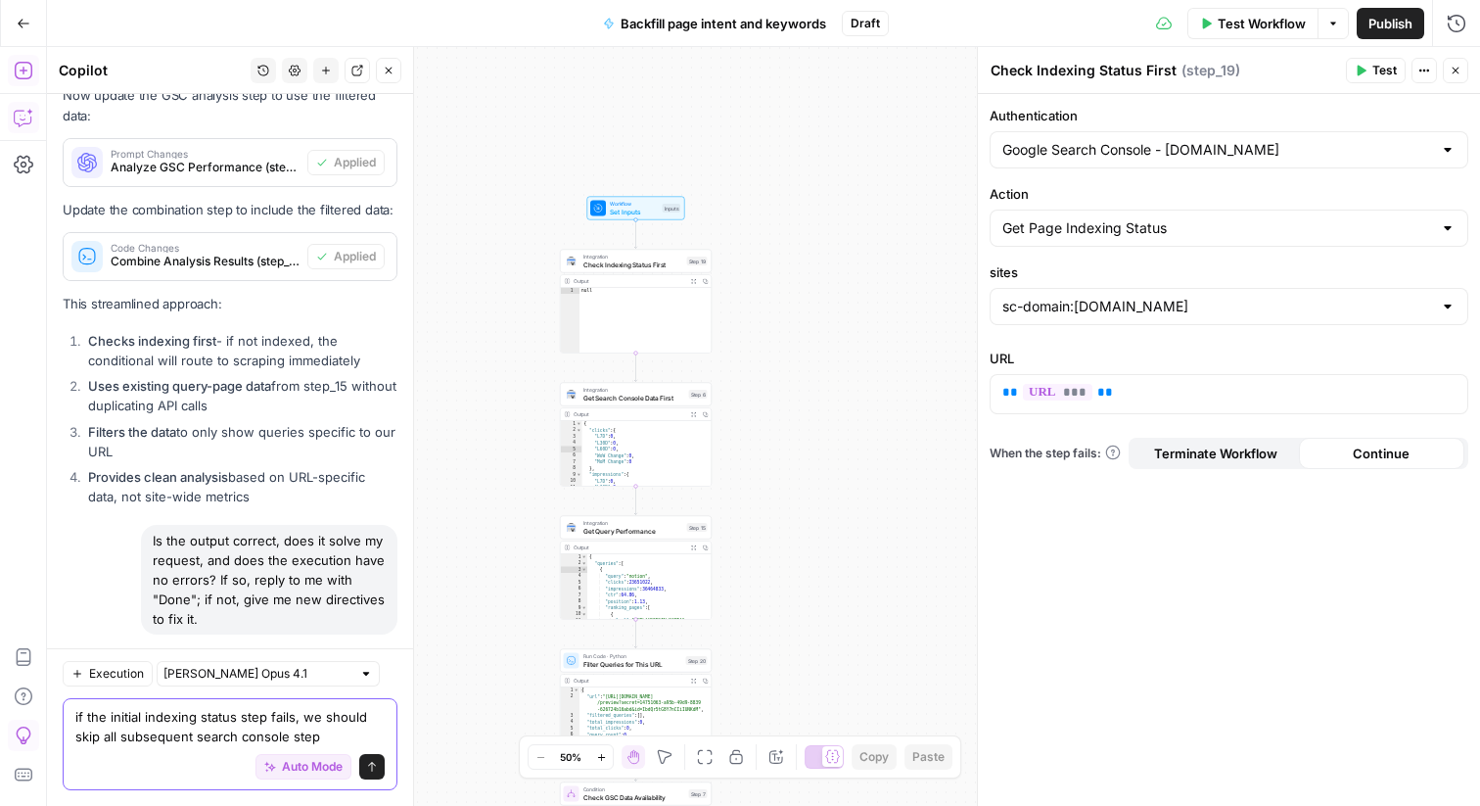
type textarea "if the initial indexing status step fails, we should skip all subsequent search…"
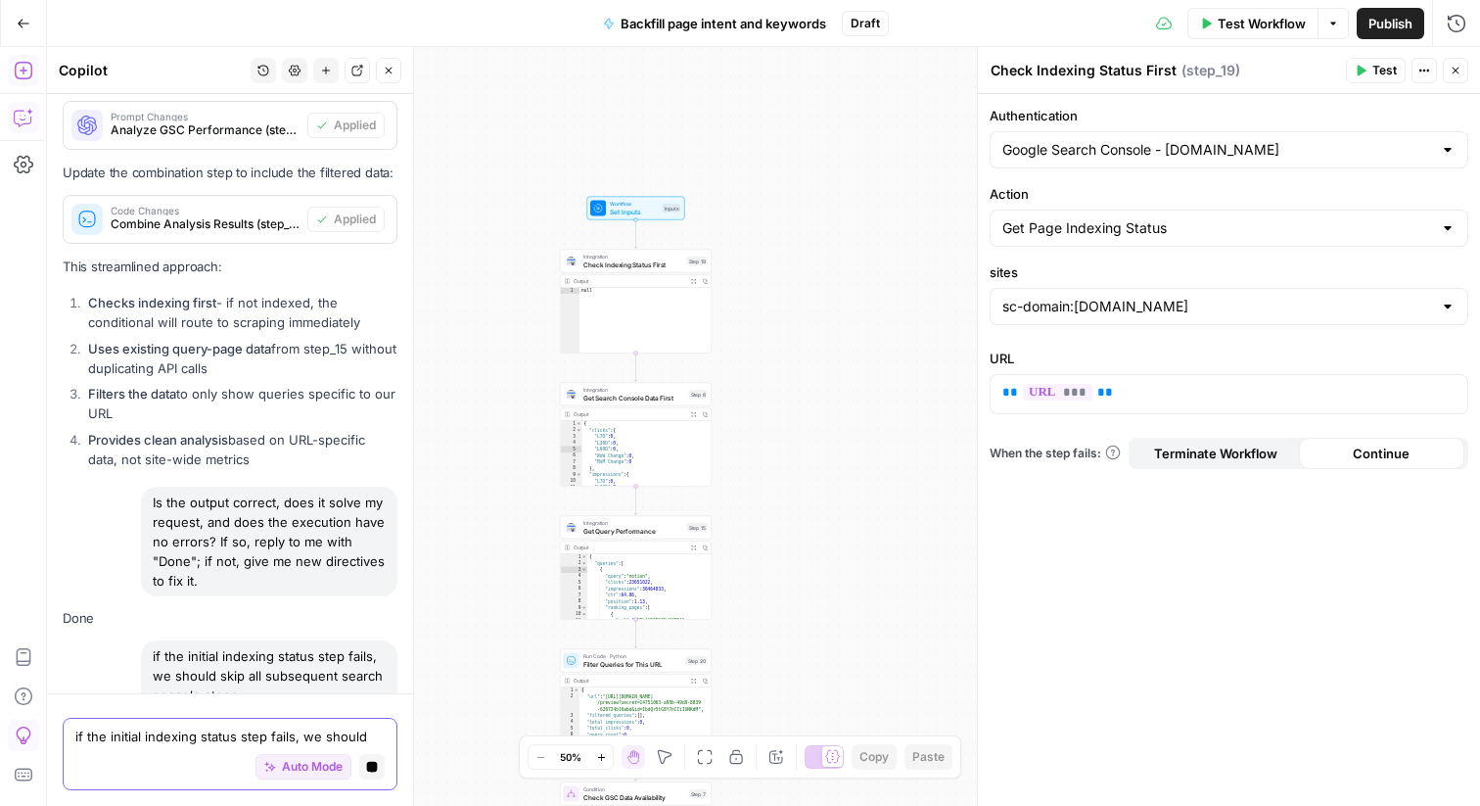
scroll to position [13618, 0]
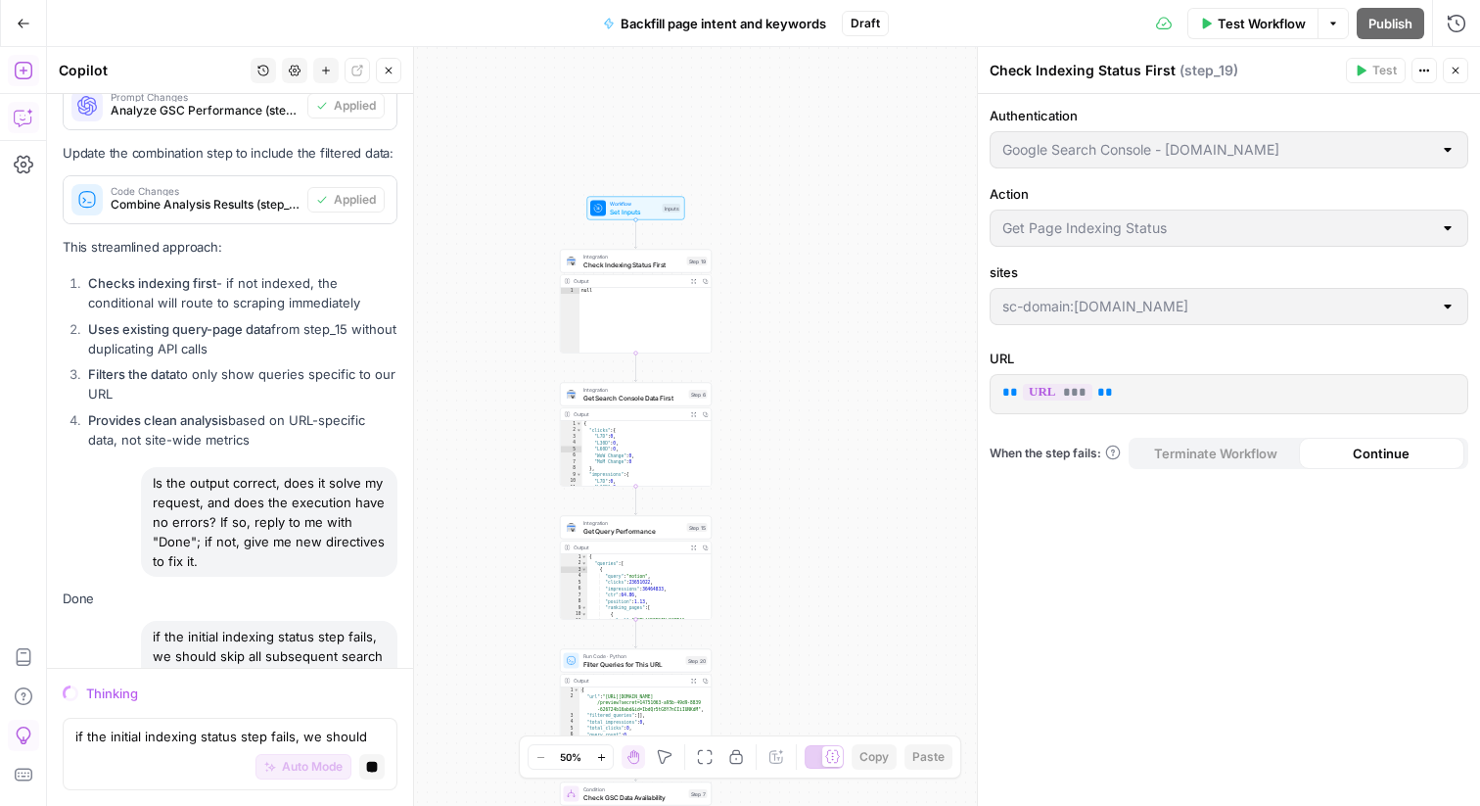
click at [805, 470] on div "**********" at bounding box center [763, 426] width 1433 height 759
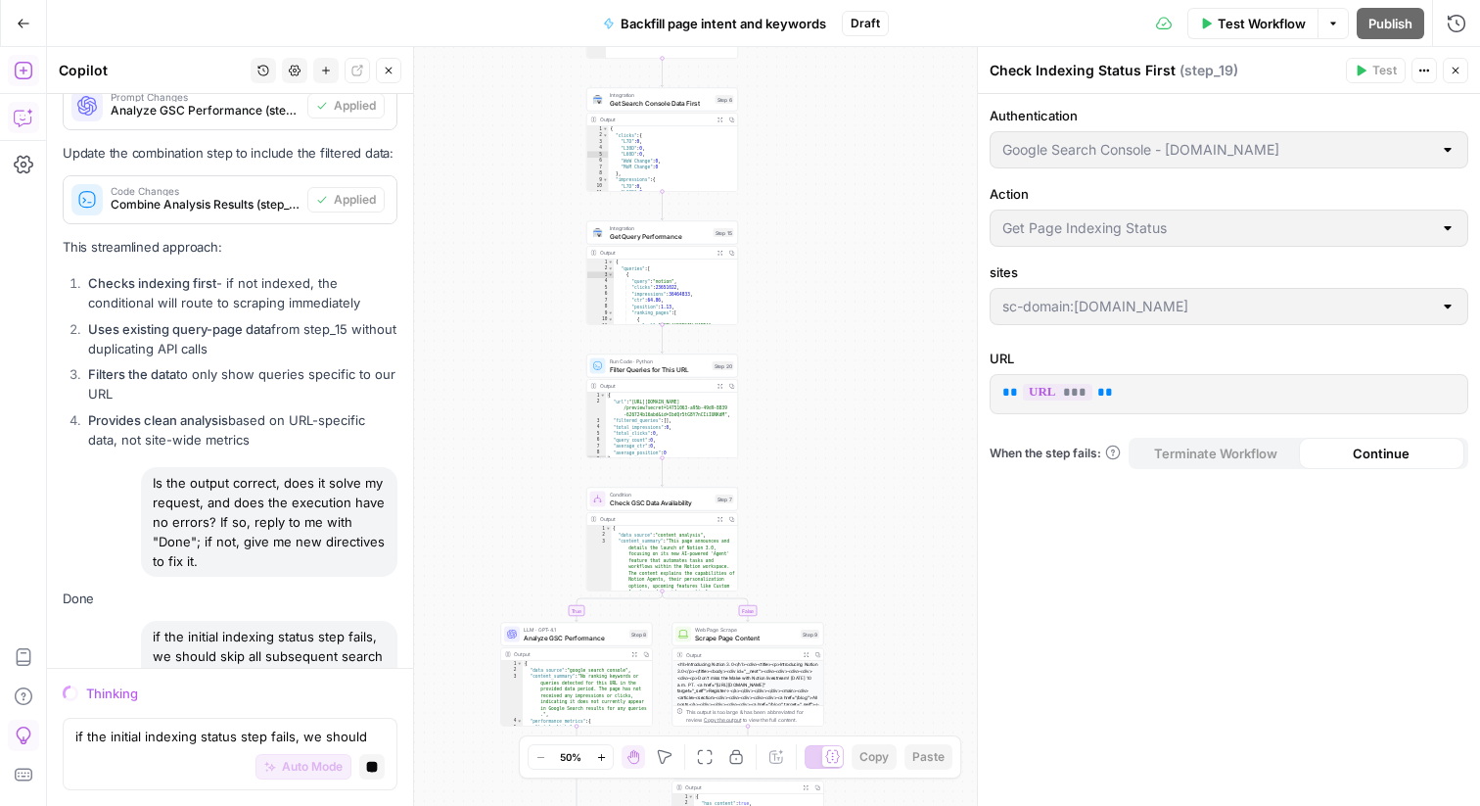
drag, startPoint x: 805, startPoint y: 467, endPoint x: 824, endPoint y: 130, distance: 337.4
click at [824, 130] on div "**********" at bounding box center [763, 426] width 1433 height 759
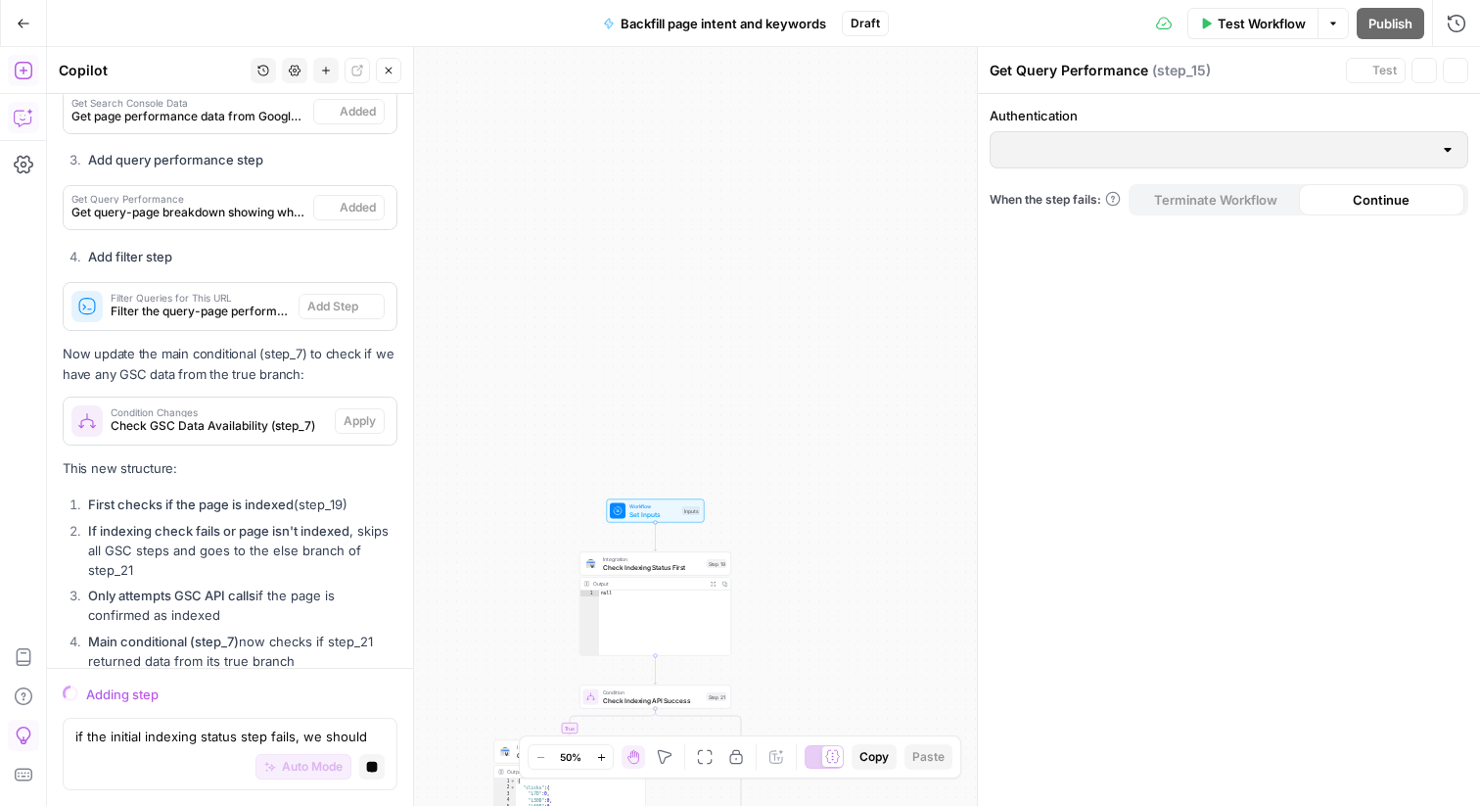
scroll to position [15006, 0]
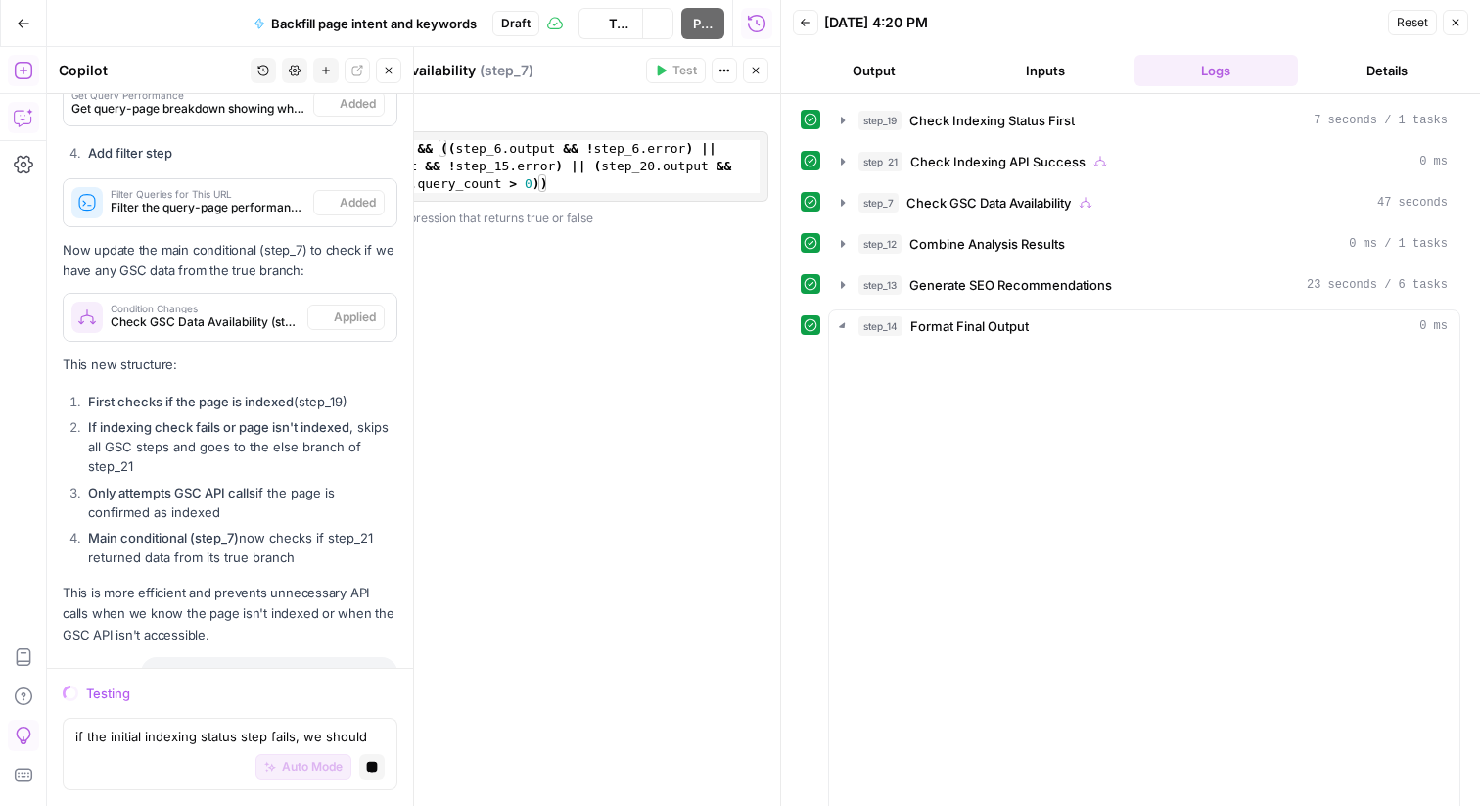
scroll to position [15086, 0]
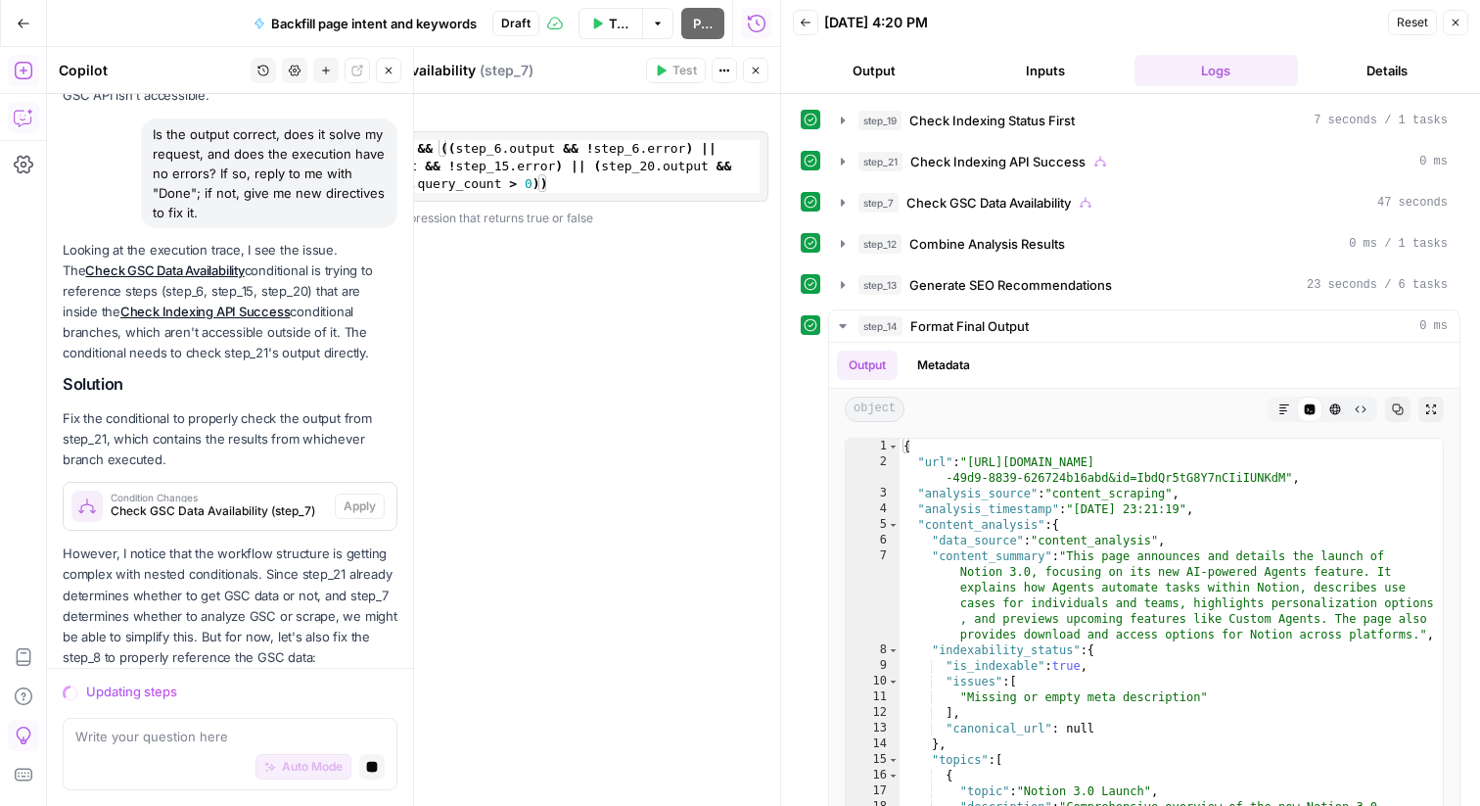
scroll to position [15689, 0]
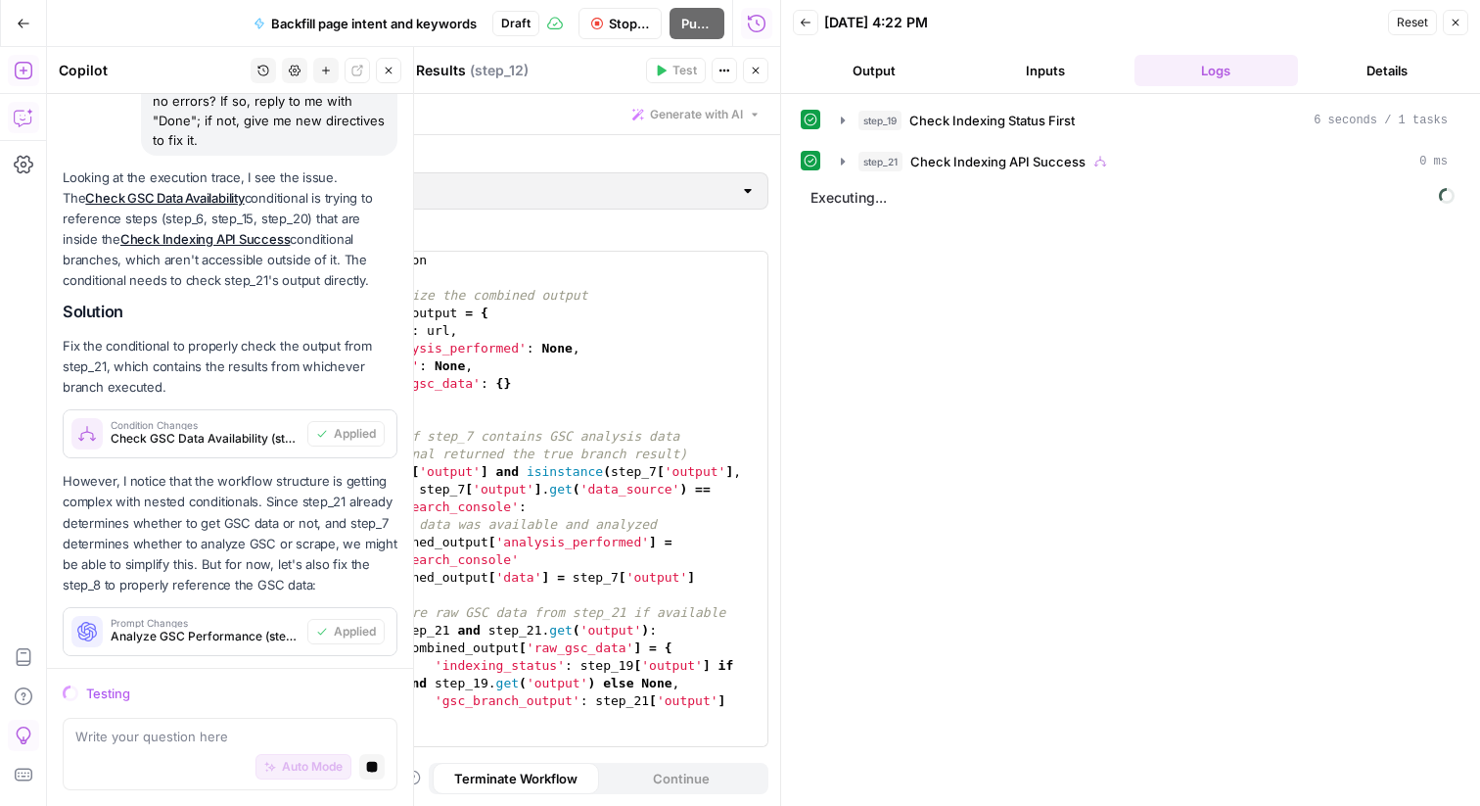
click at [760, 70] on icon "button" at bounding box center [756, 71] width 12 height 12
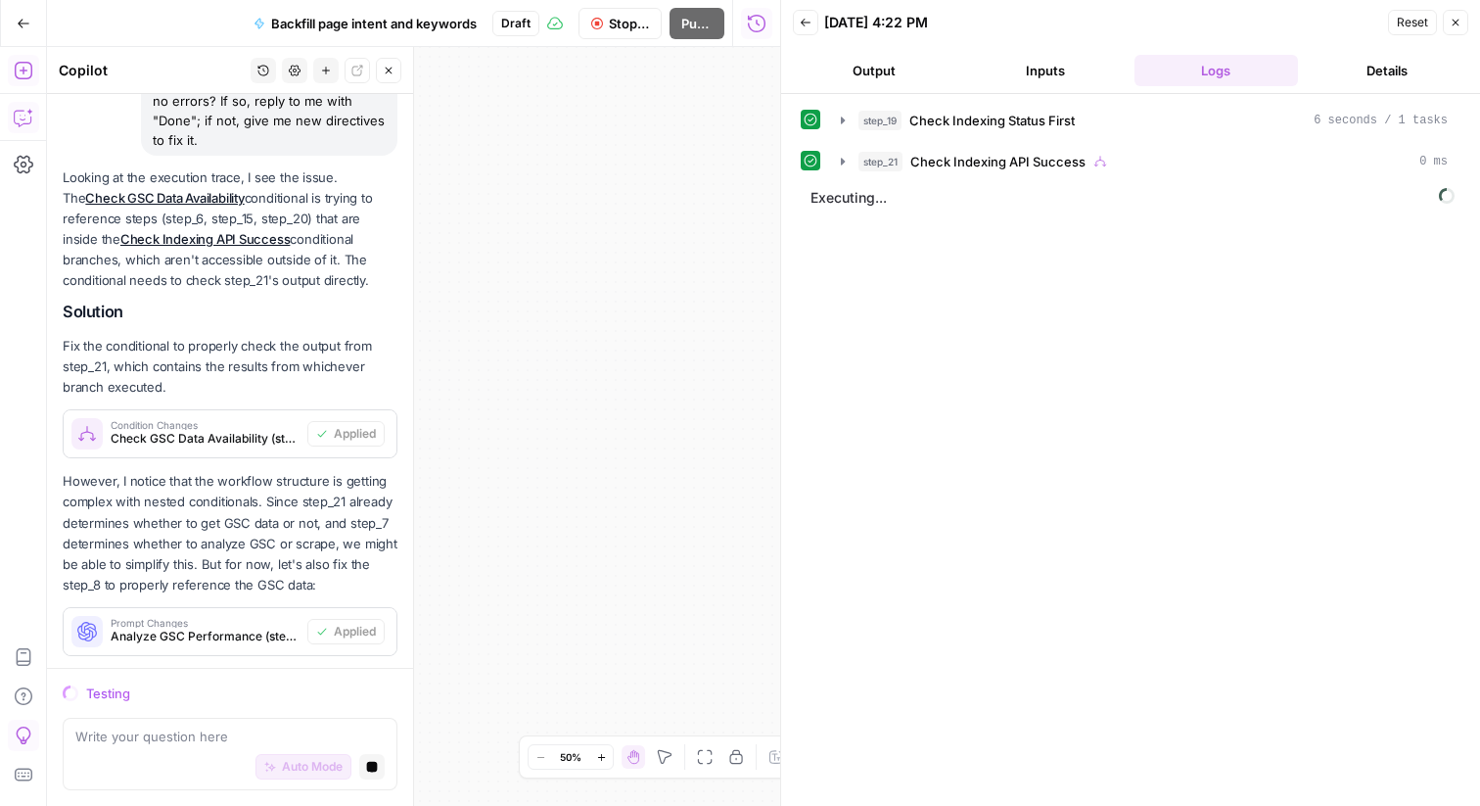
click at [705, 755] on icon "button" at bounding box center [705, 757] width 16 height 16
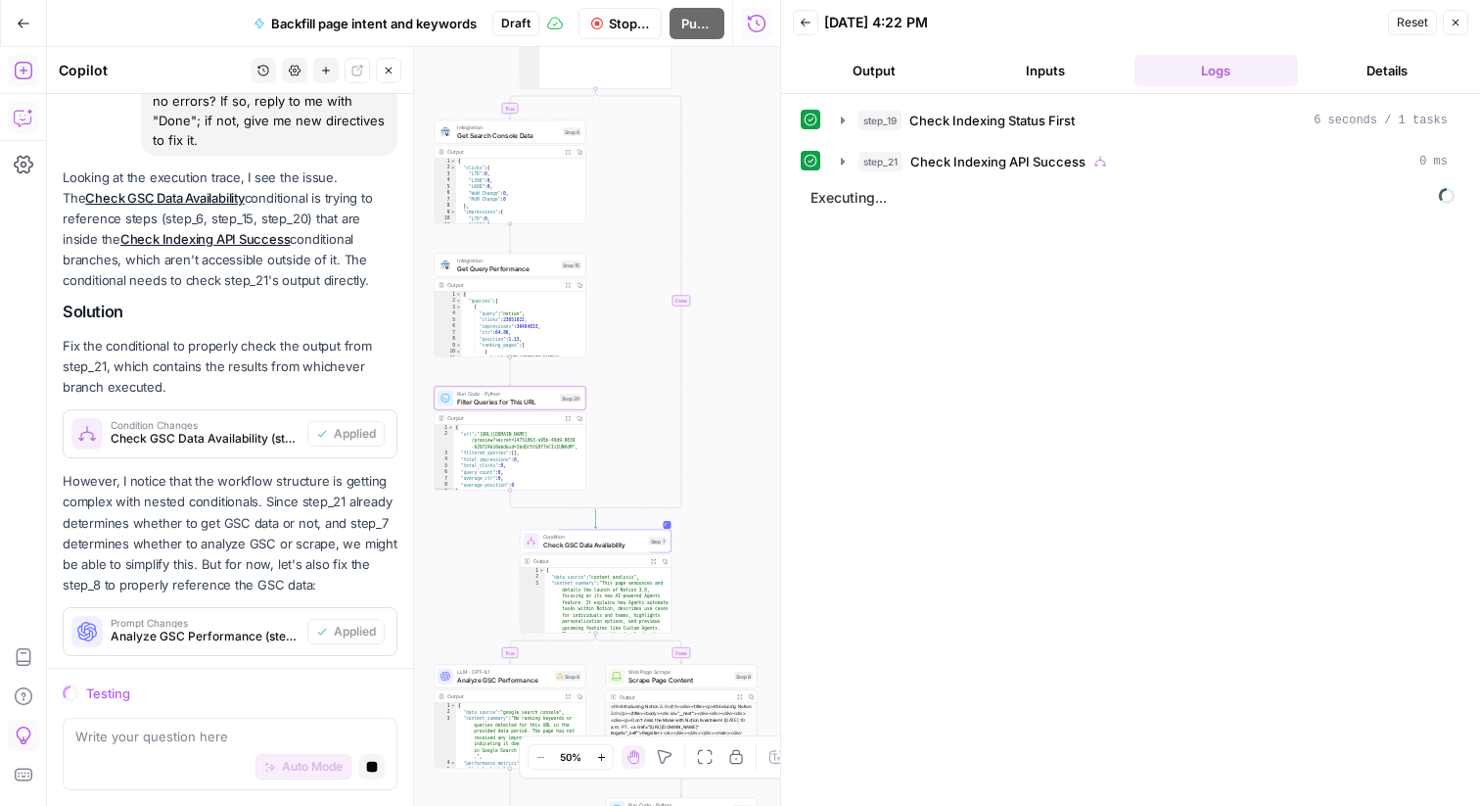
drag, startPoint x: 620, startPoint y: 405, endPoint x: 770, endPoint y: 640, distance: 278.7
click at [799, 630] on body "Notion New Home Browse Insights Opportunities Your Data Recent Grids [Custom te…" at bounding box center [740, 403] width 1480 height 806
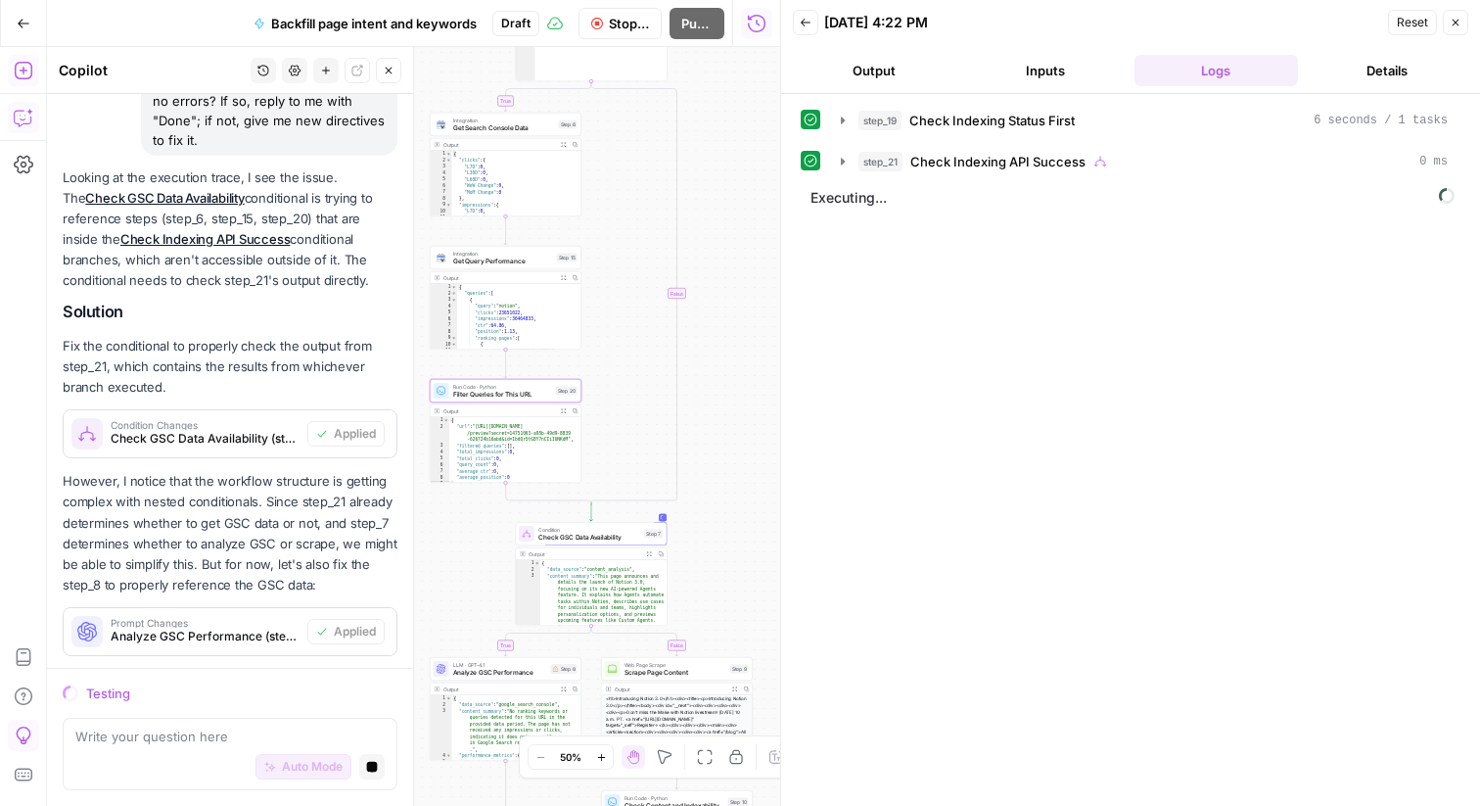
drag, startPoint x: 741, startPoint y: 193, endPoint x: 726, endPoint y: 158, distance: 38.2
click at [726, 158] on div "true false true false Workflow Set Inputs Inputs Integration Check Indexing Sta…" at bounding box center [413, 426] width 733 height 759
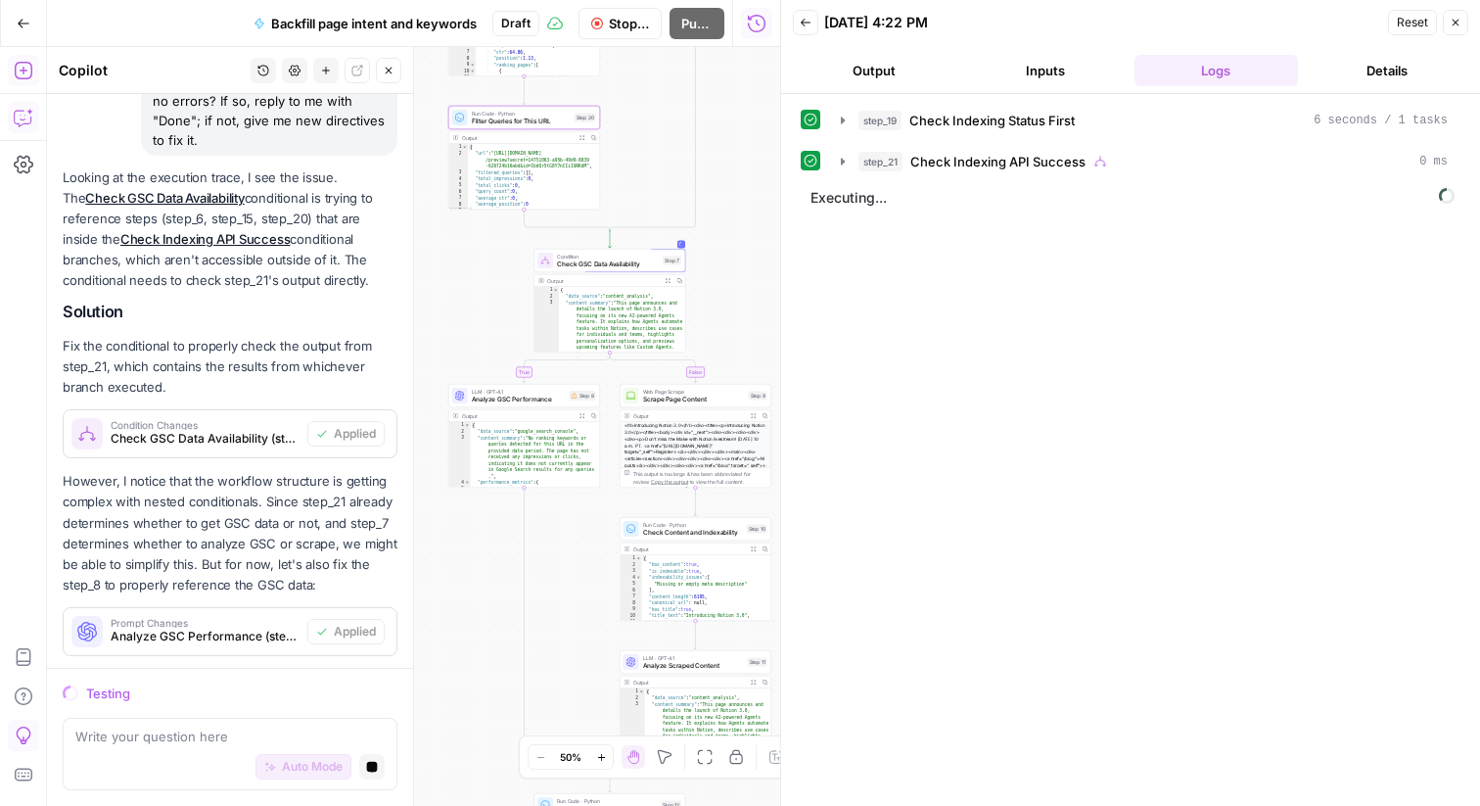
drag, startPoint x: 745, startPoint y: 504, endPoint x: 777, endPoint y: 272, distance: 234.3
click at [777, 272] on body "Notion New Home Browse Insights Opportunities Your Data Recent Grids [Custom te…" at bounding box center [740, 403] width 1480 height 806
click at [944, 117] on span "Check Indexing Status First" at bounding box center [992, 121] width 165 height 20
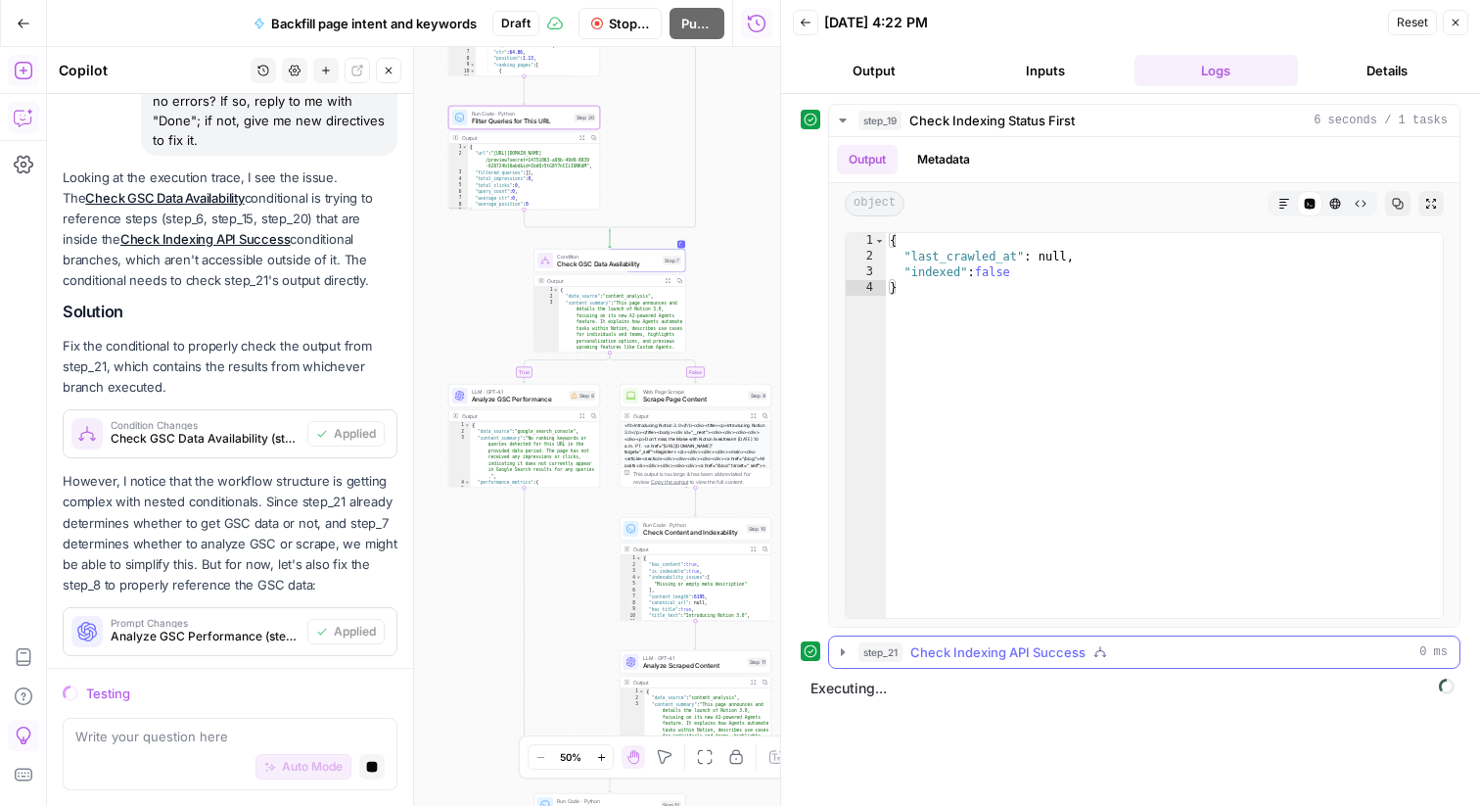
click at [950, 662] on button "step_21 Check Indexing API Success 0 ms" at bounding box center [1144, 651] width 631 height 31
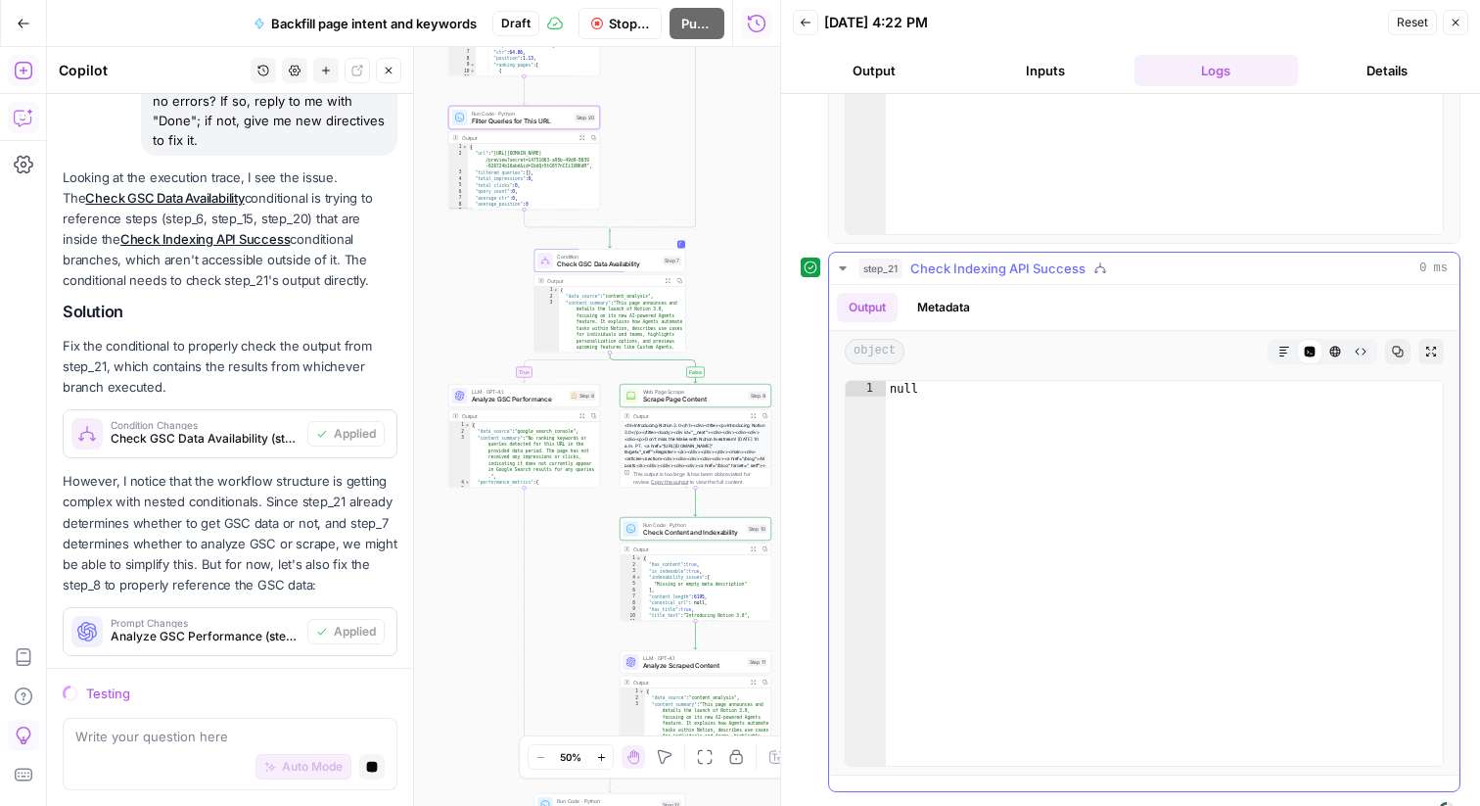
scroll to position [456, 0]
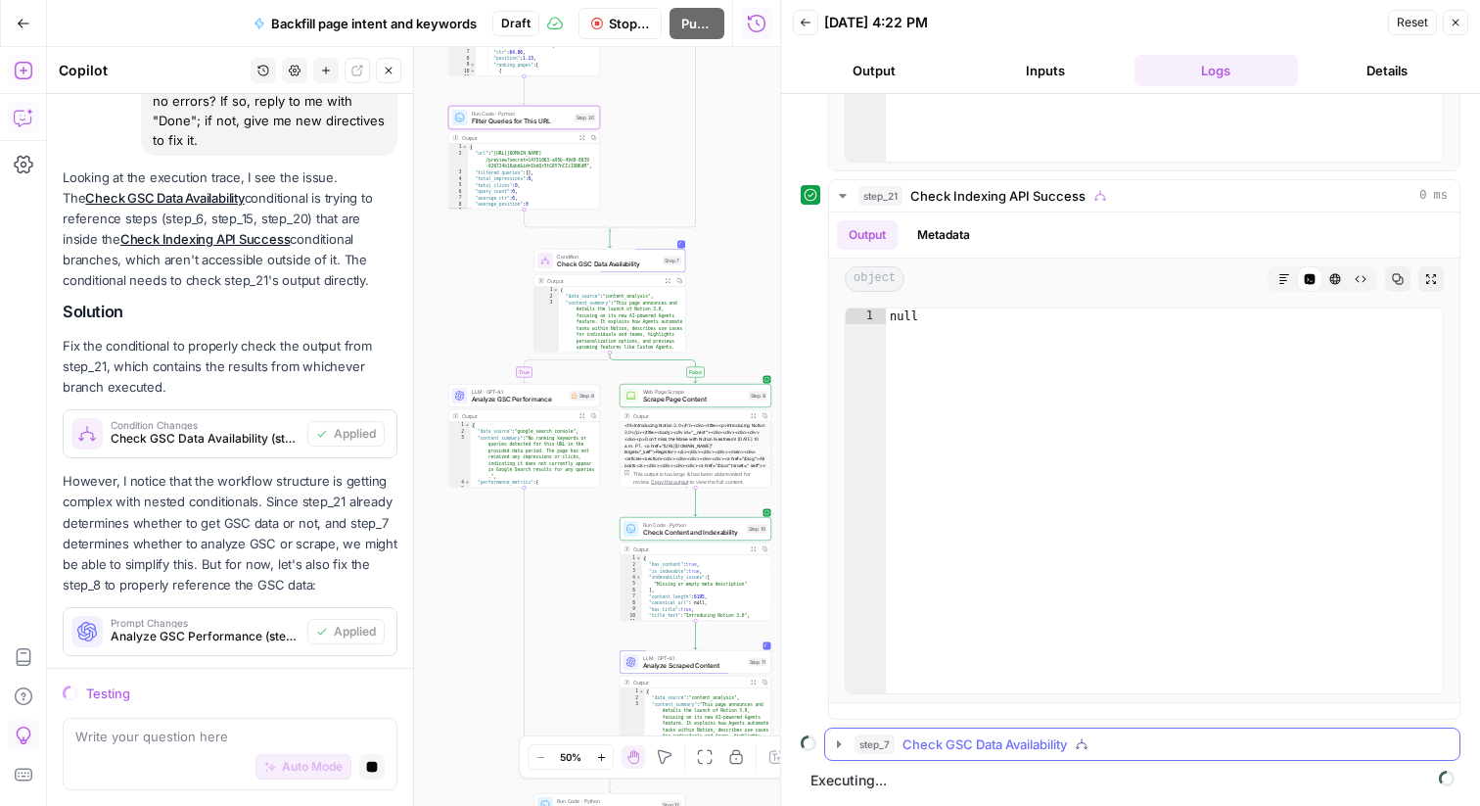
click at [955, 741] on span "Check GSC Data Availability" at bounding box center [985, 744] width 164 height 20
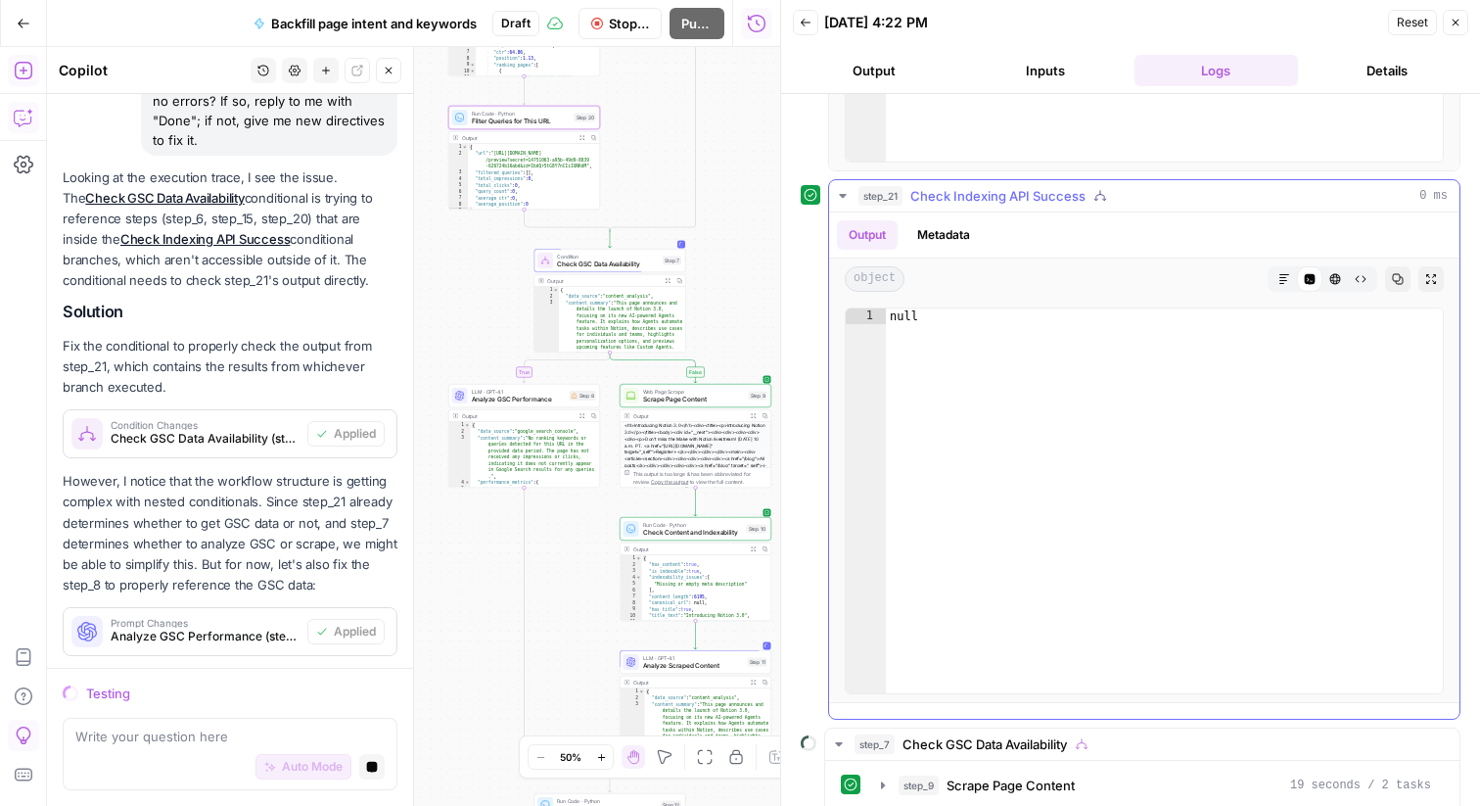
scroll to position [547, 0]
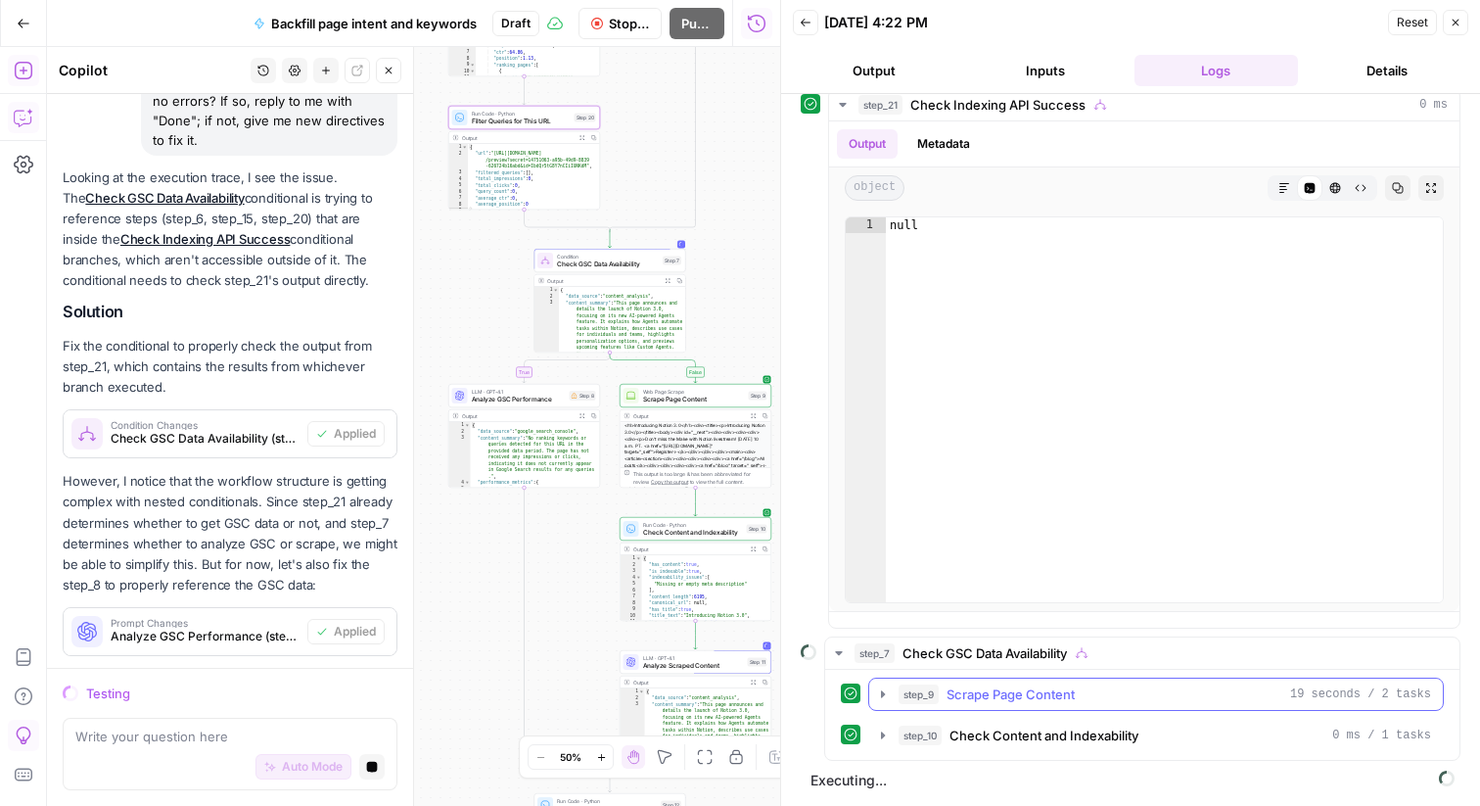
click at [959, 688] on span "Scrape Page Content" at bounding box center [1011, 694] width 128 height 20
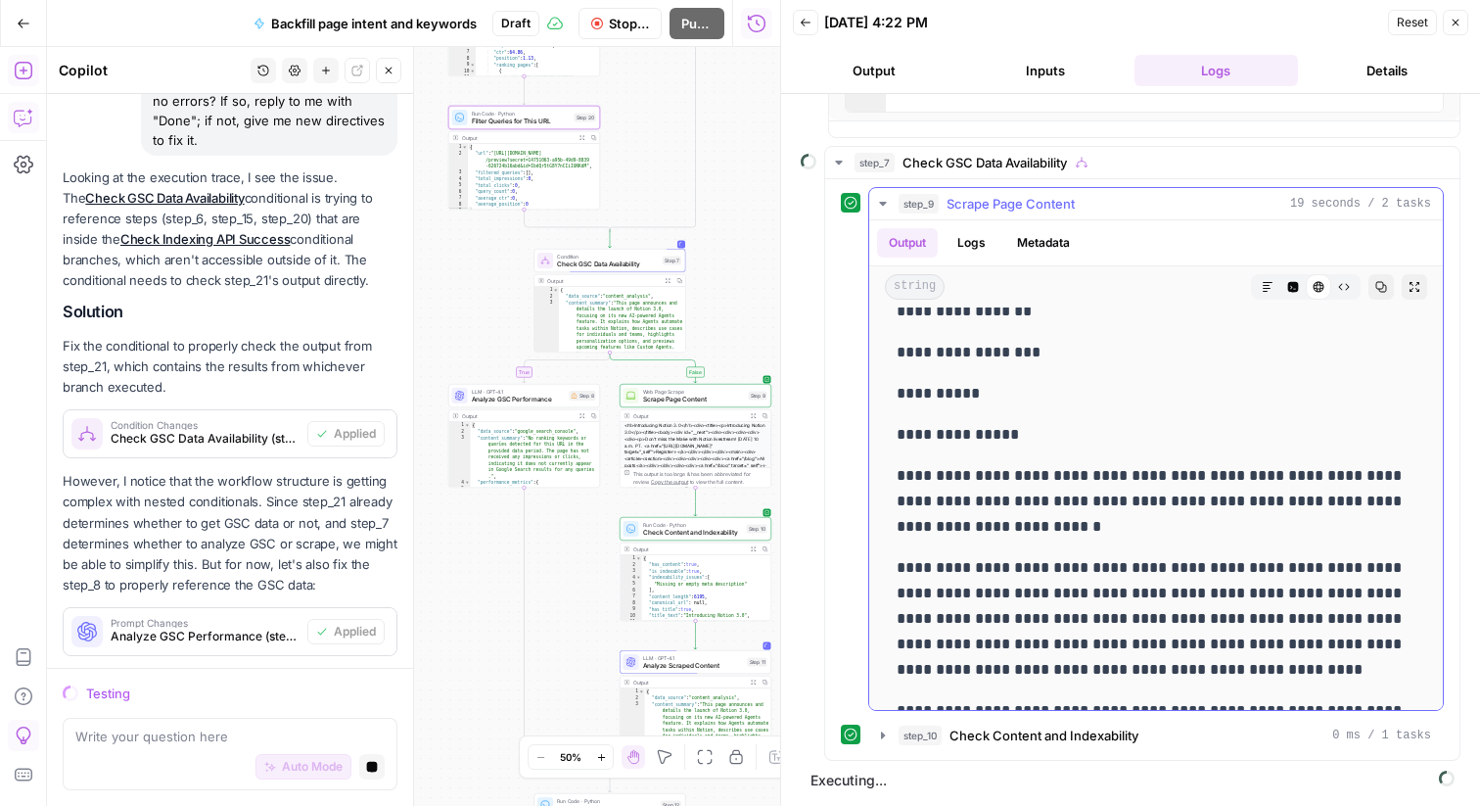
scroll to position [620, 0]
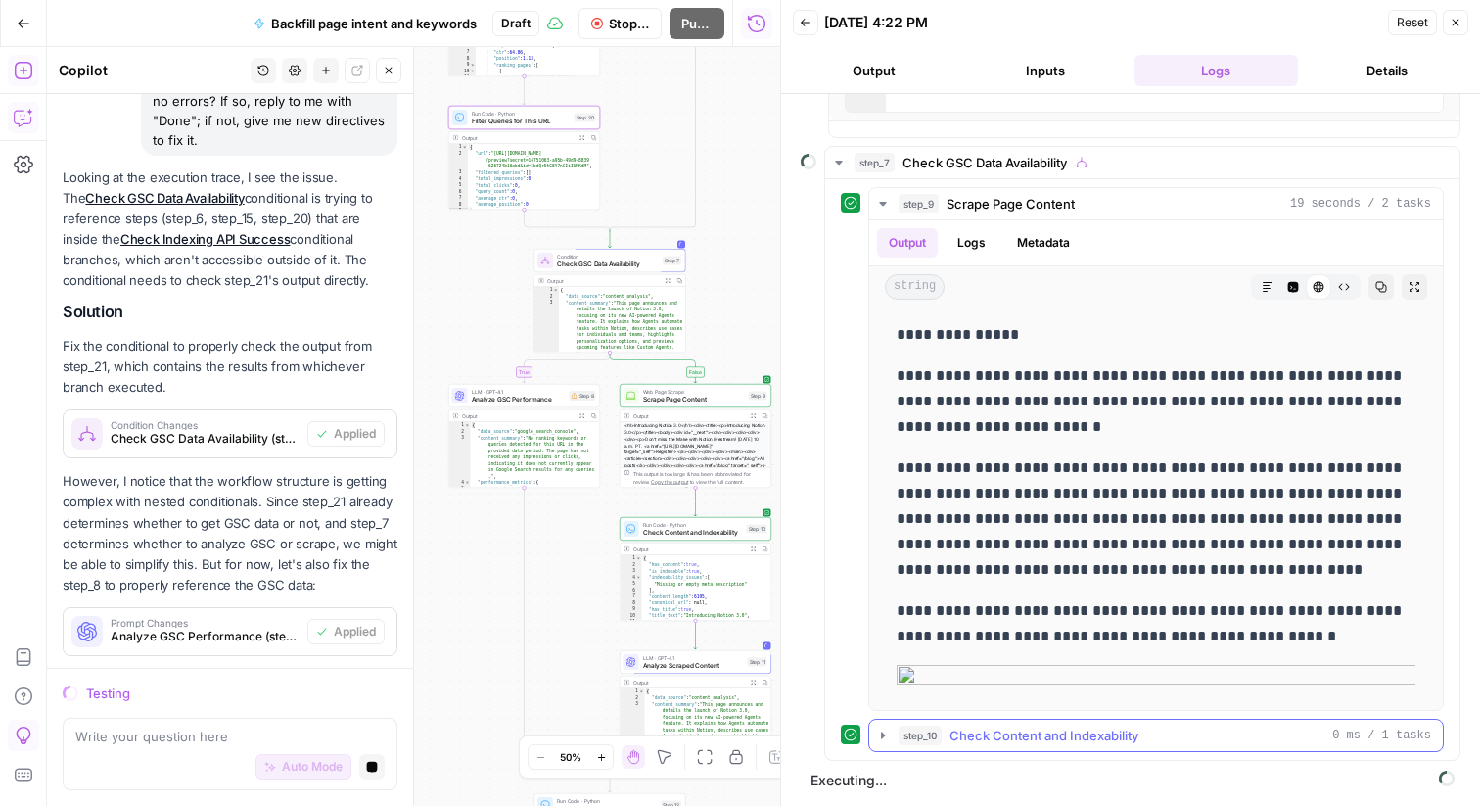
click at [1014, 732] on span "Check Content and Indexability" at bounding box center [1044, 736] width 189 height 20
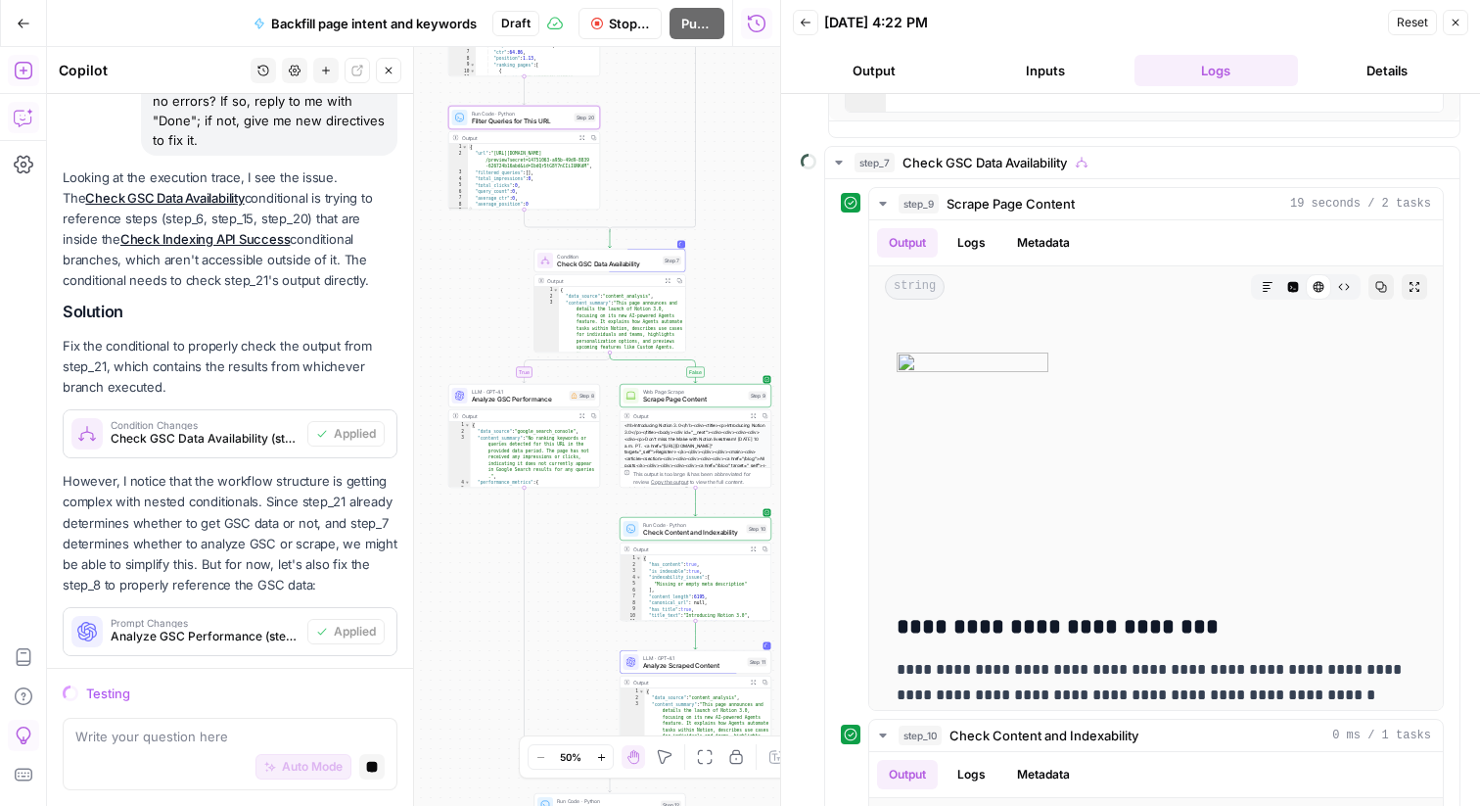
scroll to position [1528, 0]
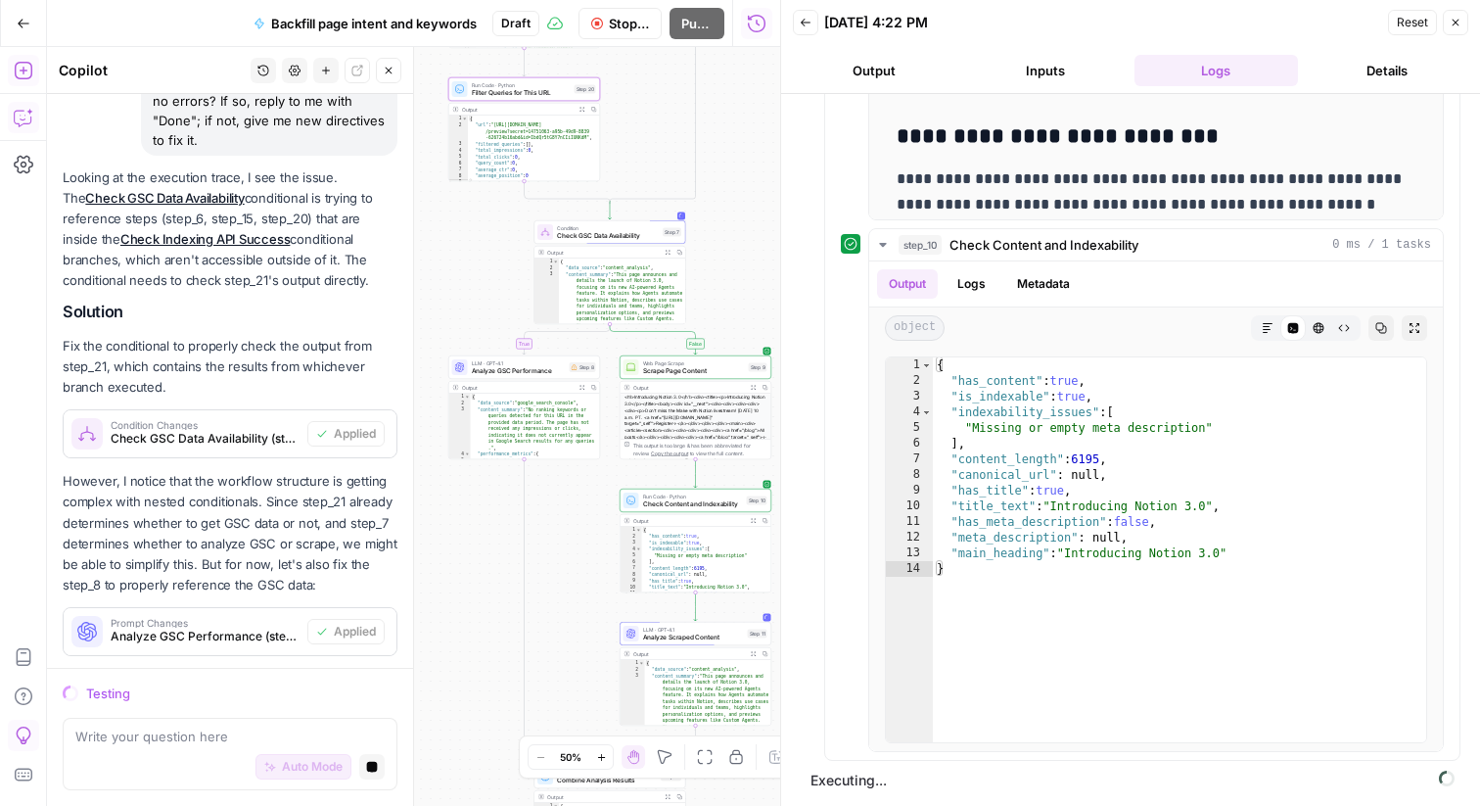
drag, startPoint x: 586, startPoint y: 640, endPoint x: 590, endPoint y: 539, distance: 100.9
click at [590, 562] on div "true false true false Workflow Set Inputs Inputs Integration Check Indexing Sta…" at bounding box center [413, 426] width 733 height 759
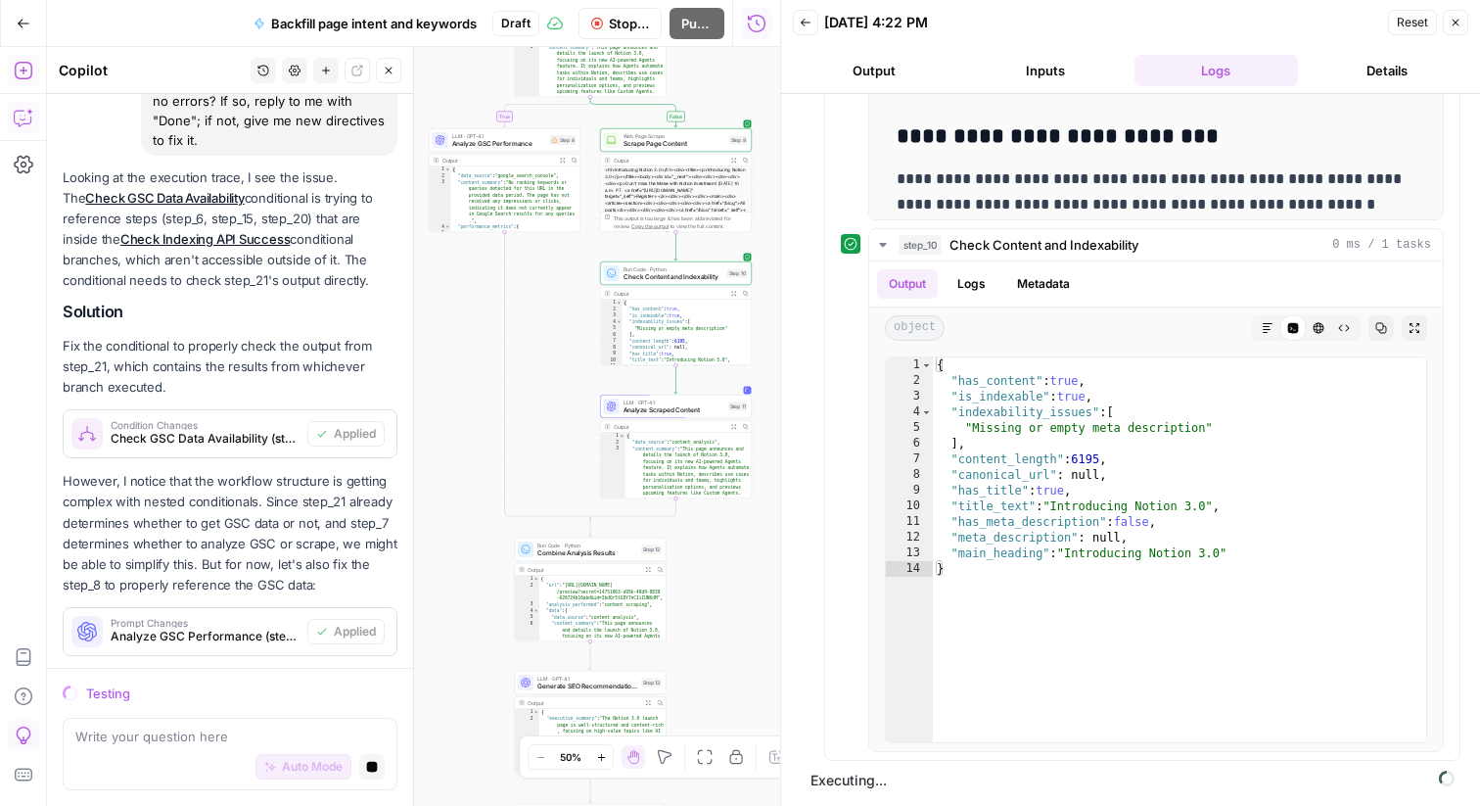
drag, startPoint x: 572, startPoint y: 604, endPoint x: 528, endPoint y: 427, distance: 182.6
click at [528, 427] on div "true false true false Workflow Set Inputs Inputs Integration Check Indexing Sta…" at bounding box center [413, 426] width 733 height 759
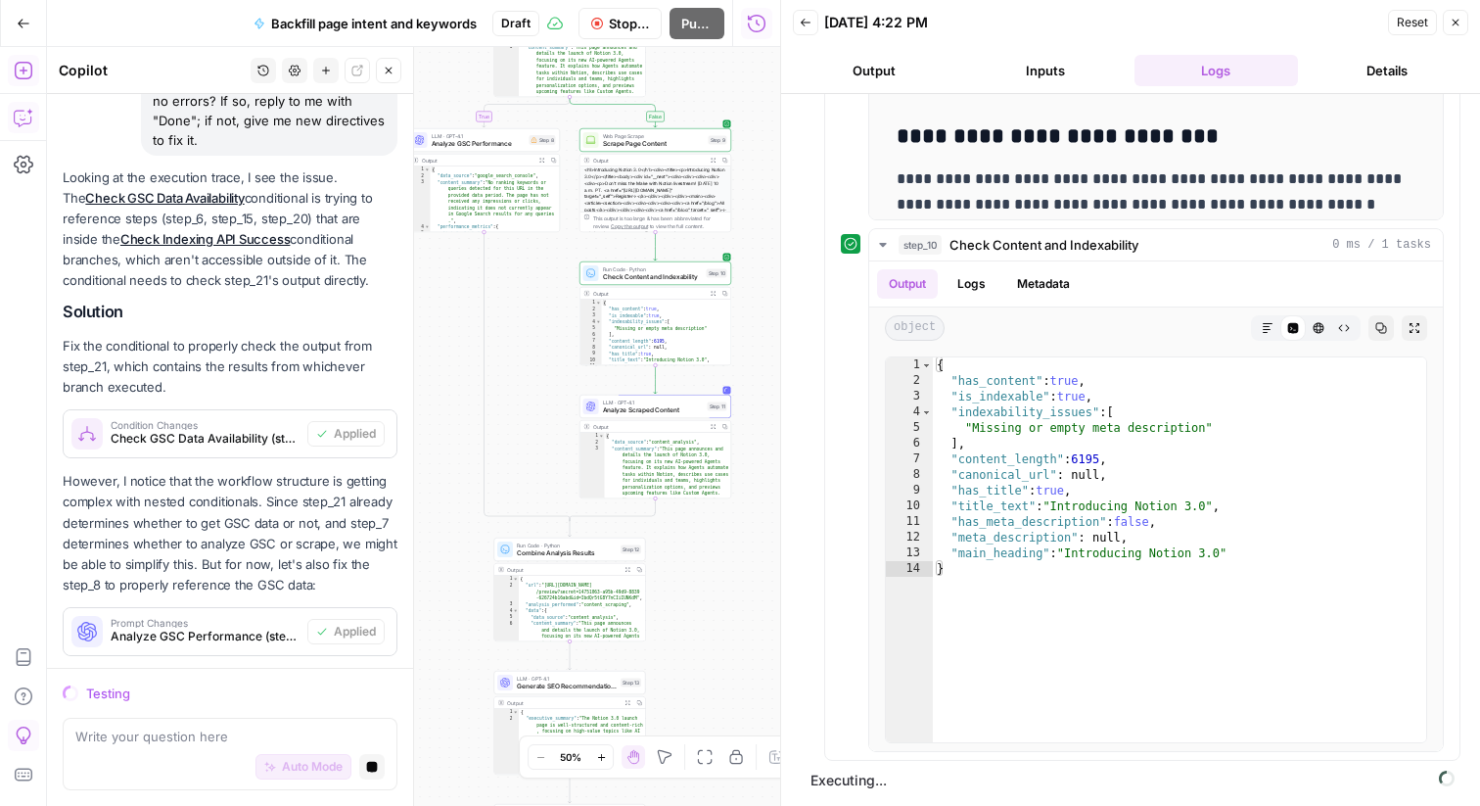
click at [662, 268] on span "Run Code · Python" at bounding box center [653, 269] width 100 height 8
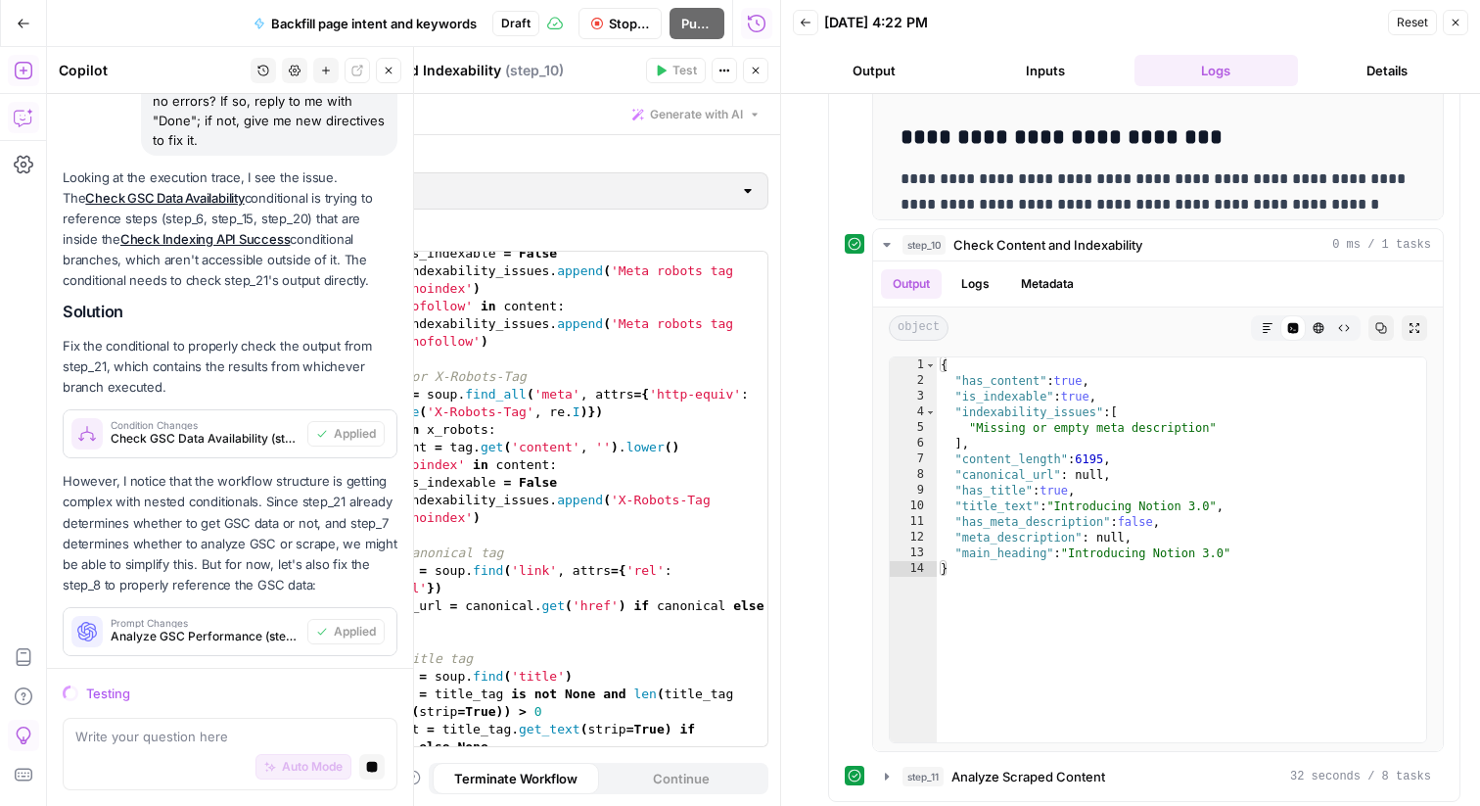
scroll to position [553, 0]
click at [756, 72] on icon "button" at bounding box center [756, 71] width 12 height 12
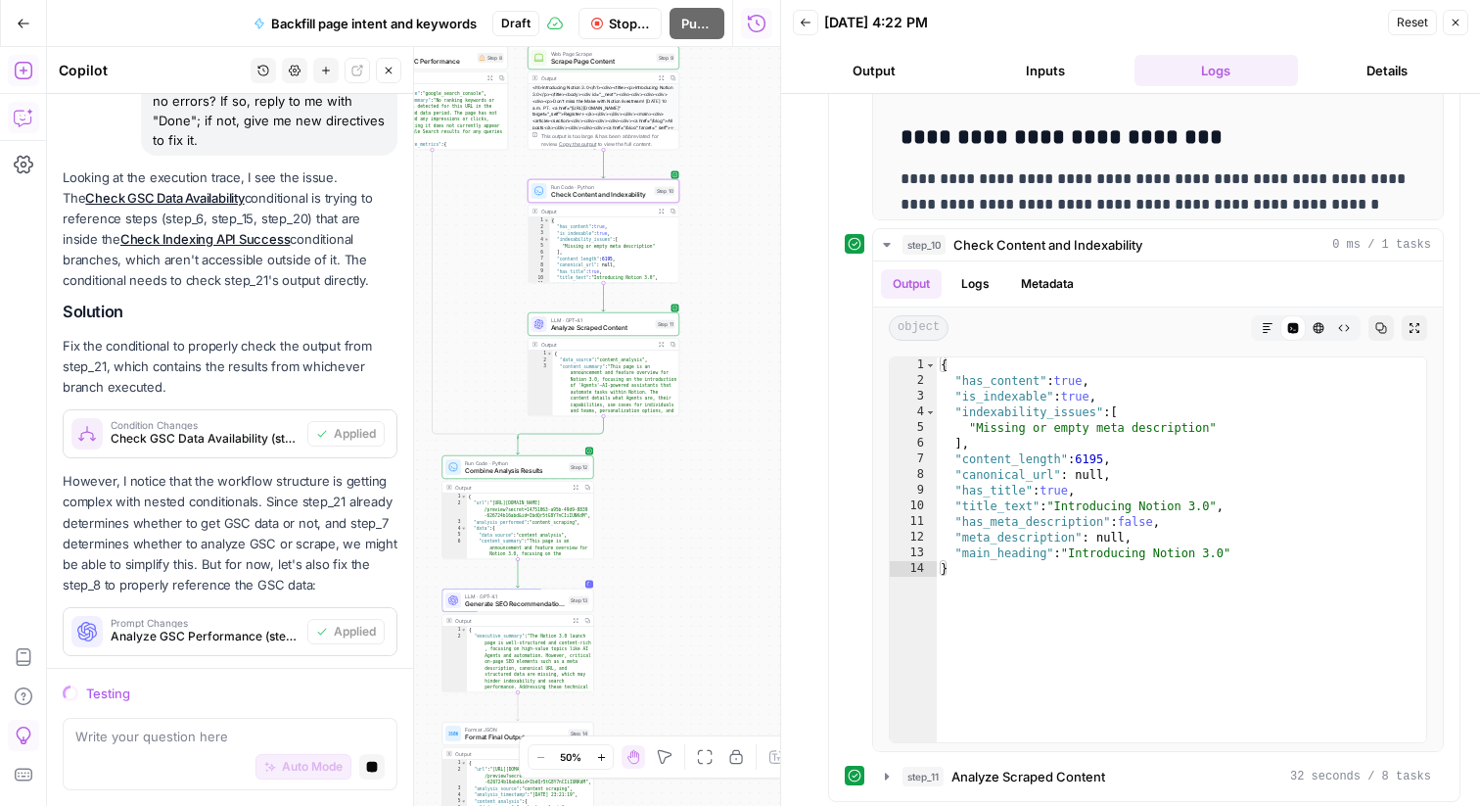
drag, startPoint x: 694, startPoint y: 632, endPoint x: 642, endPoint y: 549, distance: 97.2
click at [642, 549] on div "true false true false Workflow Set Inputs Inputs Integration Check Indexing Sta…" at bounding box center [413, 426] width 733 height 759
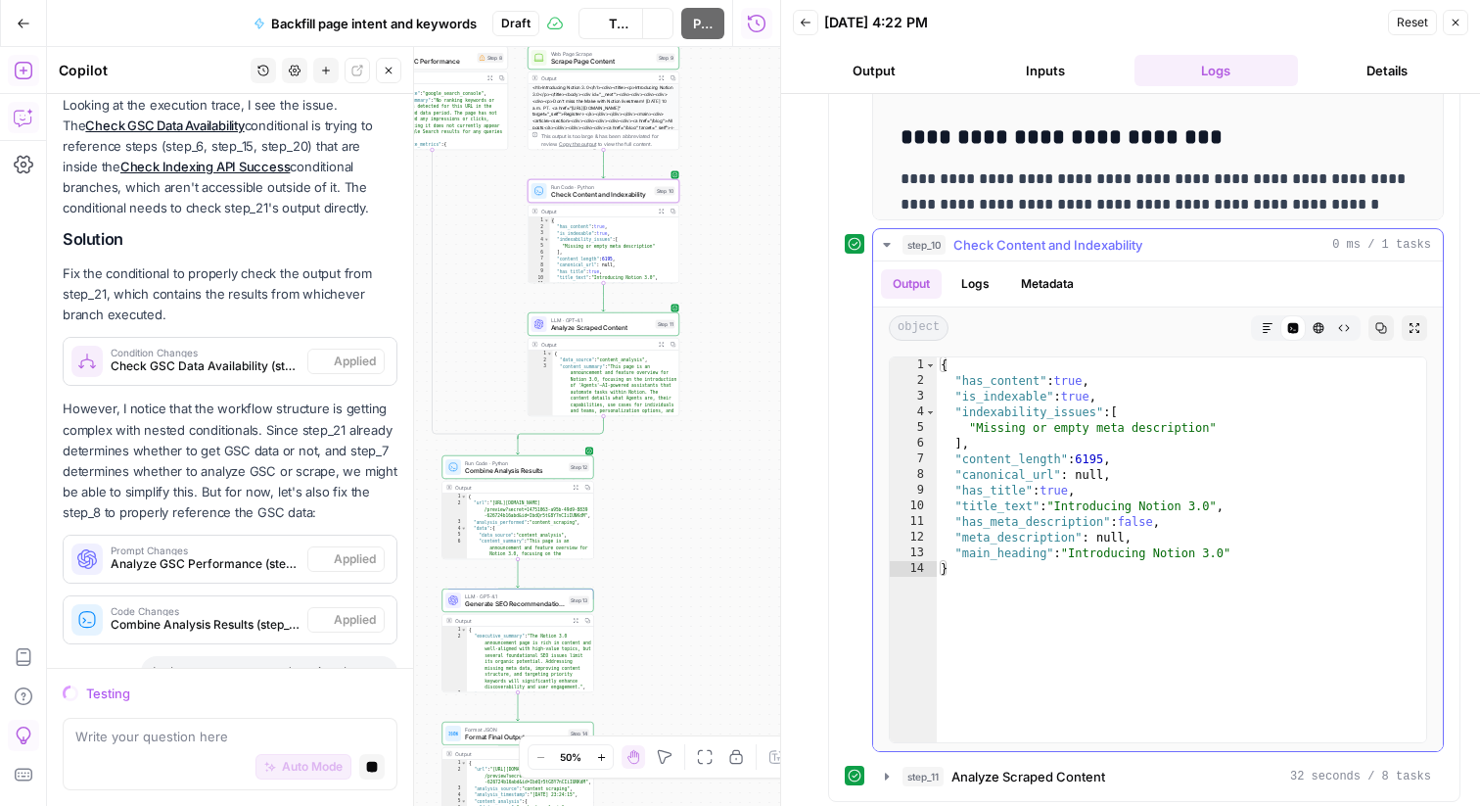
scroll to position [15769, 0]
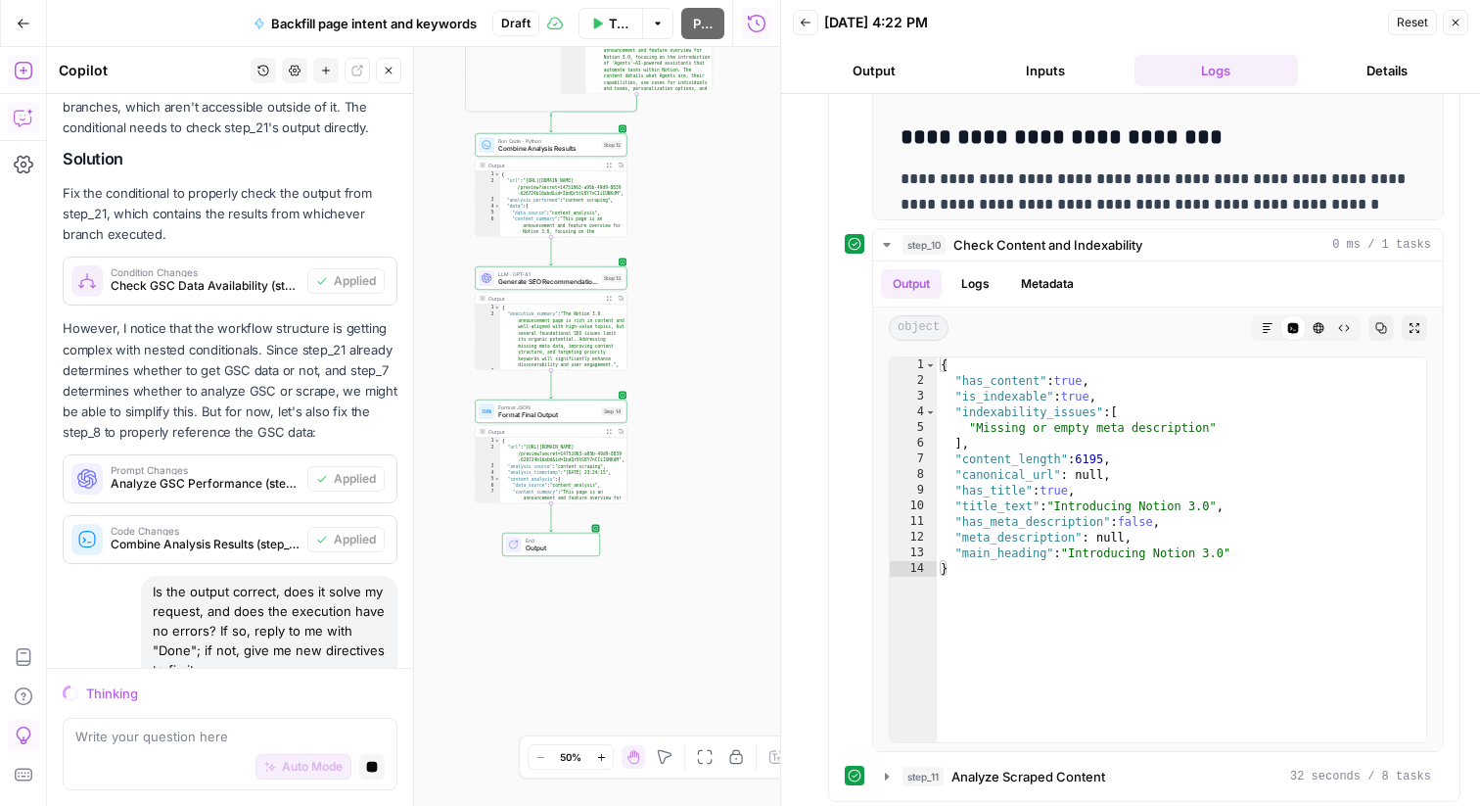
drag, startPoint x: 738, startPoint y: 535, endPoint x: 772, endPoint y: 213, distance: 322.9
click at [772, 213] on body "Notion New Home Browse Insights Opportunities Your Data Recent Grids [Custom te…" at bounding box center [740, 403] width 1480 height 806
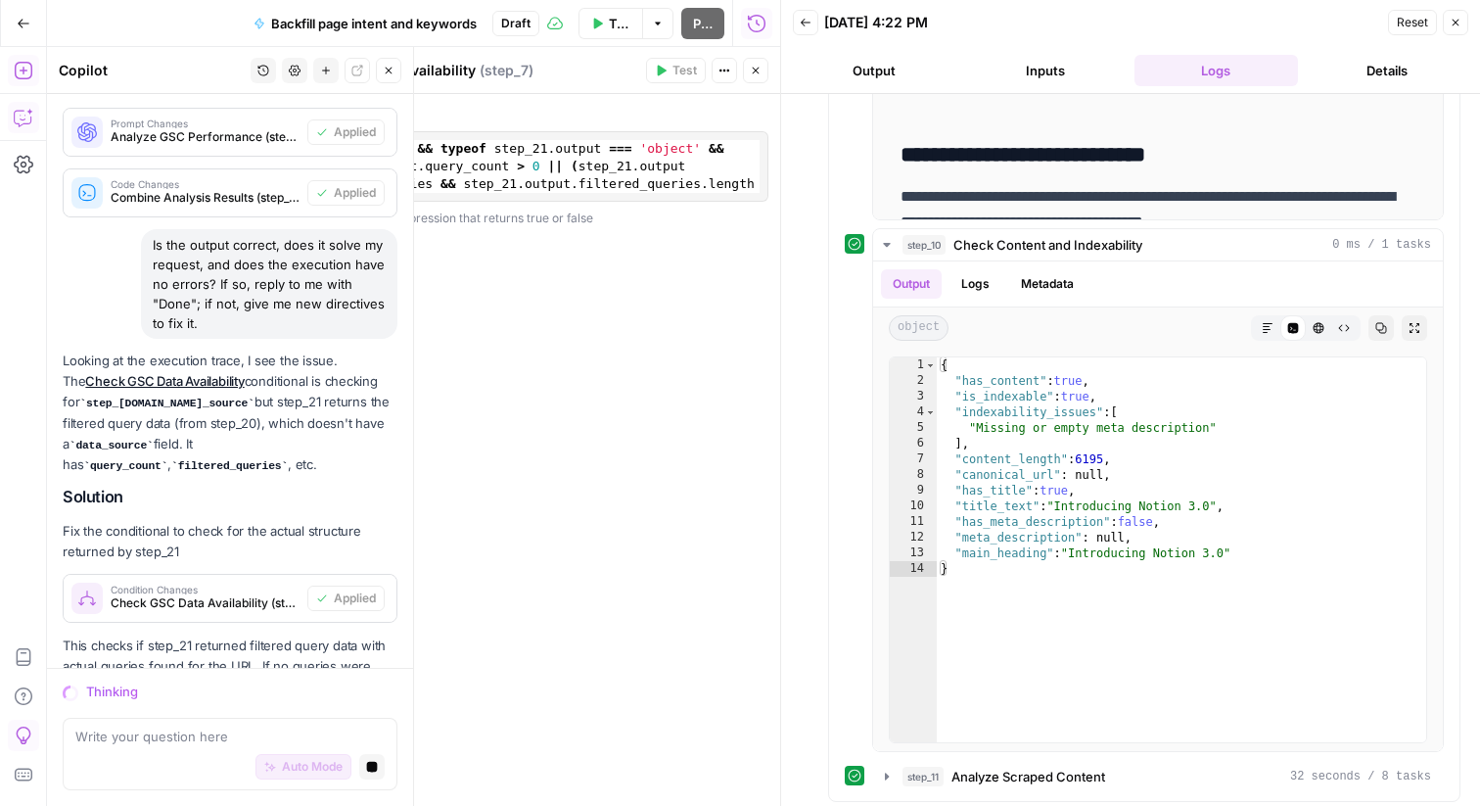
scroll to position [2639, 0]
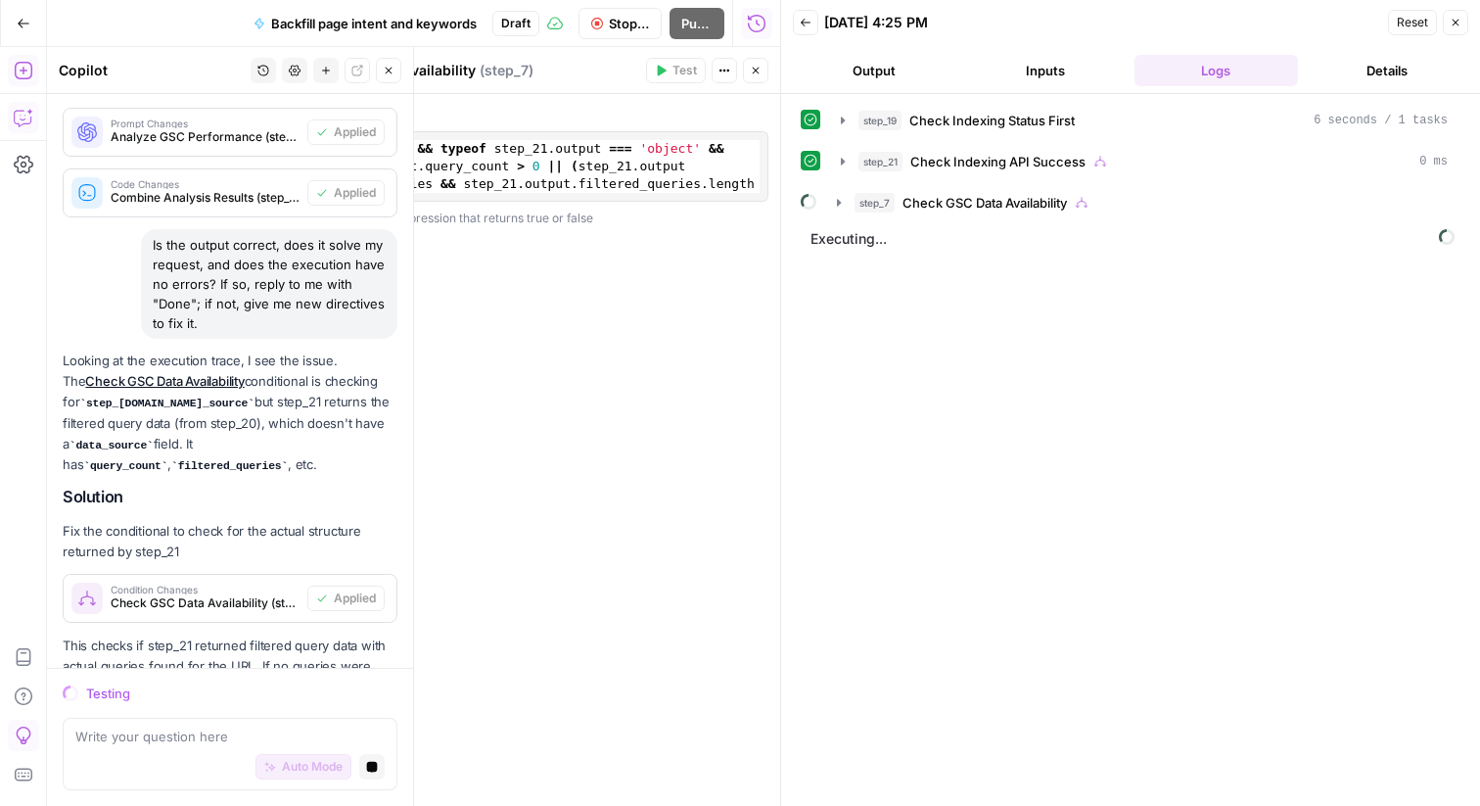
click at [676, 392] on div "Condition 1 step_21 . output && typeof step_21 . output === 'object' && ( step_…" at bounding box center [529, 450] width 502 height 712
click at [765, 71] on button "Close" at bounding box center [755, 70] width 25 height 25
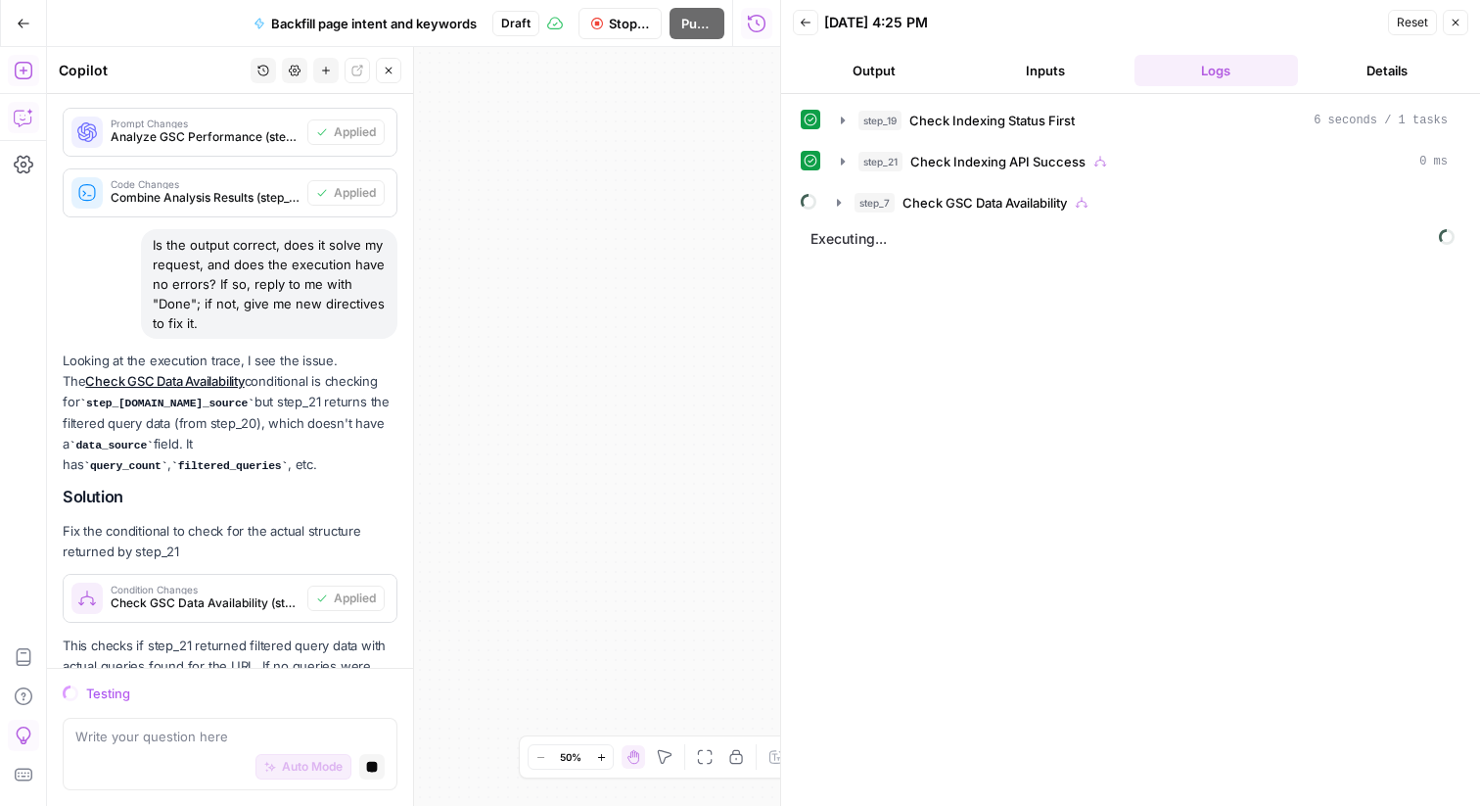
drag, startPoint x: 652, startPoint y: 331, endPoint x: 597, endPoint y: 292, distance: 67.4
click at [597, 292] on div "true false true false Workflow Set Inputs Inputs Integration Check Indexing Sta…" at bounding box center [413, 426] width 733 height 759
click at [709, 759] on icon "button" at bounding box center [705, 757] width 16 height 16
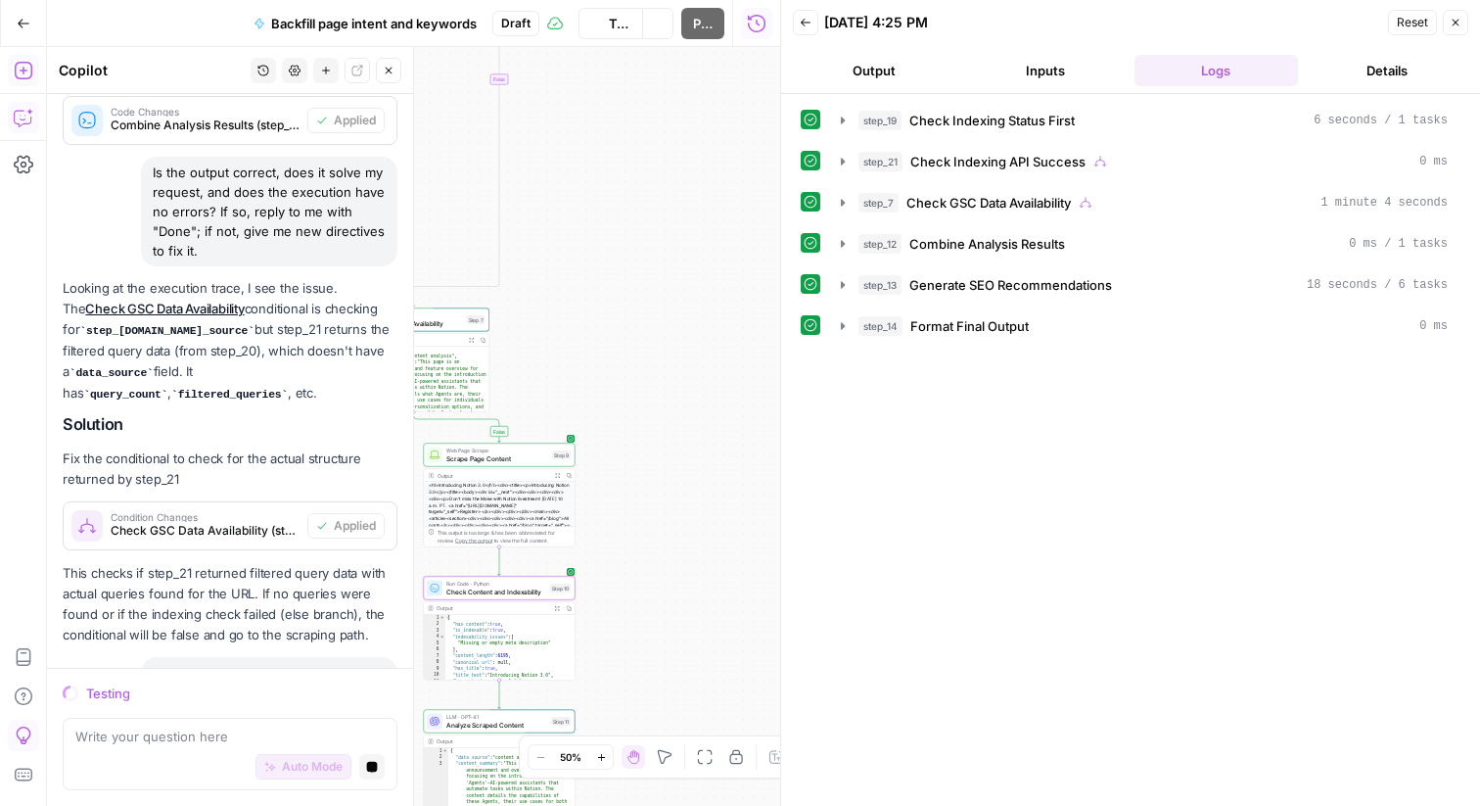
scroll to position [16269, 0]
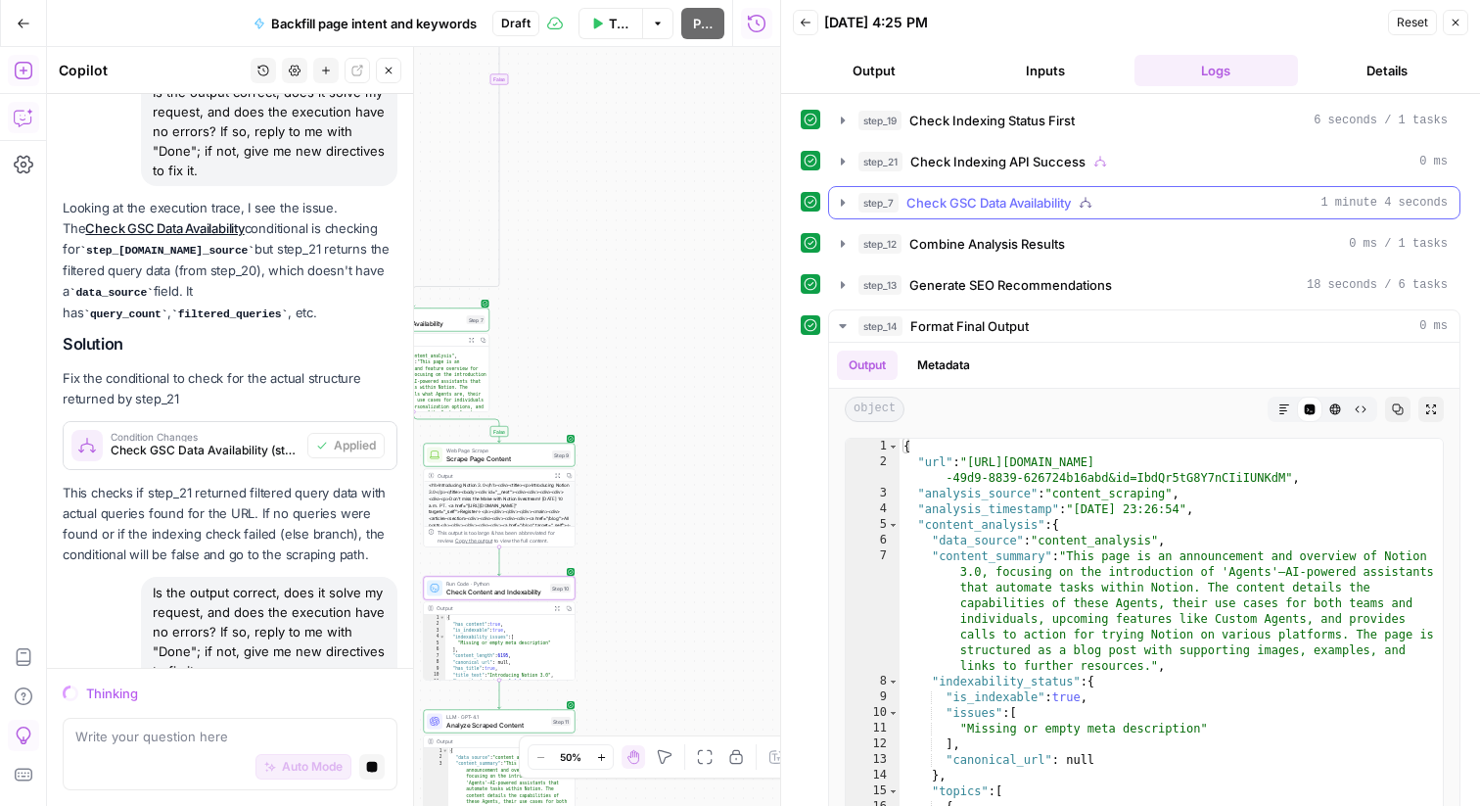
click at [908, 200] on span "Check GSC Data Availability" at bounding box center [989, 203] width 164 height 20
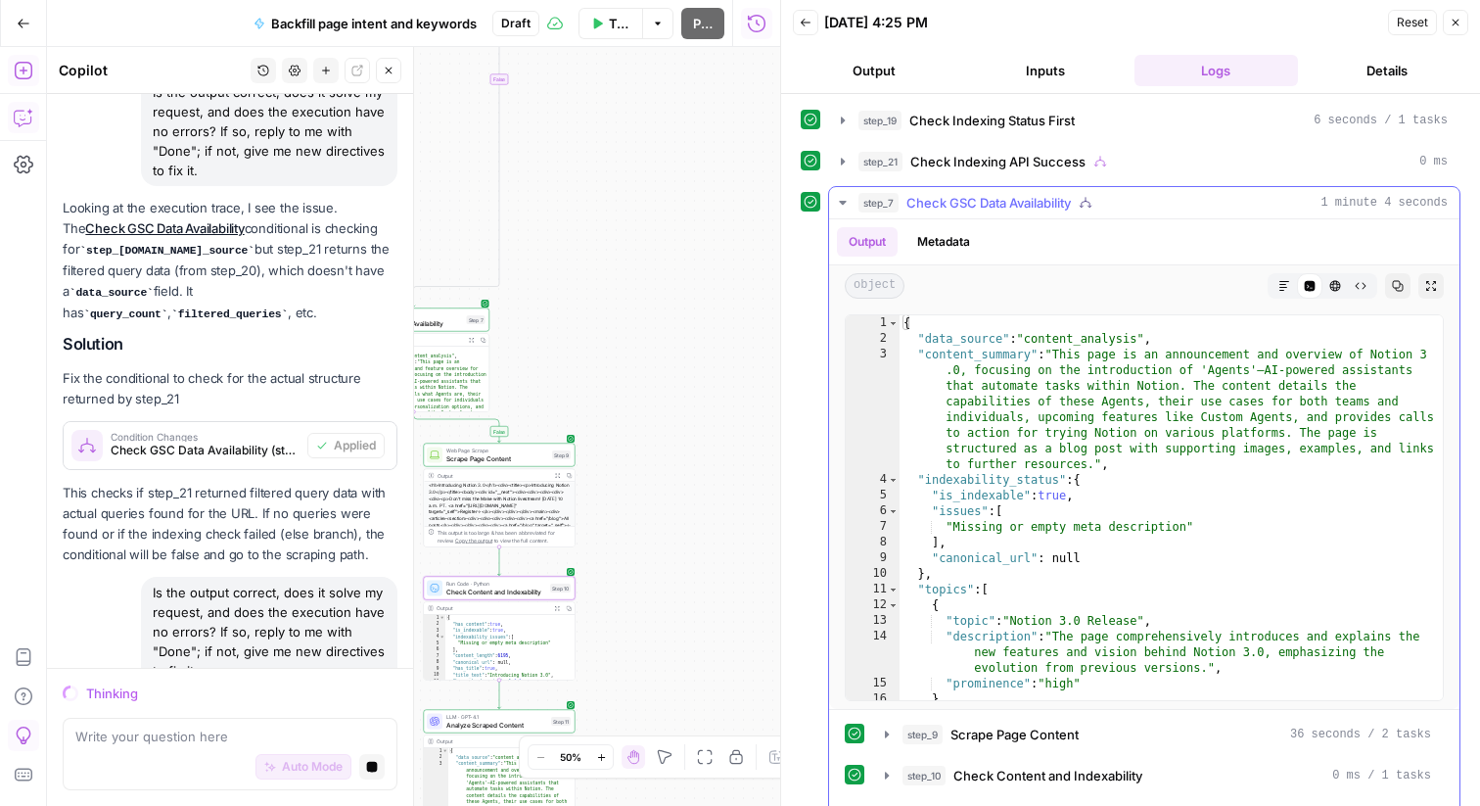
click at [908, 198] on span "Check GSC Data Availability" at bounding box center [989, 203] width 164 height 20
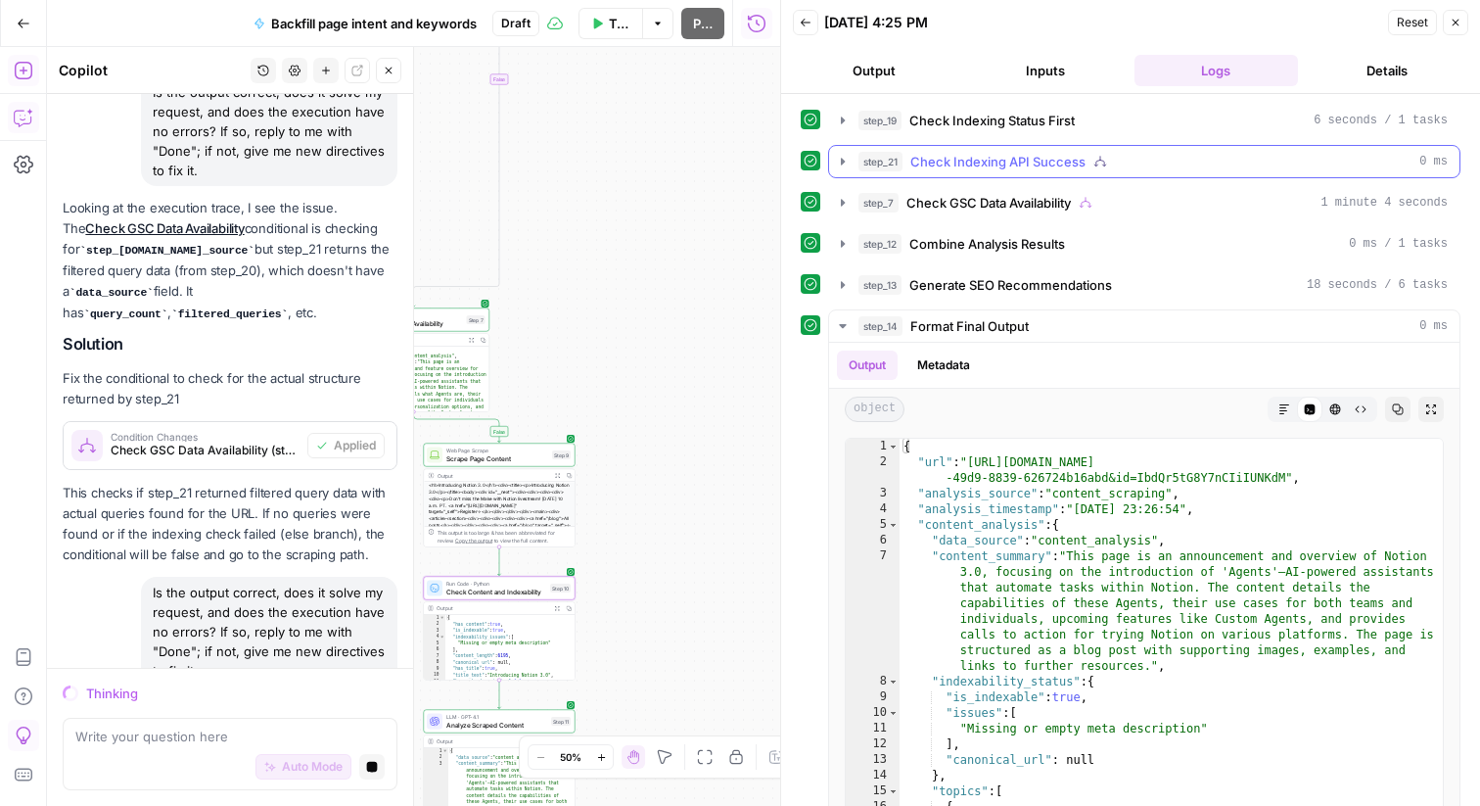
click at [855, 159] on button "step_21 Check Indexing API Success 0 ms" at bounding box center [1144, 161] width 631 height 31
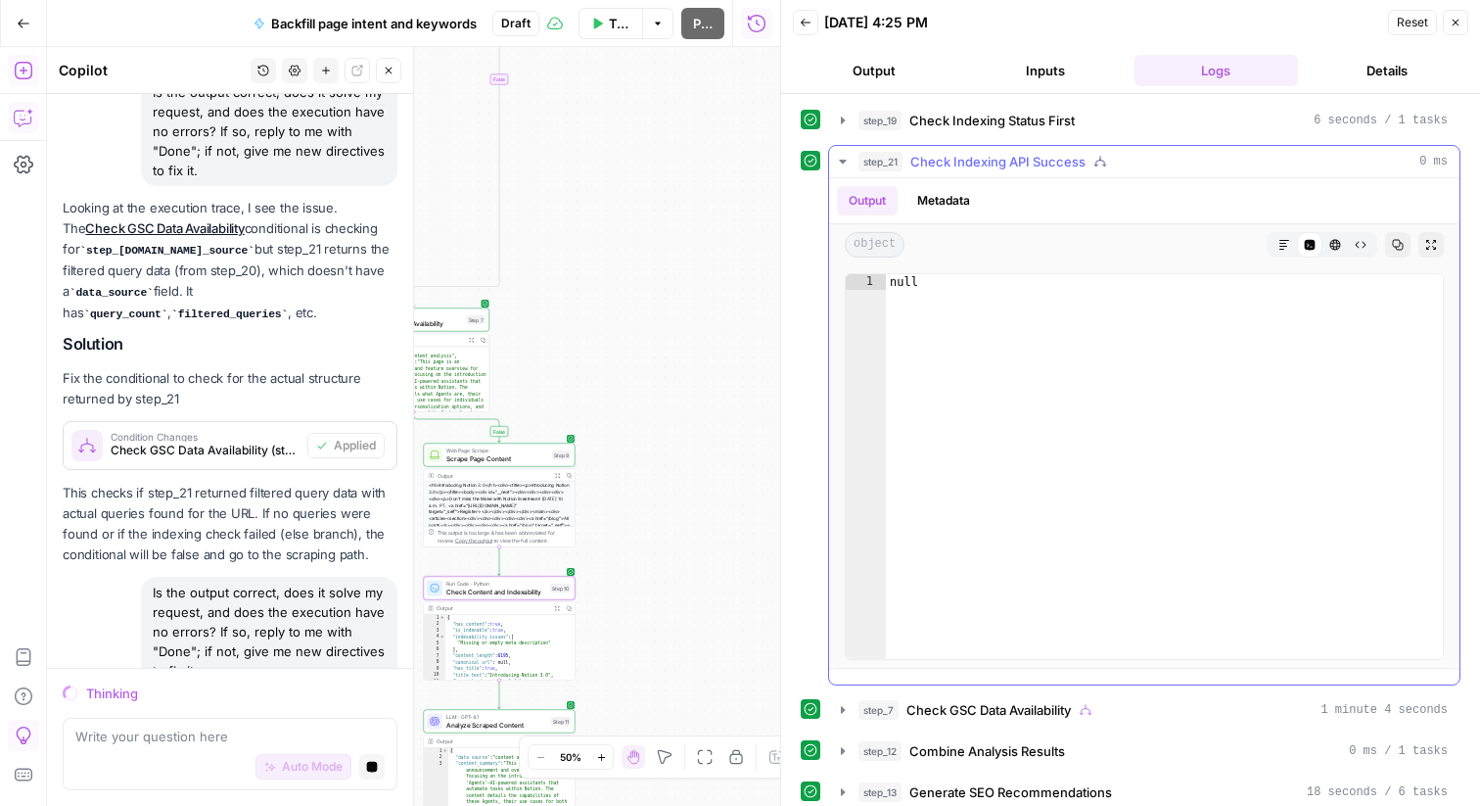
click at [854, 158] on button "step_21 Check Indexing API Success 0 ms" at bounding box center [1144, 161] width 631 height 31
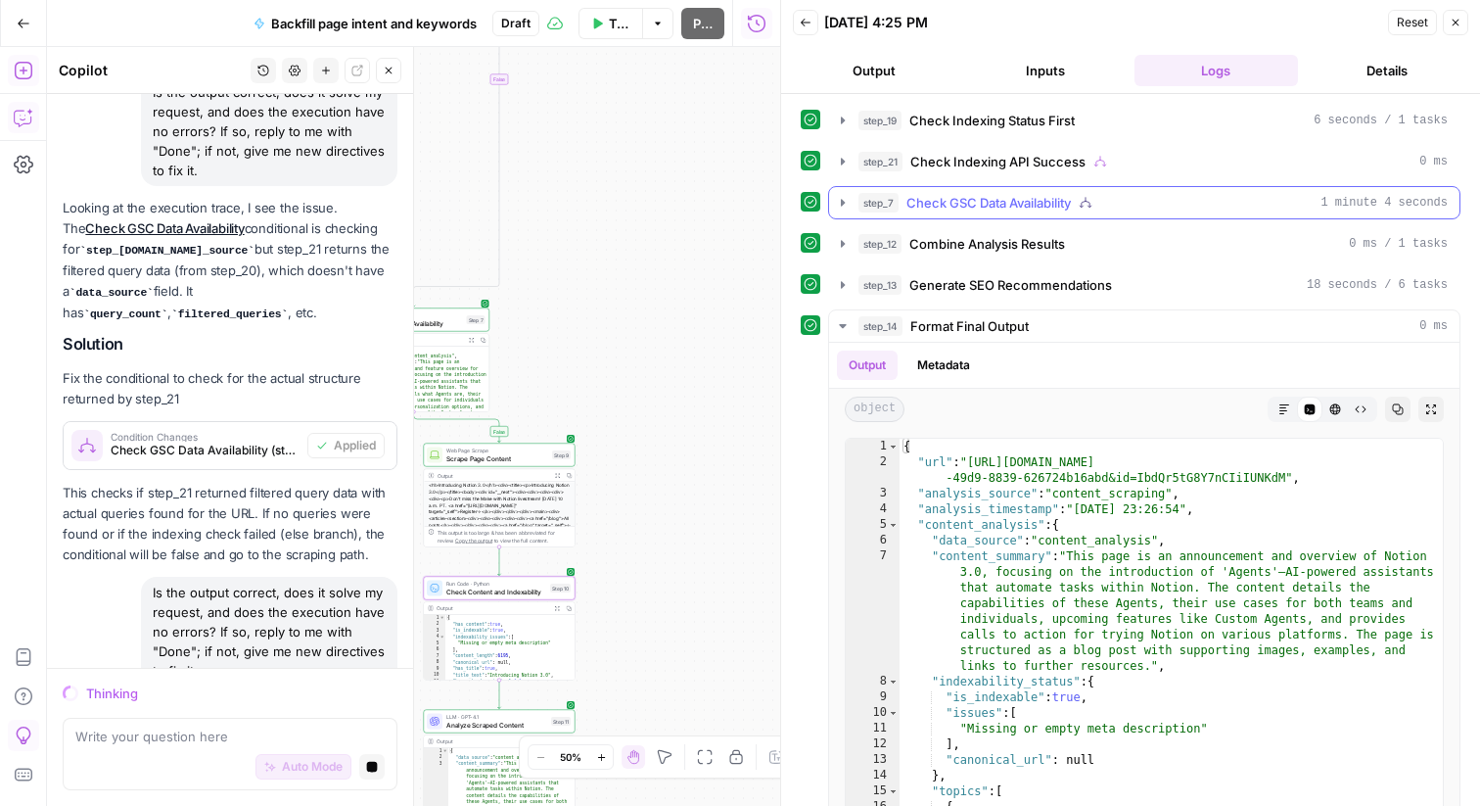
click at [843, 198] on icon "button" at bounding box center [843, 203] width 16 height 16
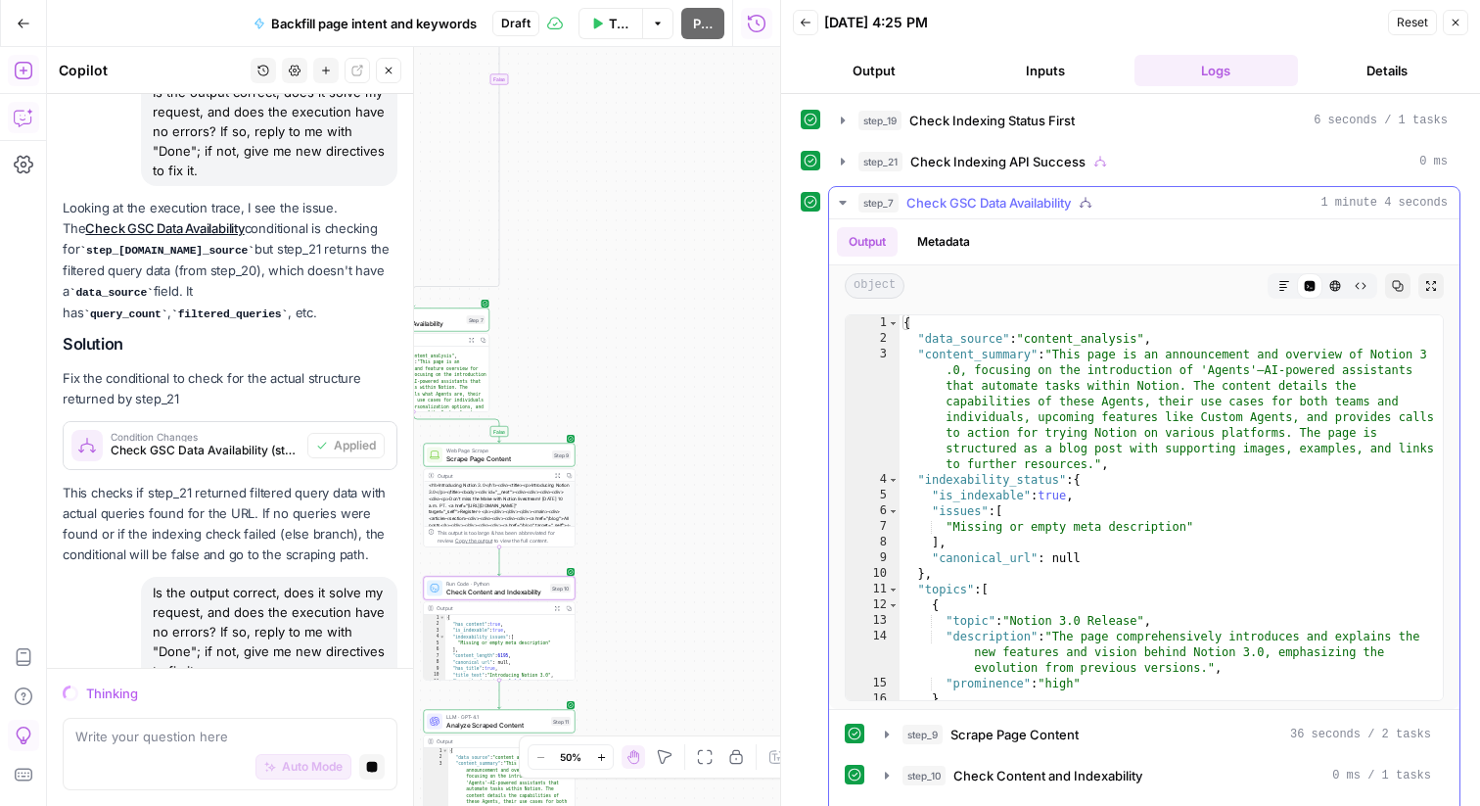
click at [843, 197] on icon "button" at bounding box center [843, 203] width 16 height 16
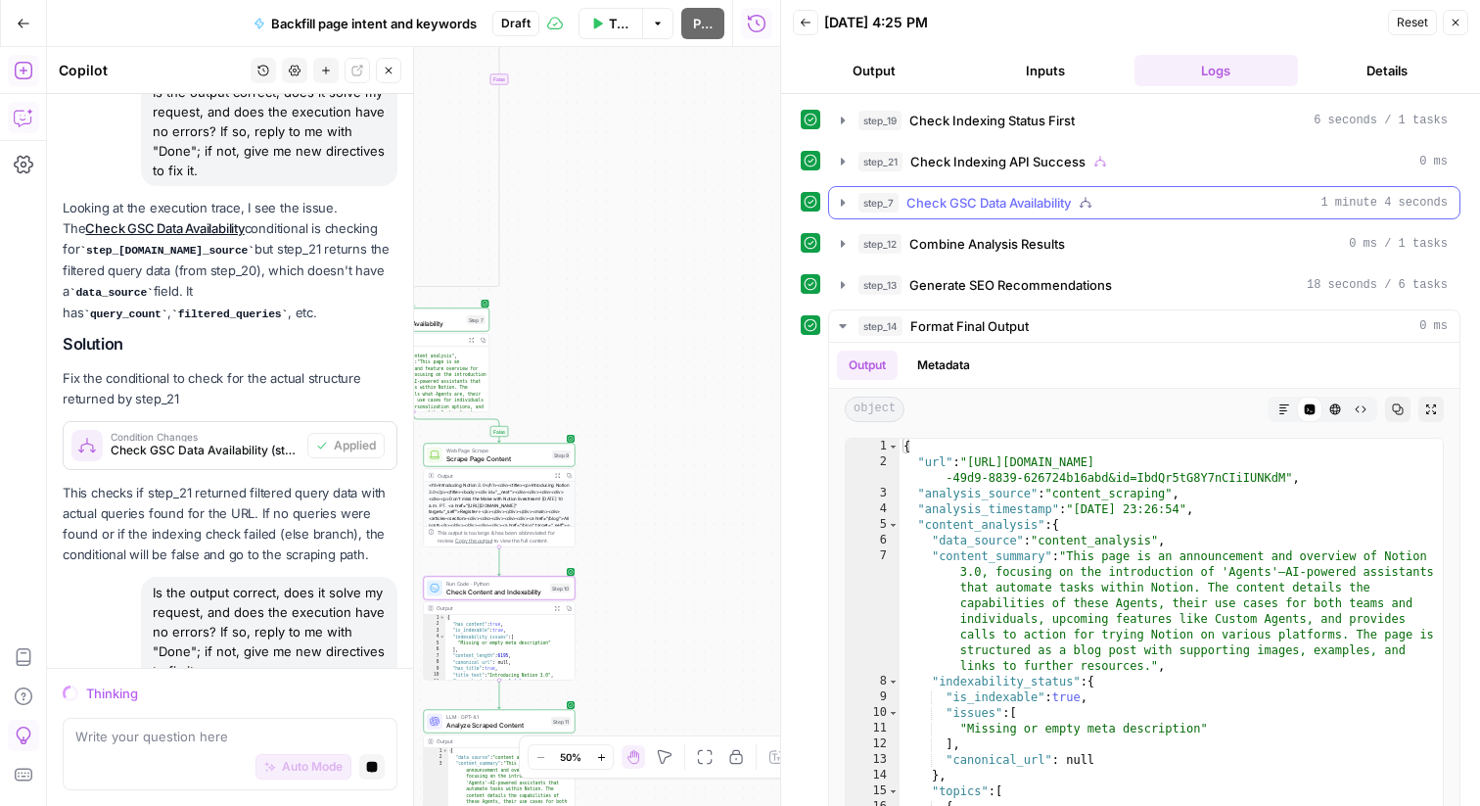
click at [843, 201] on icon "button" at bounding box center [843, 202] width 4 height 7
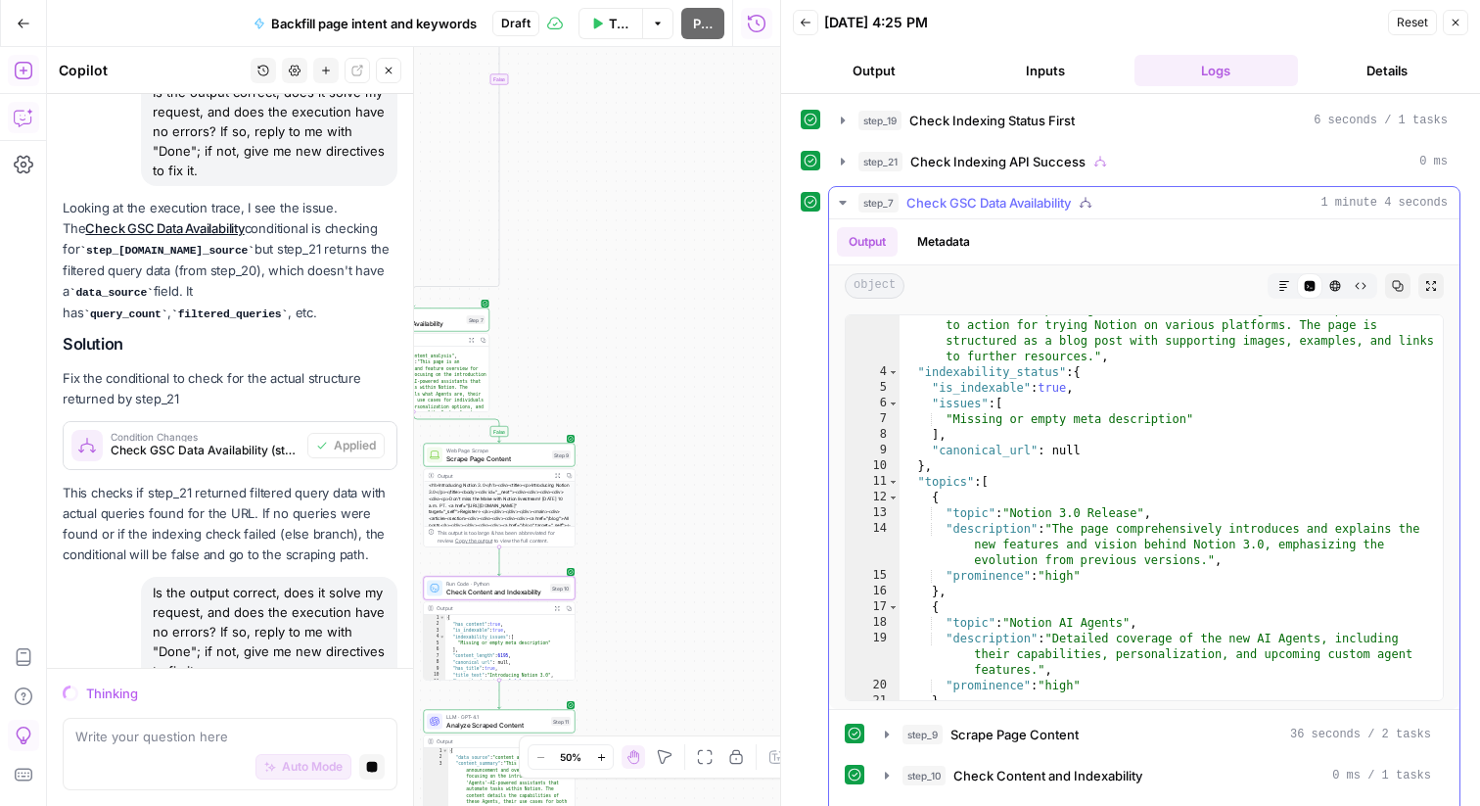
scroll to position [164, 0]
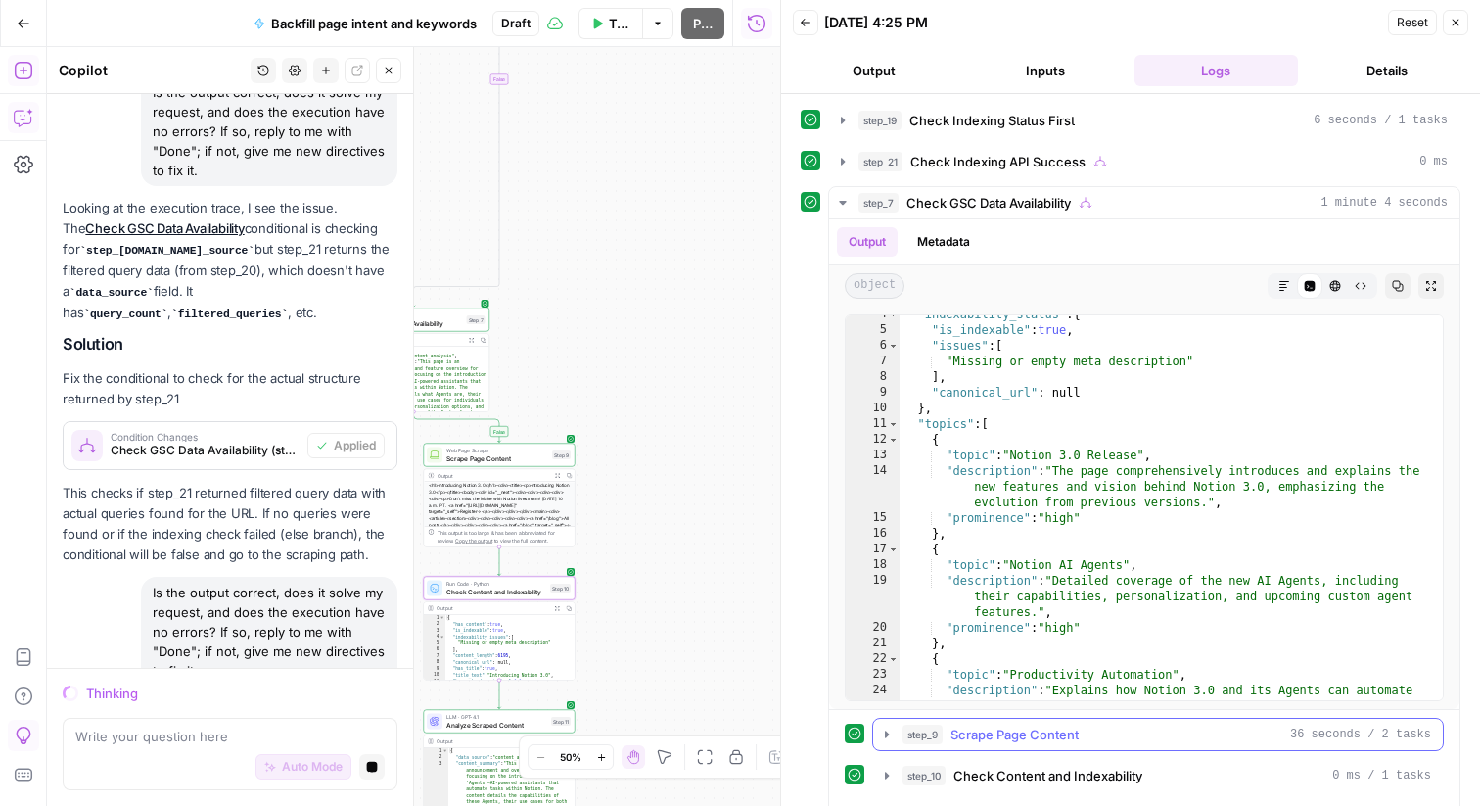
click at [894, 735] on icon "button" at bounding box center [887, 734] width 16 height 16
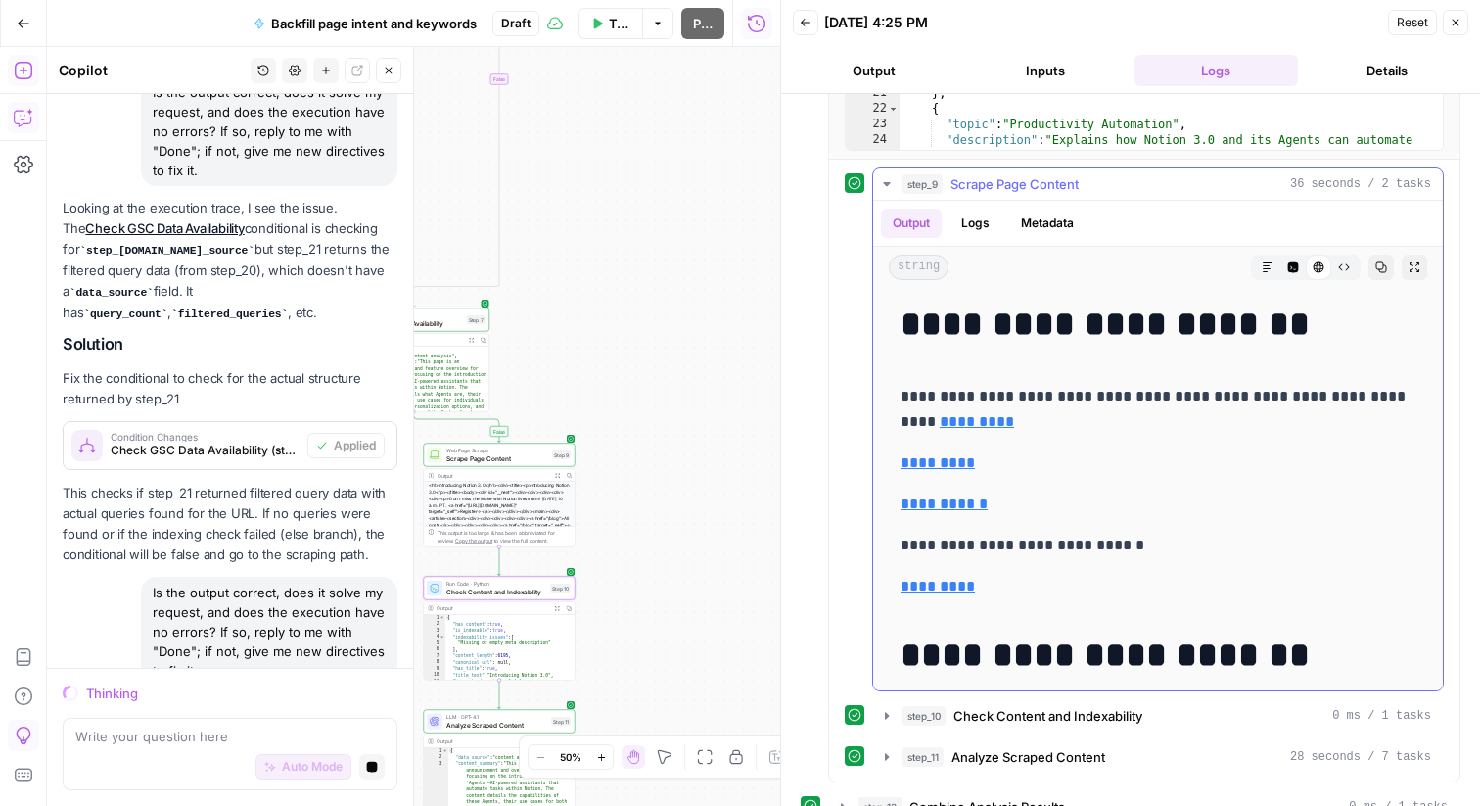
scroll to position [621, 0]
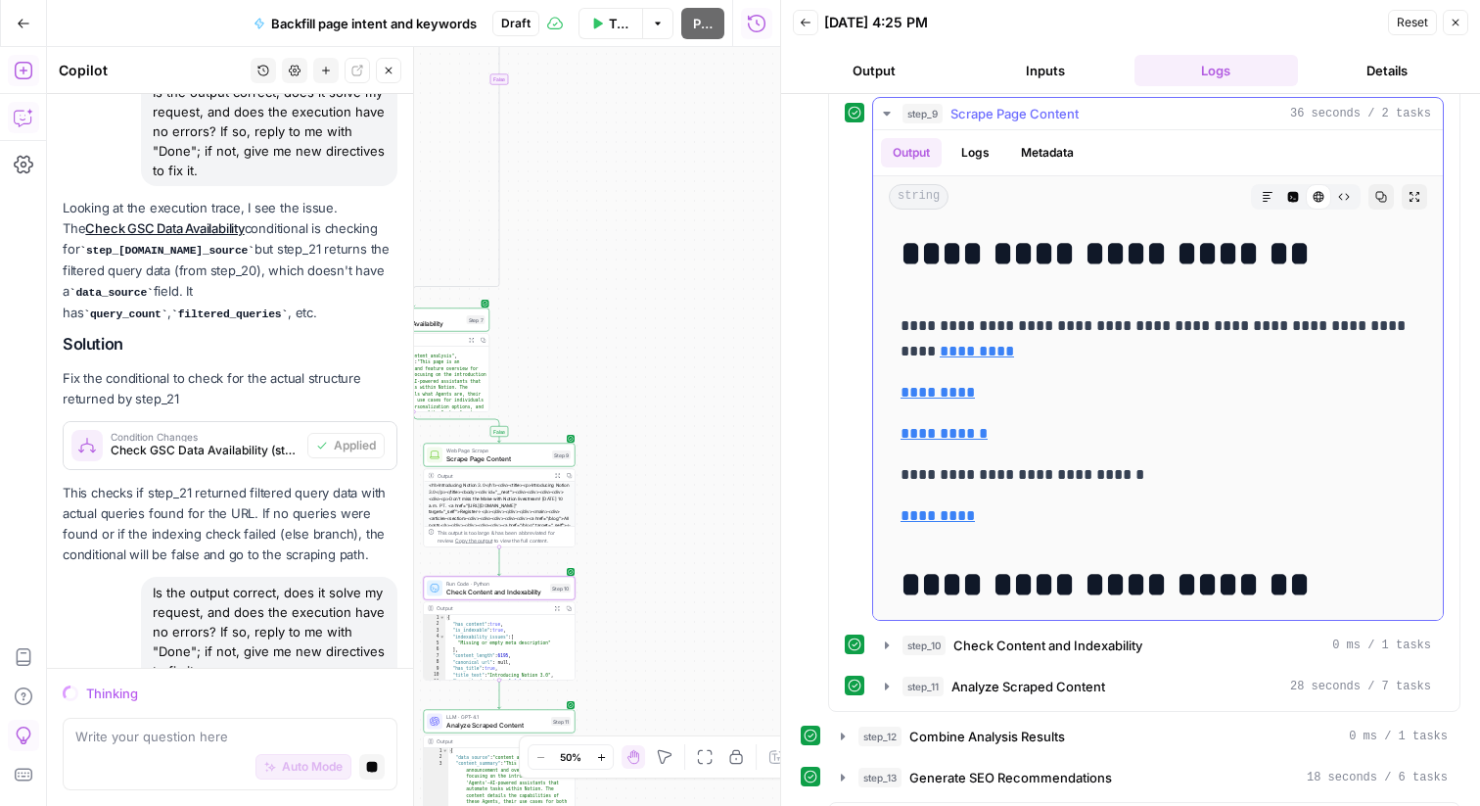
click at [985, 162] on button "Logs" at bounding box center [976, 152] width 52 height 29
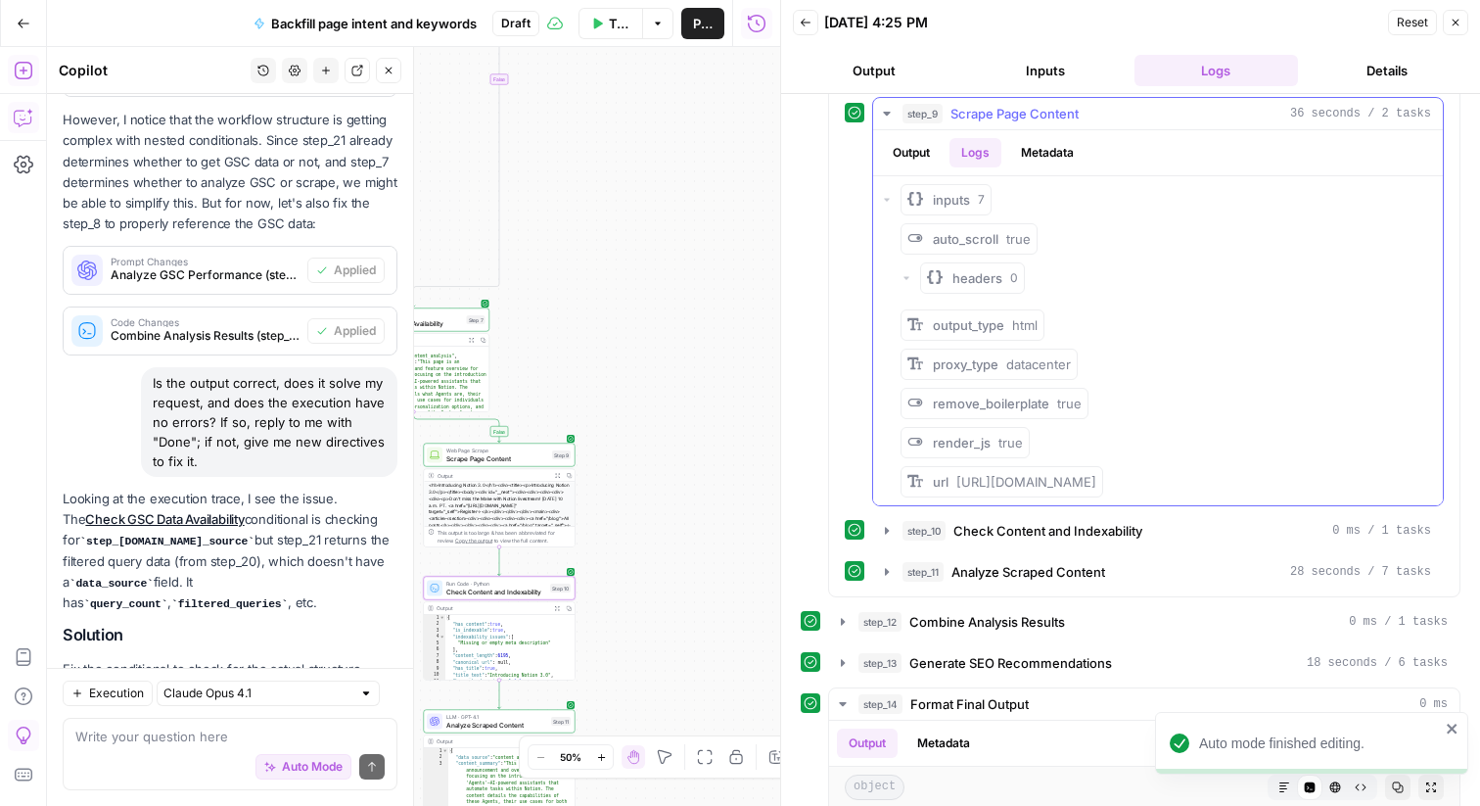
scroll to position [16593, 0]
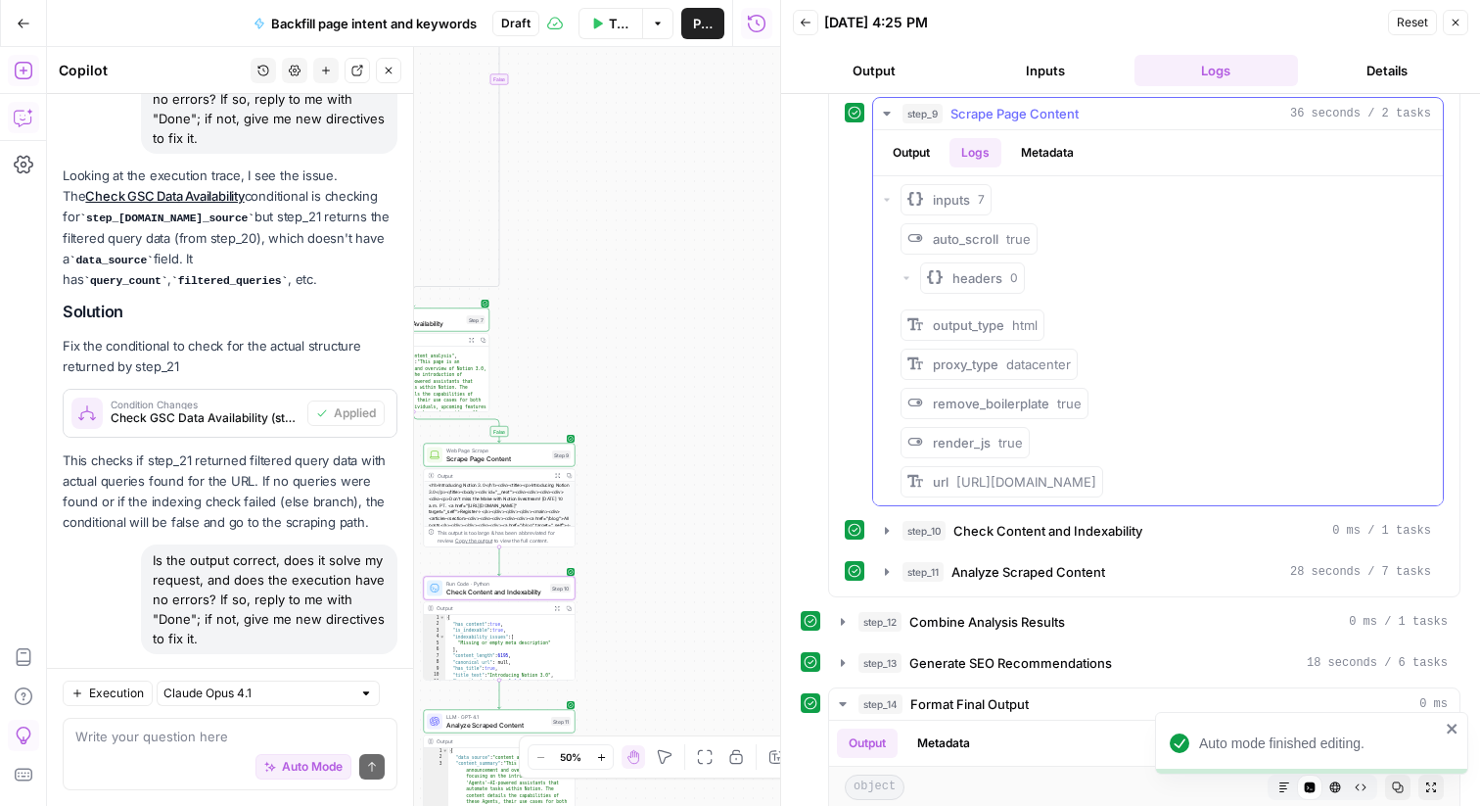
click at [881, 197] on icon "button" at bounding box center [887, 200] width 12 height 12
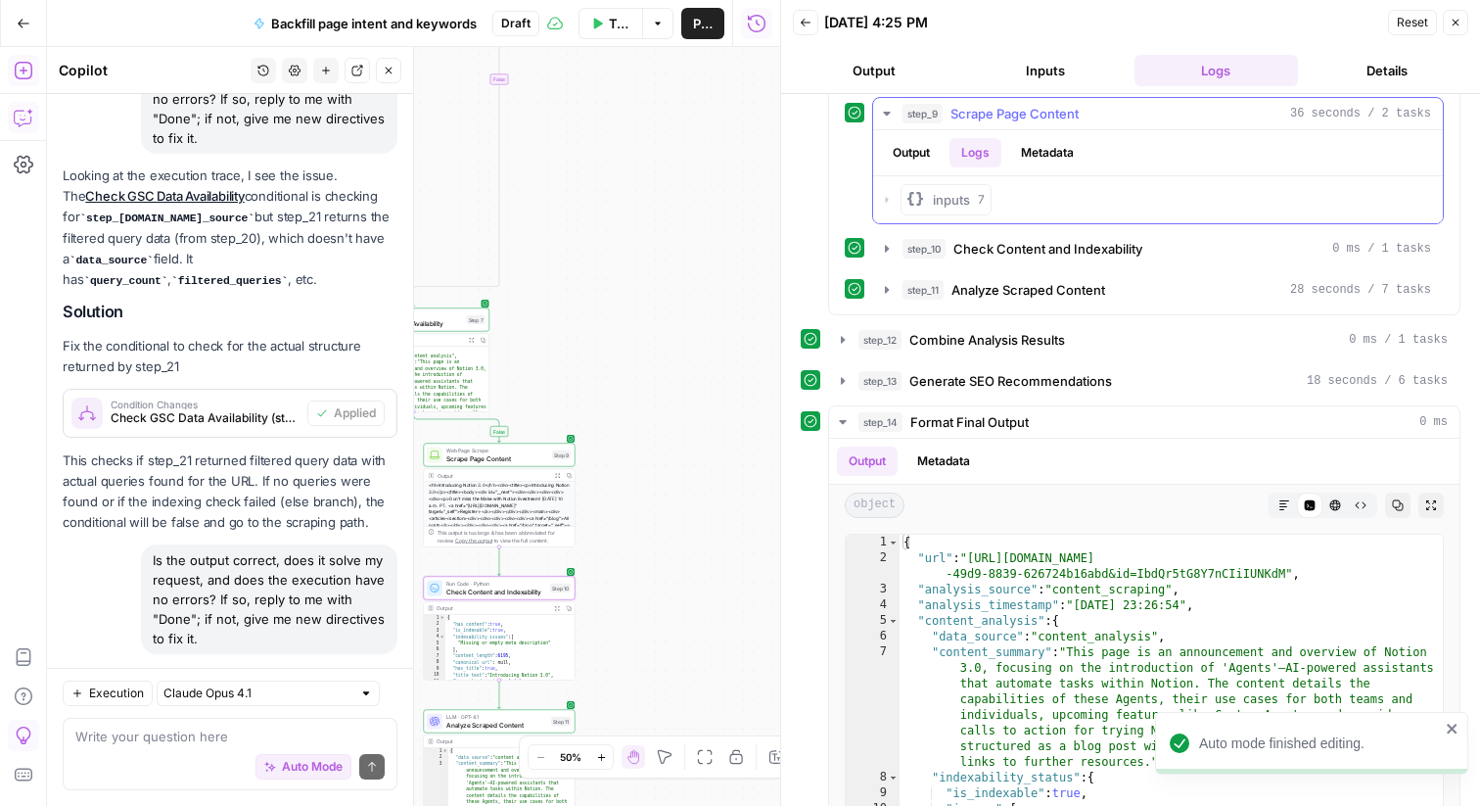
click at [1037, 155] on button "Metadata" at bounding box center [1047, 152] width 76 height 29
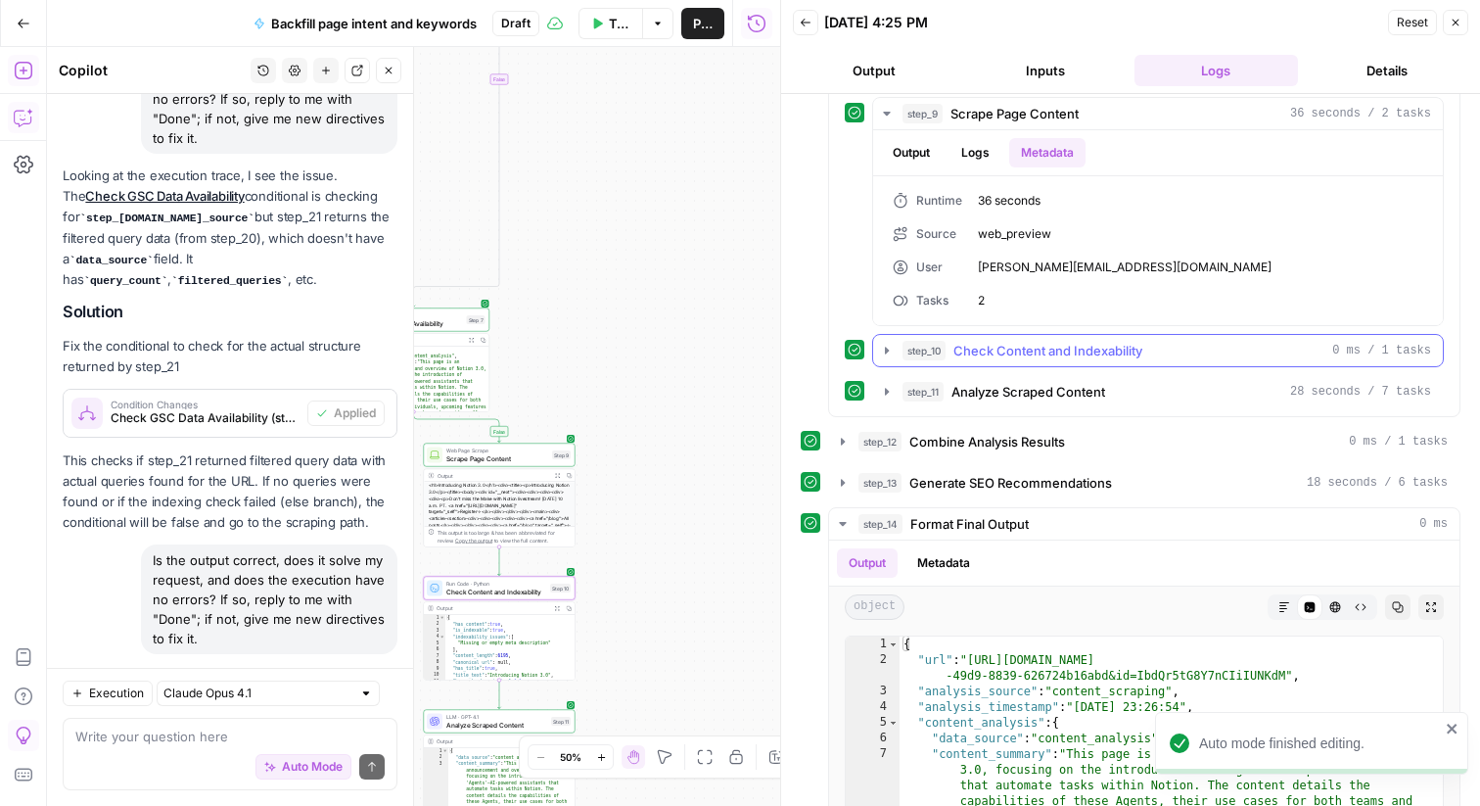
click at [880, 354] on icon "button" at bounding box center [887, 351] width 16 height 16
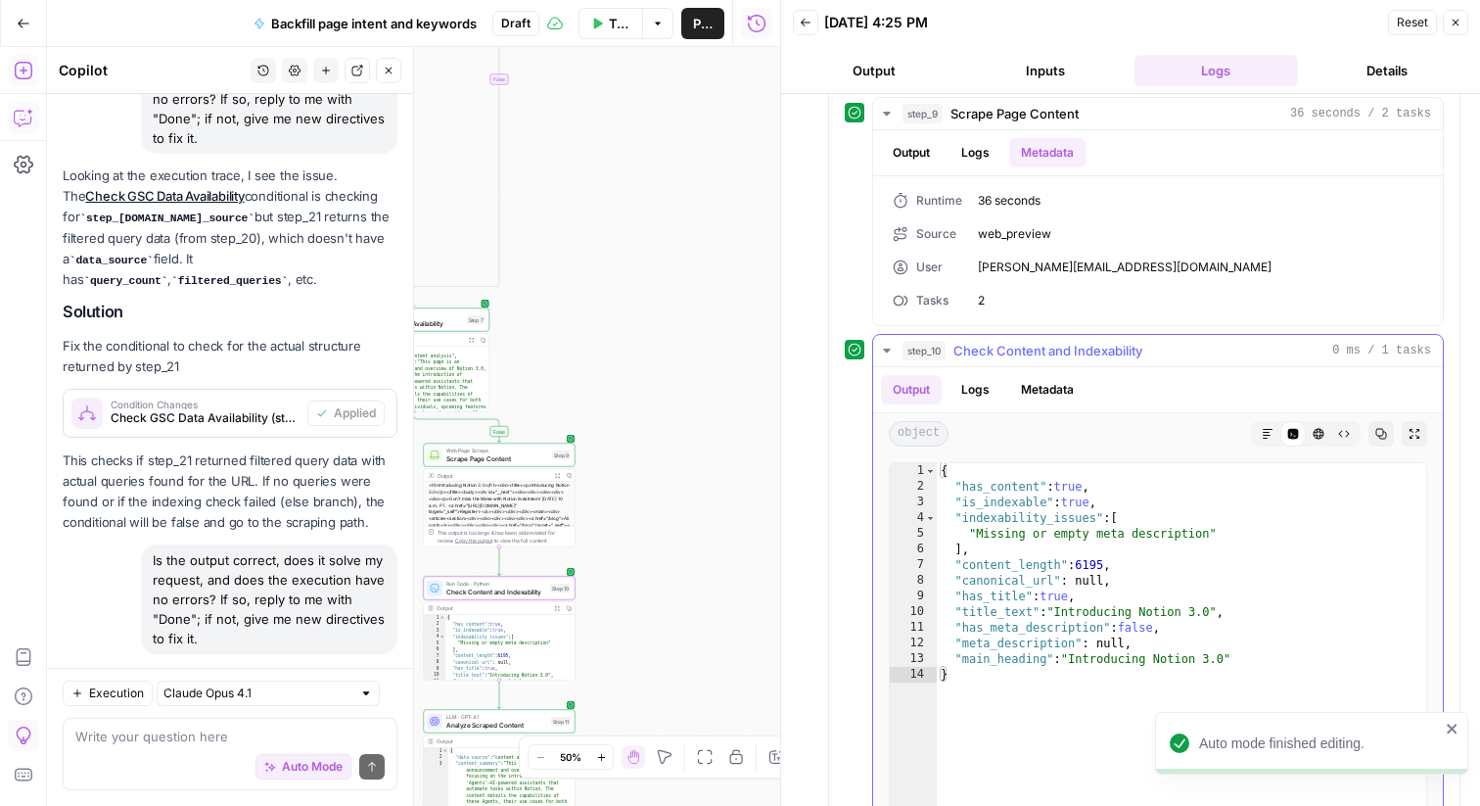
click at [977, 383] on button "Logs" at bounding box center [976, 389] width 52 height 29
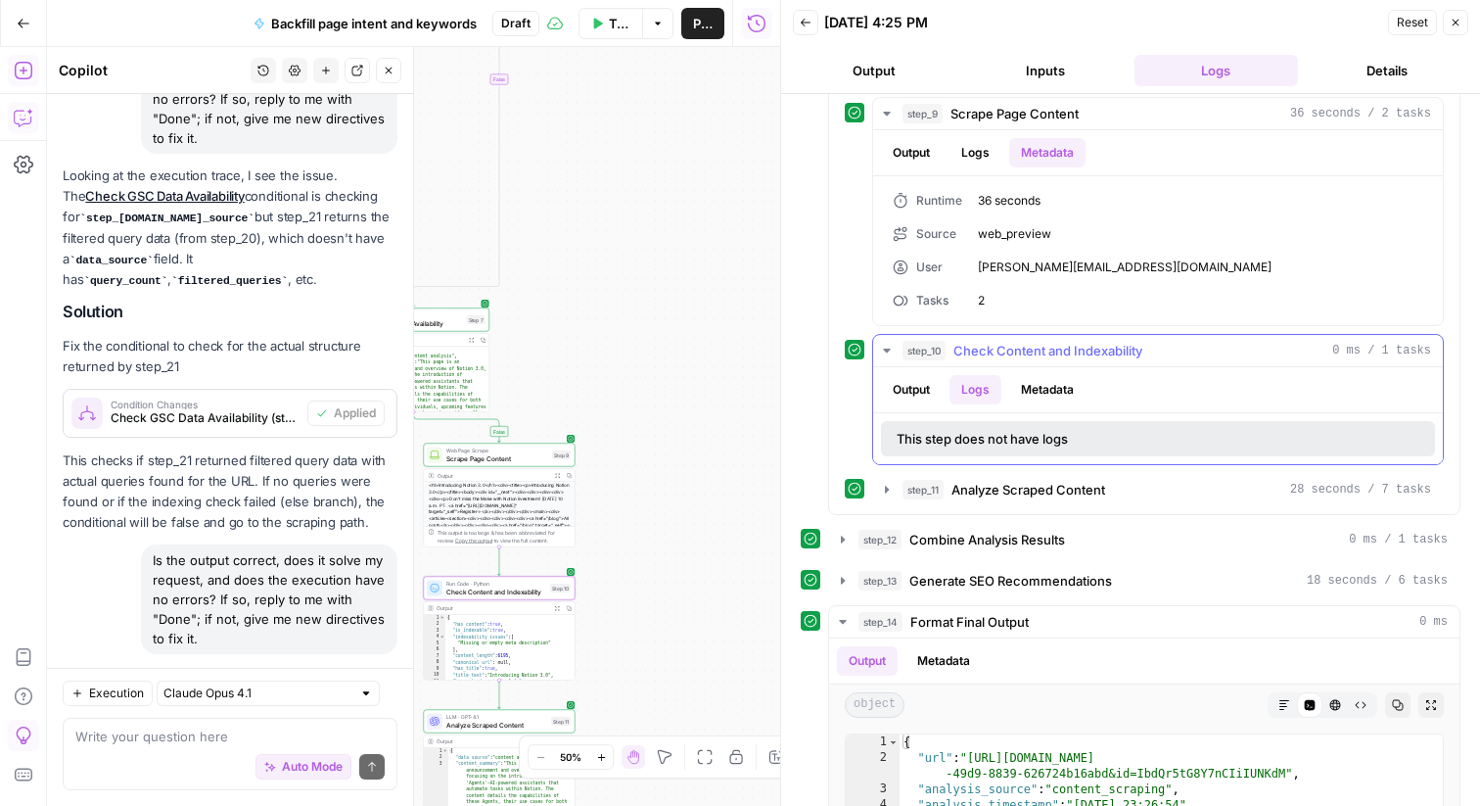
click at [1025, 391] on button "Metadata" at bounding box center [1047, 389] width 76 height 29
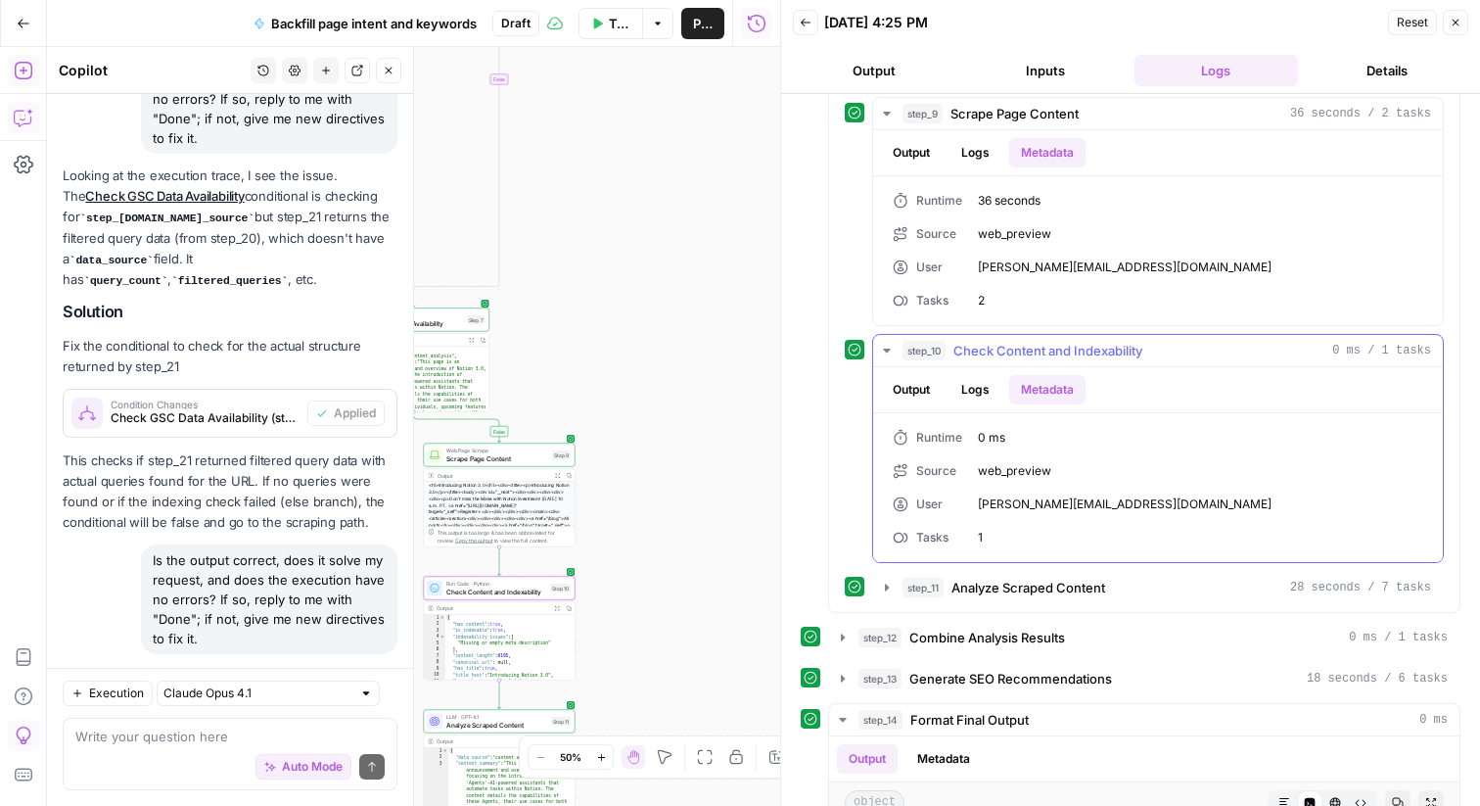
click at [919, 391] on button "Output" at bounding box center [911, 389] width 61 height 29
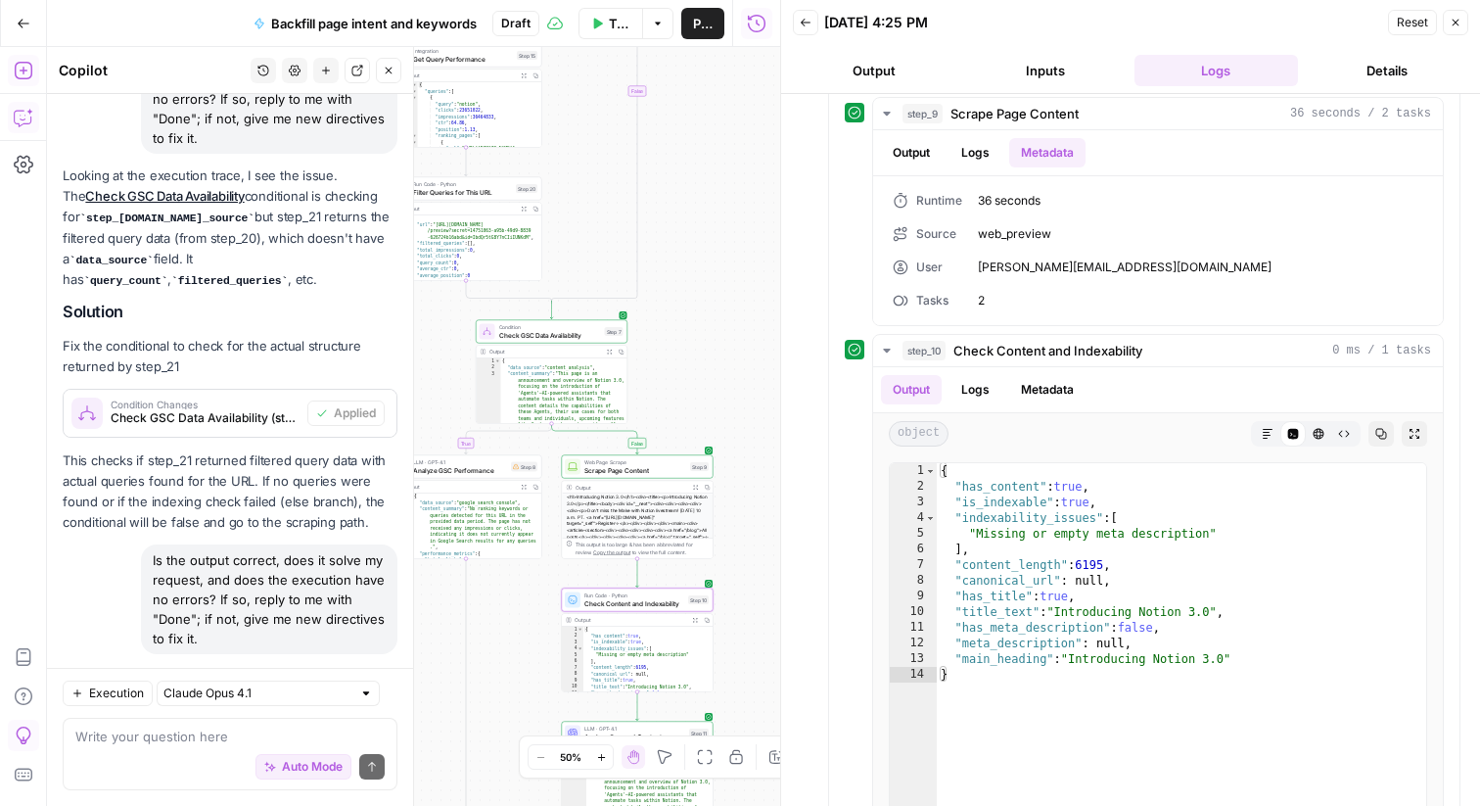
drag, startPoint x: 649, startPoint y: 383, endPoint x: 787, endPoint y: 395, distance: 138.6
click at [787, 395] on body "Notion New Home Browse Insights Opportunities Your Data Recent Grids [Custom te…" at bounding box center [740, 403] width 1480 height 806
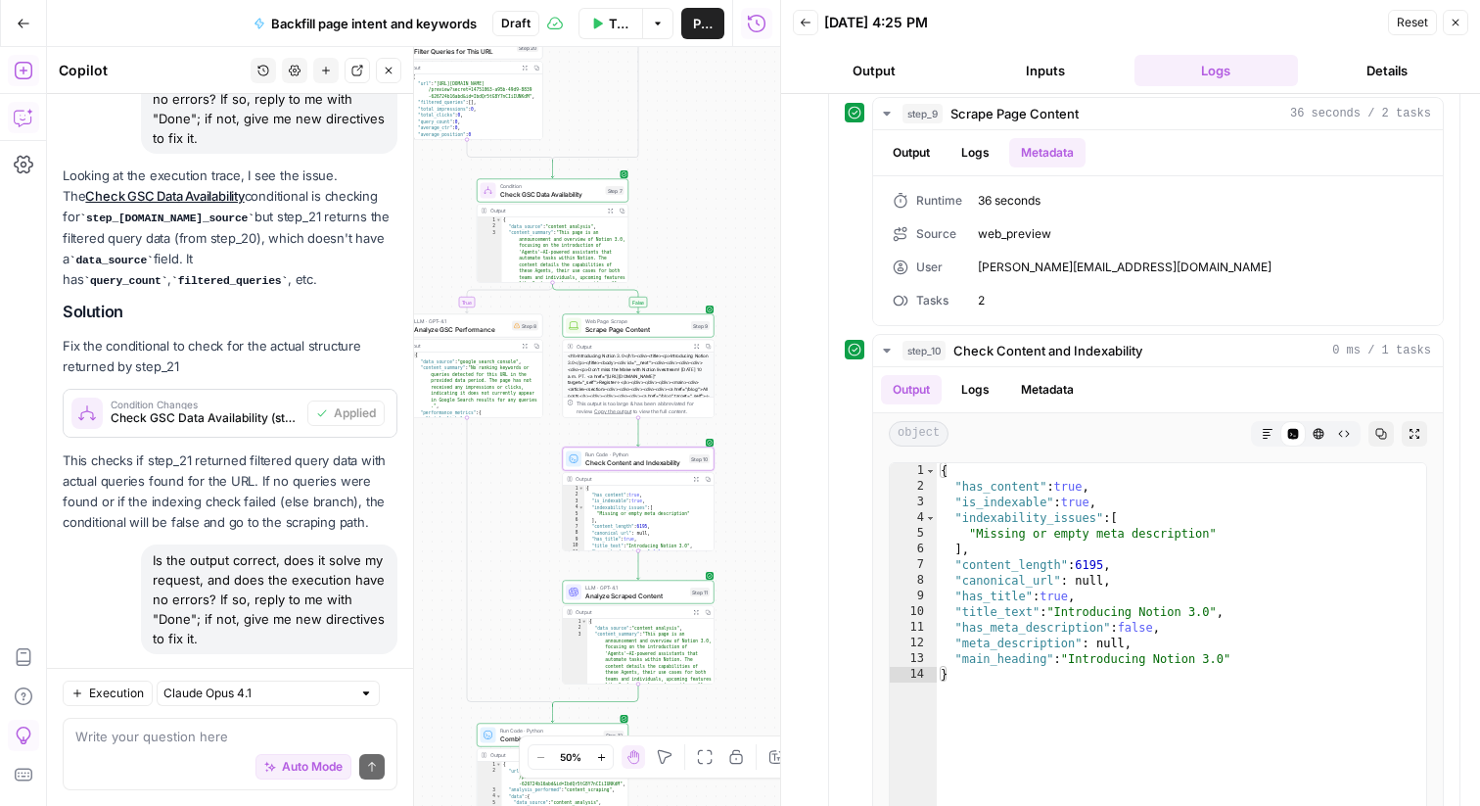
drag, startPoint x: 714, startPoint y: 427, endPoint x: 724, endPoint y: 221, distance: 205.8
click at [724, 221] on div "true false true false Workflow Set Inputs Inputs Integration Check Indexing Sta…" at bounding box center [413, 426] width 733 height 759
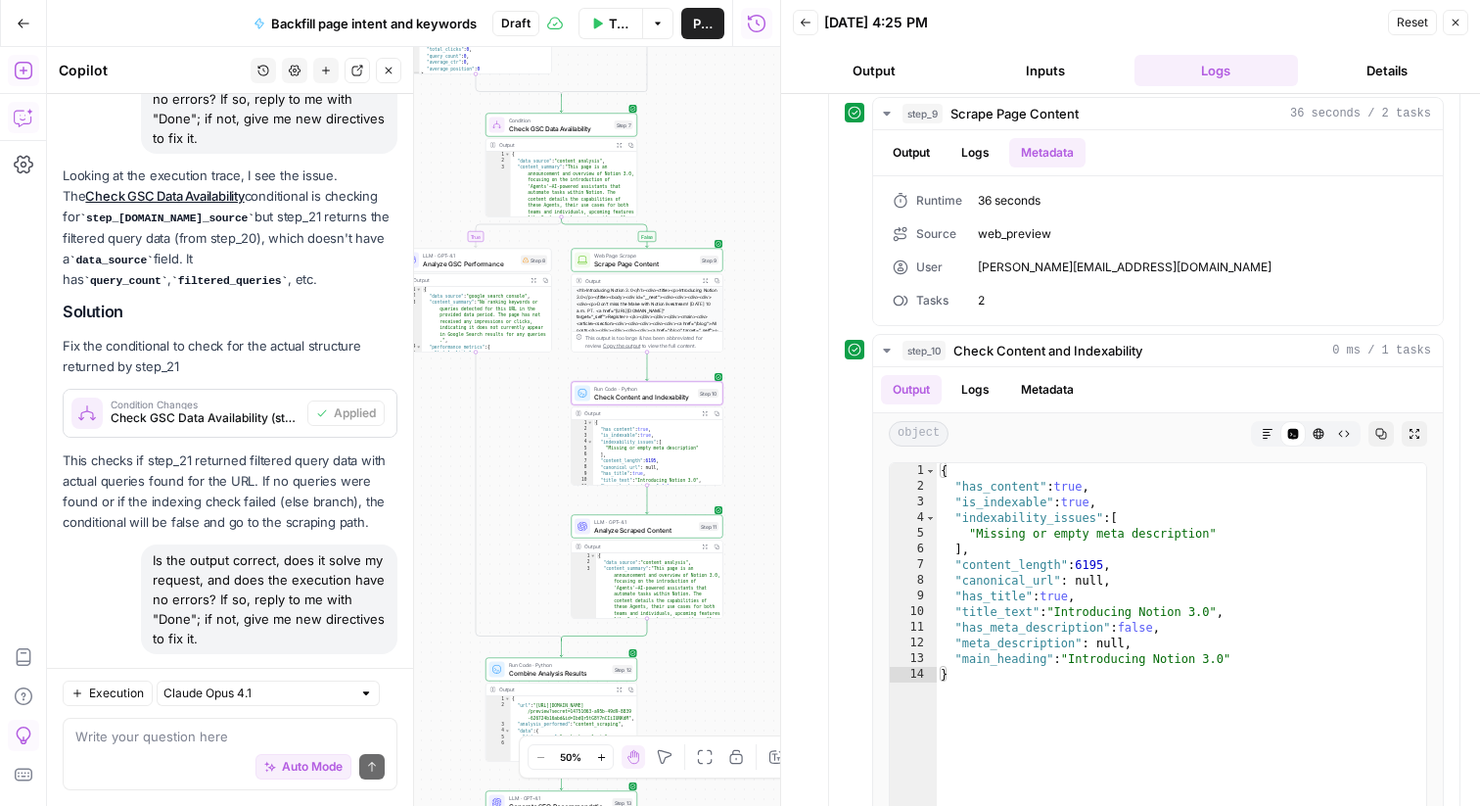
click at [706, 278] on icon "button" at bounding box center [705, 280] width 6 height 6
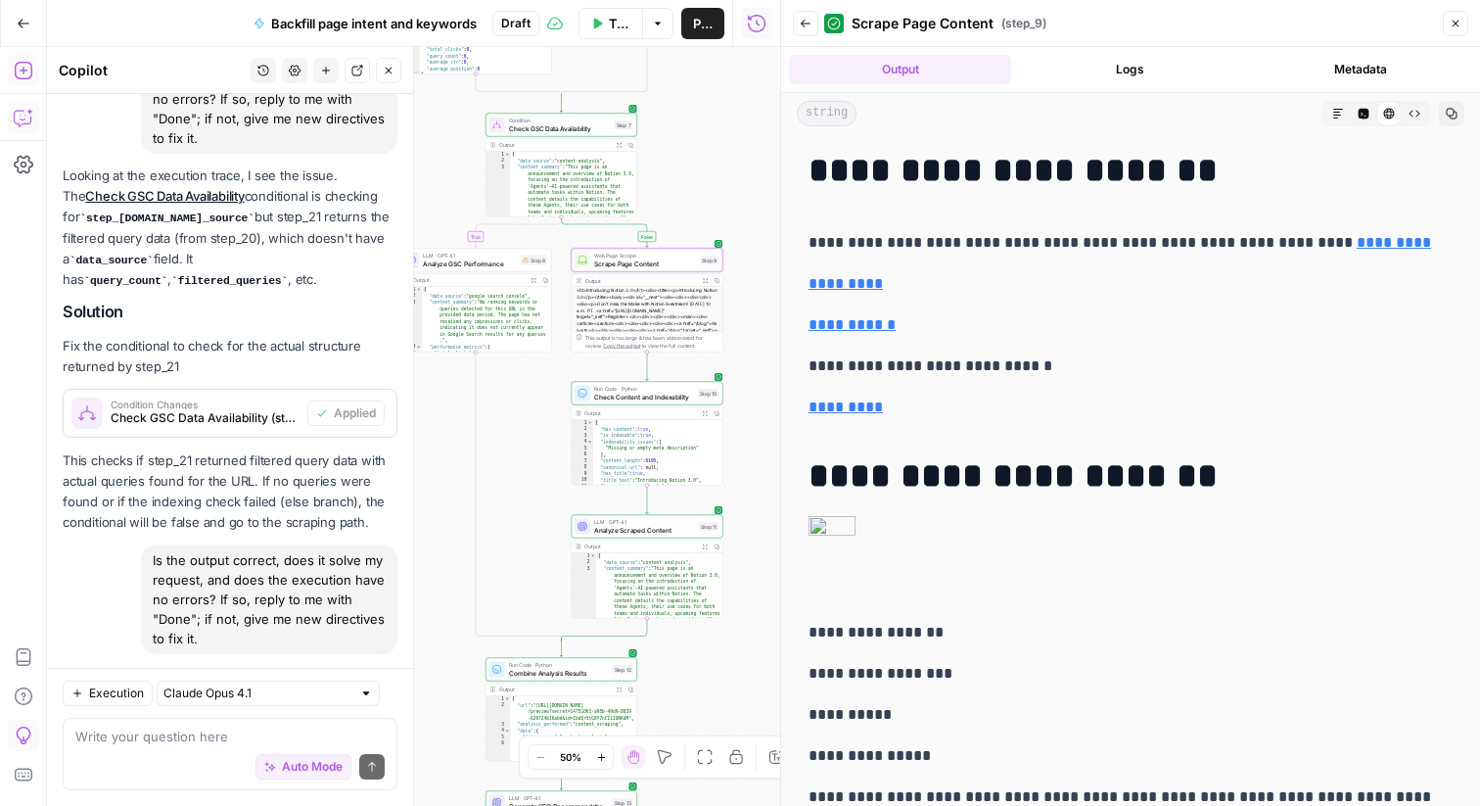
click at [1342, 108] on icon "button" at bounding box center [1339, 114] width 12 height 12
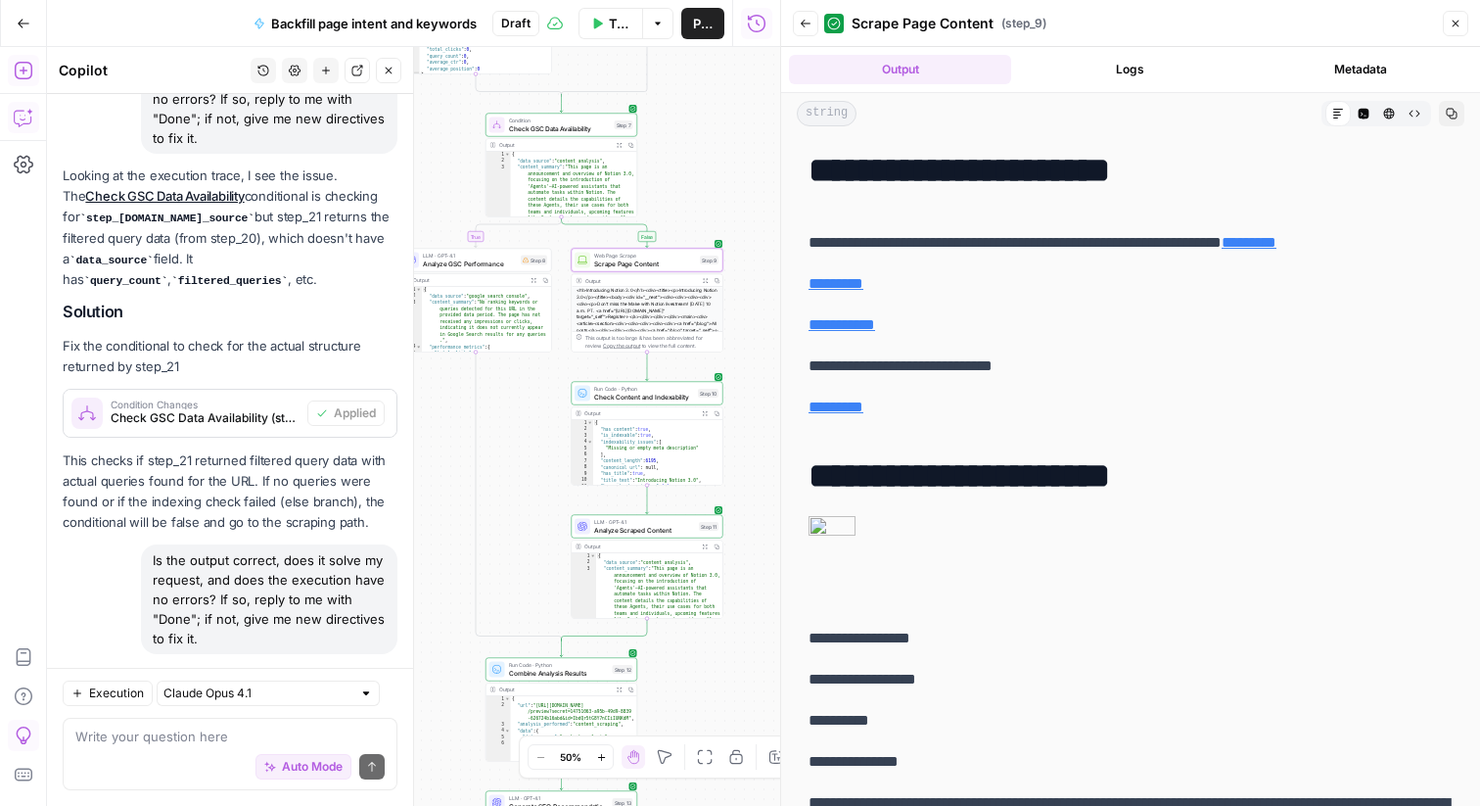
click at [1360, 111] on icon "button" at bounding box center [1364, 114] width 11 height 11
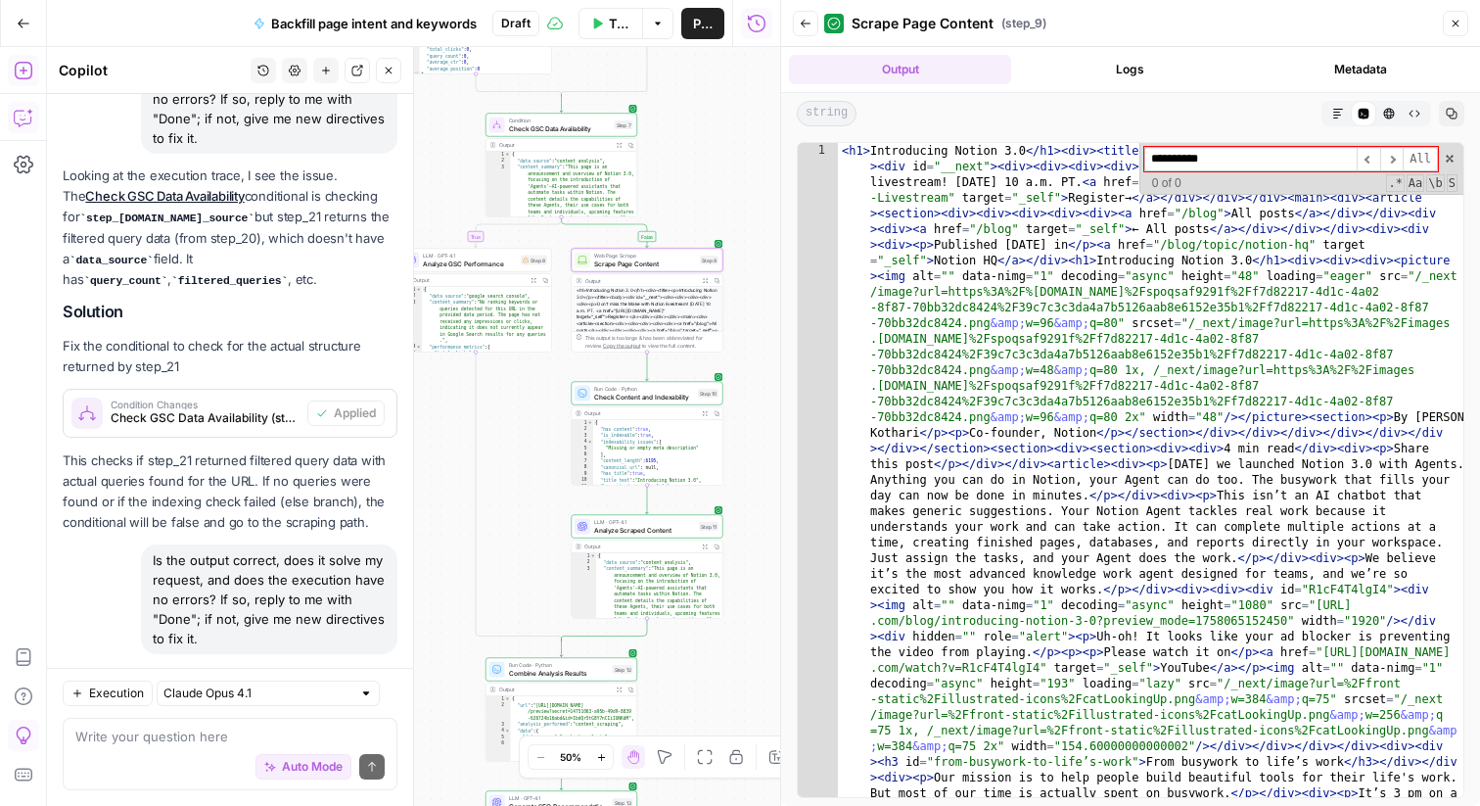
type input "**********"
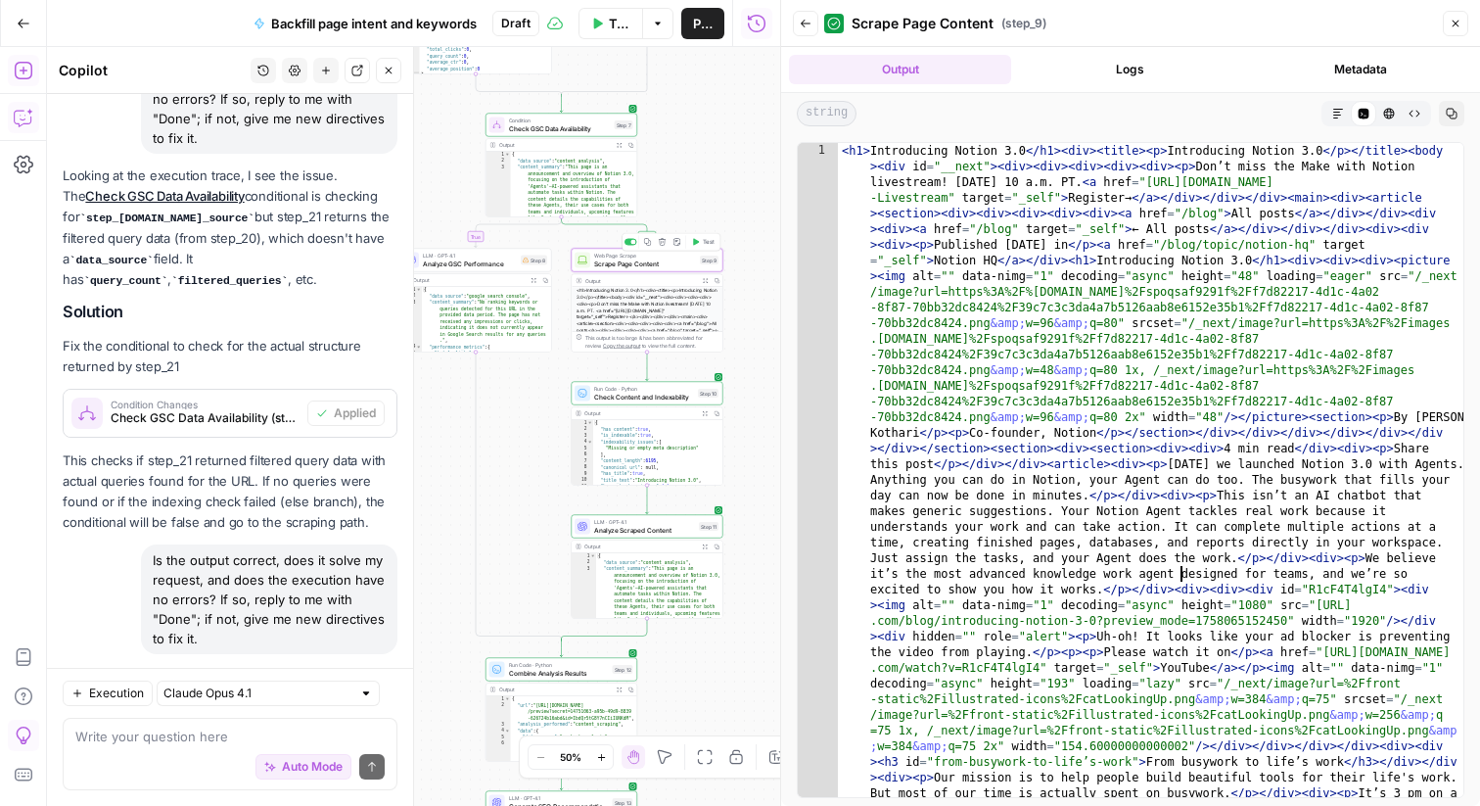
click at [636, 262] on span "Scrape Page Content" at bounding box center [645, 263] width 102 height 10
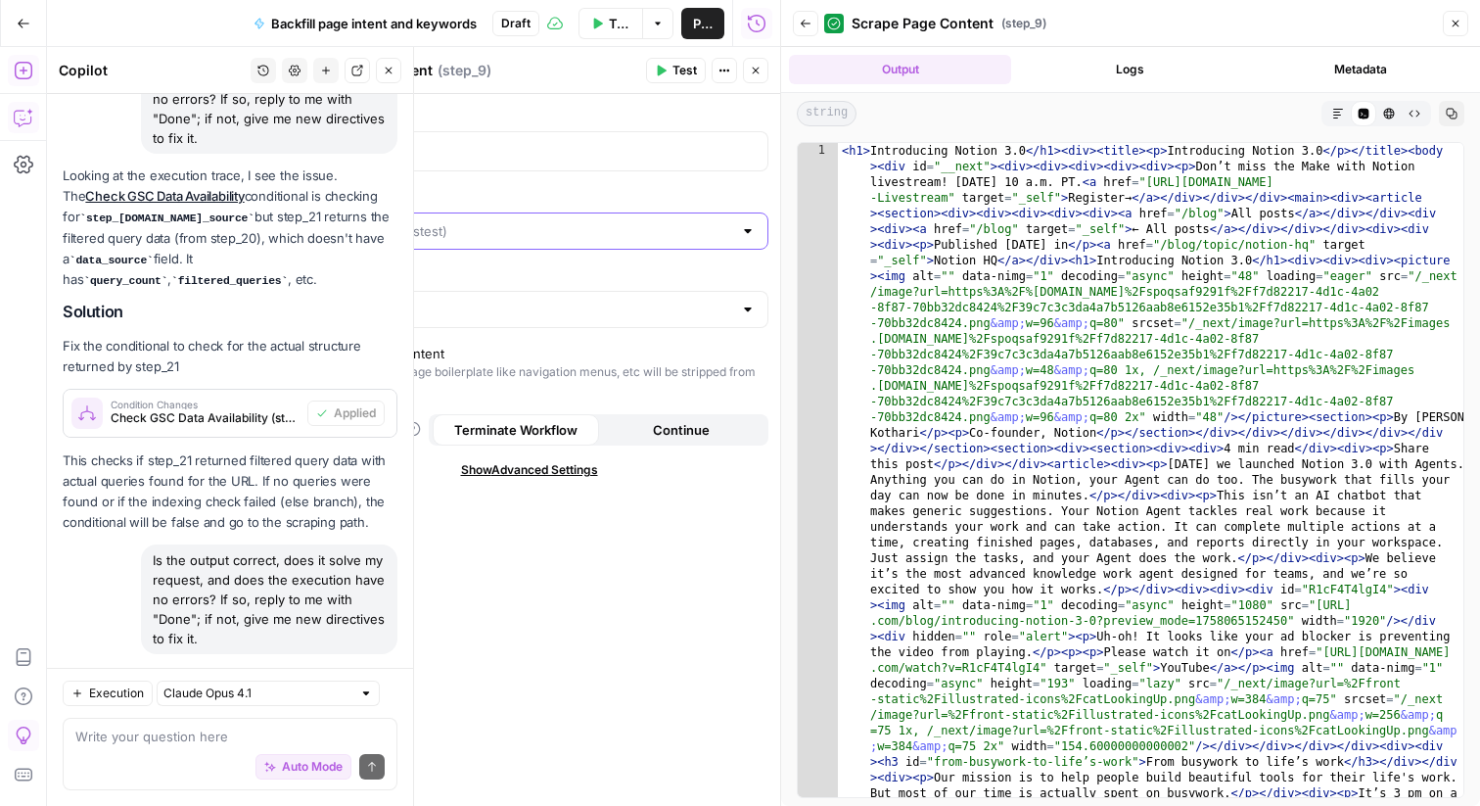
click at [701, 233] on input "Scraping Method" at bounding box center [518, 231] width 430 height 20
type input "Quick Capture (Fastest)"
click at [675, 194] on label "Scraping Method" at bounding box center [529, 197] width 479 height 20
click at [675, 221] on input "Quick Capture (Fastest)" at bounding box center [518, 231] width 430 height 20
click at [651, 309] on span "Detailed Scrape (Slowest)" at bounding box center [525, 308] width 438 height 20
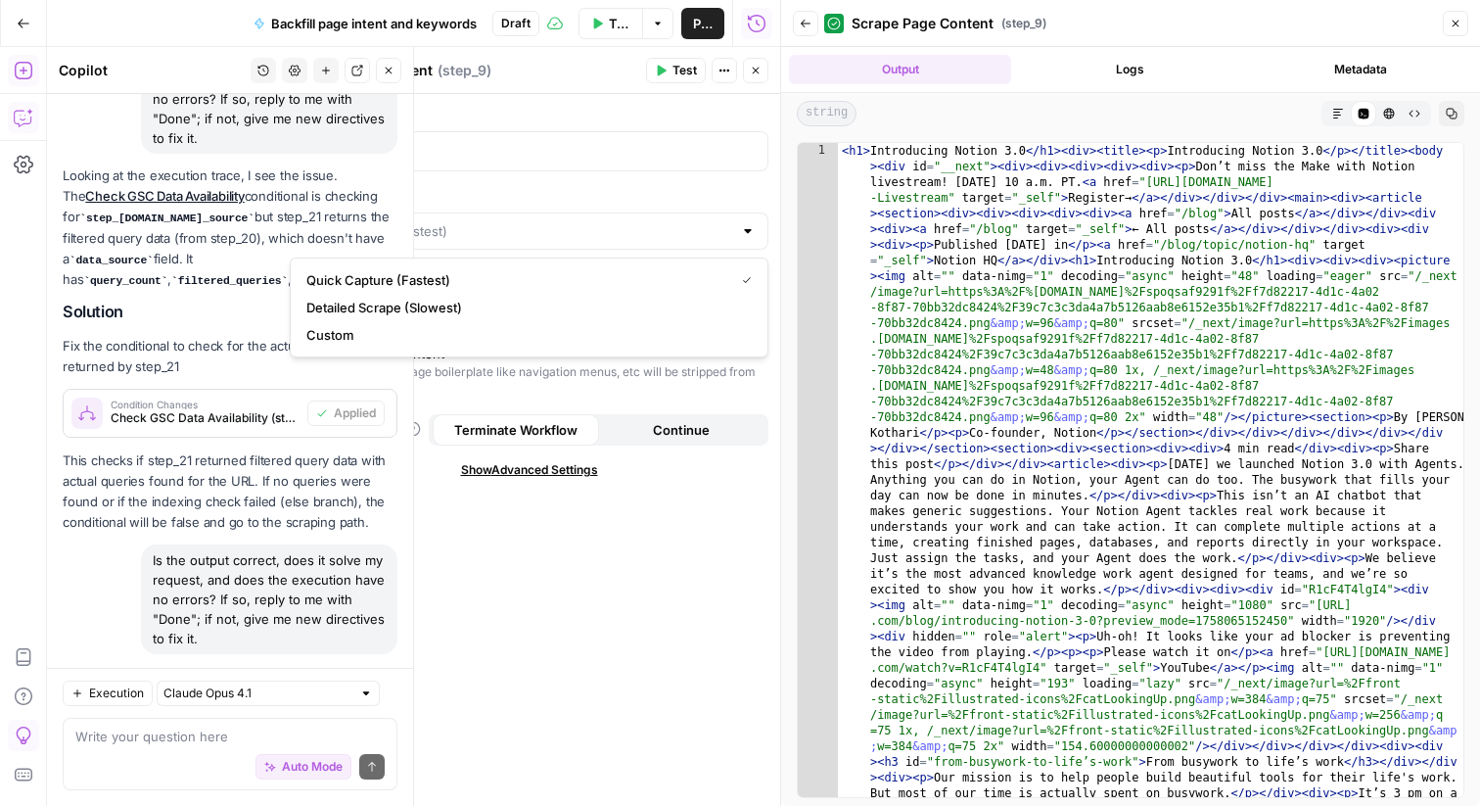
type input "Detailed Scrape (Slowest)"
click at [651, 309] on input "Render Output As" at bounding box center [518, 310] width 430 height 20
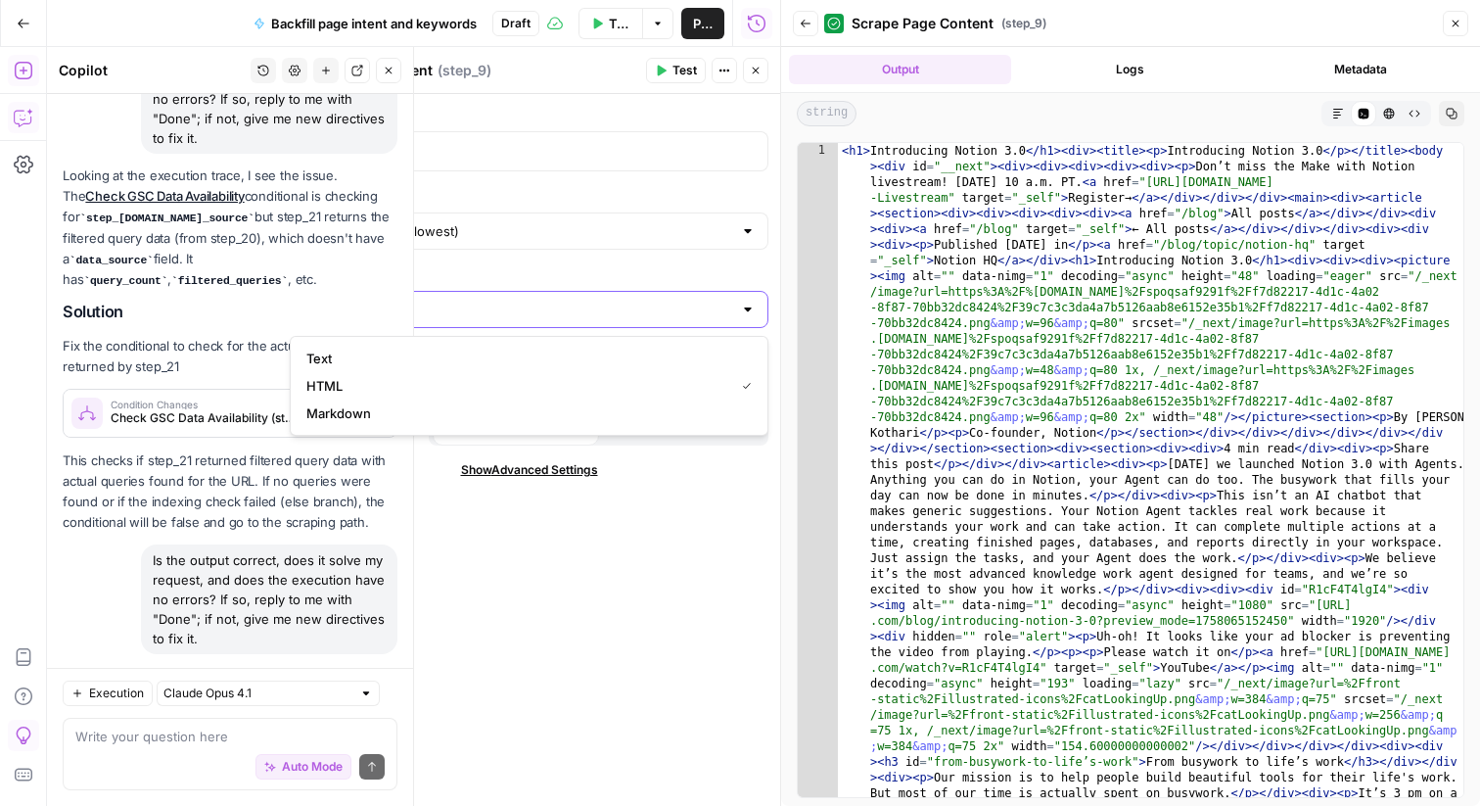
click at [651, 309] on input "Render Output As" at bounding box center [518, 310] width 430 height 20
type input "HTML"
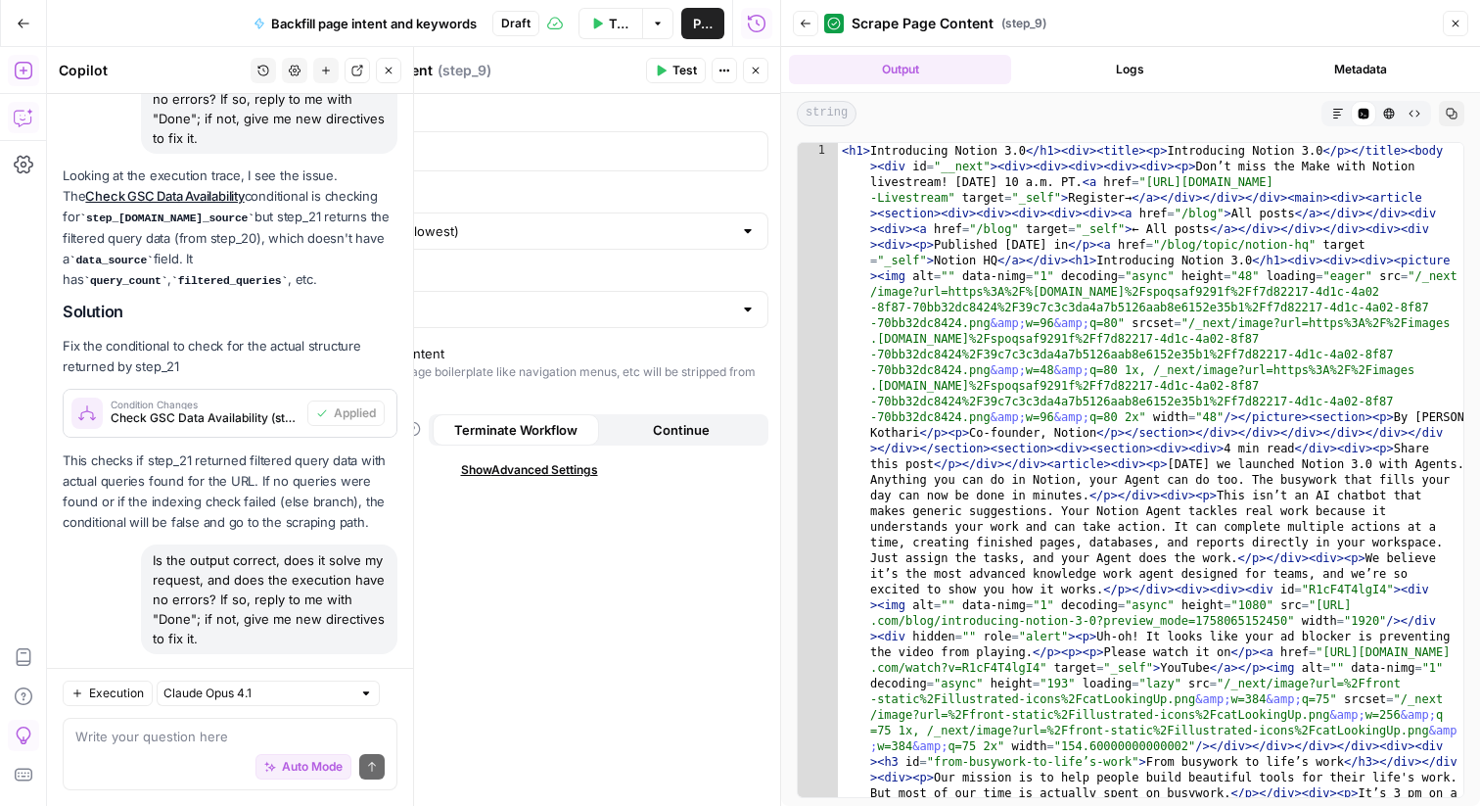
click at [739, 661] on div "URL ** *** ** Scraping Method Detailed Scrape (Slowest) Render Output As HTML E…" at bounding box center [529, 450] width 502 height 712
click at [388, 359] on div "Extract Main Content" at bounding box center [380, 354] width 127 height 20
click at [500, 588] on div "URL ** *** ** Scraping Method Detailed Scrape (Slowest) Render Output As HTML E…" at bounding box center [529, 450] width 502 height 712
click at [600, 227] on input "Scraping Method" at bounding box center [518, 231] width 430 height 20
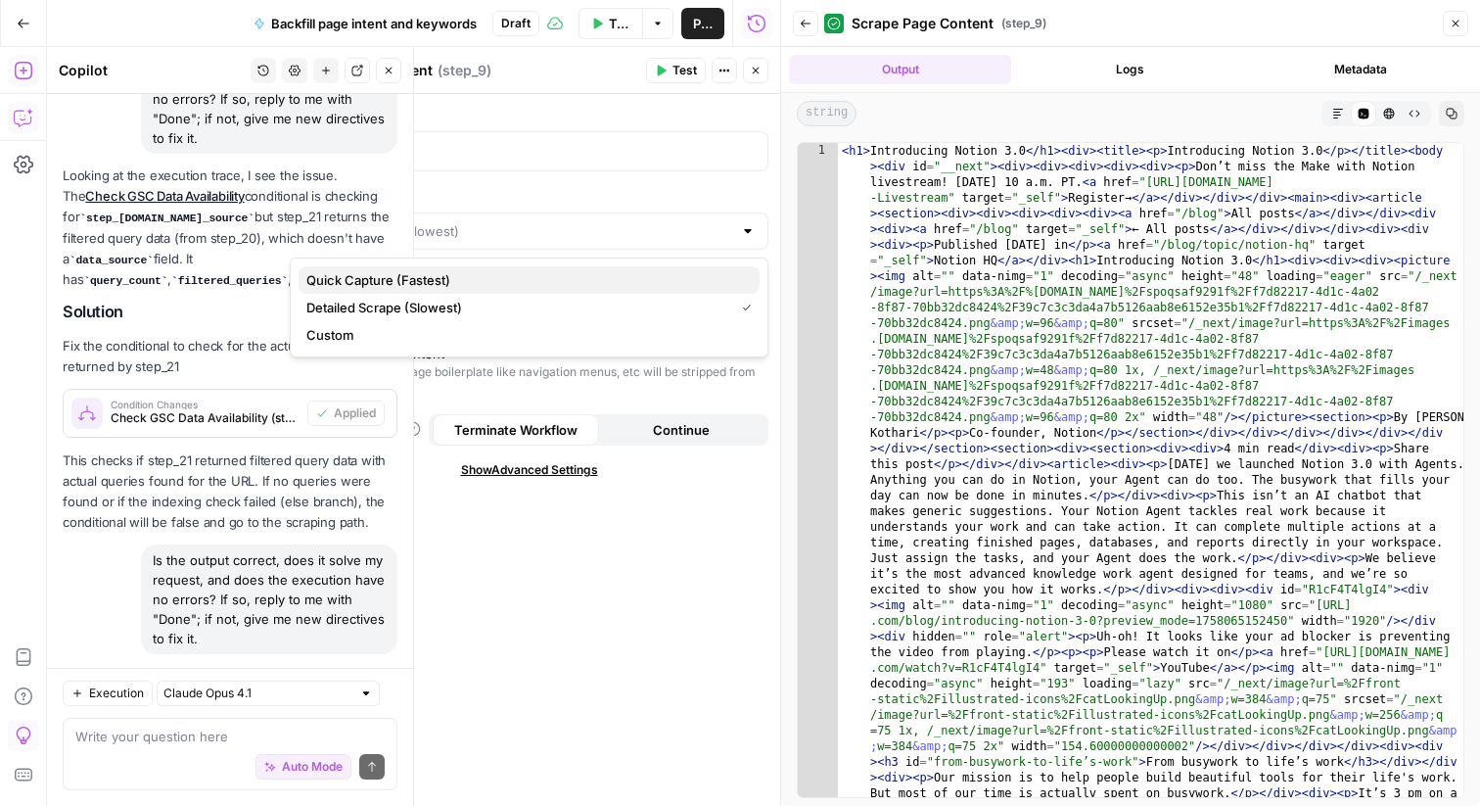
click at [600, 277] on span "Quick Capture (Fastest)" at bounding box center [525, 280] width 438 height 20
type input "Quick Capture (Fastest)"
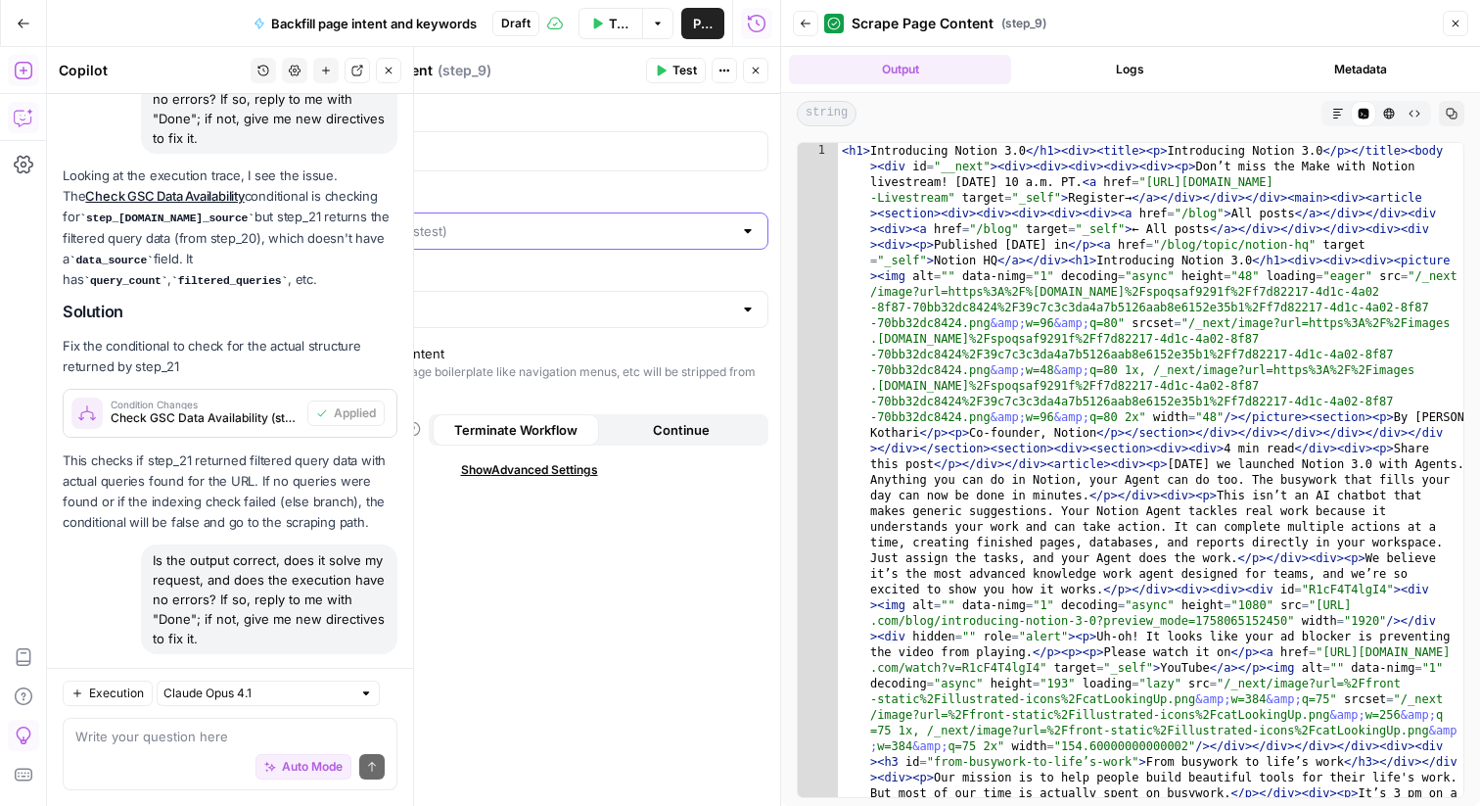
click at [591, 236] on input "Scraping Method" at bounding box center [518, 231] width 430 height 20
click at [591, 302] on span "Detailed Scrape (Slowest)" at bounding box center [525, 308] width 438 height 20
type input "Detailed Scrape (Slowest)"
click at [673, 555] on div "URL ** *** ** Scraping Method Detailed Scrape (Slowest) Render Output As HTML E…" at bounding box center [529, 450] width 502 height 712
click at [1456, 26] on icon "button" at bounding box center [1456, 24] width 12 height 12
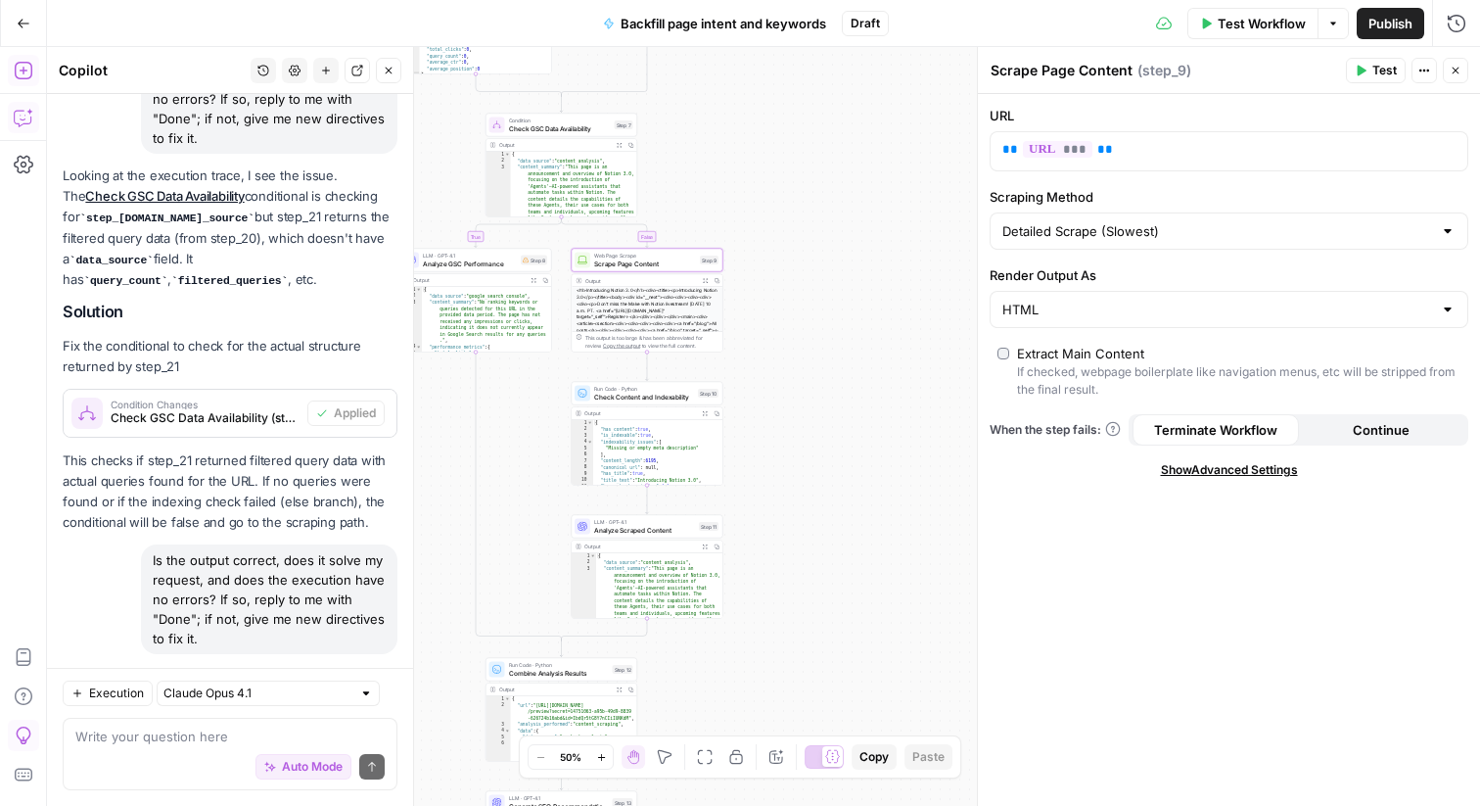
click at [847, 450] on div "true false true false Workflow Set Inputs Inputs Integration Check Indexing Sta…" at bounding box center [763, 426] width 1433 height 759
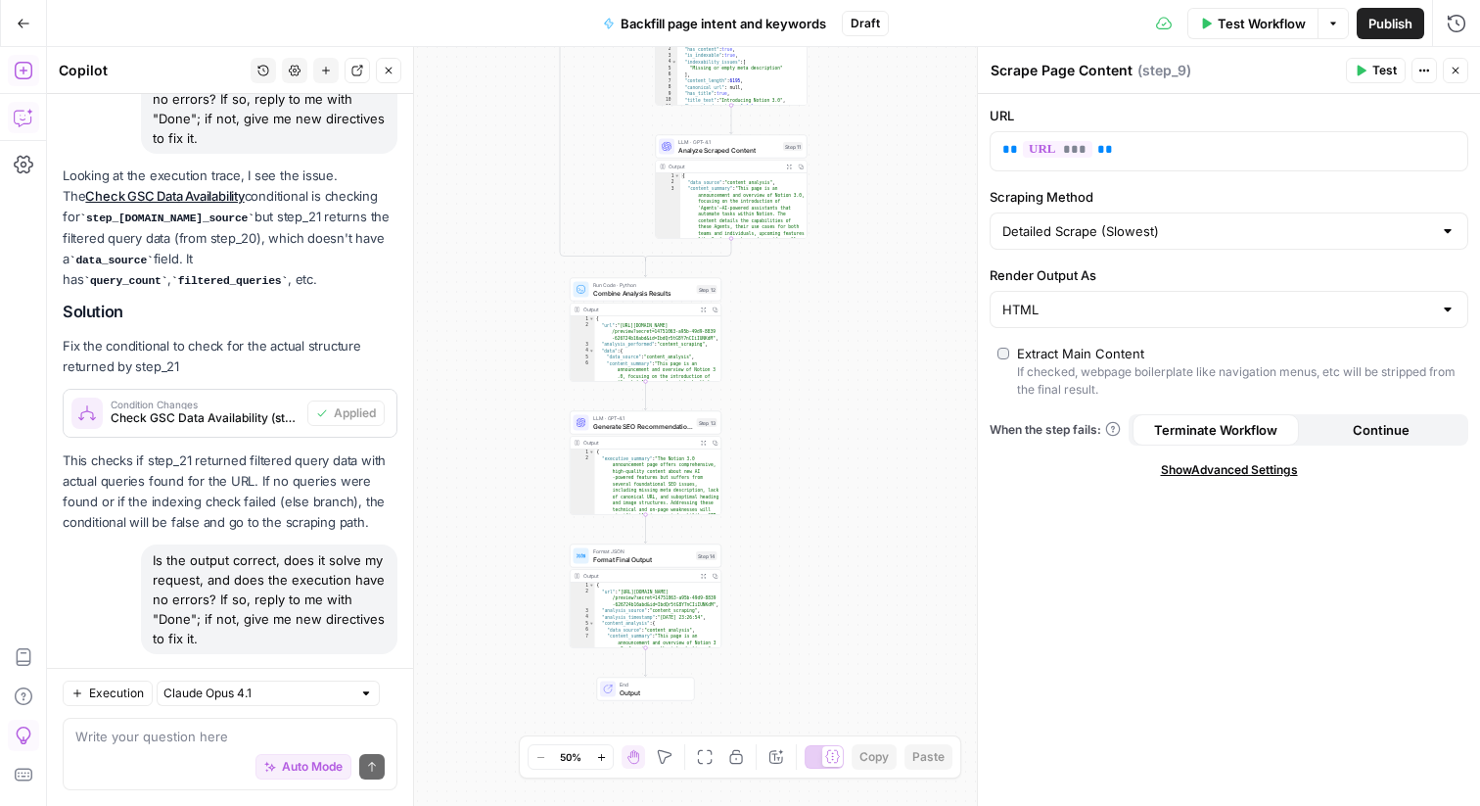
drag, startPoint x: 808, startPoint y: 556, endPoint x: 890, endPoint y: 178, distance: 386.8
click at [890, 178] on div "true false true false Workflow Set Inputs Inputs Integration Check Indexing Sta…" at bounding box center [763, 426] width 1433 height 759
click at [701, 444] on icon "button" at bounding box center [702, 445] width 6 height 6
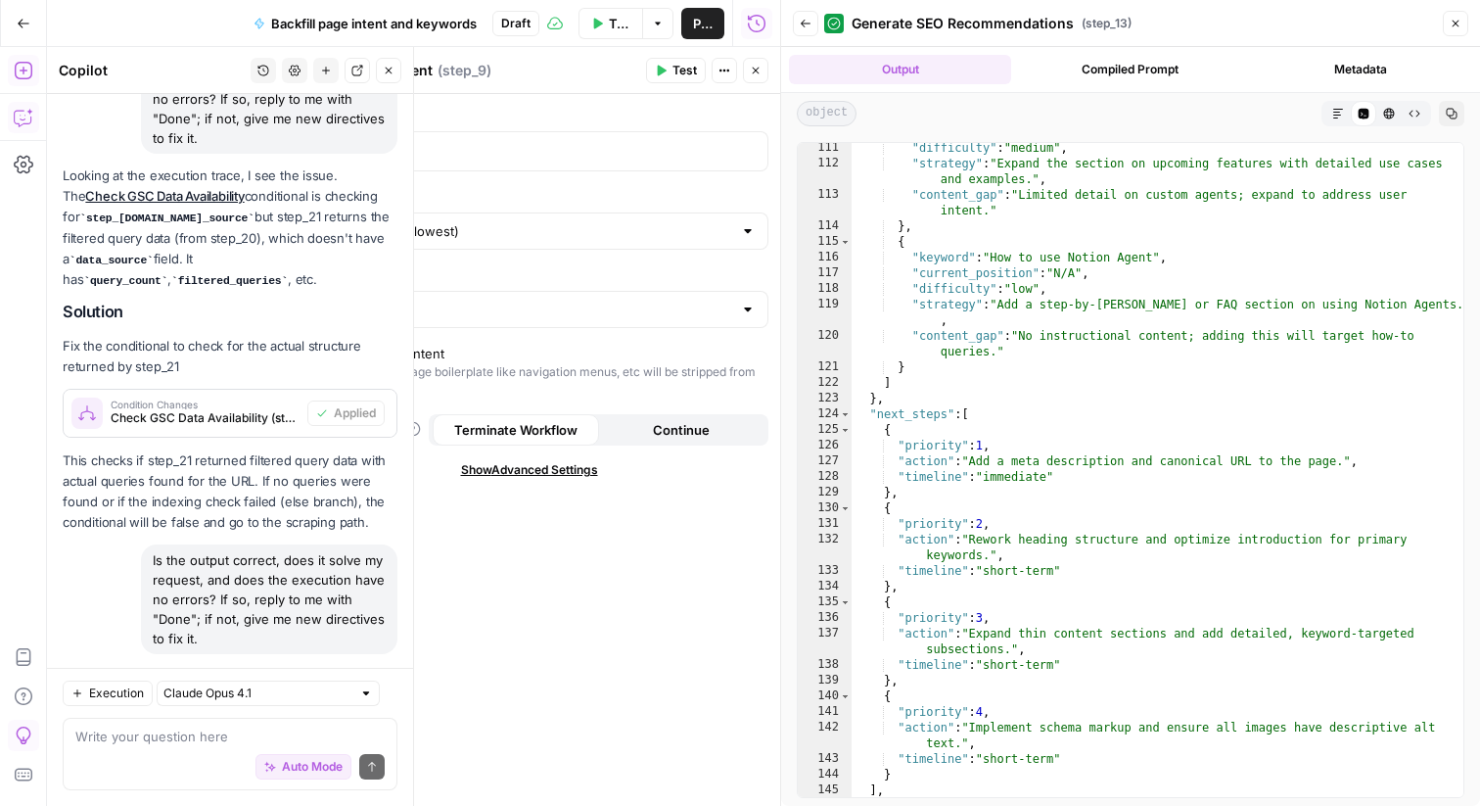
scroll to position [2266, 0]
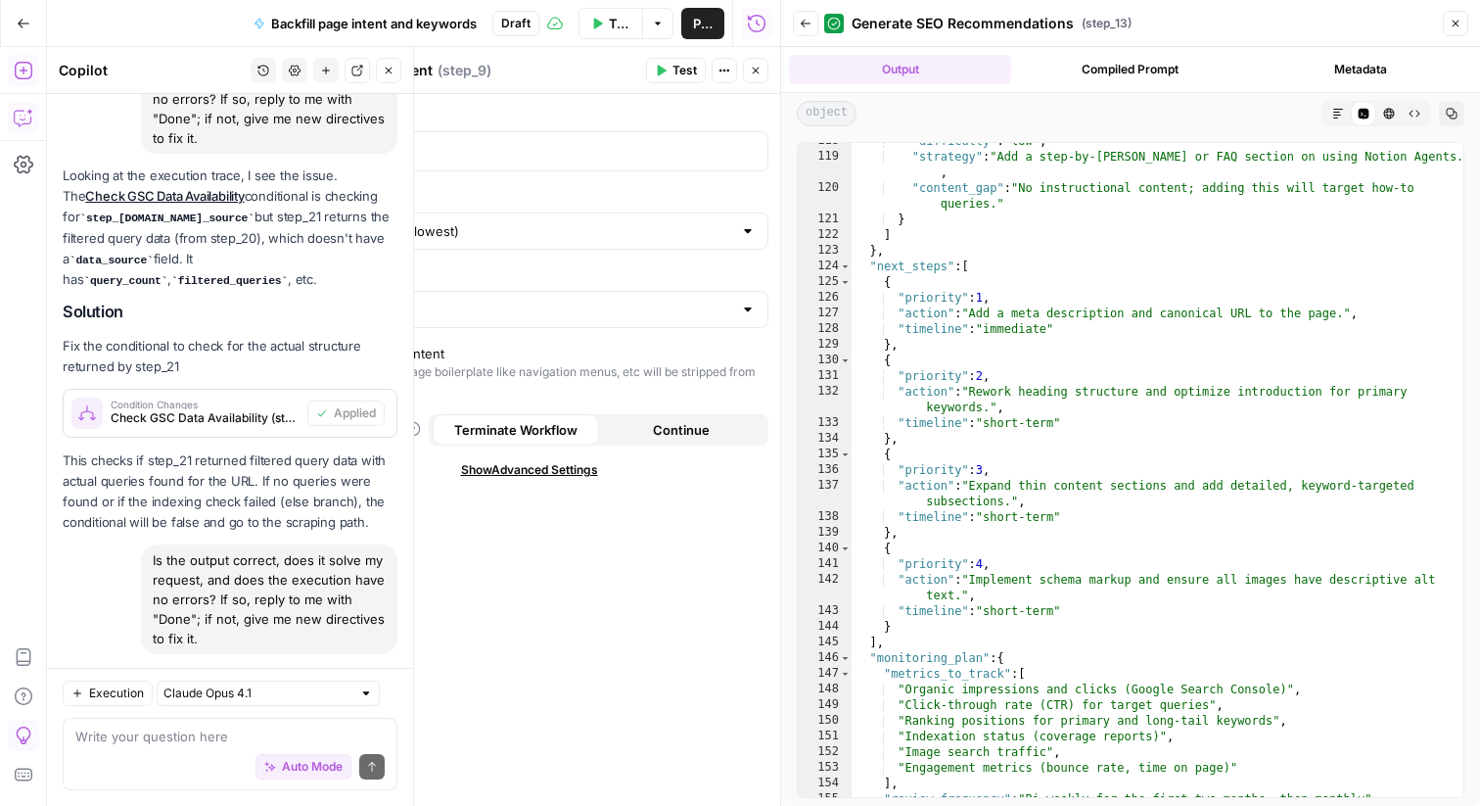
click at [1461, 23] on span "Close" at bounding box center [1461, 23] width 1 height 1
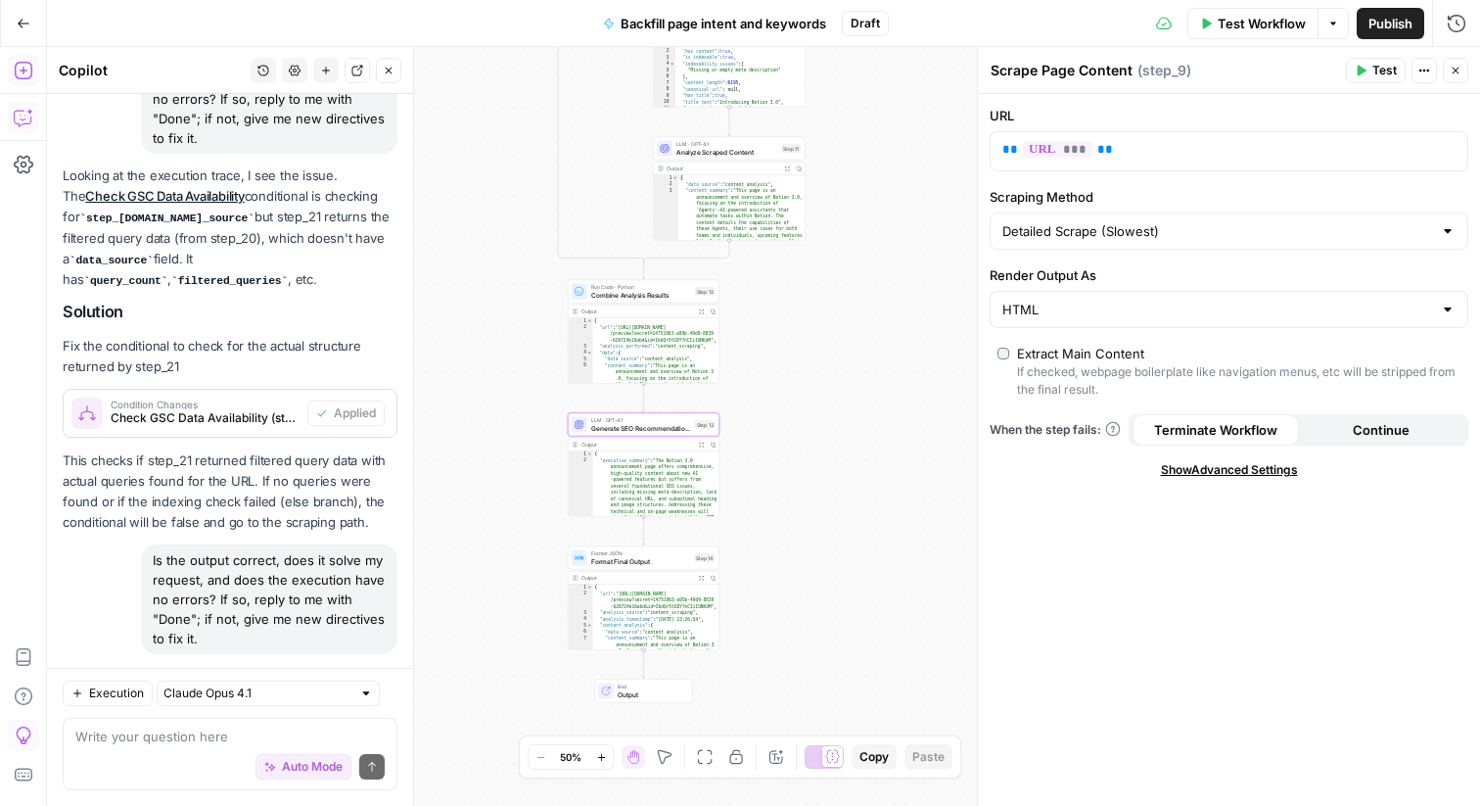
click at [1464, 71] on button "Close" at bounding box center [1455, 70] width 25 height 25
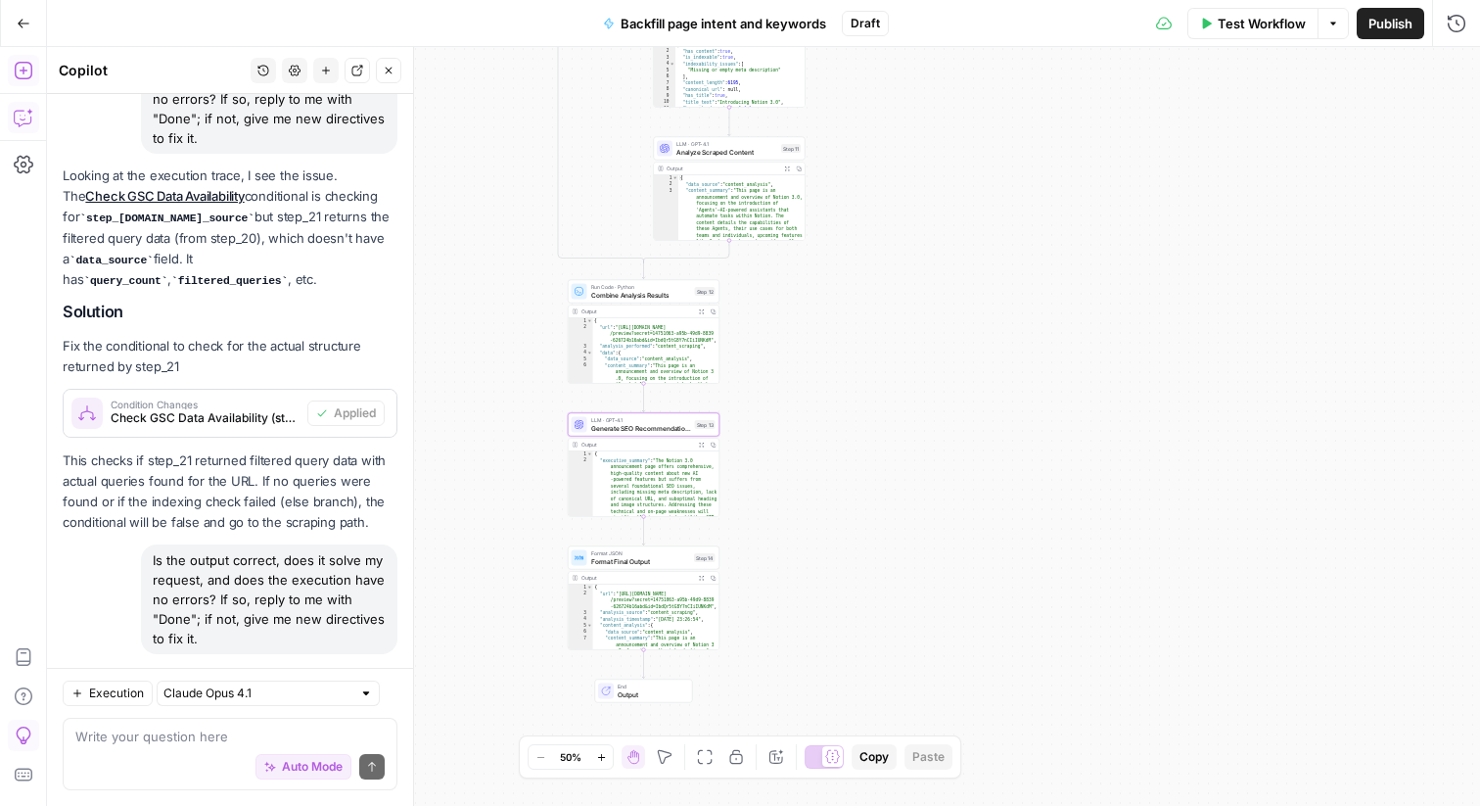
click at [958, 431] on div "true false true false Workflow Set Inputs Inputs Integration Check Indexing Sta…" at bounding box center [763, 426] width 1433 height 759
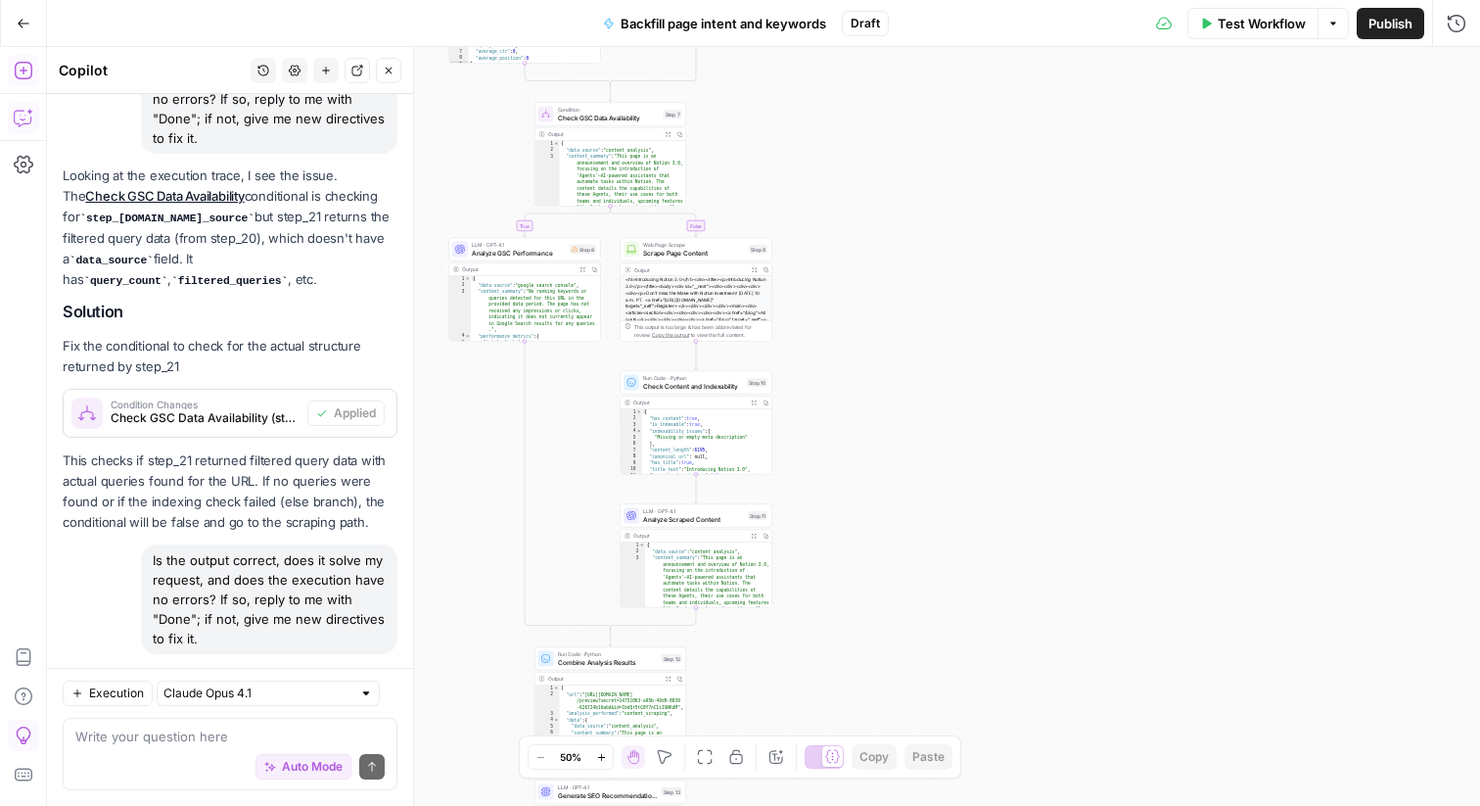
drag, startPoint x: 958, startPoint y: 314, endPoint x: 905, endPoint y: 725, distance: 413.6
click at [906, 724] on div "true false true false Workflow Set Inputs Inputs Integration Check Indexing Sta…" at bounding box center [763, 426] width 1433 height 759
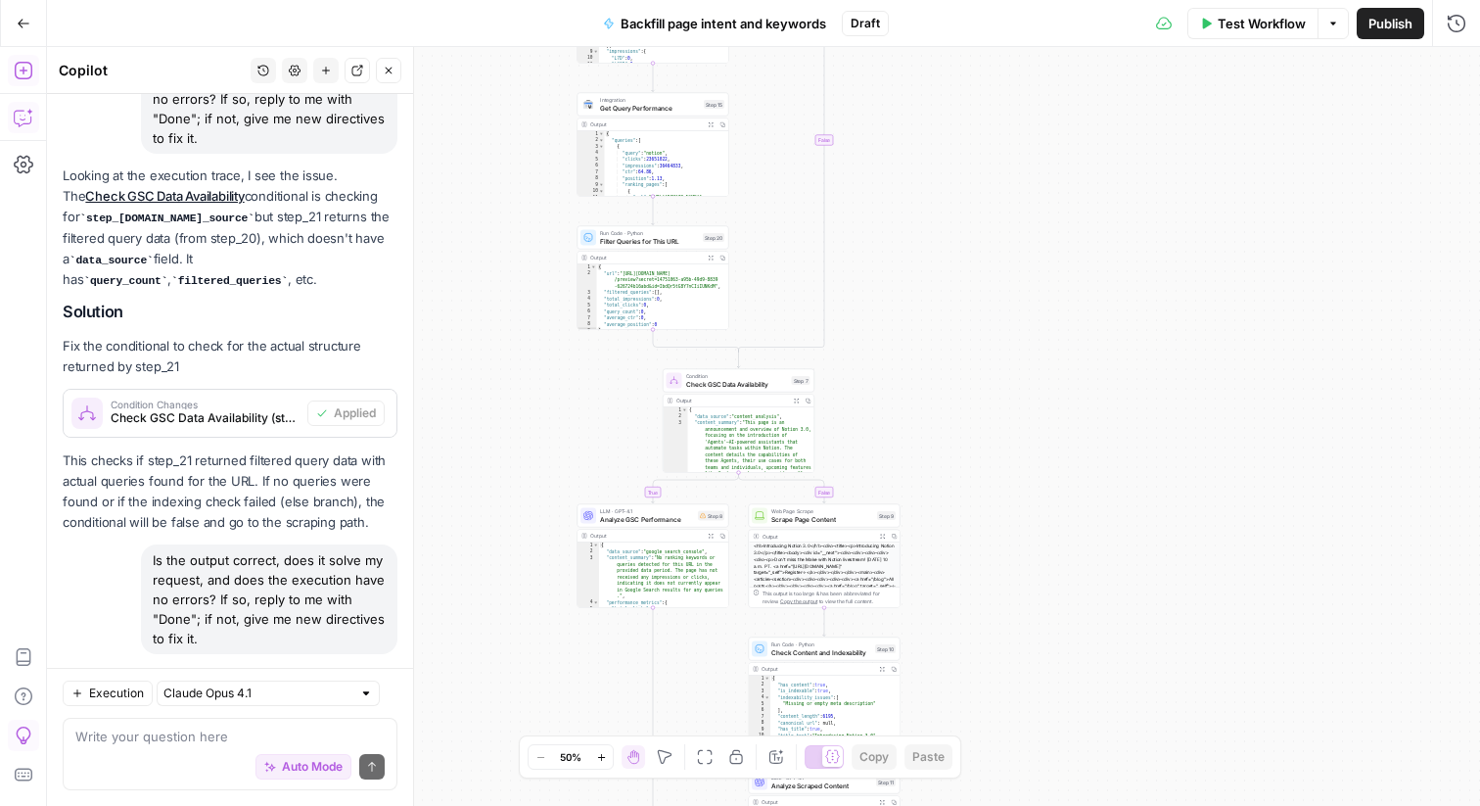
drag, startPoint x: 990, startPoint y: 255, endPoint x: 1147, endPoint y: 512, distance: 301.9
click at [1147, 512] on div "true false true false Workflow Set Inputs Inputs Integration Check Indexing Sta…" at bounding box center [763, 426] width 1433 height 759
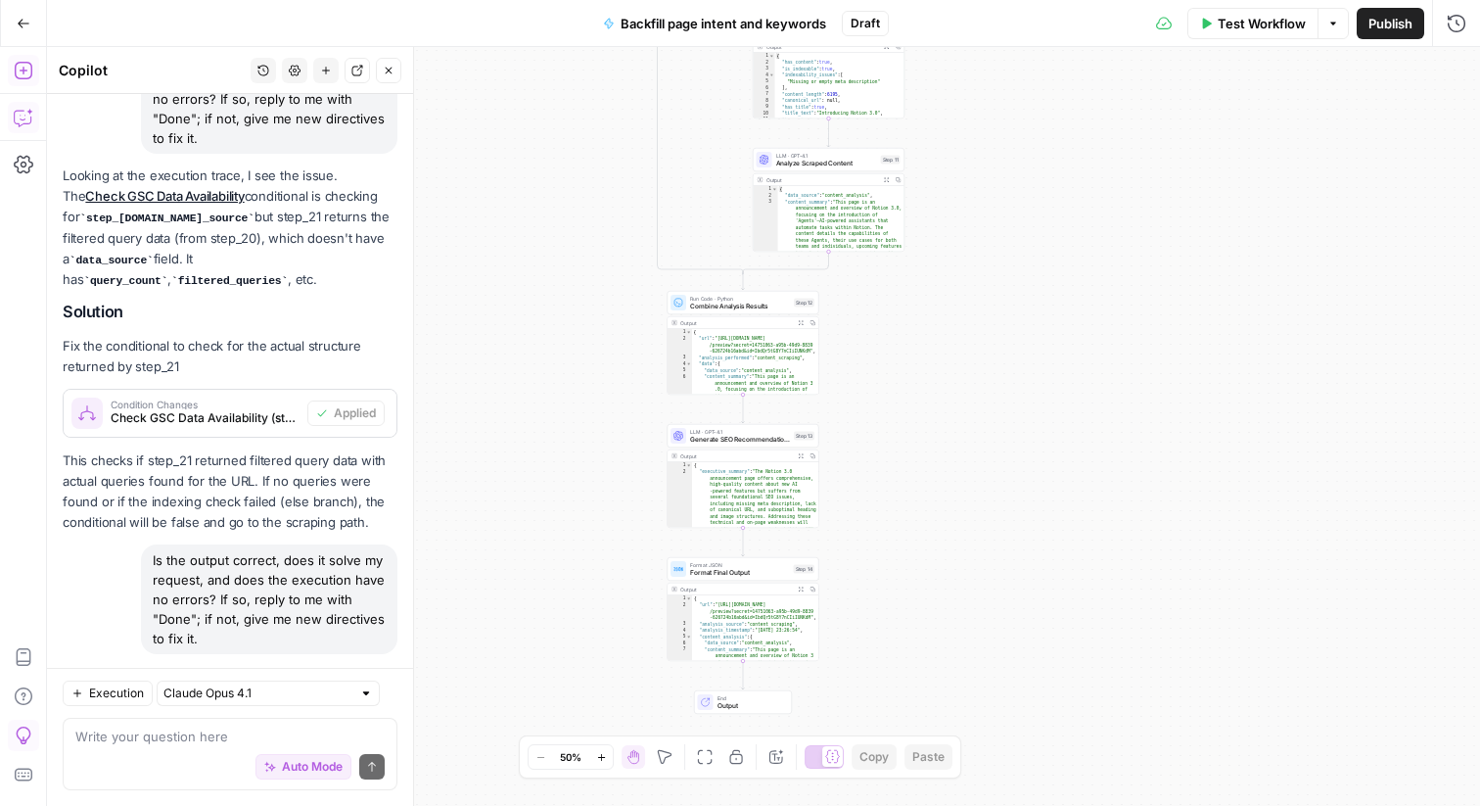
click at [800, 592] on button "Expand Output" at bounding box center [801, 590] width 12 height 12
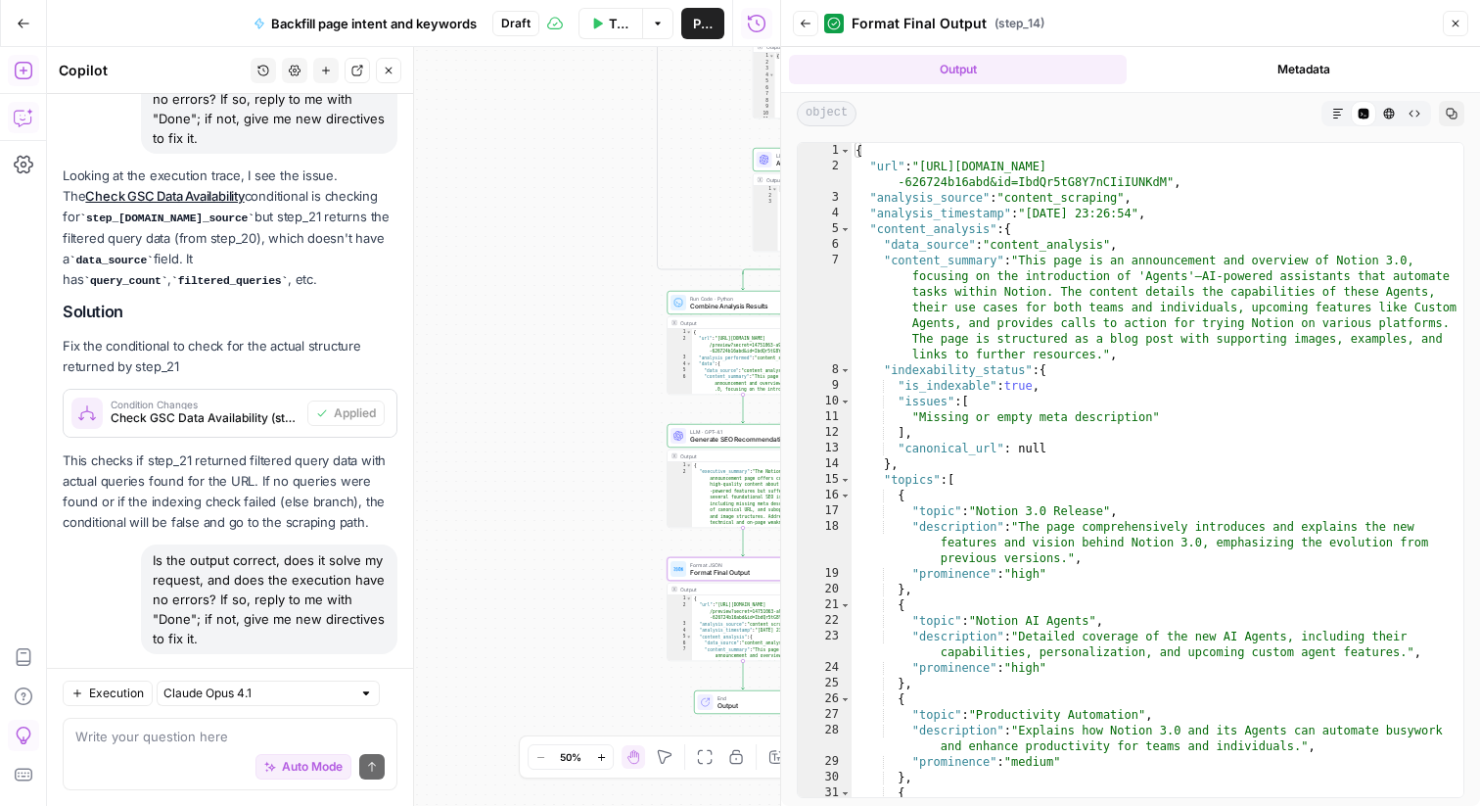
click at [1337, 112] on icon "button" at bounding box center [1339, 114] width 10 height 10
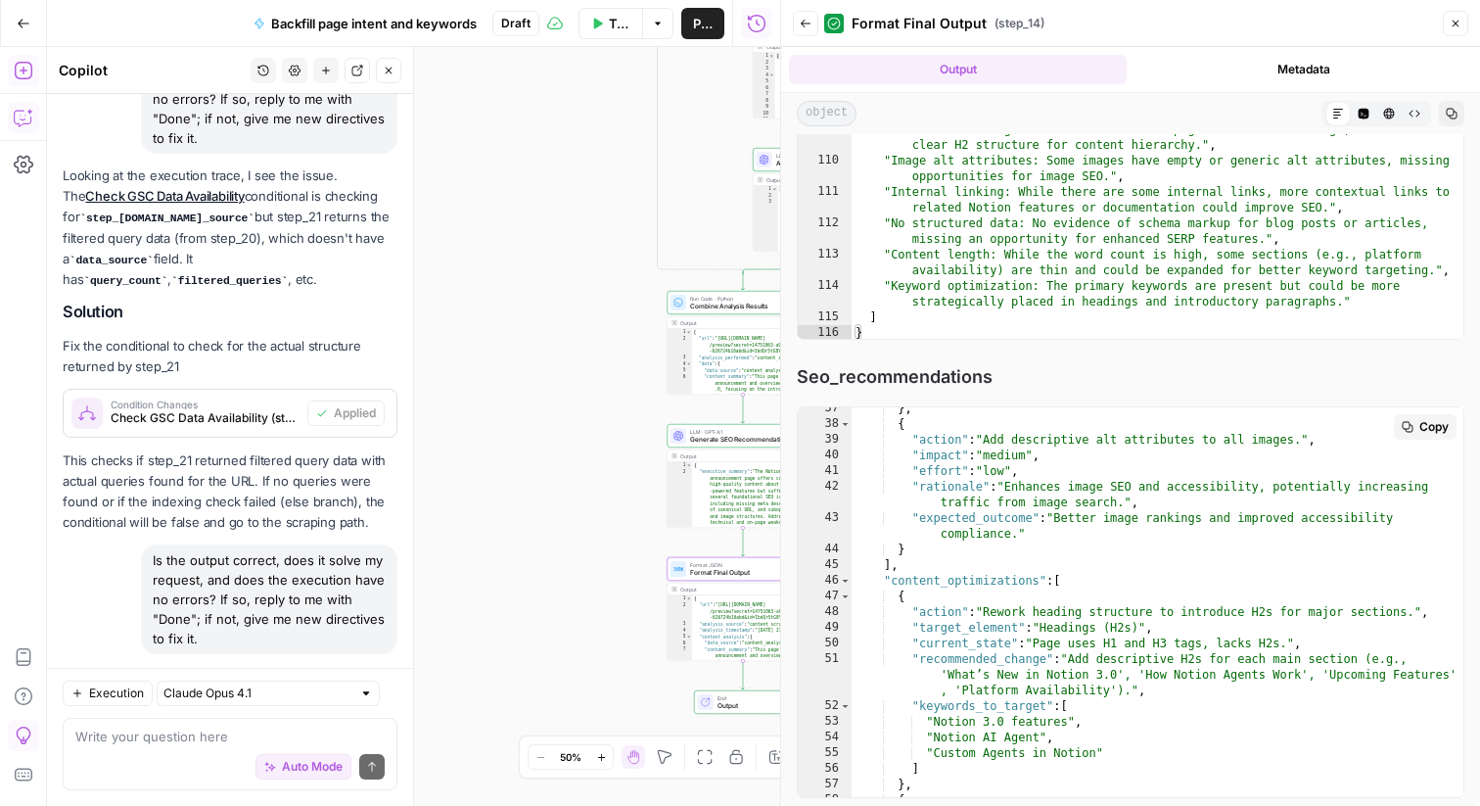
scroll to position [787, 0]
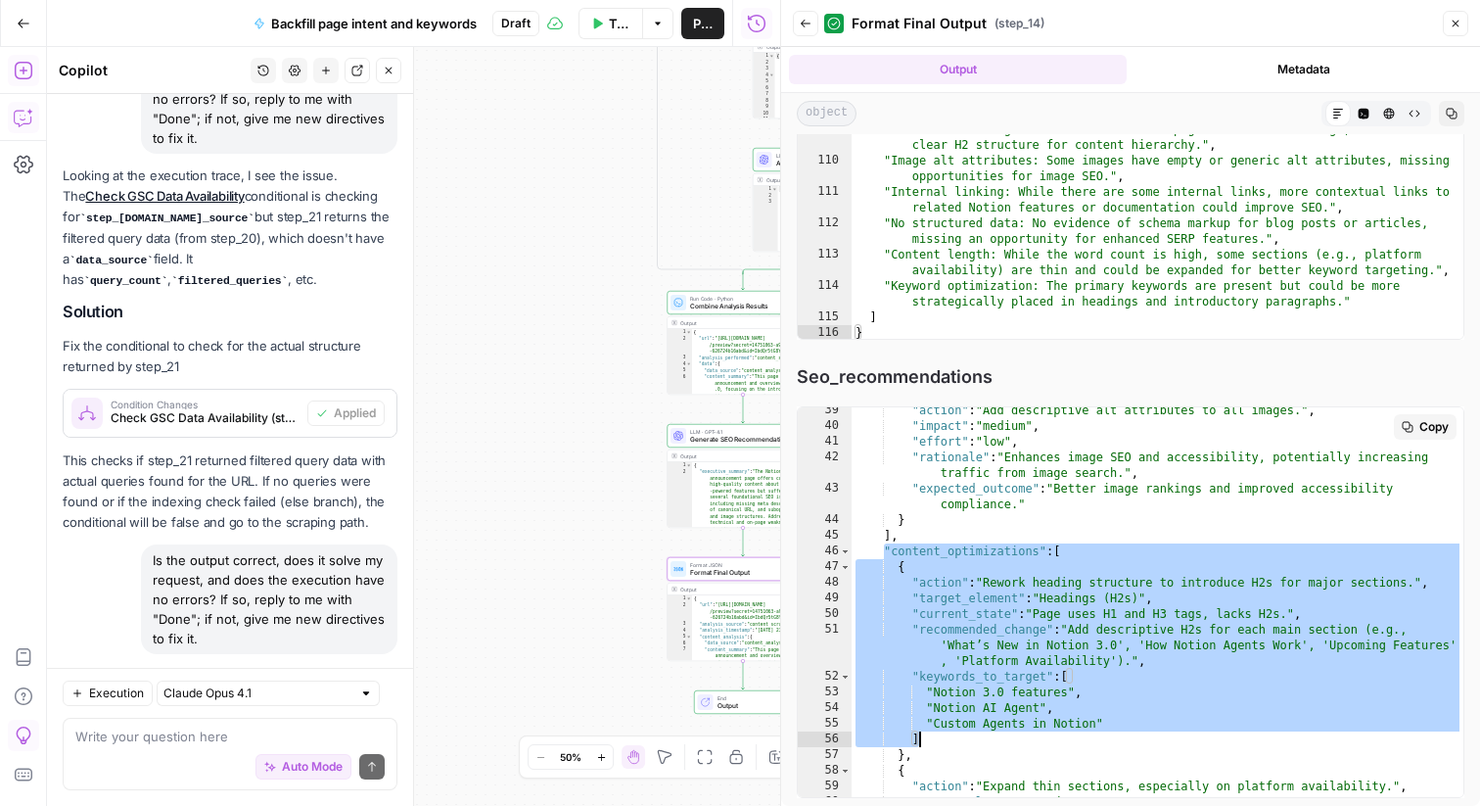
drag, startPoint x: 881, startPoint y: 547, endPoint x: 1038, endPoint y: 735, distance: 244.7
click at [1039, 736] on div ""action" : "Add descriptive alt attributes to all images." , "impact" : "medium…" at bounding box center [1158, 613] width 612 height 423
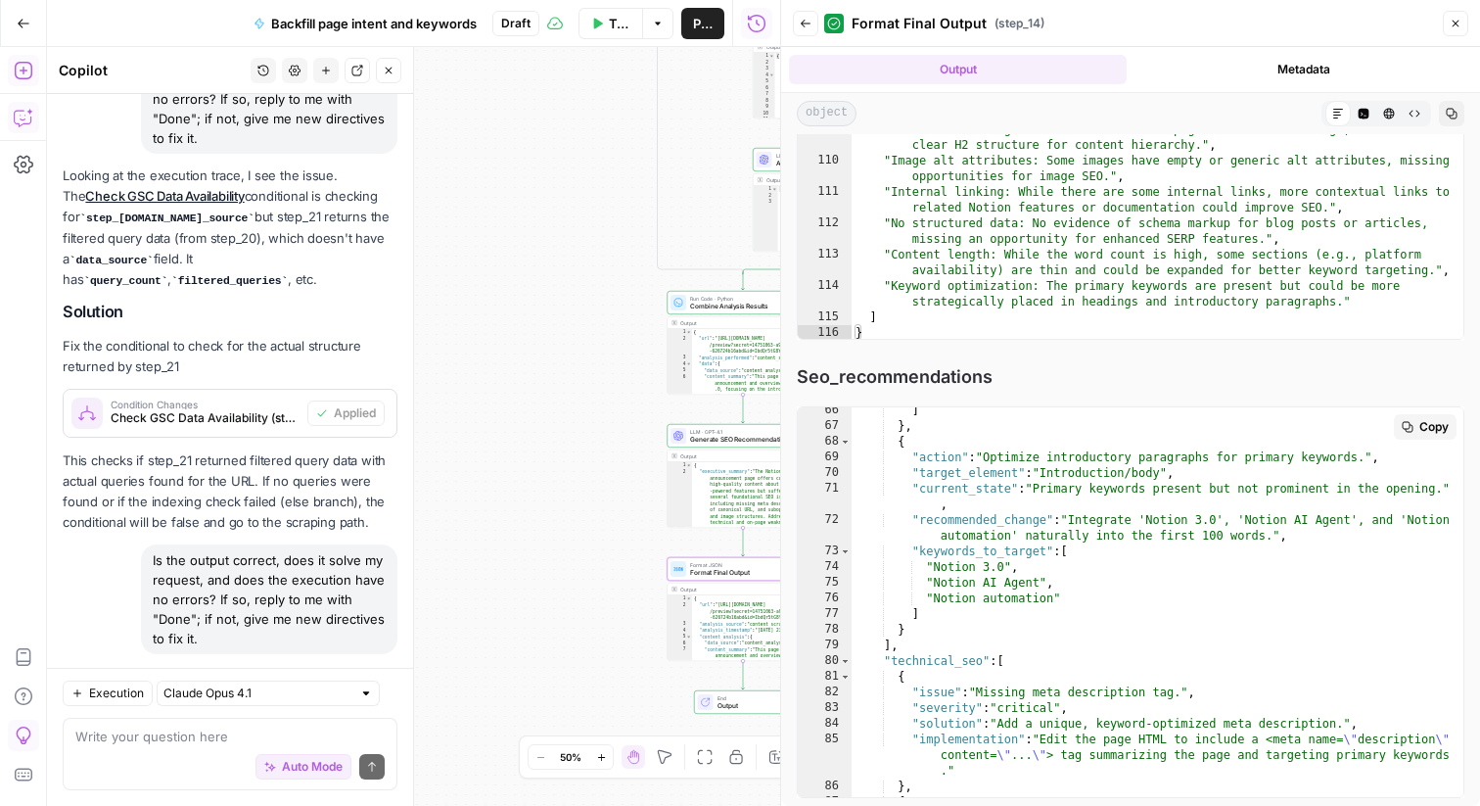
scroll to position [1289, 0]
click at [985, 622] on div "] } , { "action" : "Optimize introductory paragraphs for primary keywords." , "…" at bounding box center [1158, 613] width 612 height 423
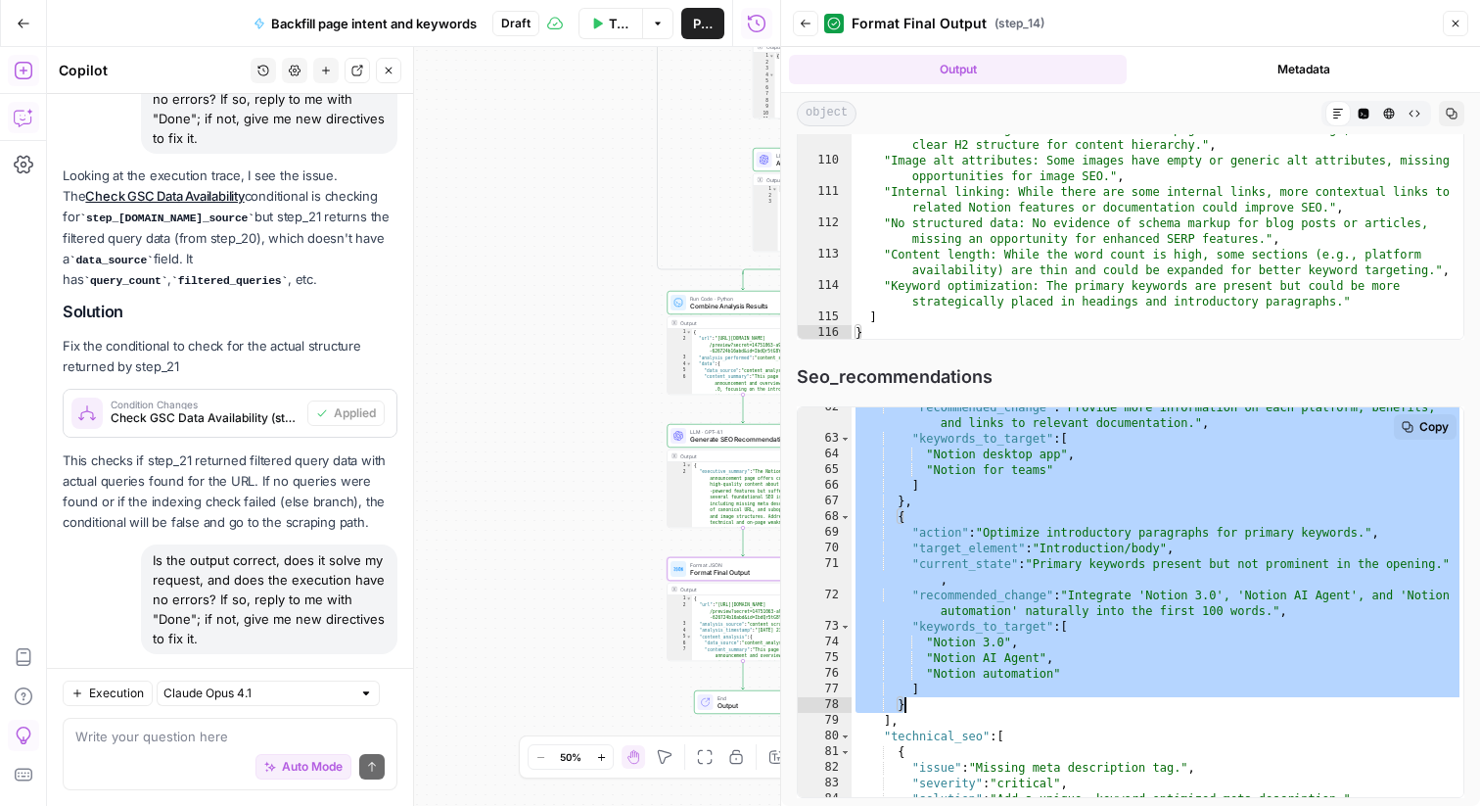
scroll to position [1317, 0]
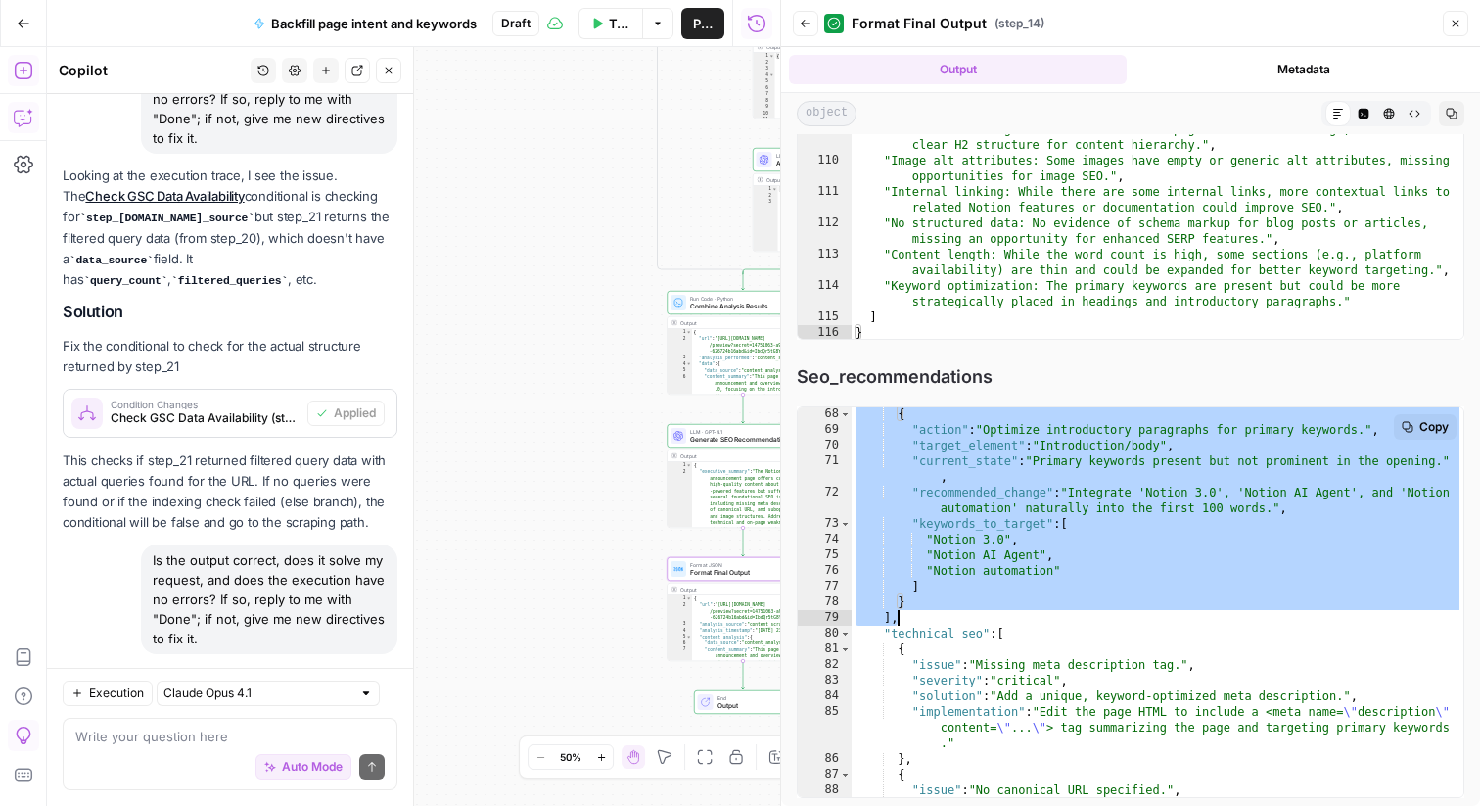
click at [924, 623] on div "{ "action" : "Optimize introductory paragraphs for primary keywords." , "target…" at bounding box center [1158, 617] width 612 height 423
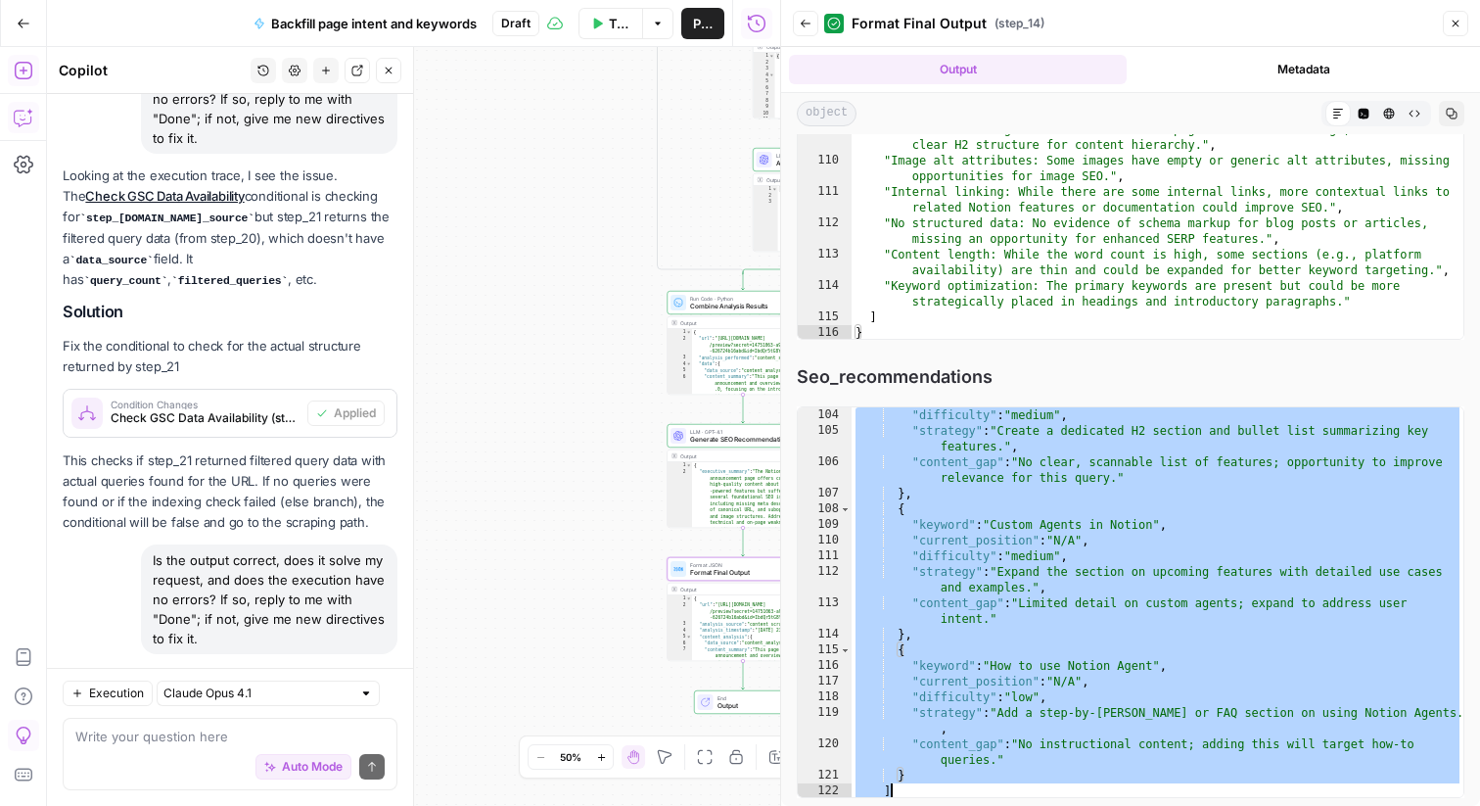
scroll to position [2131, 0]
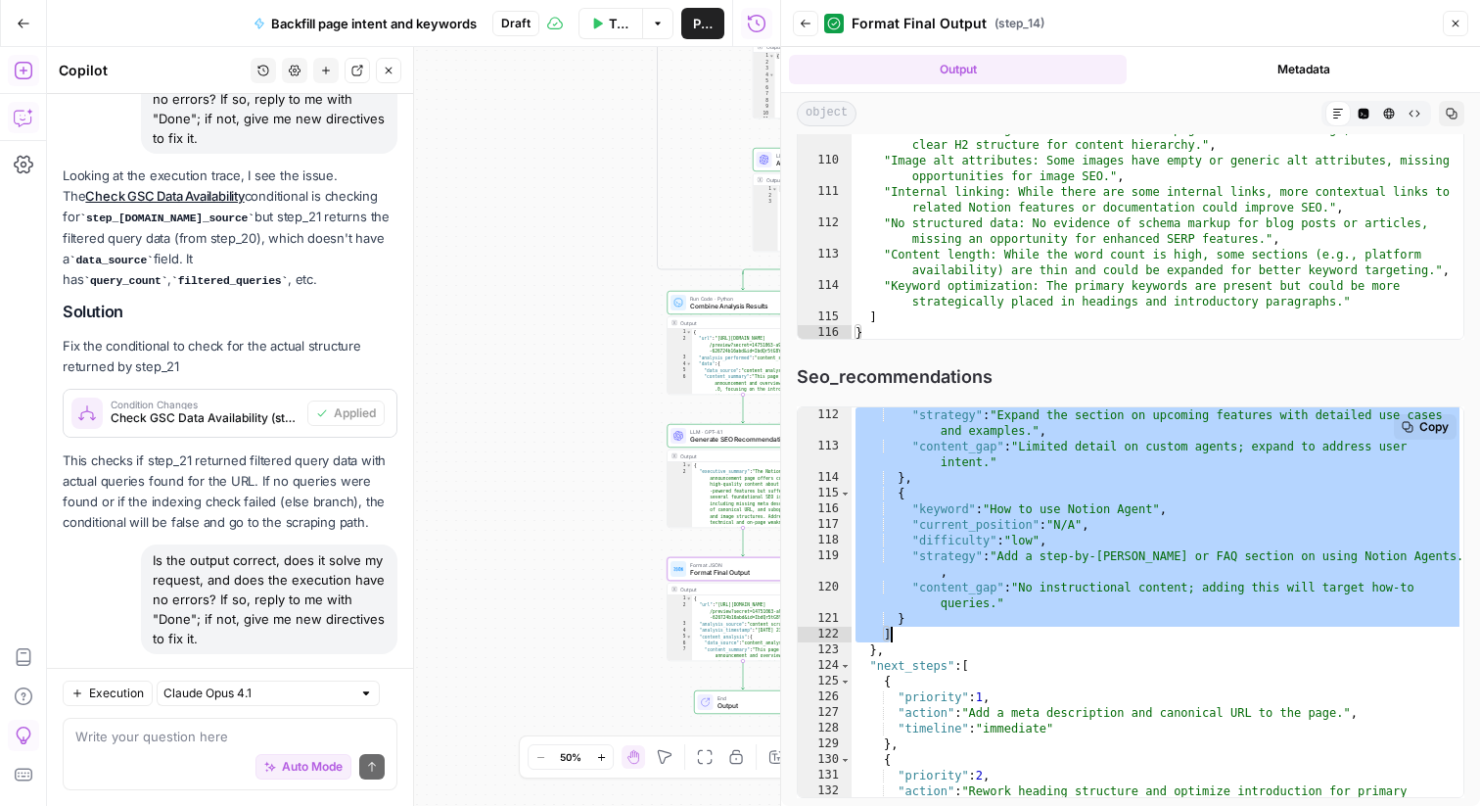
drag, startPoint x: 885, startPoint y: 496, endPoint x: 954, endPoint y: 629, distance: 148.9
click at [954, 629] on div ""strategy" : "Expand the section on upcoming features with detailed use cases a…" at bounding box center [1158, 634] width 612 height 454
type textarea "* *****"
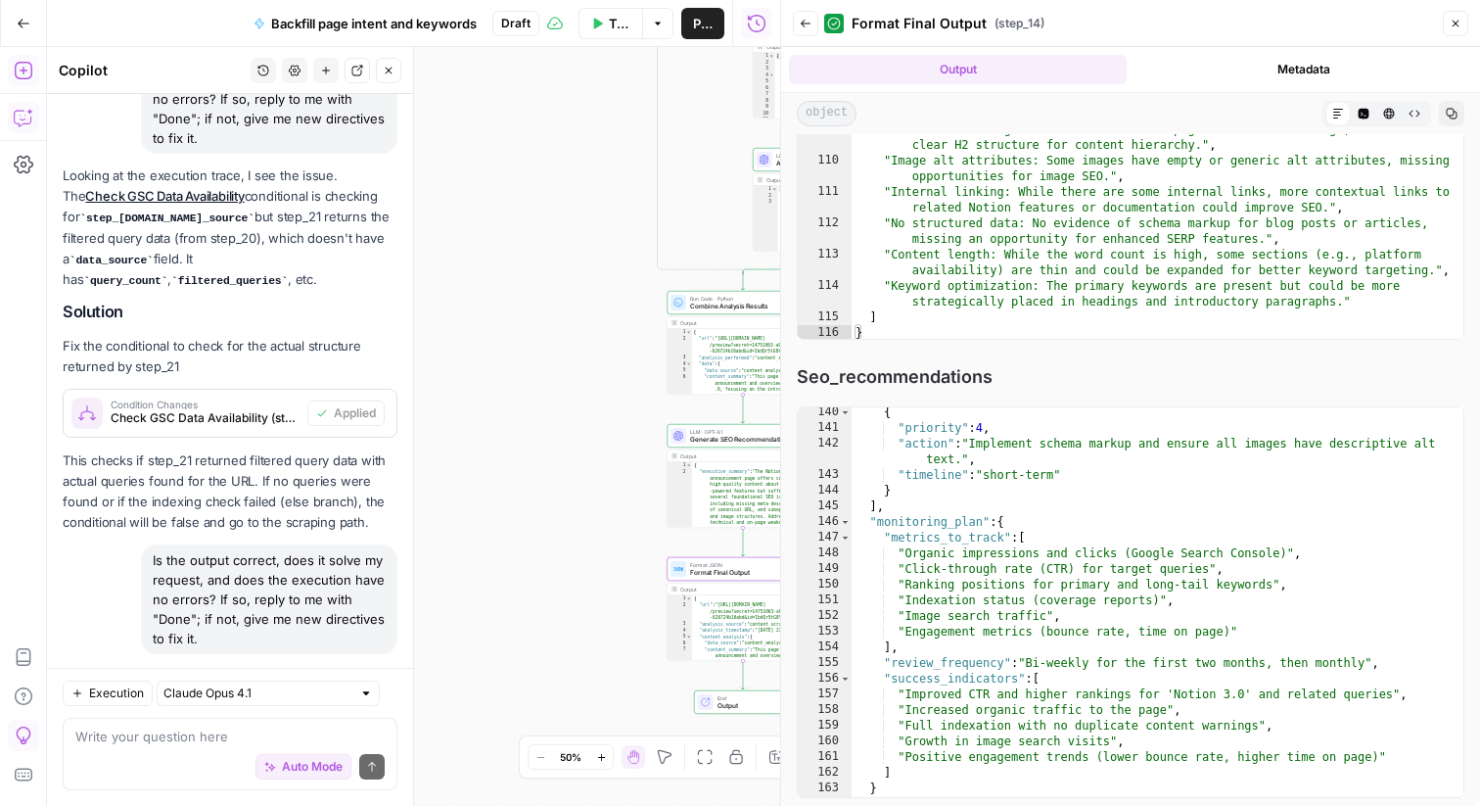
scroll to position [2679, 0]
